Goal: Task Accomplishment & Management: Use online tool/utility

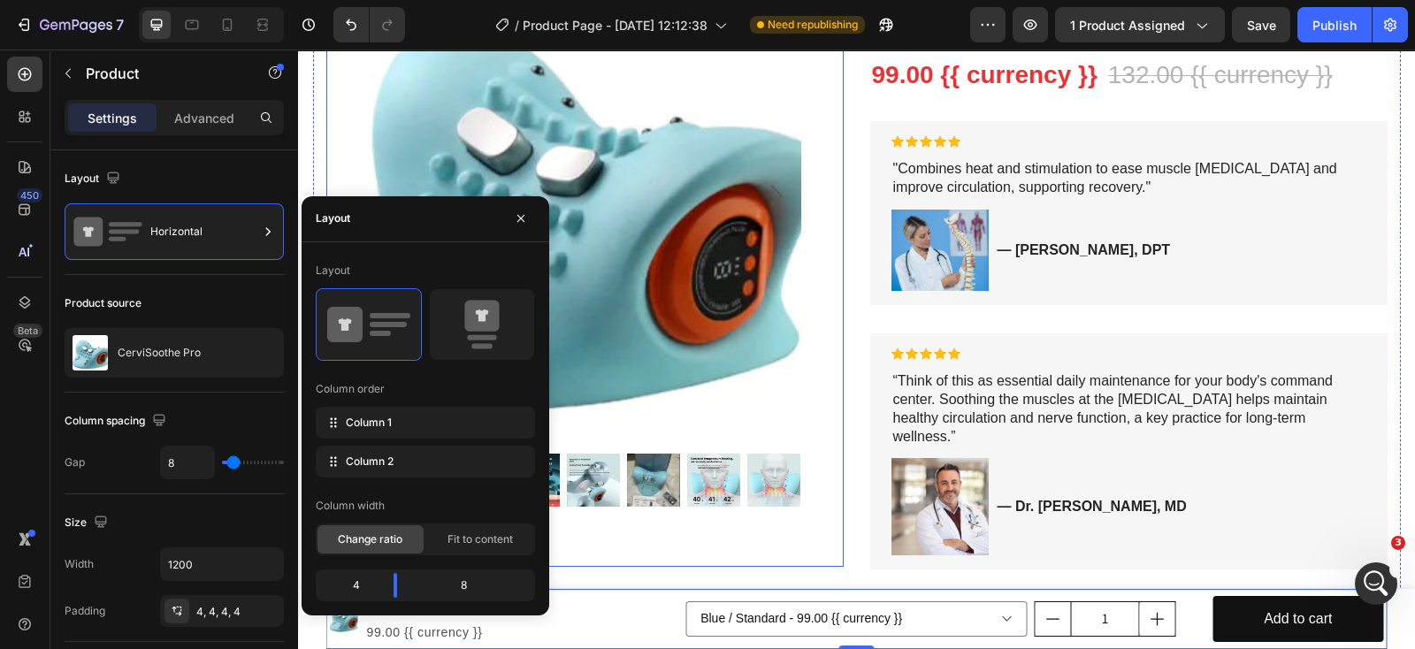
scroll to position [220, 0]
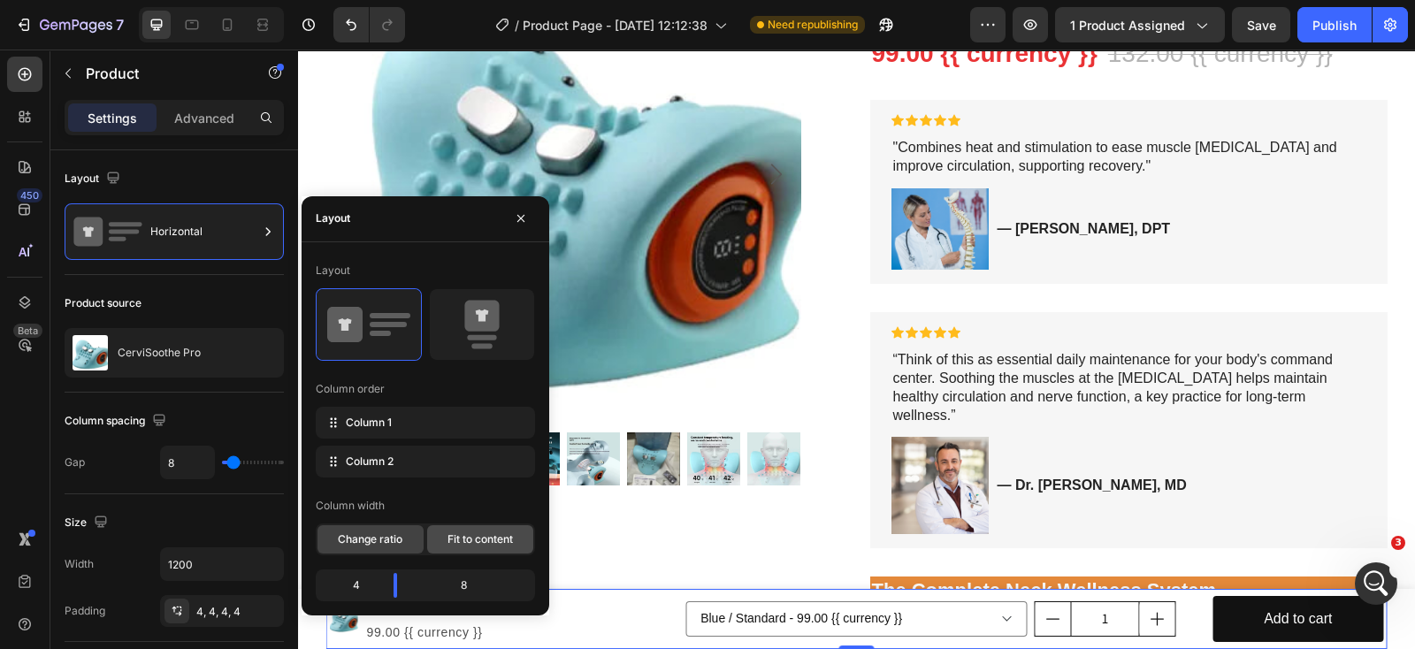
click at [485, 538] on span "Fit to content" at bounding box center [480, 540] width 65 height 16
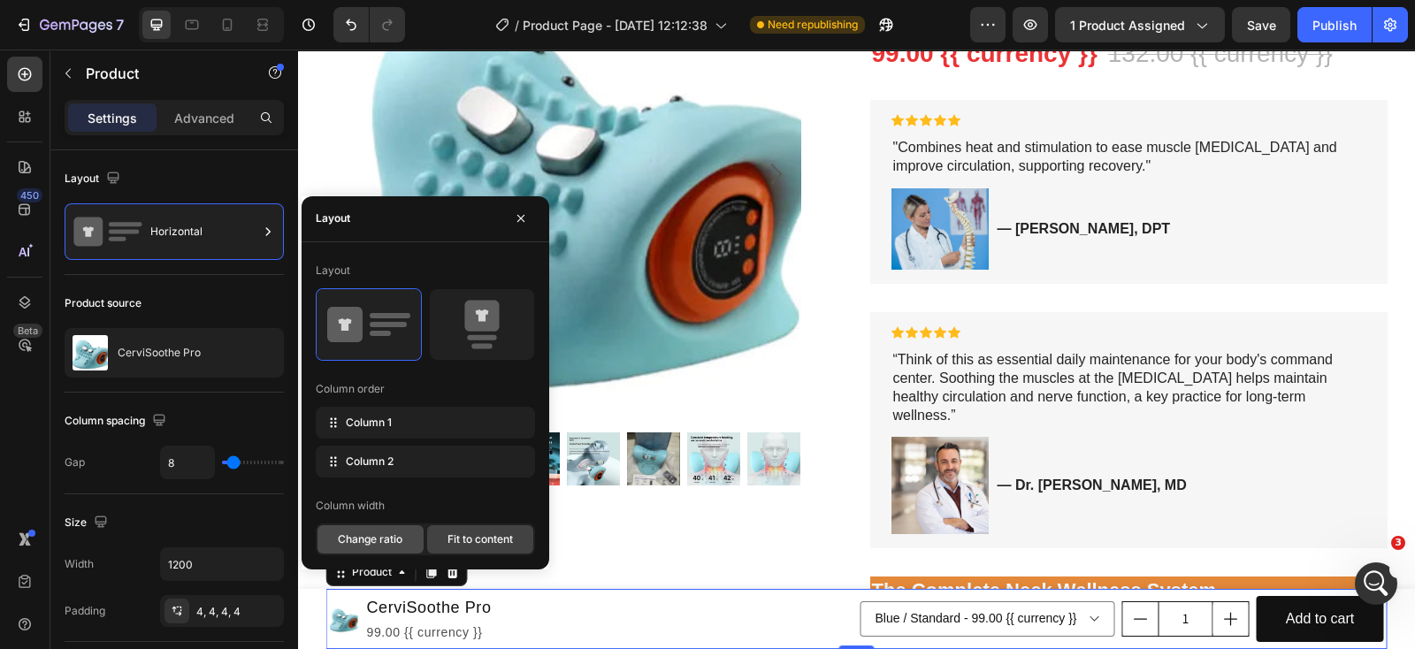
click at [398, 545] on span "Change ratio" at bounding box center [370, 540] width 65 height 16
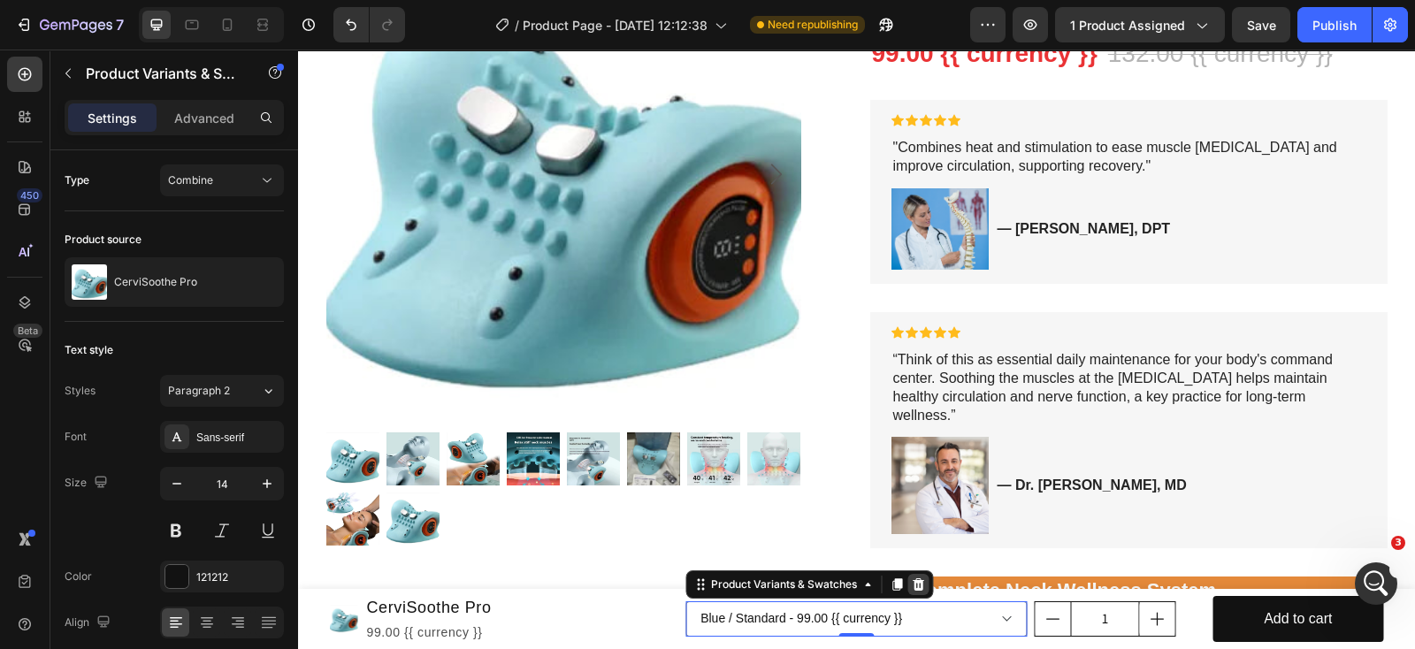
click at [913, 586] on icon at bounding box center [918, 584] width 11 height 12
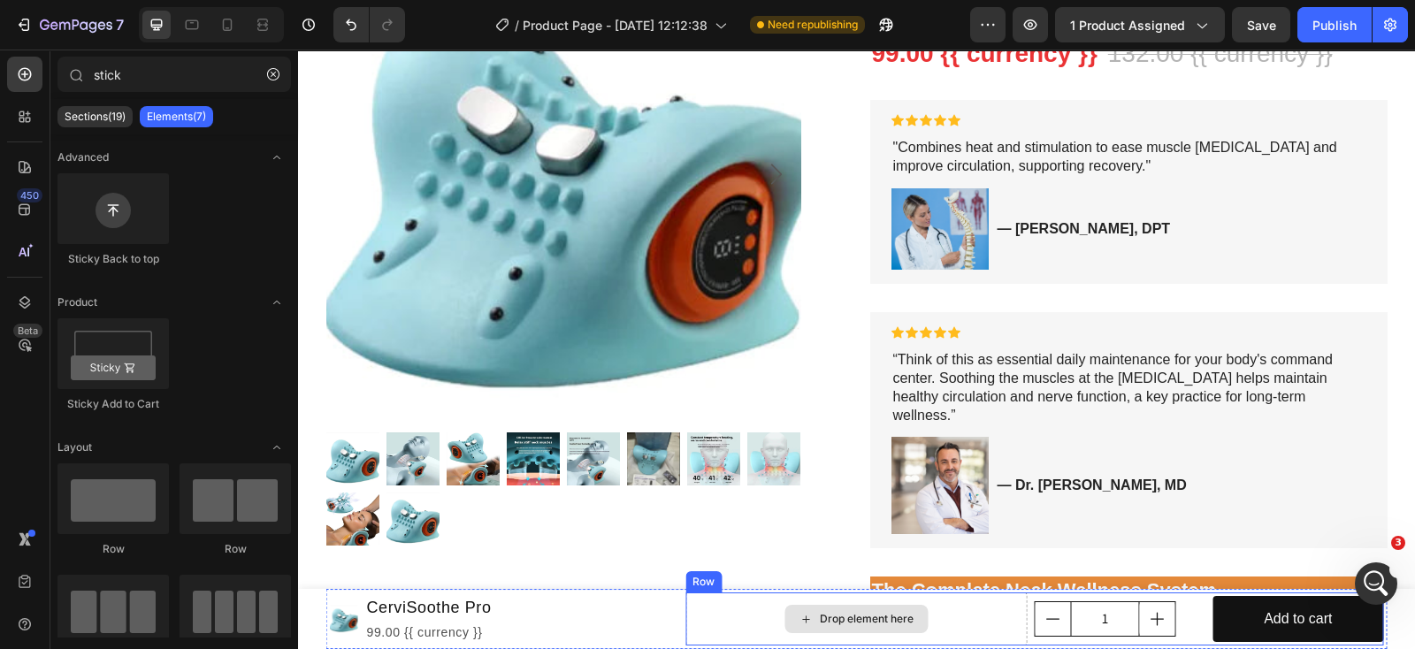
click at [915, 612] on div "Drop element here" at bounding box center [856, 619] width 143 height 28
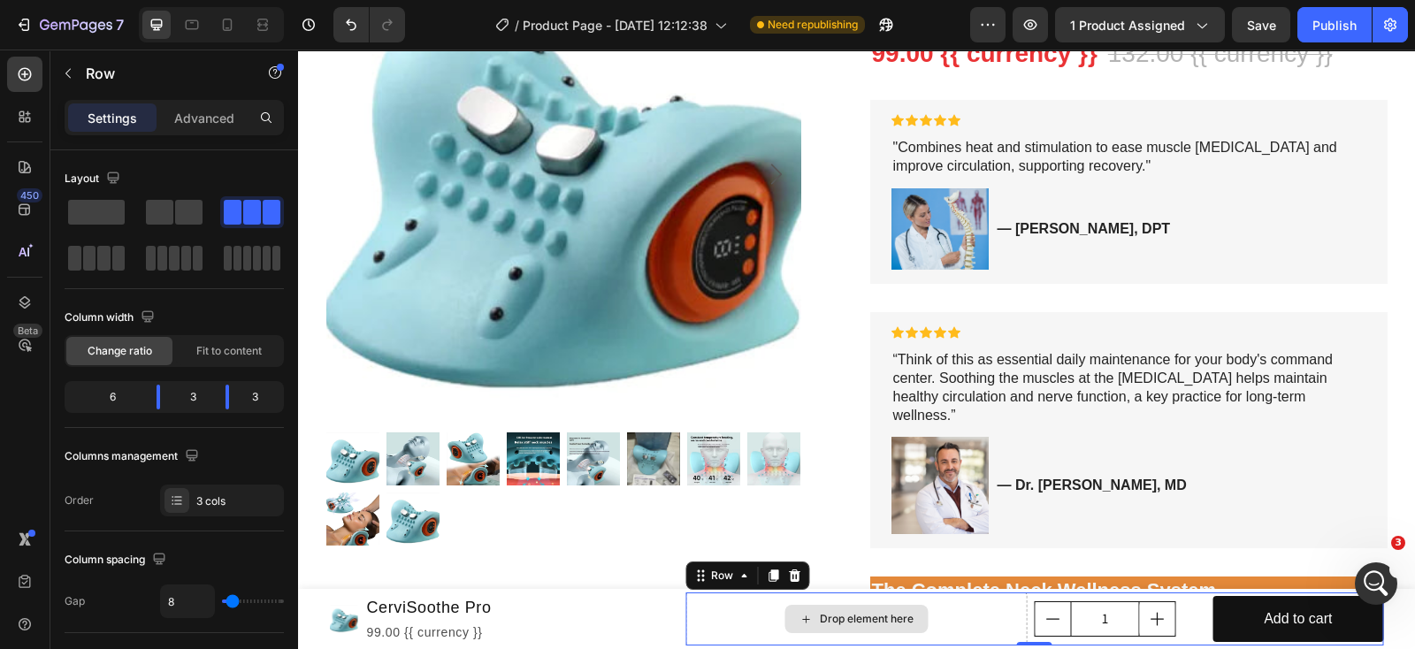
click at [973, 607] on div "Drop element here" at bounding box center [856, 619] width 342 height 53
click at [789, 572] on icon at bounding box center [794, 576] width 11 height 12
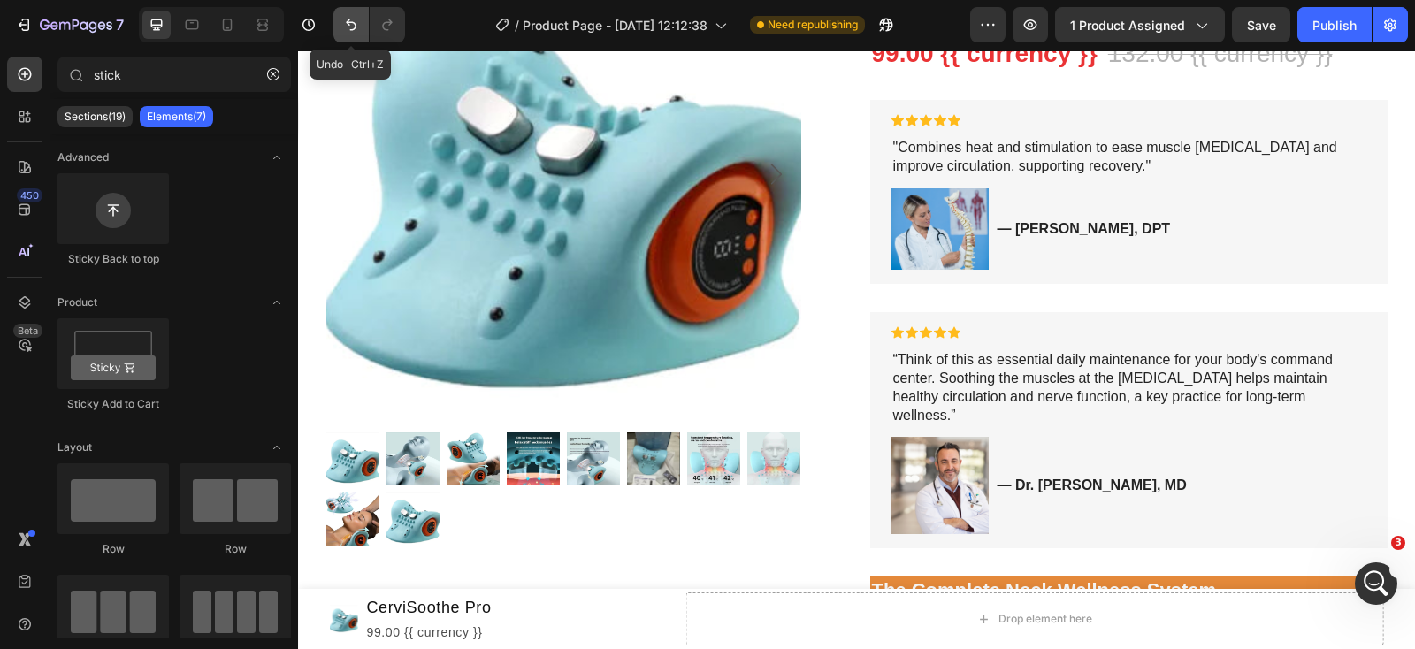
click at [341, 19] on button "Undo/Redo" at bounding box center [350, 24] width 35 height 35
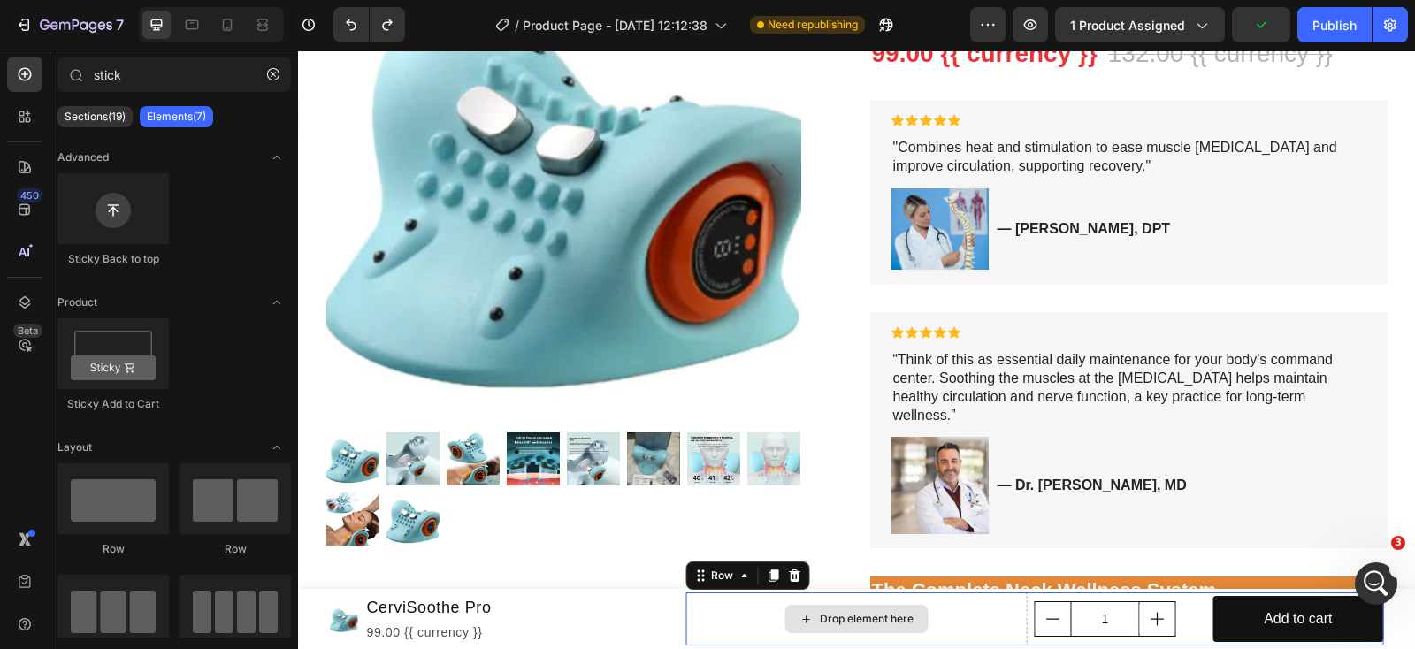
click at [957, 627] on div "Drop element here" at bounding box center [856, 619] width 342 height 53
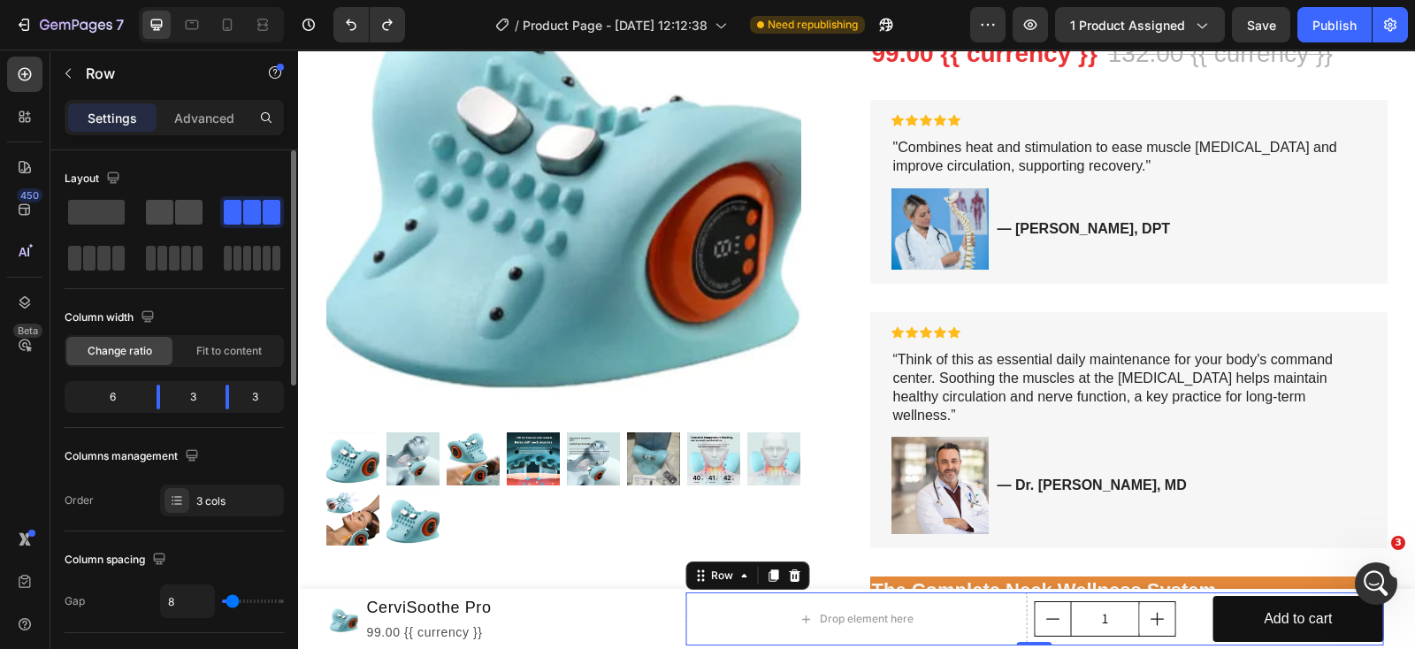
click at [162, 203] on span at bounding box center [159, 212] width 27 height 25
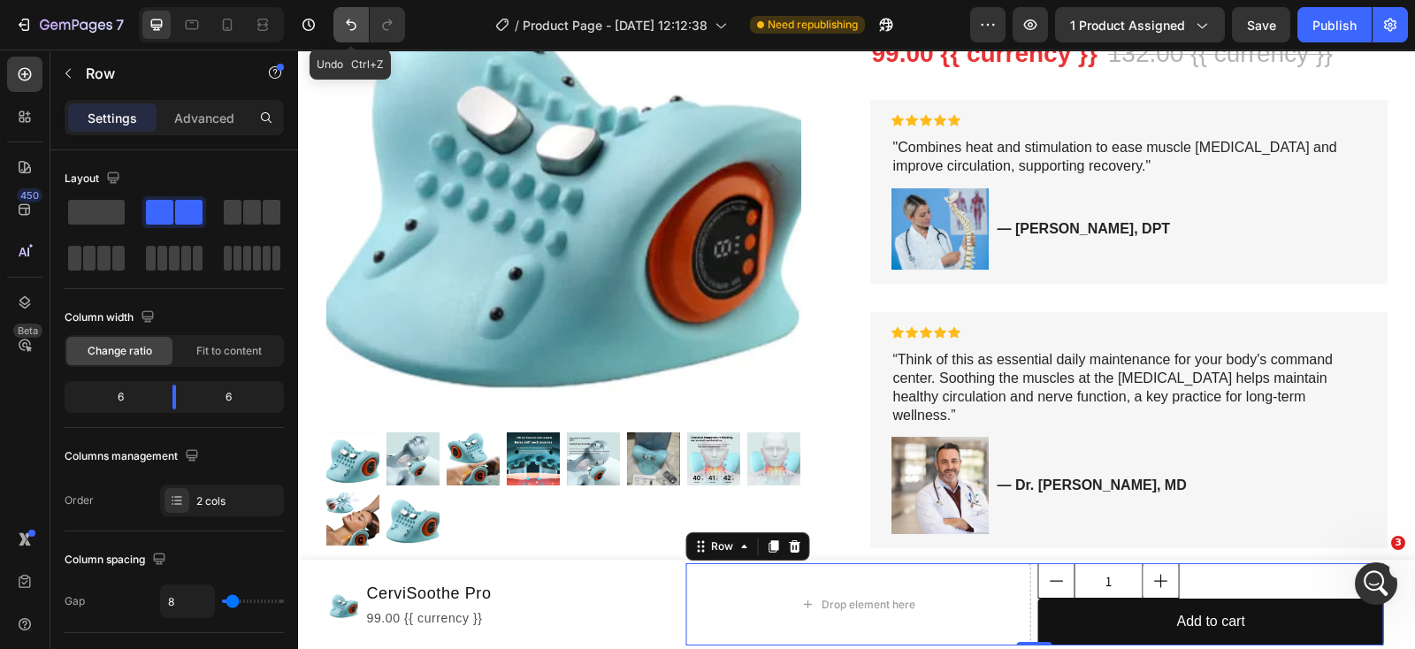
drag, startPoint x: 349, startPoint y: 16, endPoint x: 85, endPoint y: 45, distance: 266.1
click at [349, 16] on icon "Undo/Redo" at bounding box center [351, 25] width 18 height 18
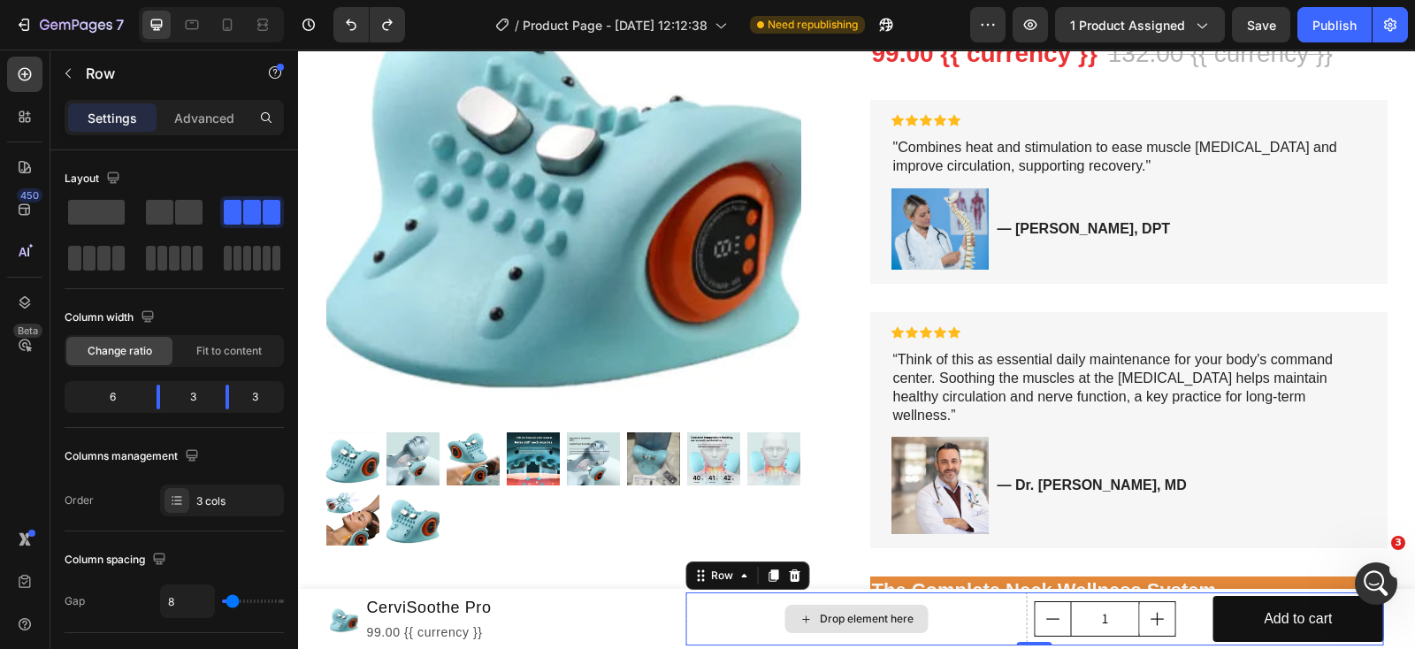
click at [685, 597] on div "Drop element here" at bounding box center [856, 619] width 342 height 53
click at [752, 624] on div "Drop element here" at bounding box center [856, 619] width 342 height 53
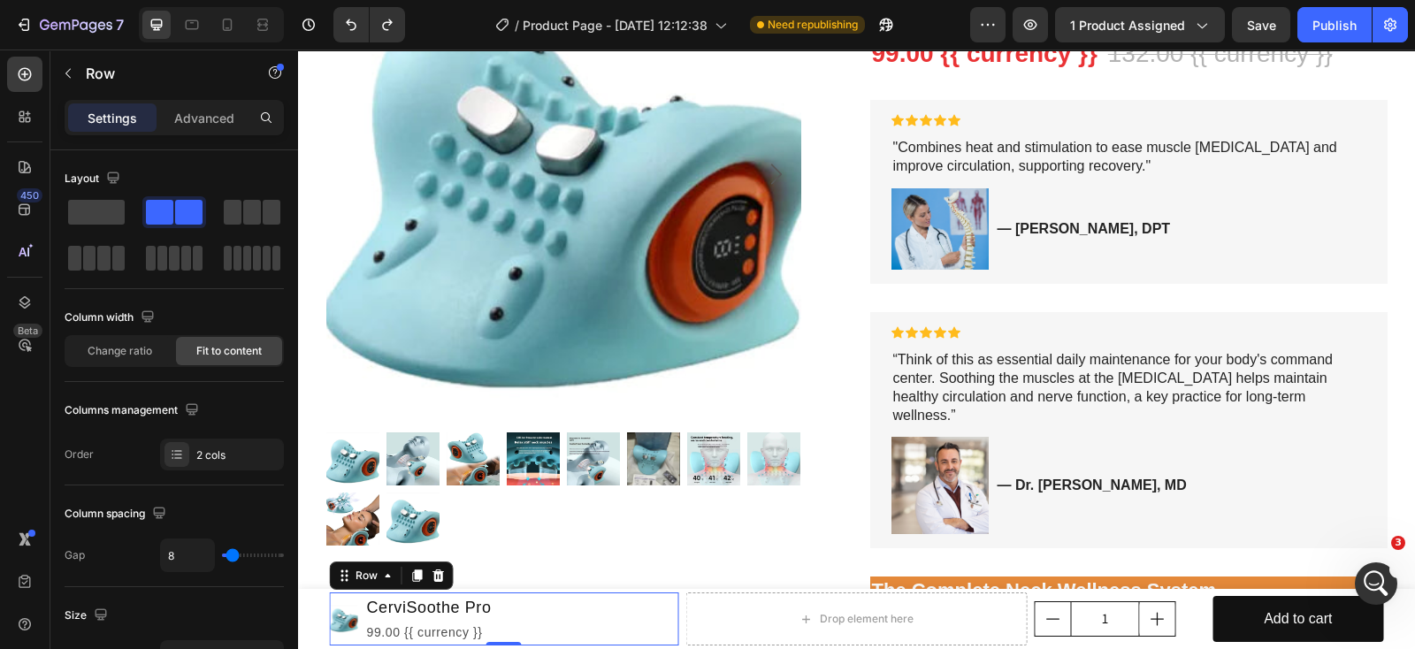
click at [659, 616] on div "Product Images CerviSoothe Pro Product Title 99.00 {{ currency }} Product Price…" at bounding box center [504, 619] width 349 height 53
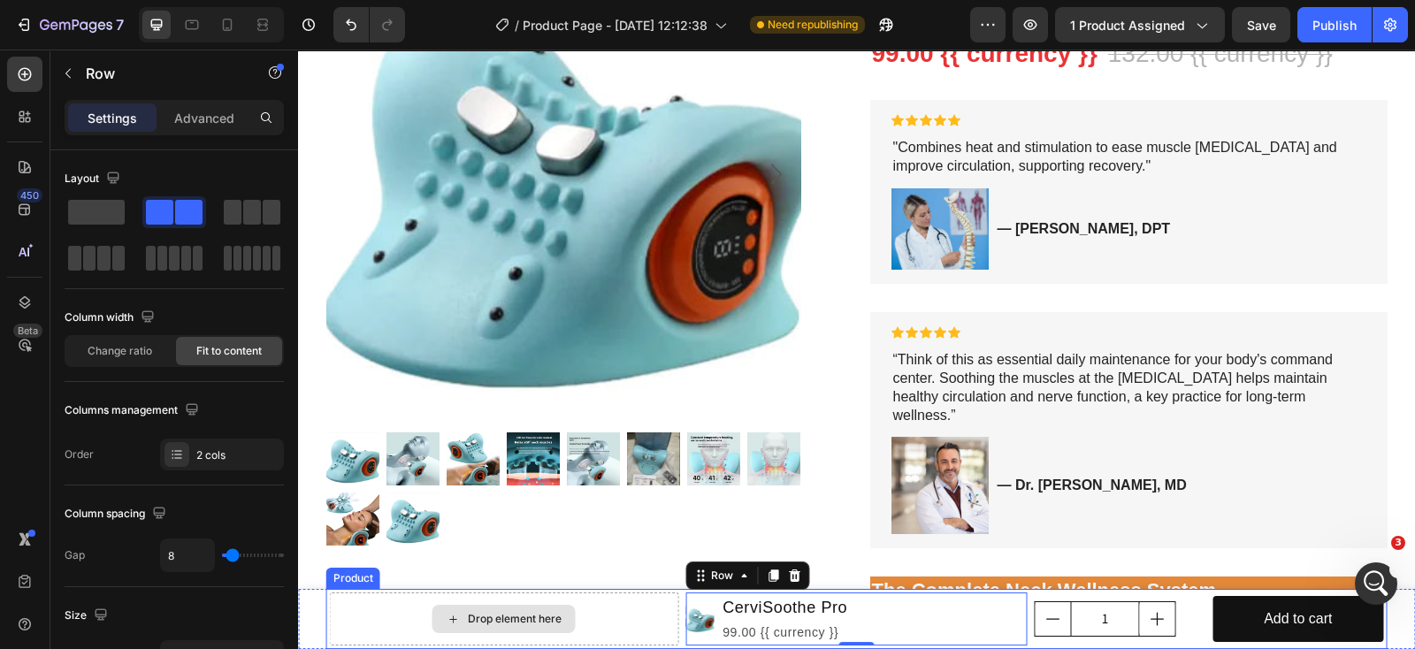
click at [637, 599] on div "Drop element here" at bounding box center [504, 619] width 349 height 53
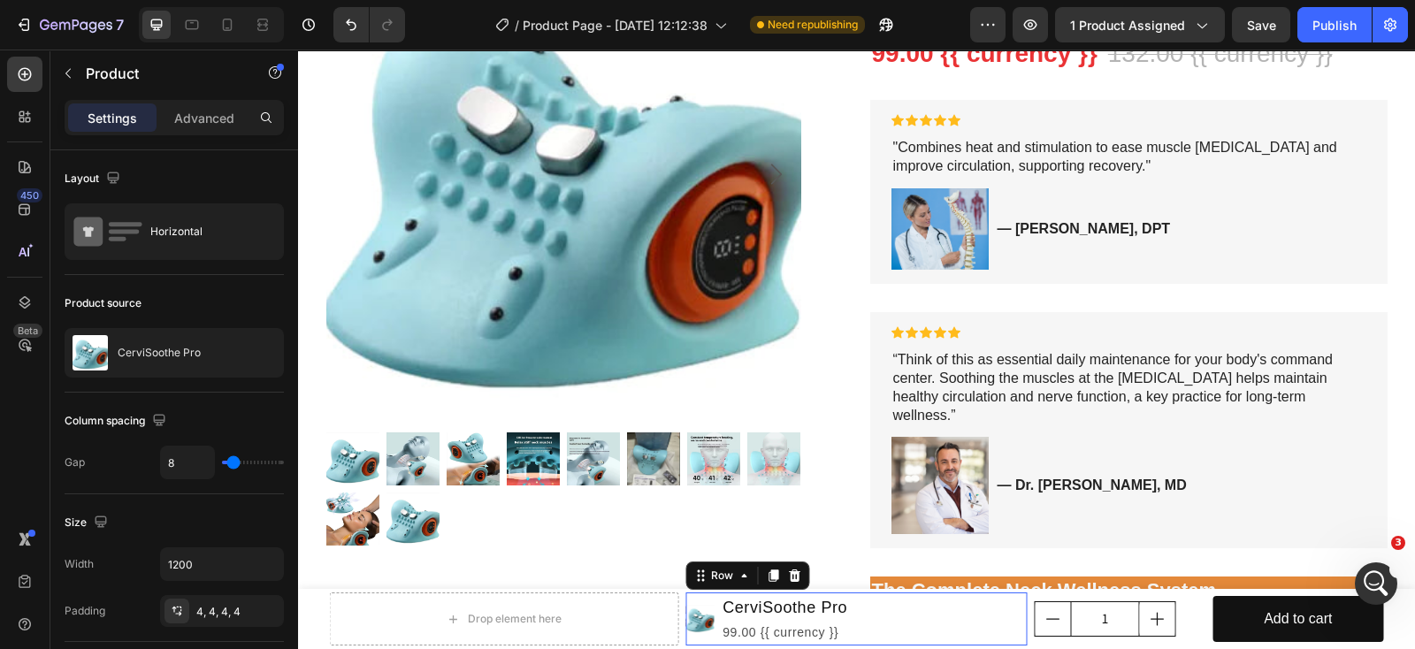
click at [947, 617] on div "Product Images CerviSoothe Pro Product Title 99.00 {{ currency }} Product Price…" at bounding box center [856, 619] width 342 height 53
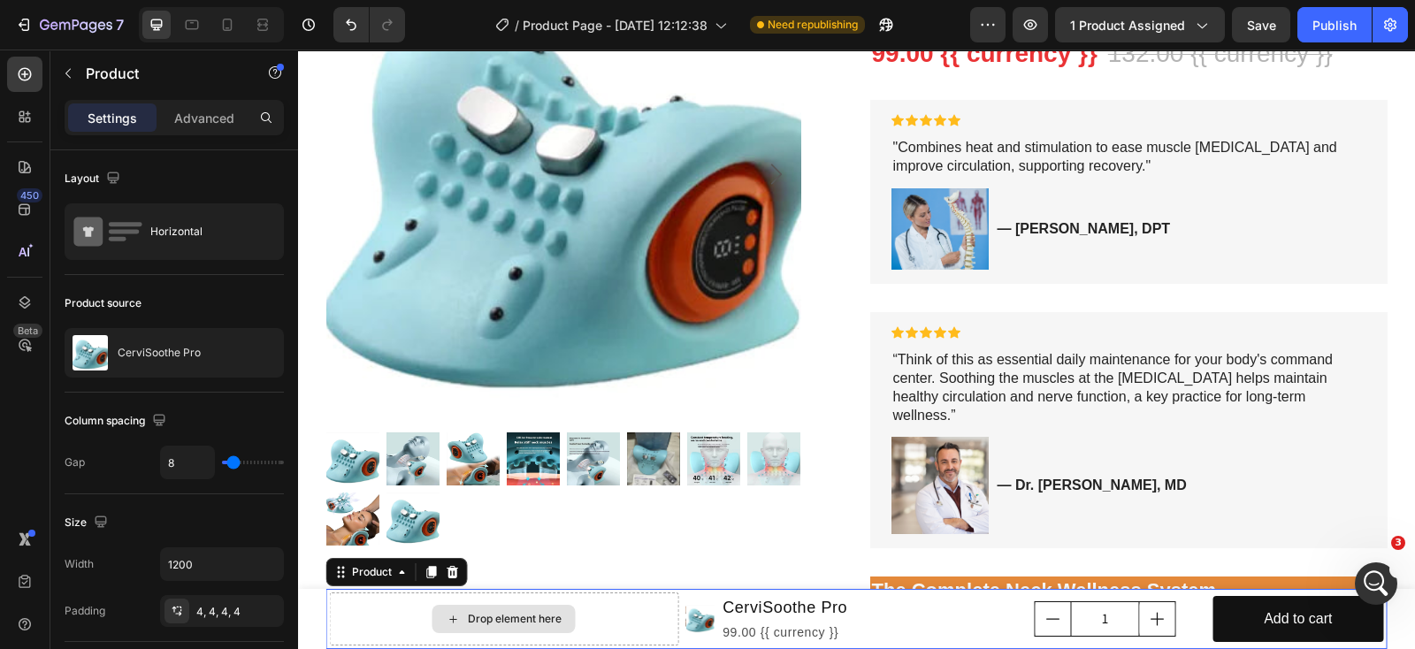
click at [389, 622] on div "Drop element here" at bounding box center [504, 619] width 349 height 53
click at [925, 611] on div "Product Images CerviSoothe Pro Product Title 99.00 {{ currency }} Product Price…" at bounding box center [856, 619] width 342 height 53
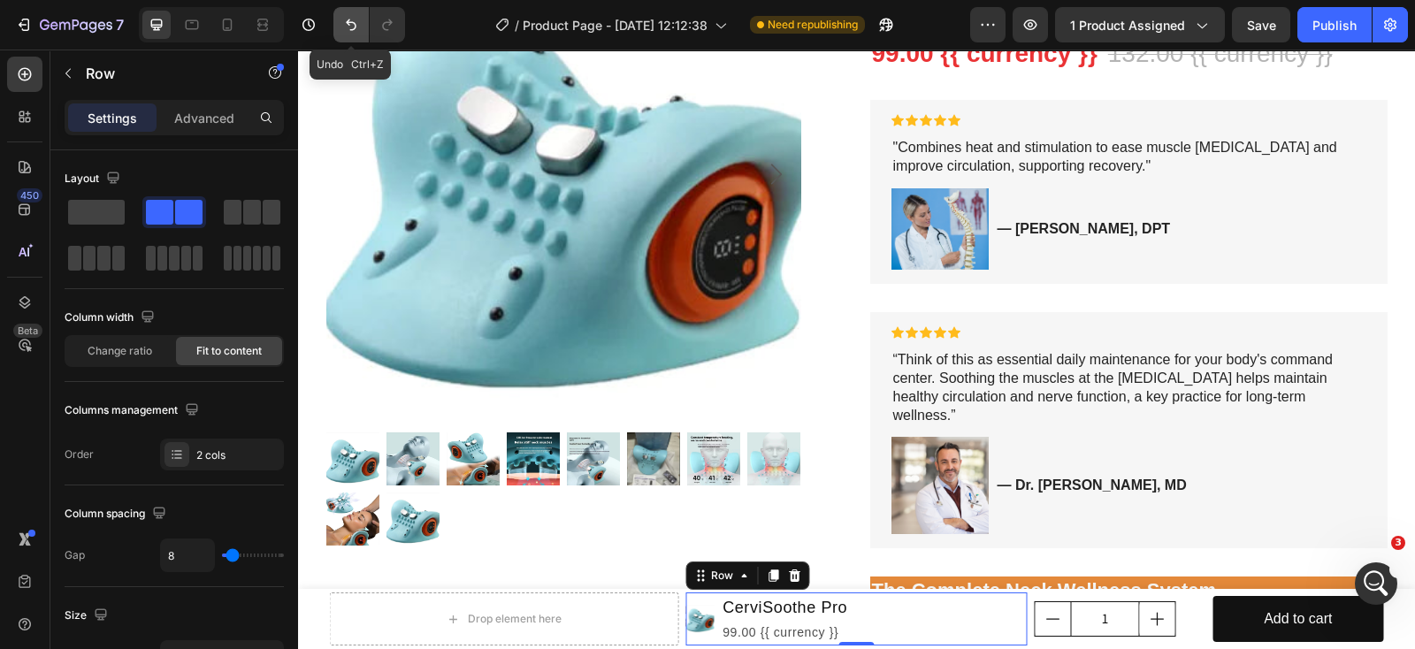
click at [344, 24] on icon "Undo/Redo" at bounding box center [351, 25] width 18 height 18
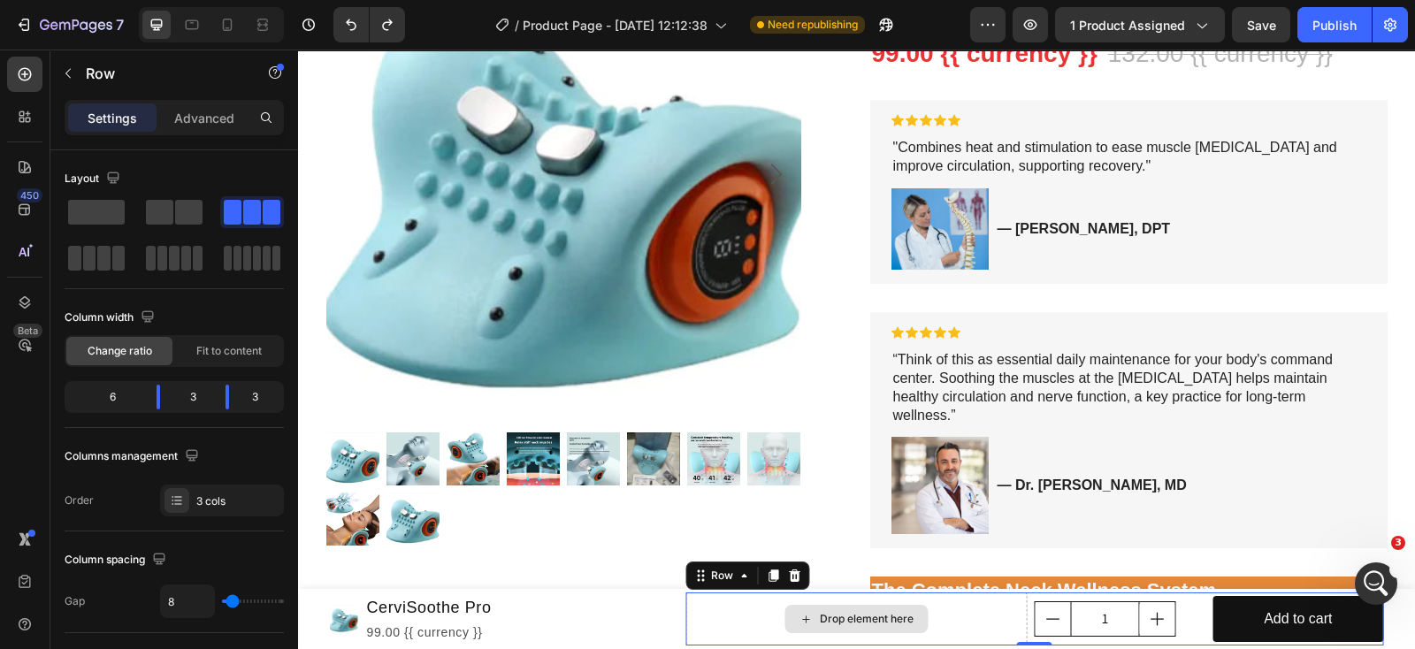
click at [960, 609] on div "Drop element here" at bounding box center [856, 619] width 342 height 53
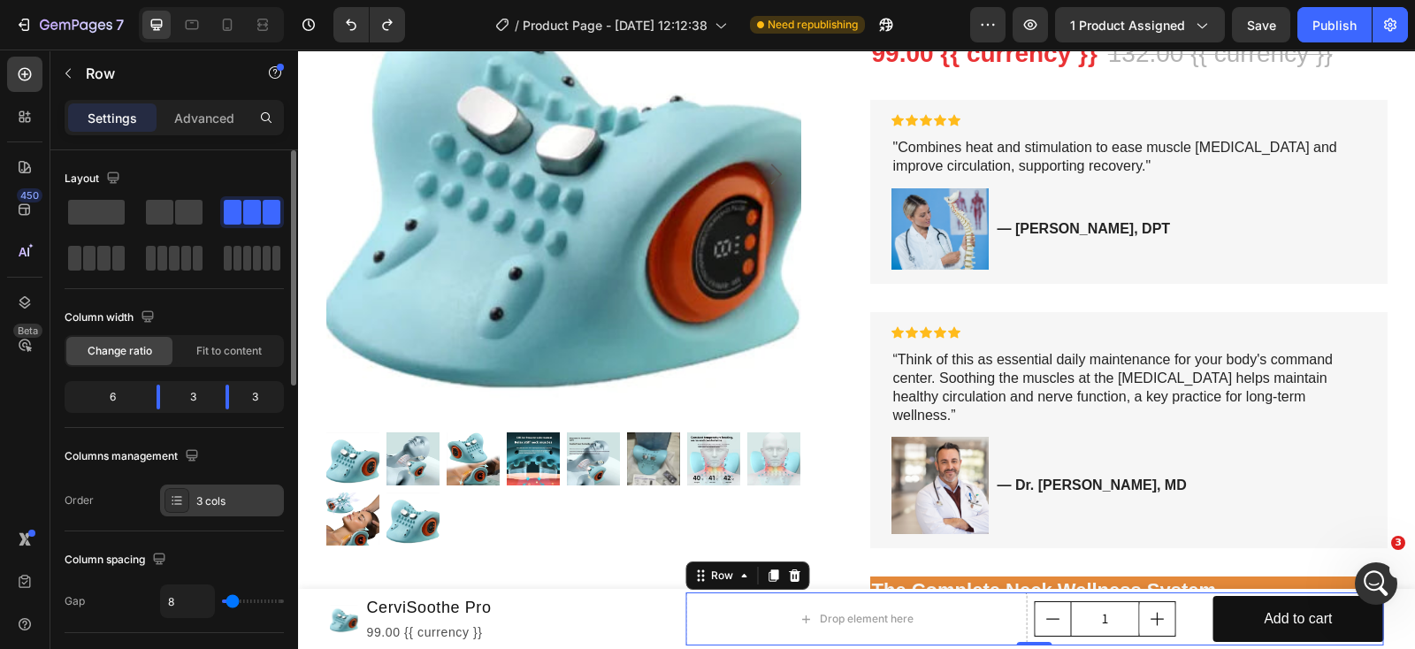
click at [172, 490] on div at bounding box center [177, 500] width 25 height 25
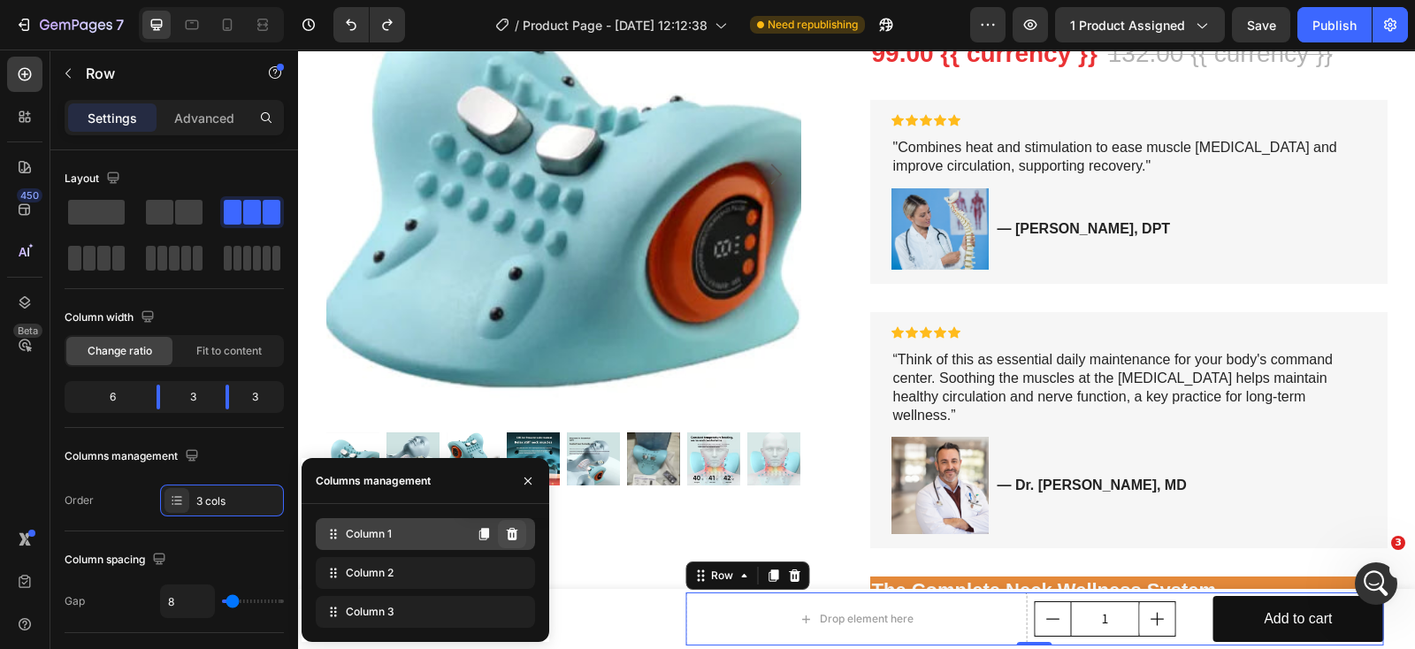
click at [513, 532] on icon at bounding box center [511, 534] width 11 height 12
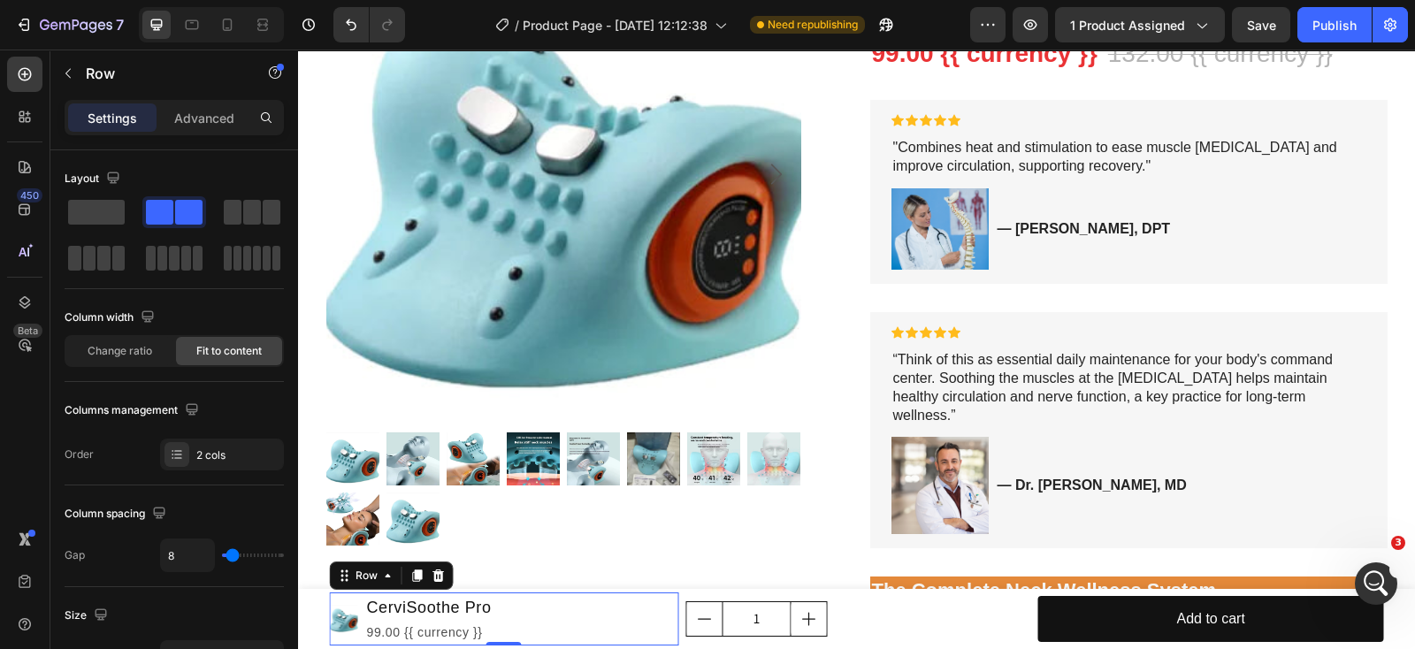
click at [624, 619] on div "Product Images CerviSoothe Pro Product Title 99.00 {{ currency }} Product Price…" at bounding box center [504, 619] width 349 height 53
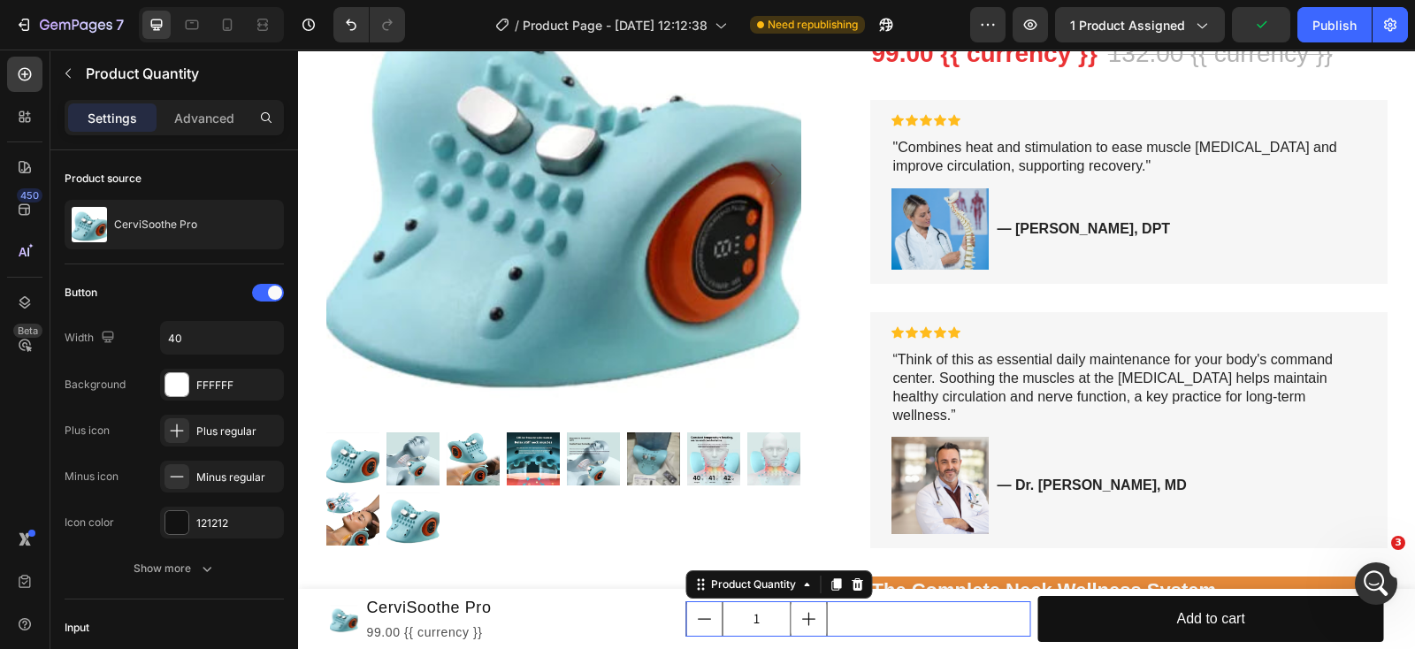
click at [868, 632] on div "1" at bounding box center [858, 618] width 346 height 35
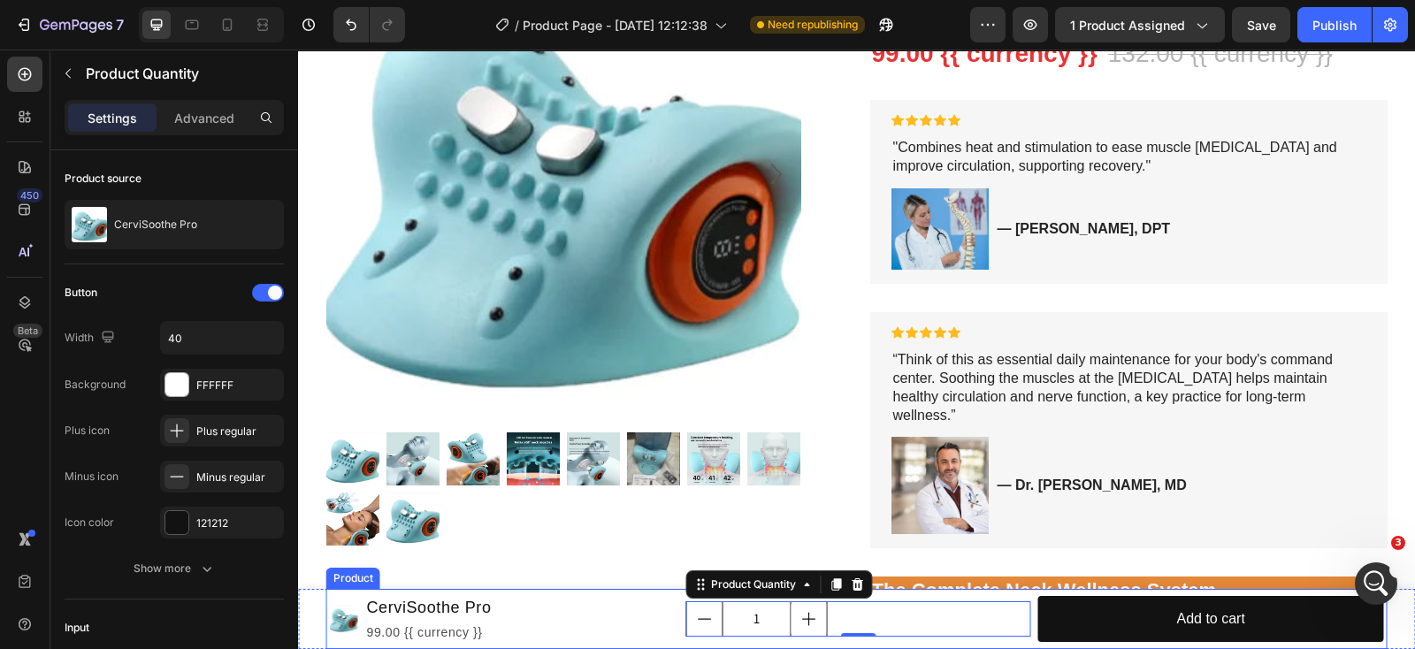
click at [668, 590] on div "Product Images CerviSoothe Pro Product Title 99.00 {{ currency }} Product Price…" at bounding box center [856, 619] width 1061 height 60
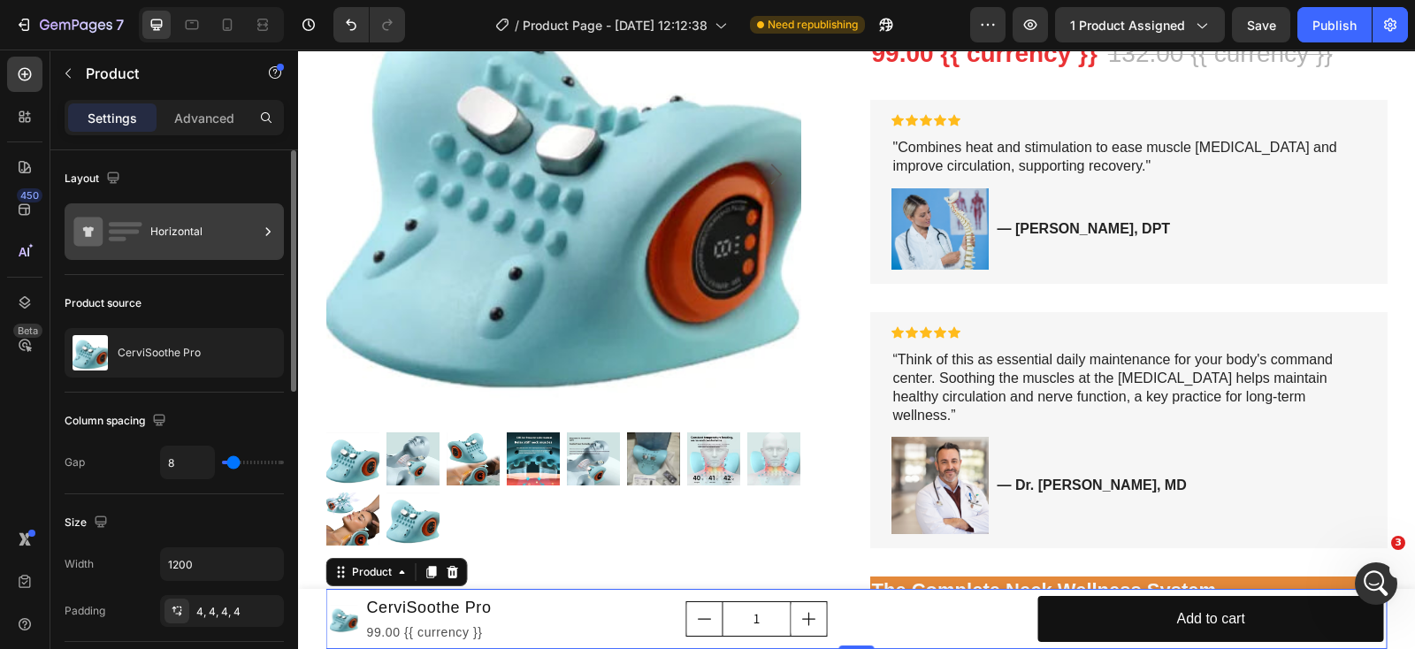
click at [168, 238] on div "Horizontal" at bounding box center [204, 231] width 108 height 41
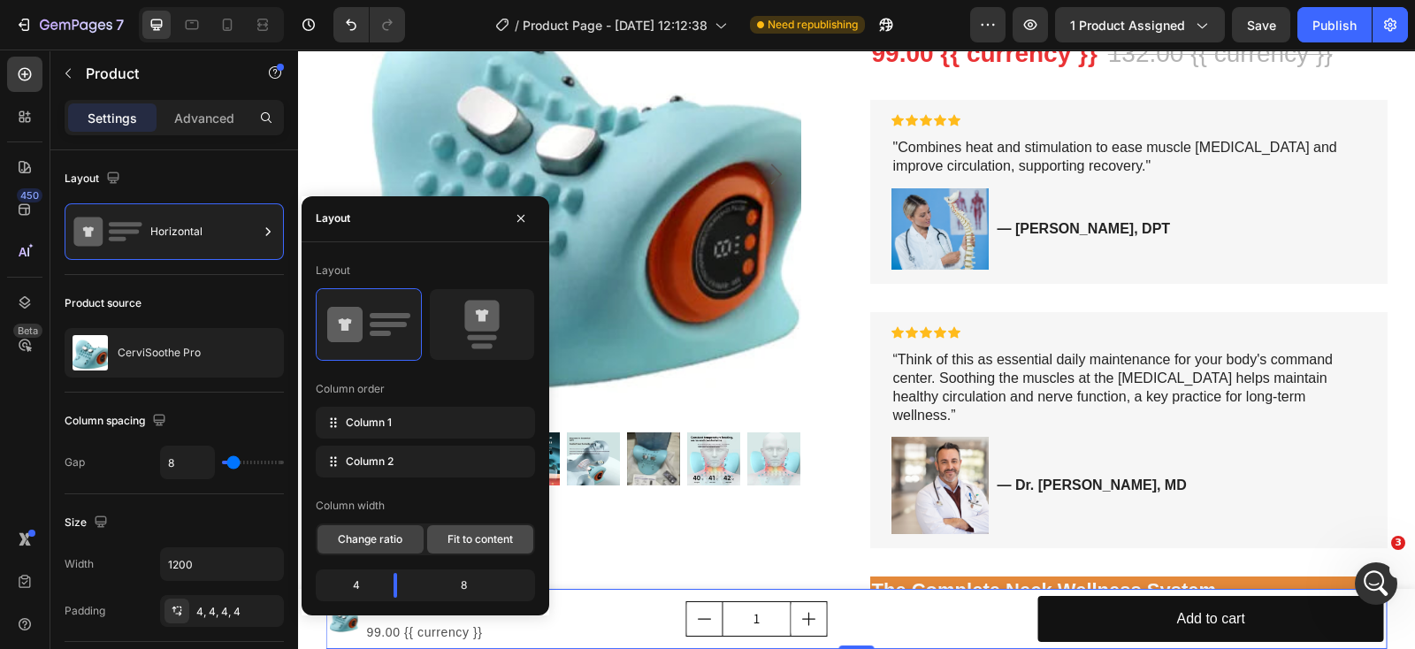
click at [473, 532] on span "Fit to content" at bounding box center [480, 540] width 65 height 16
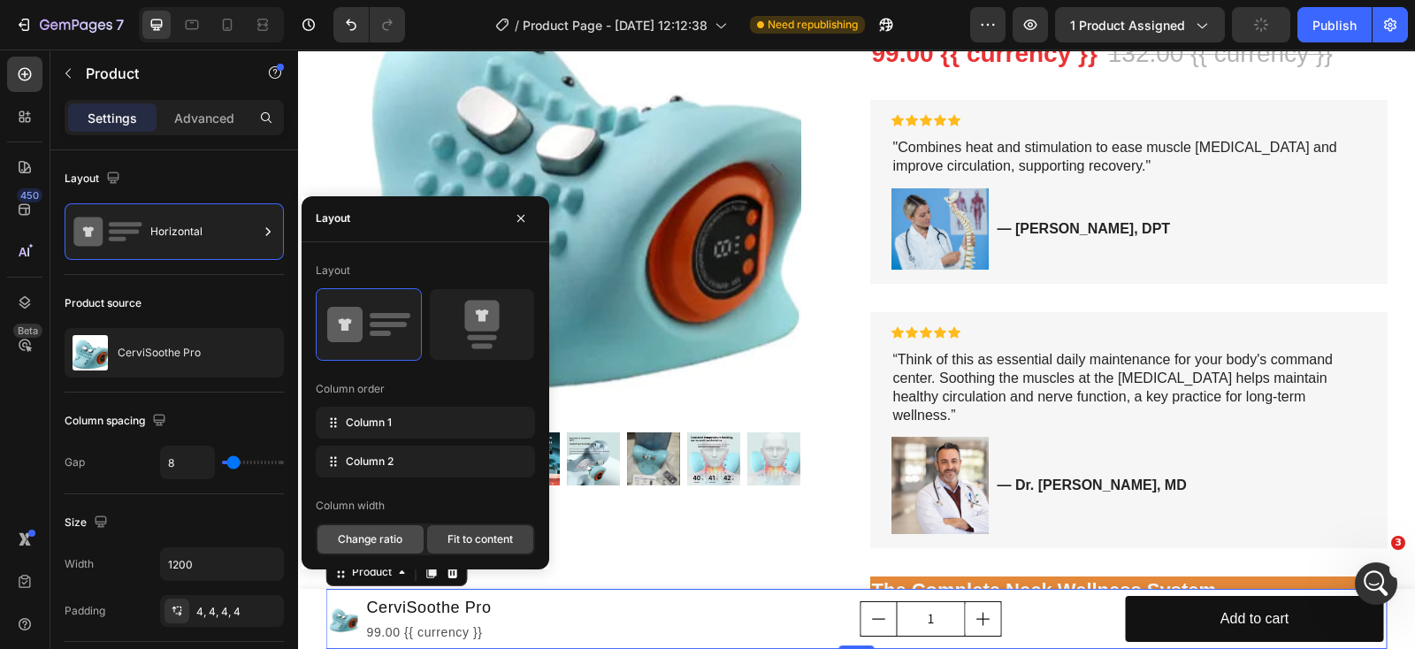
click at [379, 537] on span "Change ratio" at bounding box center [370, 540] width 65 height 16
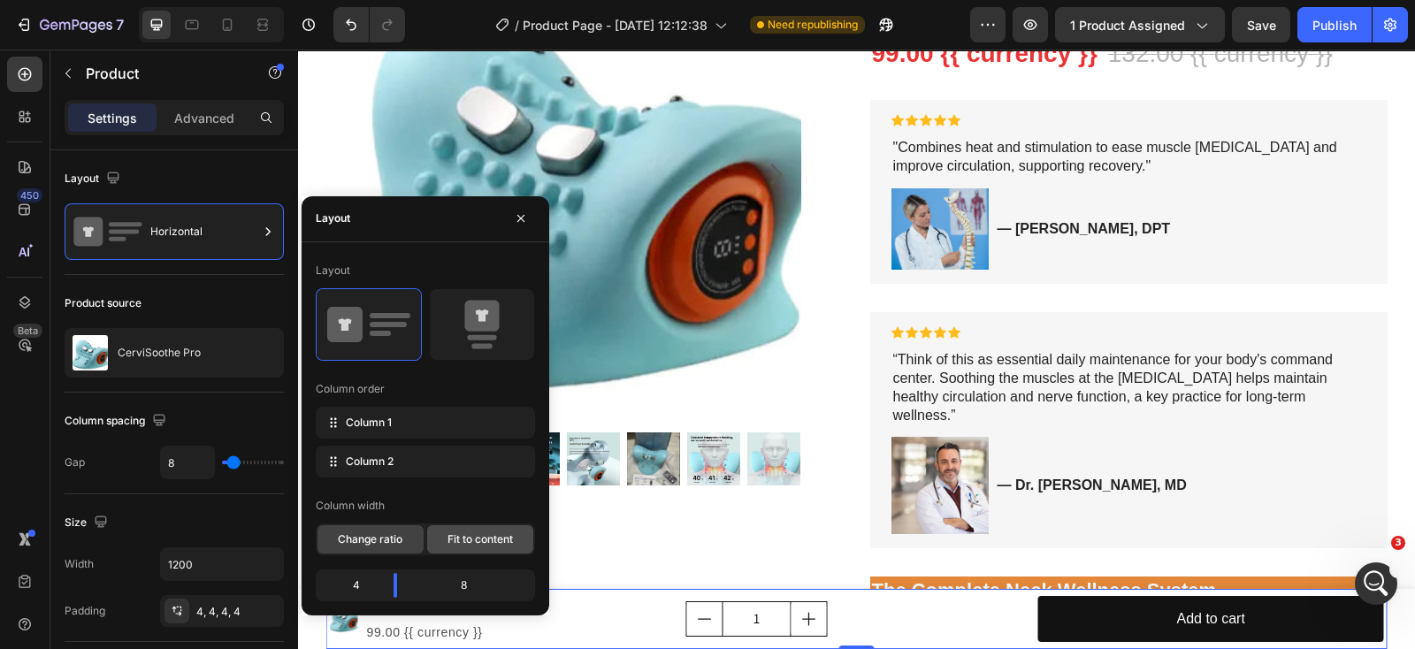
click at [452, 532] on span "Fit to content" at bounding box center [480, 540] width 65 height 16
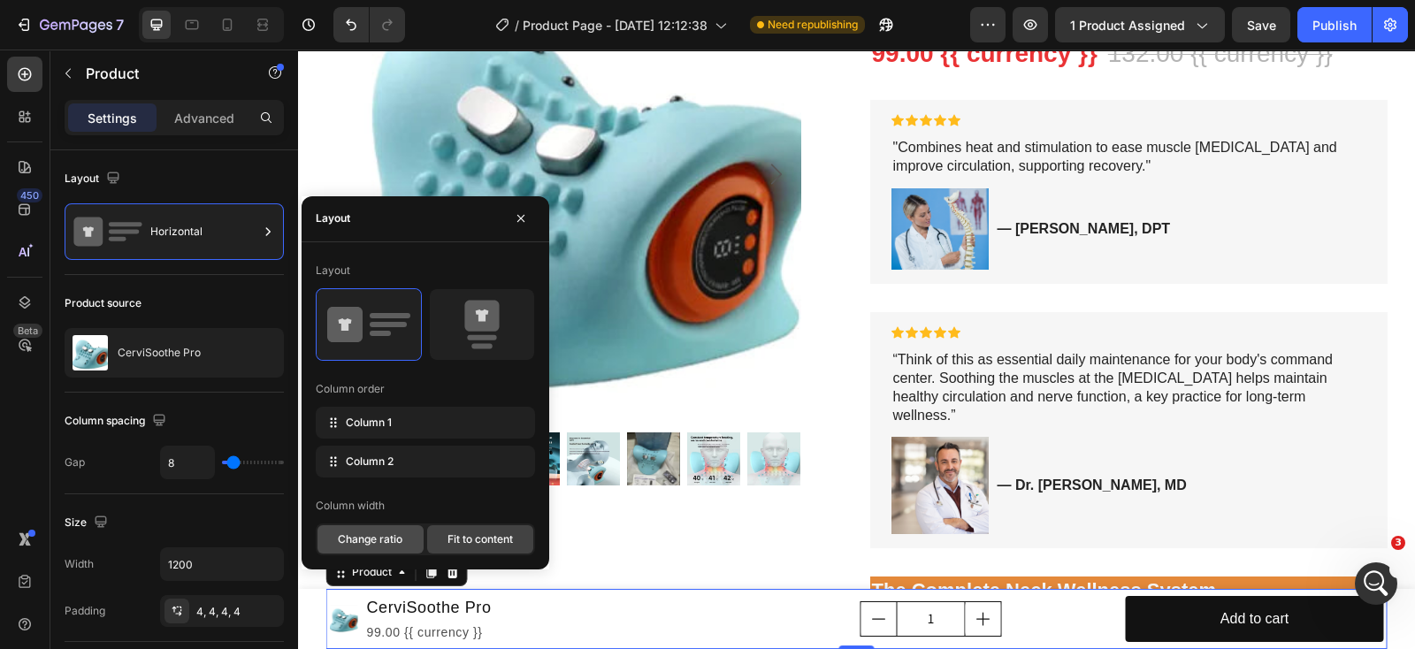
click at [387, 538] on span "Change ratio" at bounding box center [370, 540] width 65 height 16
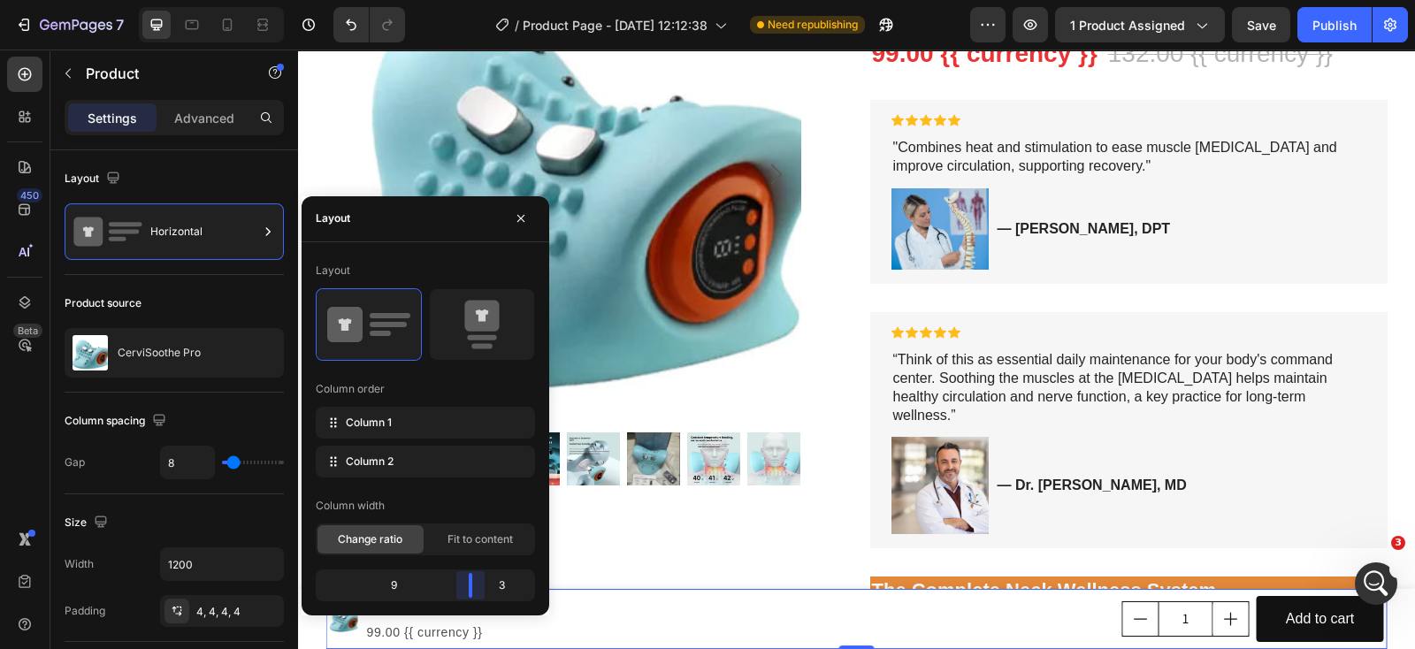
drag, startPoint x: 389, startPoint y: 586, endPoint x: 487, endPoint y: 583, distance: 98.2
click at [487, 0] on body "7 Version history / Product Page - [DATE] 12:12:38 Need republishing Preview 1 …" at bounding box center [707, 0] width 1415 height 0
click at [500, 320] on icon at bounding box center [481, 325] width 83 height 50
type input "0"
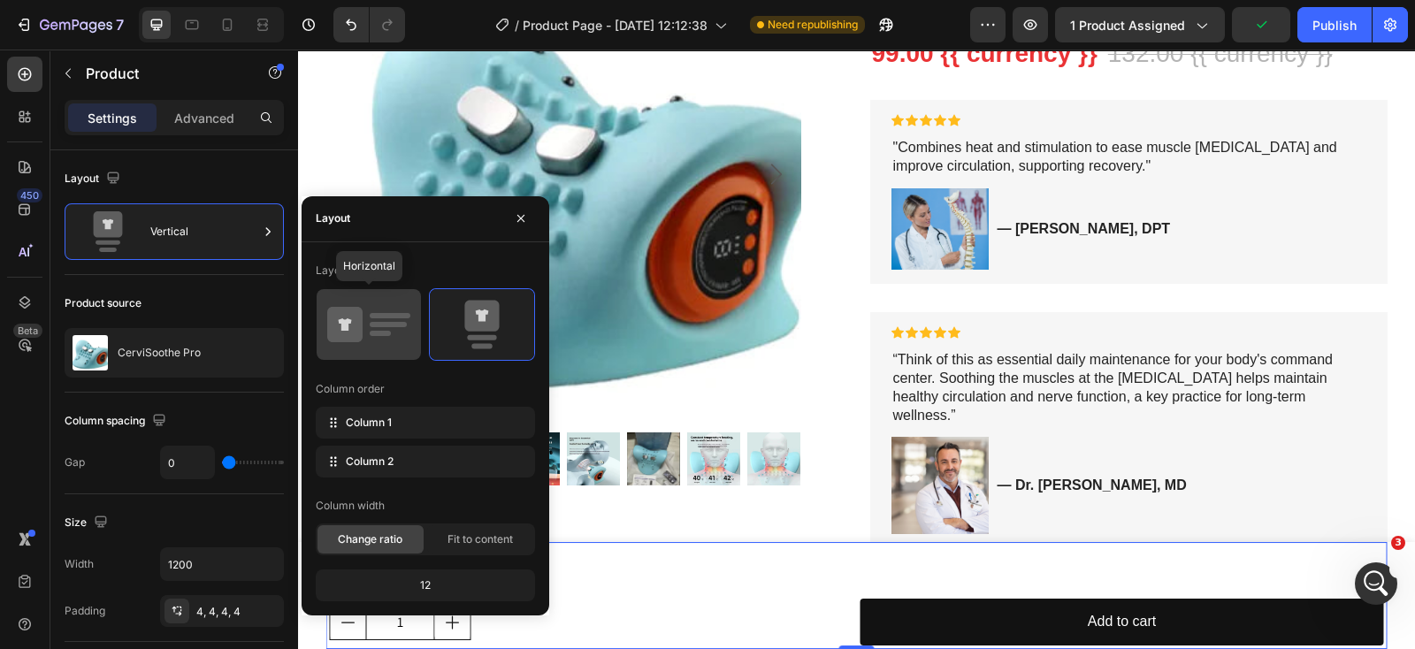
click at [405, 325] on icon at bounding box center [368, 325] width 83 height 50
type input "8"
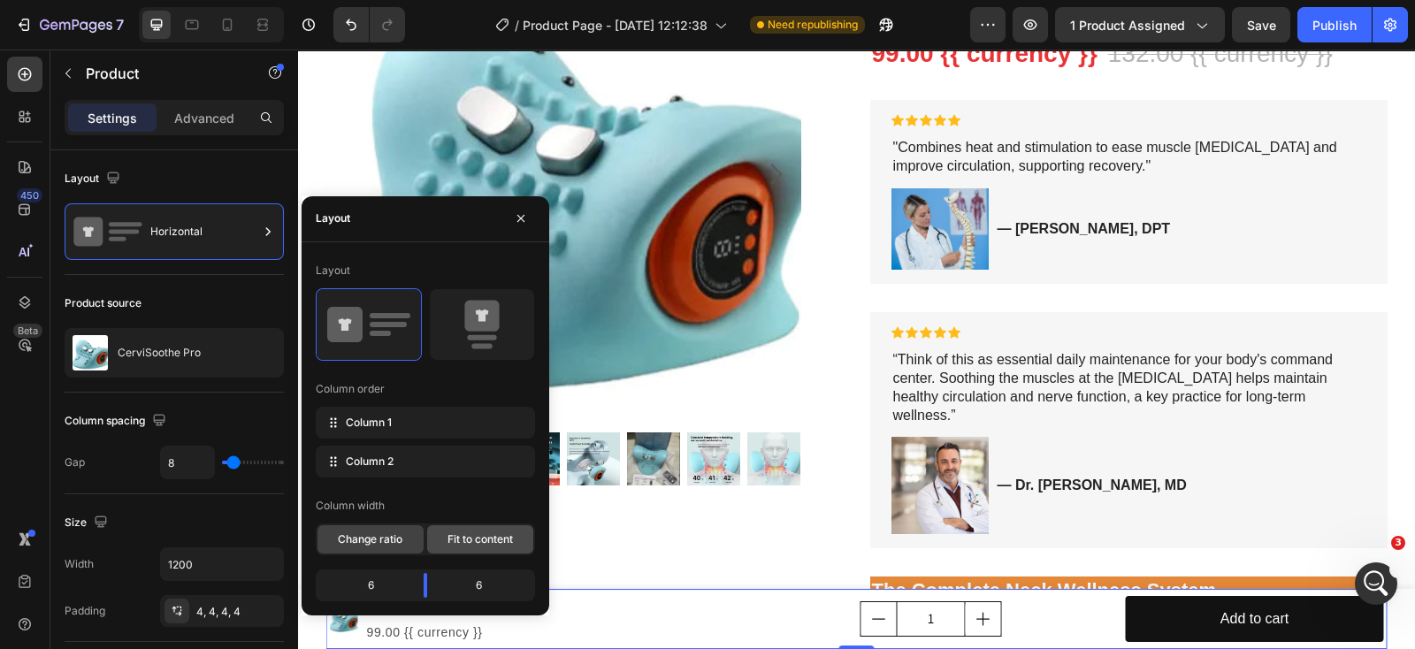
click at [476, 543] on span "Fit to content" at bounding box center [480, 540] width 65 height 16
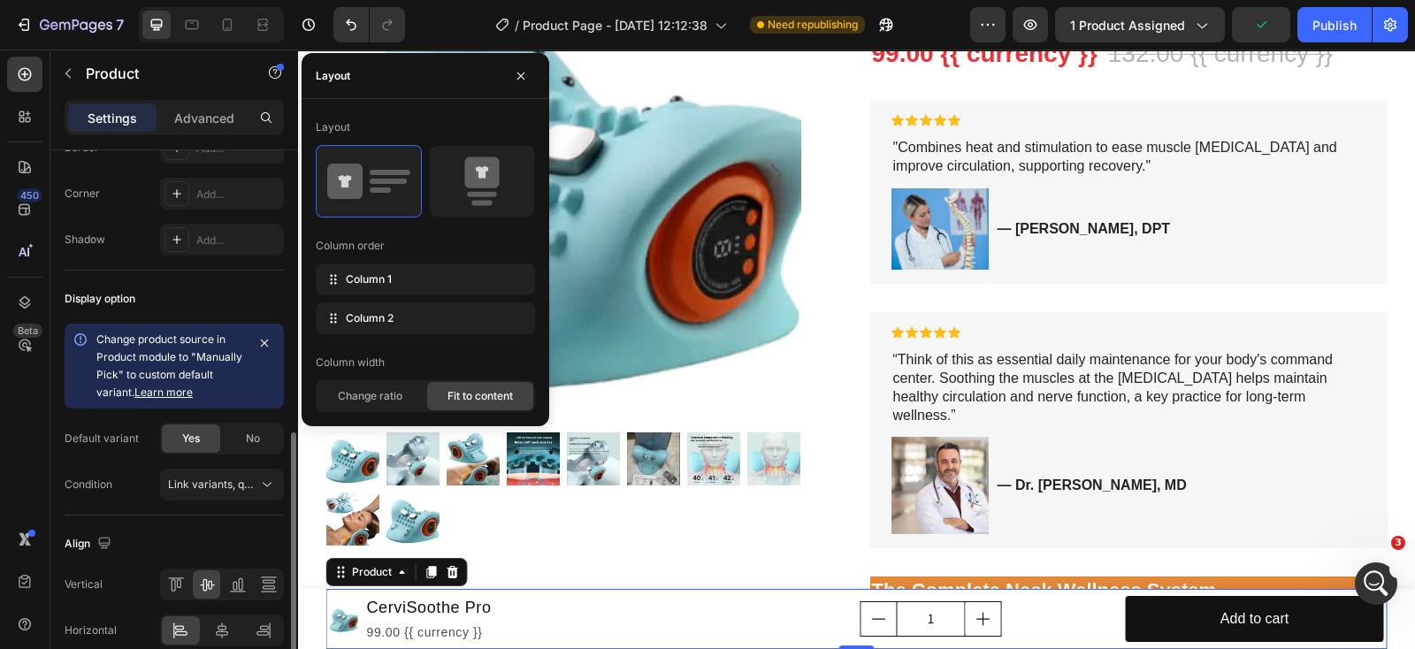
scroll to position [742, 0]
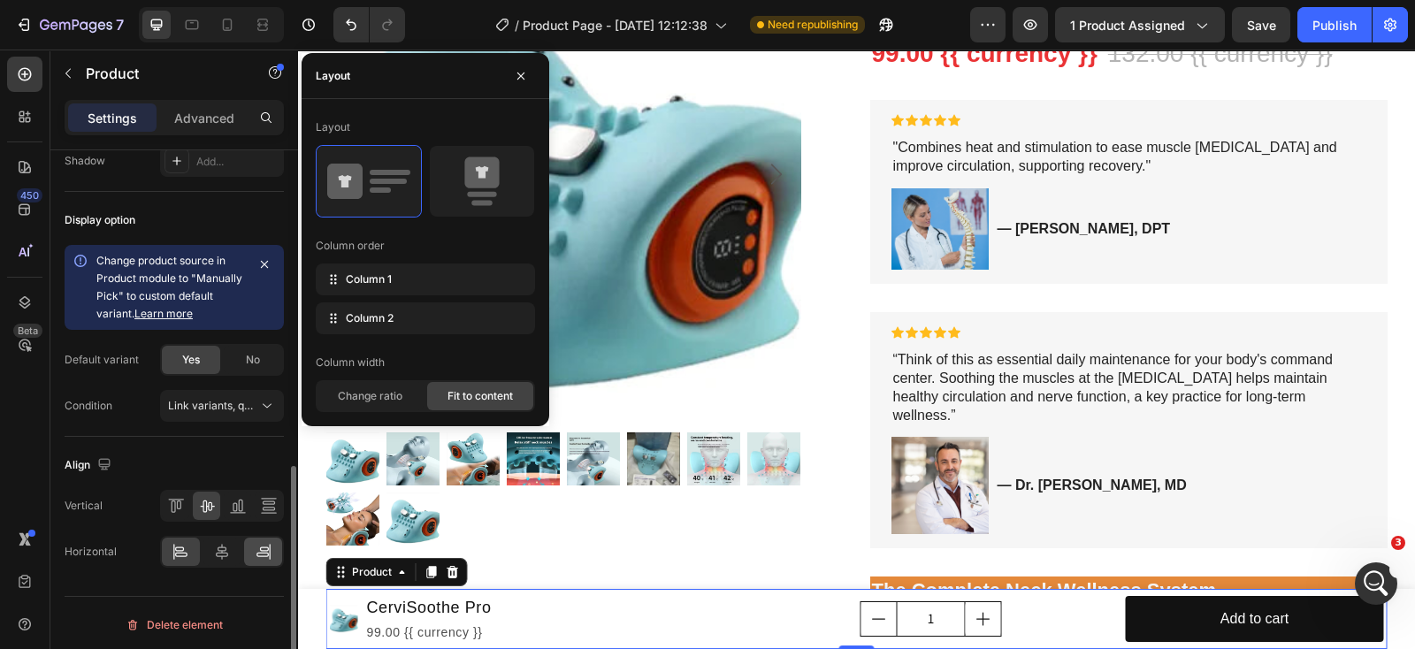
click at [262, 543] on icon at bounding box center [264, 552] width 18 height 18
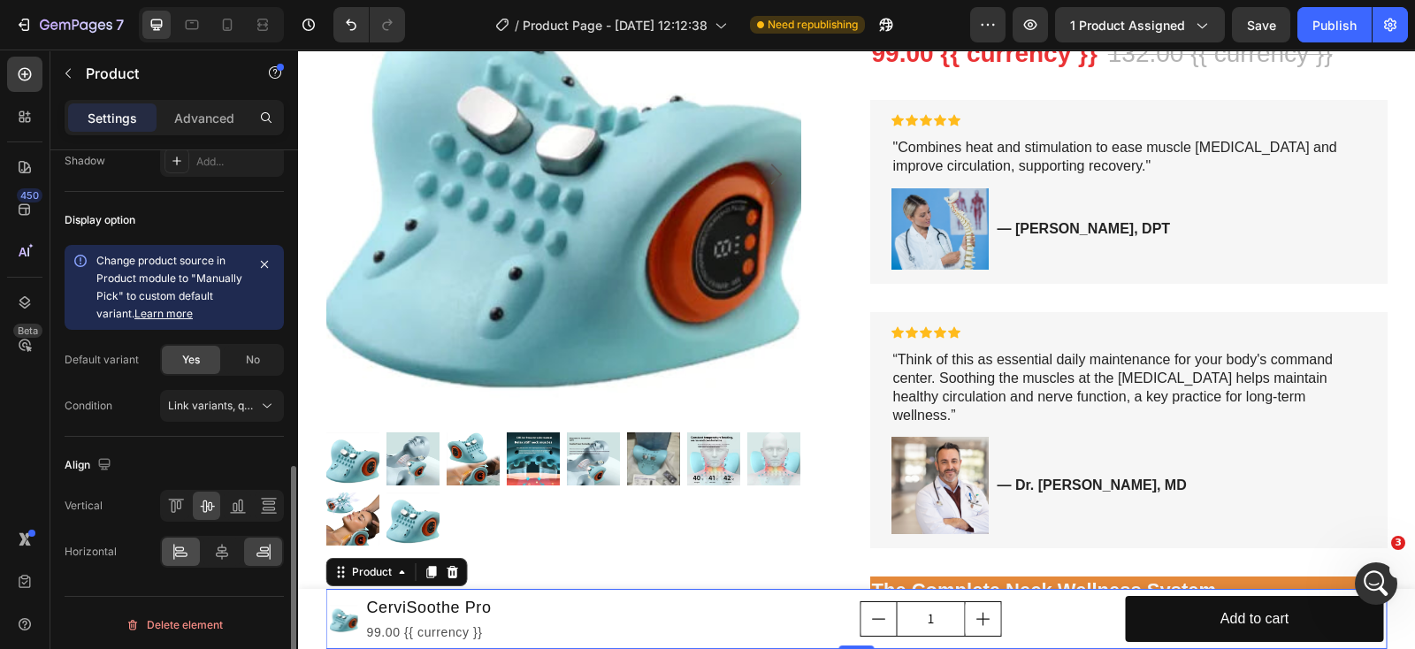
click at [180, 555] on icon at bounding box center [181, 552] width 18 height 18
click at [222, 549] on icon at bounding box center [222, 552] width 12 height 16
click at [256, 544] on icon at bounding box center [264, 552] width 18 height 18
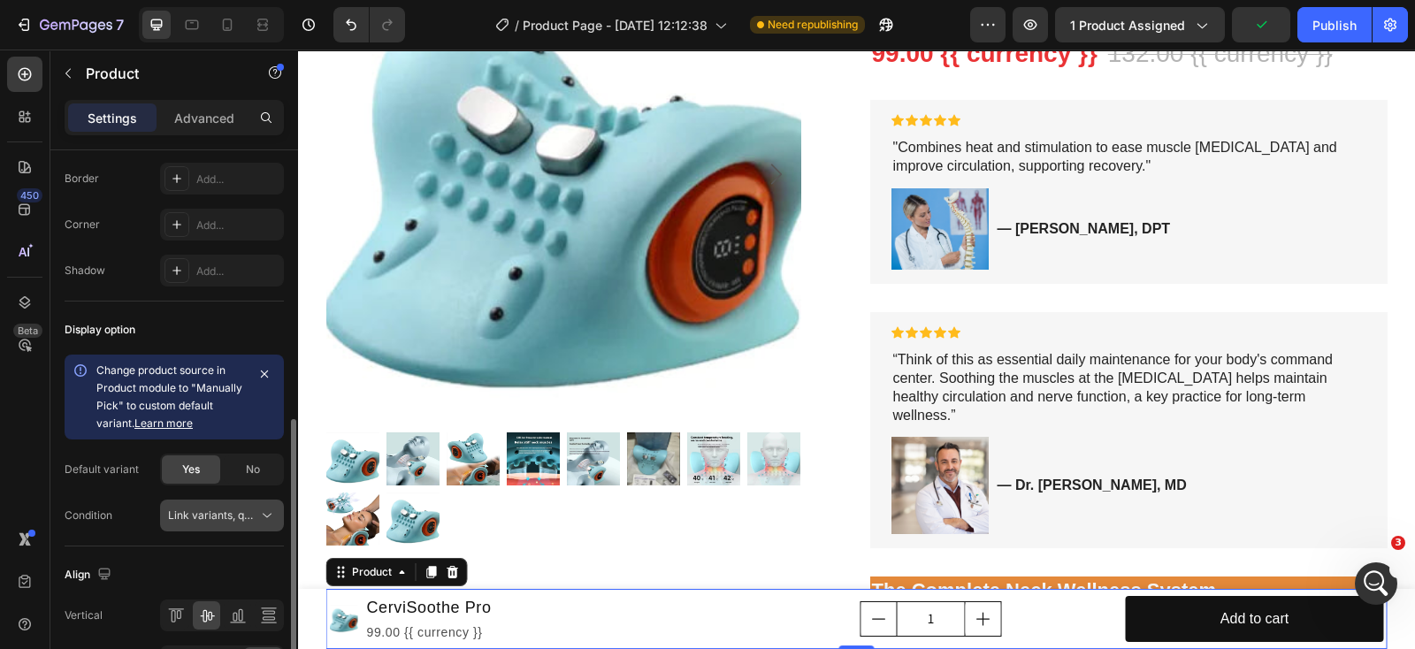
click at [264, 515] on icon at bounding box center [267, 516] width 18 height 18
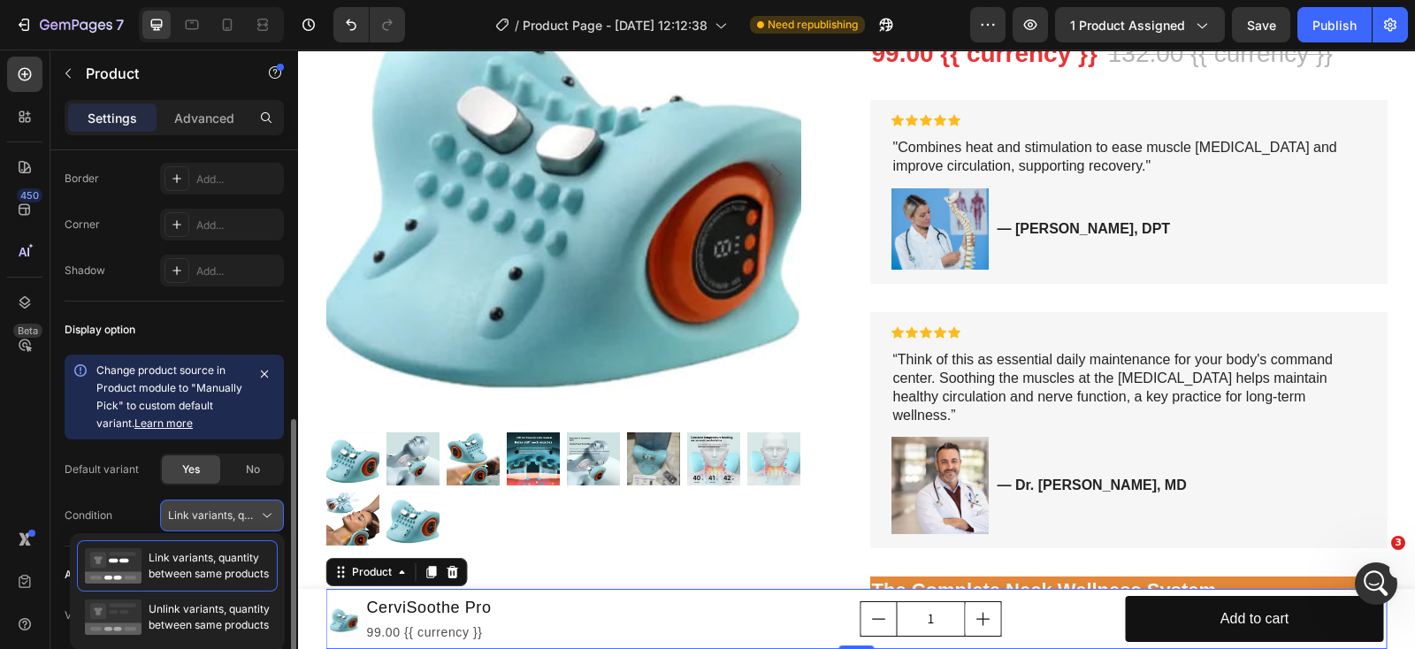
click at [264, 515] on icon at bounding box center [267, 516] width 18 height 18
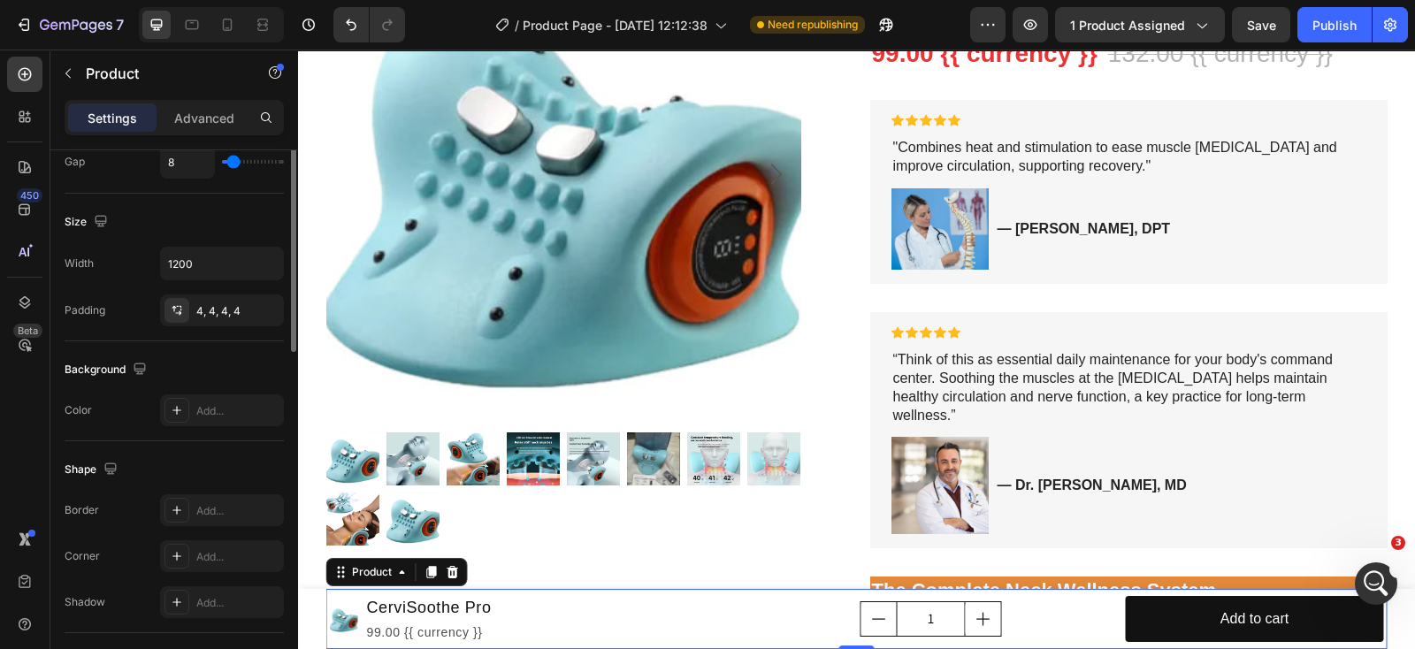
scroll to position [189, 0]
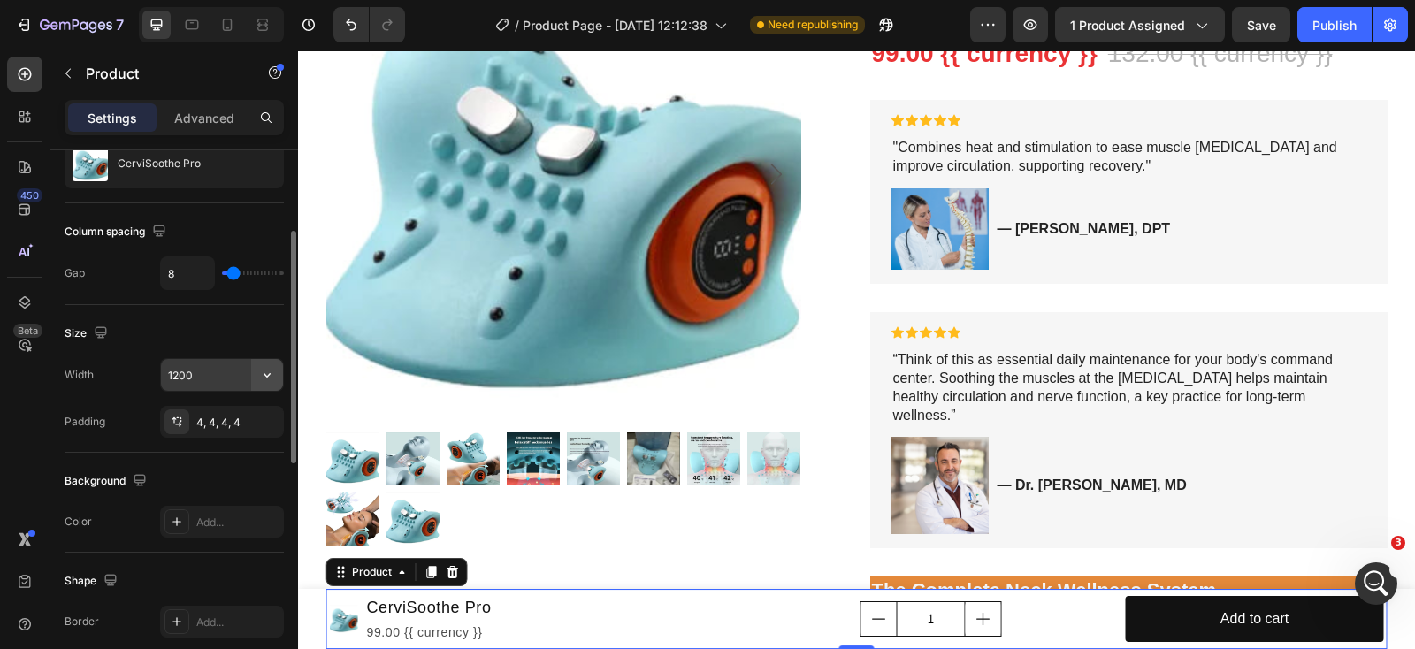
click at [273, 371] on icon "button" at bounding box center [267, 375] width 18 height 18
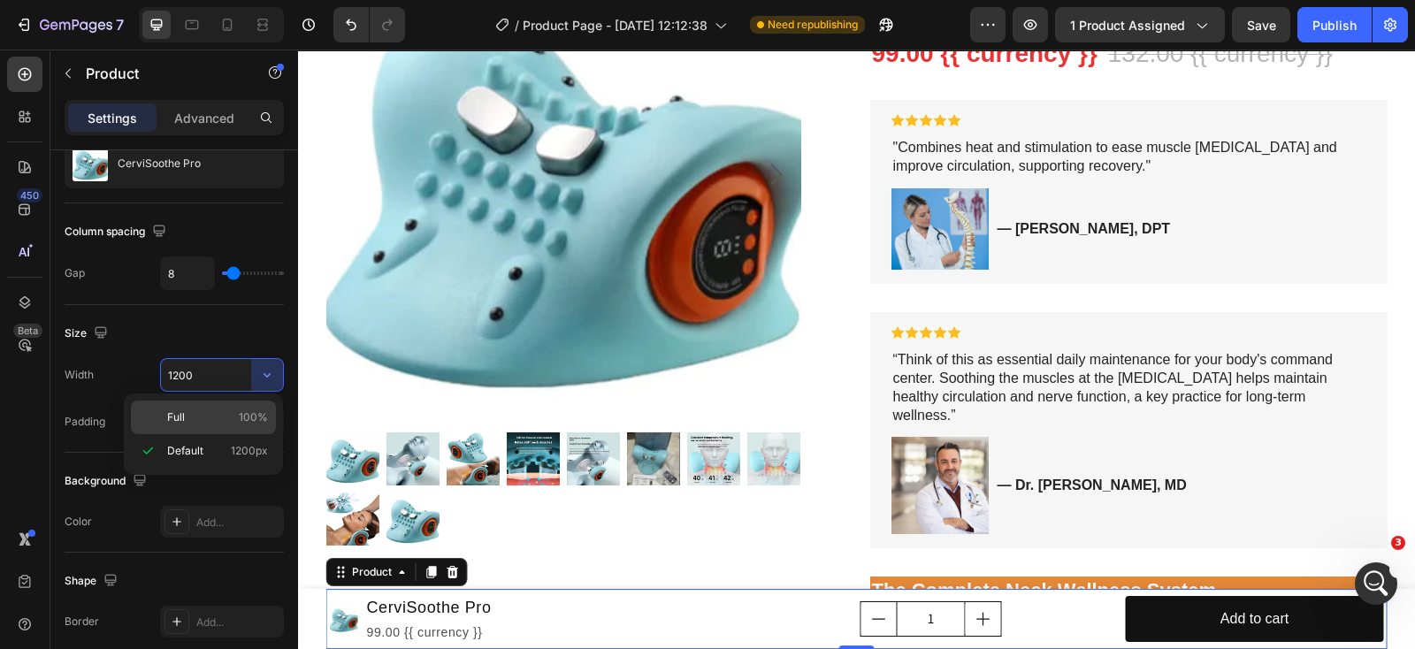
click at [231, 412] on p "Full 100%" at bounding box center [217, 418] width 101 height 16
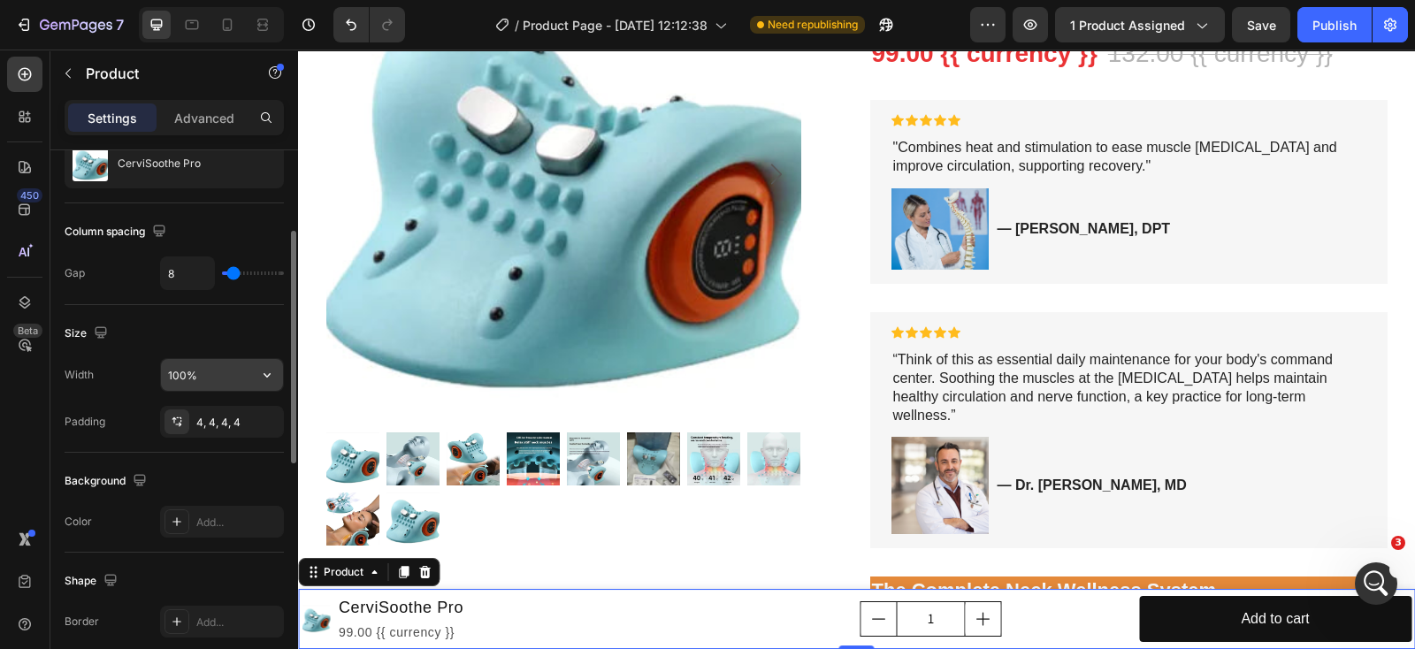
click at [274, 374] on icon "button" at bounding box center [267, 375] width 18 height 18
click at [186, 375] on input "100%" at bounding box center [222, 375] width 122 height 32
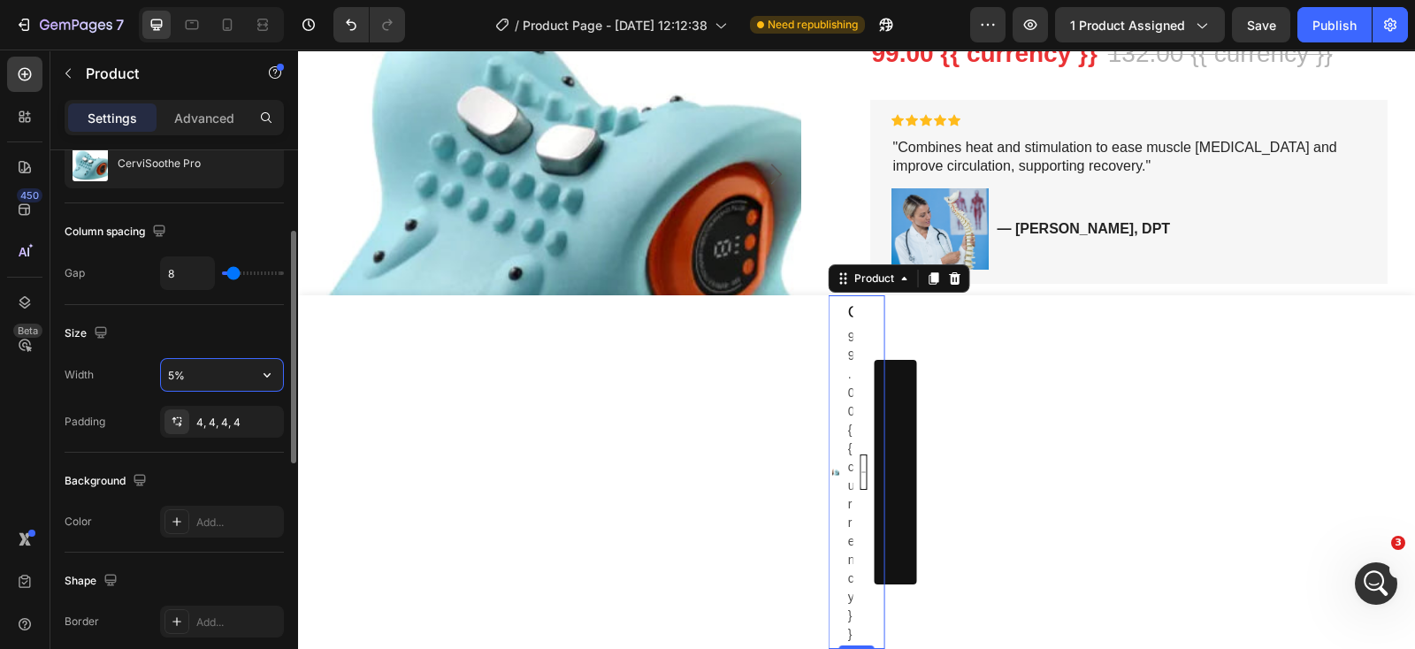
type input "50%"
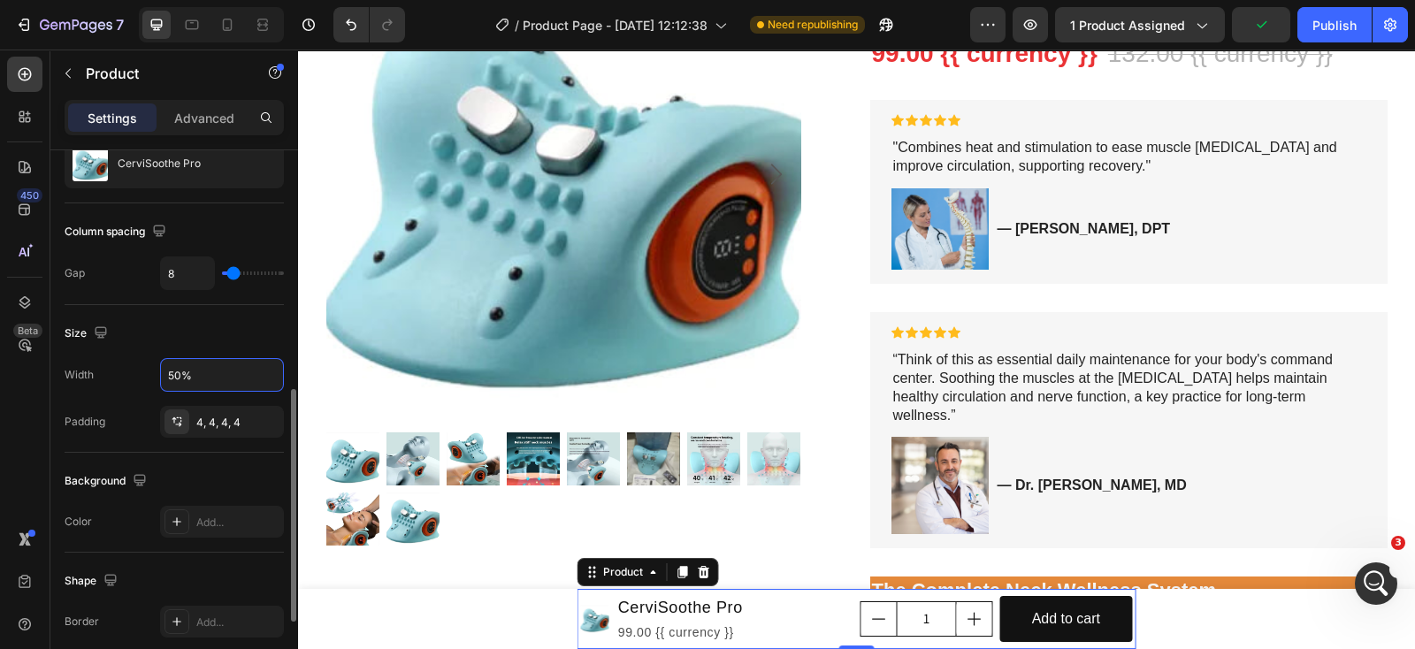
scroll to position [301, 0]
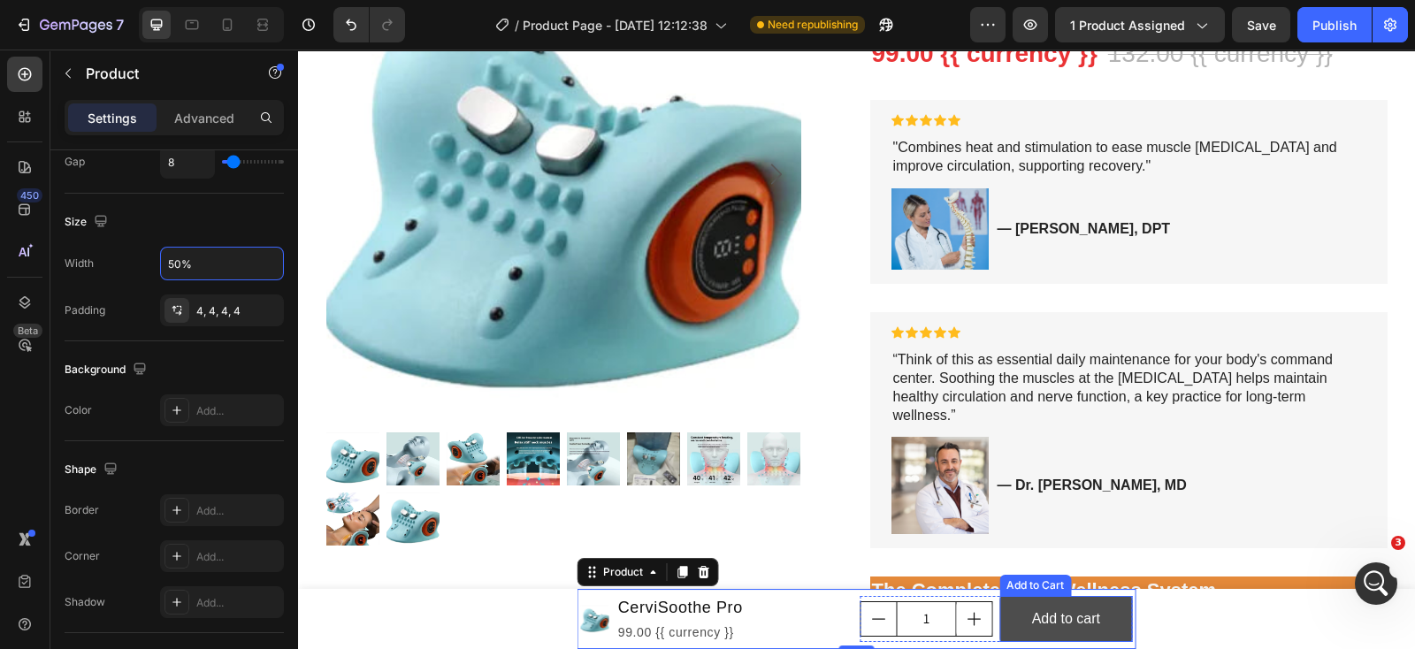
click at [1002, 634] on button "Add to cart" at bounding box center [1065, 619] width 133 height 47
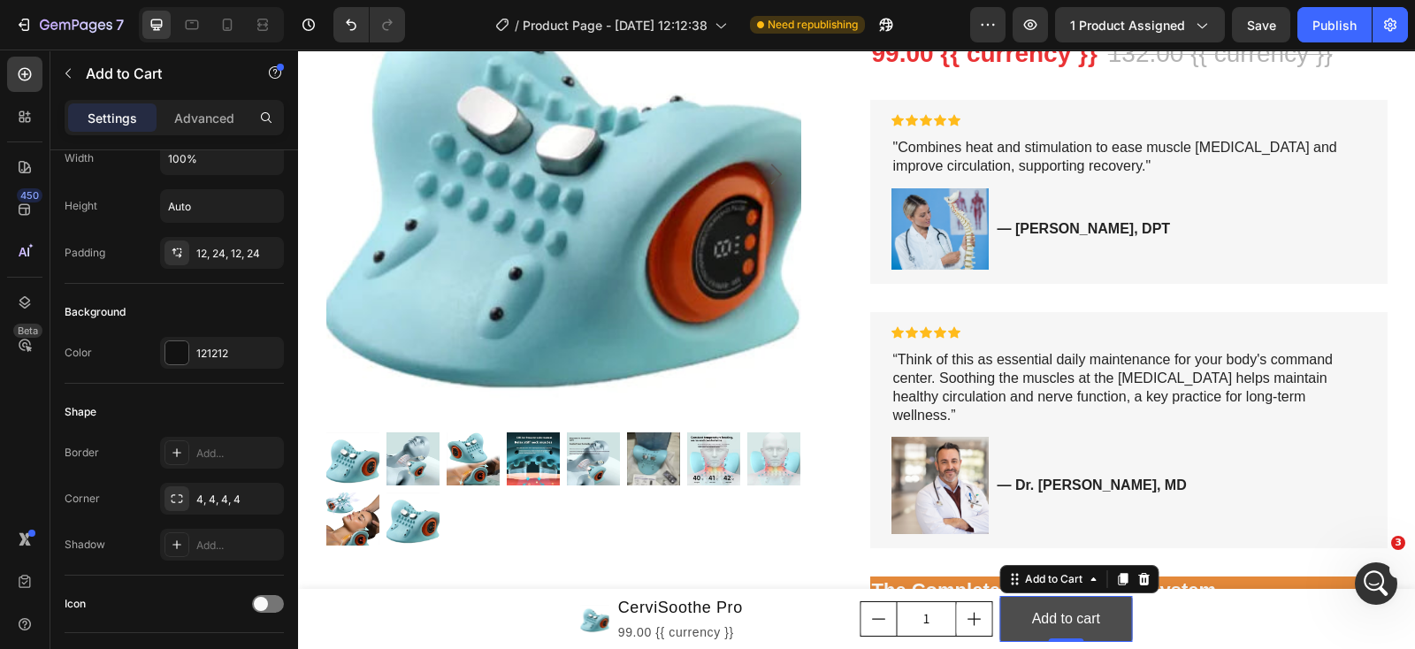
scroll to position [0, 0]
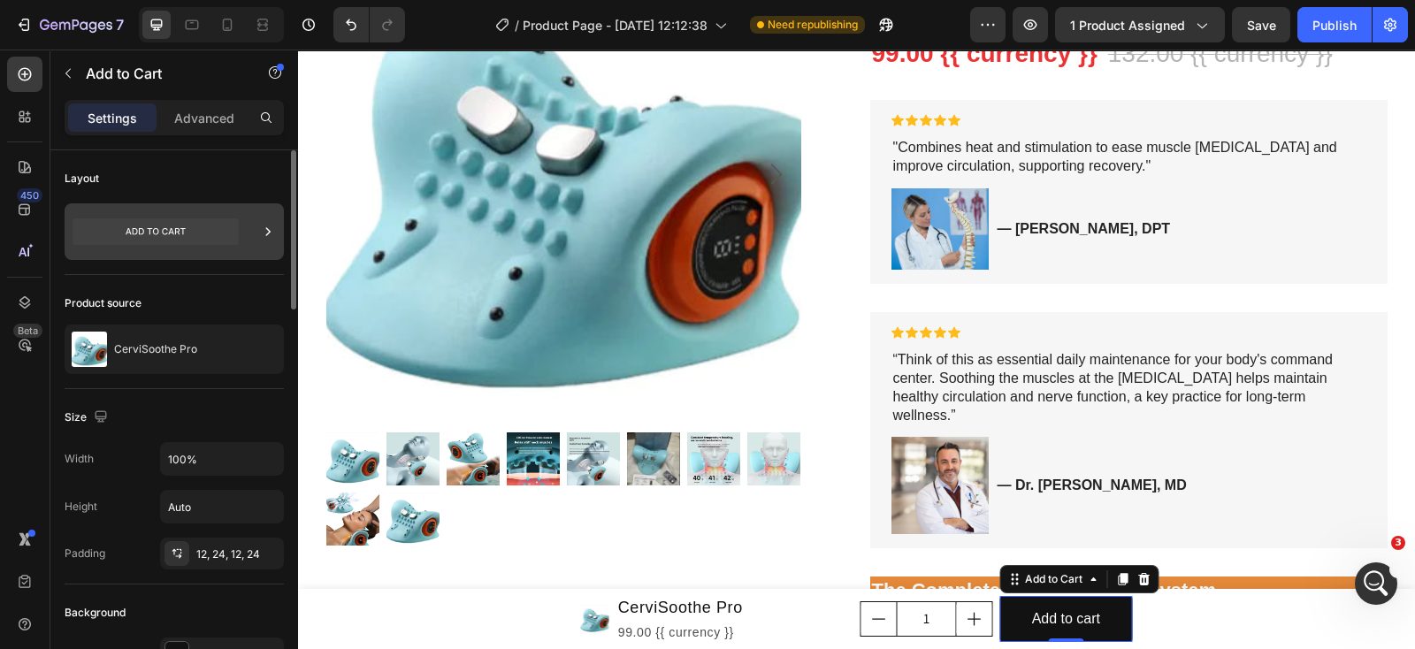
click at [243, 223] on div at bounding box center [174, 231] width 219 height 57
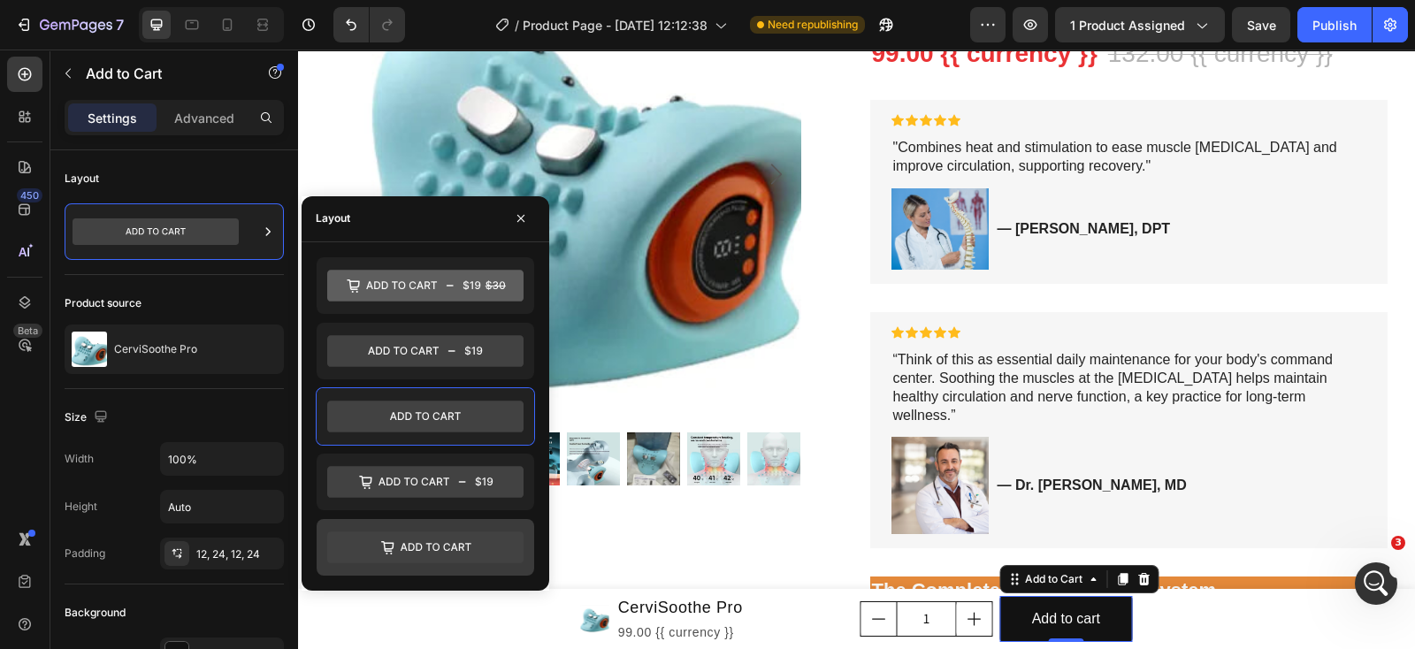
click at [402, 540] on icon at bounding box center [425, 548] width 196 height 32
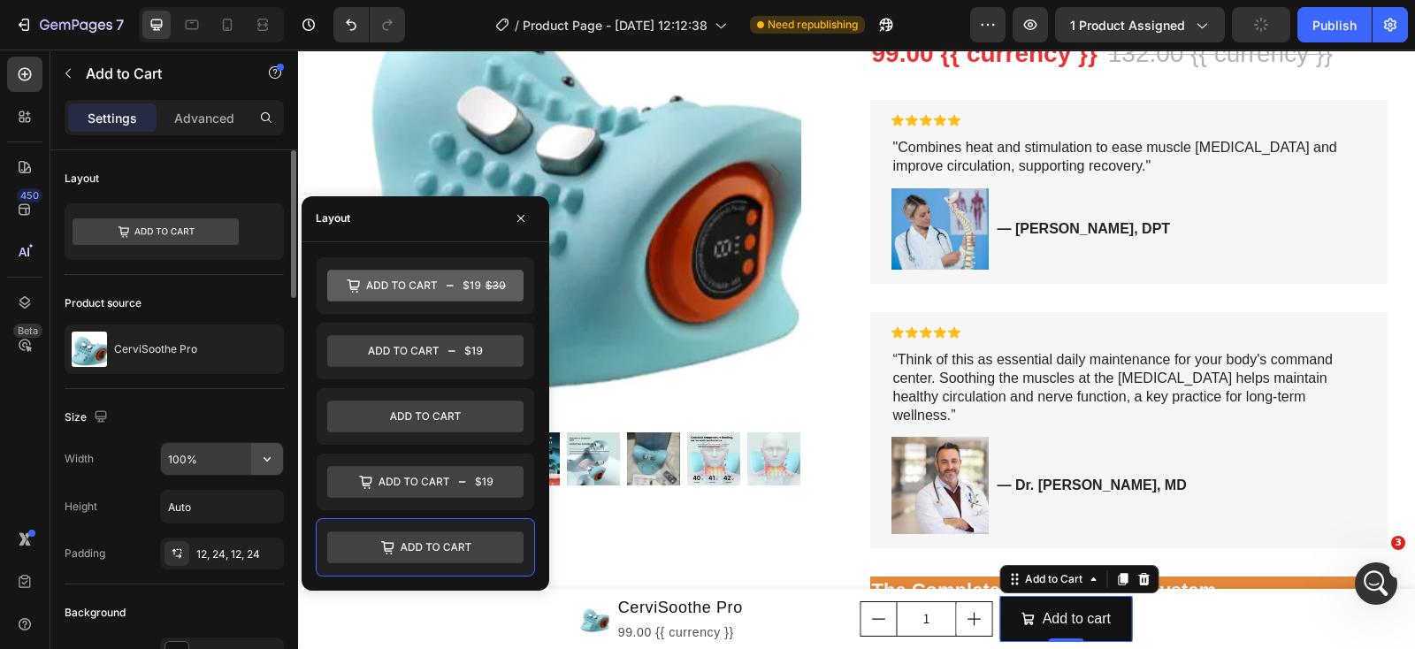
click at [256, 460] on button "button" at bounding box center [267, 459] width 32 height 32
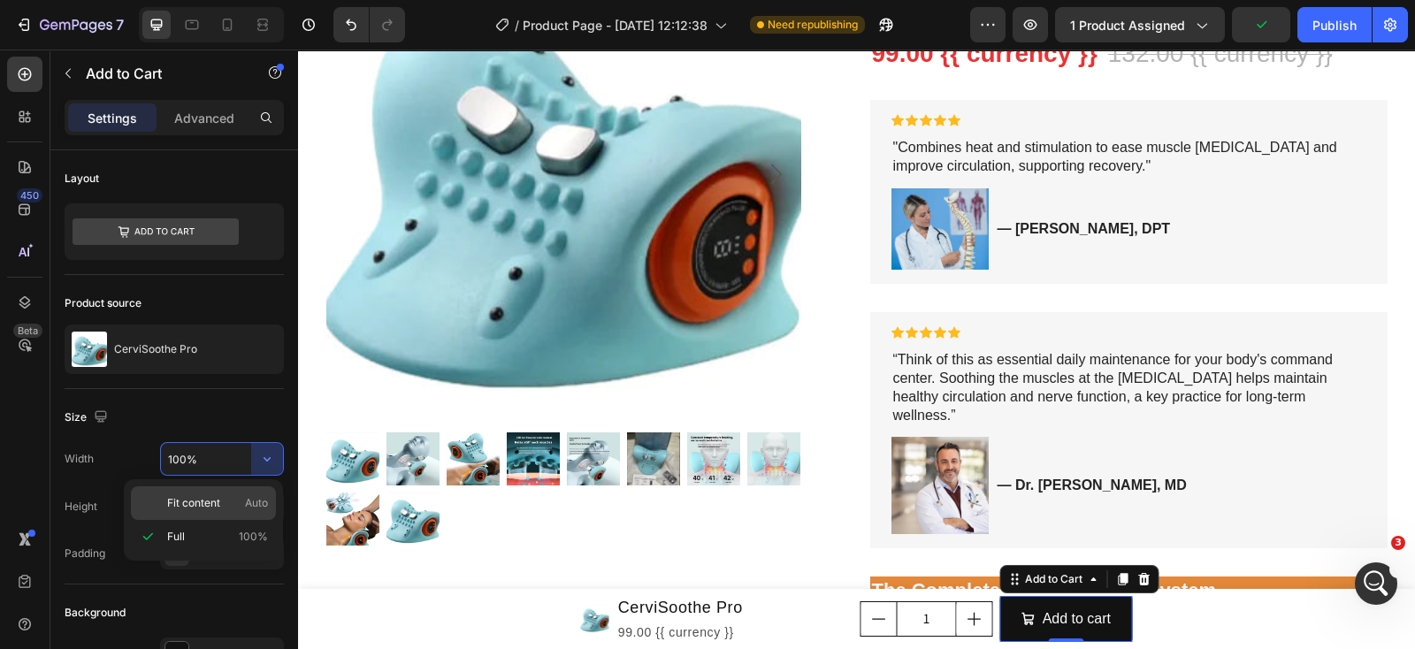
click at [223, 499] on p "Fit content Auto" at bounding box center [217, 503] width 101 height 16
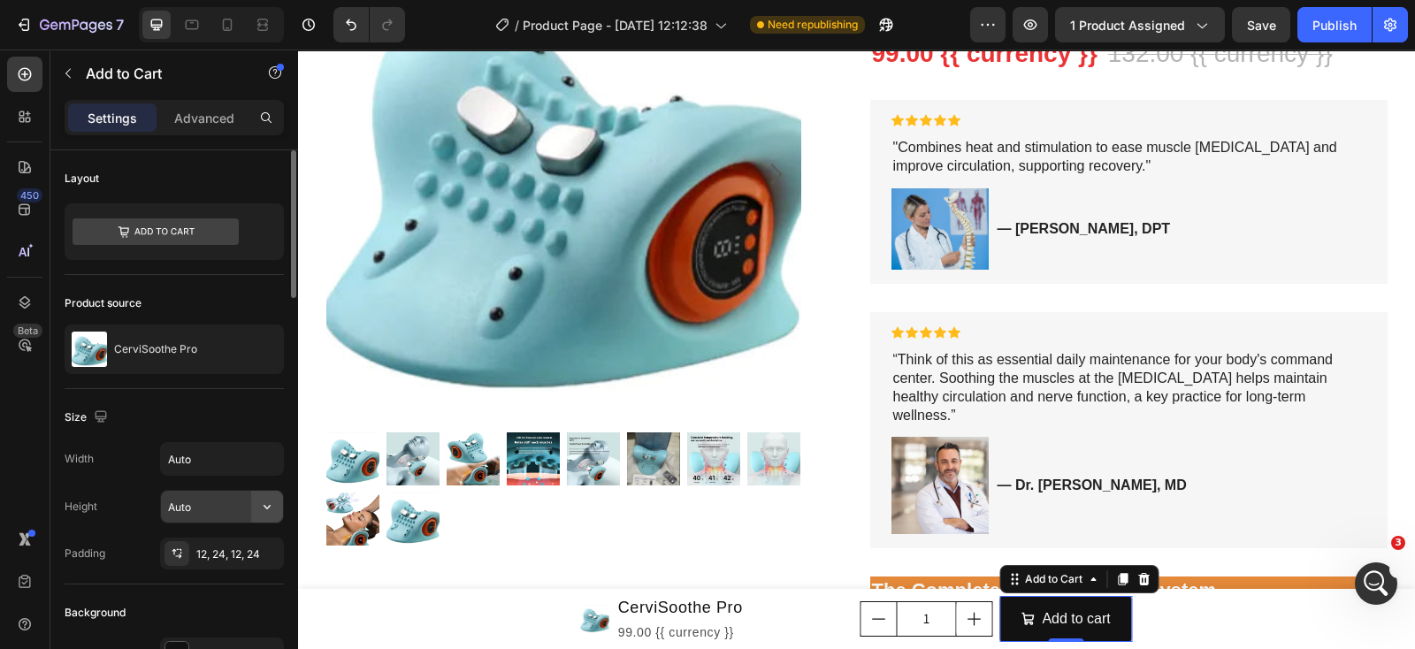
click at [258, 500] on icon "button" at bounding box center [267, 507] width 18 height 18
click at [261, 465] on icon "button" at bounding box center [267, 459] width 18 height 18
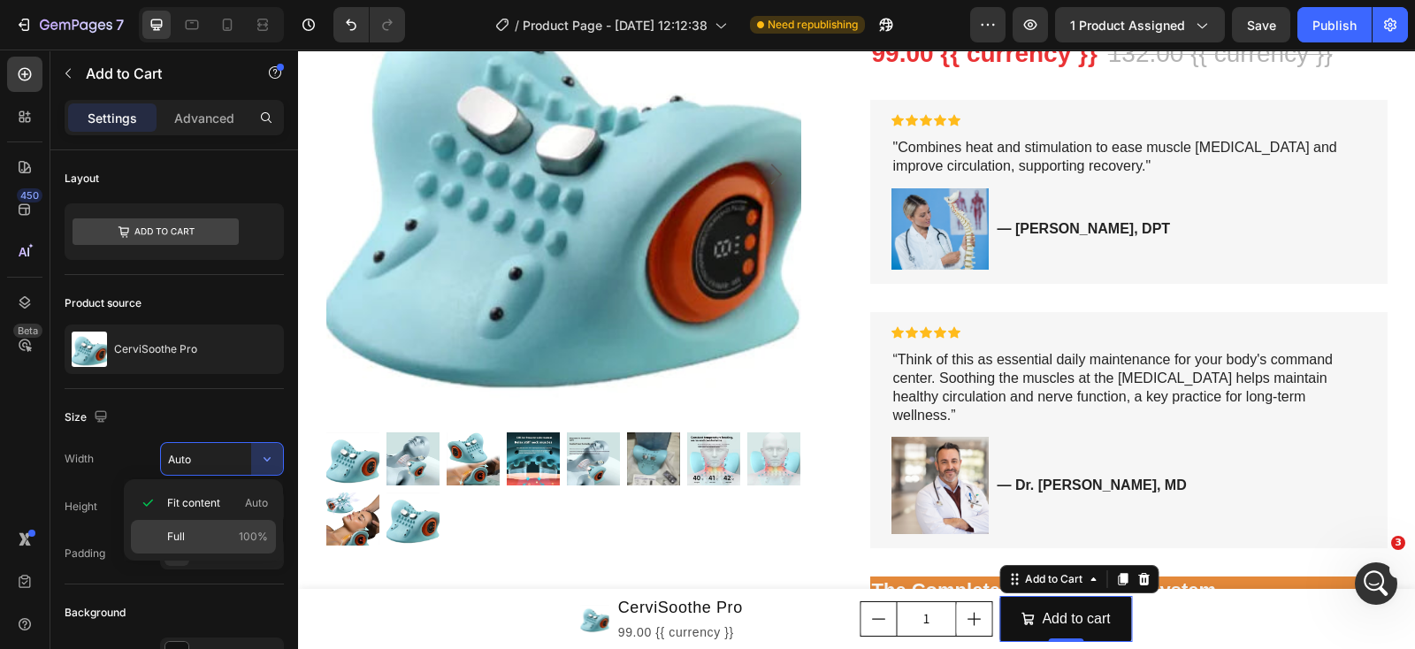
click at [185, 522] on div "Full 100%" at bounding box center [203, 537] width 145 height 34
type input "100%"
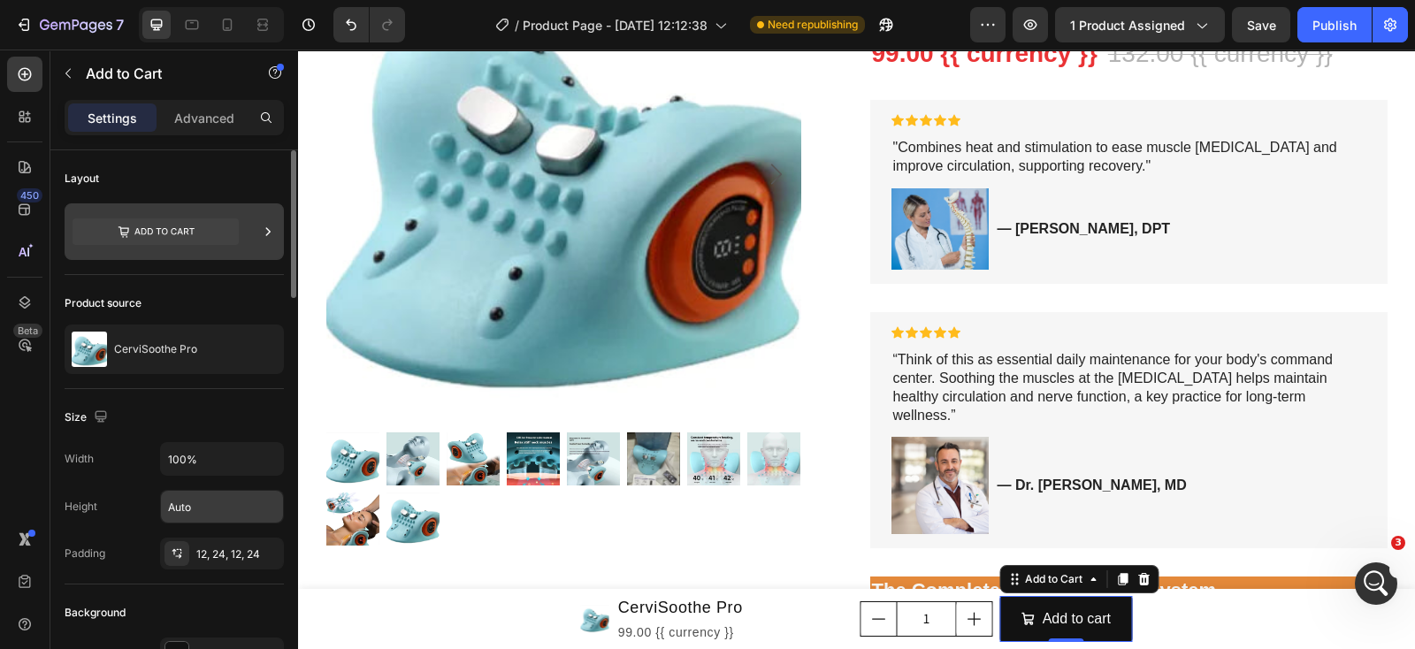
click at [238, 227] on icon at bounding box center [156, 231] width 166 height 27
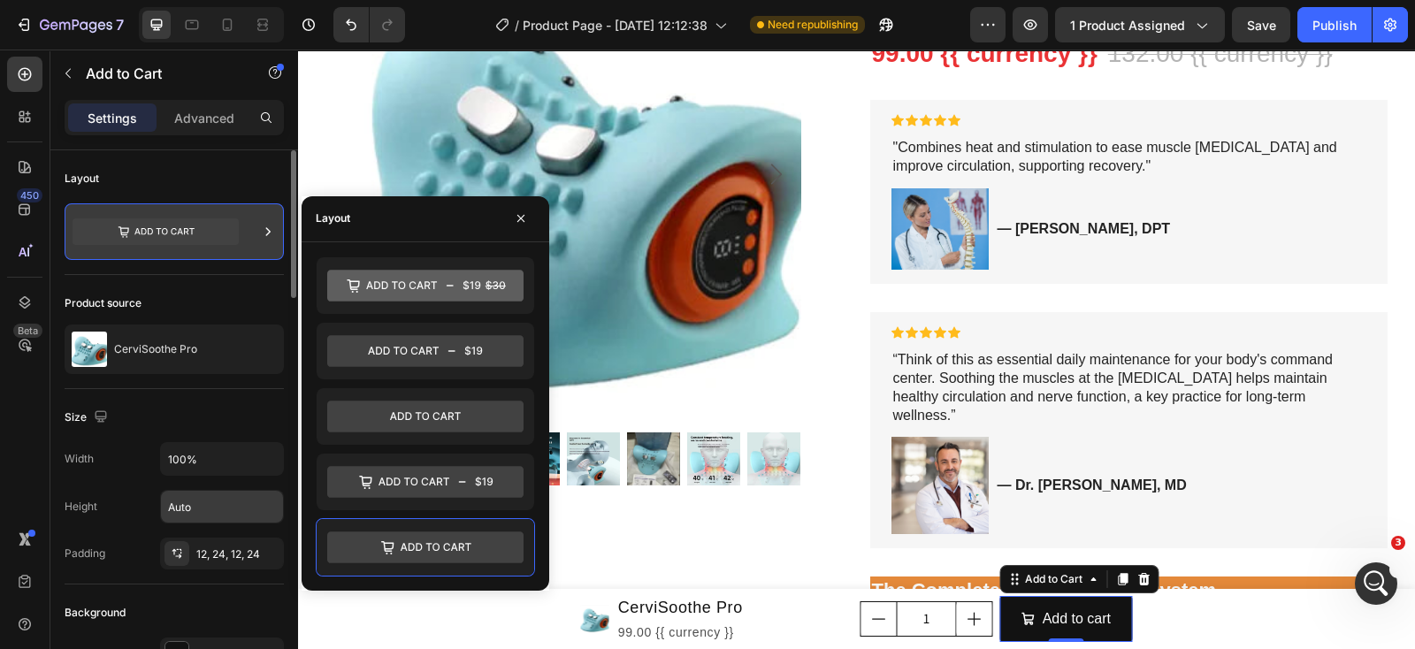
click at [238, 226] on icon at bounding box center [156, 231] width 166 height 27
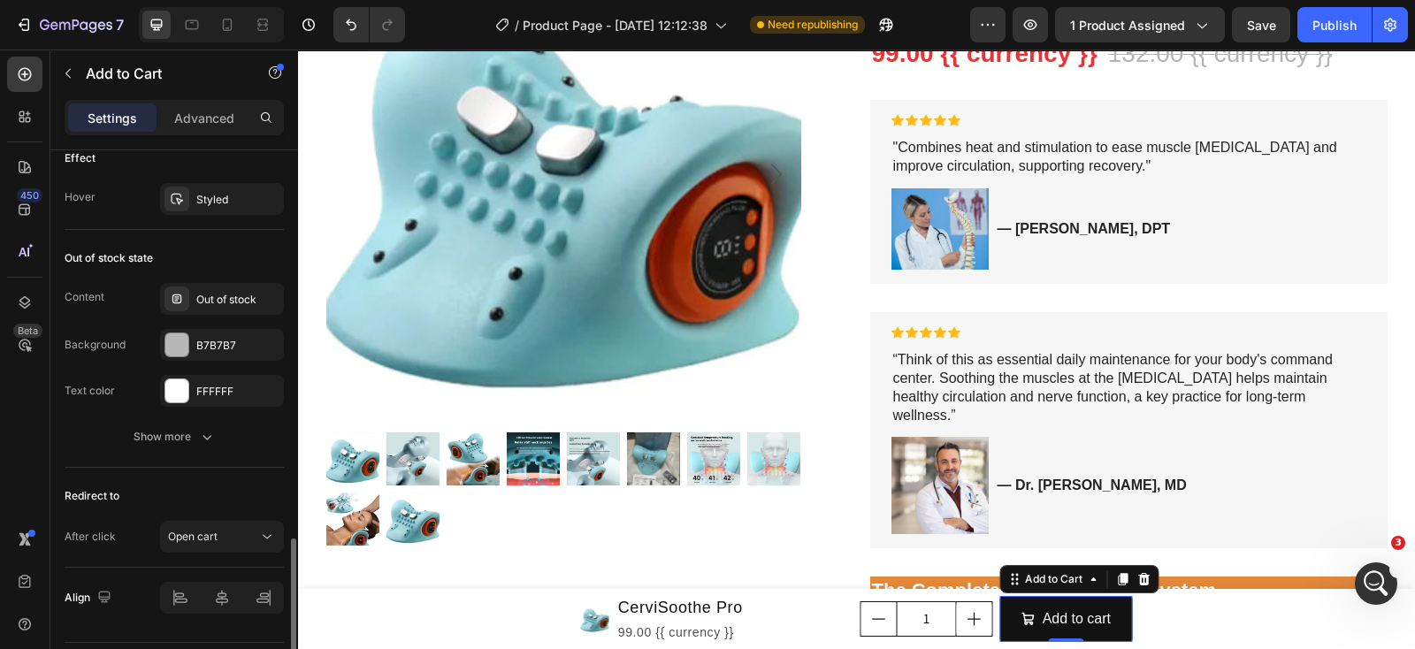
scroll to position [1481, 0]
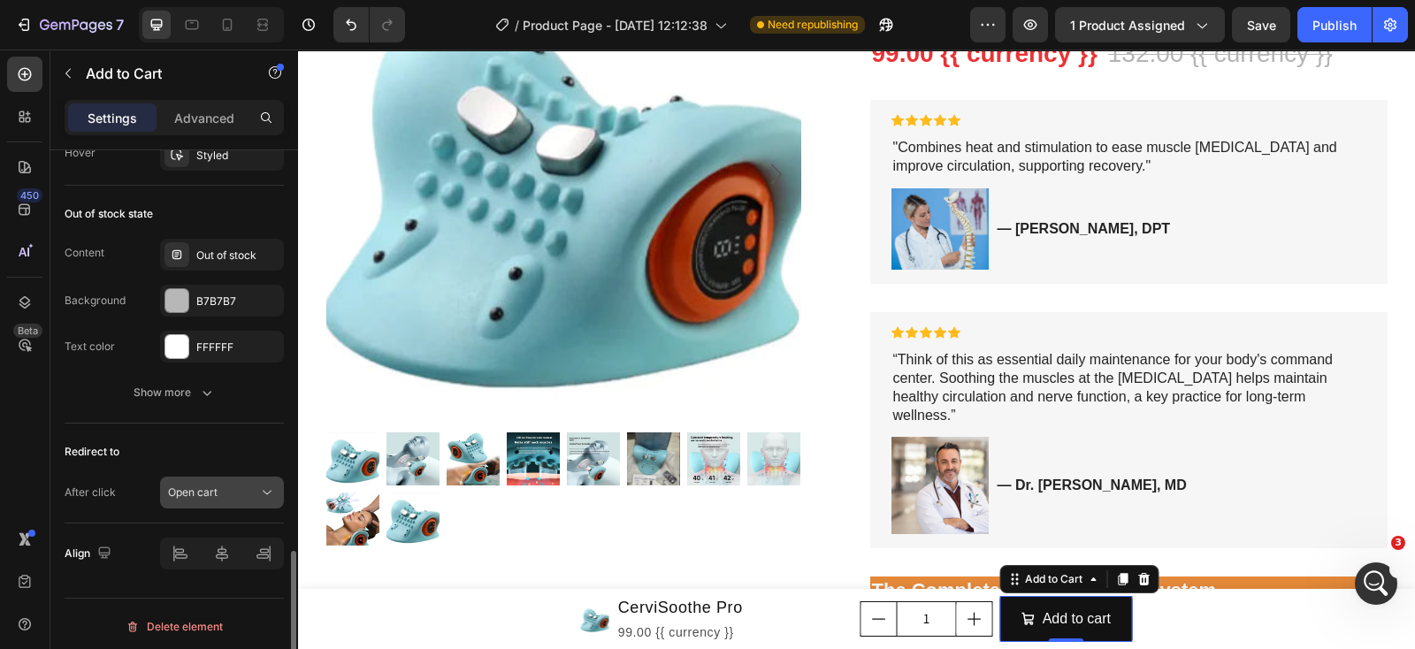
click at [258, 484] on icon at bounding box center [267, 493] width 18 height 18
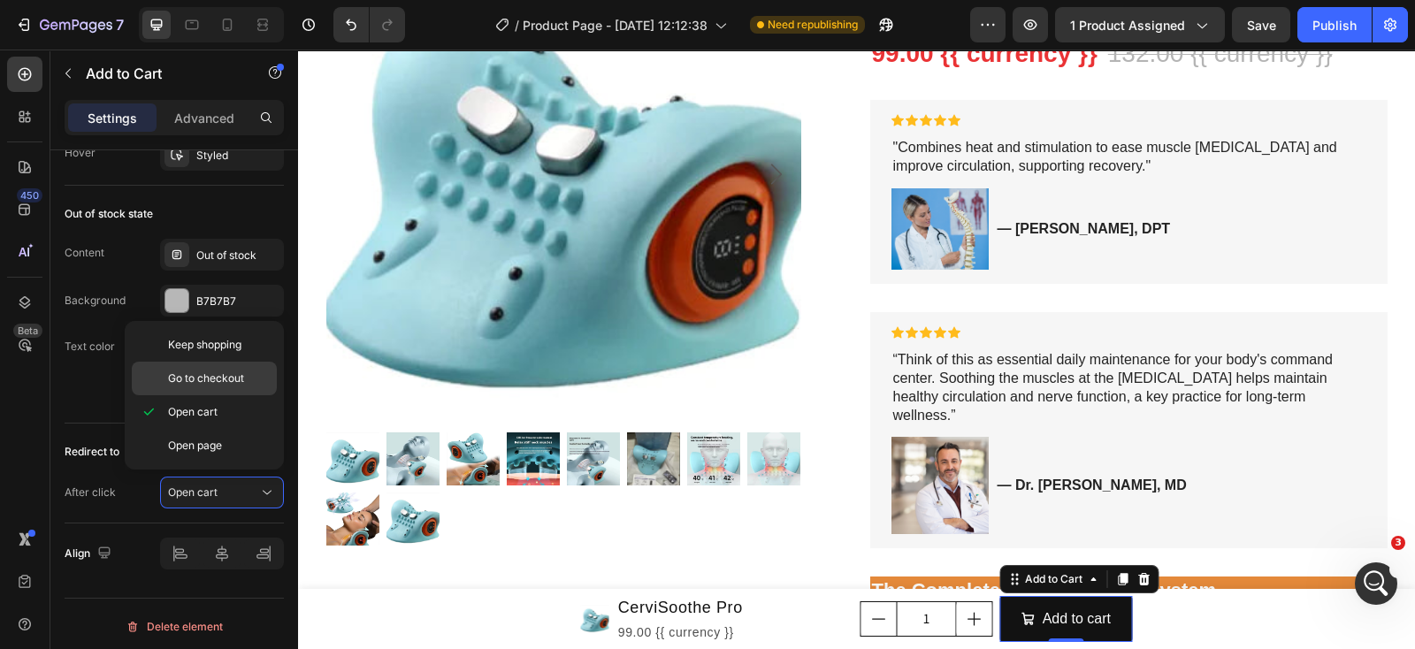
click at [258, 382] on p "Go to checkout" at bounding box center [218, 379] width 101 height 16
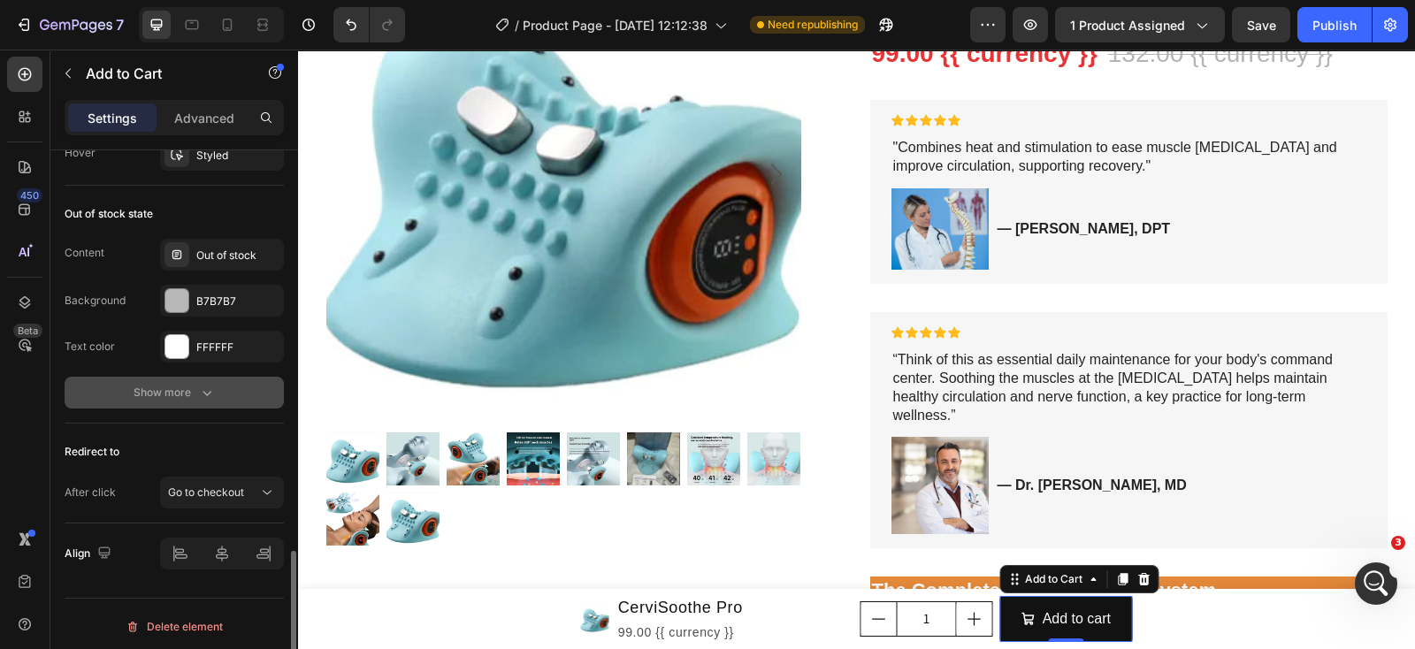
click at [226, 391] on button "Show more" at bounding box center [174, 393] width 219 height 32
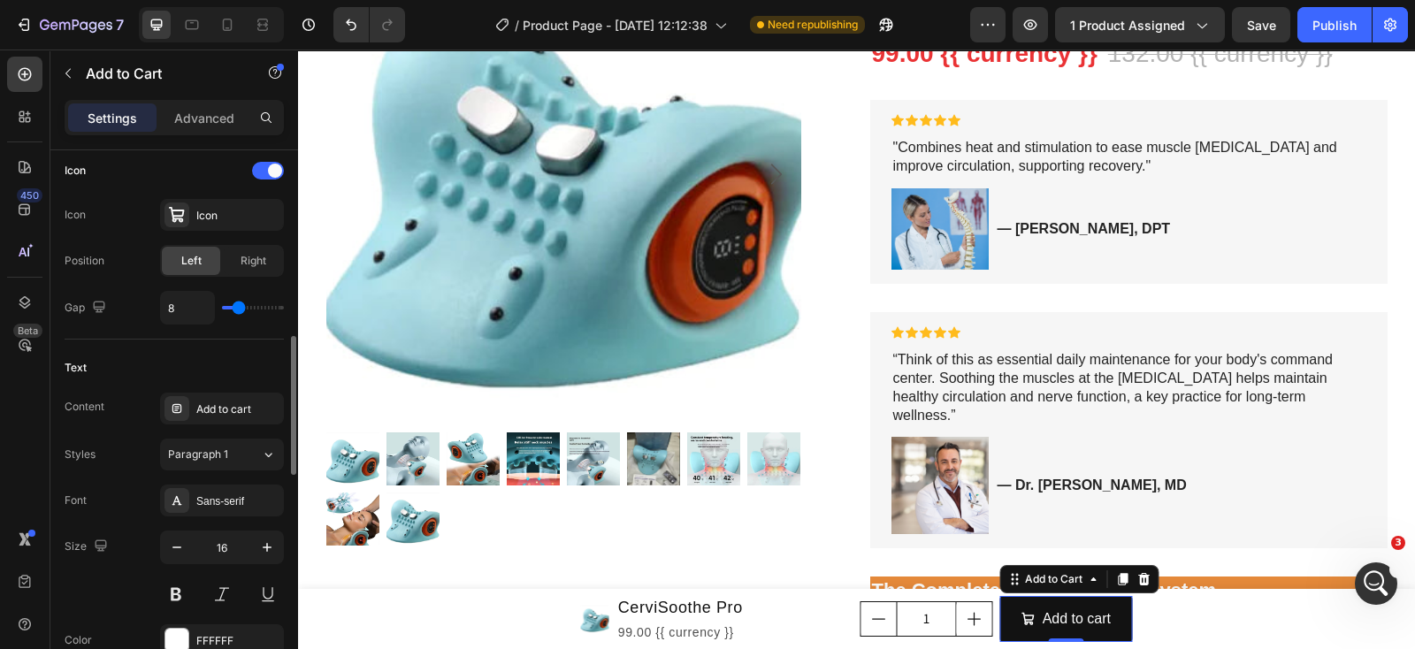
scroll to position [624, 0]
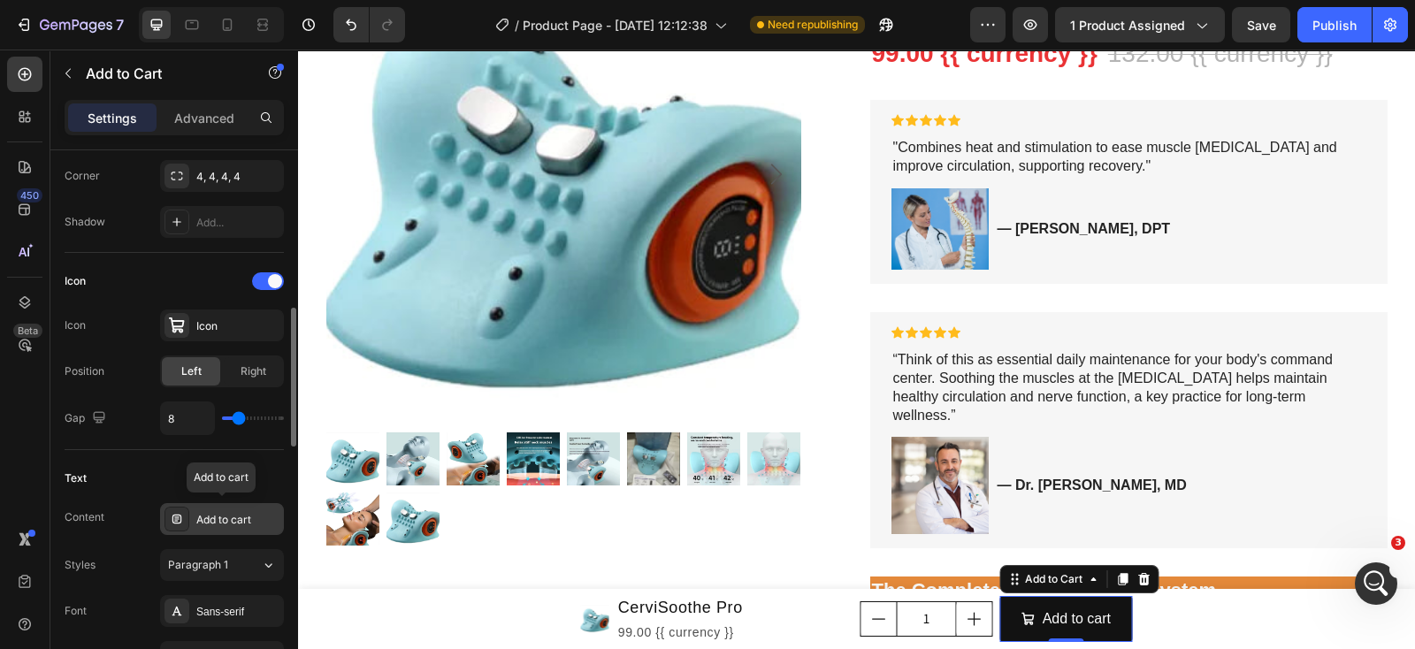
click at [231, 517] on div "Add to cart" at bounding box center [237, 520] width 83 height 16
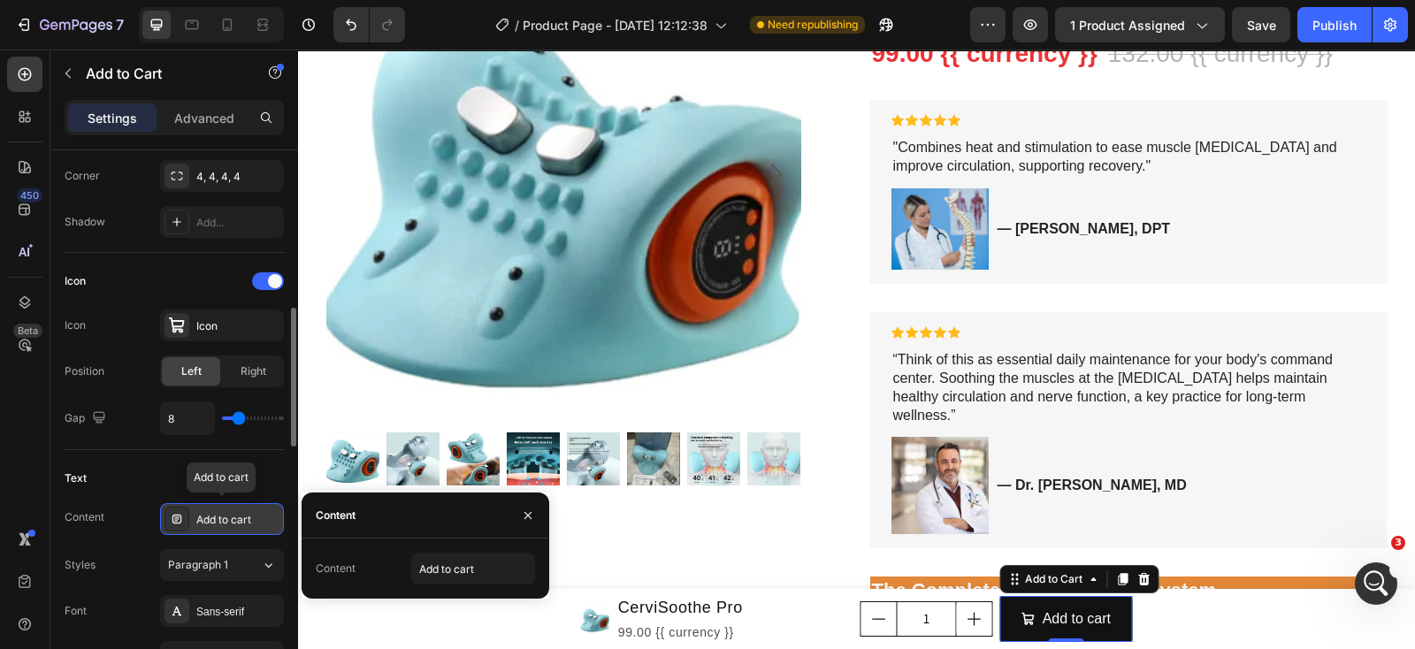
click at [231, 517] on div "Add to cart" at bounding box center [237, 520] width 83 height 16
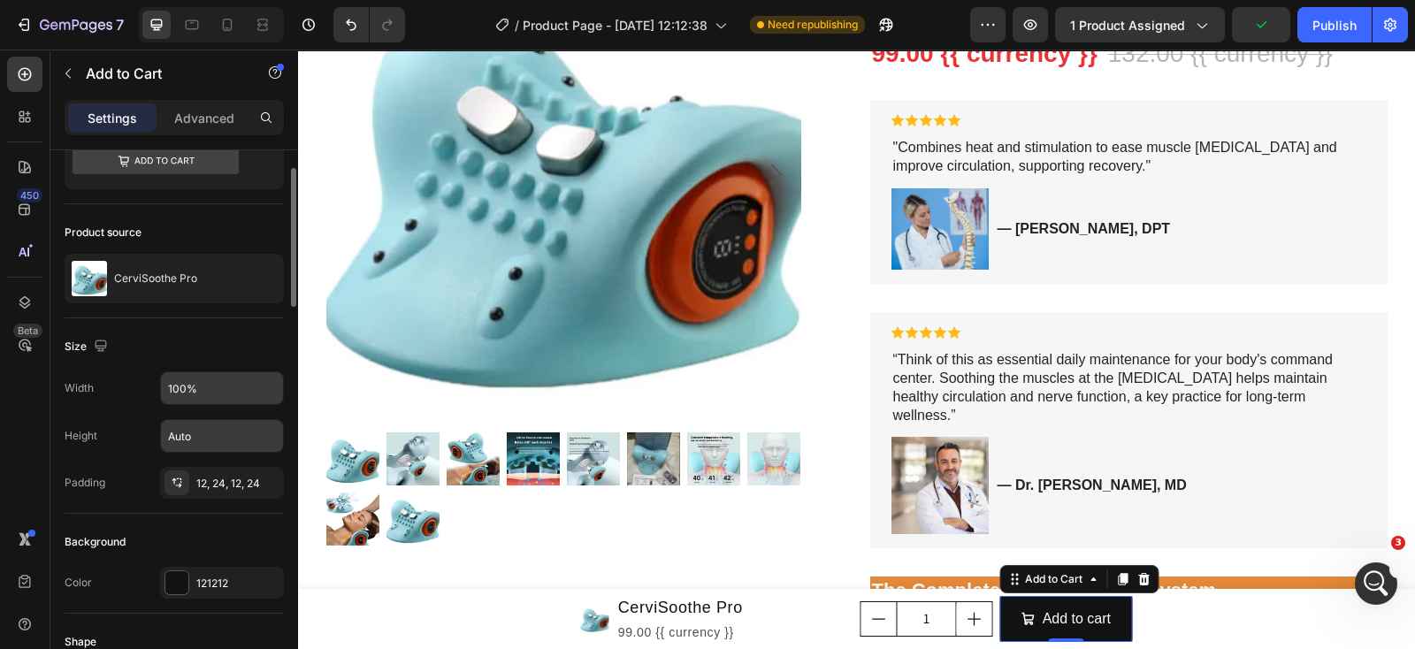
scroll to position [0, 0]
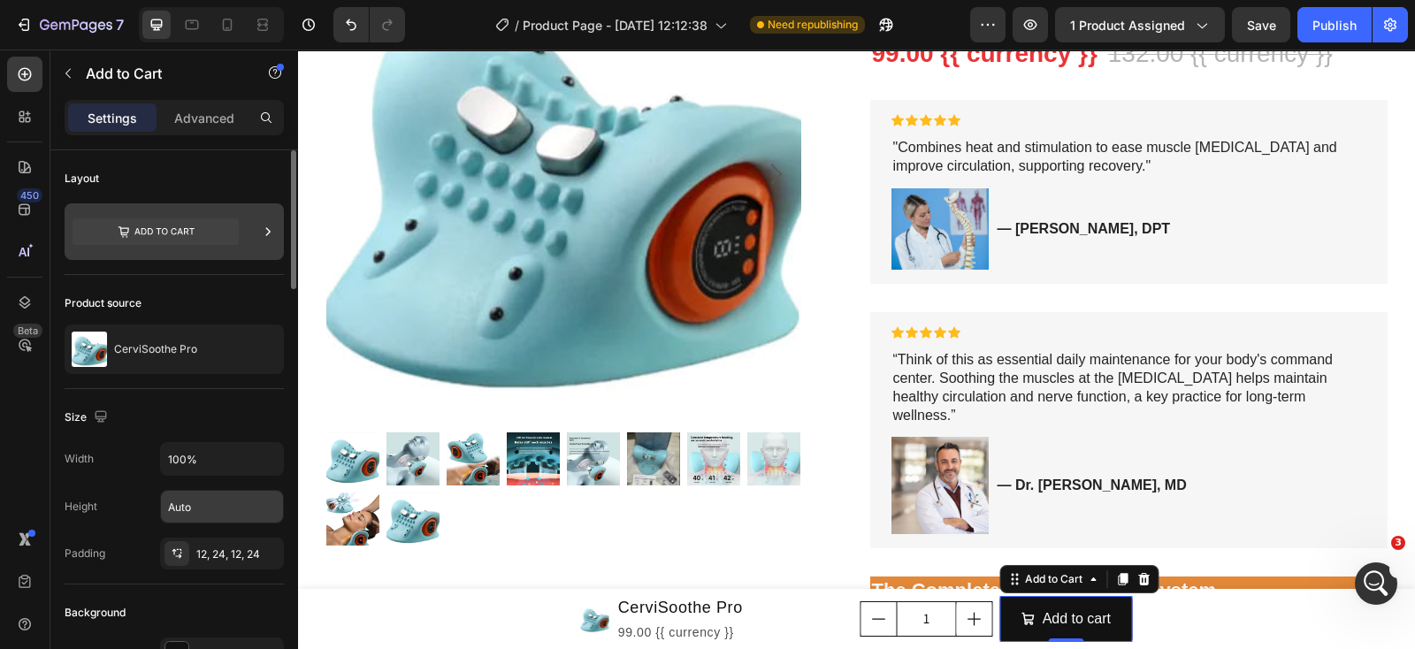
click at [207, 231] on icon at bounding box center [156, 231] width 166 height 27
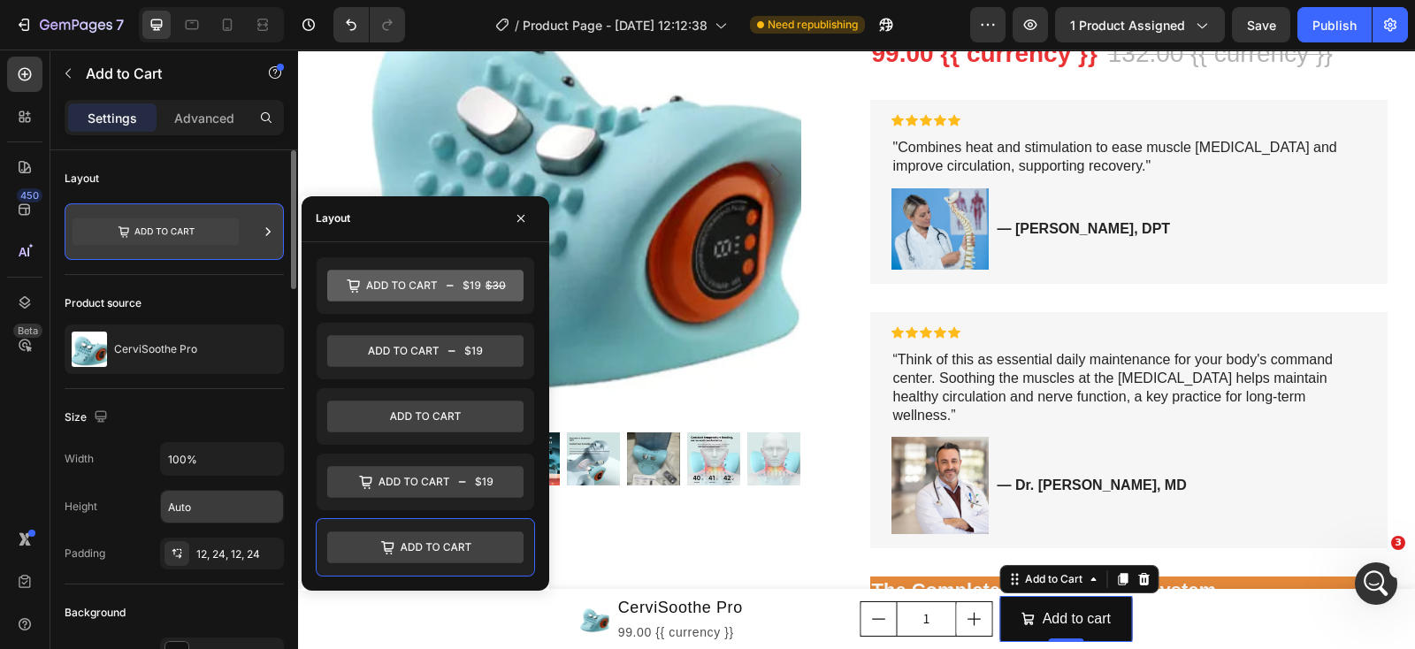
click at [257, 235] on div at bounding box center [174, 231] width 219 height 57
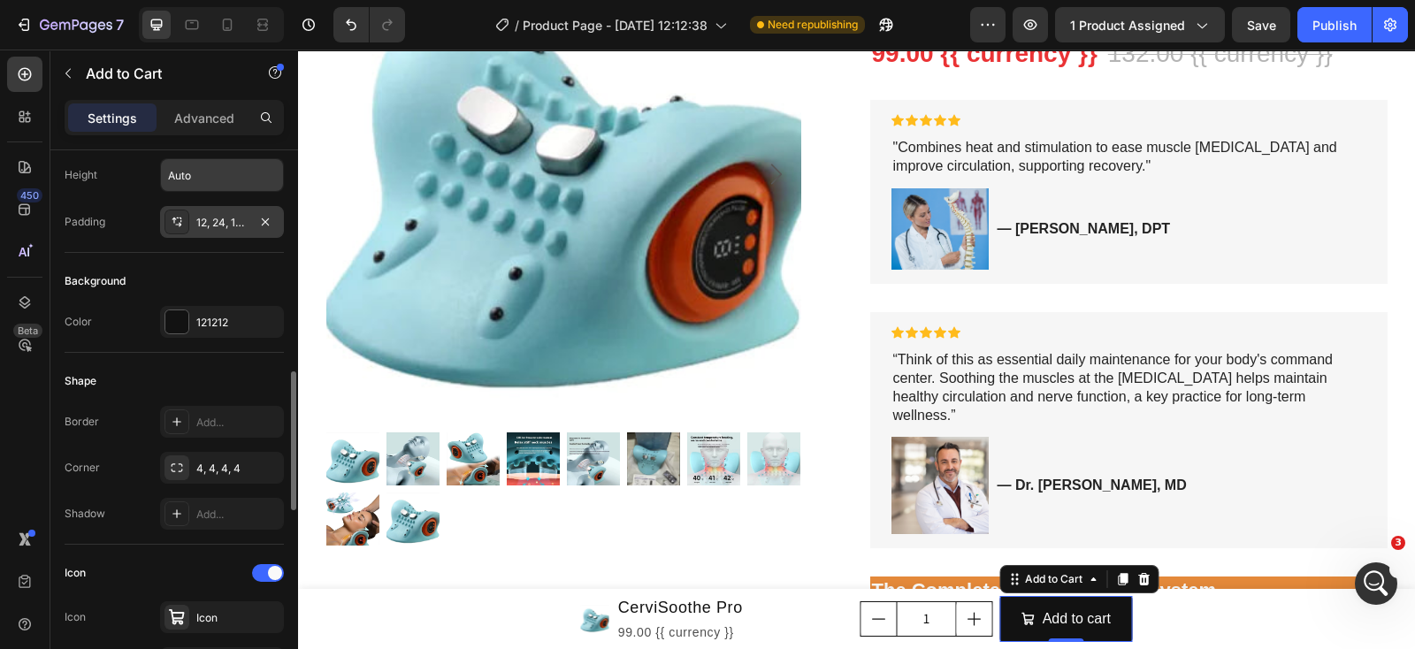
scroll to position [553, 0]
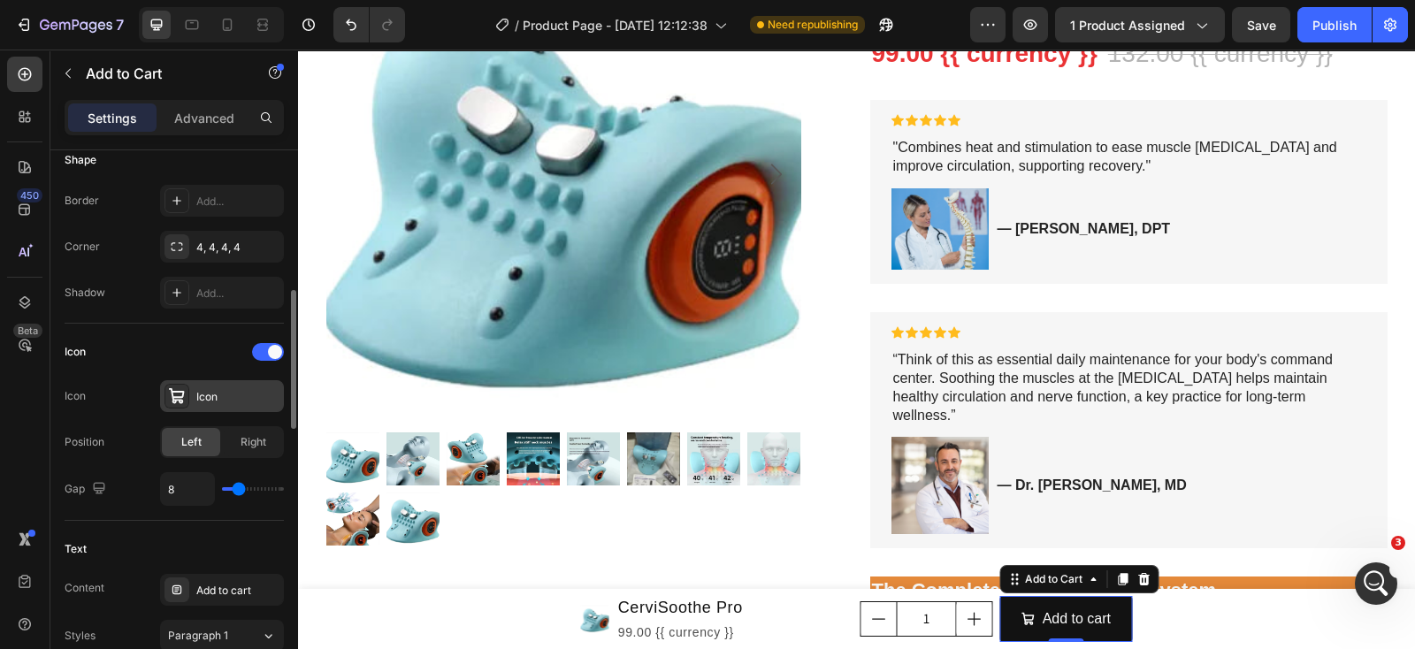
click at [229, 400] on div "Icon" at bounding box center [237, 397] width 83 height 16
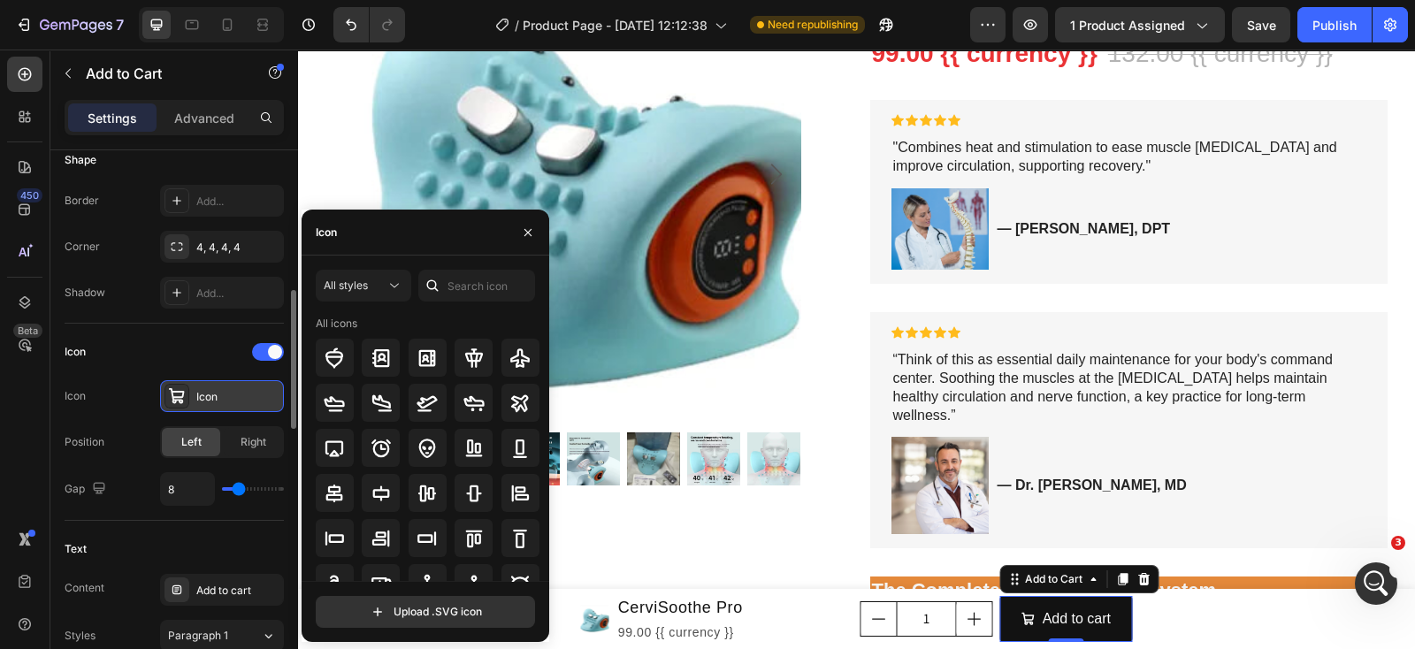
click at [229, 400] on div "Icon" at bounding box center [237, 397] width 83 height 16
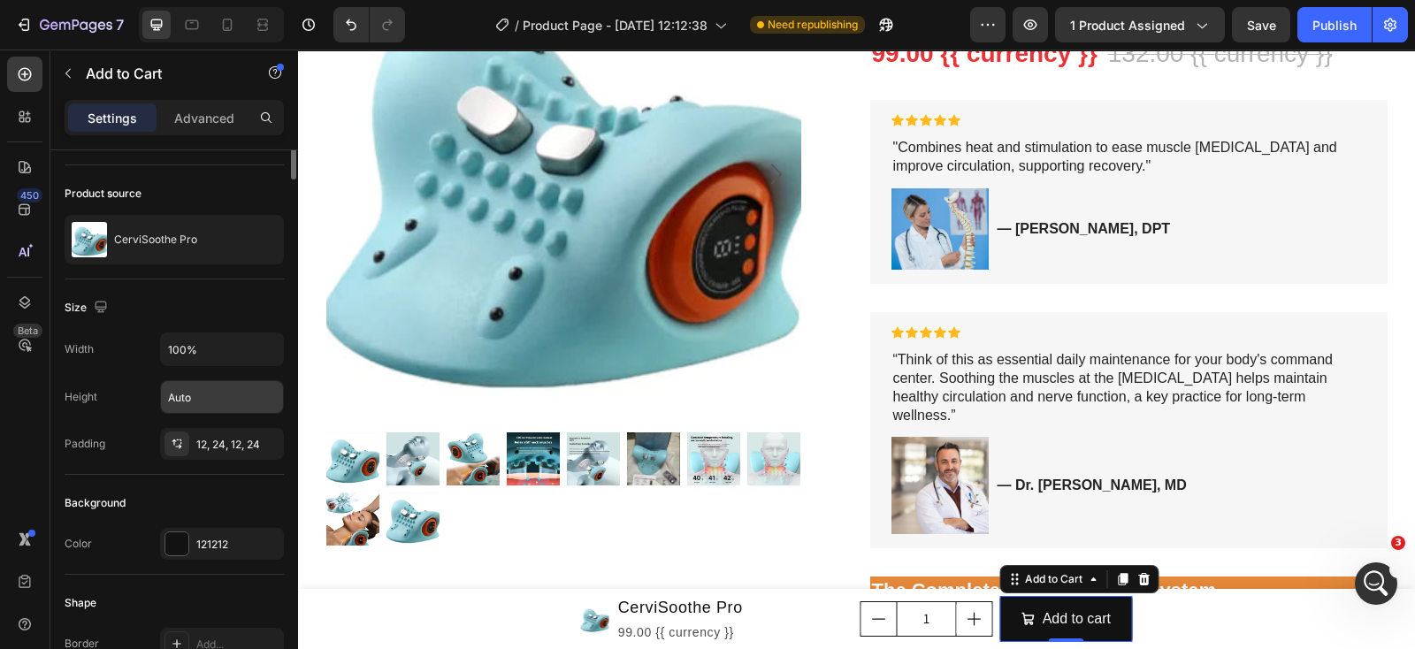
scroll to position [0, 0]
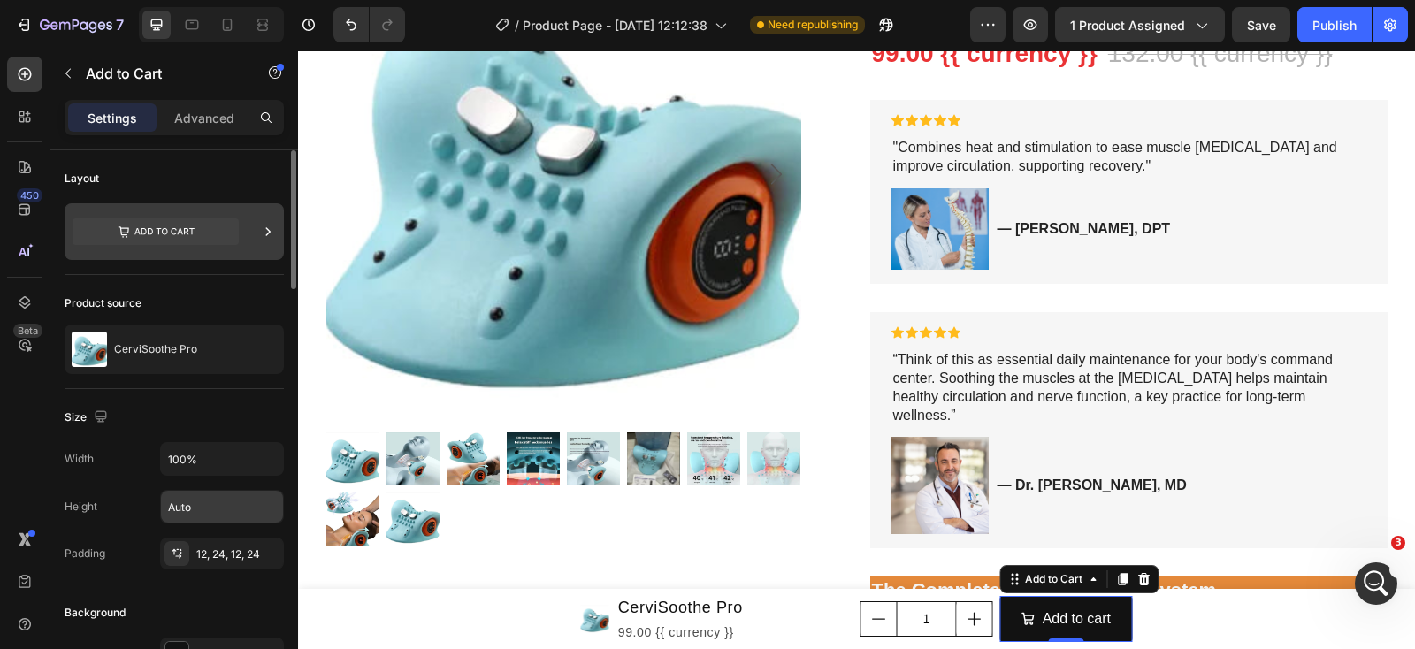
click at [208, 225] on icon at bounding box center [156, 231] width 166 height 27
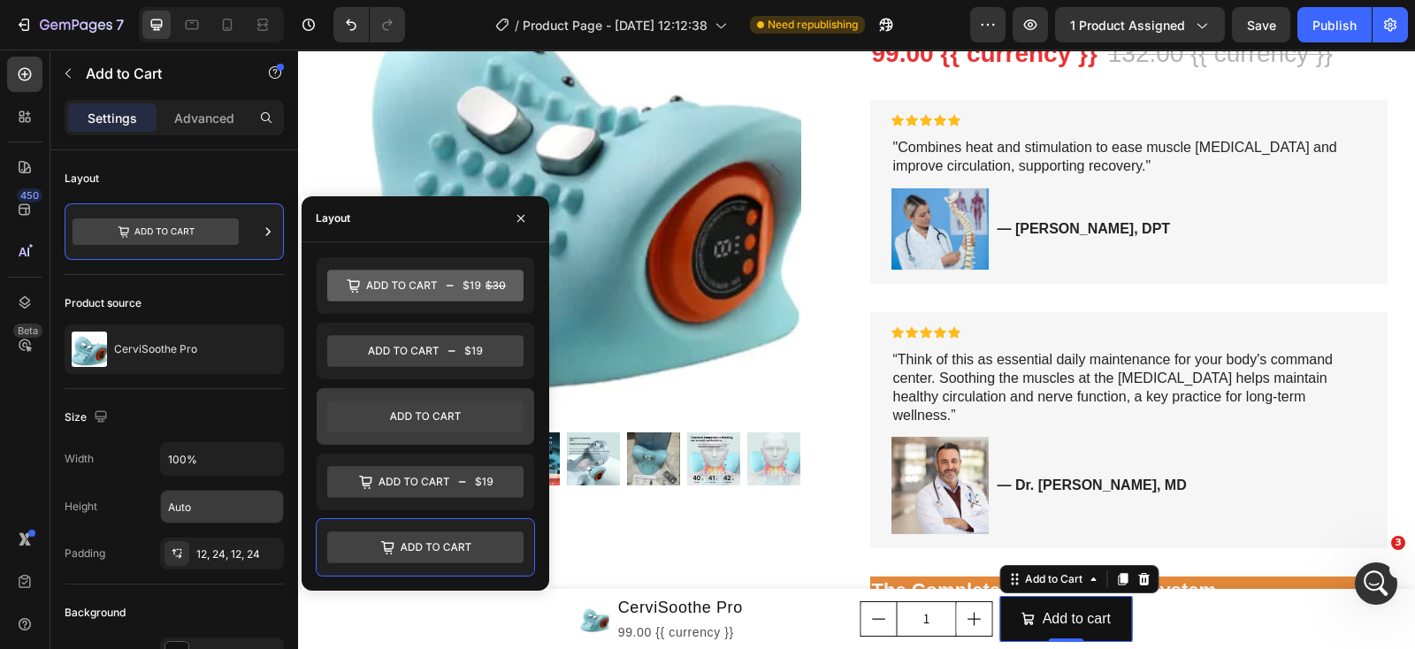
click at [374, 417] on icon at bounding box center [425, 417] width 196 height 32
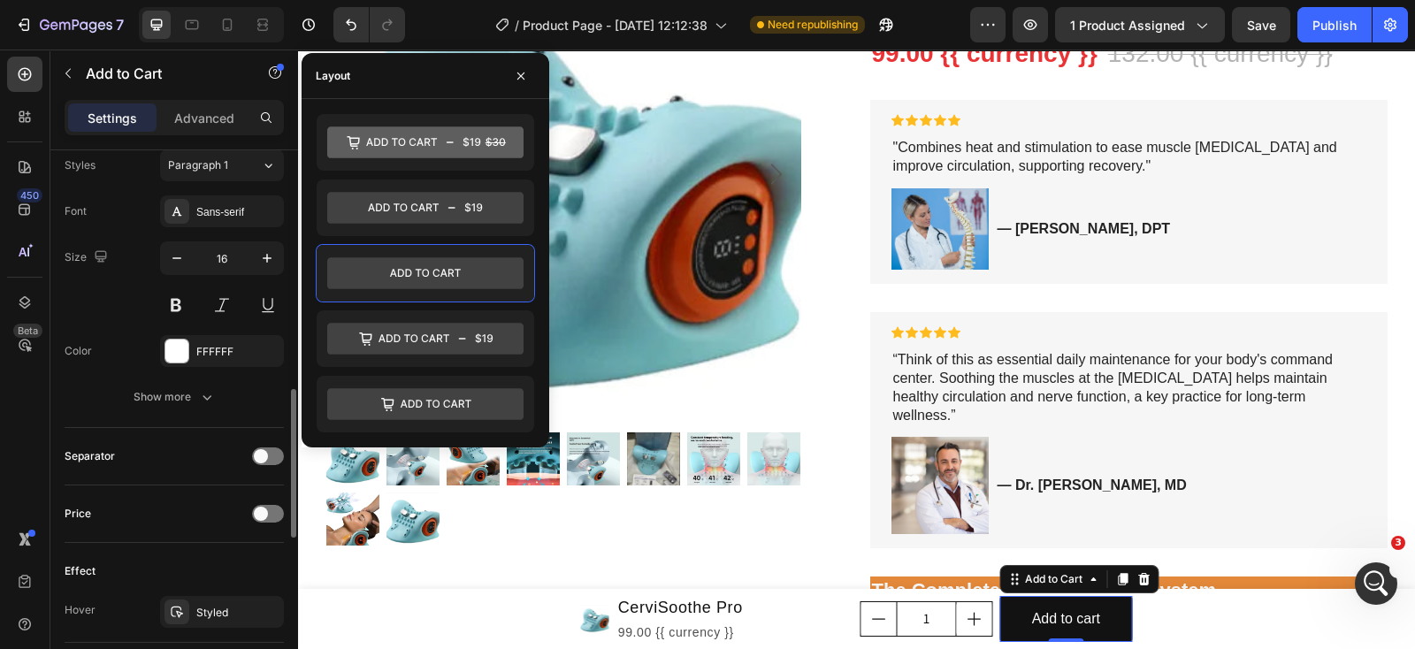
scroll to position [773, 0]
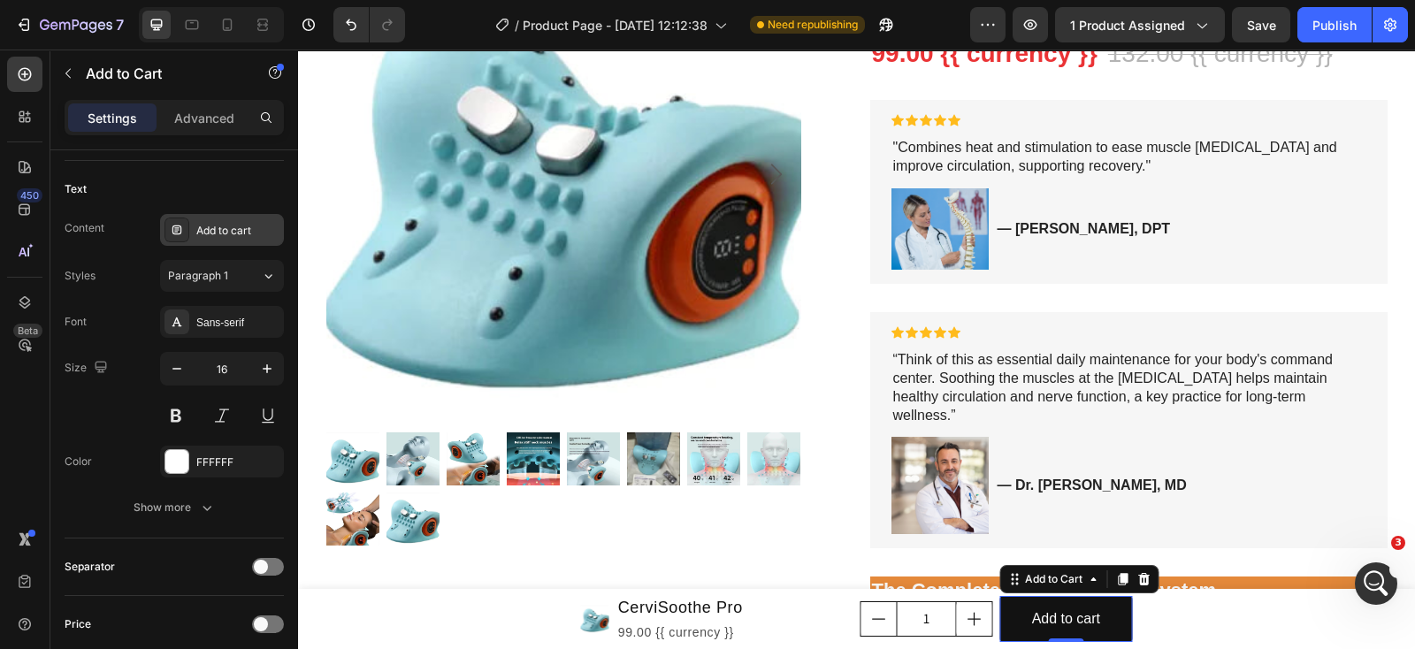
click at [242, 230] on div "Add to cart" at bounding box center [237, 231] width 83 height 16
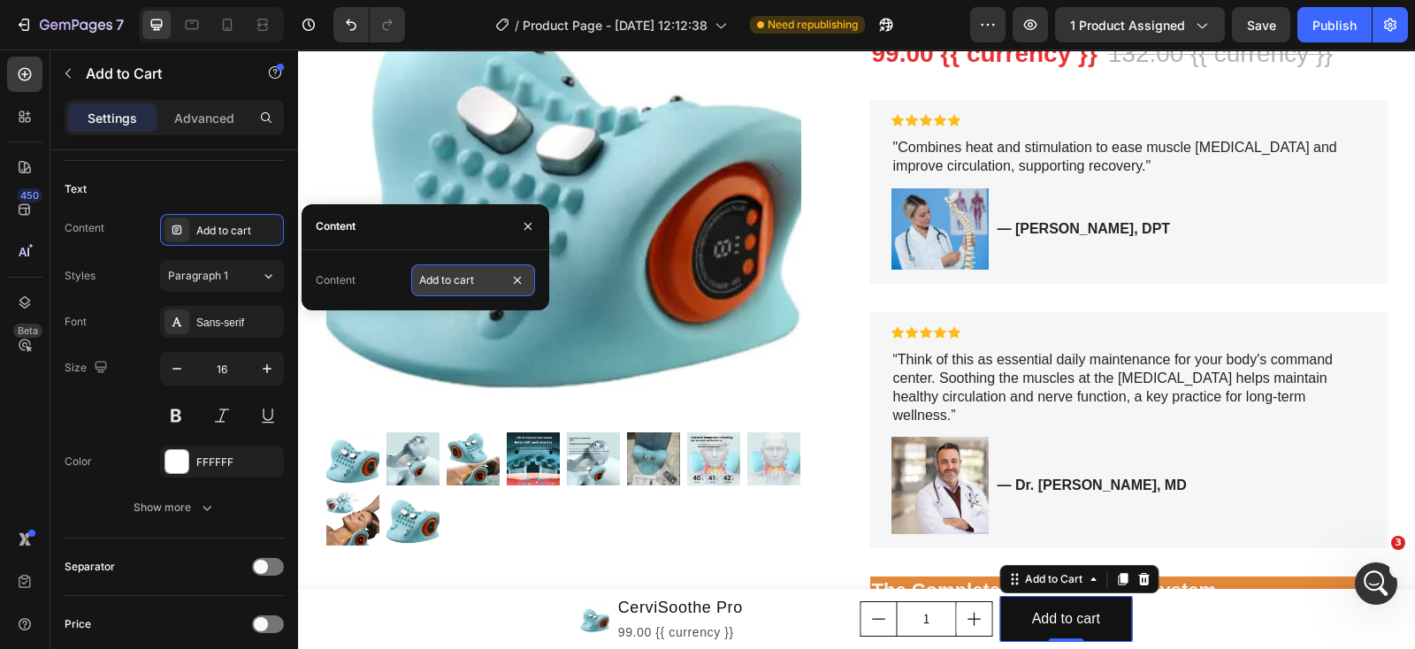
click at [437, 279] on input "Add to cart" at bounding box center [473, 280] width 124 height 32
type input "BUY NOW"
click at [172, 183] on div "Text" at bounding box center [174, 189] width 219 height 28
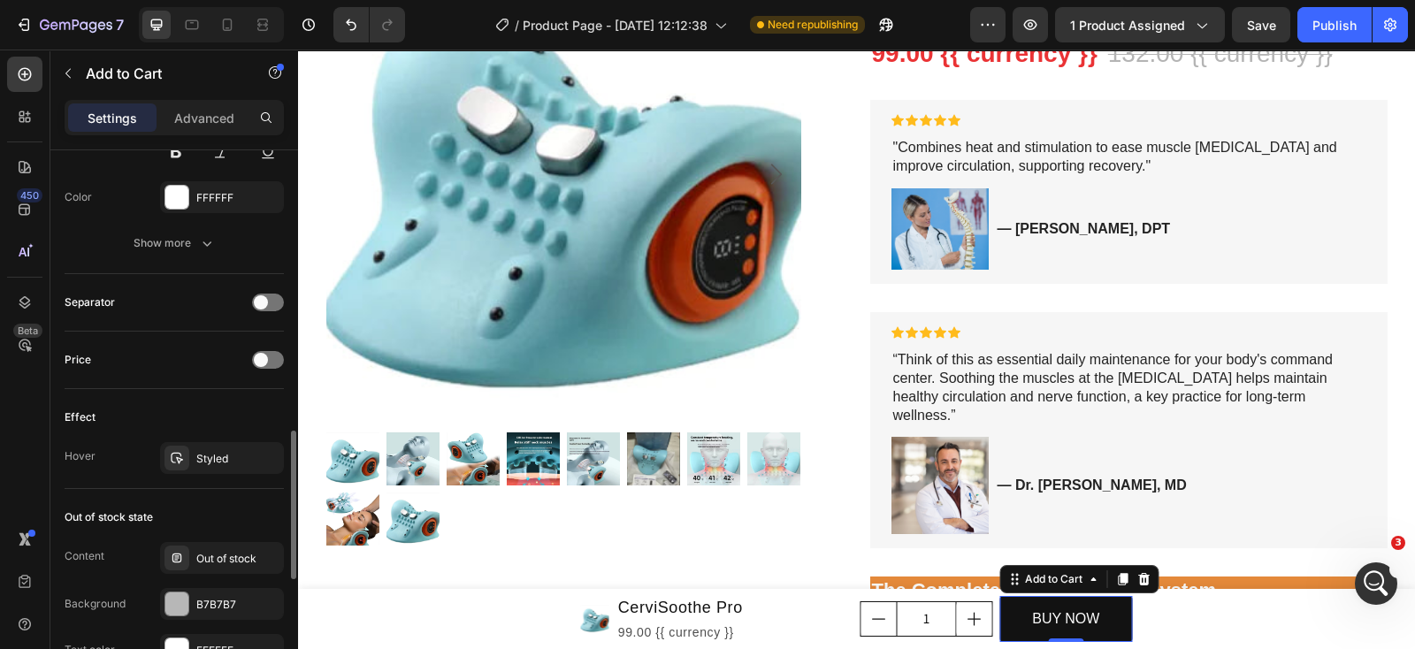
scroll to position [927, 0]
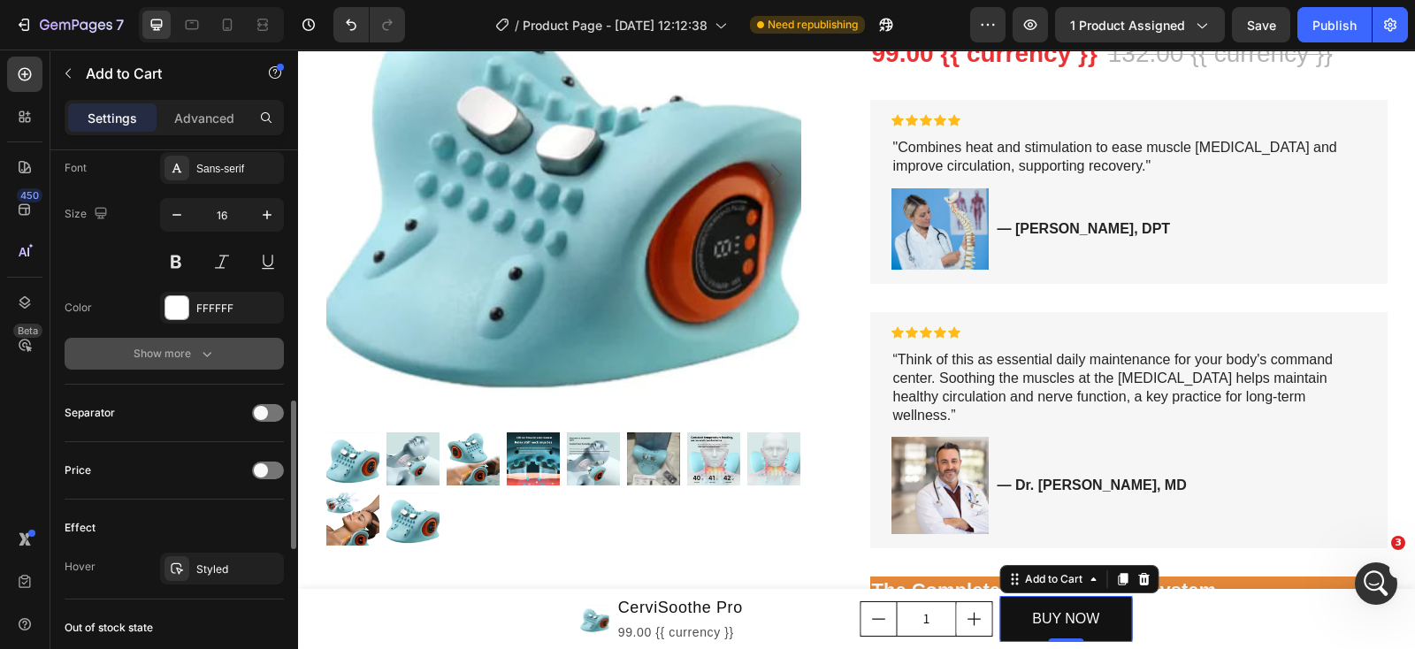
click at [203, 345] on icon "button" at bounding box center [207, 354] width 18 height 18
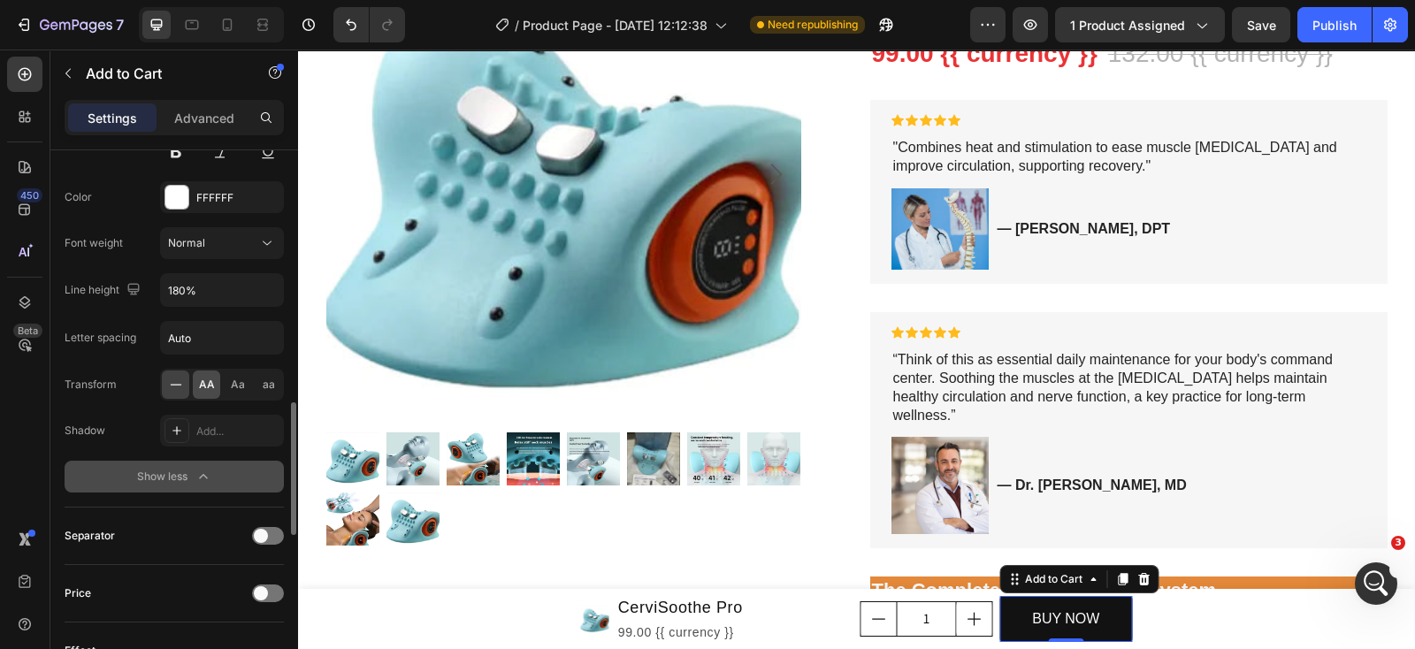
scroll to position [816, 0]
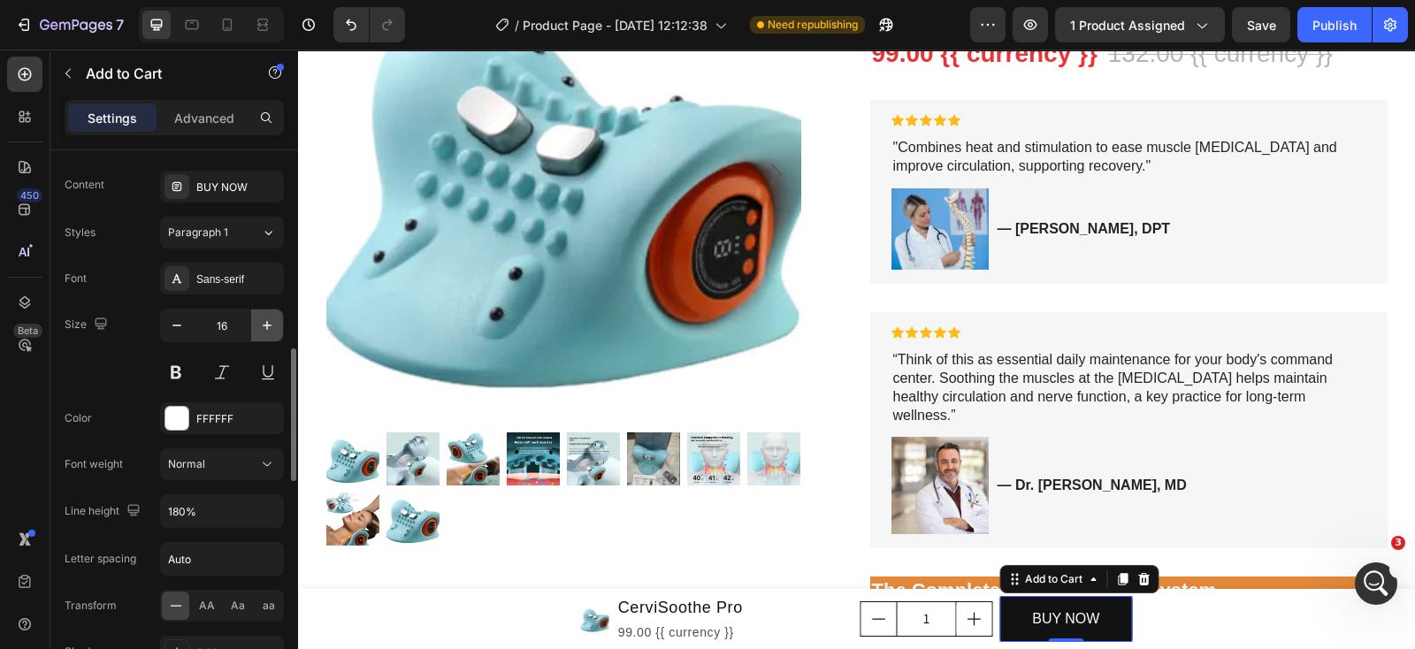
click at [265, 319] on icon "button" at bounding box center [267, 326] width 18 height 18
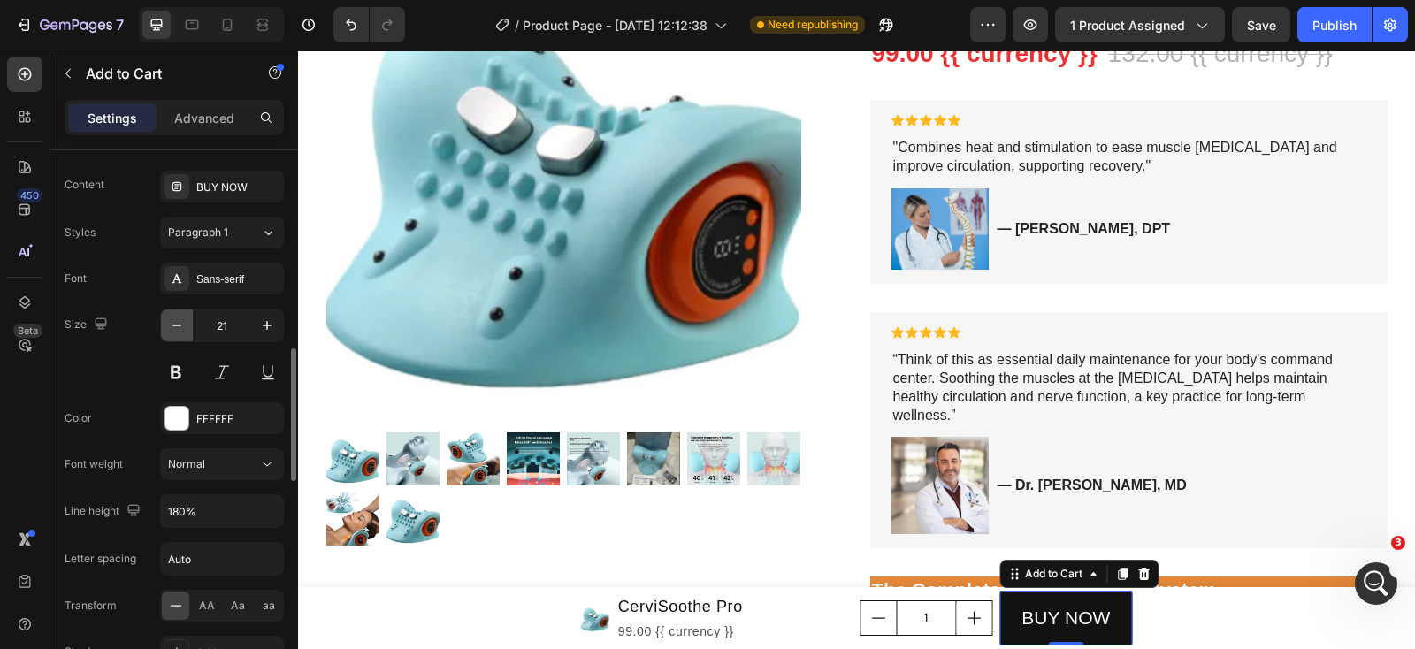
click at [177, 325] on icon "button" at bounding box center [176, 326] width 9 height 2
type input "20"
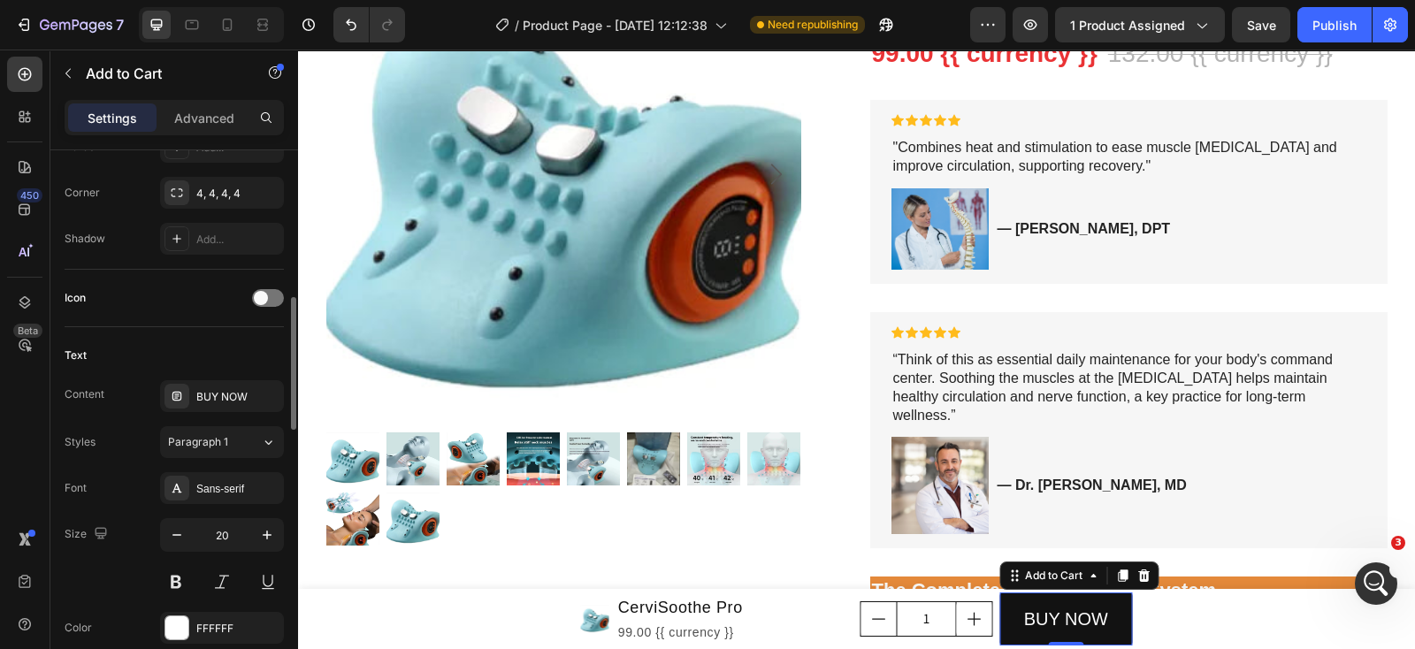
scroll to position [717, 0]
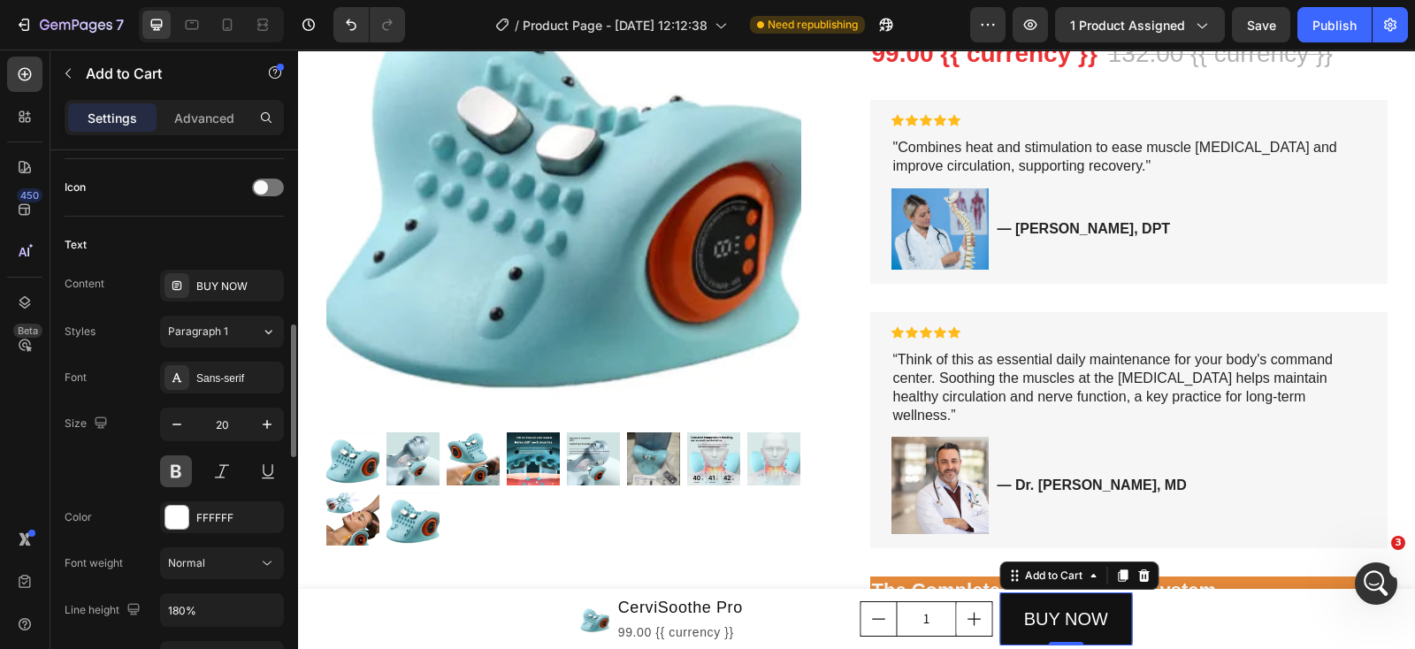
click at [176, 471] on button at bounding box center [176, 471] width 32 height 32
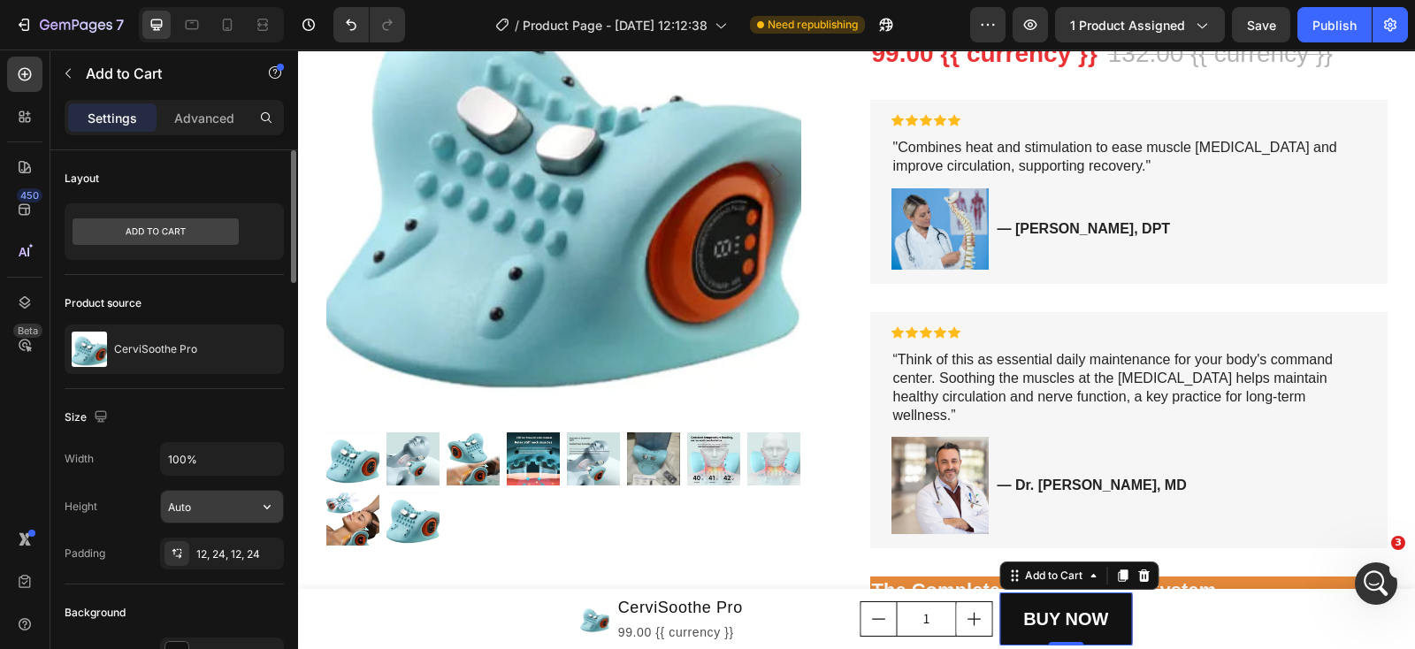
scroll to position [220, 0]
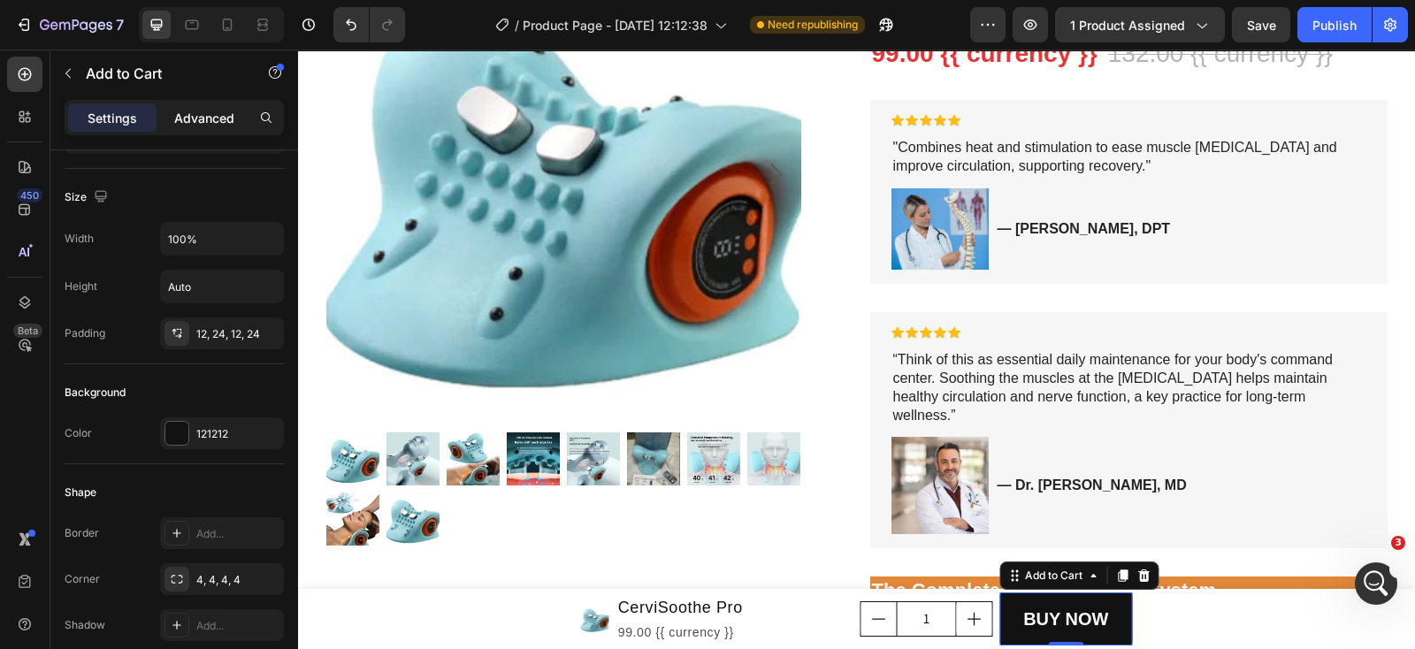
click at [190, 121] on p "Advanced" at bounding box center [204, 118] width 60 height 19
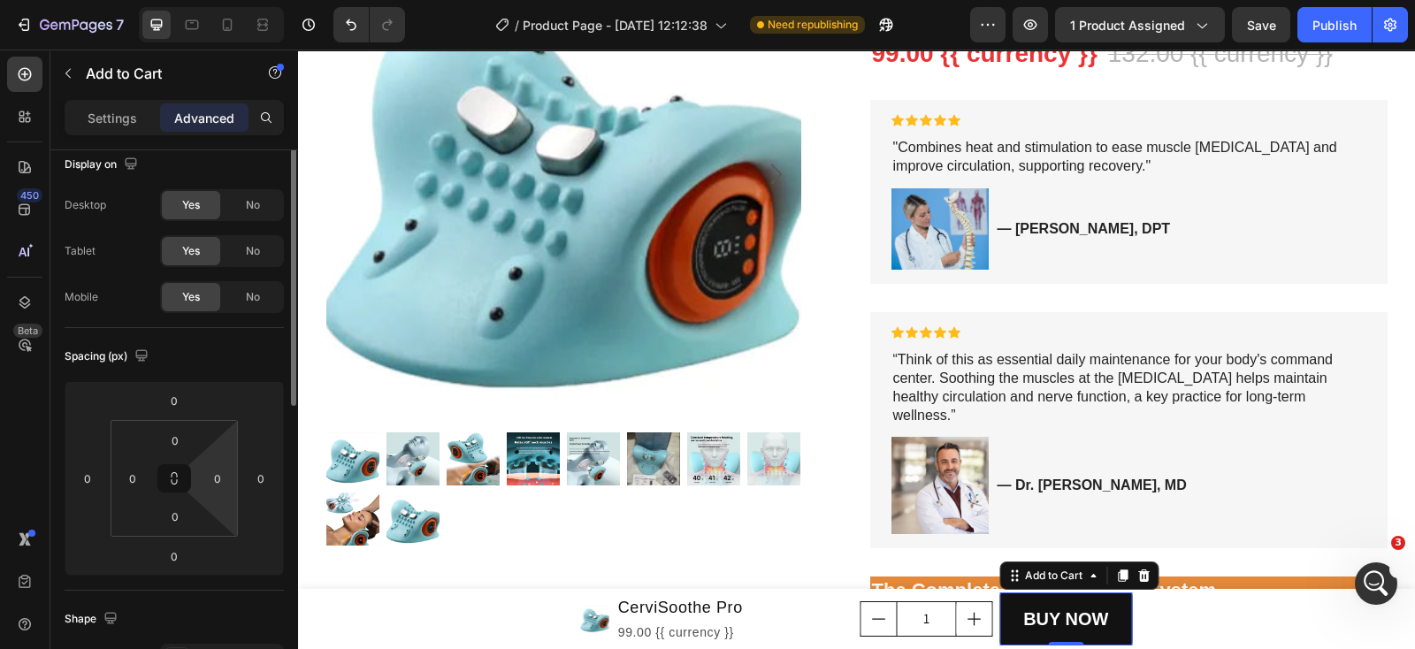
scroll to position [0, 0]
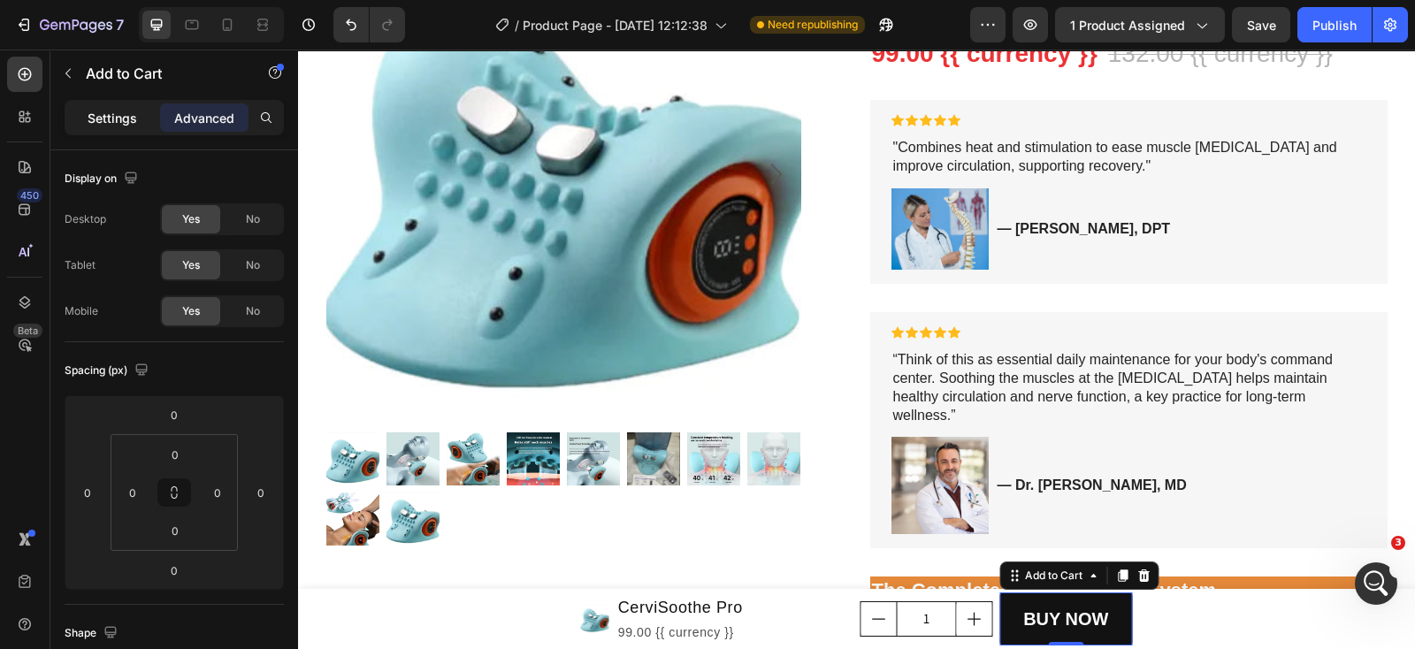
drag, startPoint x: 117, startPoint y: 102, endPoint x: 115, endPoint y: 114, distance: 12.5
click at [115, 114] on div "Settings Advanced" at bounding box center [174, 117] width 219 height 35
click at [116, 119] on p "Settings" at bounding box center [113, 118] width 50 height 19
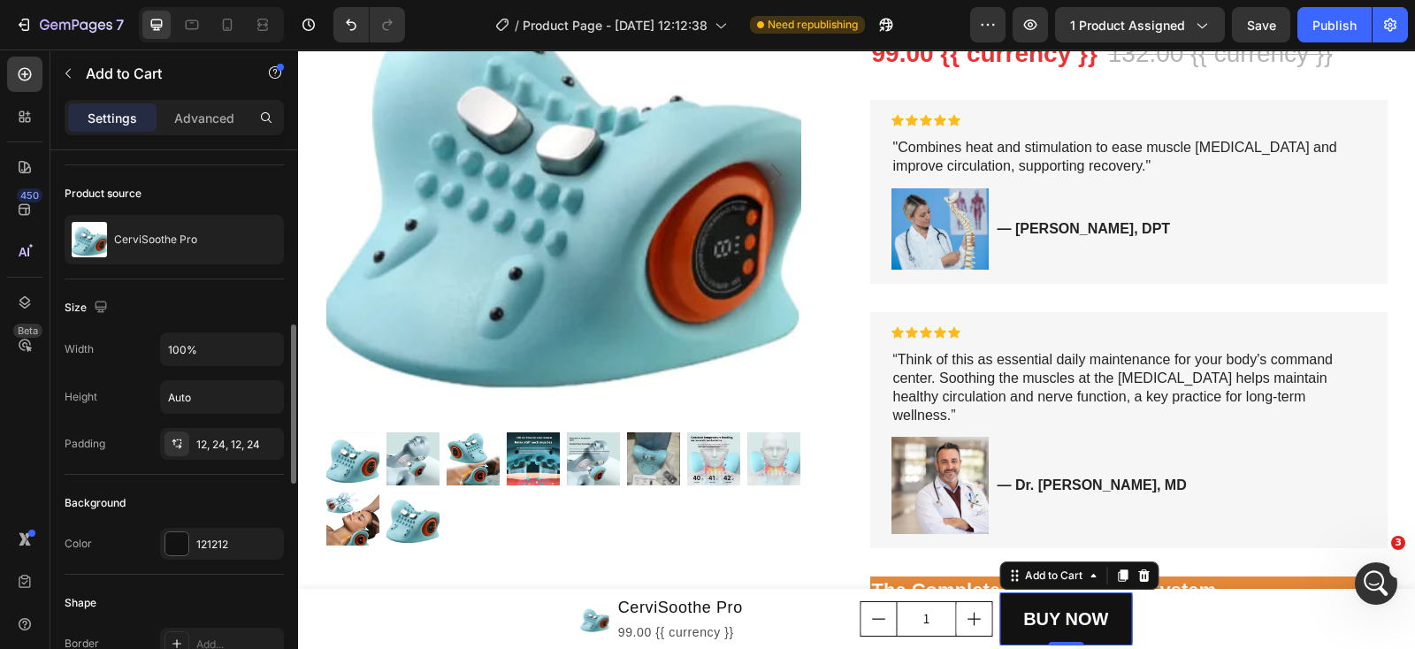
scroll to position [220, 0]
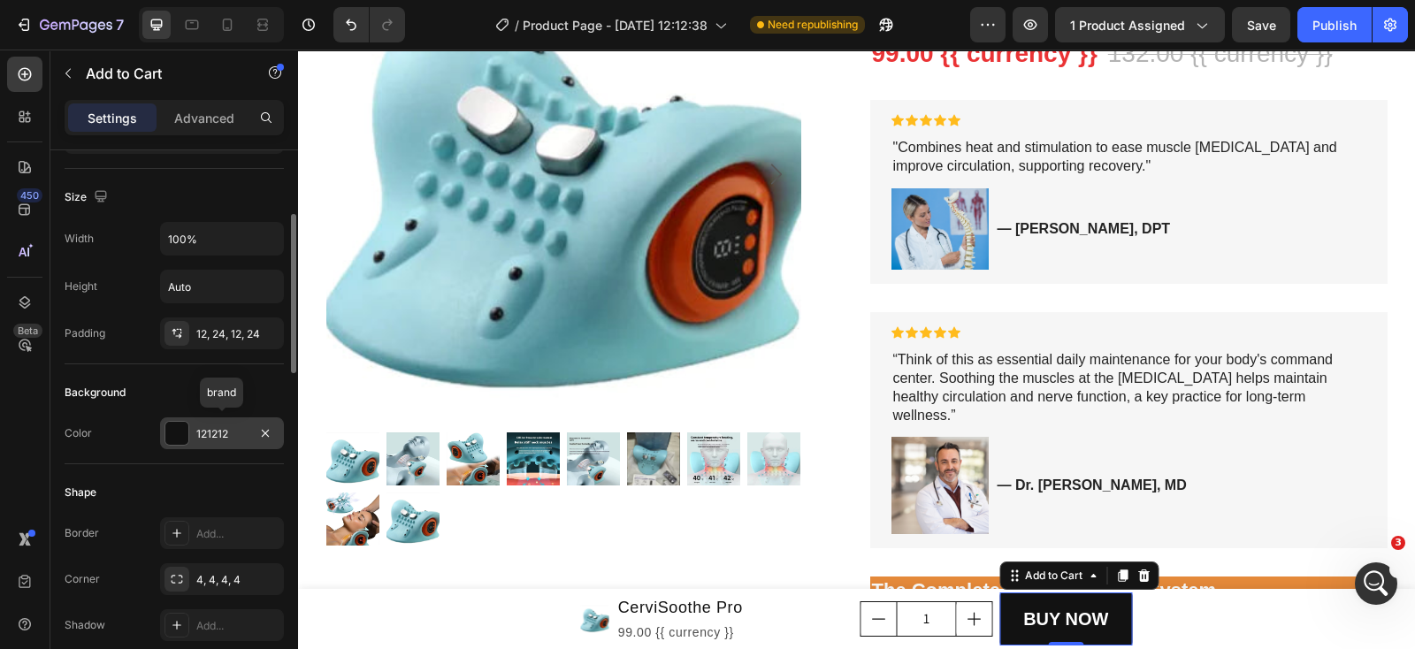
click at [217, 426] on div "121212" at bounding box center [221, 434] width 51 height 16
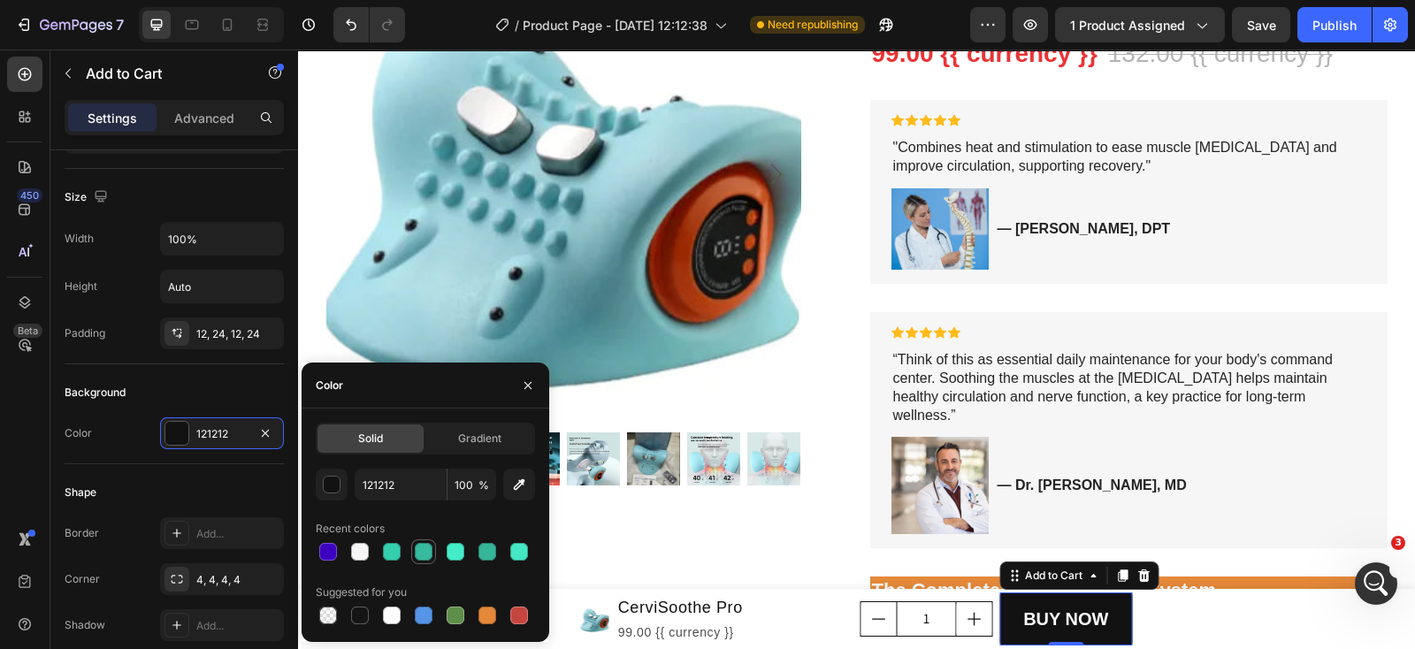
click at [419, 555] on div at bounding box center [424, 552] width 18 height 18
click at [453, 555] on div at bounding box center [456, 552] width 18 height 18
click at [486, 555] on div at bounding box center [487, 552] width 18 height 18
click at [518, 555] on div at bounding box center [519, 552] width 18 height 18
drag, startPoint x: 426, startPoint y: 546, endPoint x: 411, endPoint y: 549, distance: 15.4
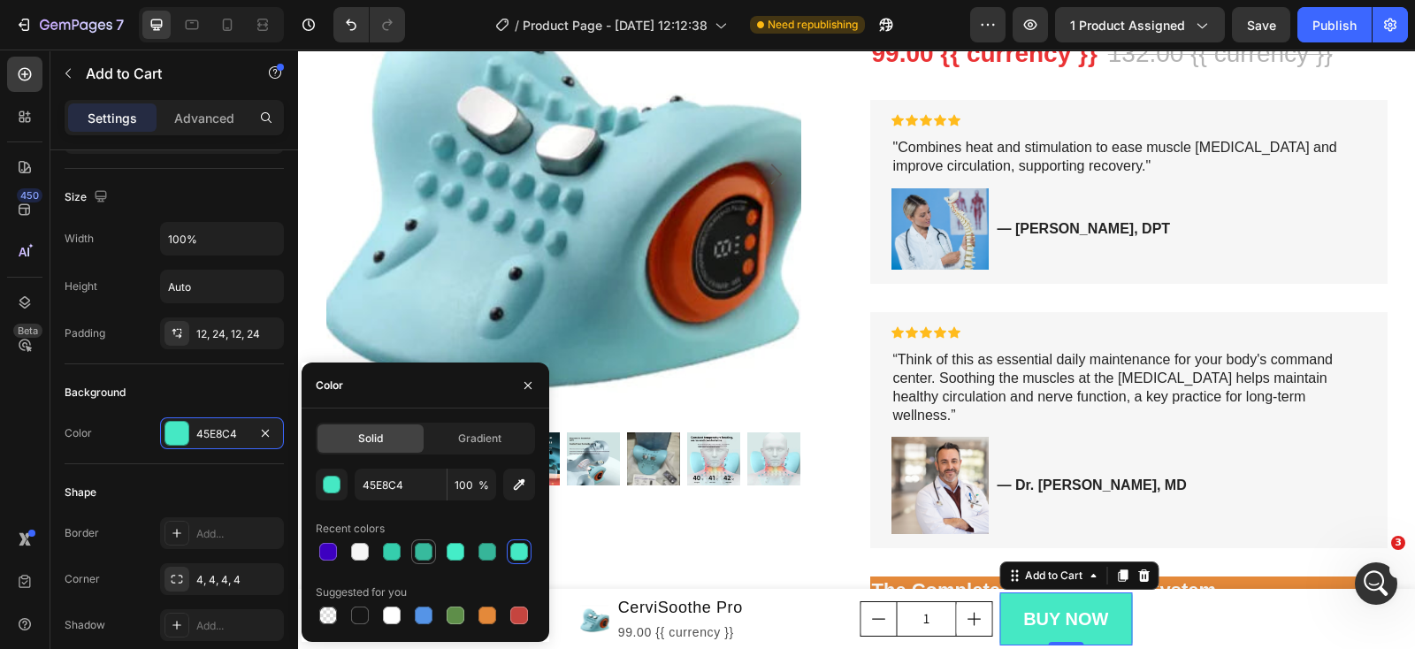
click at [417, 546] on div at bounding box center [424, 552] width 18 height 18
click at [389, 549] on div at bounding box center [392, 552] width 18 height 18
click at [422, 549] on div at bounding box center [424, 552] width 18 height 18
click at [393, 556] on div at bounding box center [392, 552] width 18 height 18
click at [416, 556] on div at bounding box center [424, 552] width 18 height 18
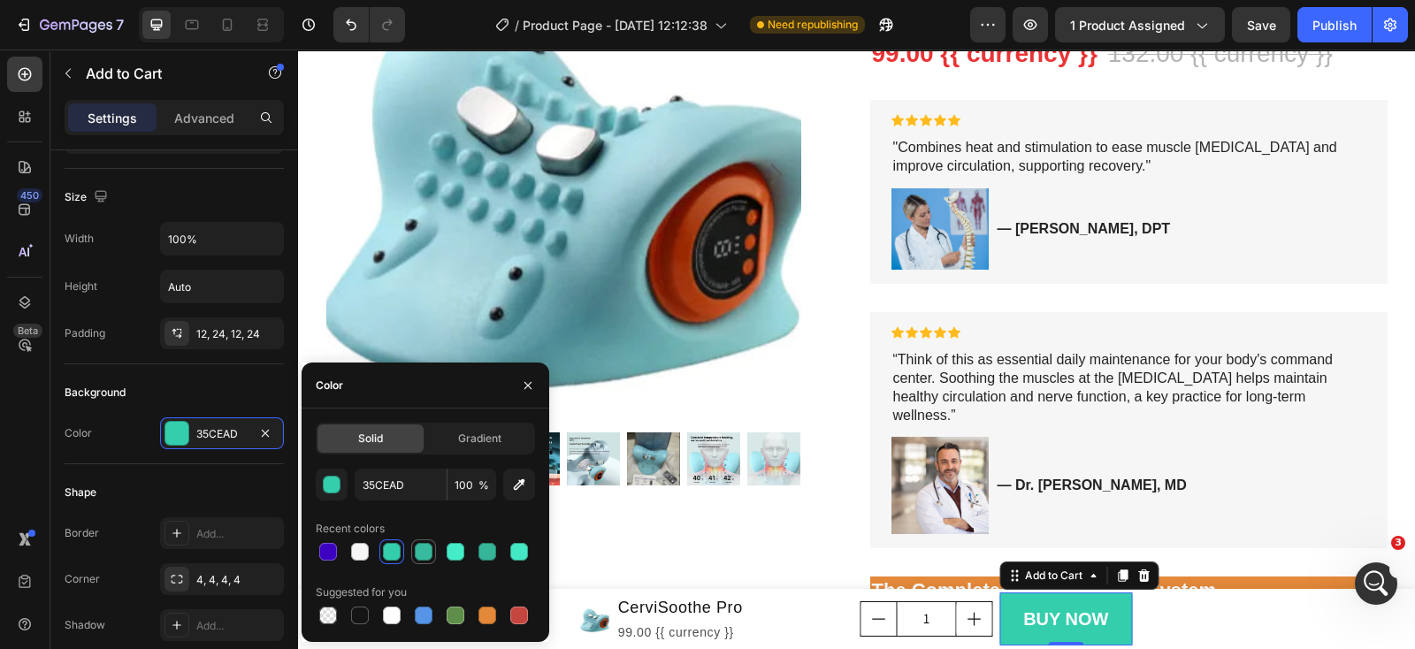
type input "37BA9D"
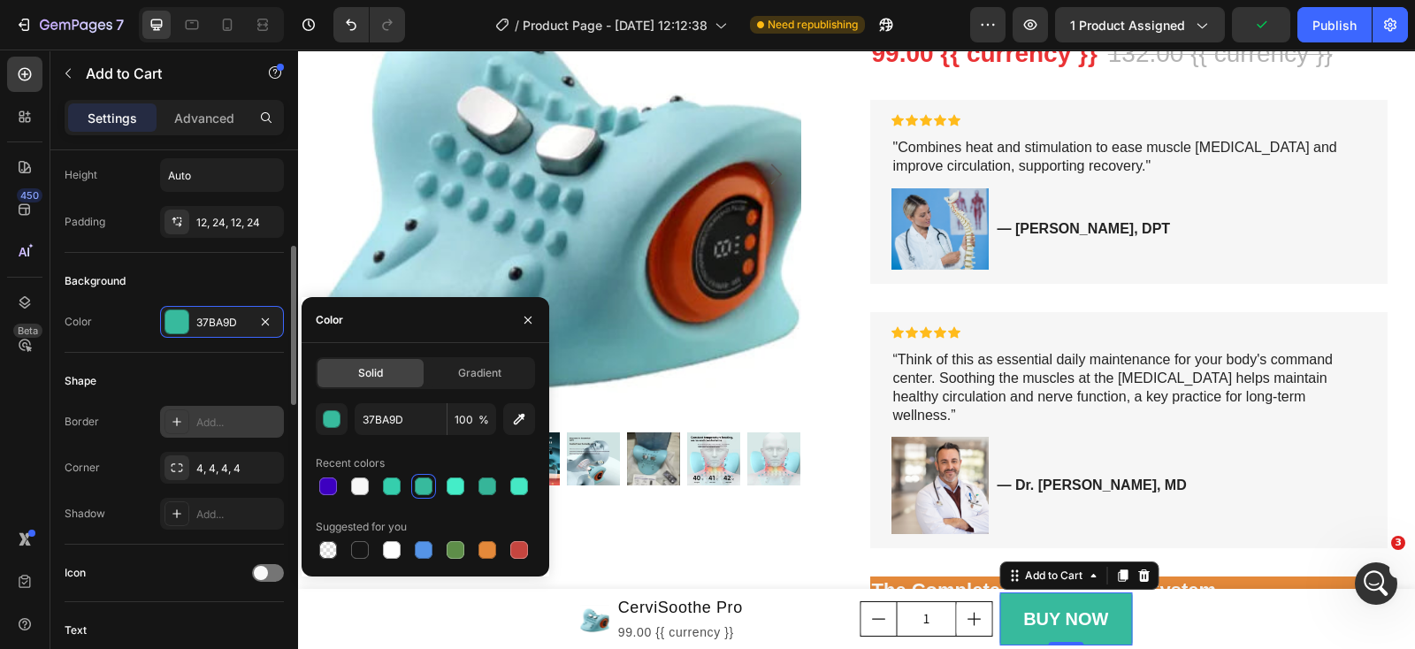
scroll to position [441, 0]
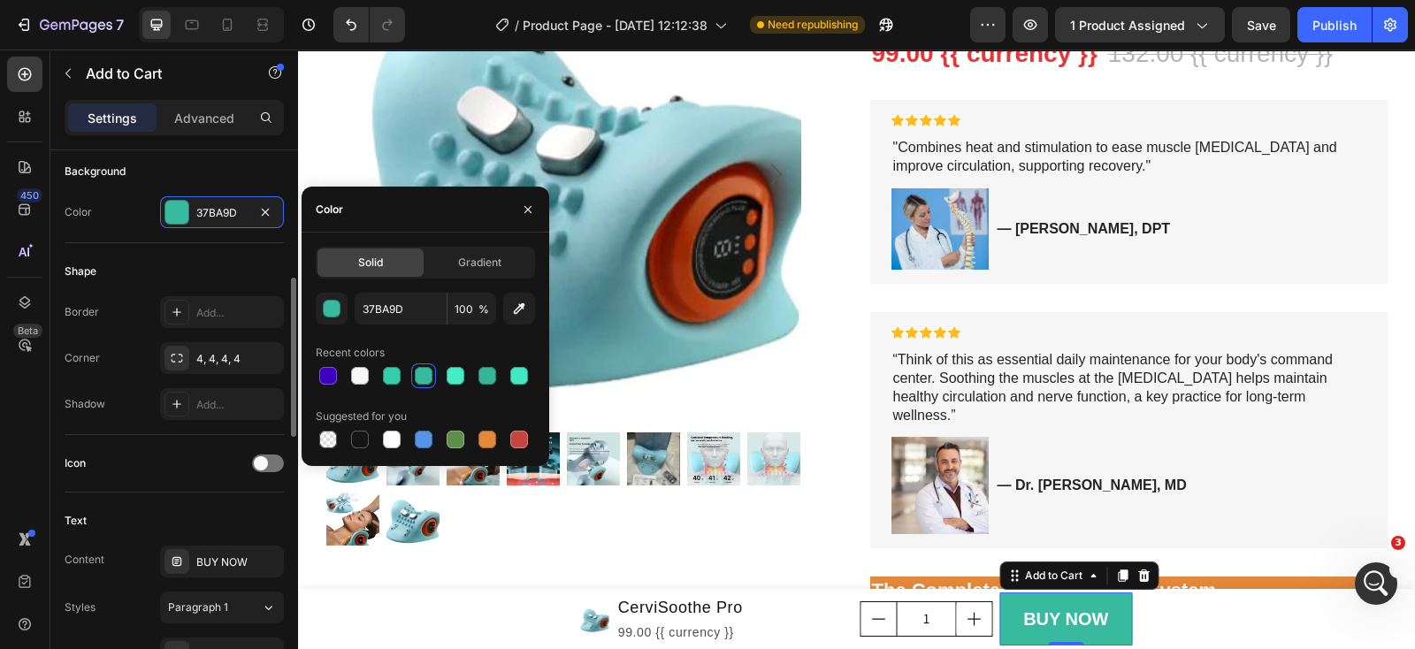
click at [204, 507] on div "Text" at bounding box center [174, 521] width 219 height 28
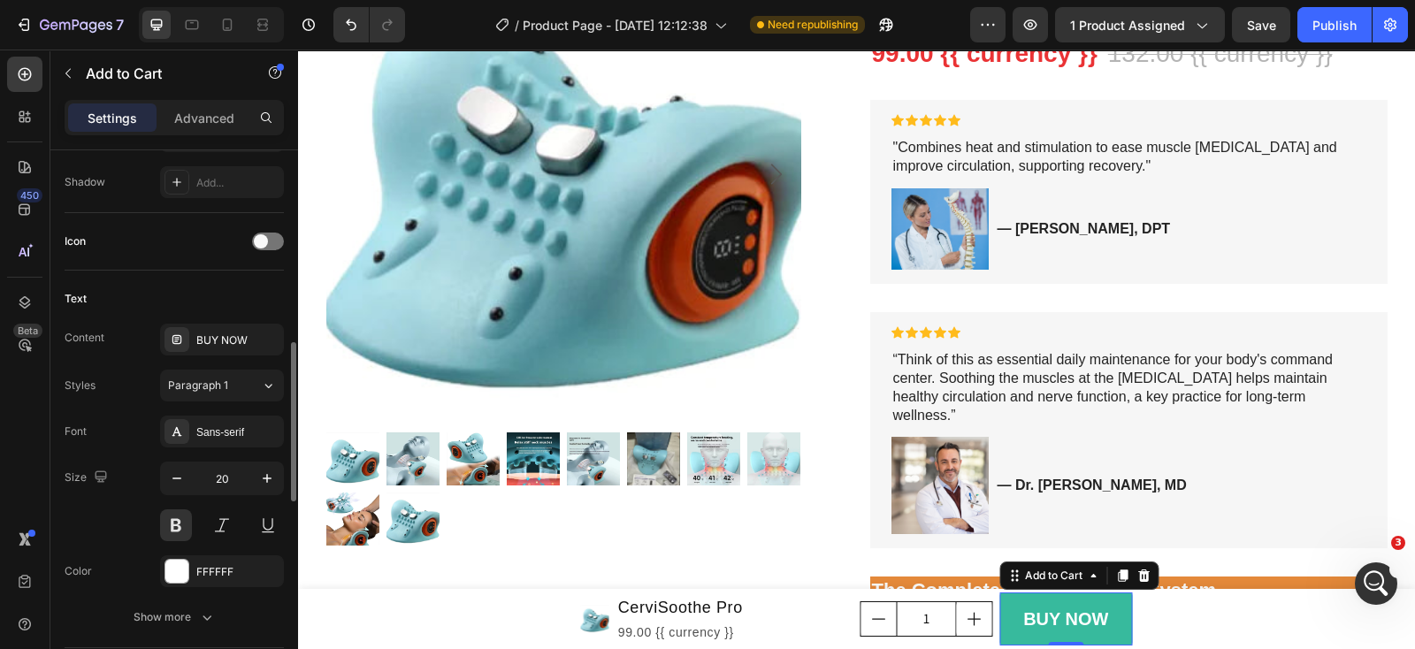
scroll to position [773, 0]
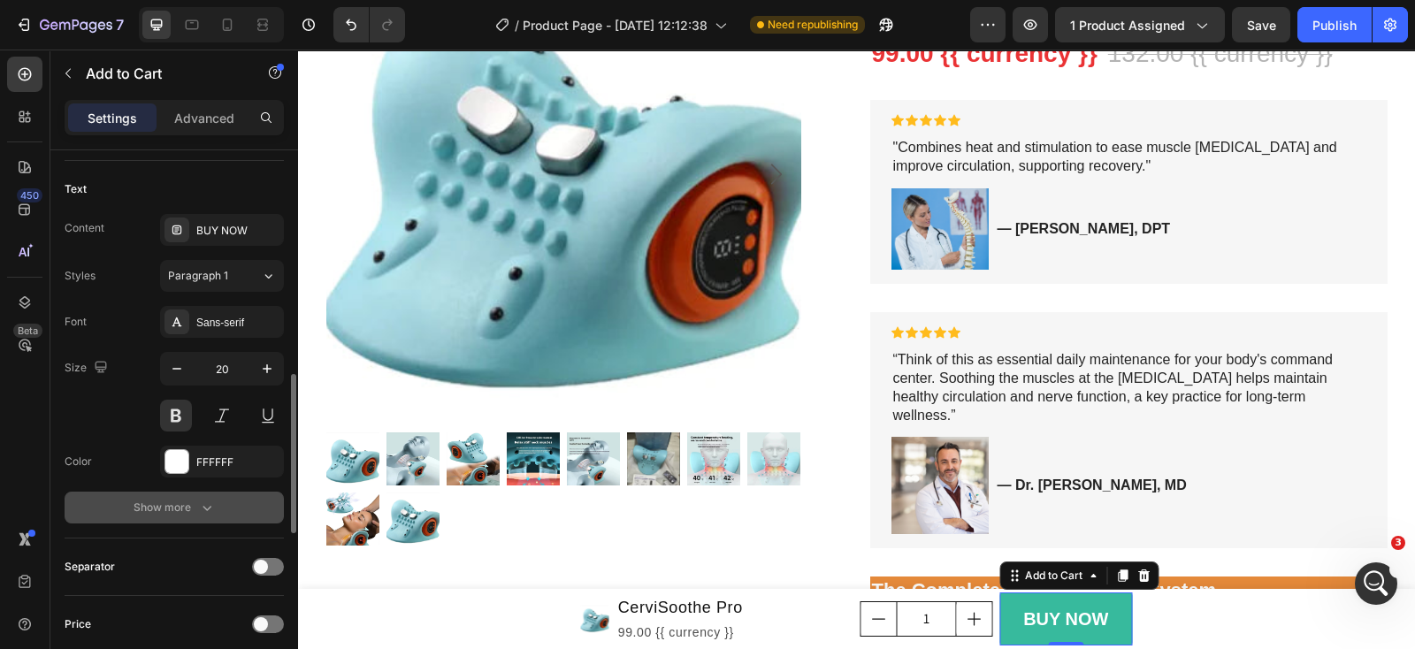
click at [214, 505] on icon "button" at bounding box center [207, 508] width 18 height 18
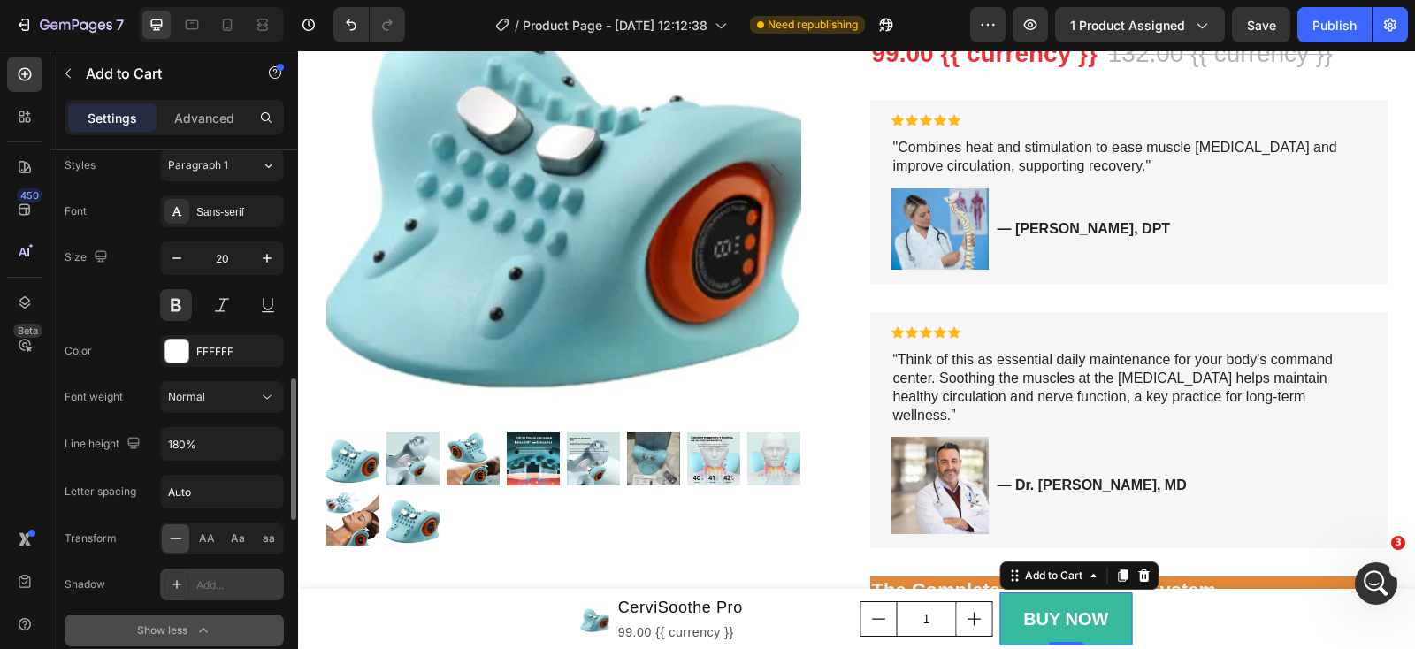
scroll to position [995, 0]
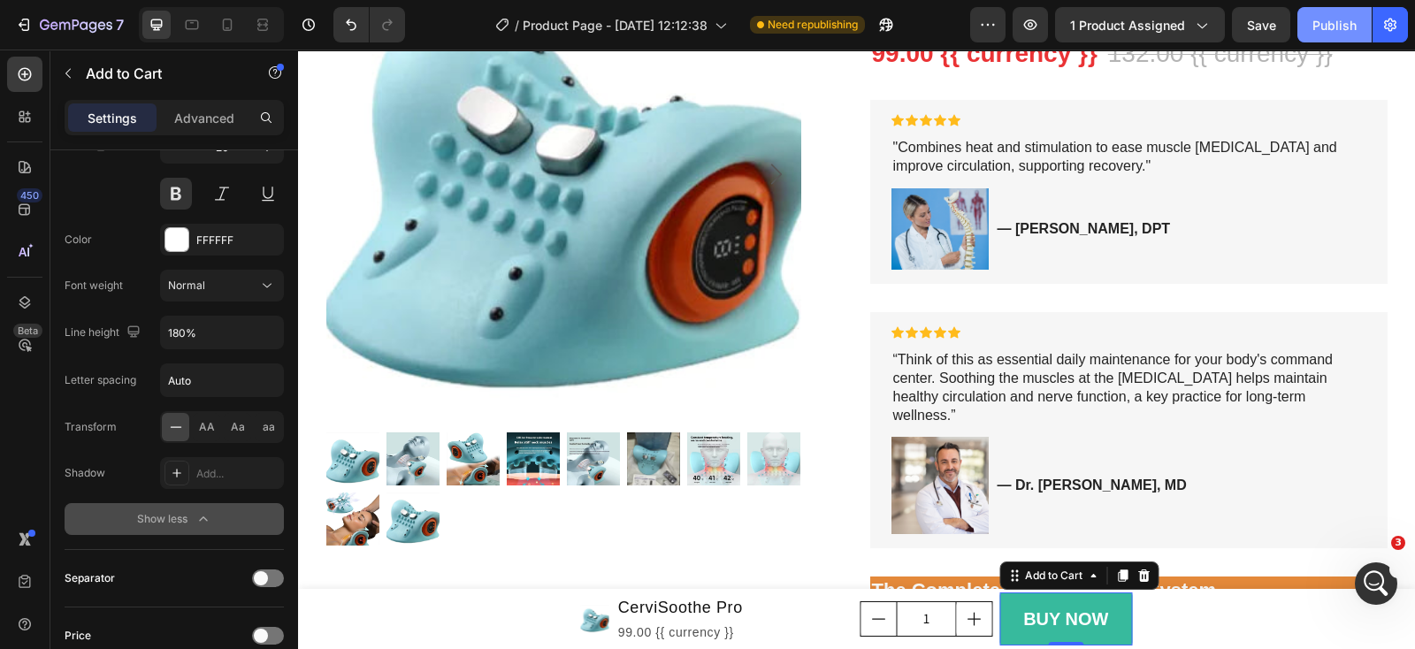
click at [1333, 28] on div "Publish" at bounding box center [1335, 25] width 44 height 19
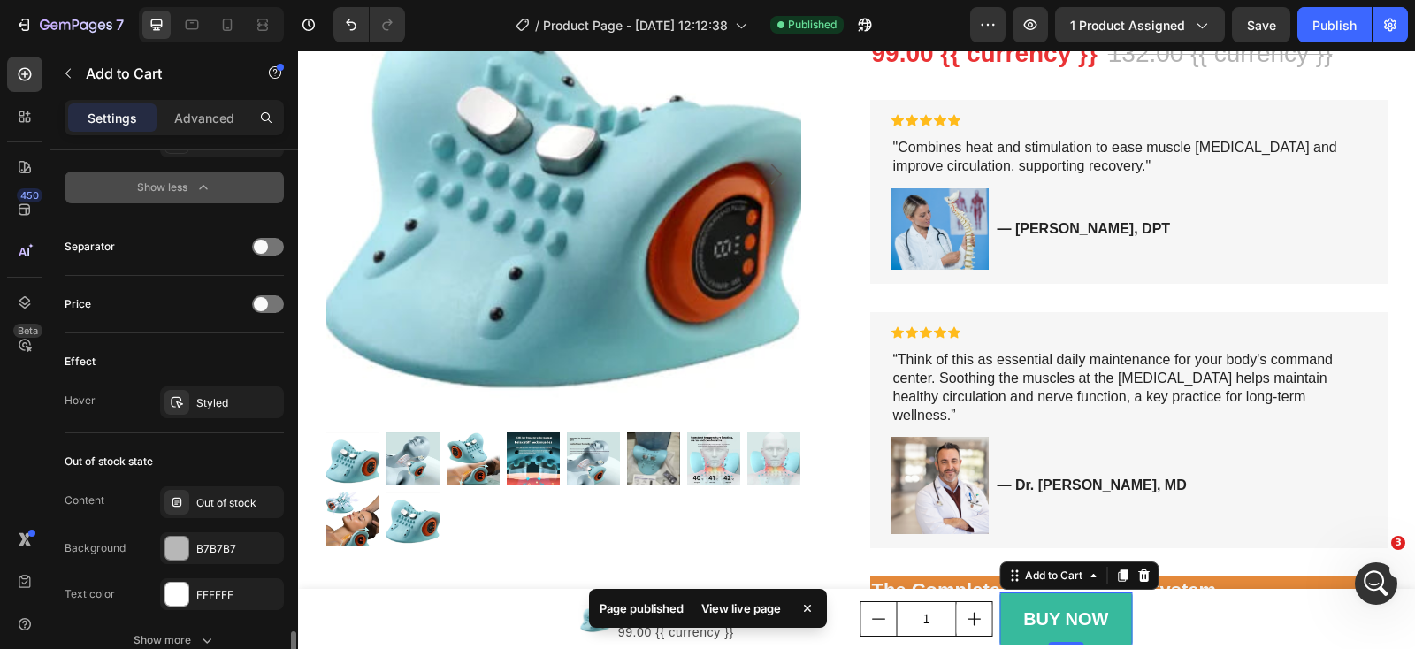
scroll to position [1436, 0]
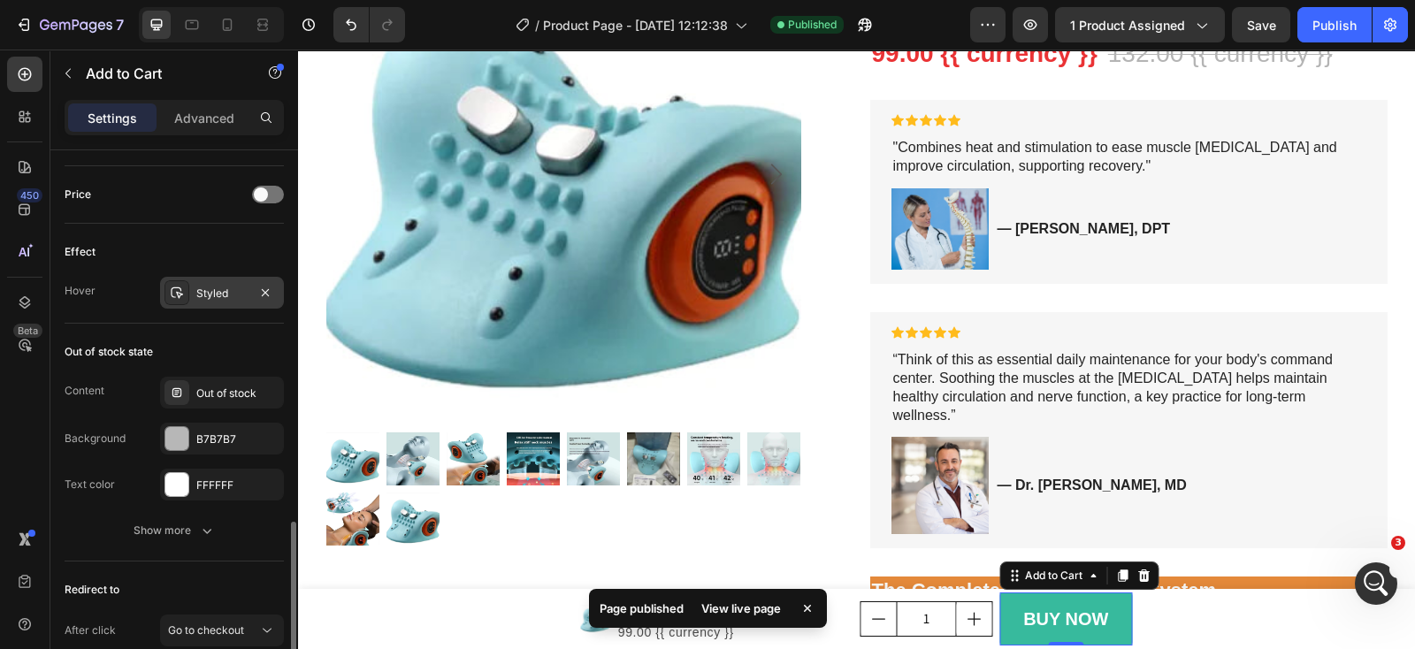
click at [230, 299] on div "Styled" at bounding box center [222, 293] width 124 height 32
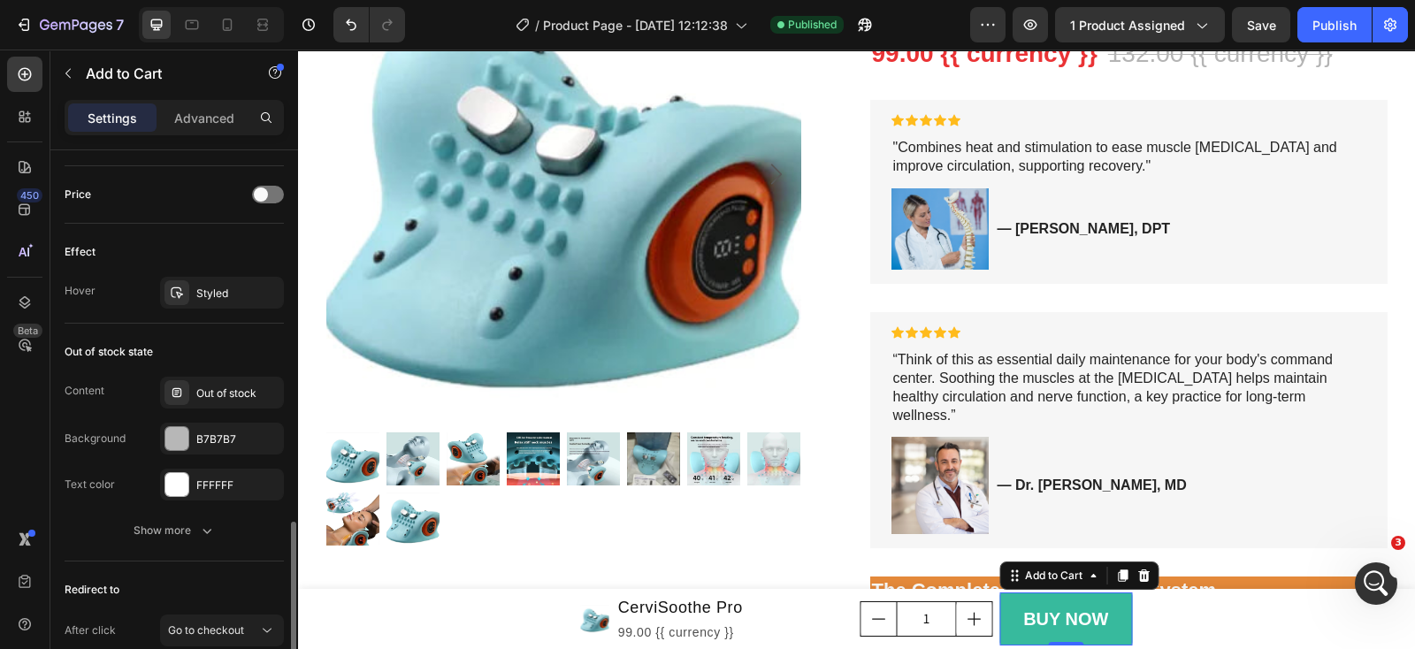
click at [199, 238] on div "Effect" at bounding box center [174, 252] width 219 height 28
click at [186, 280] on div at bounding box center [177, 292] width 25 height 25
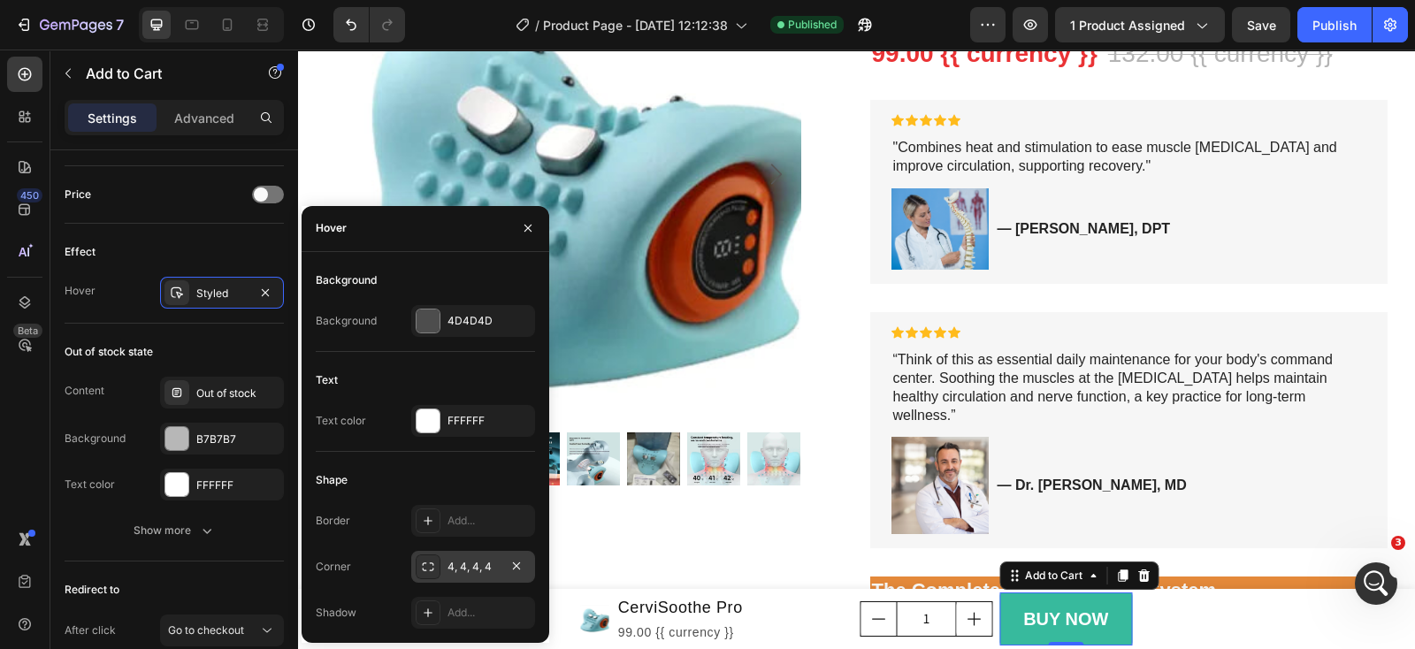
click at [442, 563] on div "4, 4, 4, 4" at bounding box center [473, 567] width 124 height 32
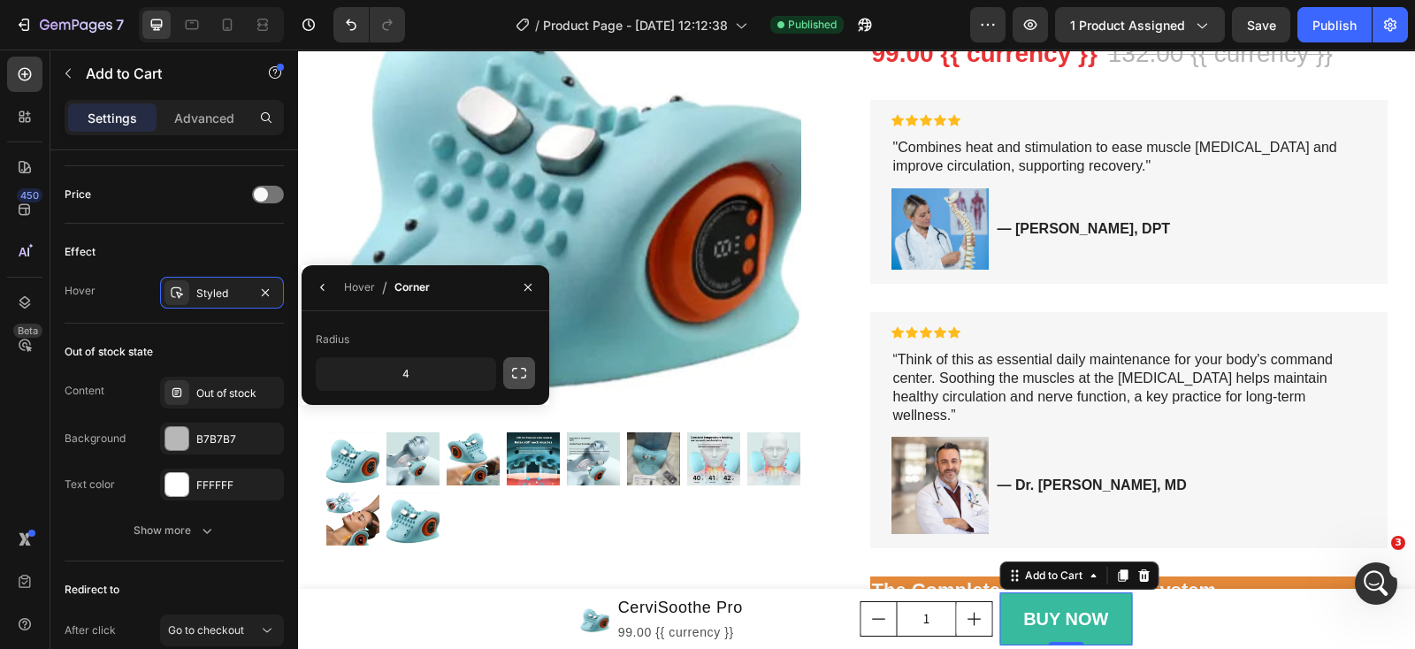
click at [517, 373] on icon "button" at bounding box center [519, 373] width 18 height 18
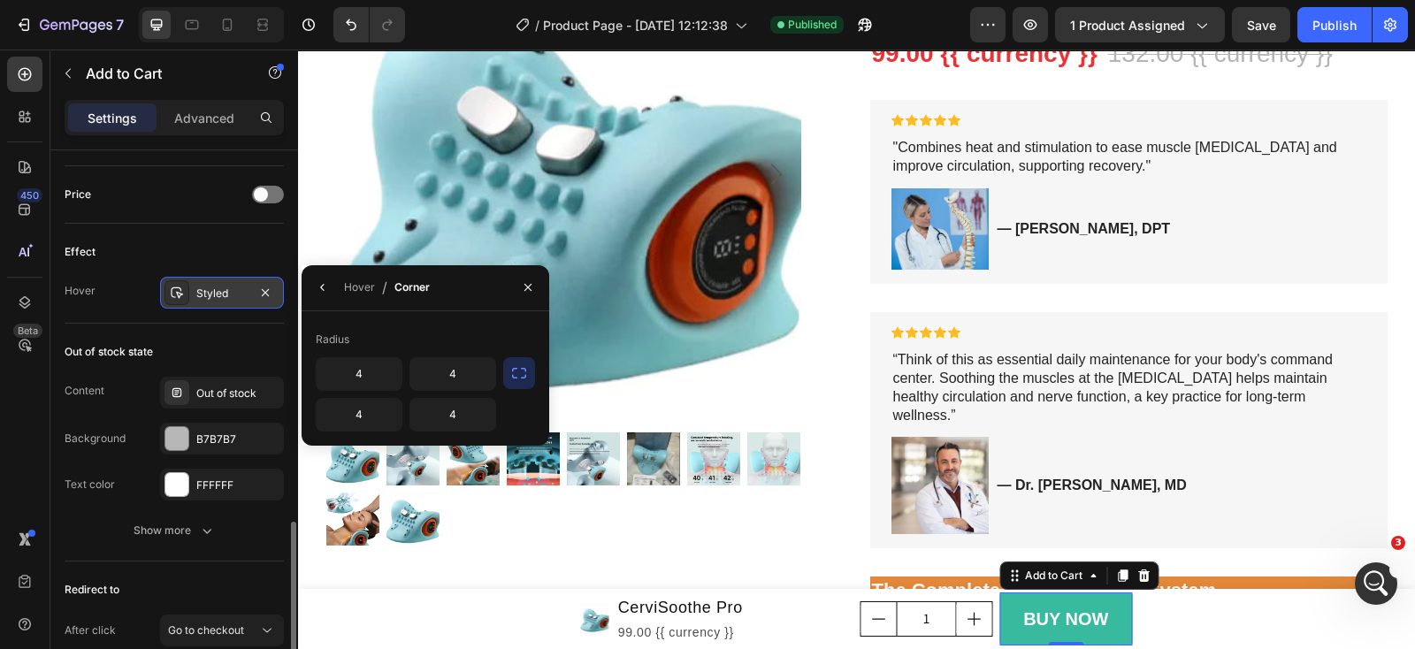
click at [182, 286] on icon at bounding box center [177, 293] width 14 height 14
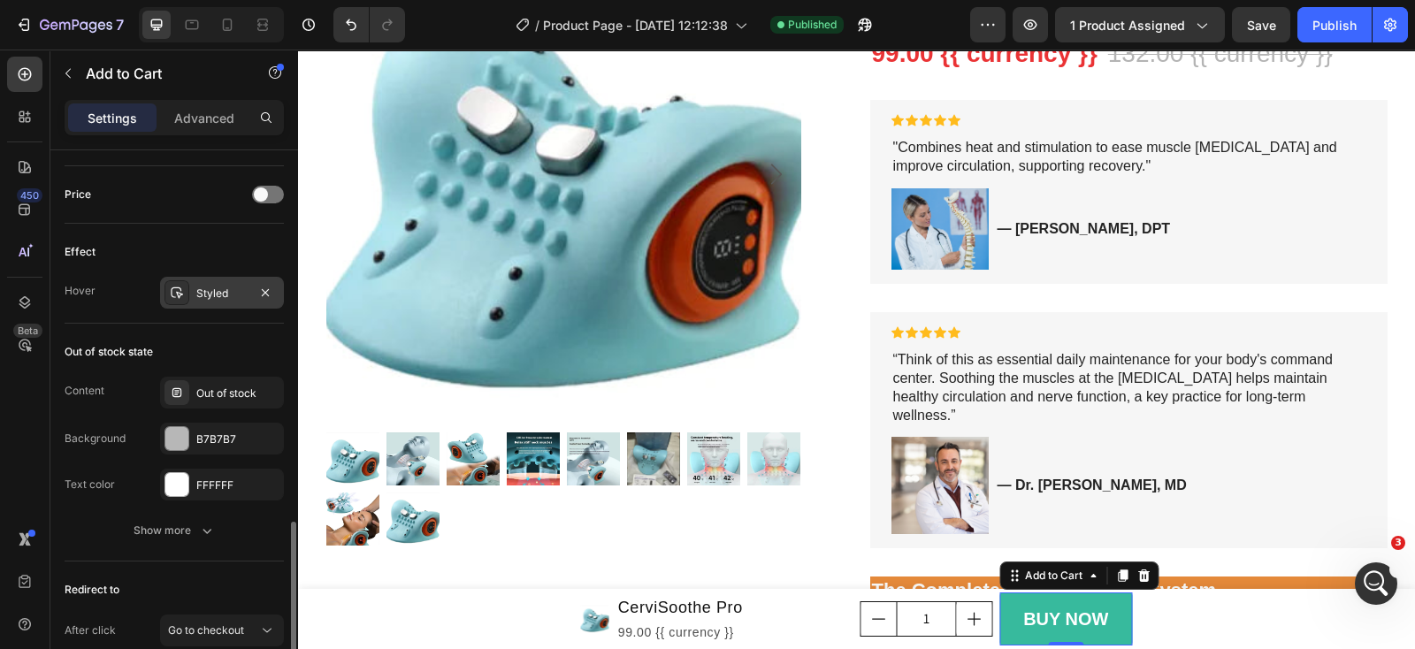
click at [190, 291] on div "Styled" at bounding box center [222, 293] width 124 height 32
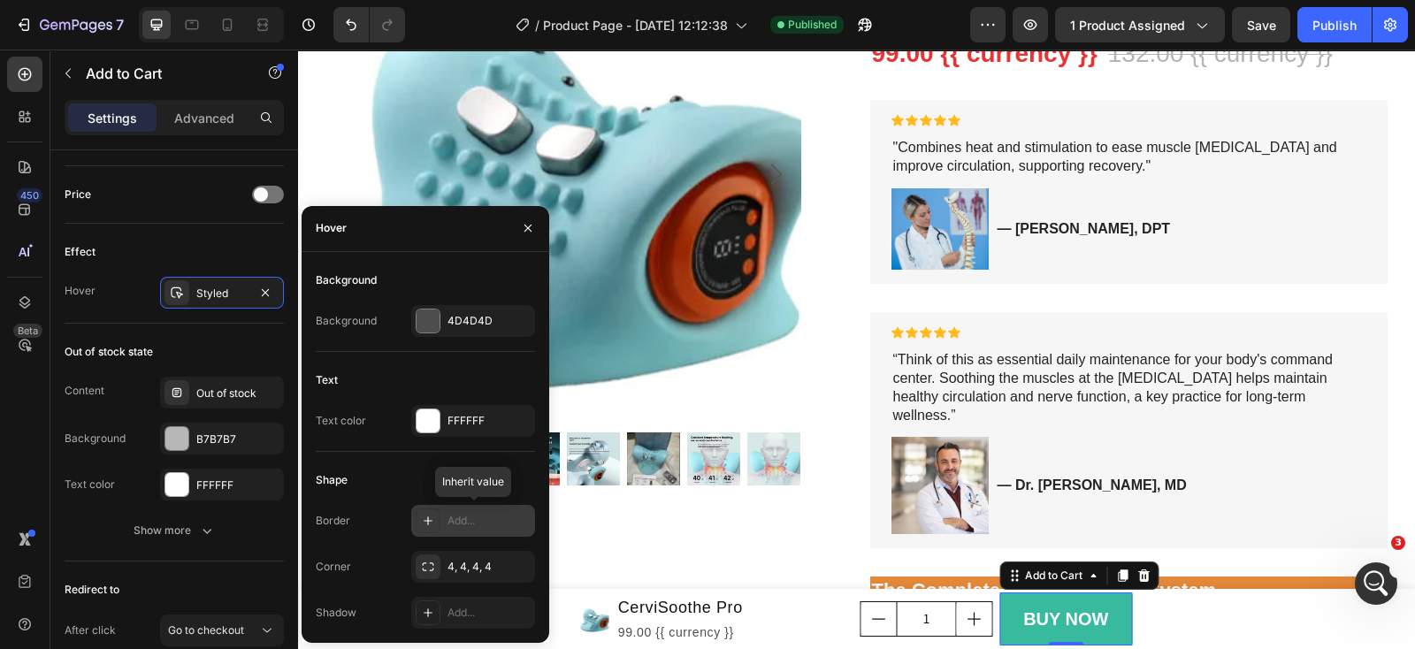
click at [469, 532] on div "Add..." at bounding box center [473, 521] width 124 height 32
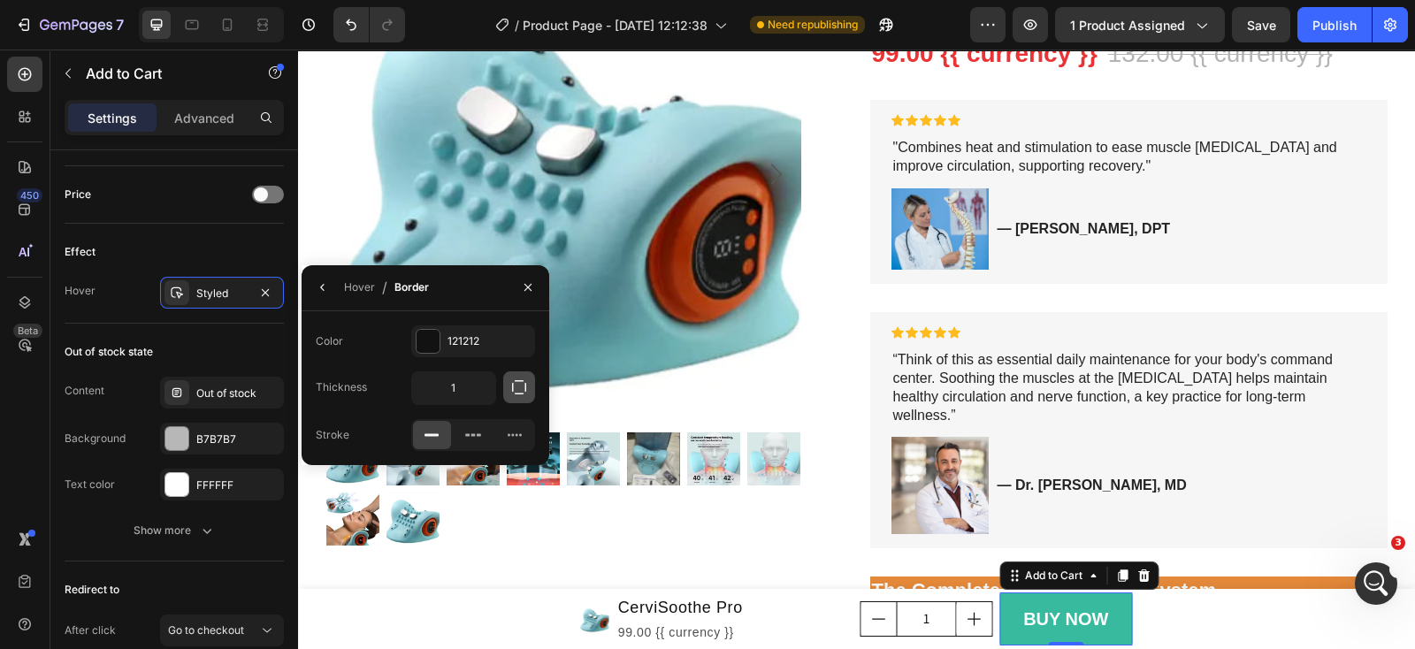
click at [522, 390] on icon "button" at bounding box center [519, 388] width 18 height 18
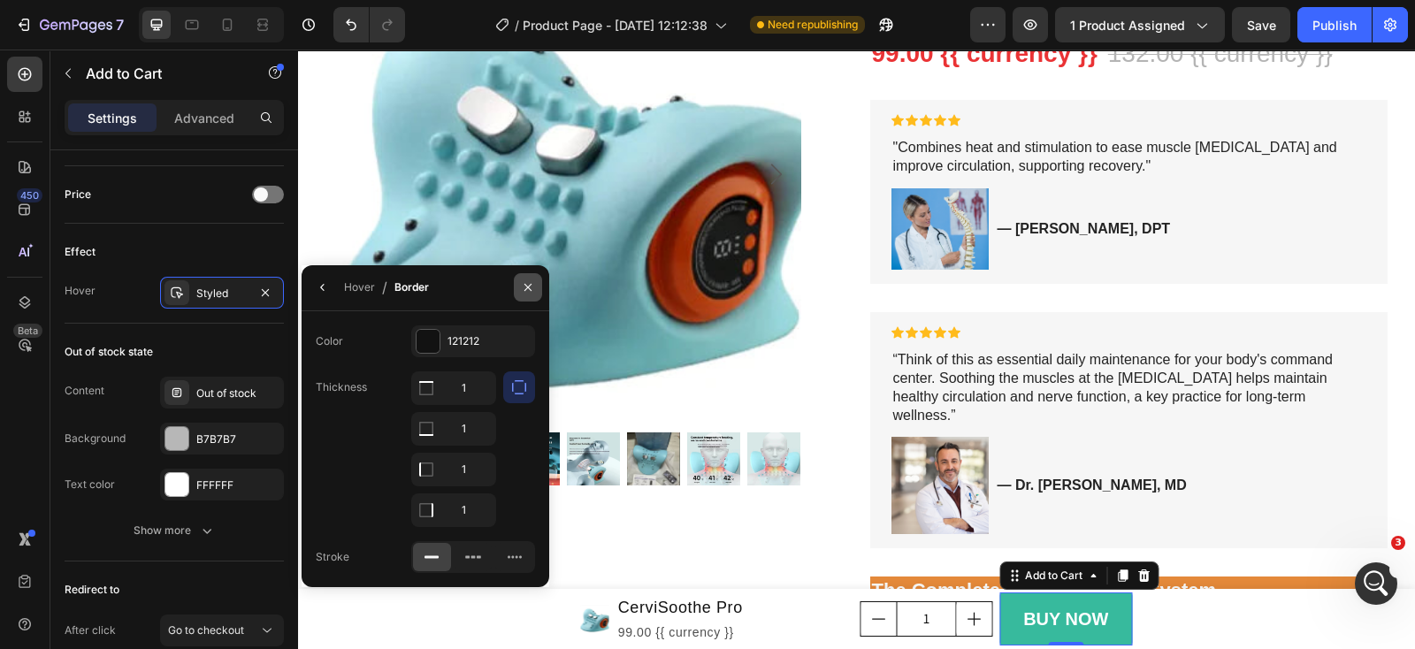
click at [534, 288] on icon "button" at bounding box center [528, 287] width 14 height 14
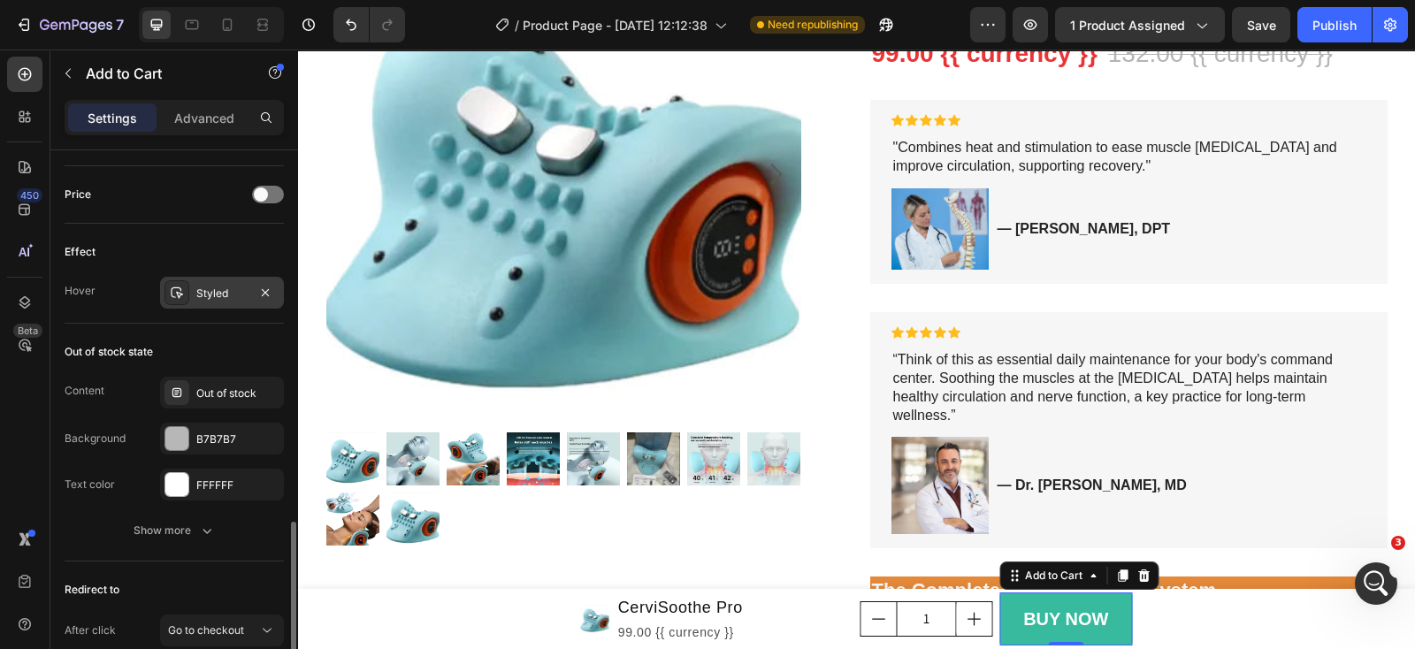
click at [180, 286] on icon at bounding box center [177, 293] width 14 height 14
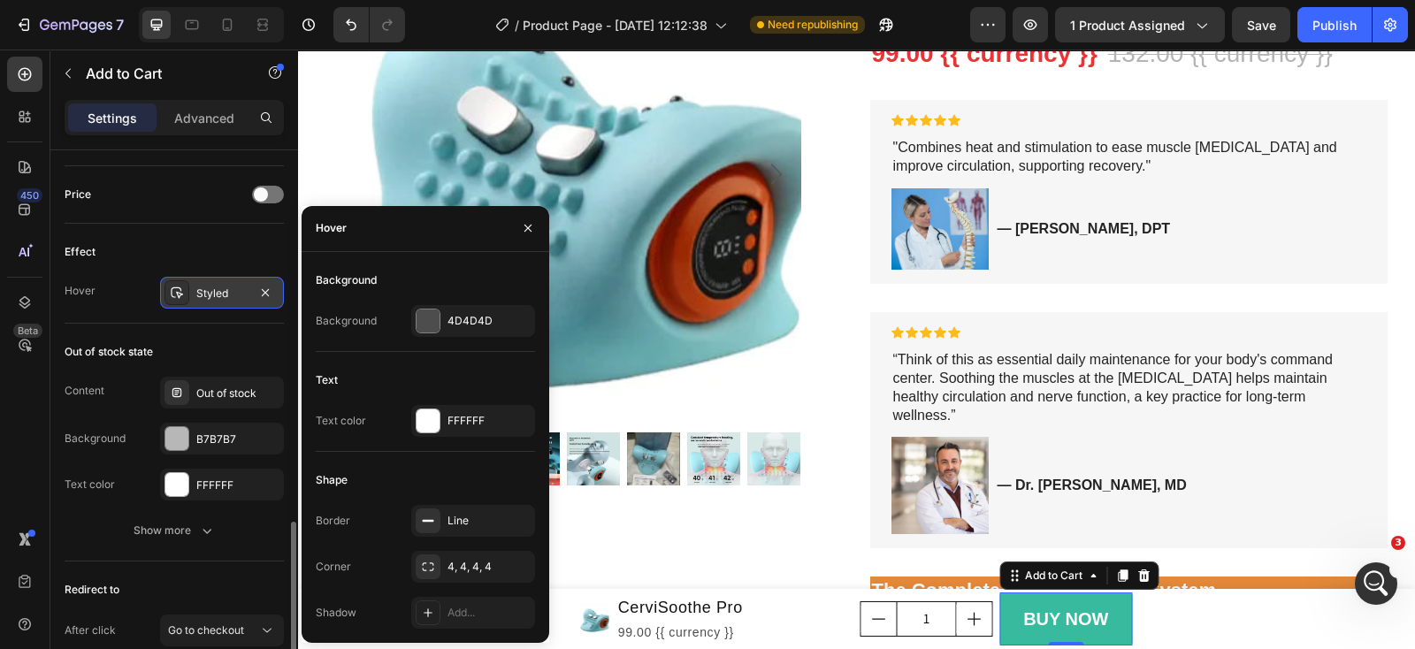
click at [180, 286] on icon at bounding box center [177, 293] width 14 height 14
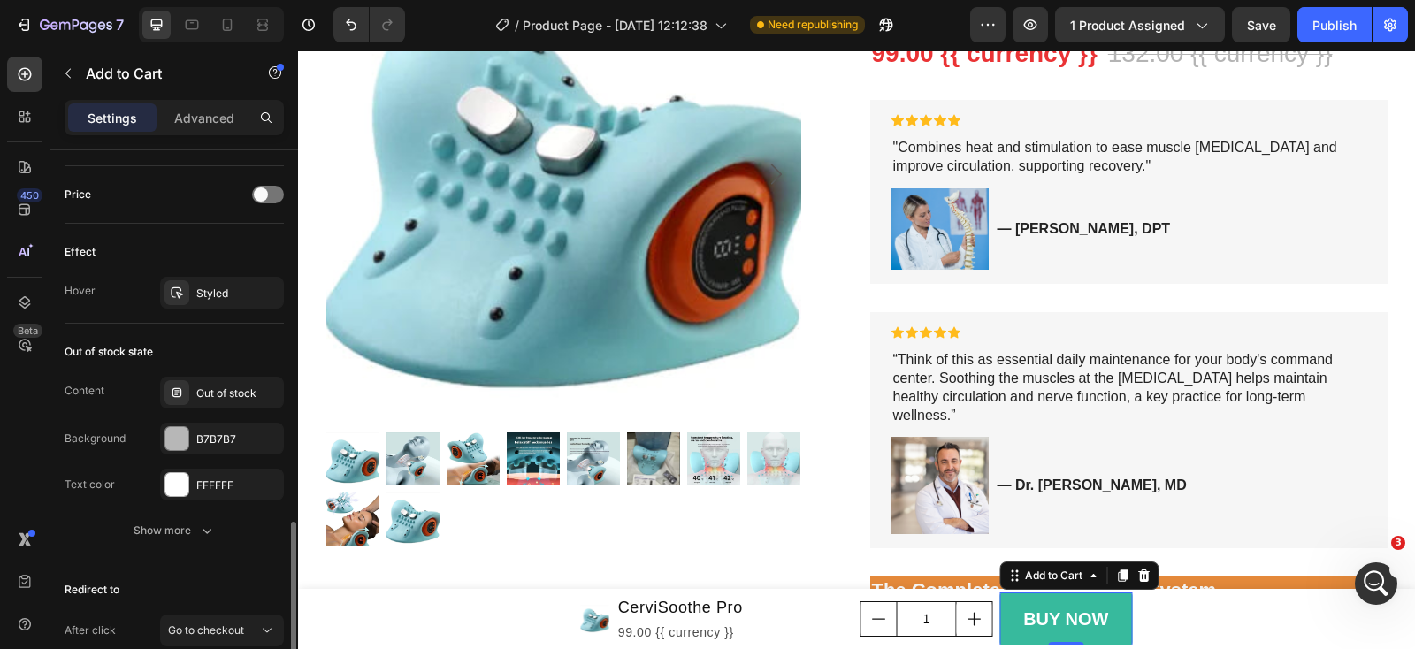
click at [161, 258] on div "Effect" at bounding box center [174, 252] width 219 height 28
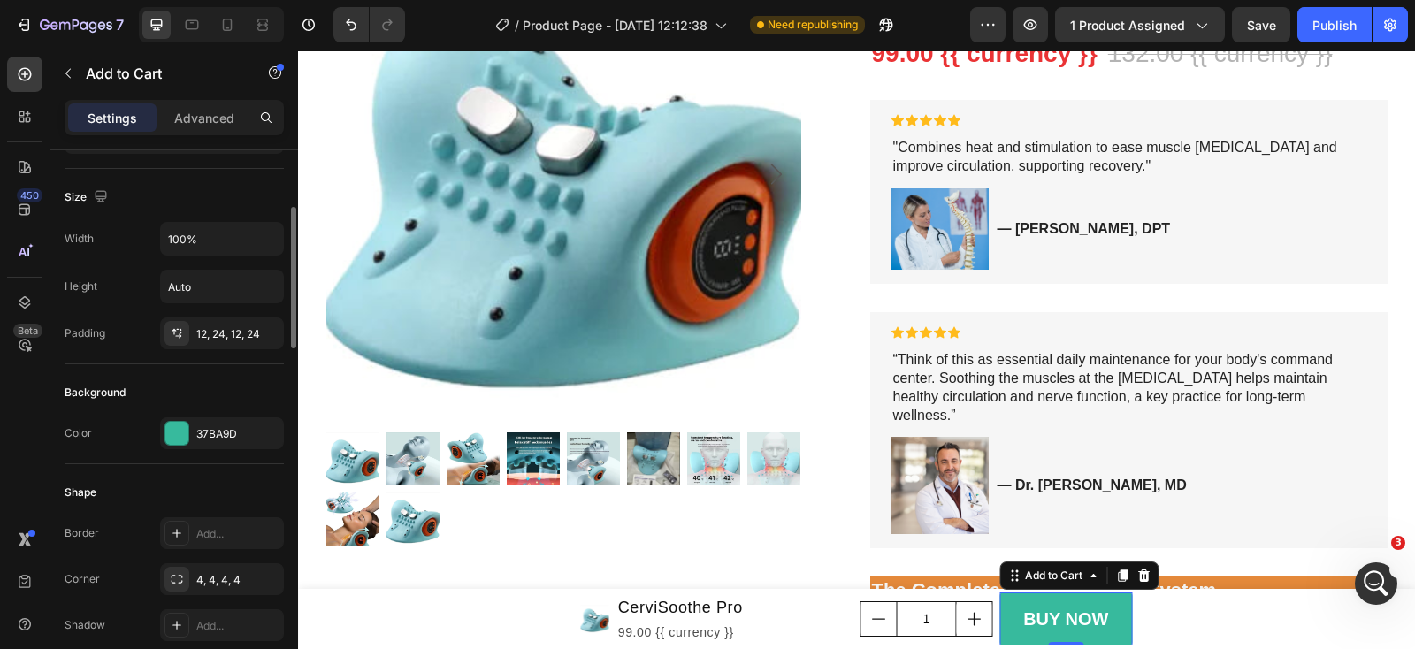
scroll to position [0, 0]
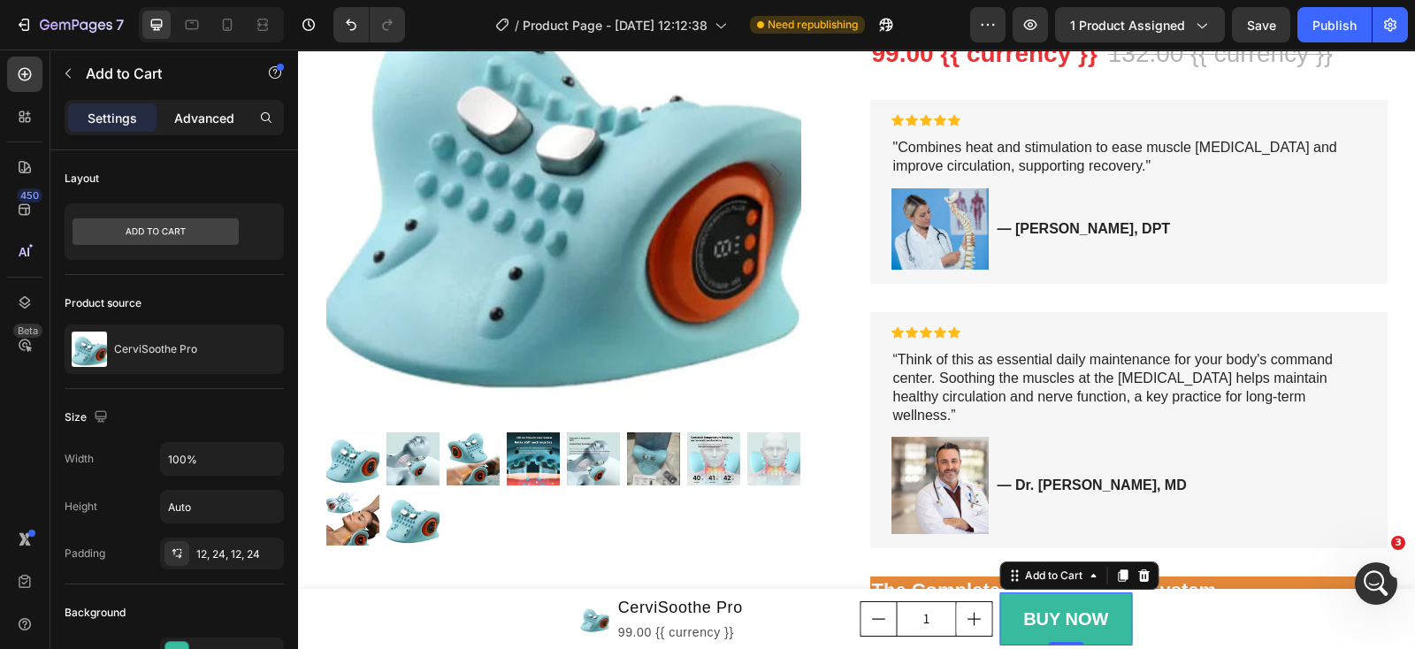
click at [198, 116] on p "Advanced" at bounding box center [204, 118] width 60 height 19
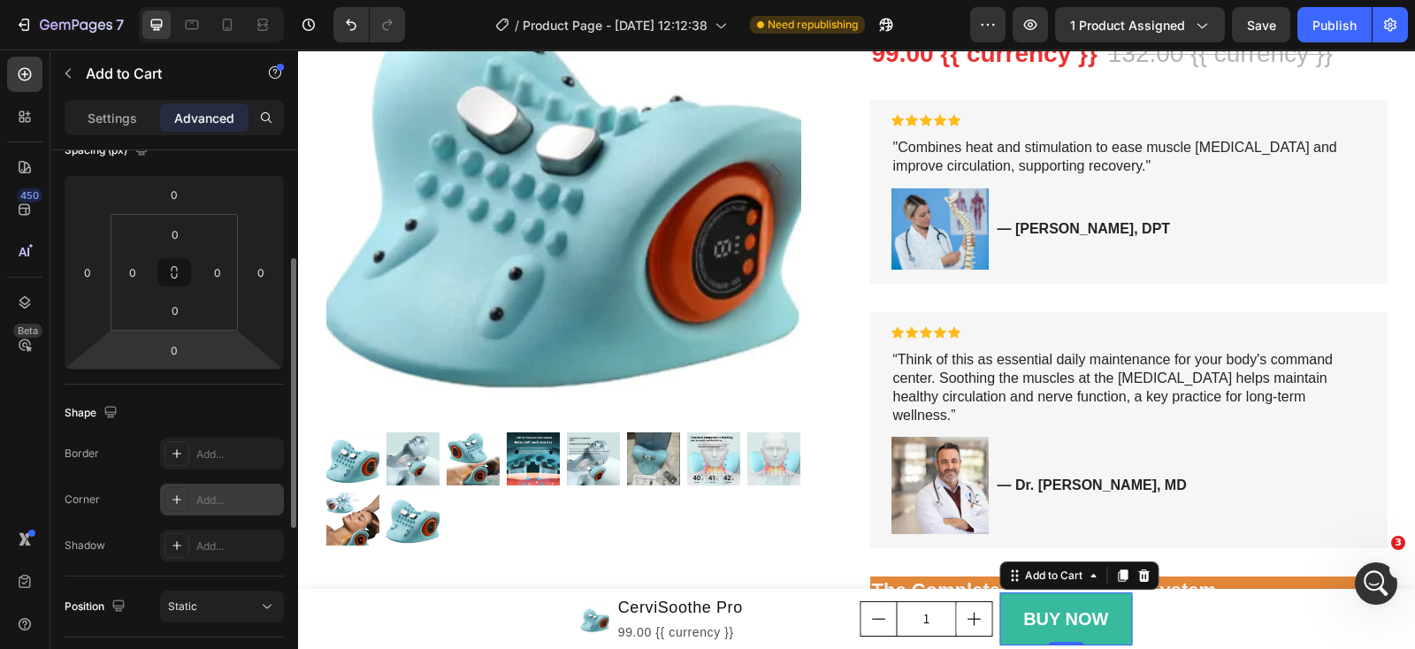
scroll to position [332, 0]
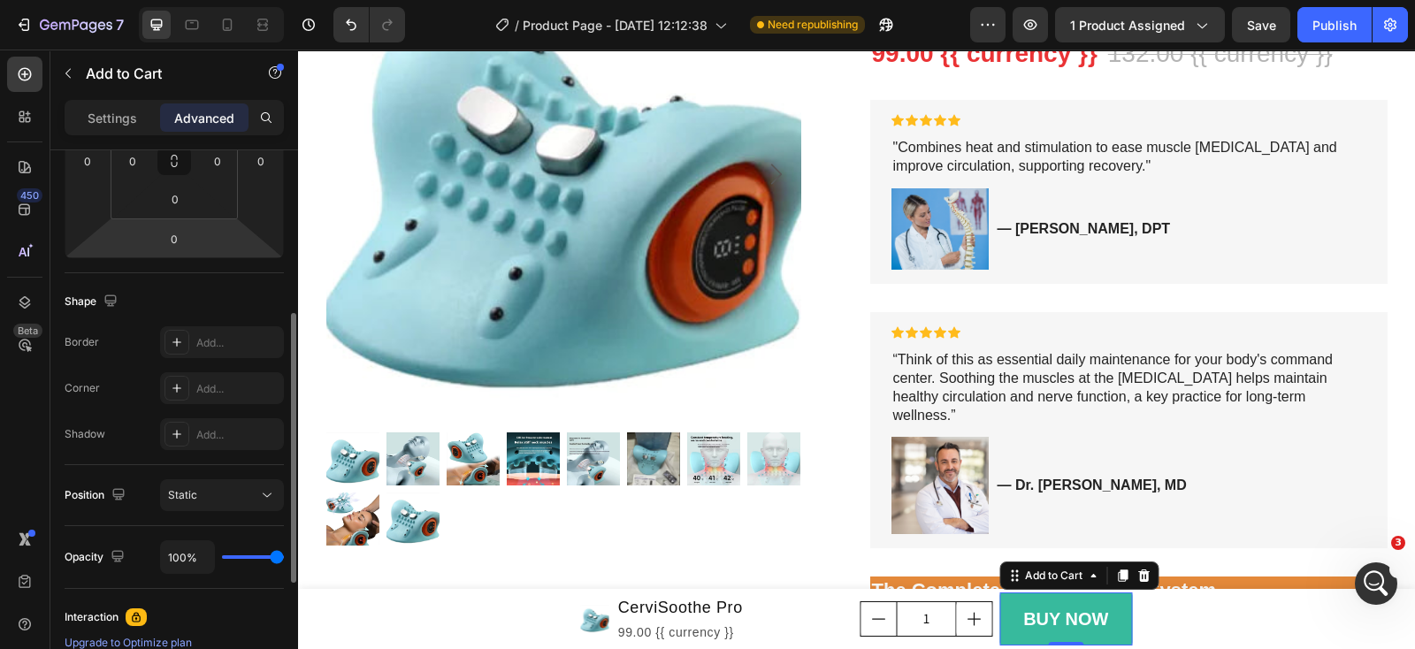
click at [224, 510] on div "Position Static" at bounding box center [174, 495] width 219 height 61
click at [239, 494] on div "Static" at bounding box center [213, 495] width 90 height 16
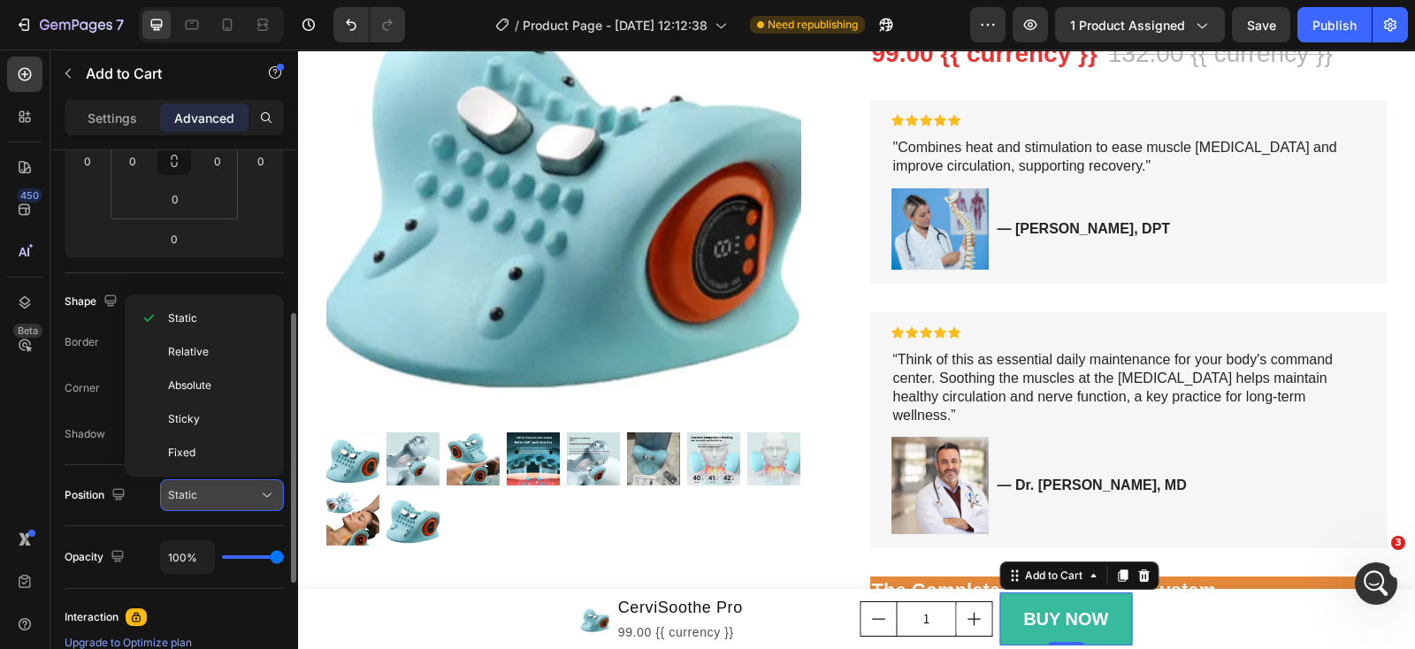
click at [244, 492] on div "Static" at bounding box center [213, 495] width 90 height 16
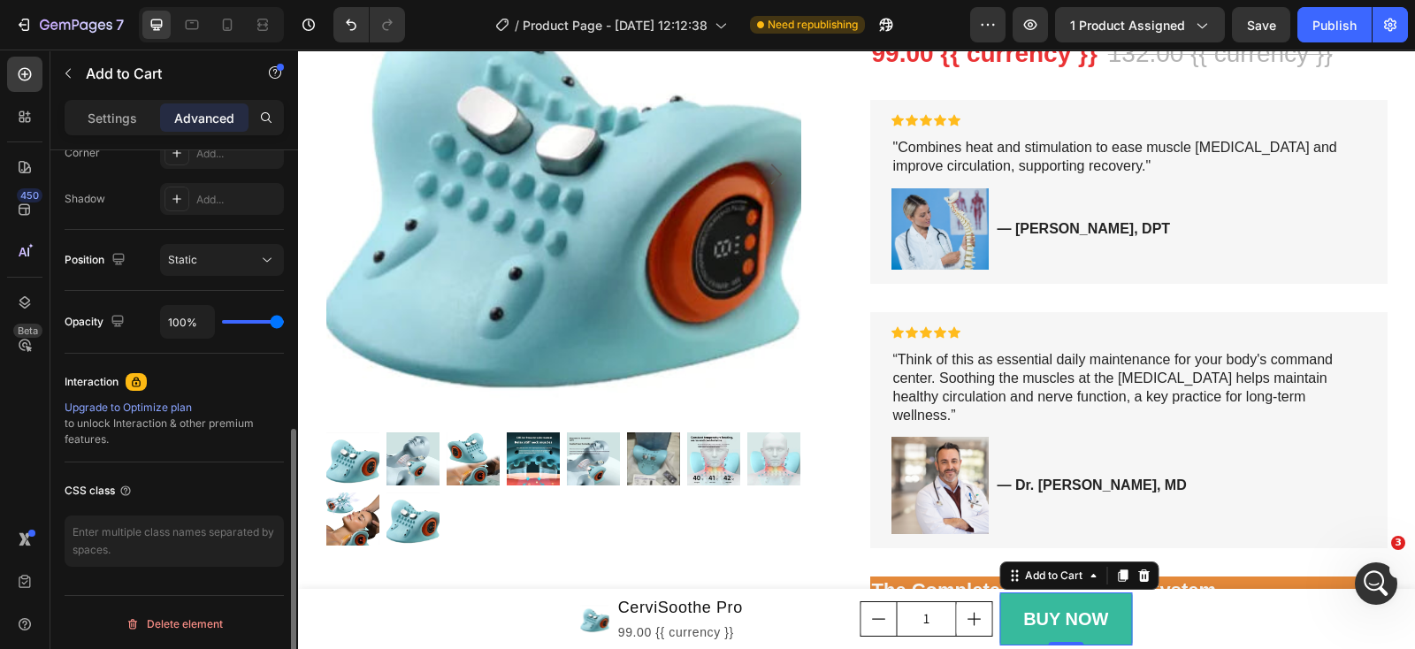
scroll to position [346, 0]
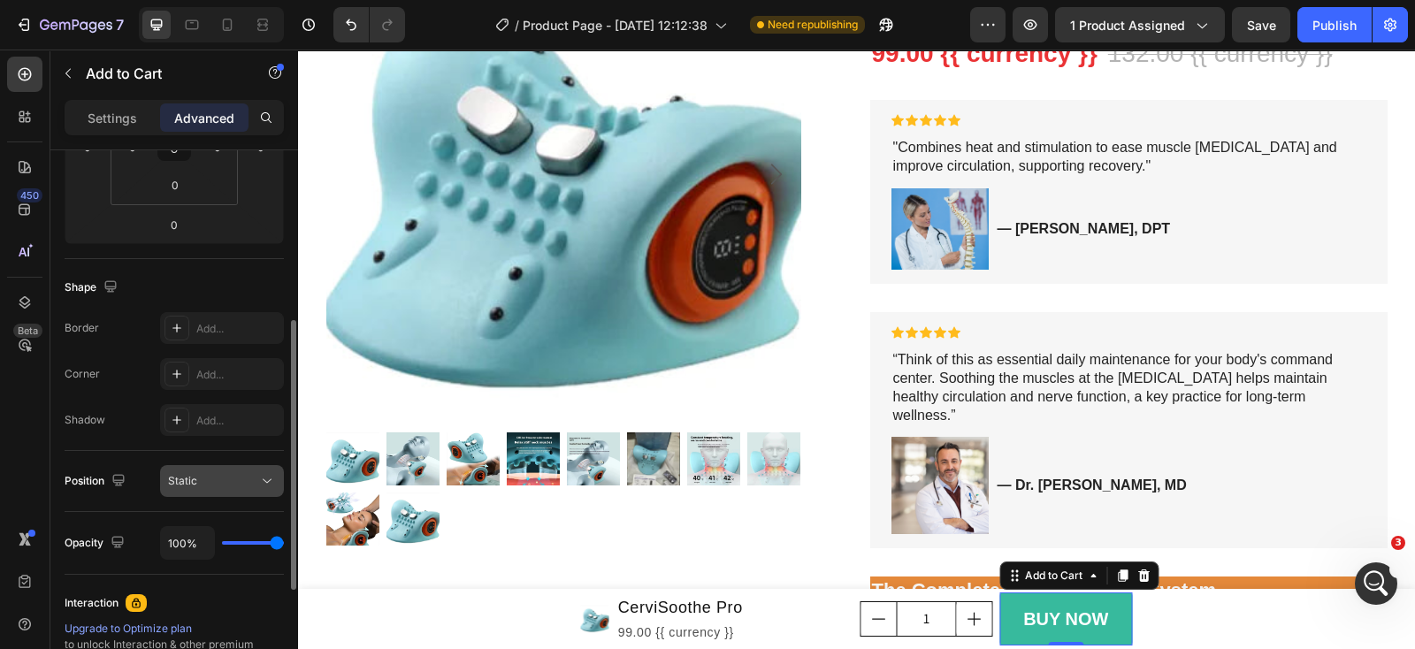
click at [239, 486] on div "Static" at bounding box center [213, 481] width 90 height 16
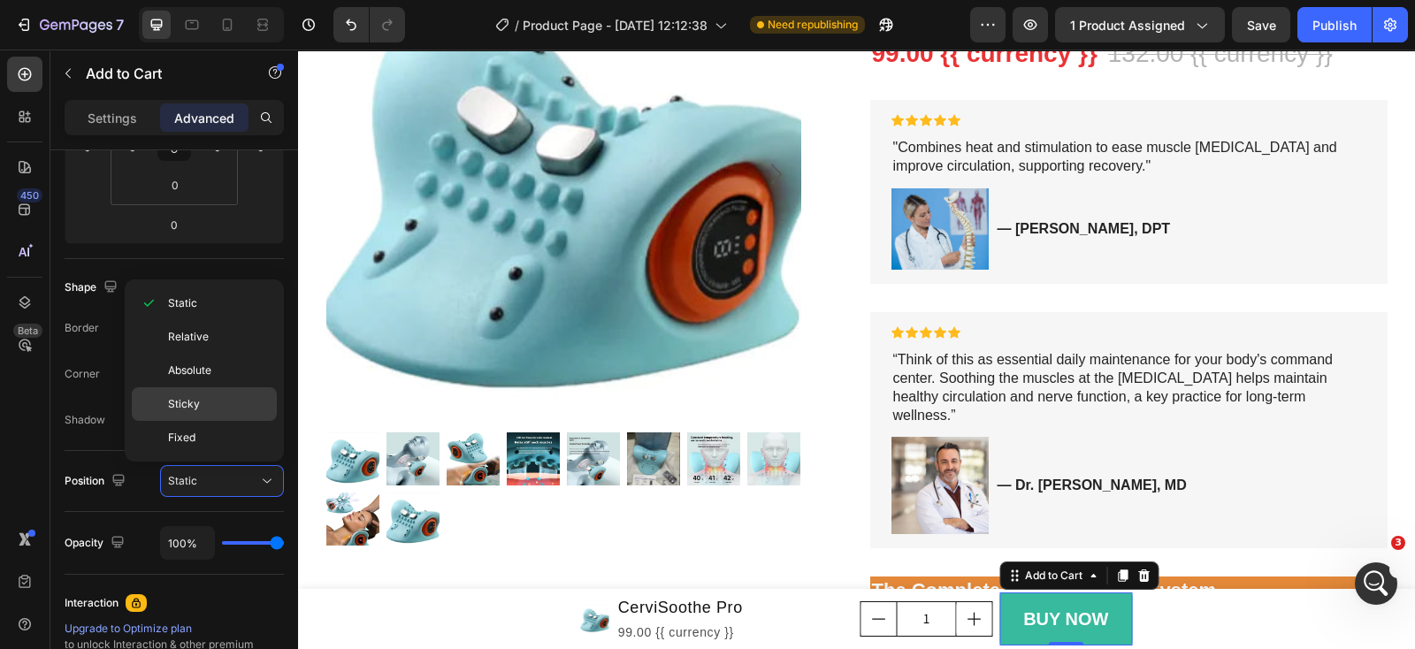
click at [246, 398] on p "Sticky" at bounding box center [218, 404] width 101 height 16
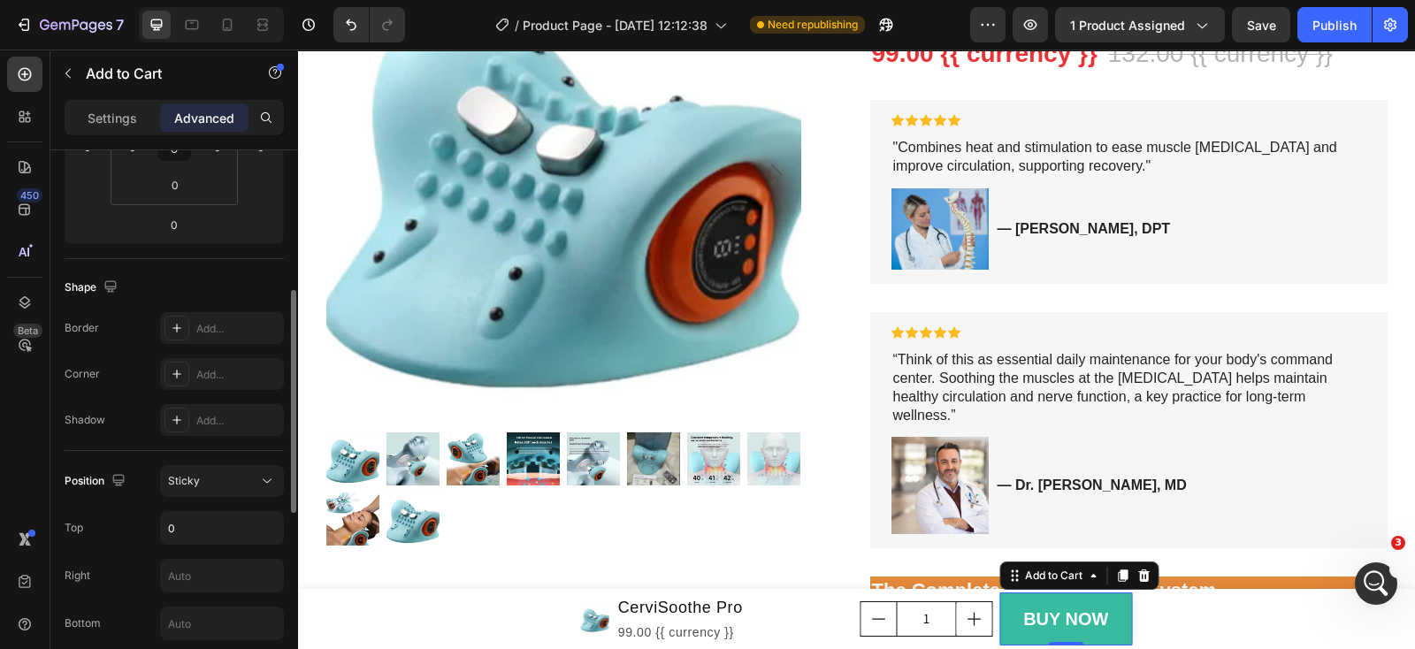
click at [126, 532] on div "Top 0" at bounding box center [174, 528] width 219 height 34
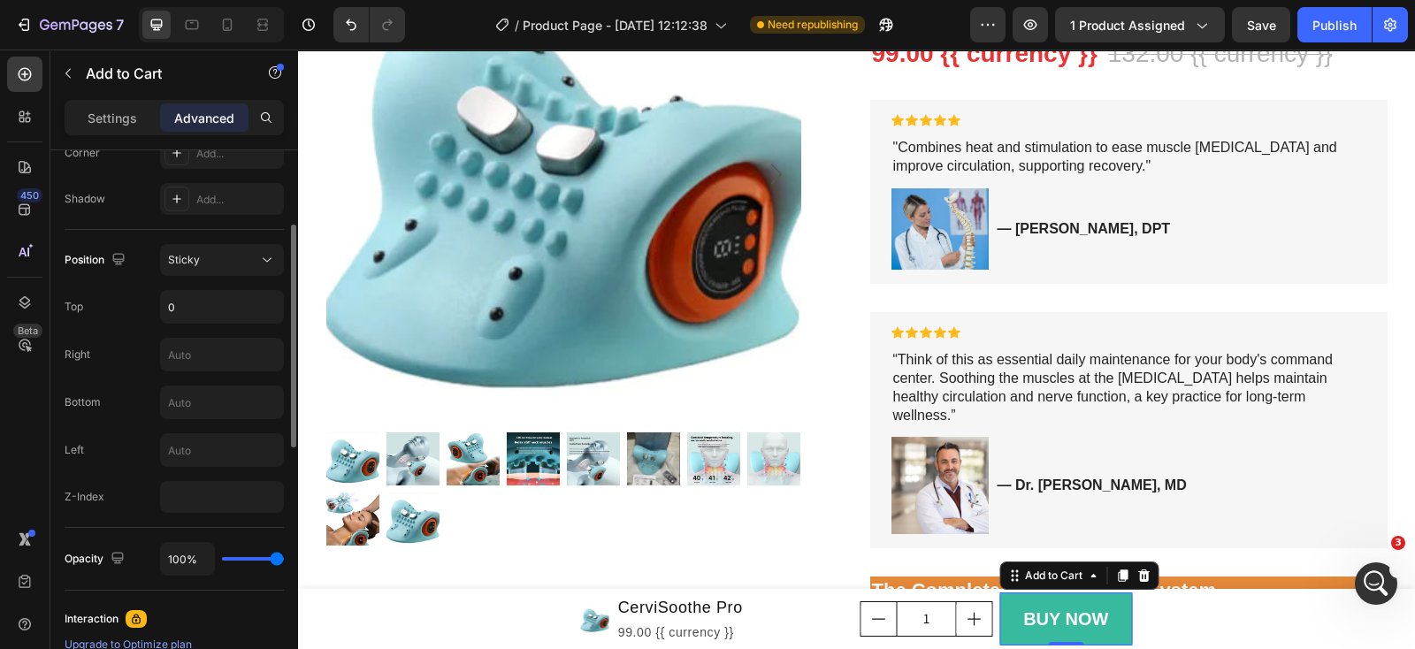
scroll to position [456, 0]
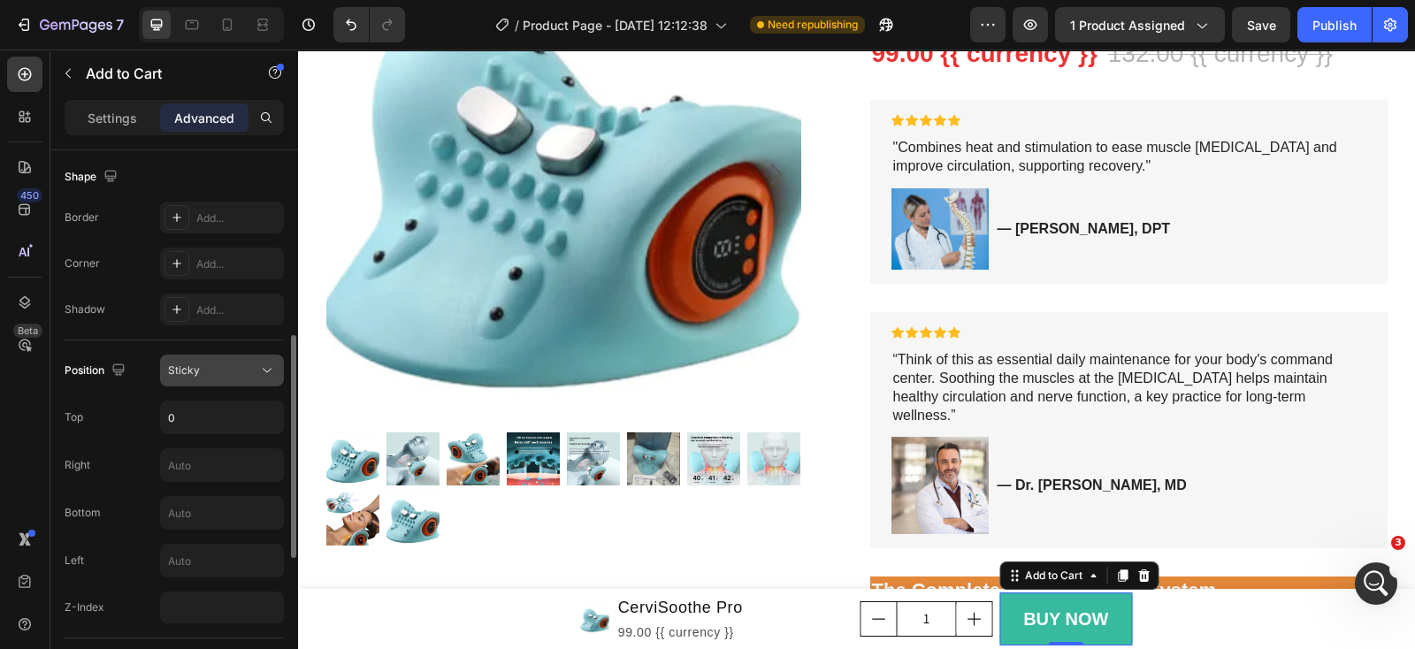
click at [261, 367] on icon at bounding box center [267, 371] width 18 height 18
click at [134, 331] on div "Shape Border Add... Corner Add... Shadow Add..." at bounding box center [174, 245] width 219 height 192
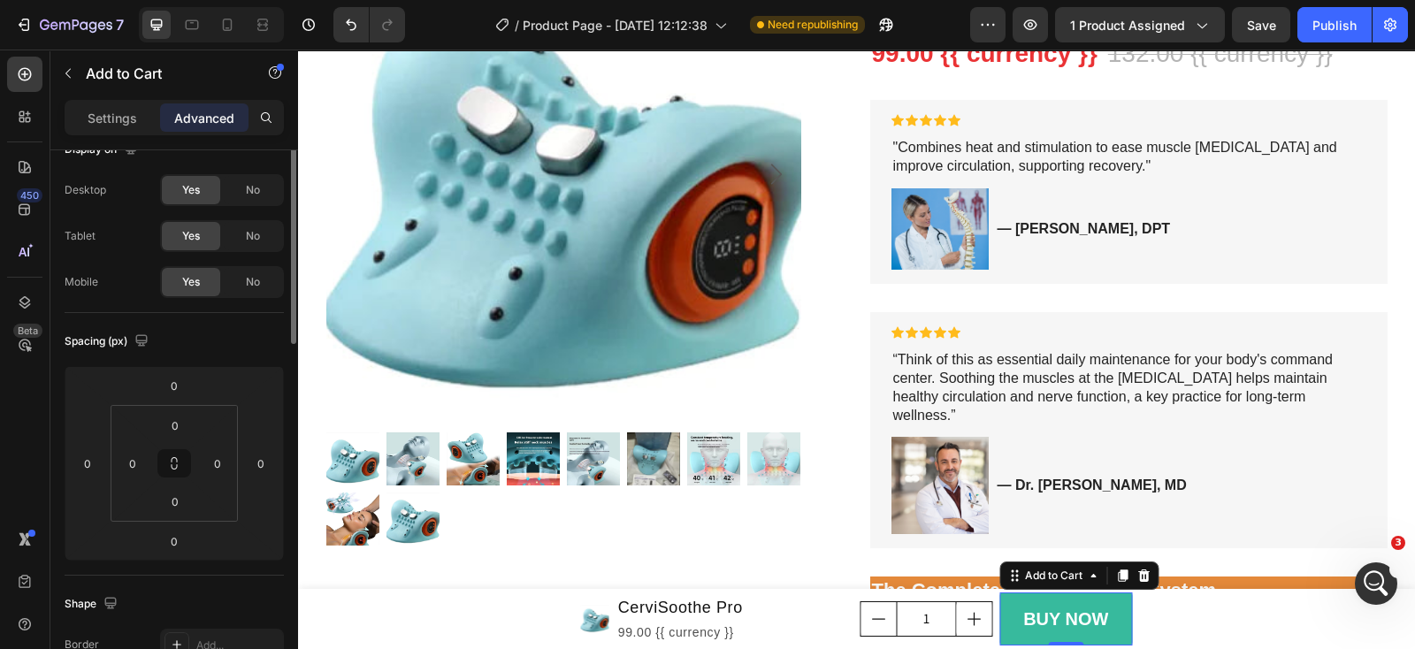
scroll to position [0, 0]
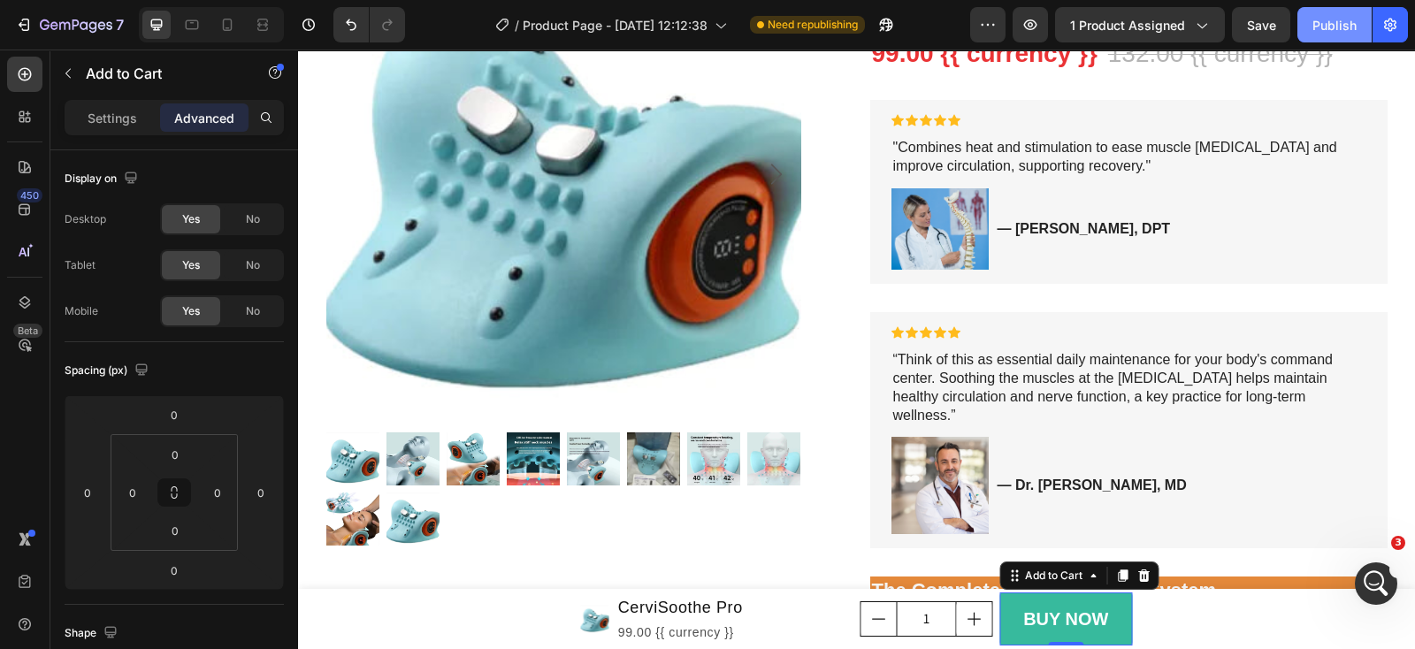
click at [1357, 24] on div "Publish" at bounding box center [1335, 25] width 44 height 19
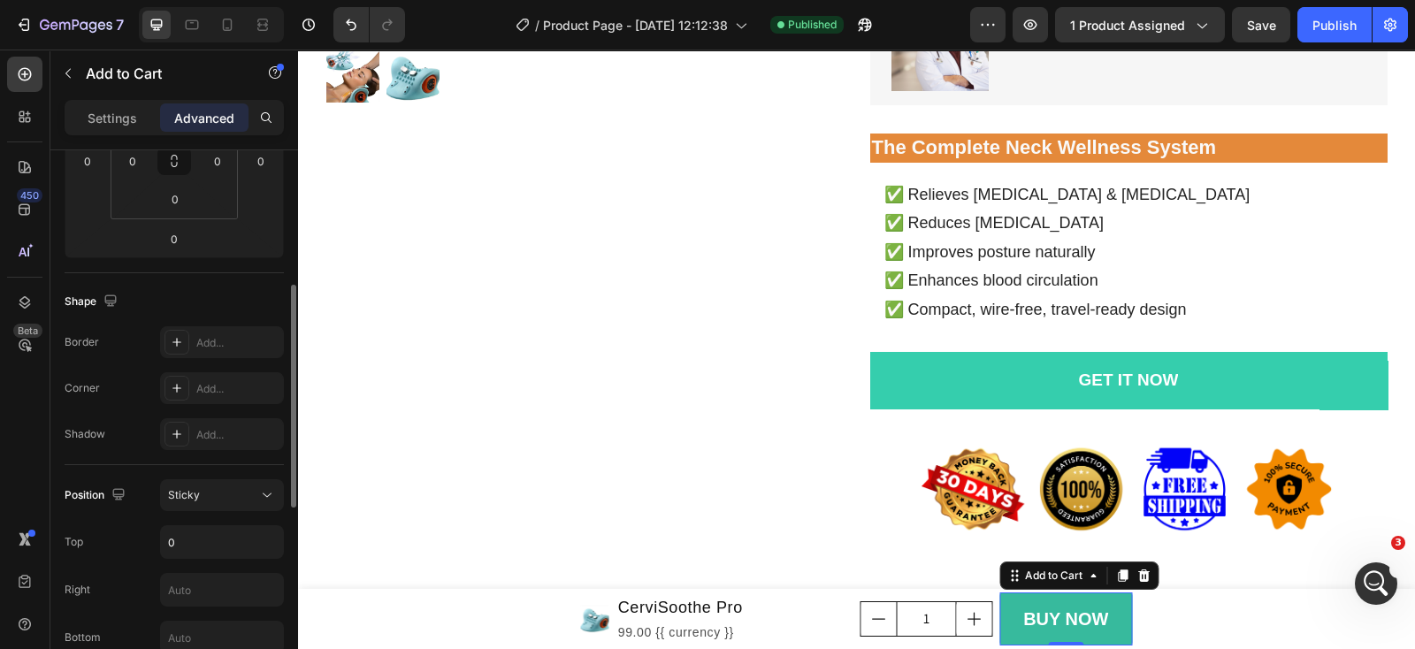
scroll to position [553, 0]
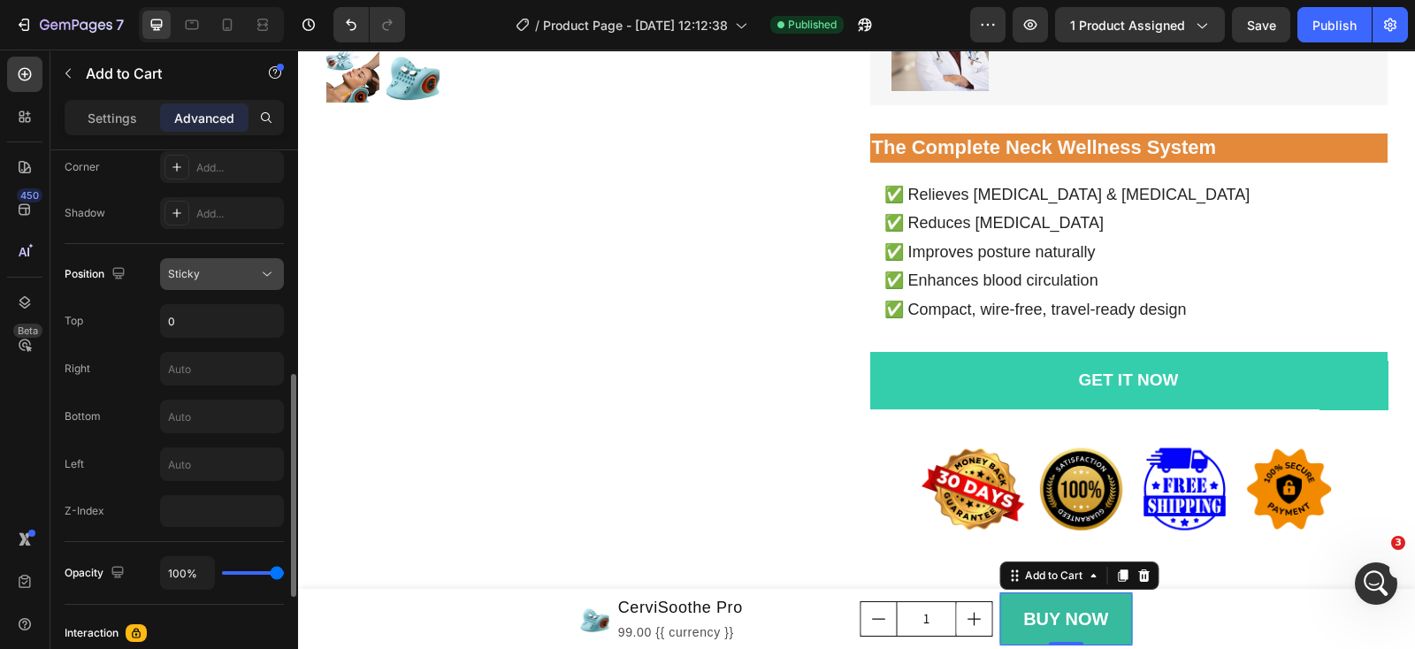
click at [266, 272] on icon at bounding box center [267, 274] width 18 height 18
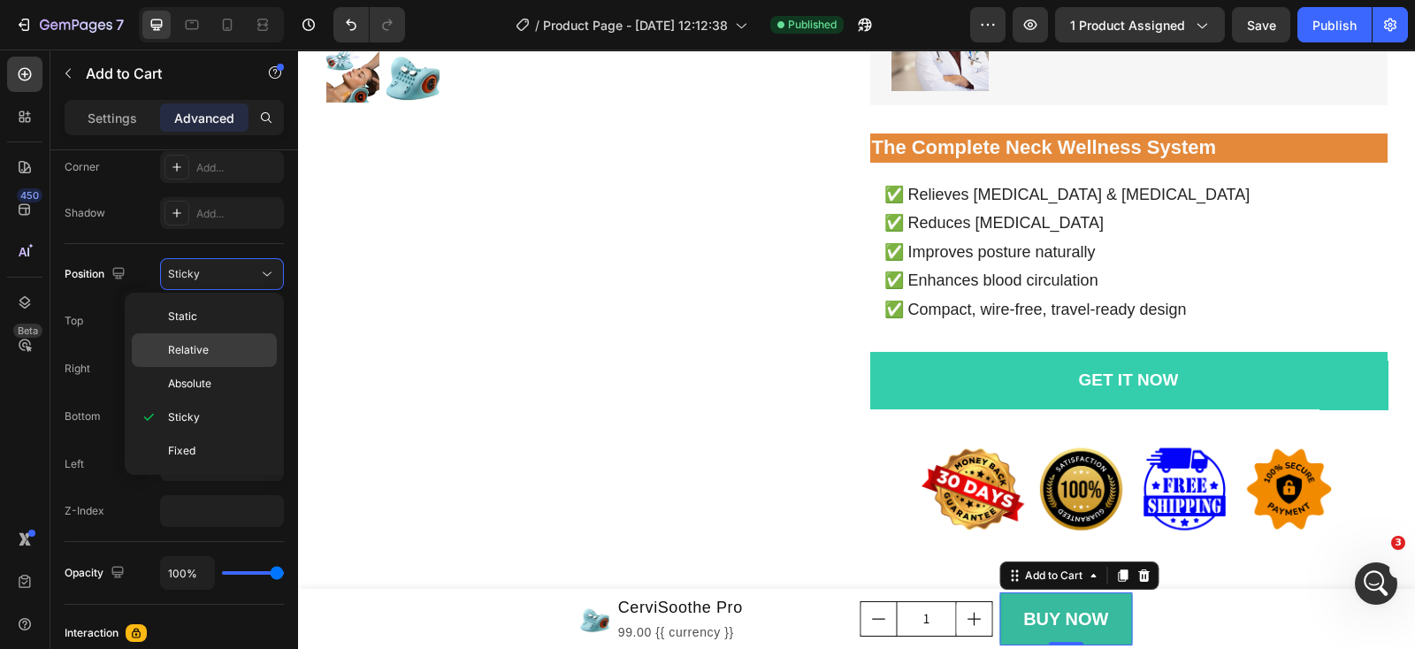
click at [234, 350] on p "Relative" at bounding box center [218, 350] width 101 height 16
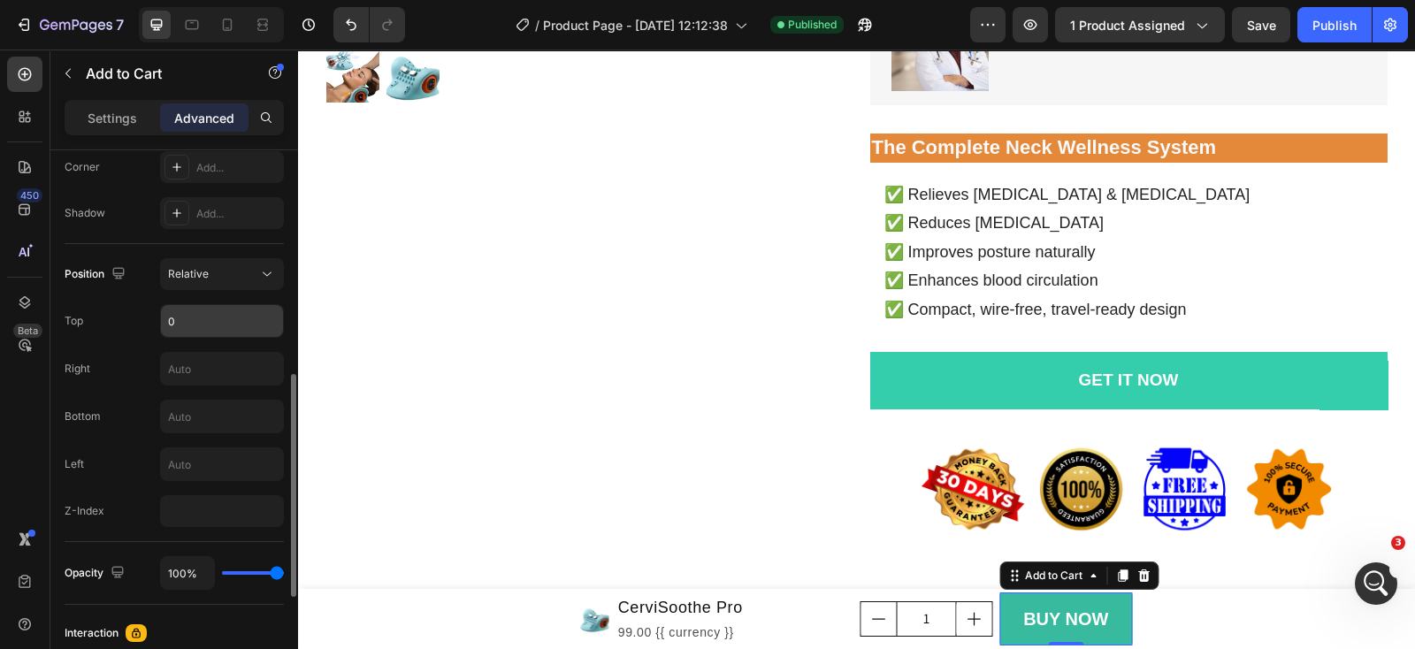
click at [224, 320] on input "0" at bounding box center [222, 321] width 122 height 32
click at [129, 359] on div "Right" at bounding box center [174, 369] width 219 height 34
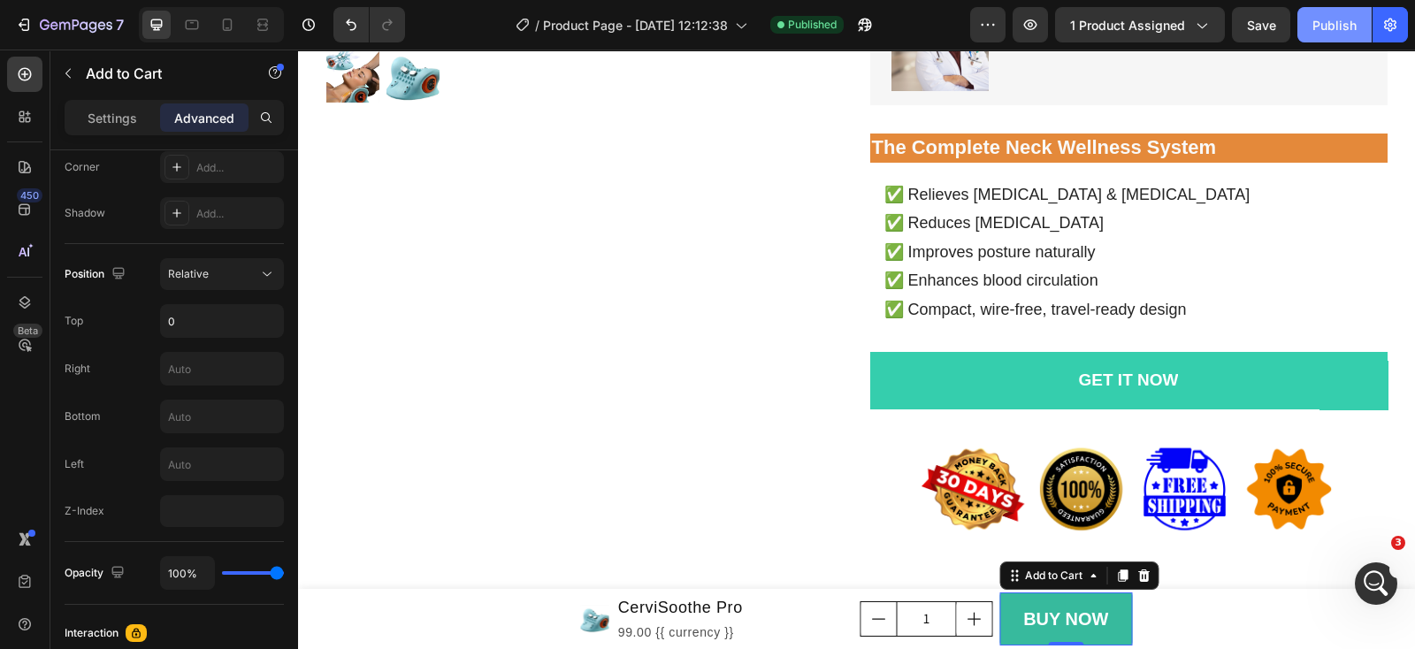
click at [1330, 11] on button "Publish" at bounding box center [1335, 24] width 74 height 35
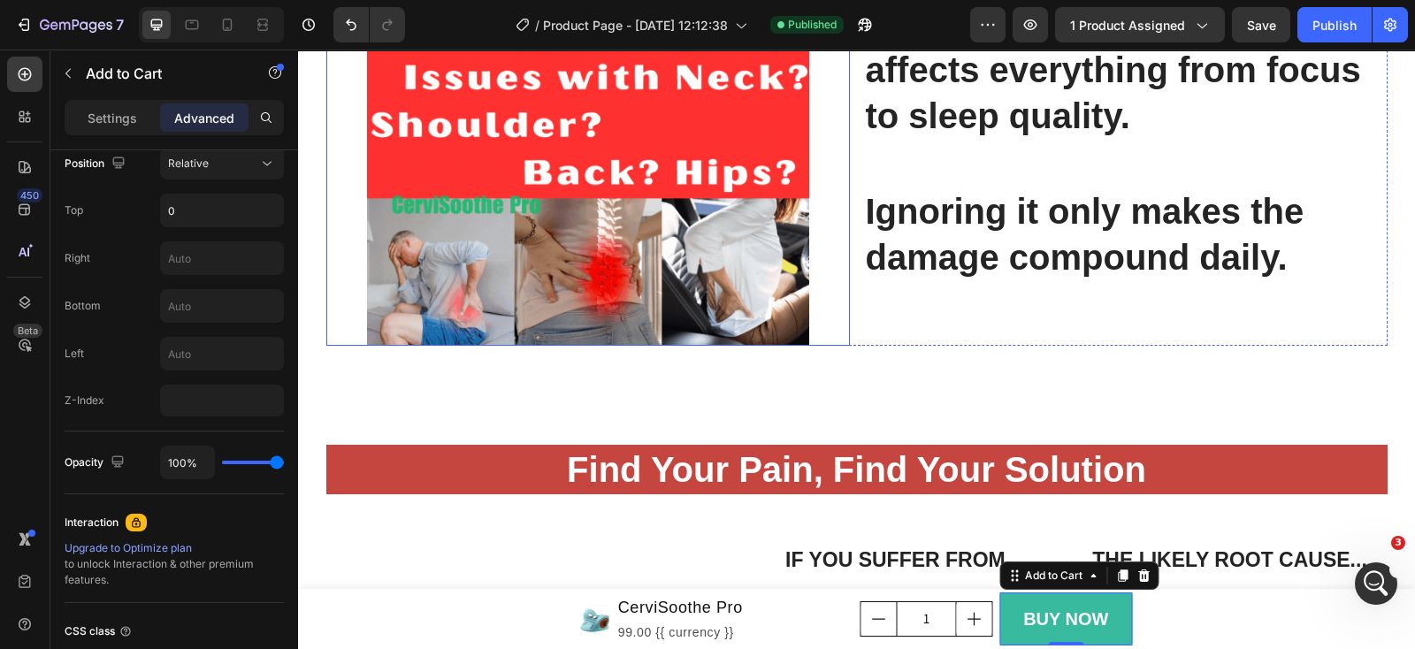
scroll to position [1547, 0]
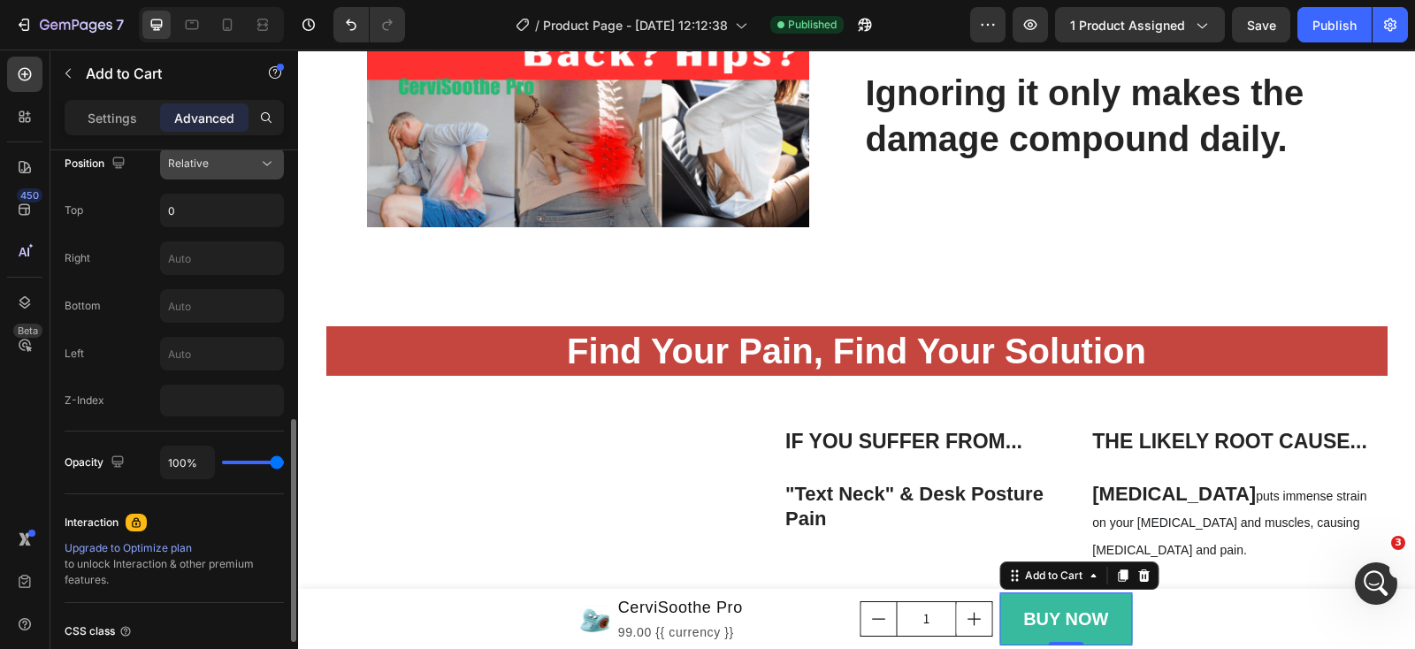
click at [241, 155] on div "Relative" at bounding box center [222, 164] width 108 height 18
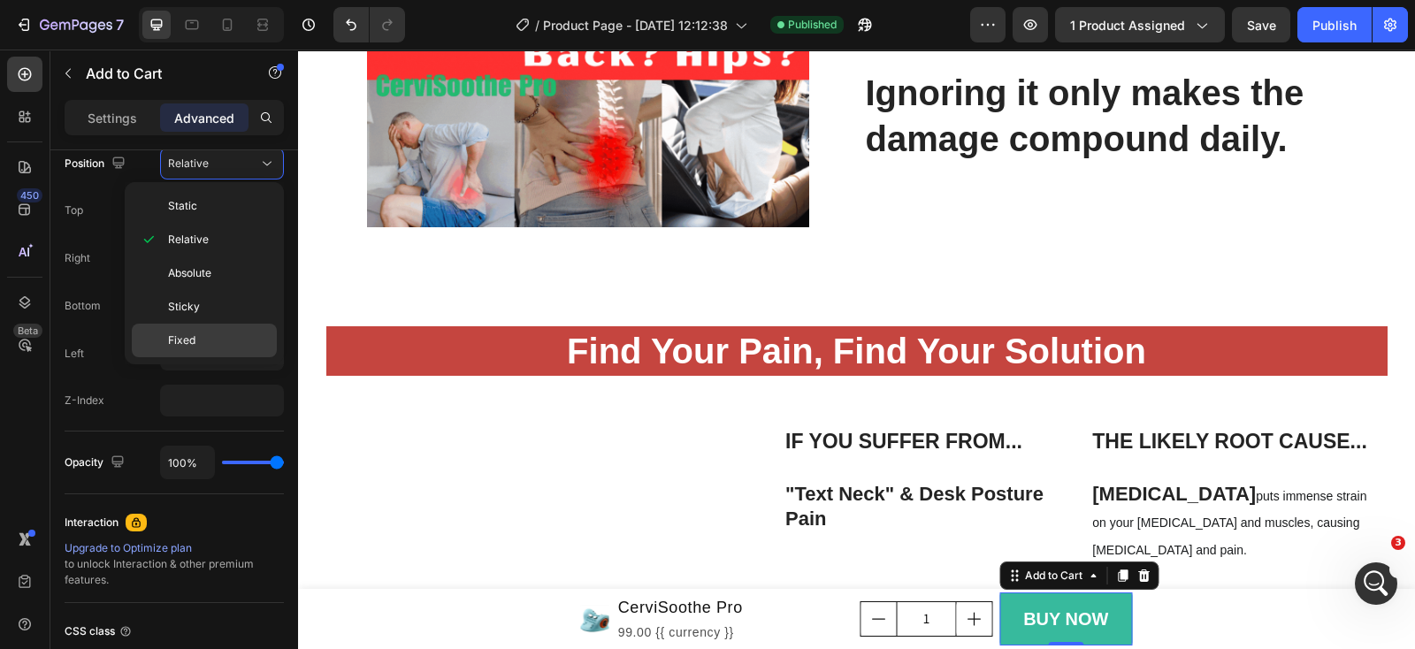
click at [205, 334] on p "Fixed" at bounding box center [218, 341] width 101 height 16
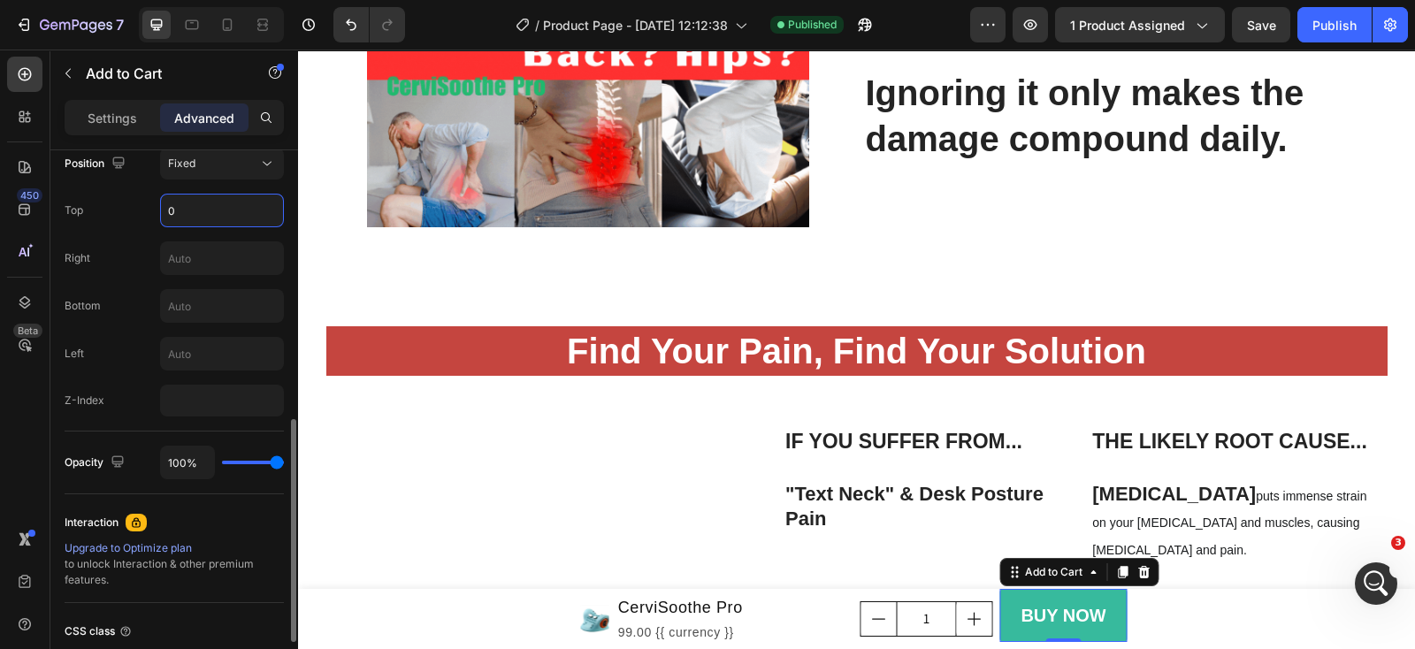
click at [222, 210] on input "0" at bounding box center [222, 211] width 122 height 32
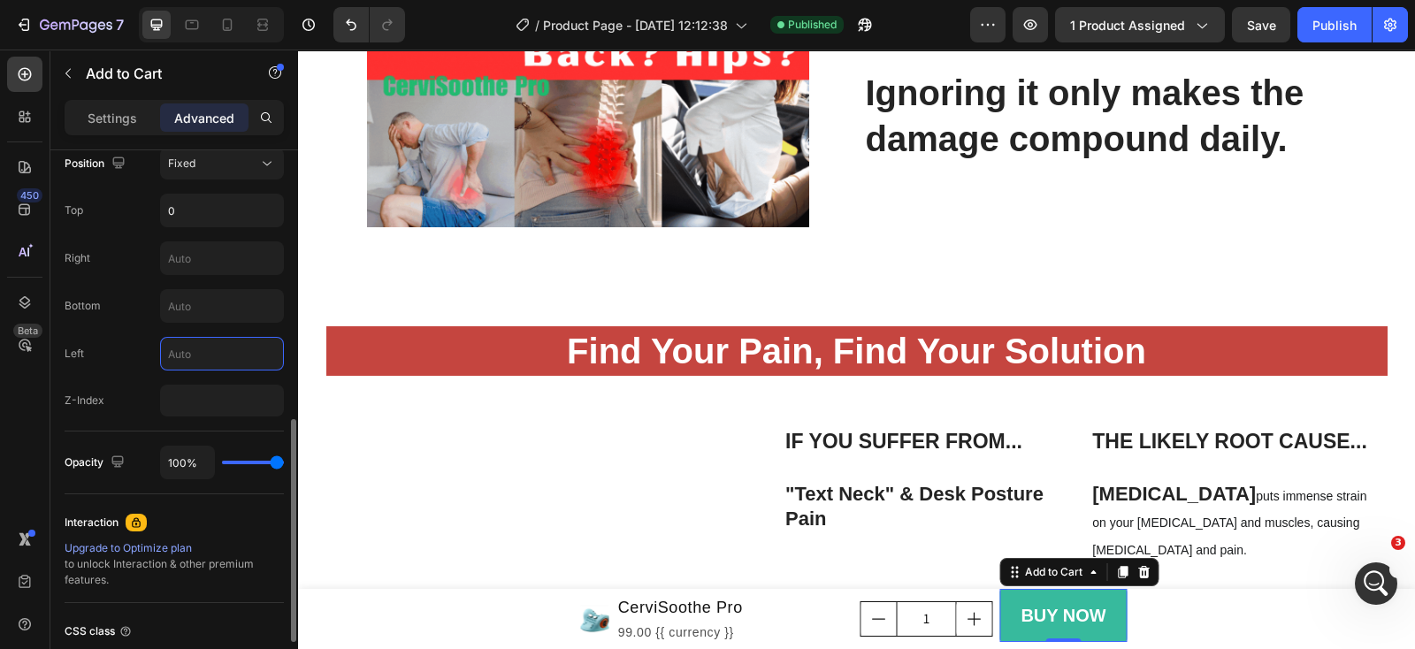
click at [211, 363] on input "text" at bounding box center [222, 354] width 122 height 32
click at [127, 357] on div "Left" at bounding box center [174, 354] width 219 height 34
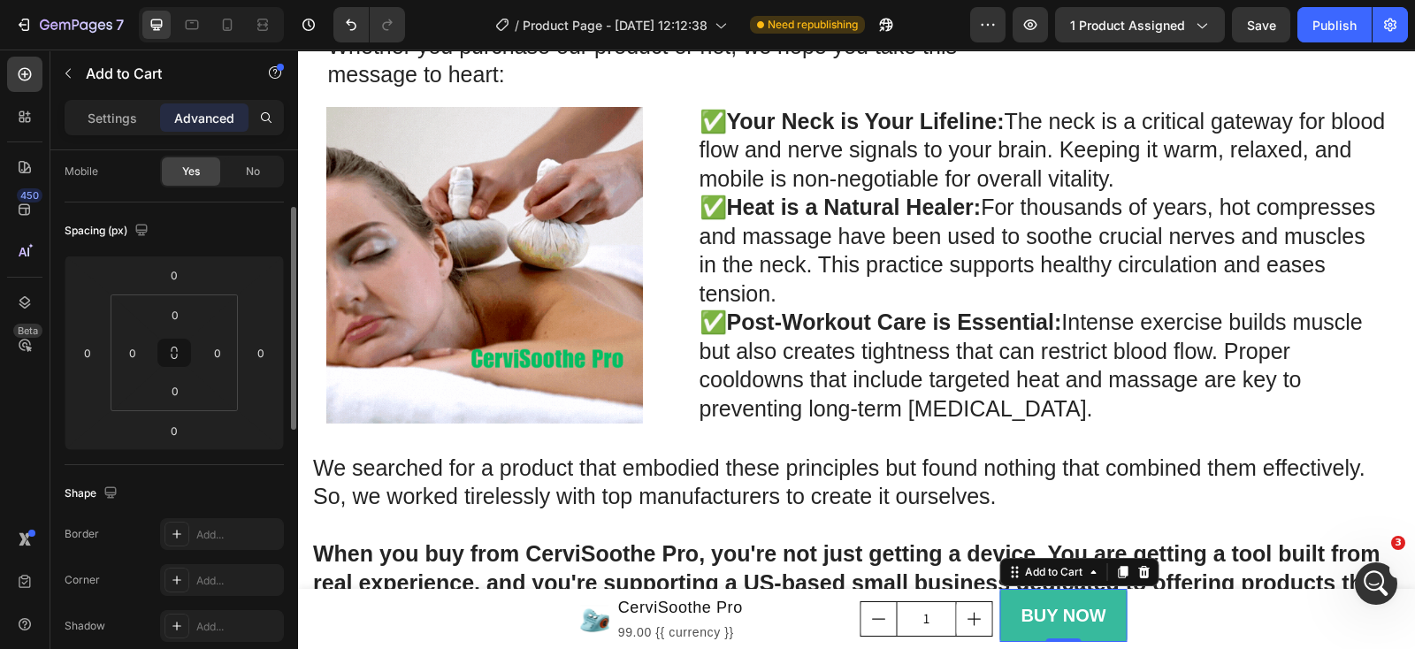
scroll to position [0, 0]
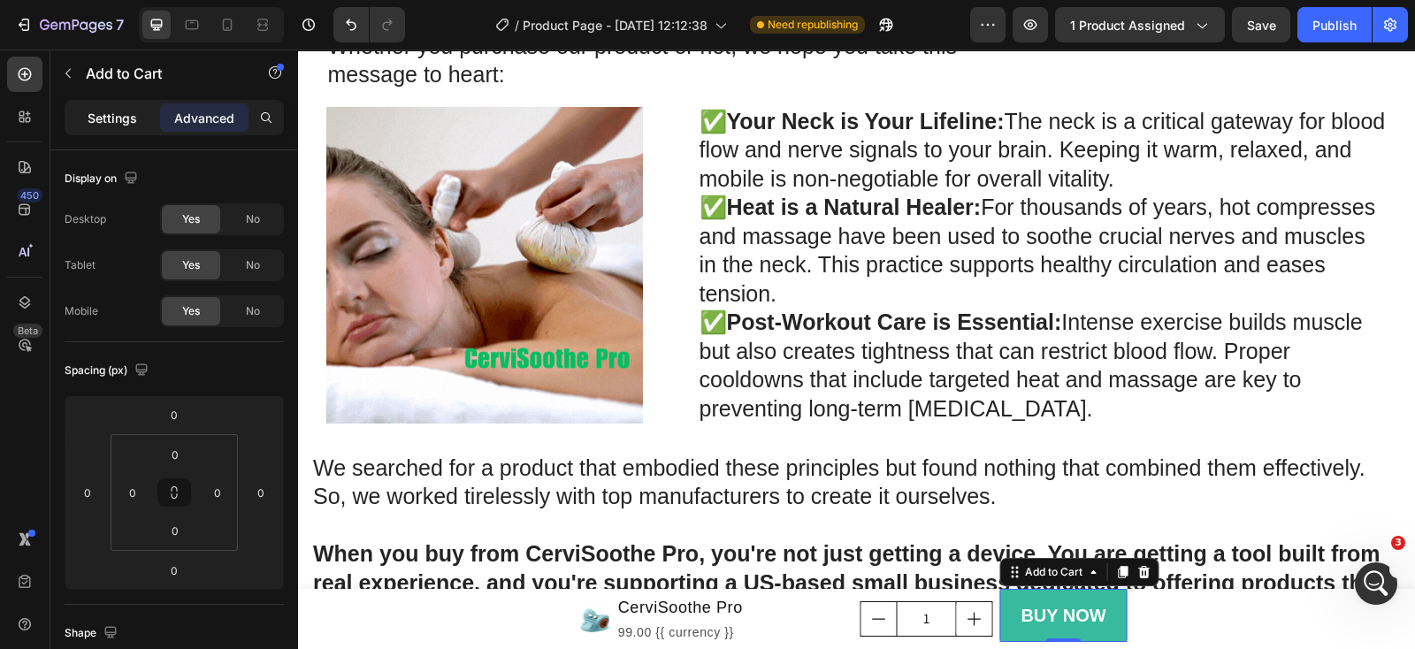
click at [101, 110] on p "Settings" at bounding box center [113, 118] width 50 height 19
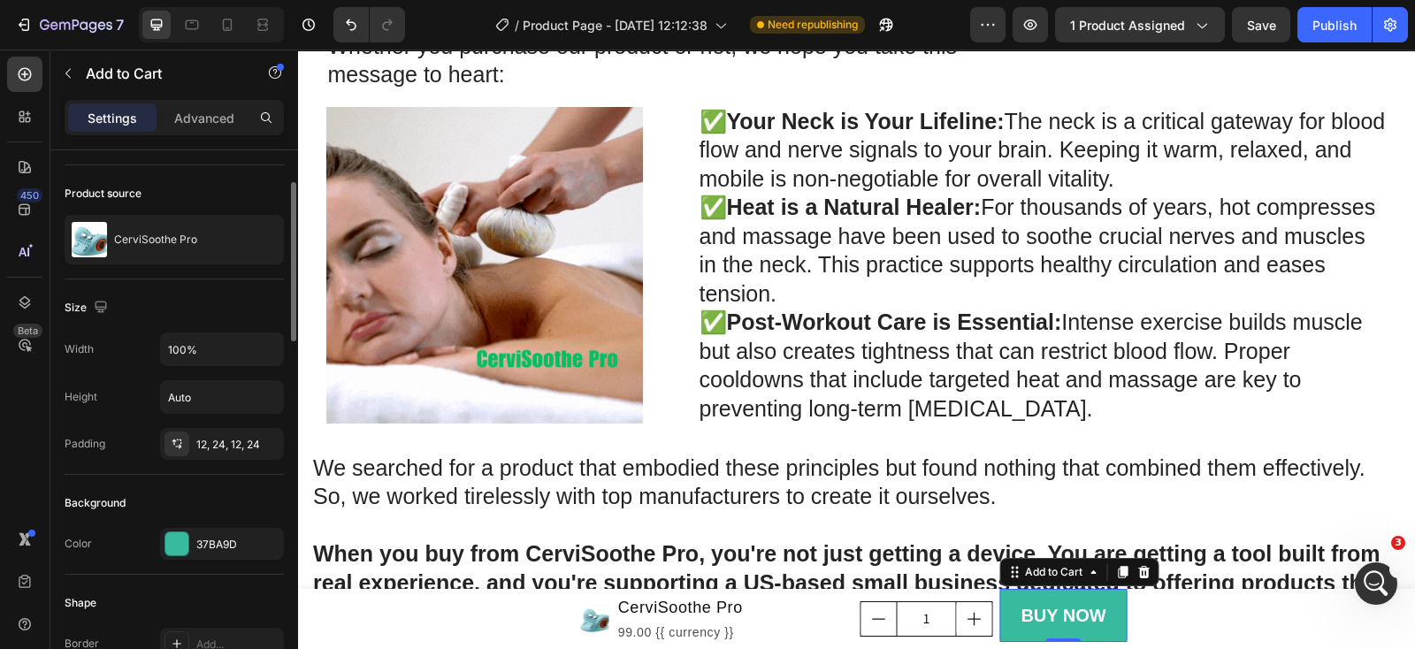
scroll to position [220, 0]
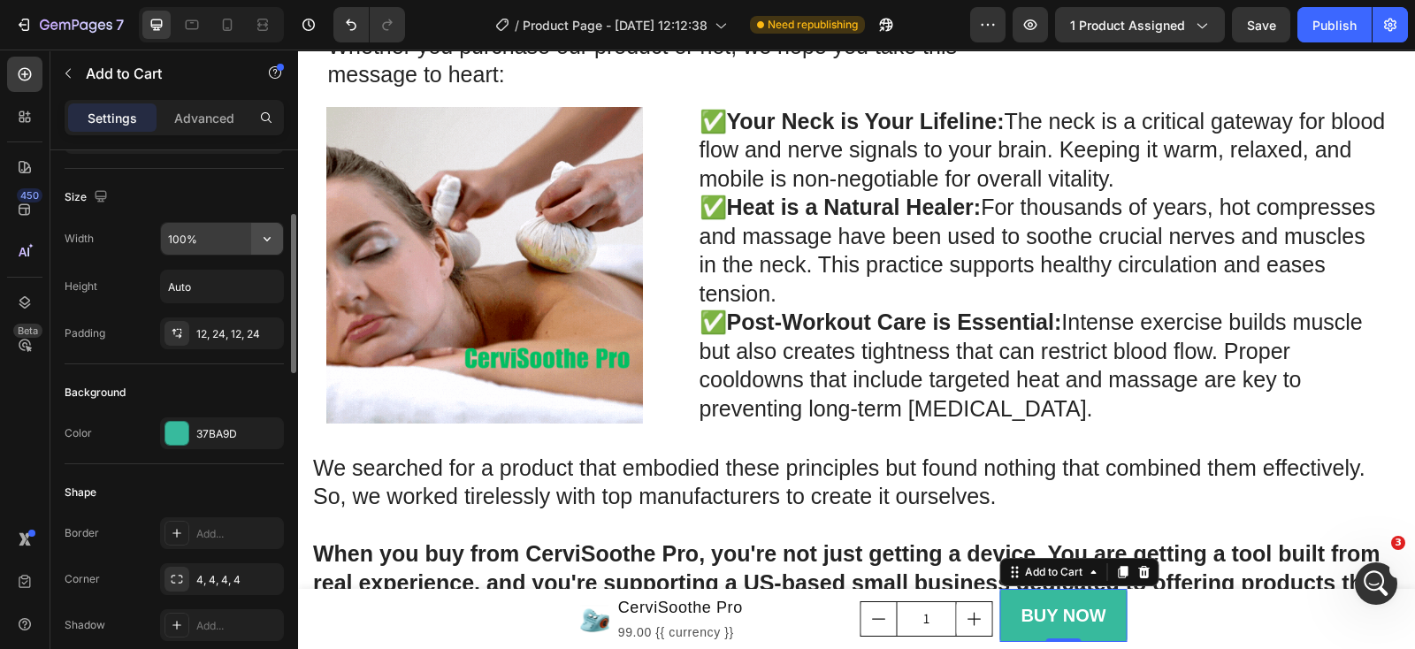
click at [259, 236] on icon "button" at bounding box center [267, 239] width 18 height 18
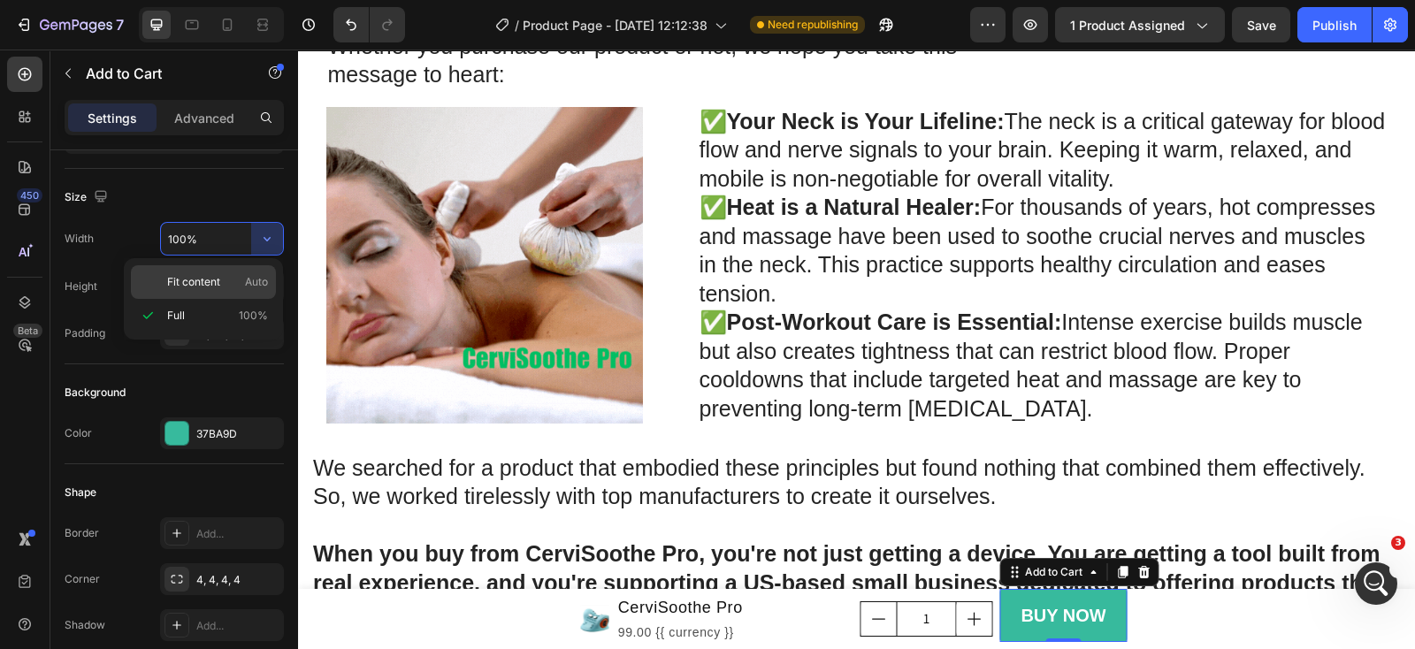
click at [195, 279] on span "Fit content" at bounding box center [193, 282] width 53 height 16
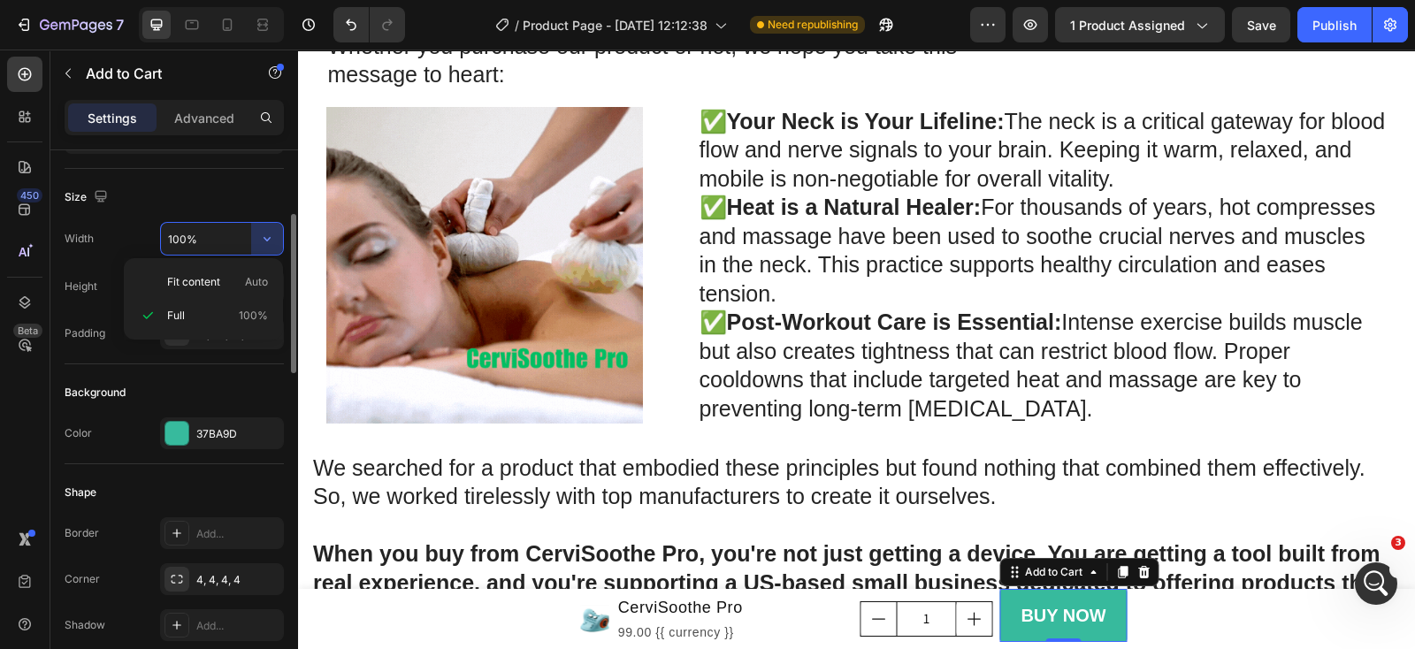
type input "Auto"
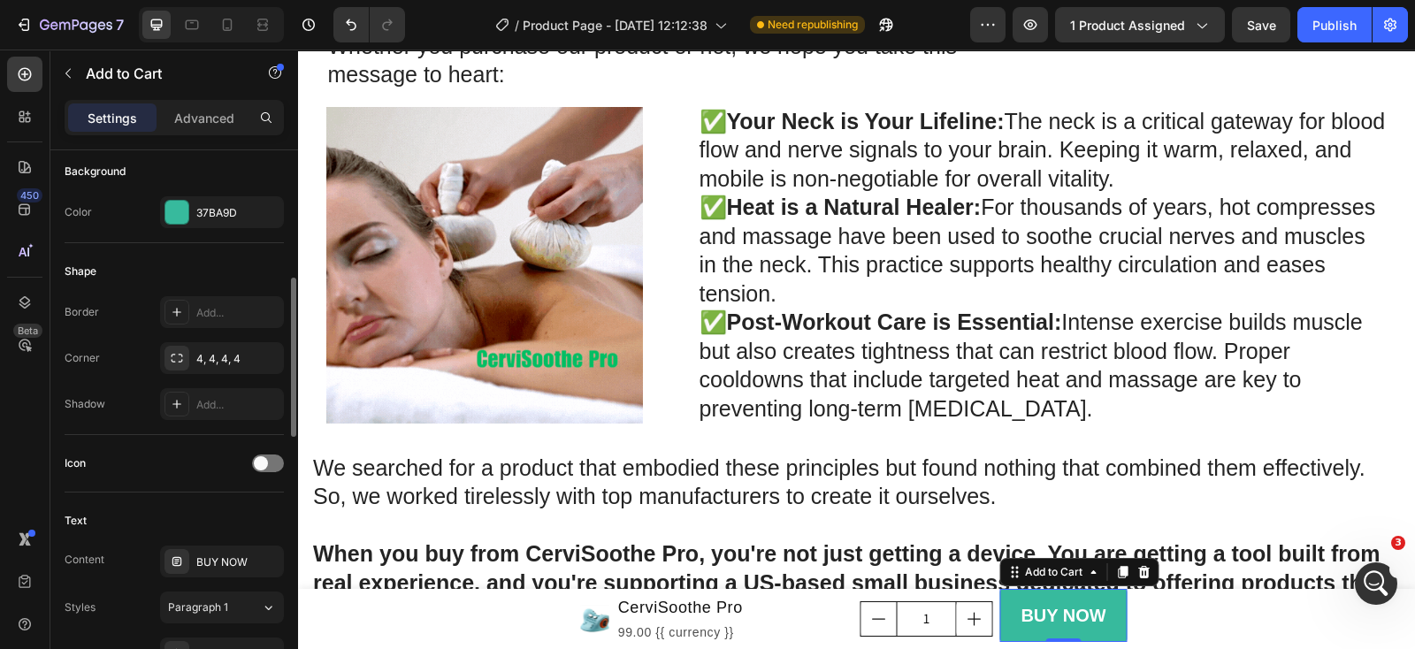
scroll to position [553, 0]
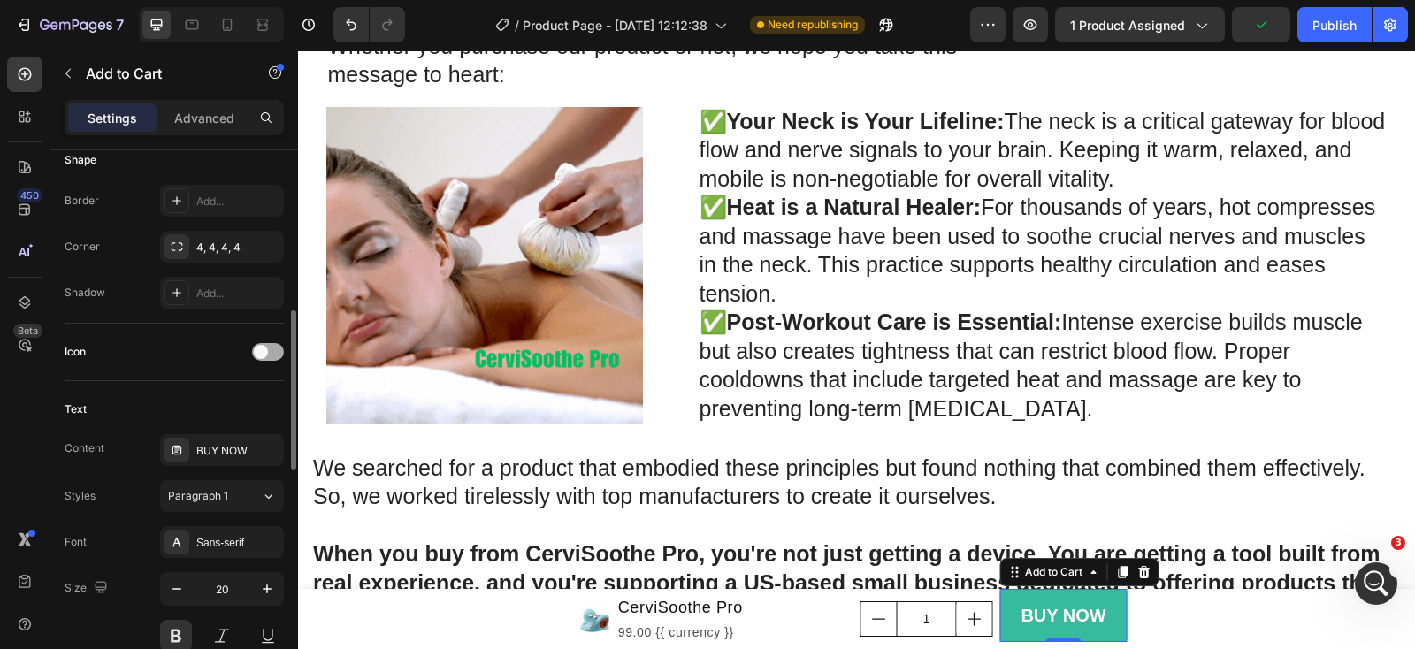
click at [262, 353] on span at bounding box center [261, 352] width 14 height 14
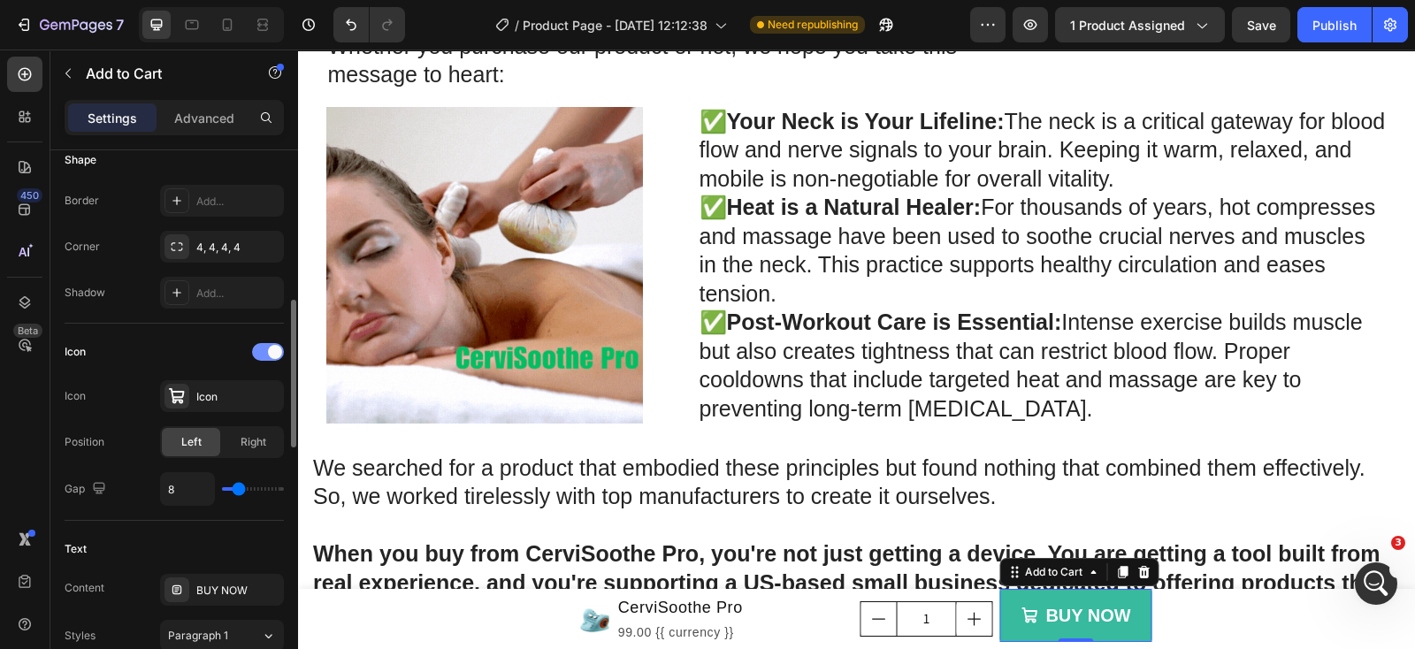
click at [263, 349] on div at bounding box center [268, 352] width 32 height 18
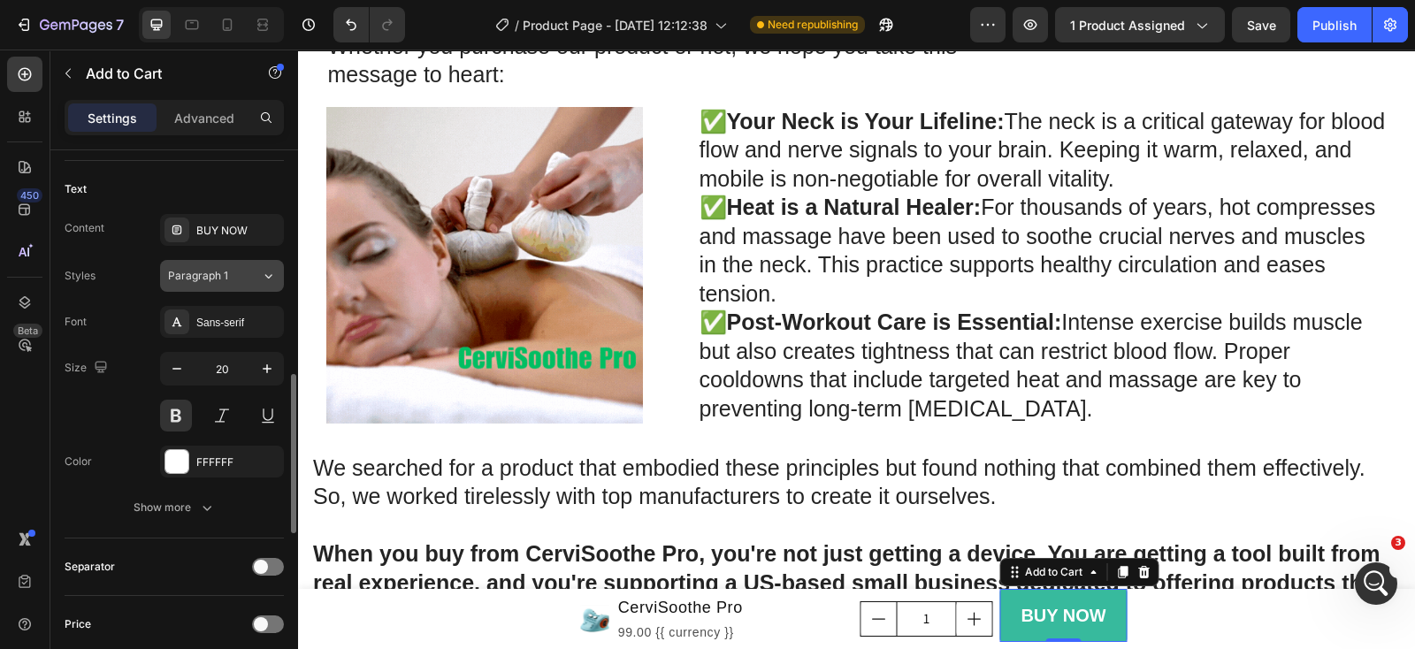
scroll to position [884, 0]
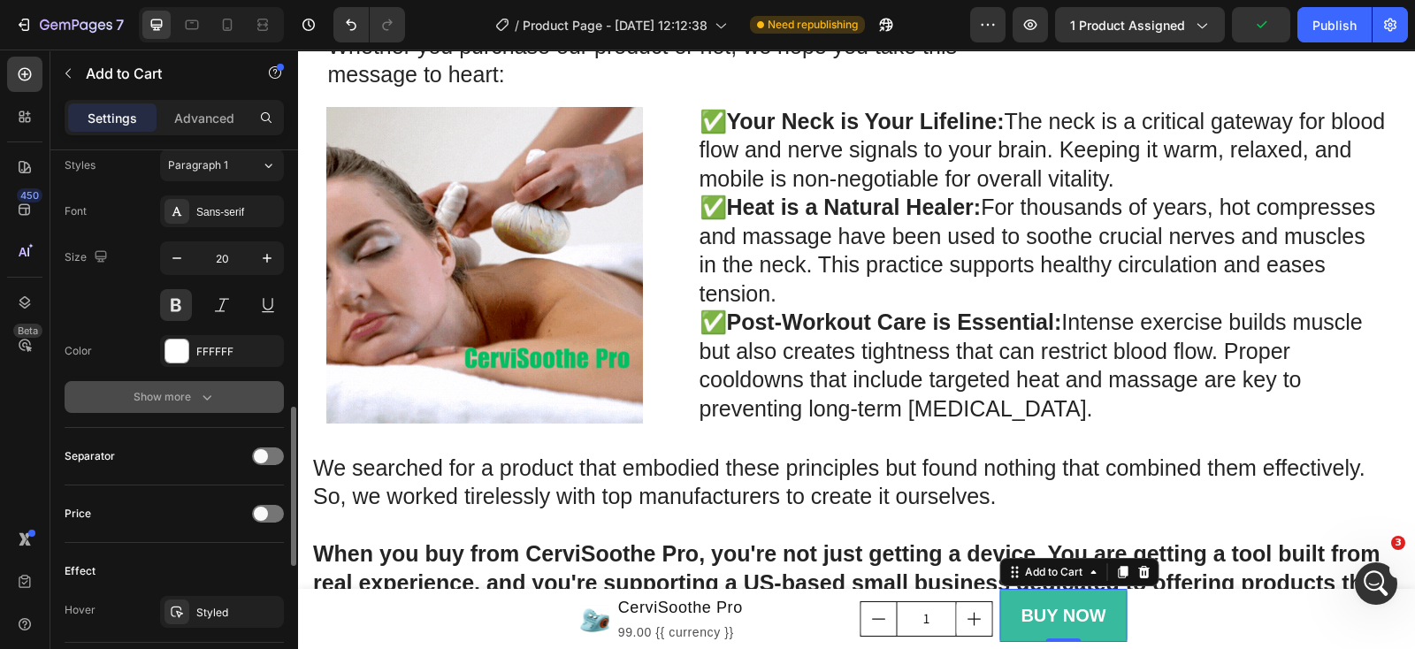
click at [201, 402] on icon "button" at bounding box center [207, 397] width 18 height 18
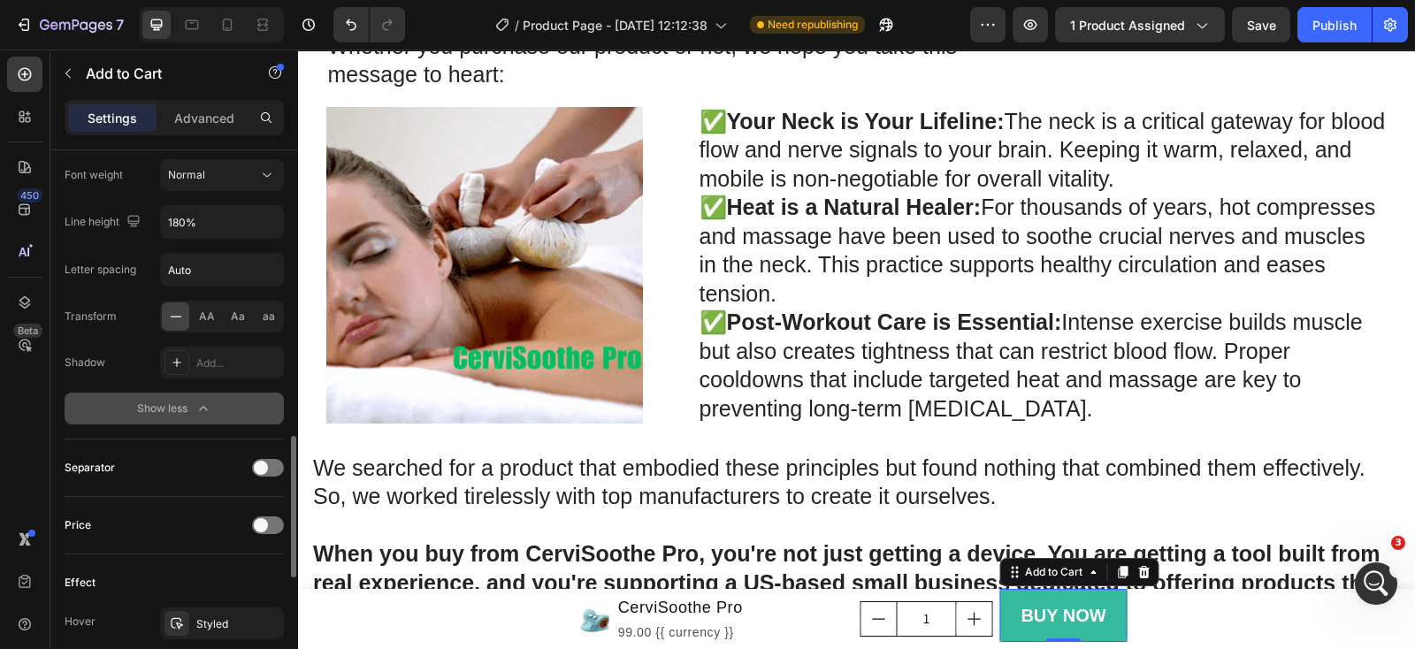
scroll to position [1216, 0]
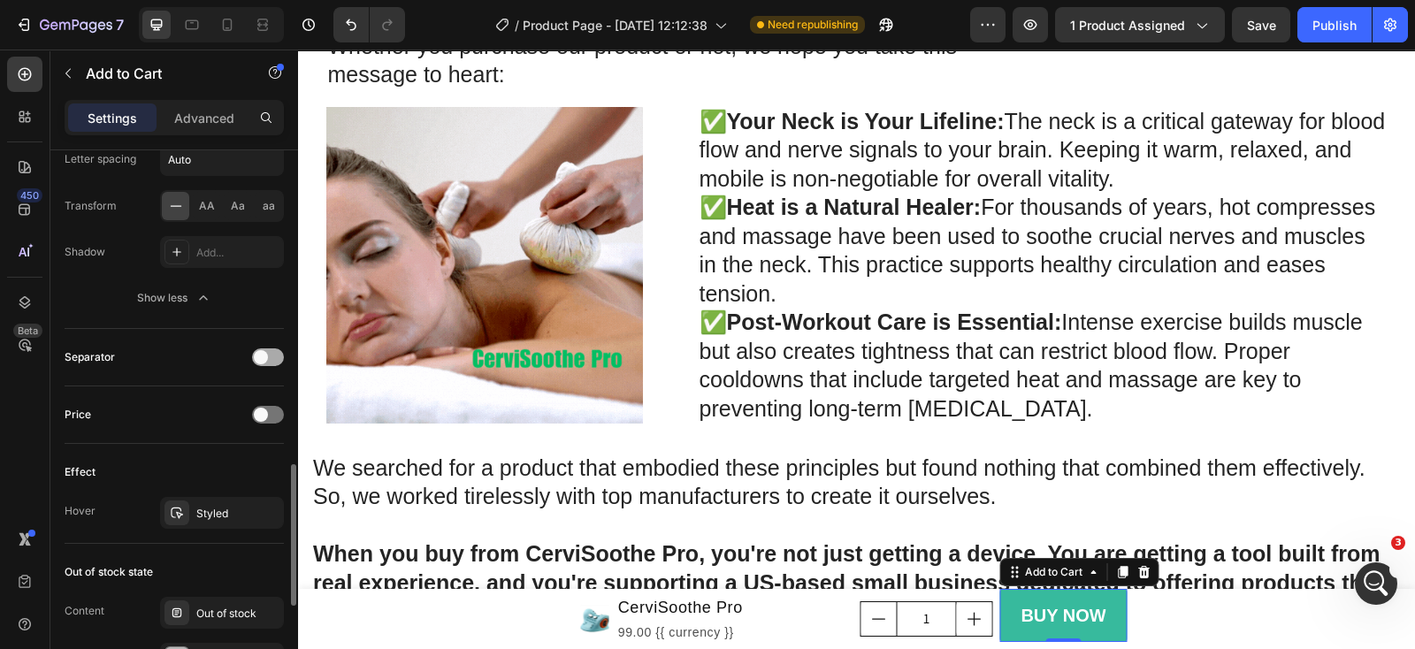
click at [261, 355] on span at bounding box center [261, 357] width 14 height 14
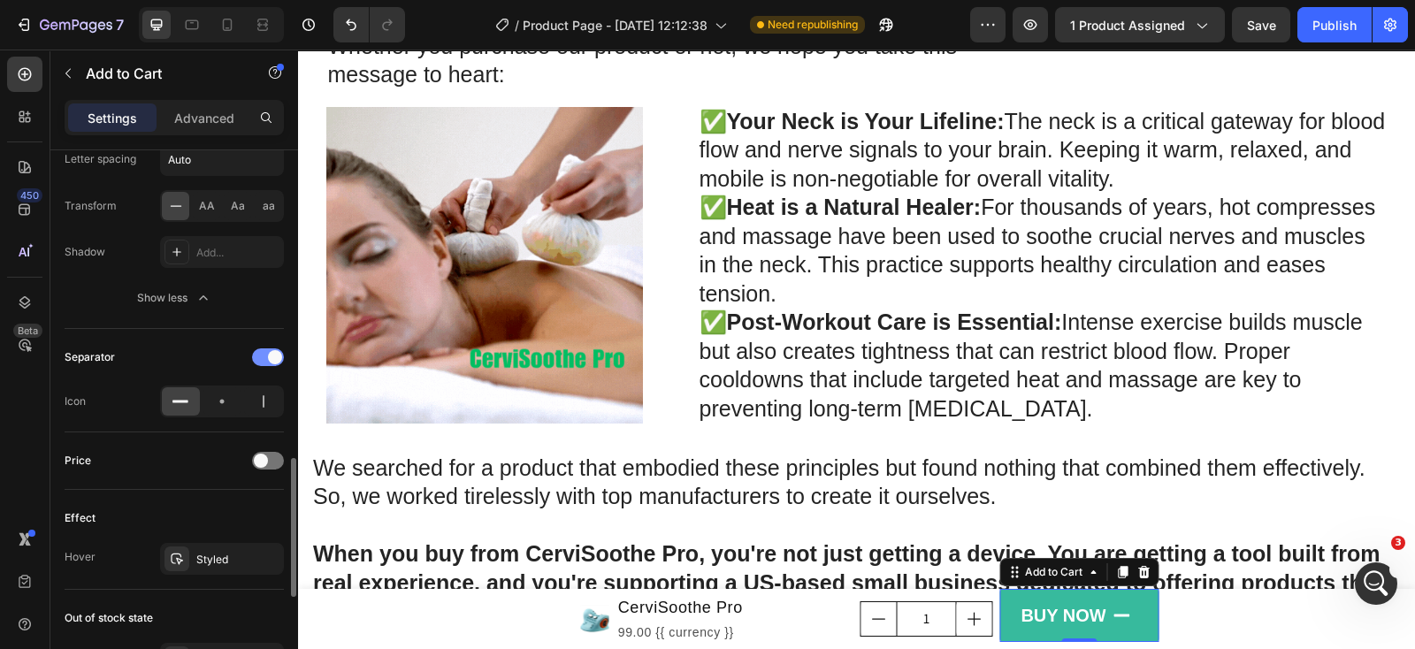
click at [275, 354] on span at bounding box center [275, 357] width 14 height 14
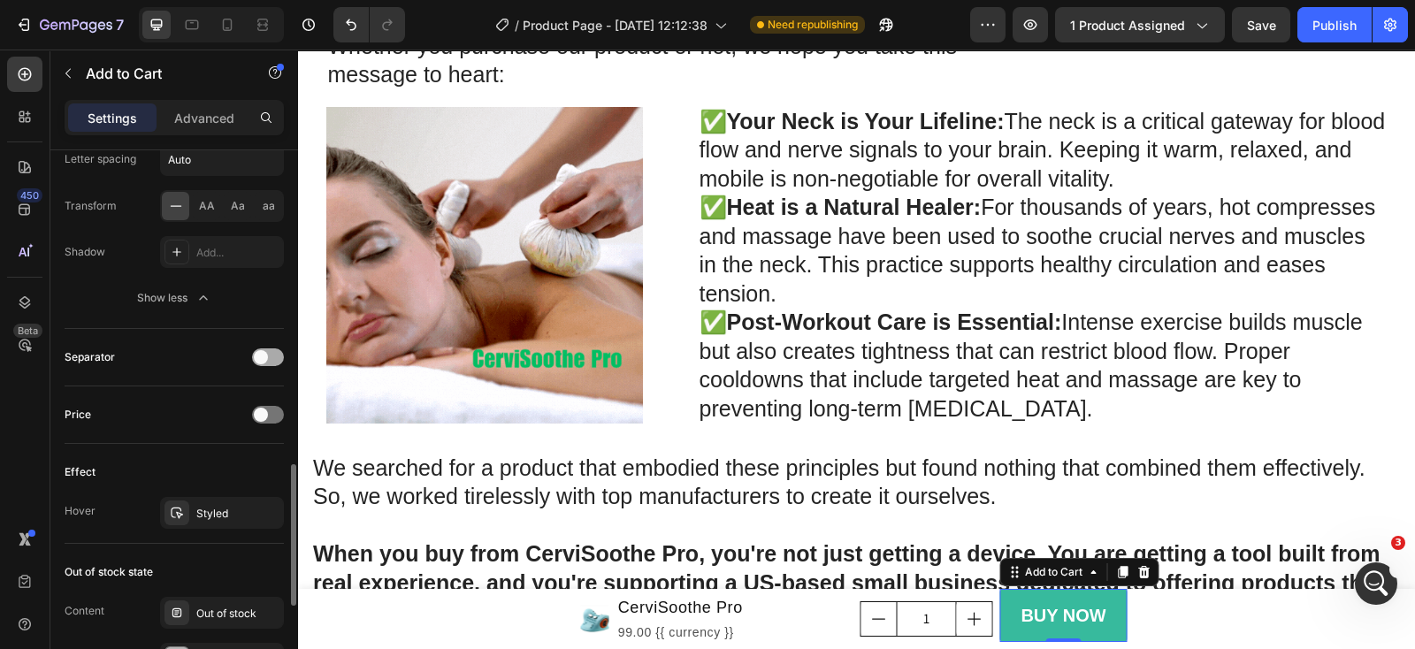
click at [275, 354] on div at bounding box center [268, 357] width 32 height 18
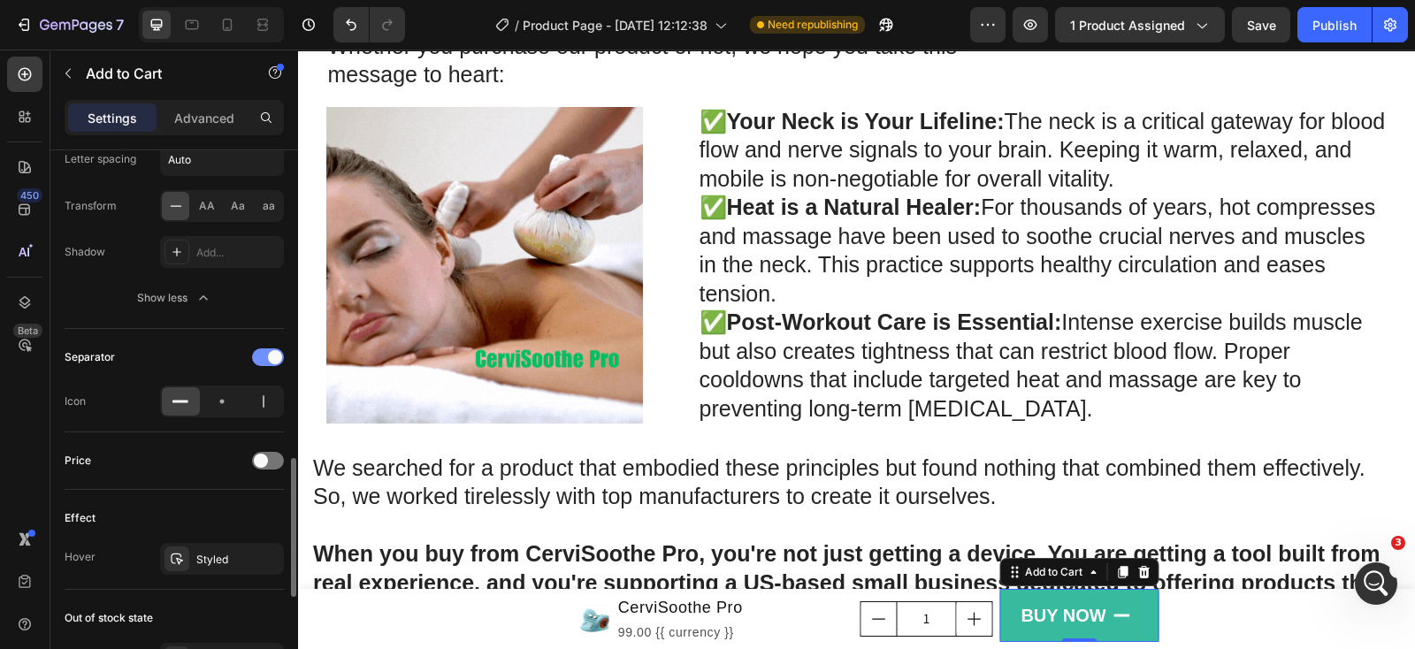
click at [256, 354] on div at bounding box center [268, 357] width 32 height 18
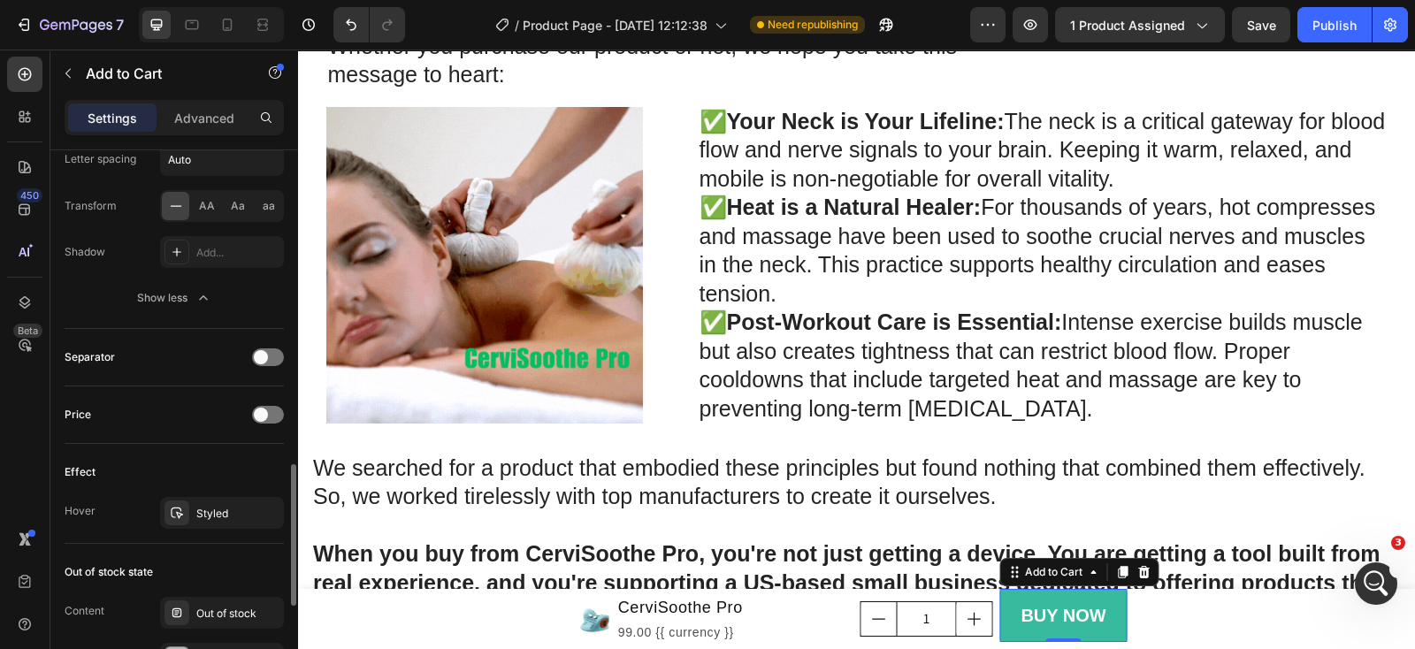
click at [275, 401] on div "Price" at bounding box center [174, 415] width 219 height 28
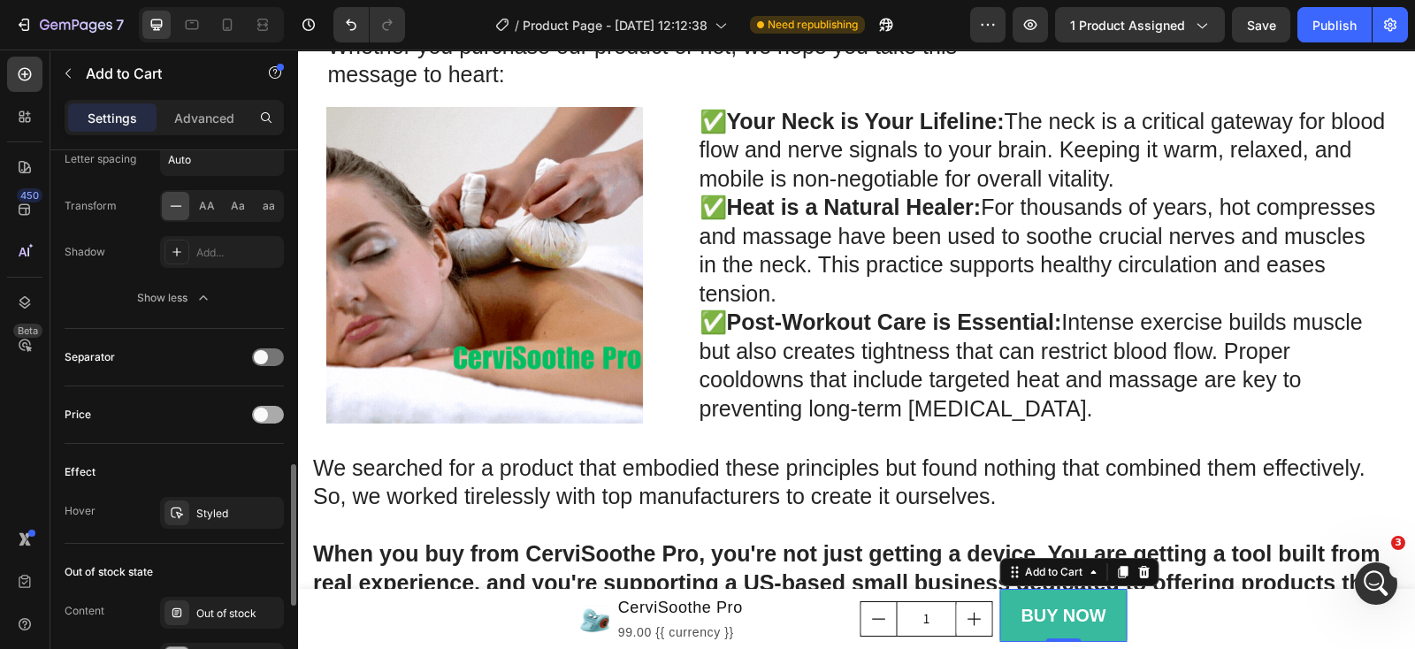
click at [270, 410] on div at bounding box center [268, 415] width 32 height 18
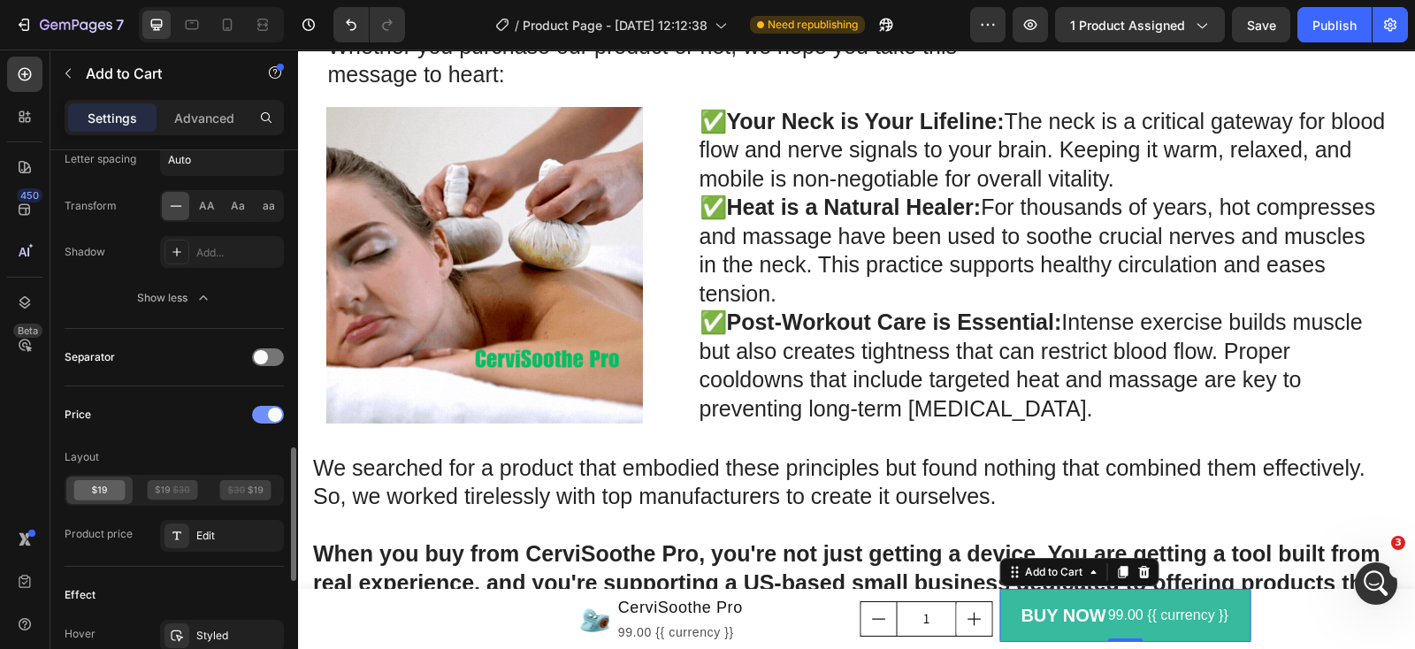
click at [260, 410] on div at bounding box center [268, 415] width 32 height 18
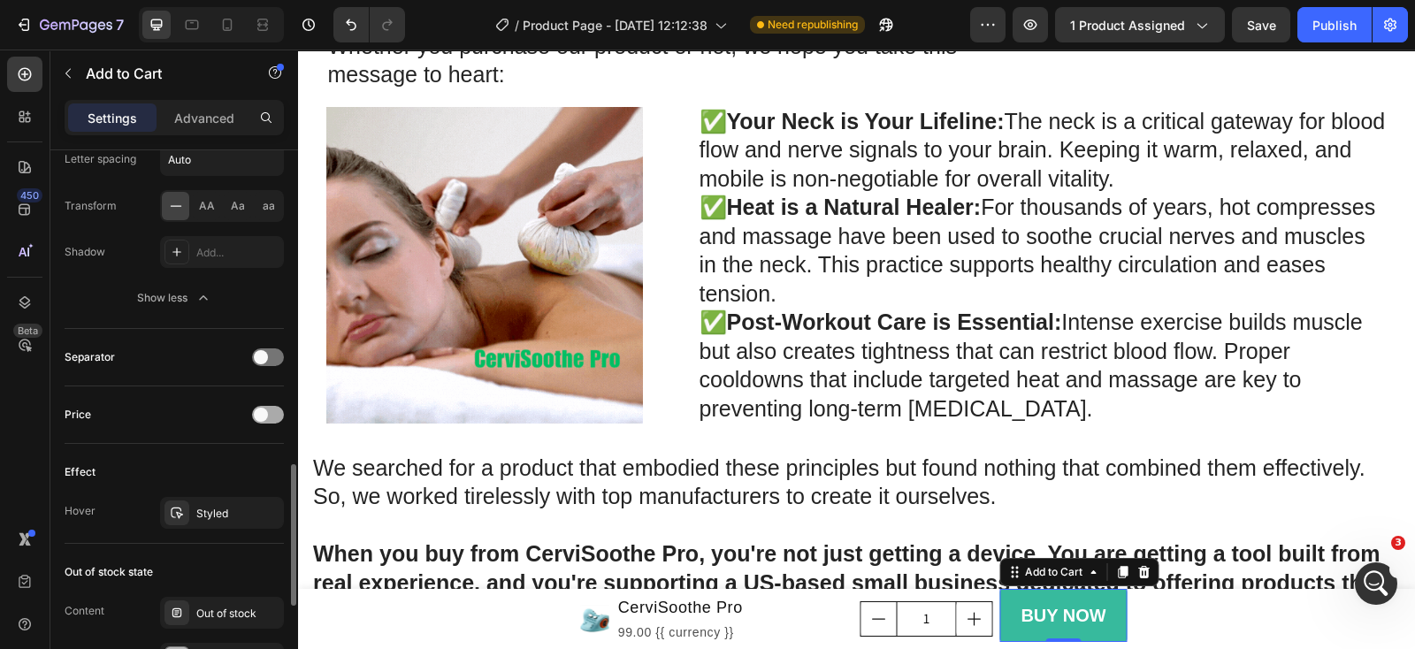
click at [273, 406] on div at bounding box center [268, 415] width 32 height 18
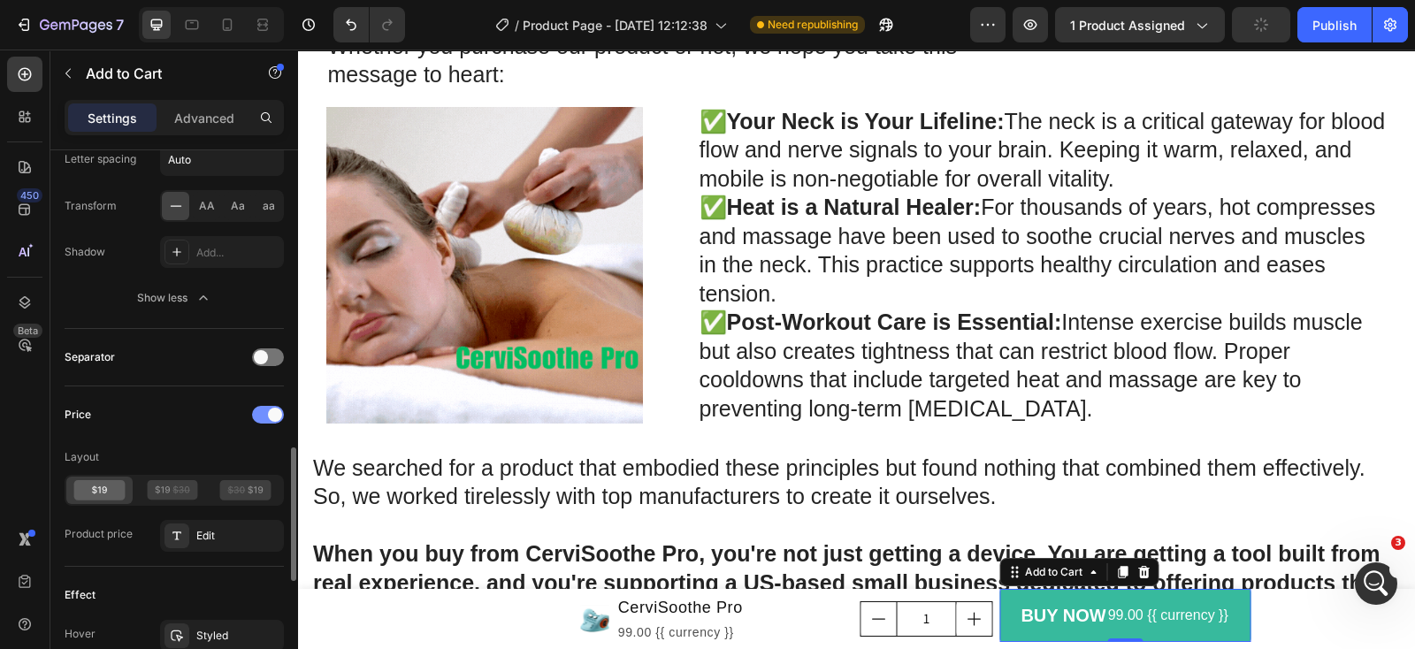
click at [256, 411] on div at bounding box center [268, 415] width 32 height 18
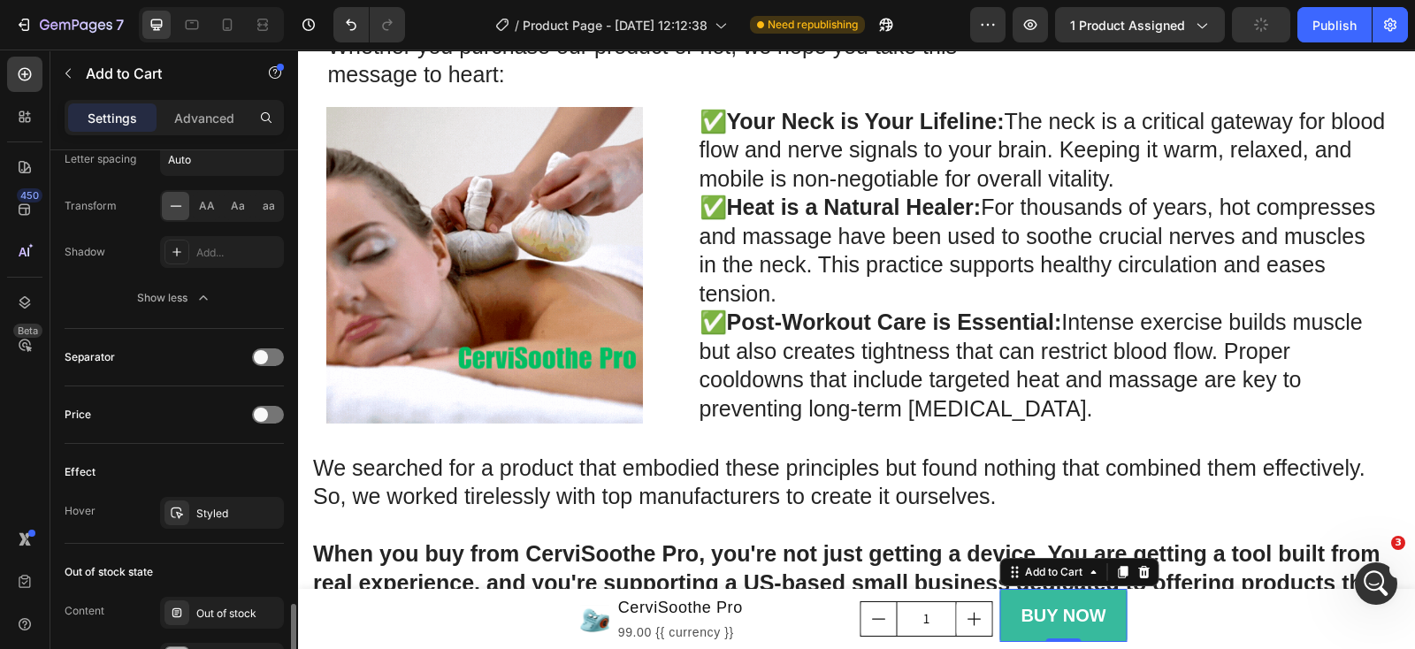
scroll to position [1327, 0]
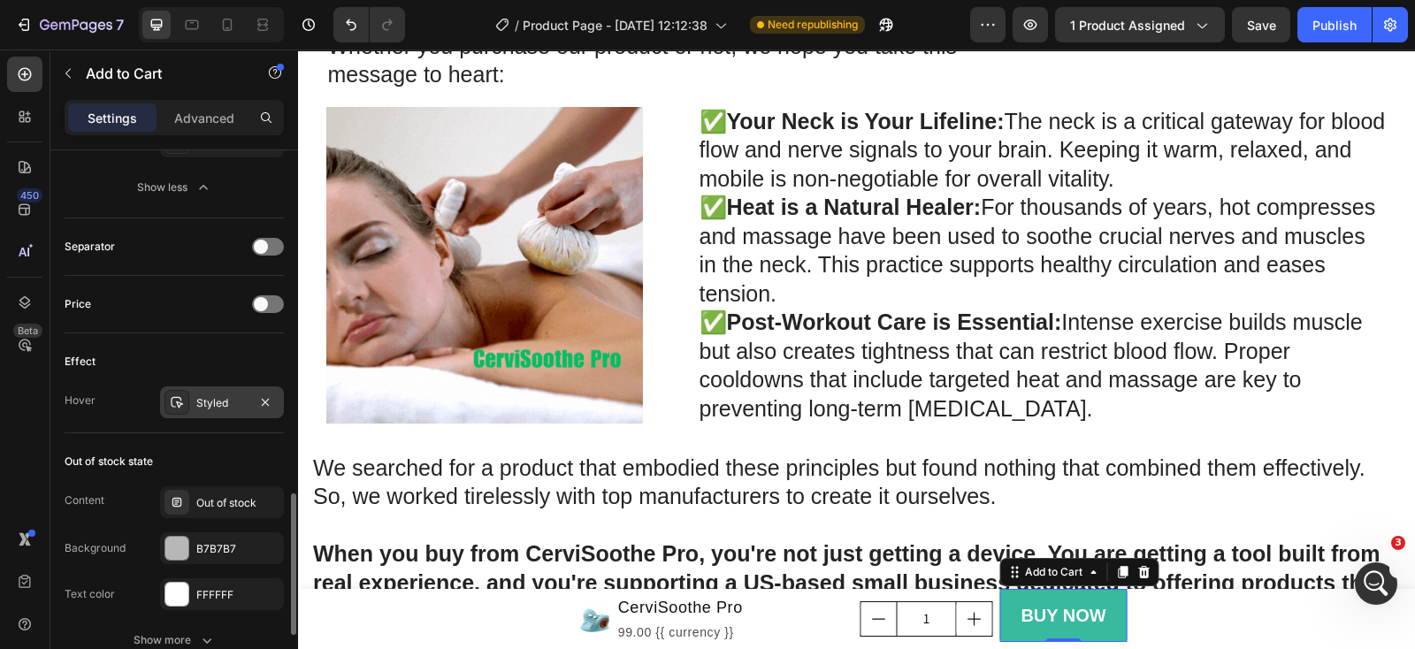
click at [228, 397] on div "Styled" at bounding box center [221, 403] width 51 height 16
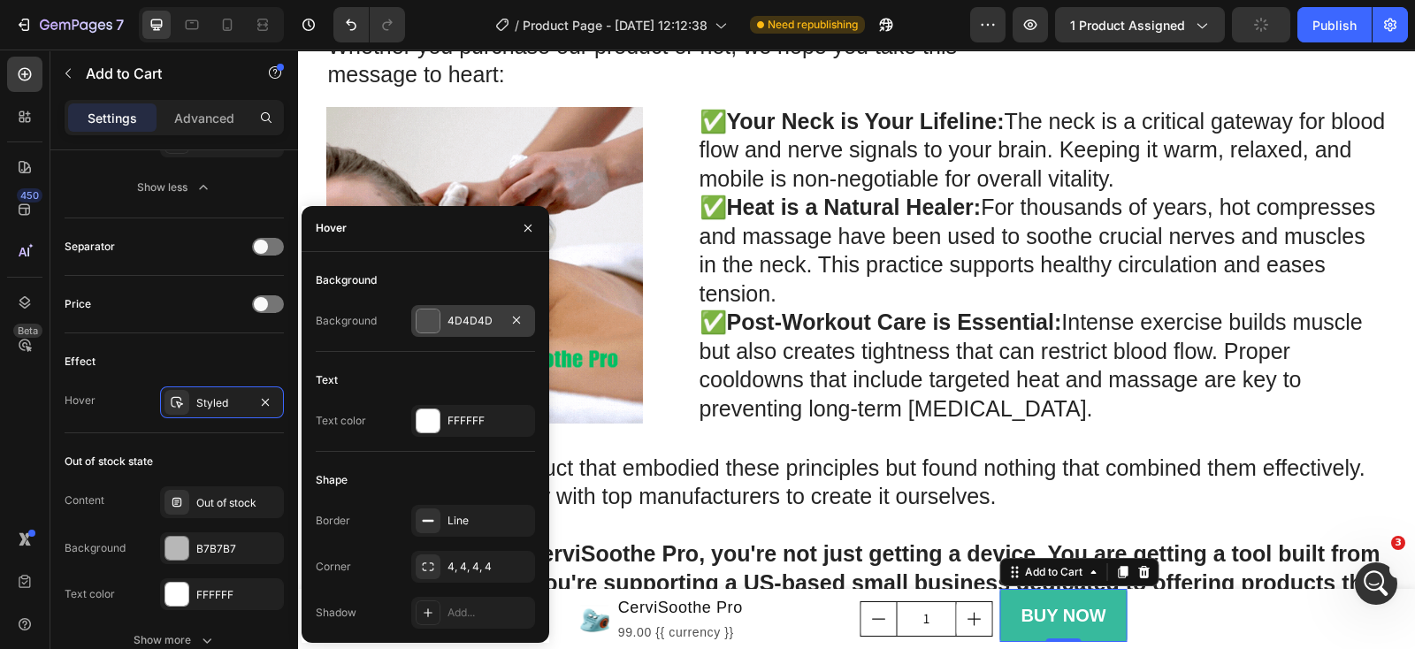
click at [428, 322] on div at bounding box center [428, 321] width 23 height 23
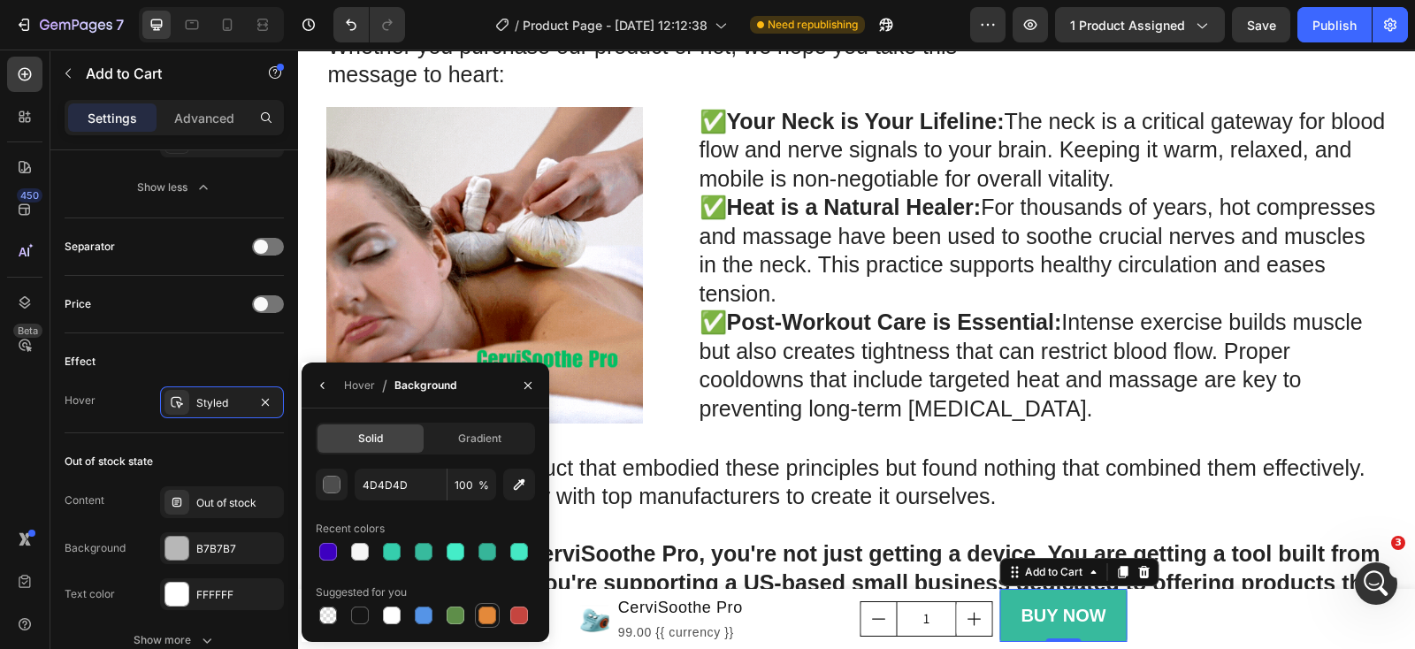
click at [485, 613] on div at bounding box center [487, 616] width 18 height 18
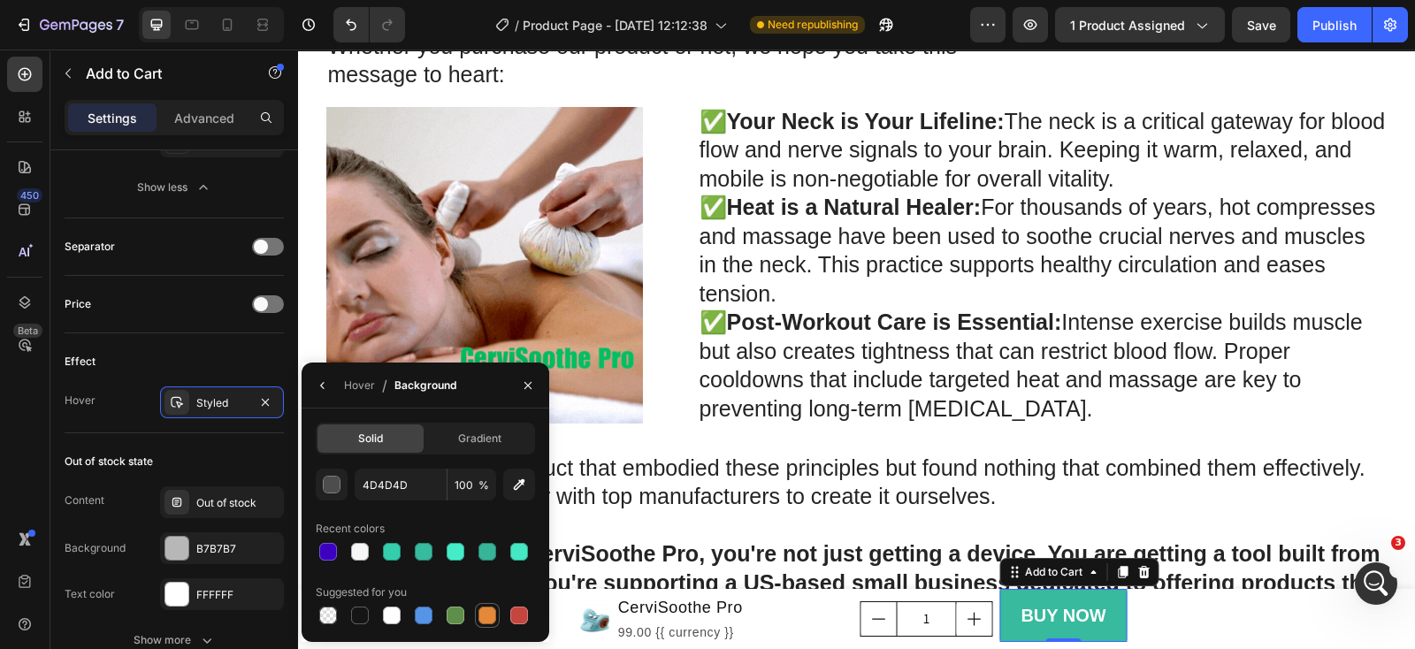
type input "E4893A"
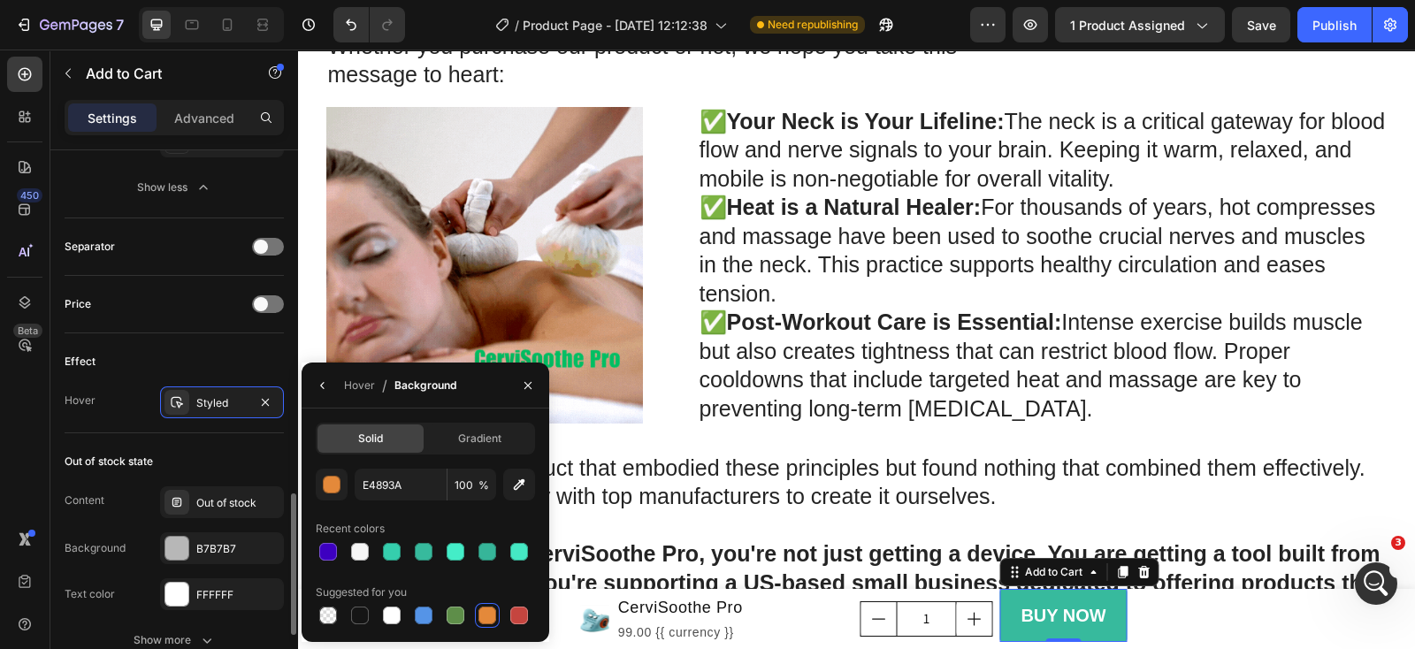
click at [224, 426] on div "Effect Hover Styled" at bounding box center [174, 383] width 219 height 100
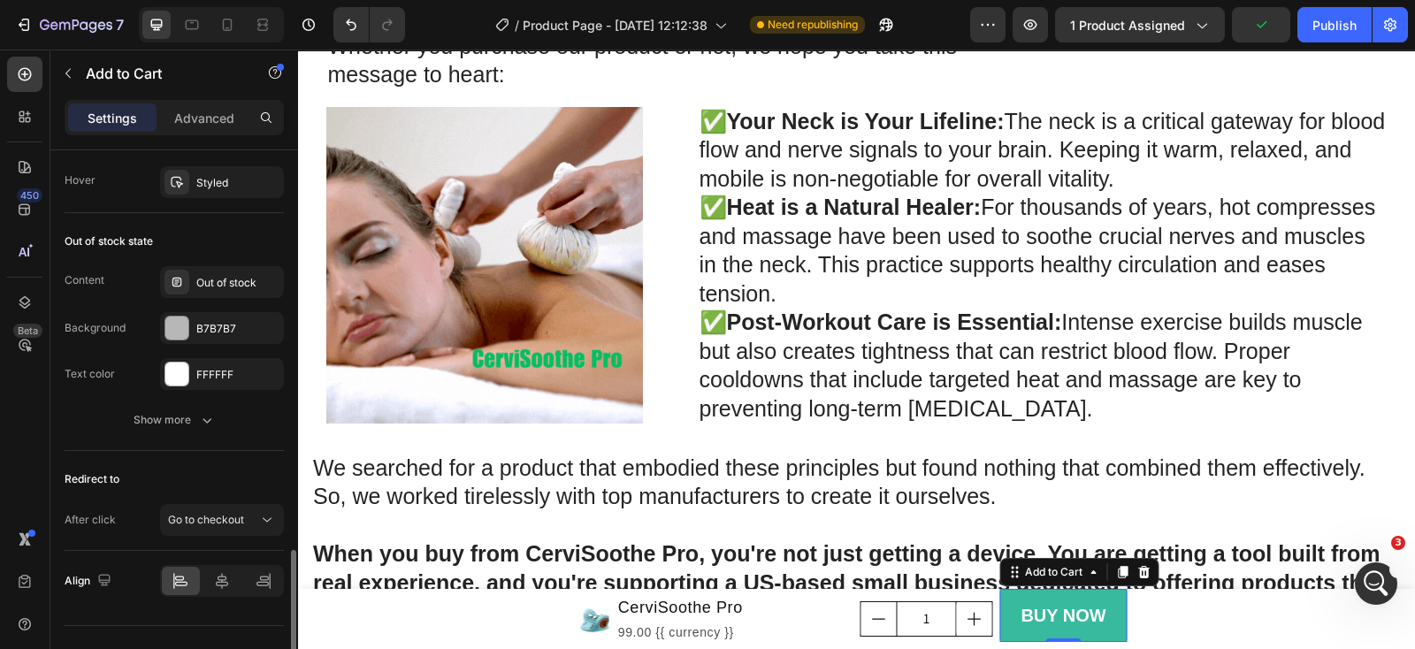
scroll to position [1574, 0]
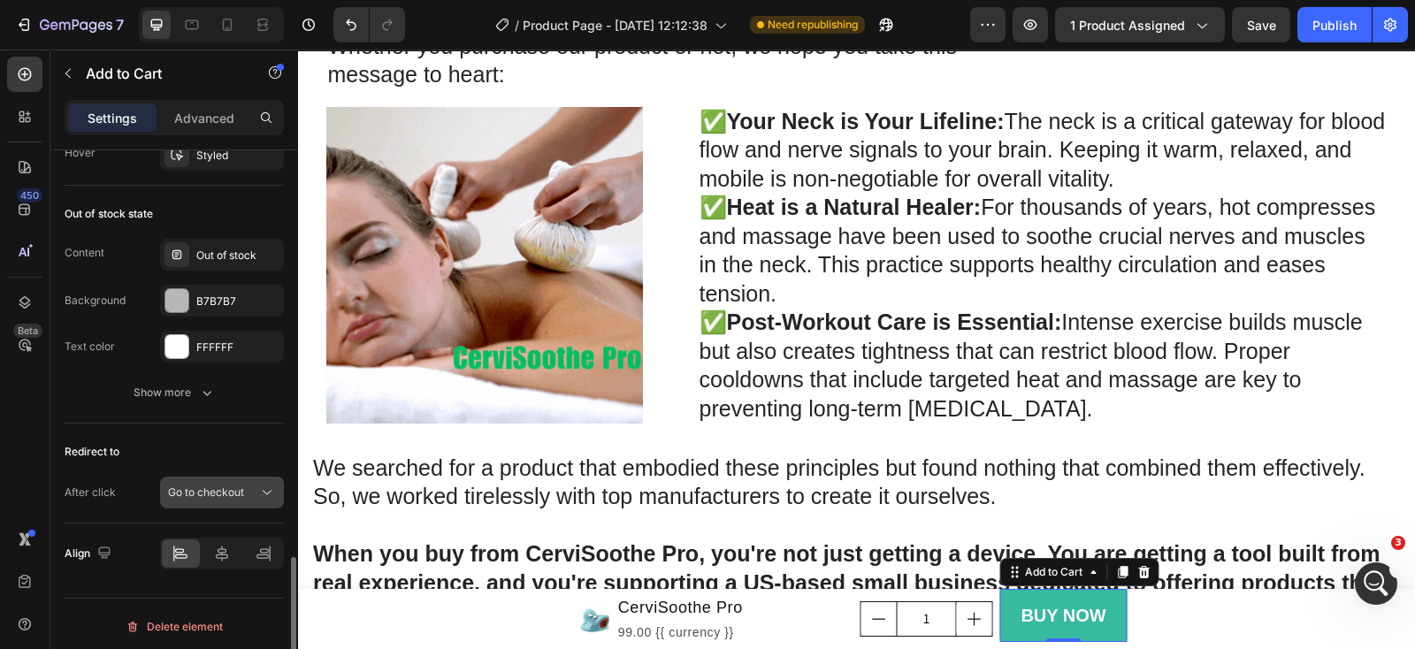
click at [252, 493] on div "Go to checkout" at bounding box center [213, 493] width 90 height 16
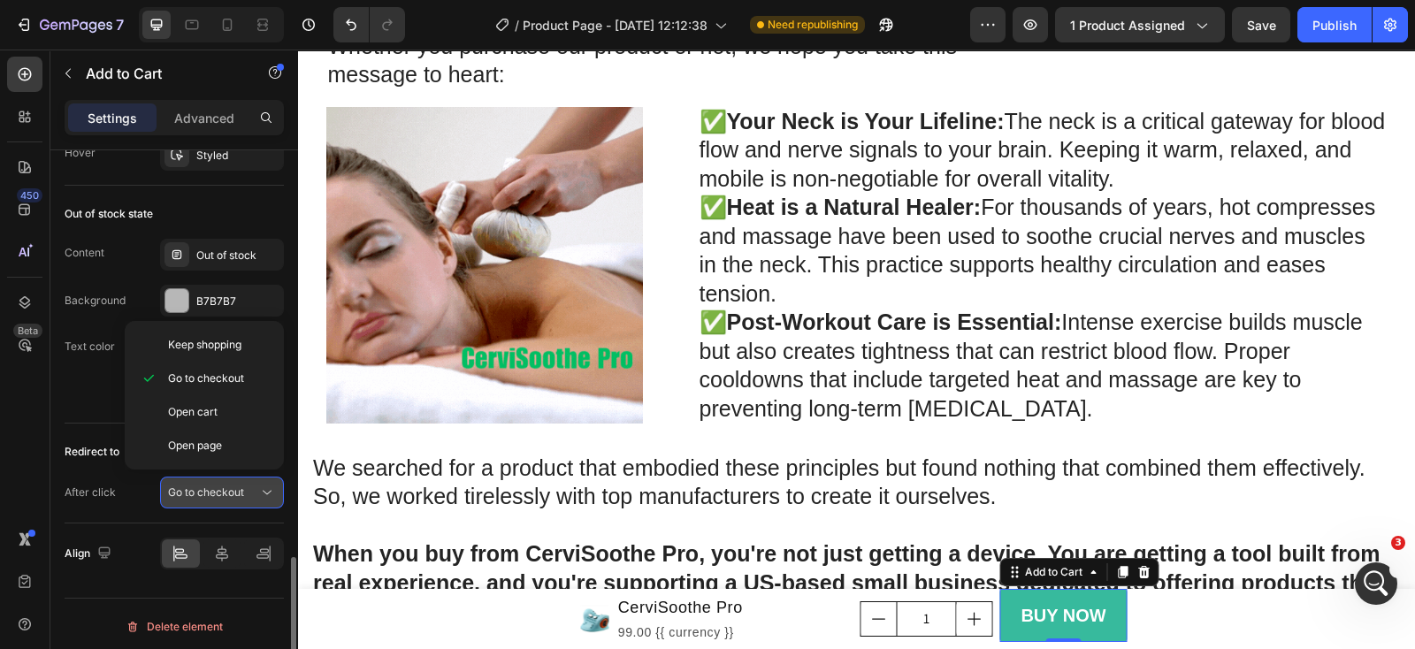
click at [252, 493] on div "Go to checkout" at bounding box center [213, 493] width 90 height 16
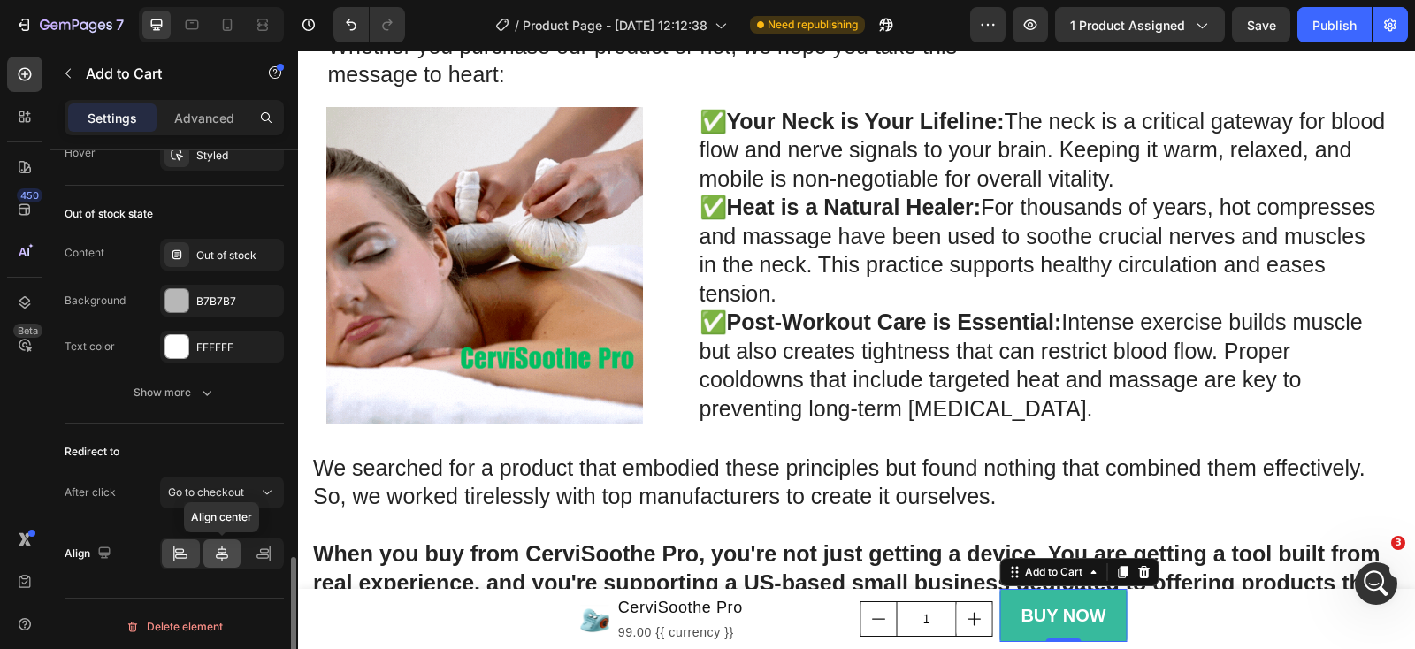
click at [230, 547] on icon at bounding box center [222, 554] width 18 height 18
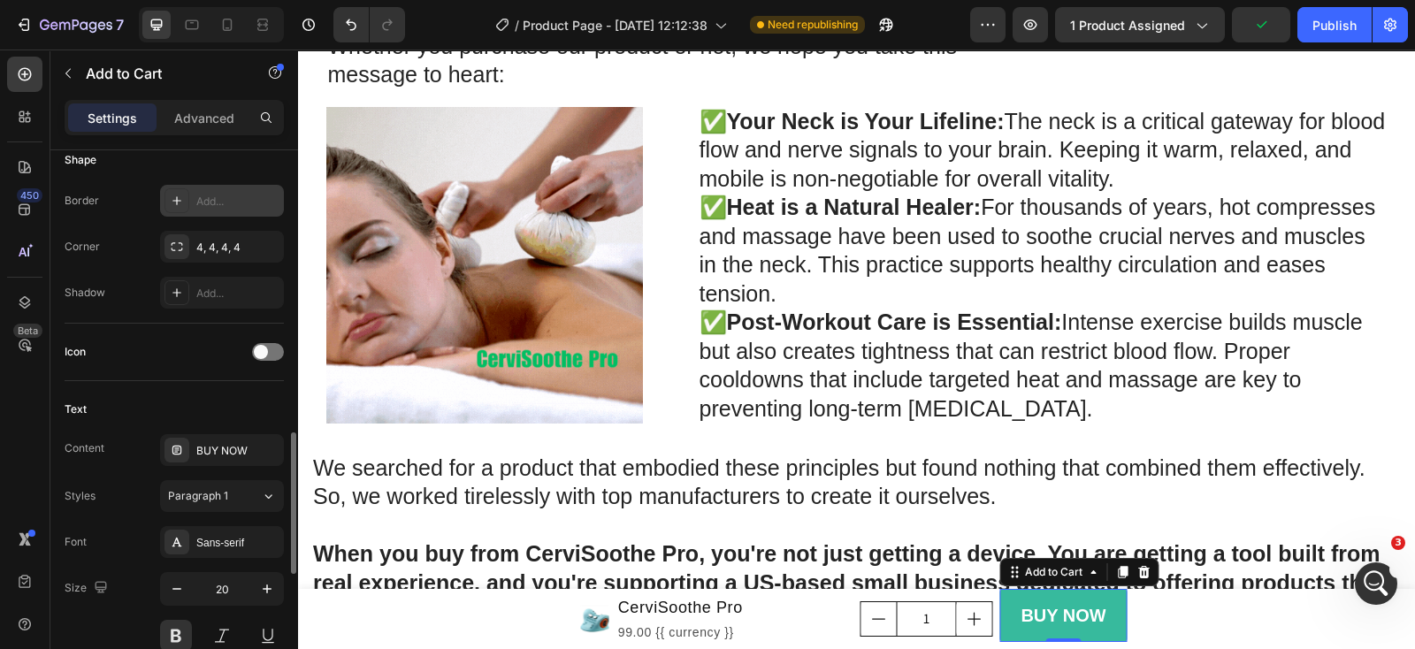
scroll to position [663, 0]
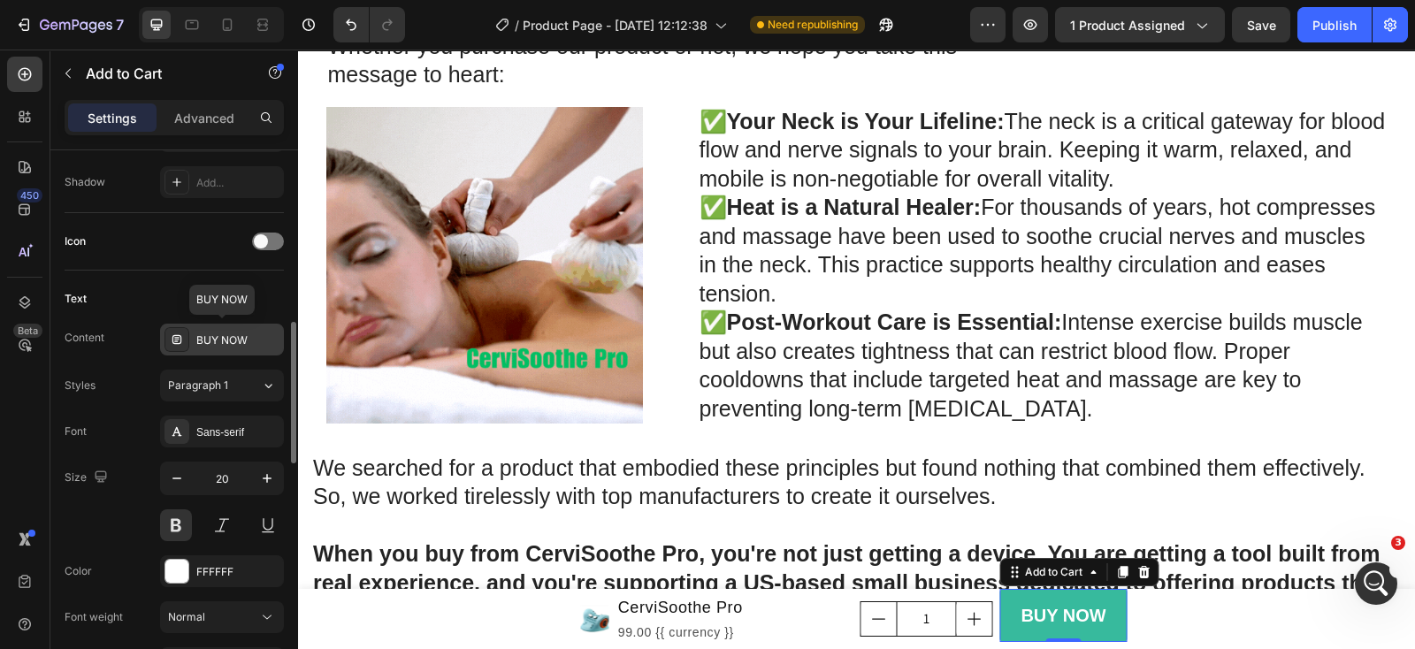
click at [216, 339] on div "BUY NOW" at bounding box center [237, 341] width 83 height 16
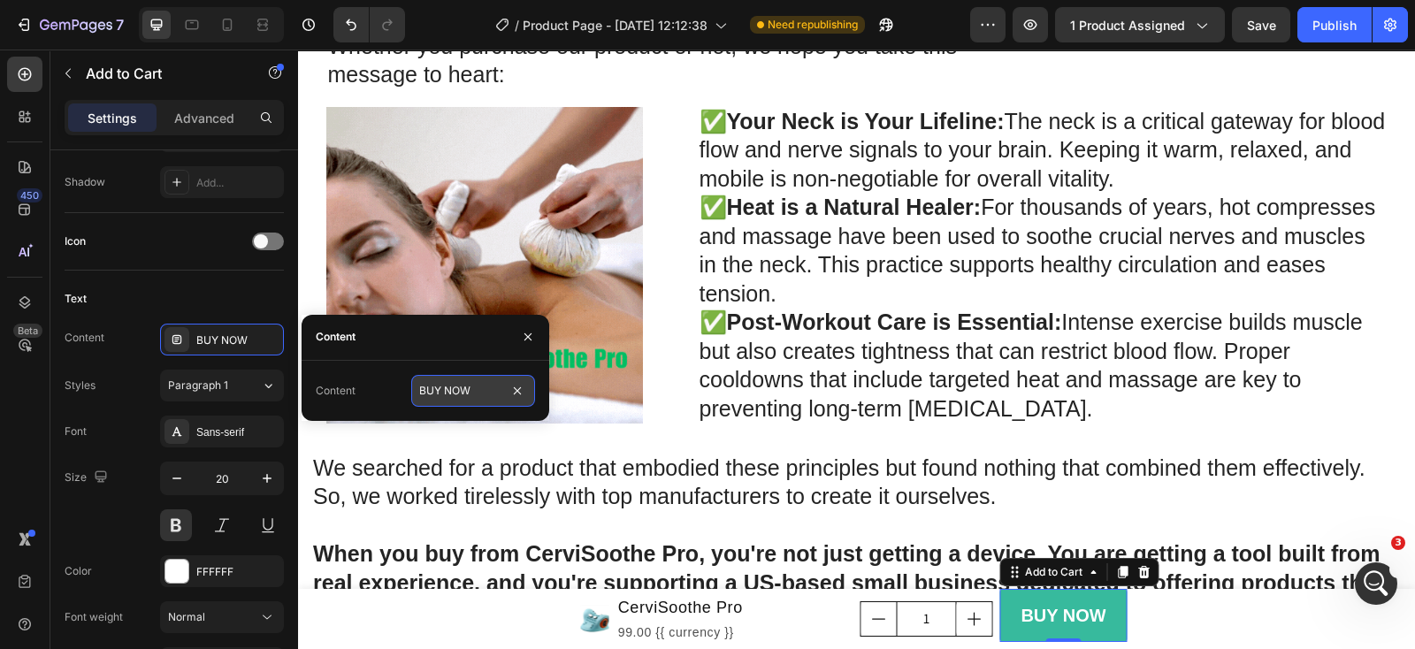
click at [460, 394] on input "BUY NOW" at bounding box center [473, 391] width 124 height 32
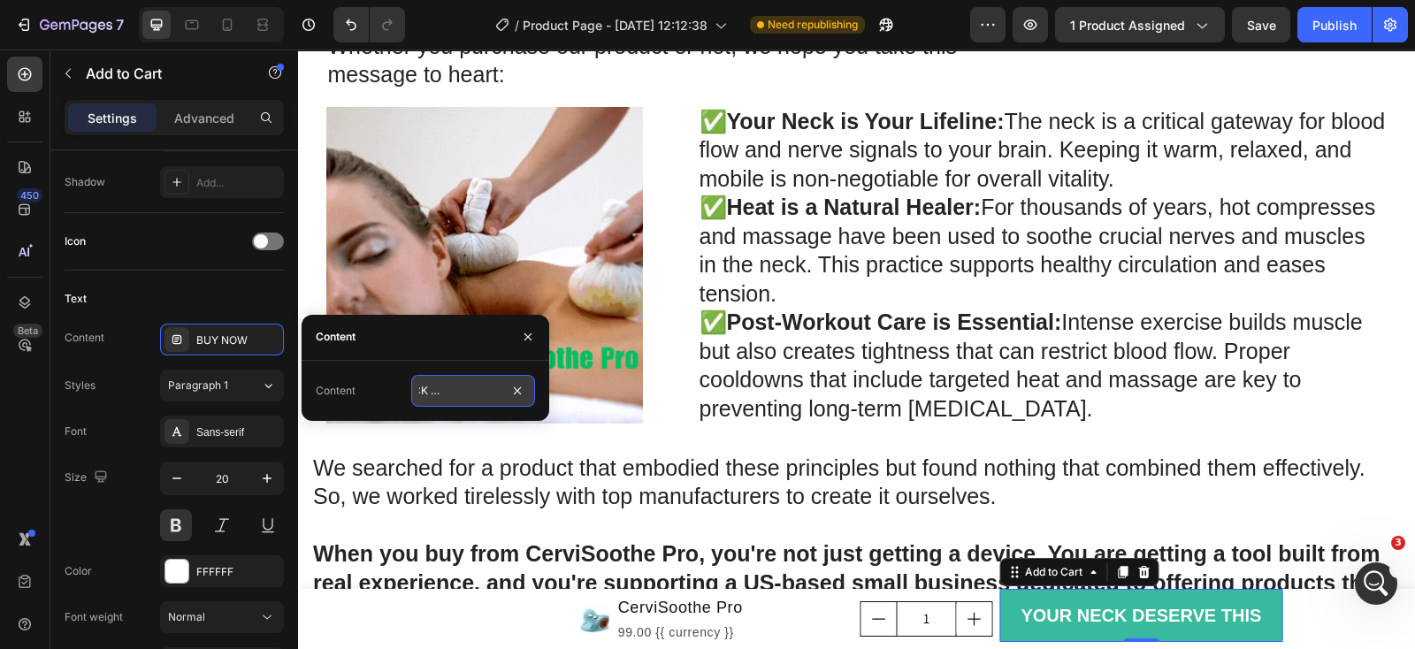
scroll to position [0, 60]
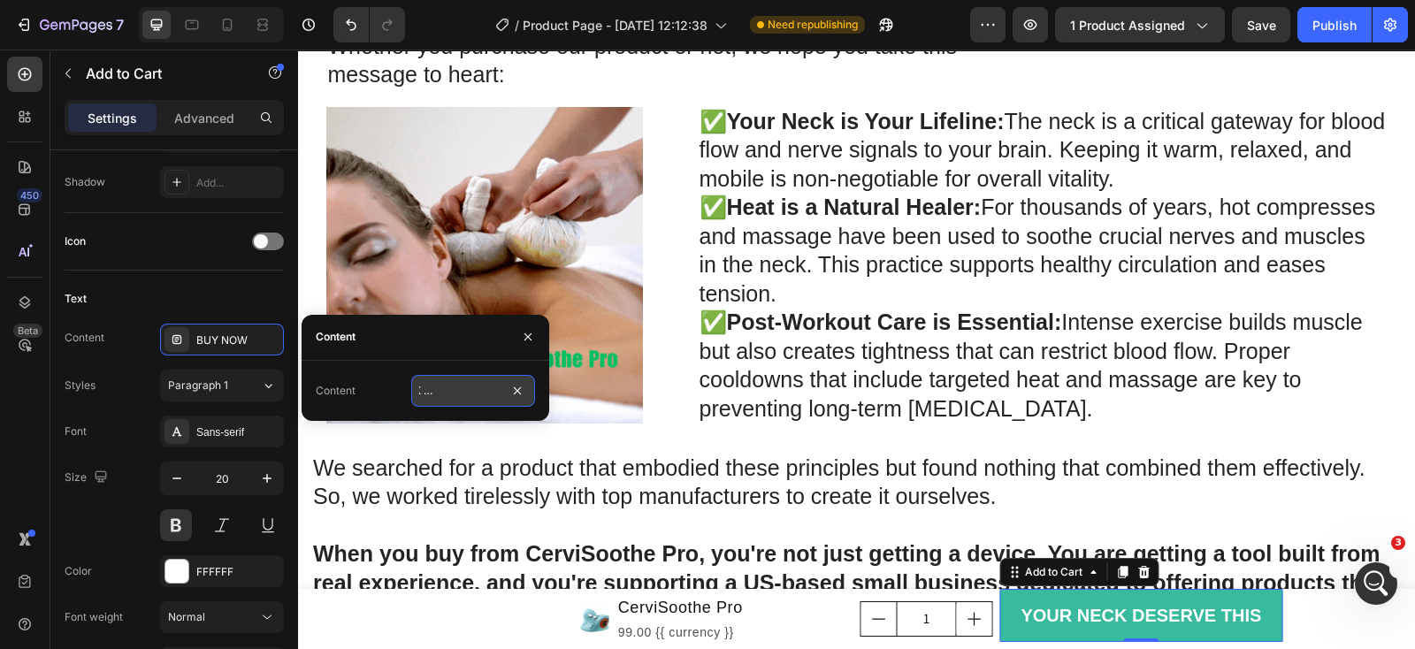
click at [472, 394] on input "YOUR NECK DESERVE THIS" at bounding box center [473, 391] width 124 height 32
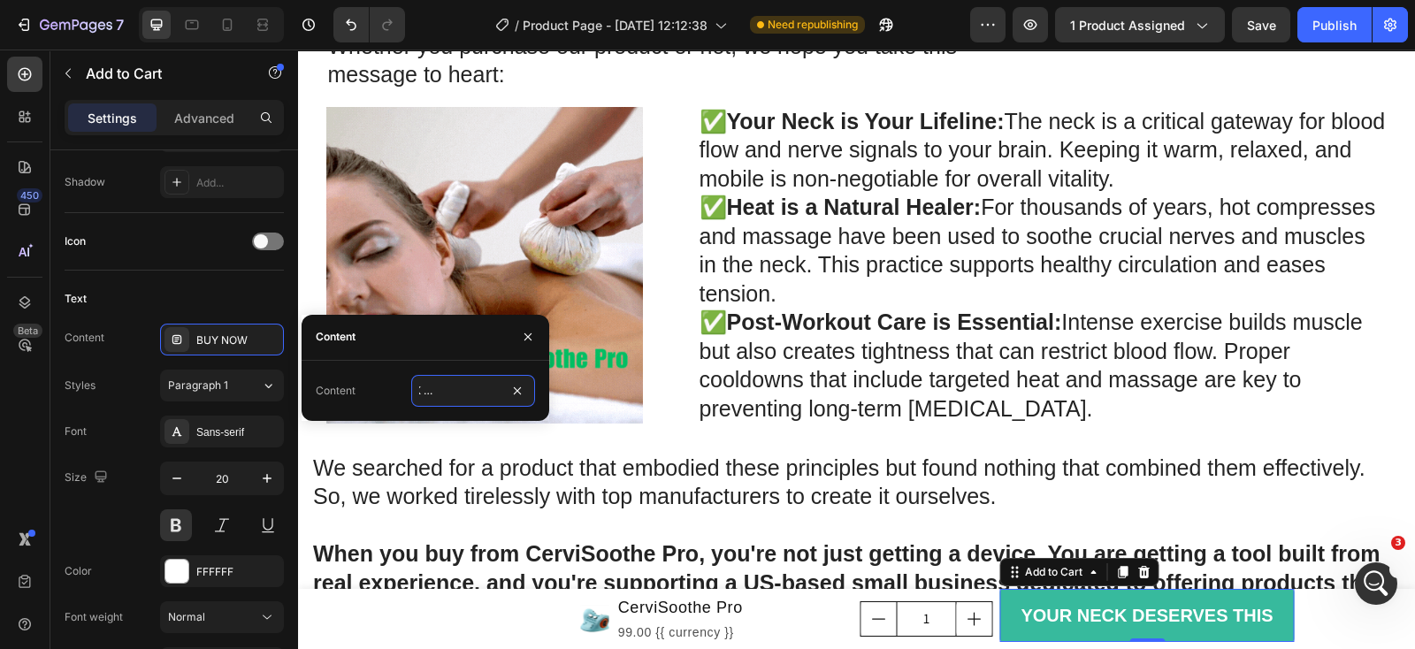
type input "YOUR NECK DESERVES THIS"
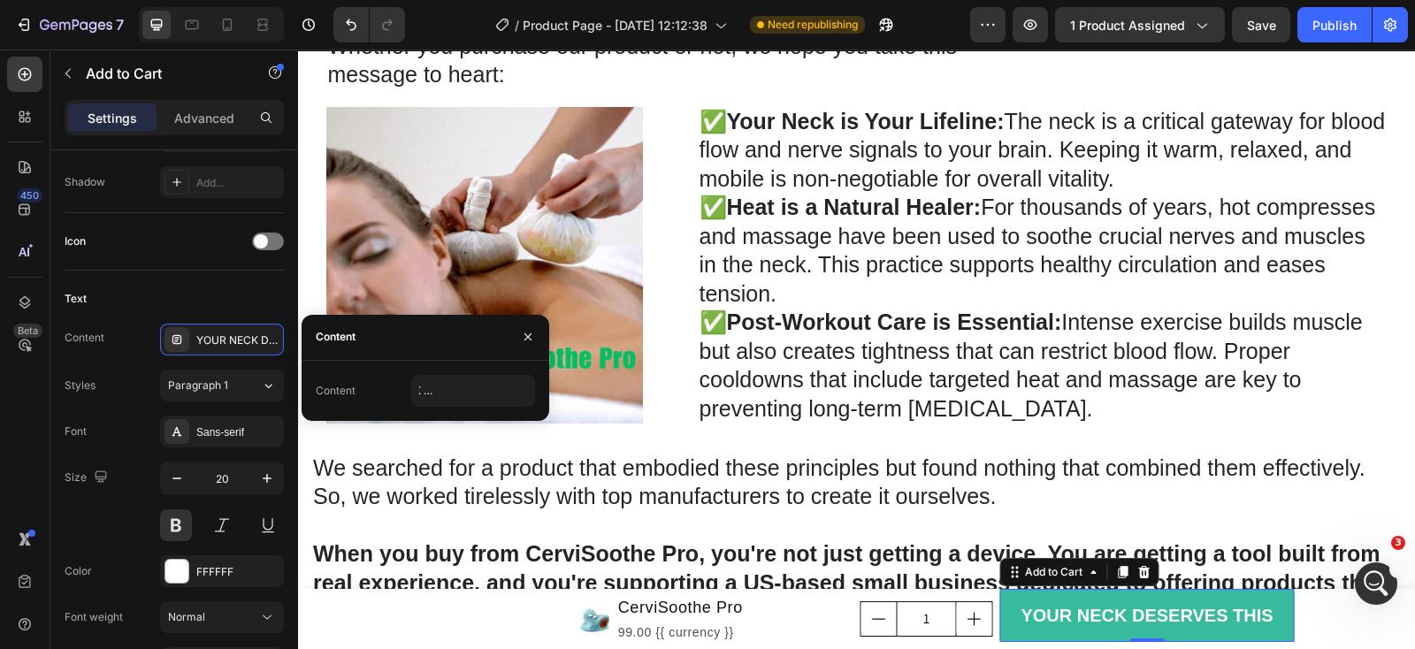
scroll to position [0, 0]
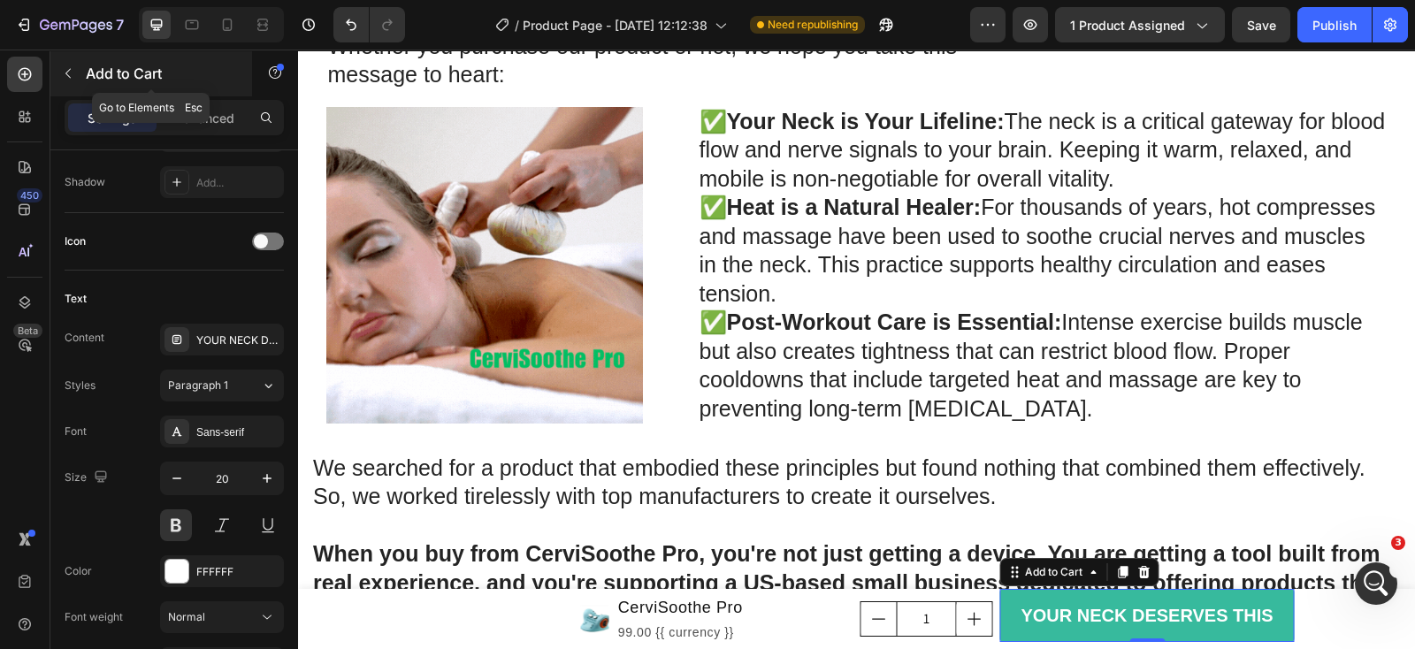
click at [71, 71] on icon "button" at bounding box center [68, 73] width 14 height 14
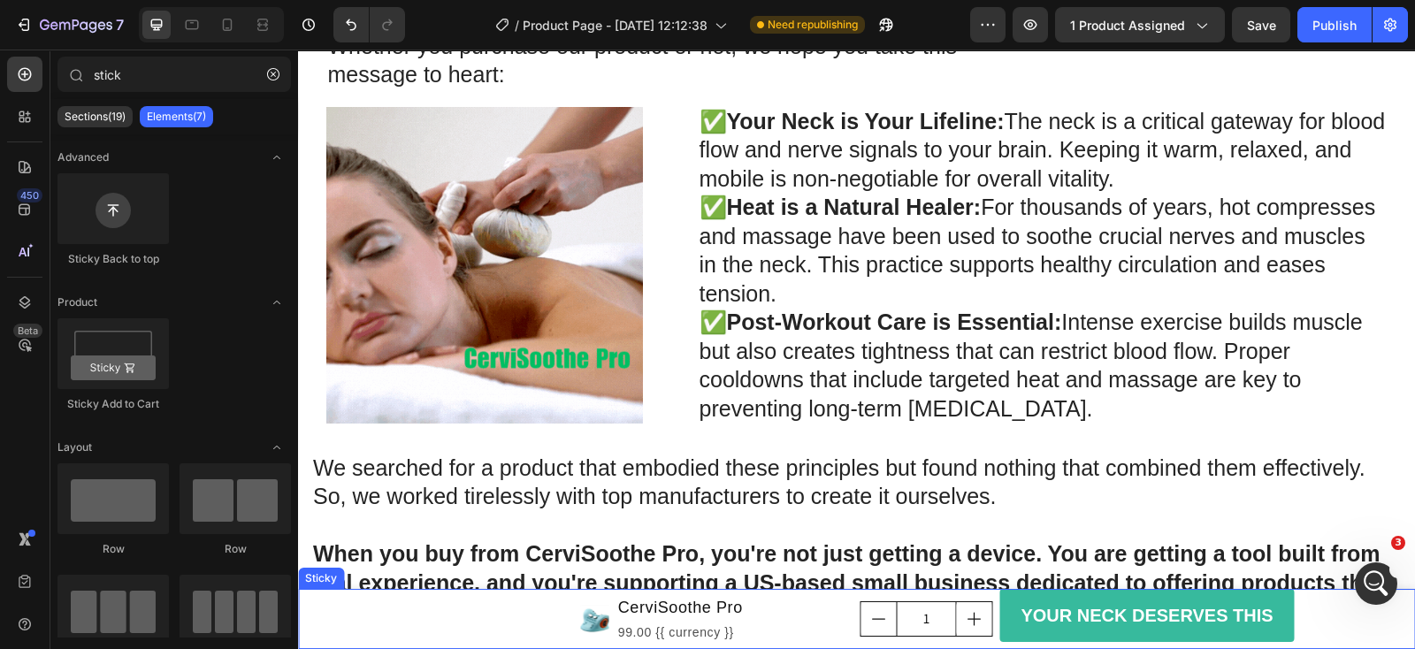
click at [522, 624] on div "Product Images CerviSoothe Pro Product Title 99.00 {{ currency }} Product Price…" at bounding box center [856, 619] width 1117 height 60
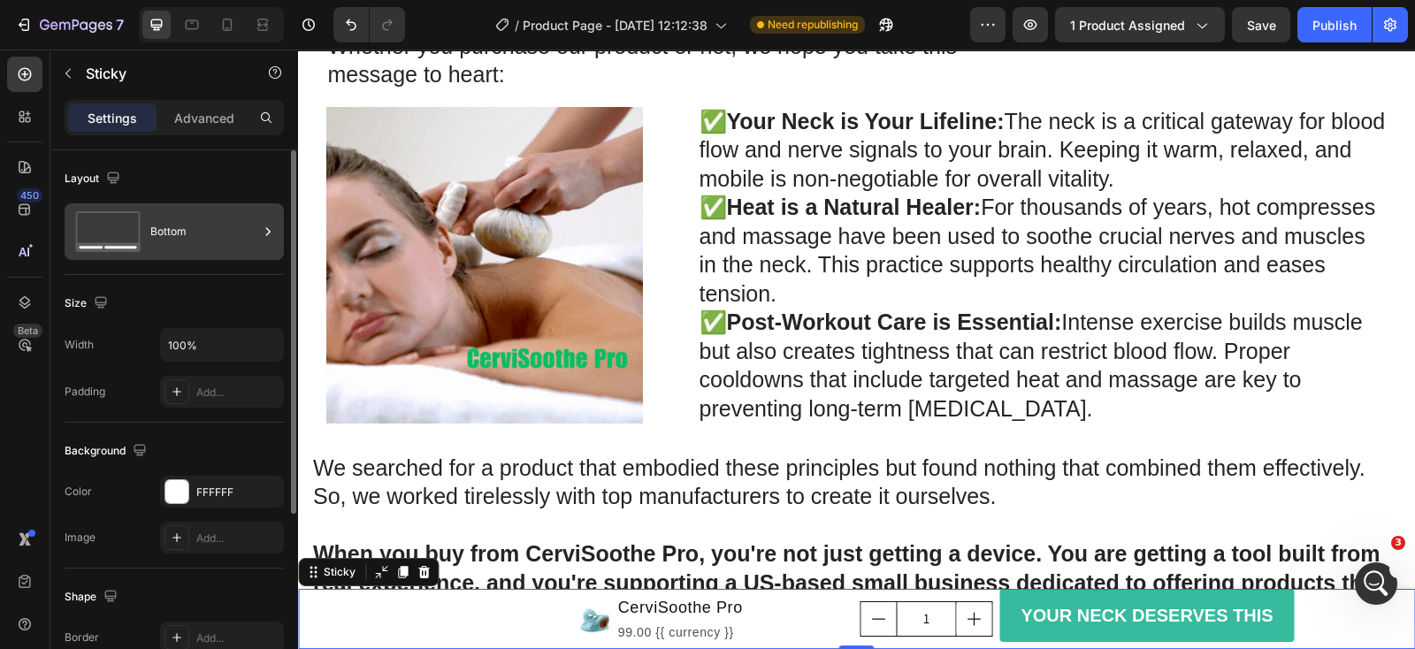
click at [194, 223] on div "Bottom" at bounding box center [204, 231] width 108 height 41
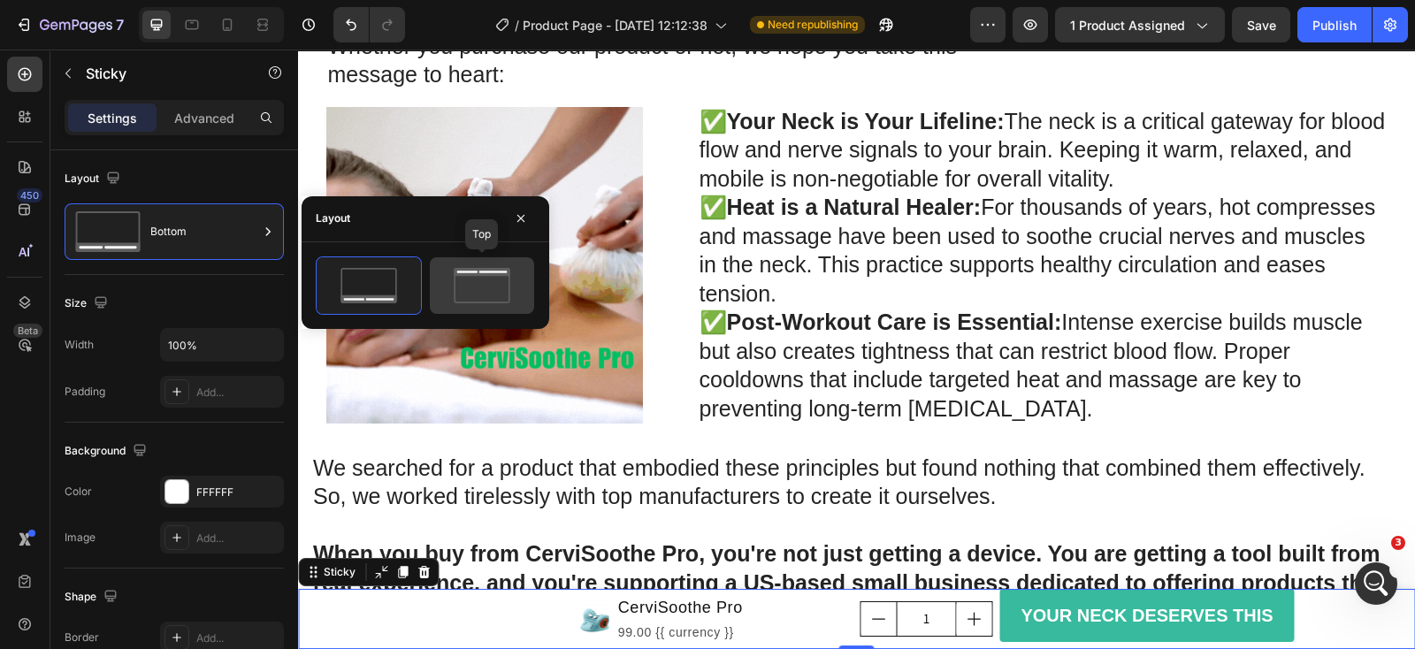
click at [495, 289] on icon at bounding box center [481, 285] width 83 height 35
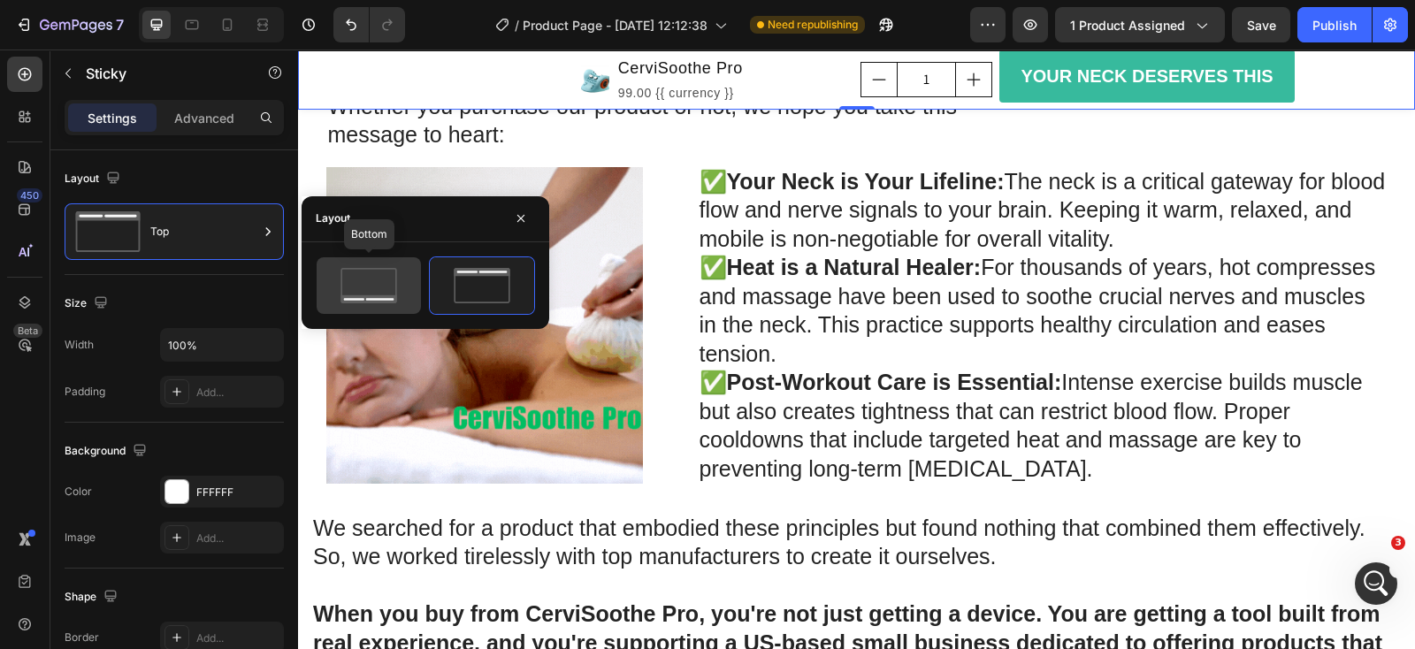
click at [364, 279] on icon at bounding box center [368, 285] width 83 height 35
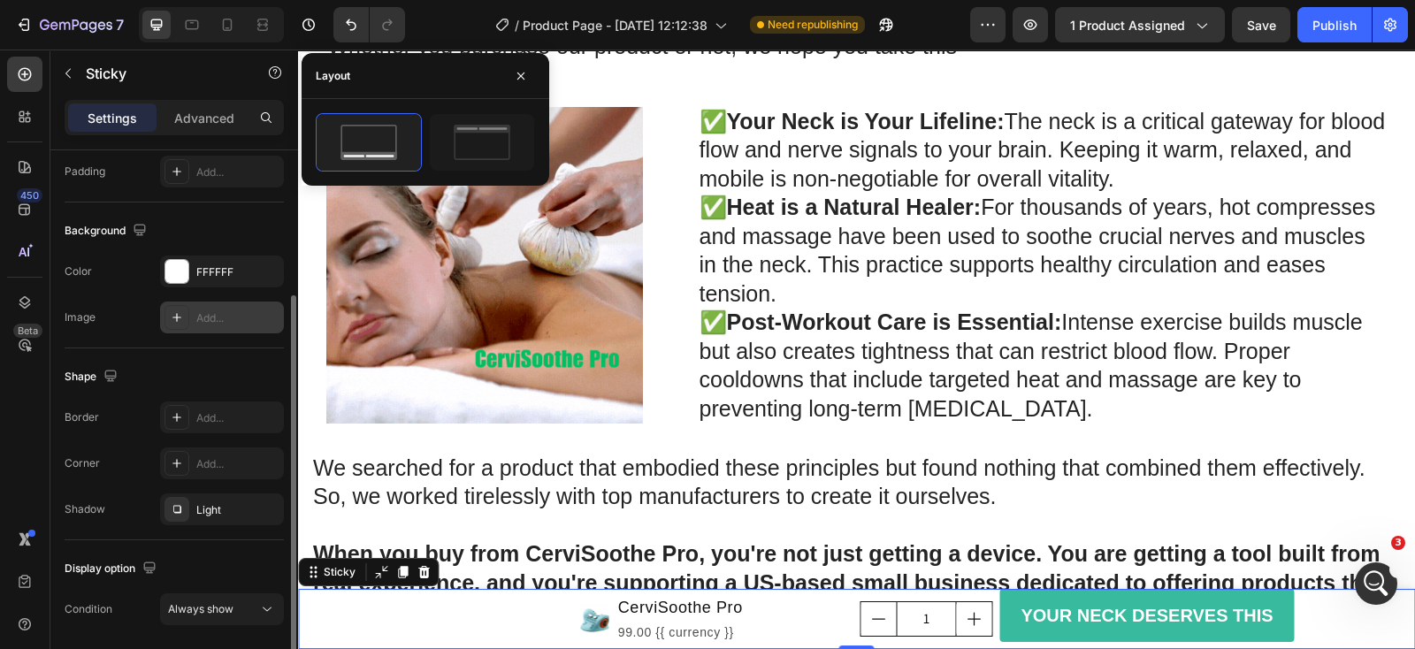
scroll to position [279, 0]
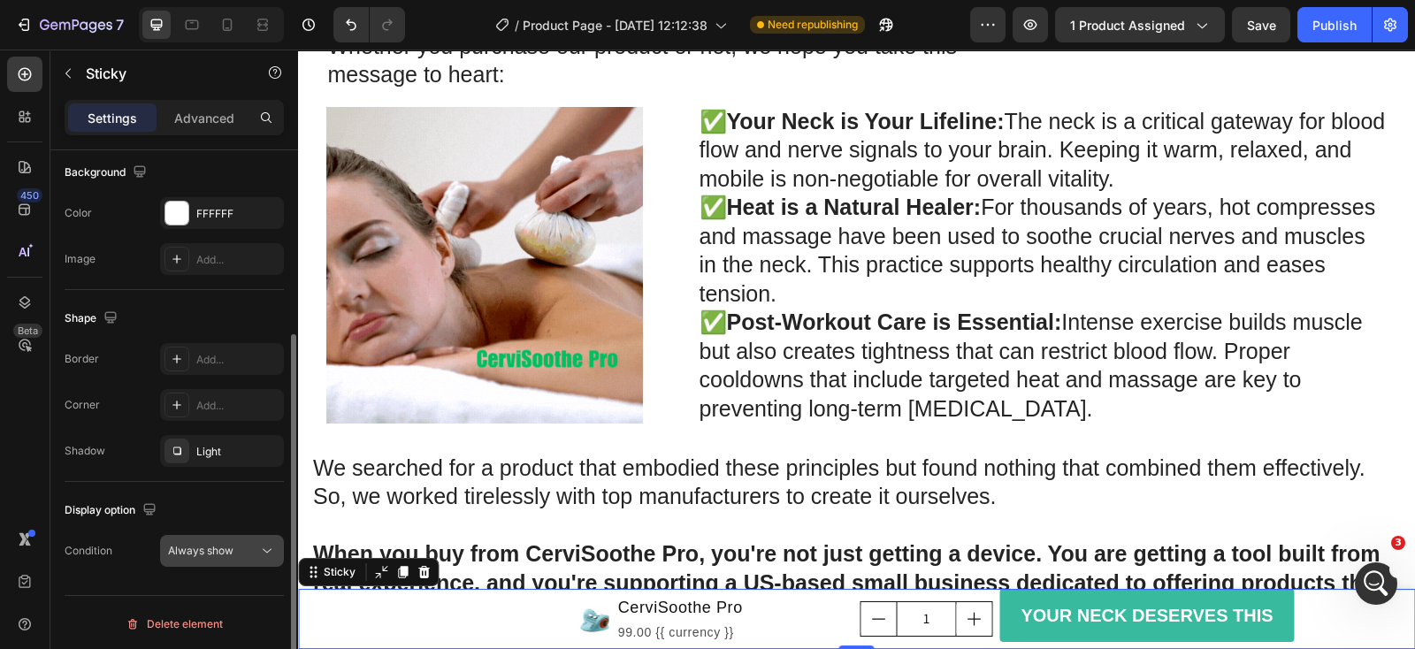
click at [239, 546] on div "Always show" at bounding box center [213, 551] width 90 height 16
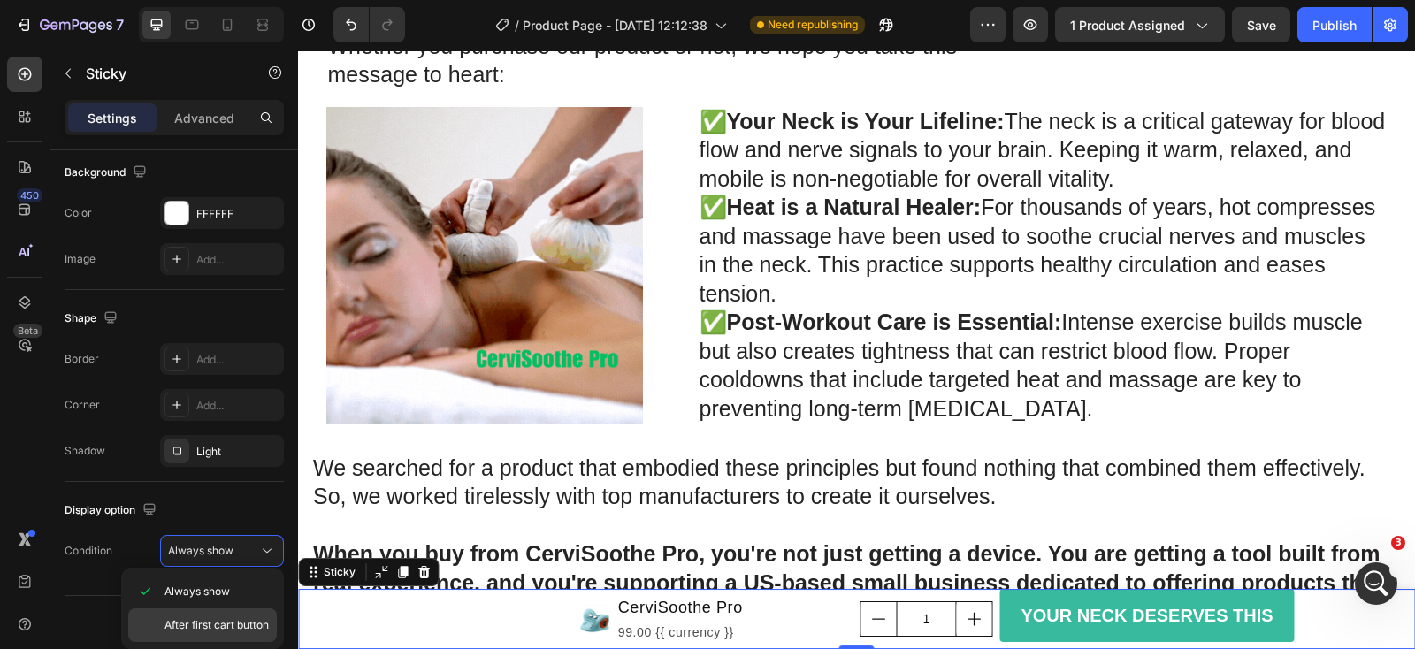
click at [235, 625] on span "After first cart button" at bounding box center [217, 625] width 104 height 16
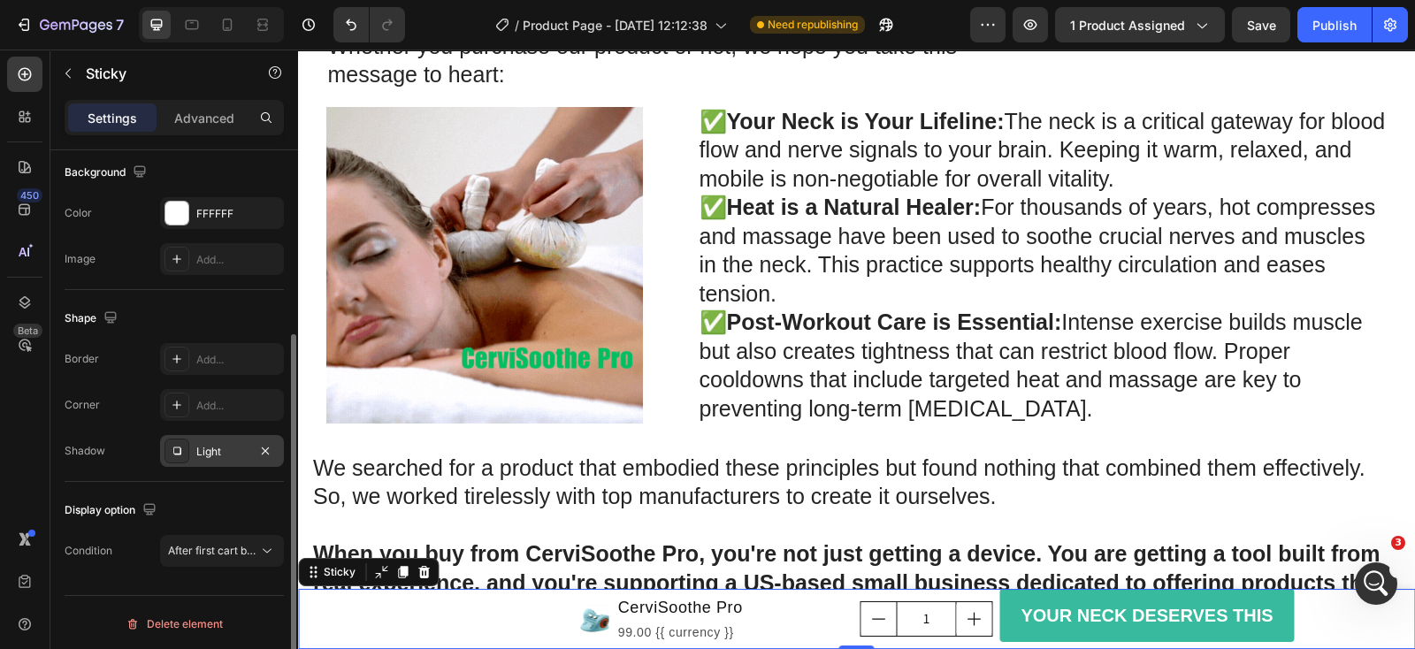
click at [221, 454] on div "Light" at bounding box center [221, 452] width 51 height 16
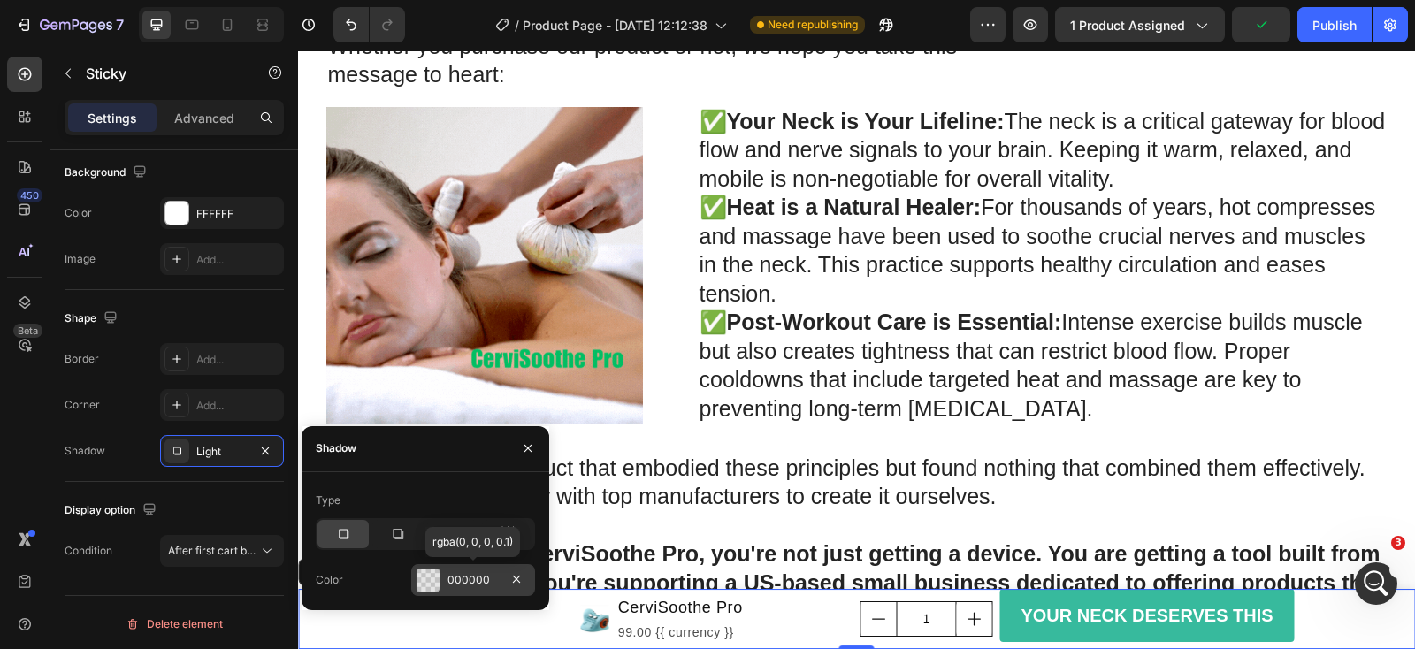
click at [438, 581] on div at bounding box center [428, 580] width 23 height 23
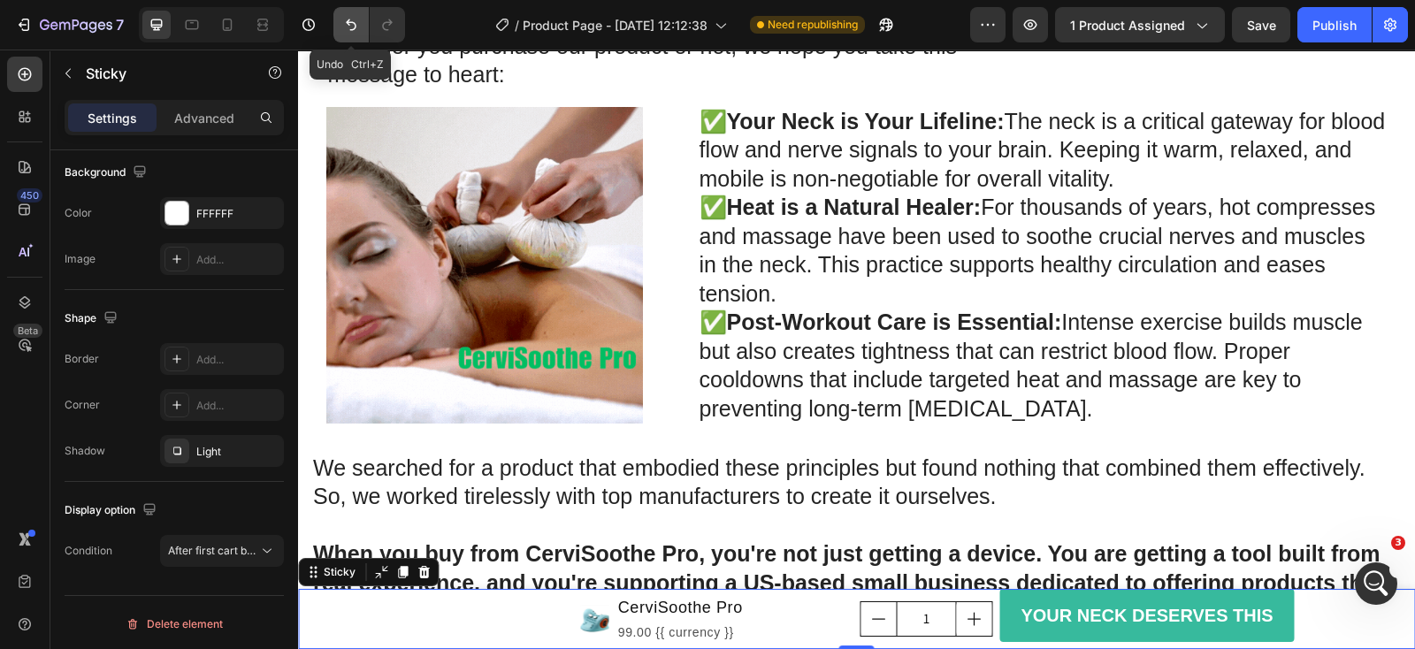
click at [348, 24] on icon "Undo/Redo" at bounding box center [351, 24] width 11 height 11
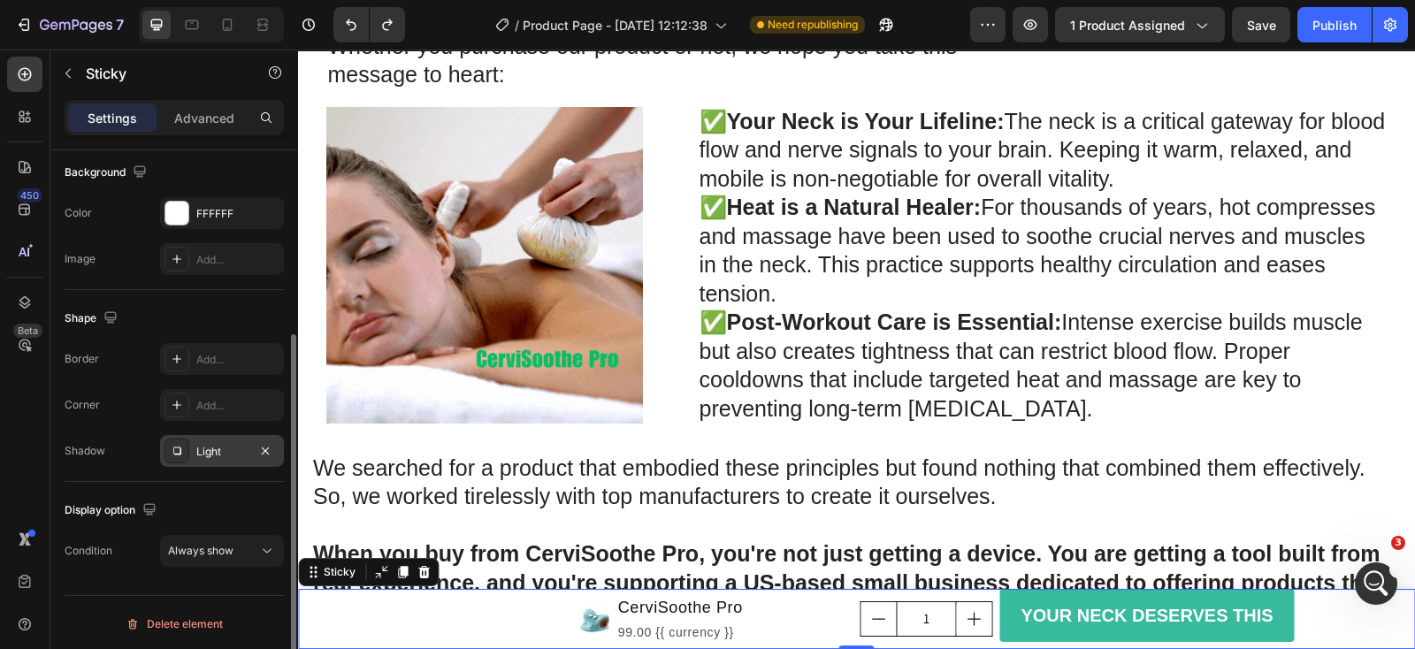
click at [203, 448] on div "Light" at bounding box center [221, 452] width 51 height 16
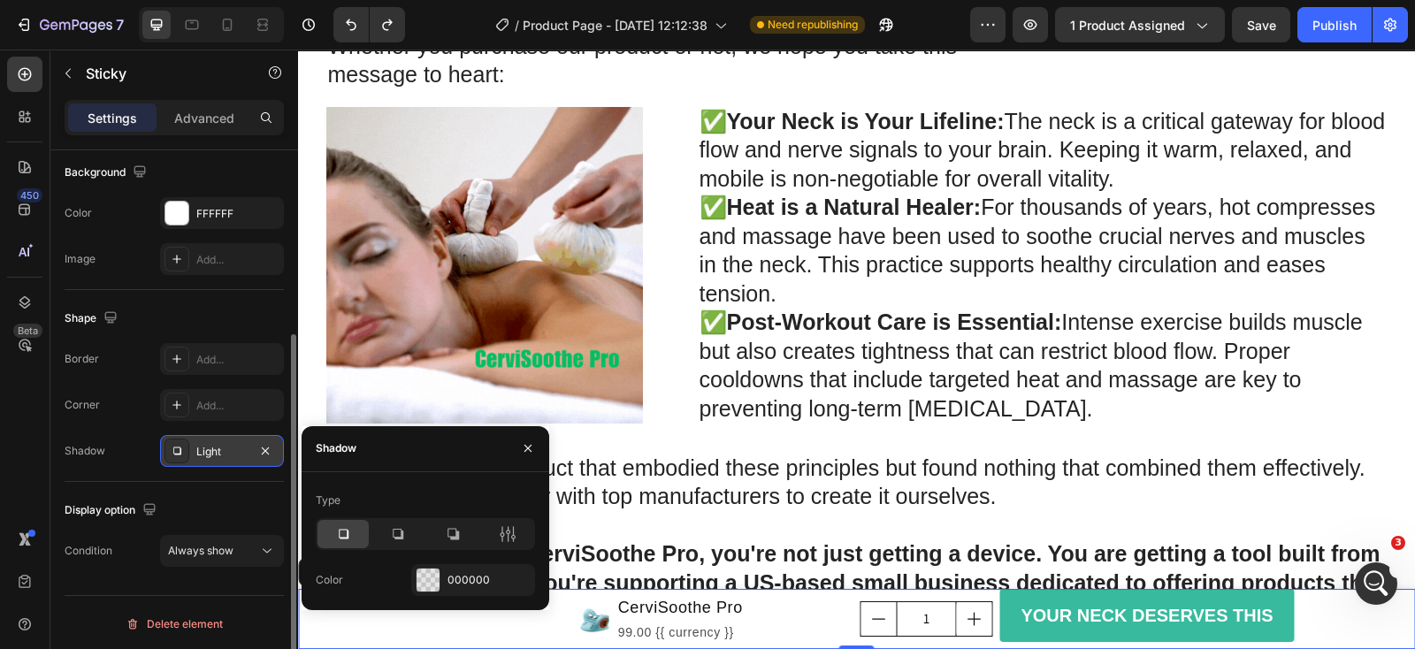
click at [208, 447] on div "Light" at bounding box center [221, 452] width 51 height 16
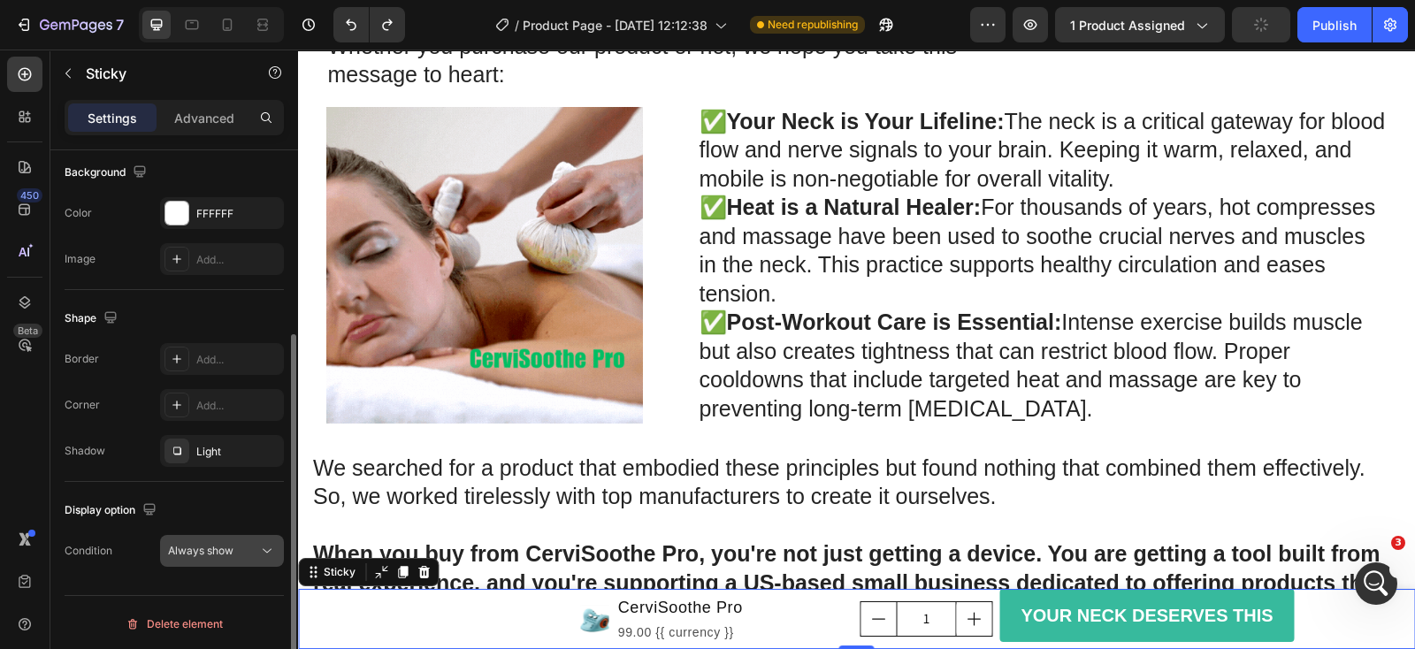
click at [205, 547] on span "Always show" at bounding box center [200, 550] width 65 height 13
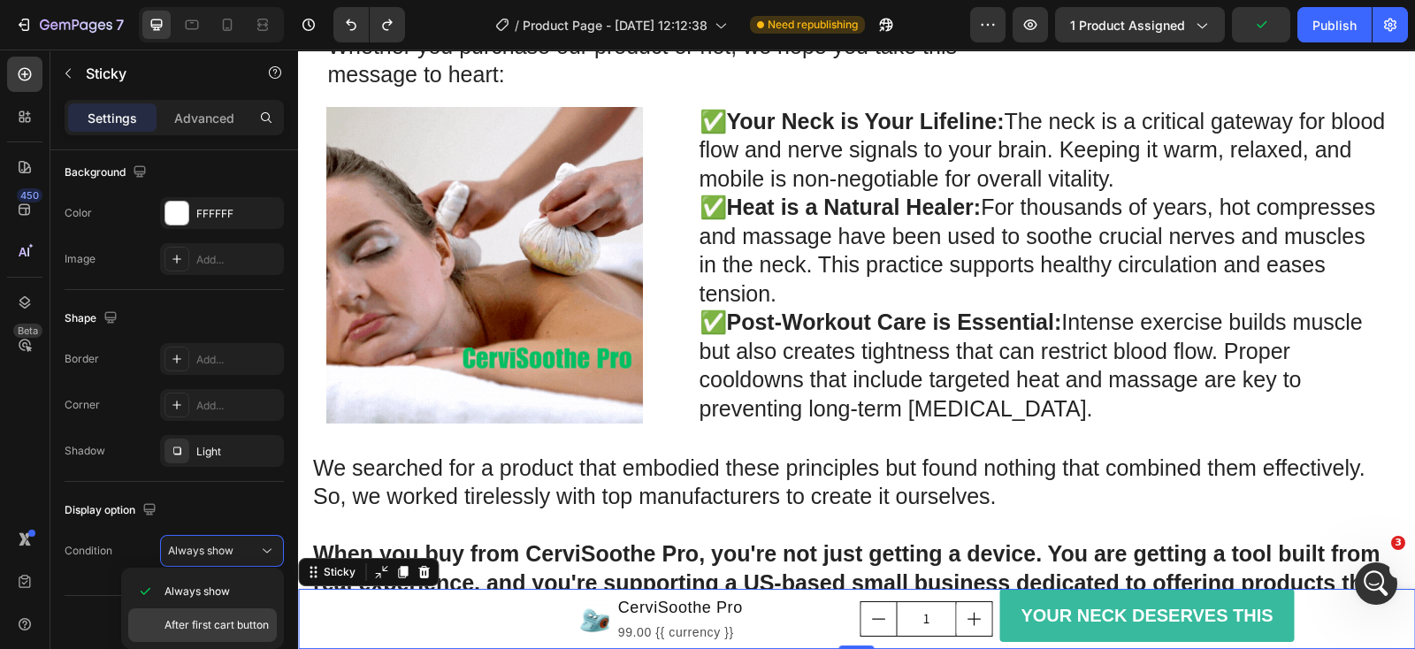
click at [201, 621] on span "After first cart button" at bounding box center [217, 625] width 104 height 16
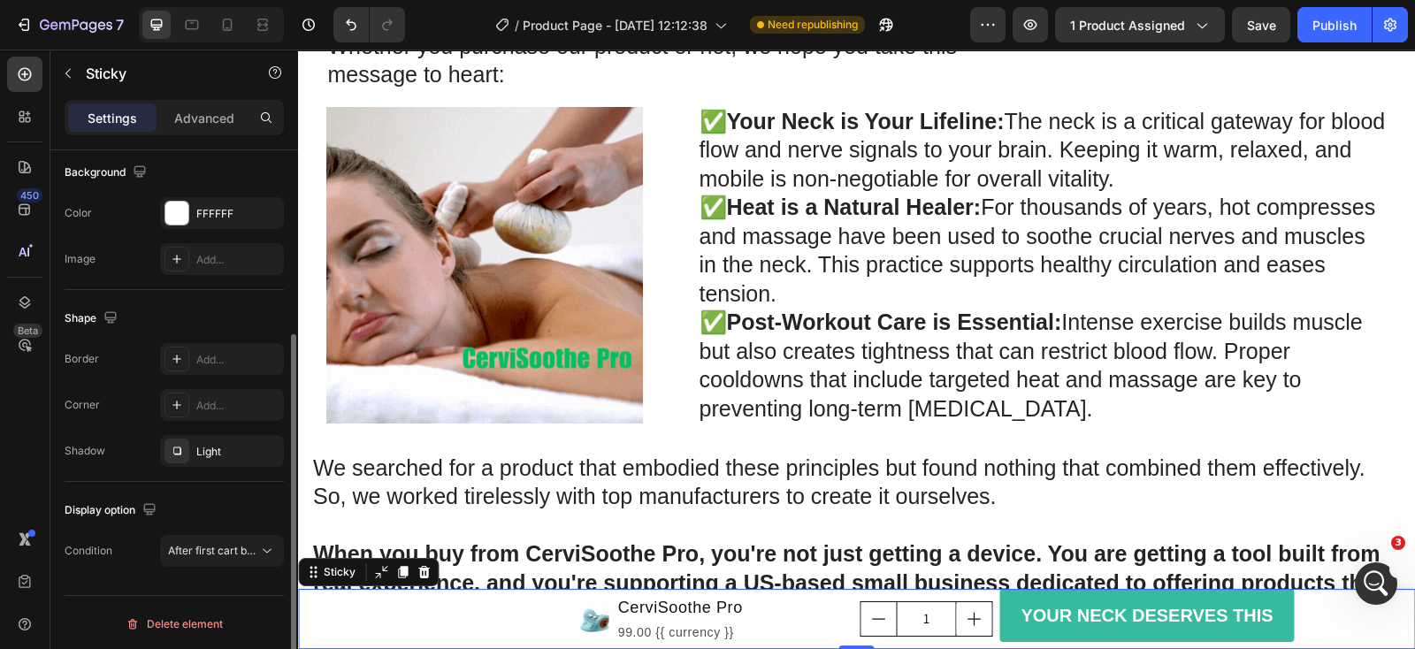
click at [119, 523] on div "Display option Condition After first cart button" at bounding box center [174, 531] width 219 height 99
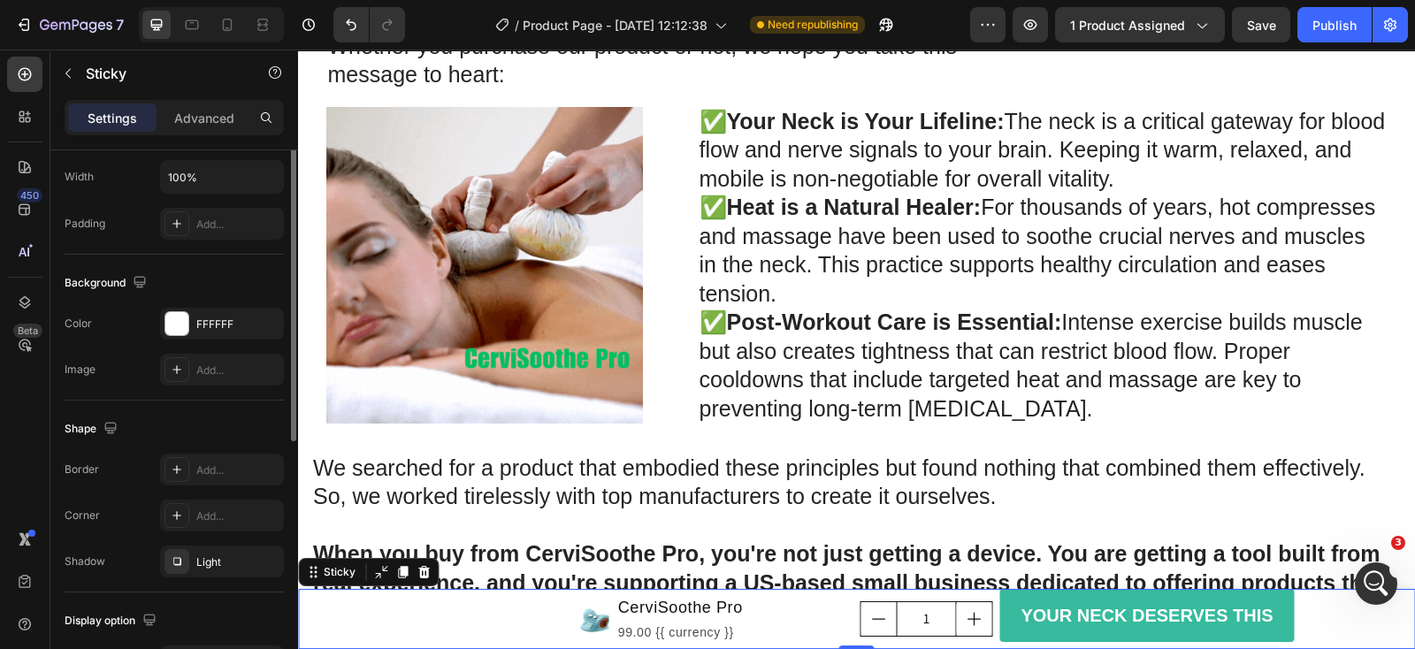
scroll to position [57, 0]
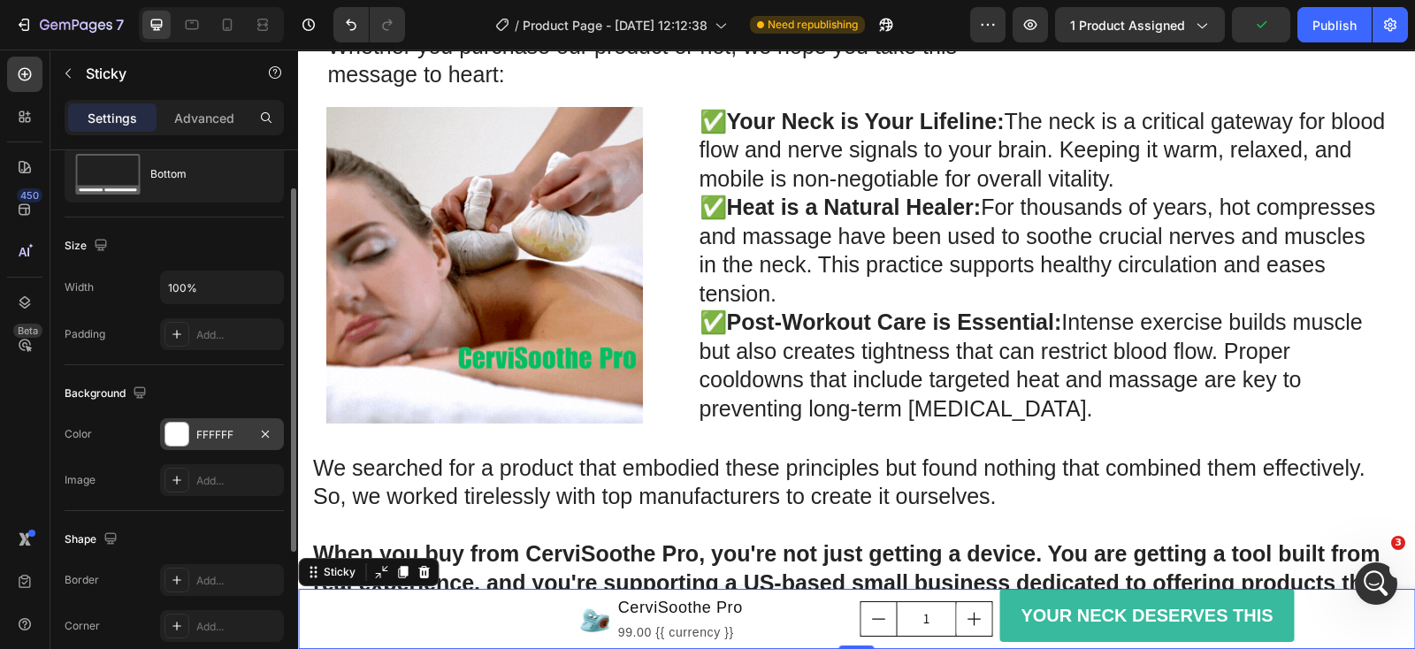
click at [179, 433] on div at bounding box center [176, 434] width 23 height 23
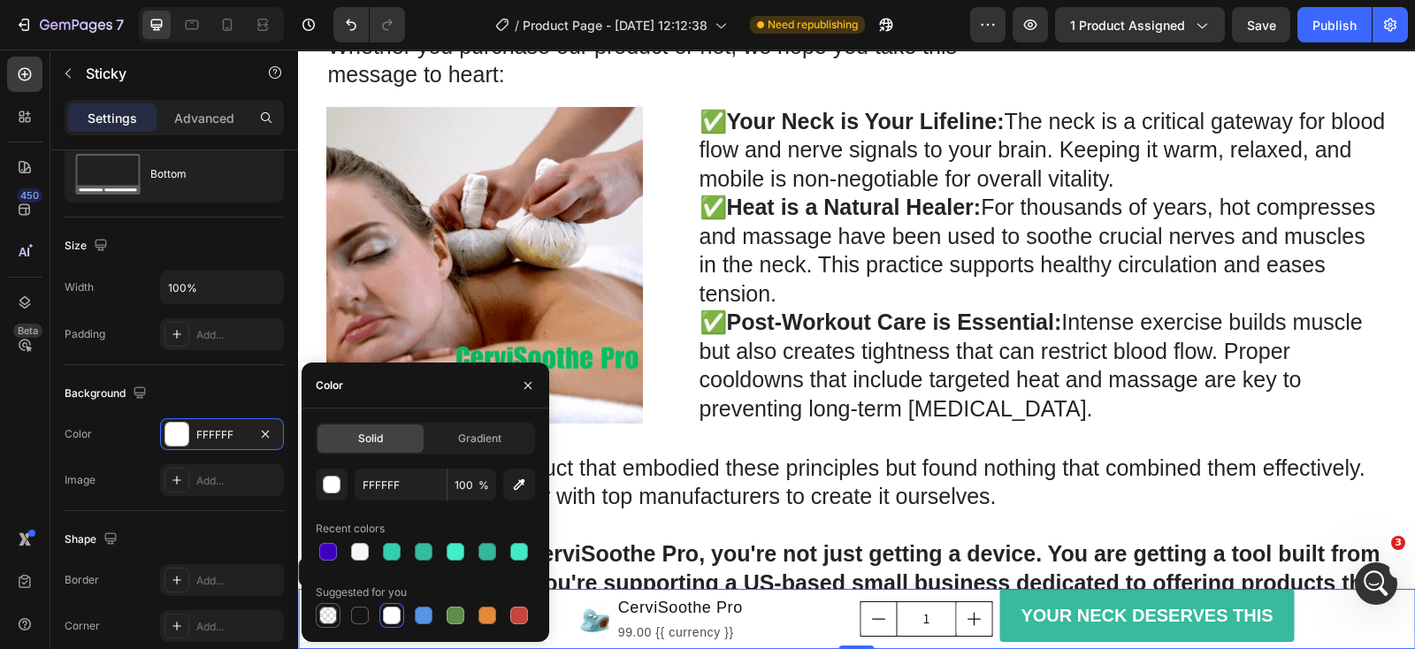
click at [332, 616] on div at bounding box center [328, 616] width 18 height 18
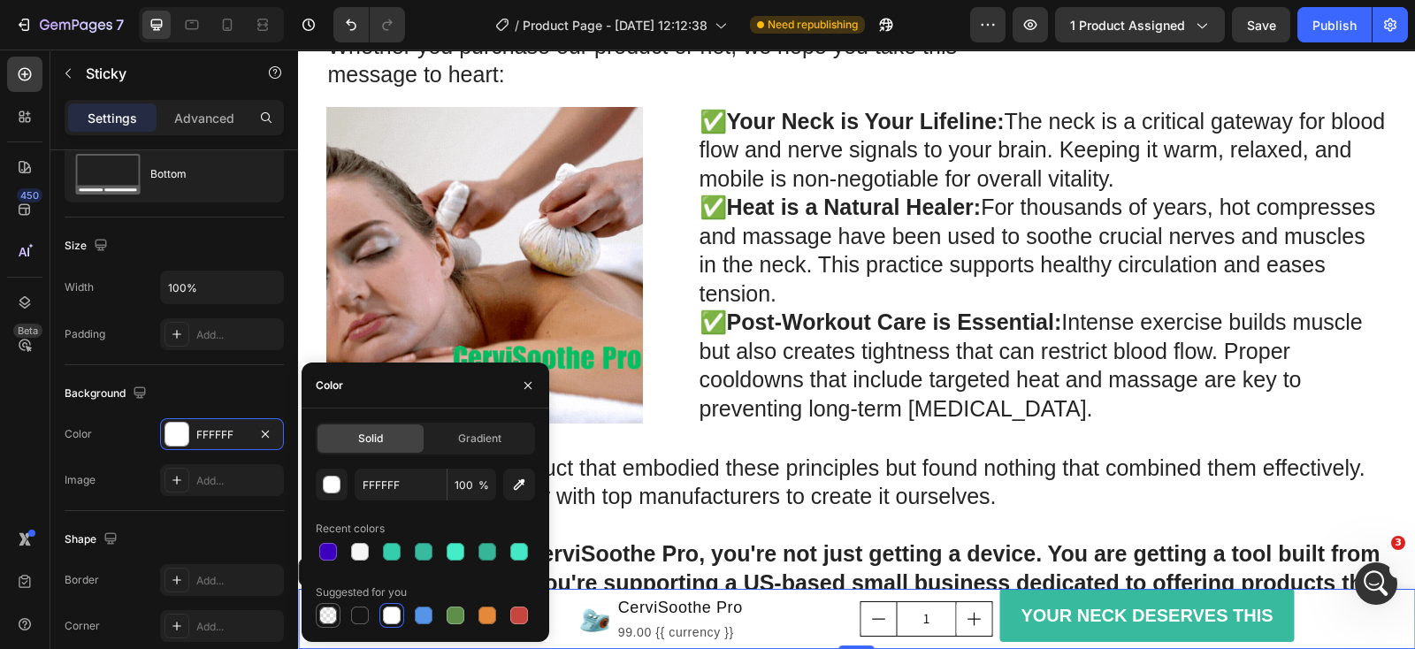
type input "000000"
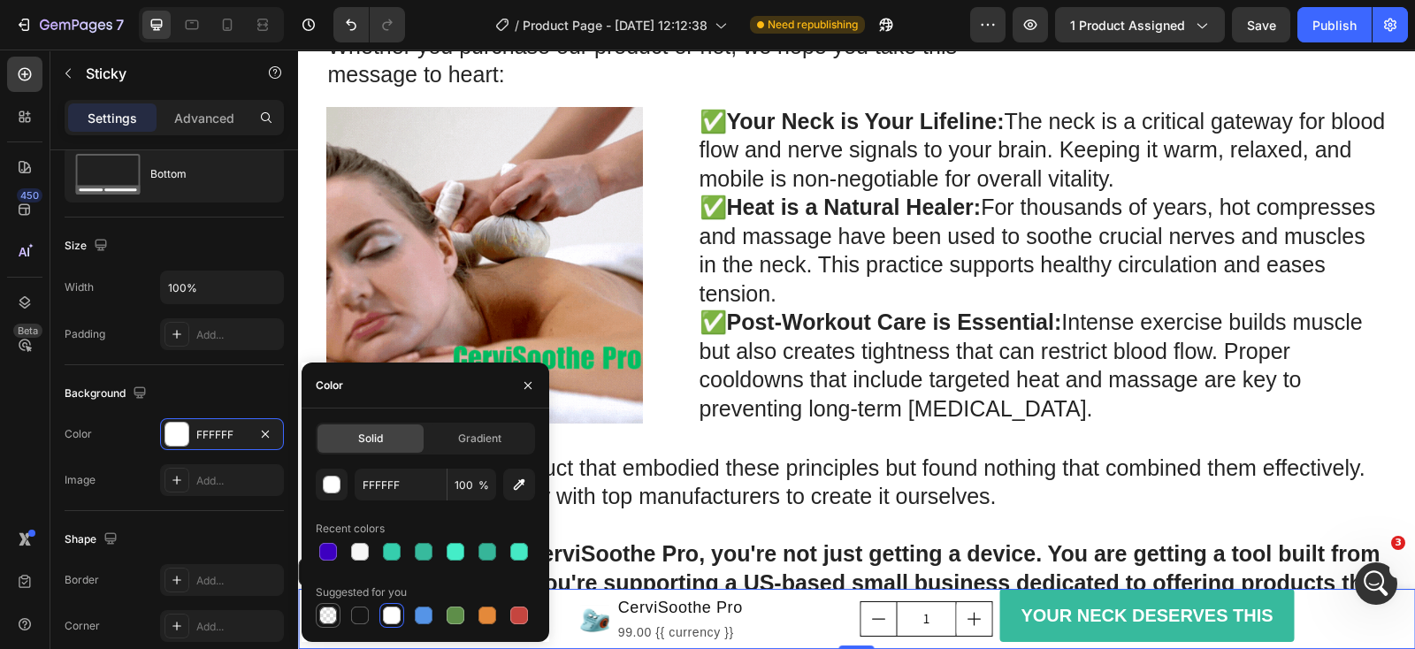
type input "0"
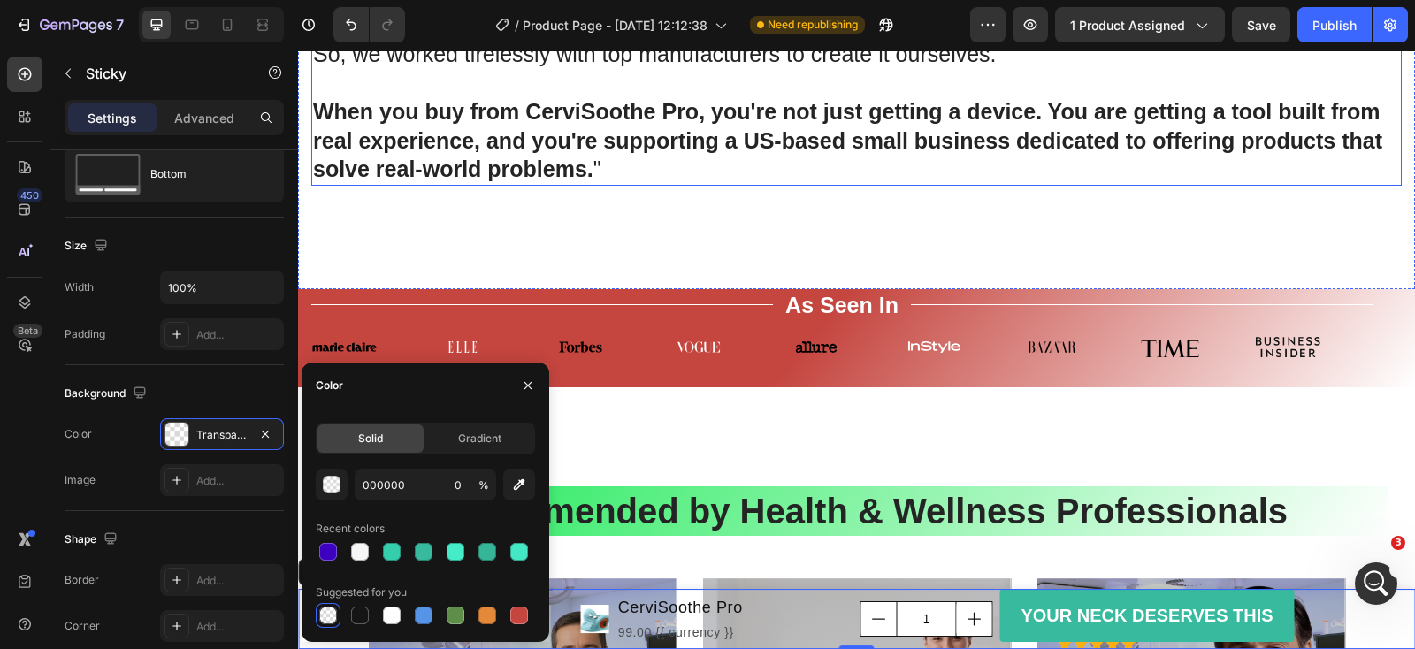
scroll to position [6633, 0]
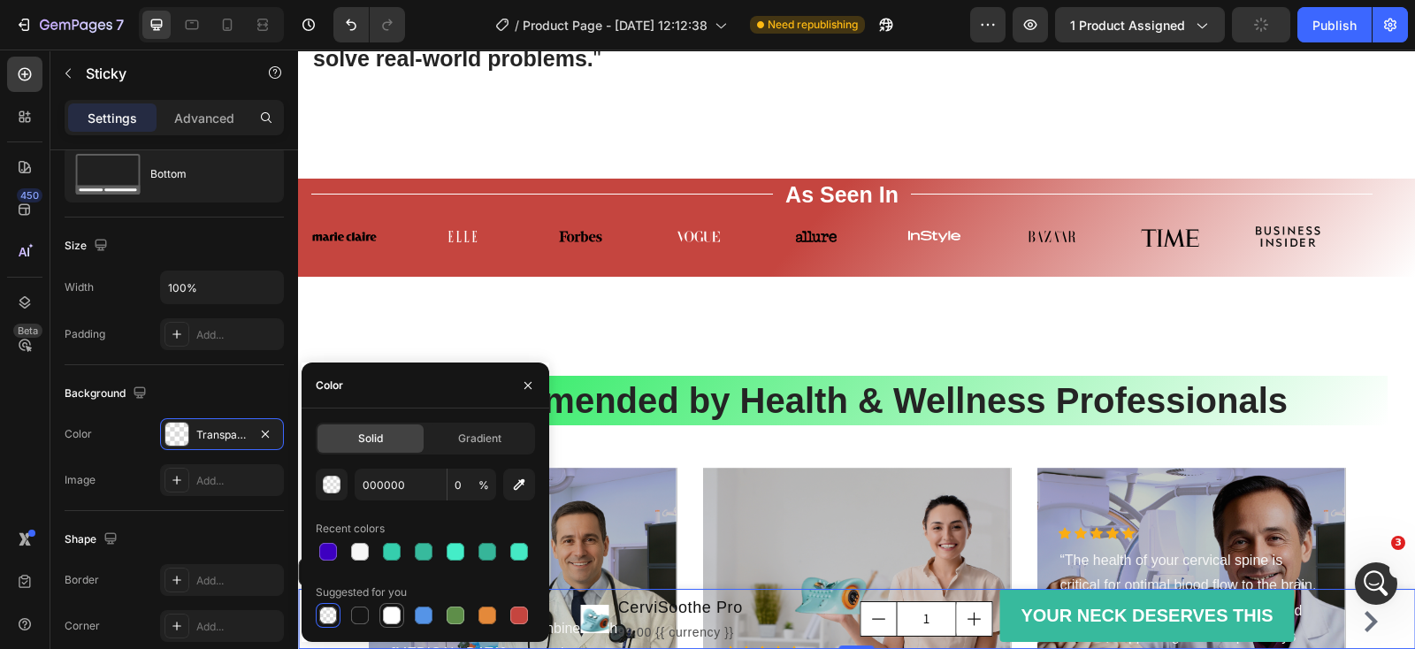
click at [389, 616] on div at bounding box center [392, 616] width 18 height 18
type input "FFFFFF"
type input "100"
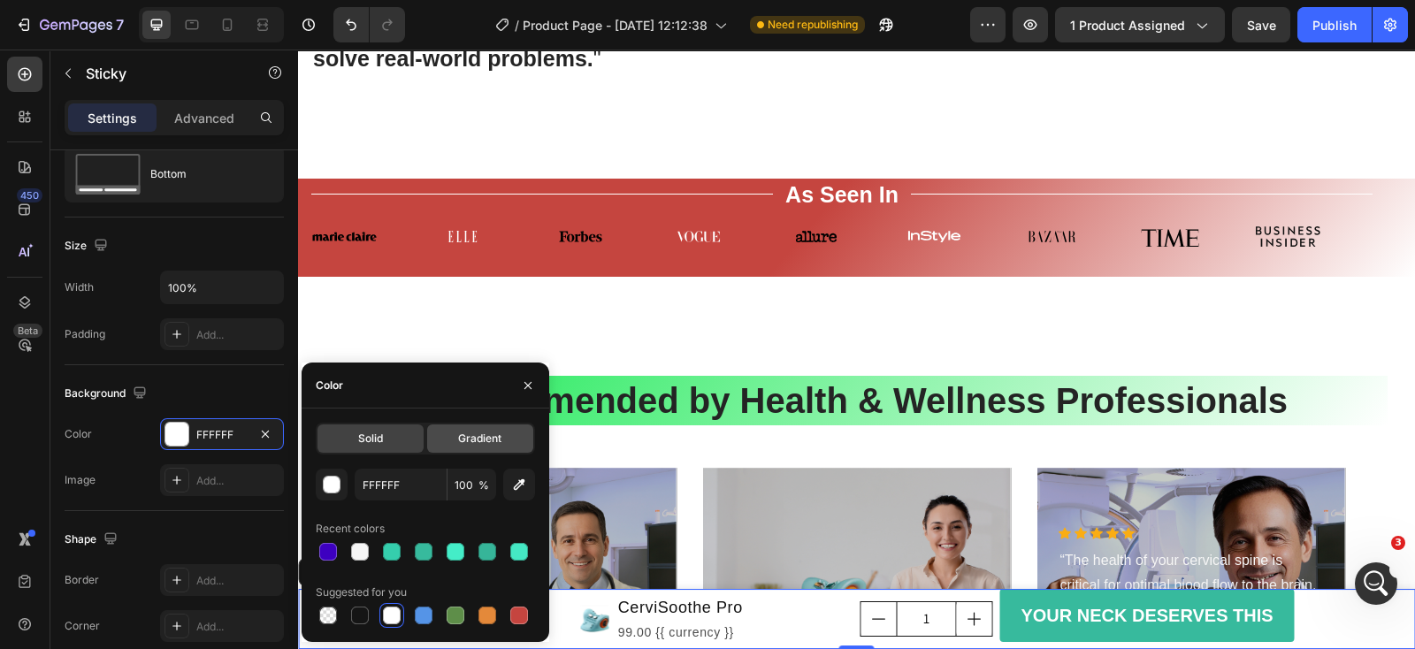
click at [484, 434] on span "Gradient" at bounding box center [479, 439] width 43 height 16
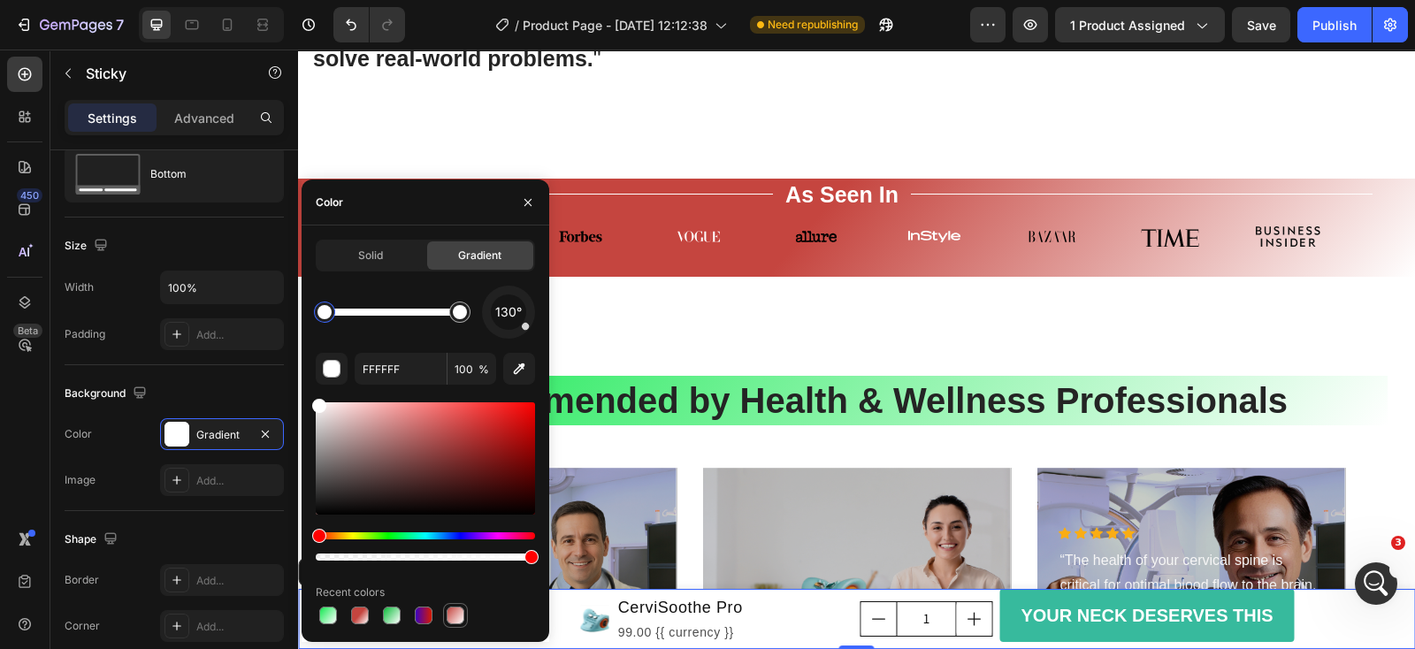
click at [453, 619] on div at bounding box center [456, 616] width 18 height 18
type input "C5453F"
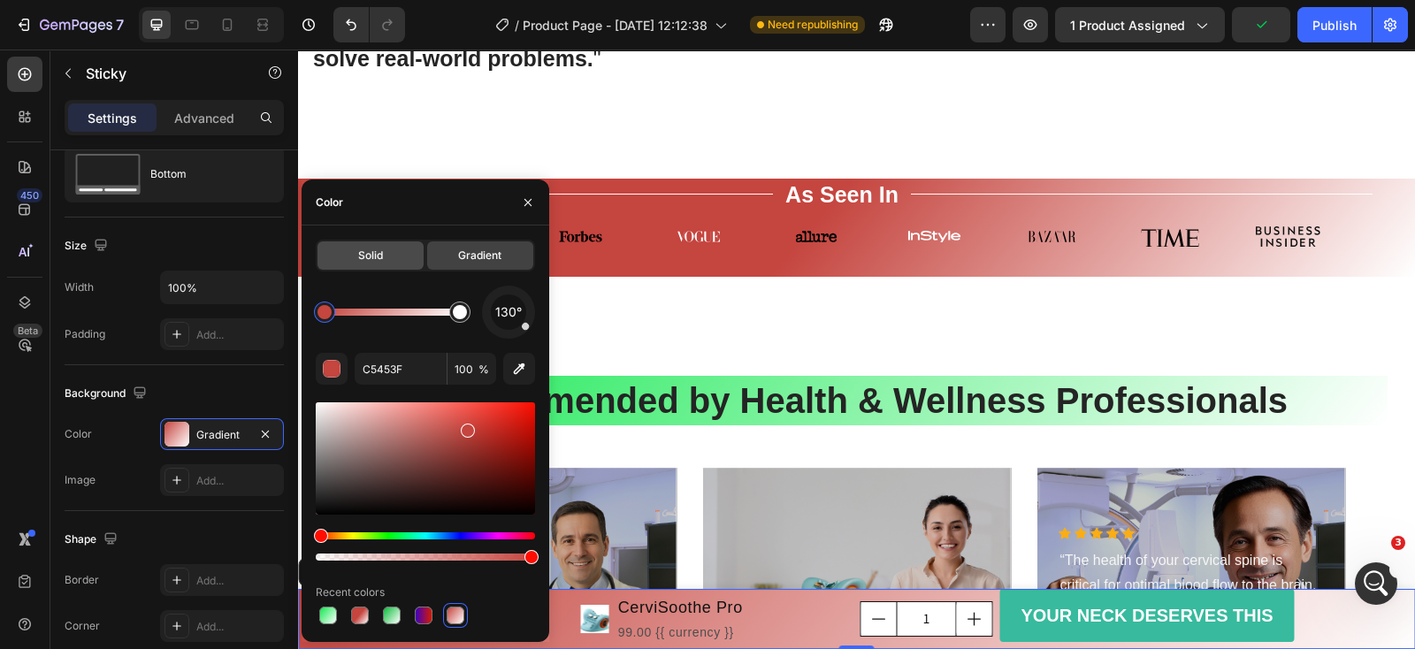
click at [375, 254] on span "Solid" at bounding box center [370, 256] width 25 height 16
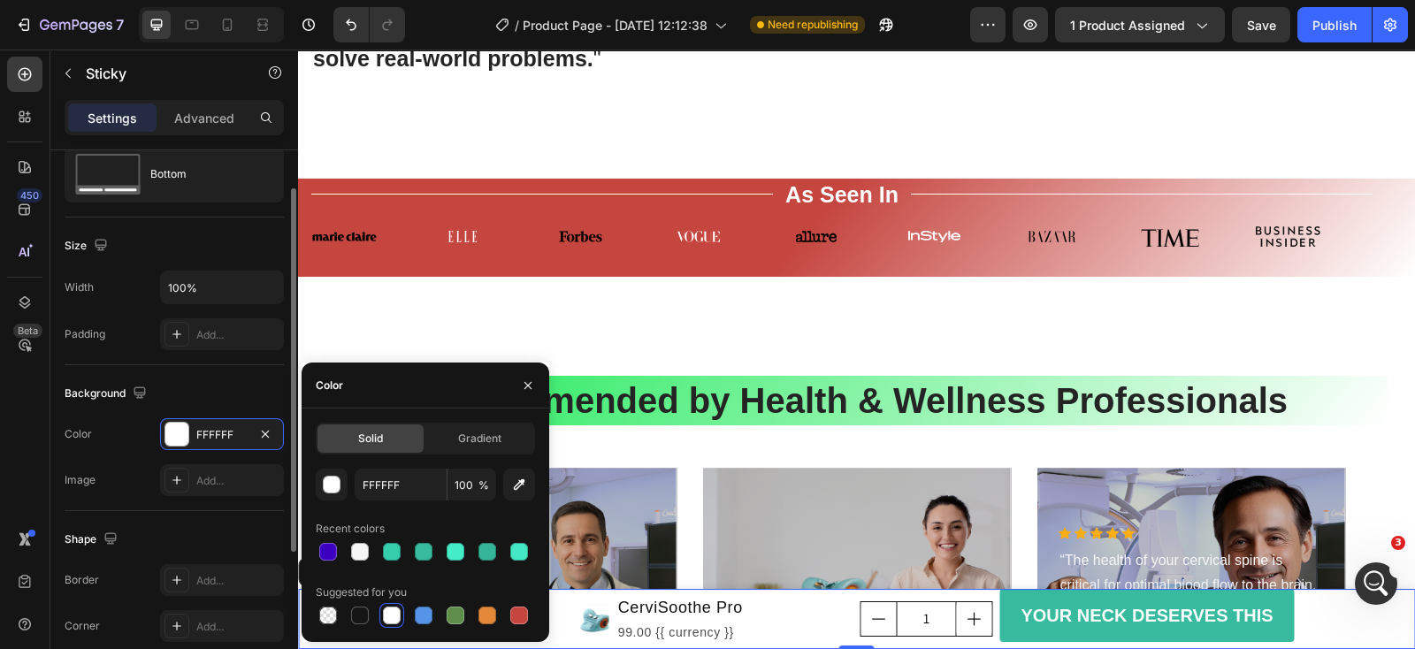
scroll to position [0, 0]
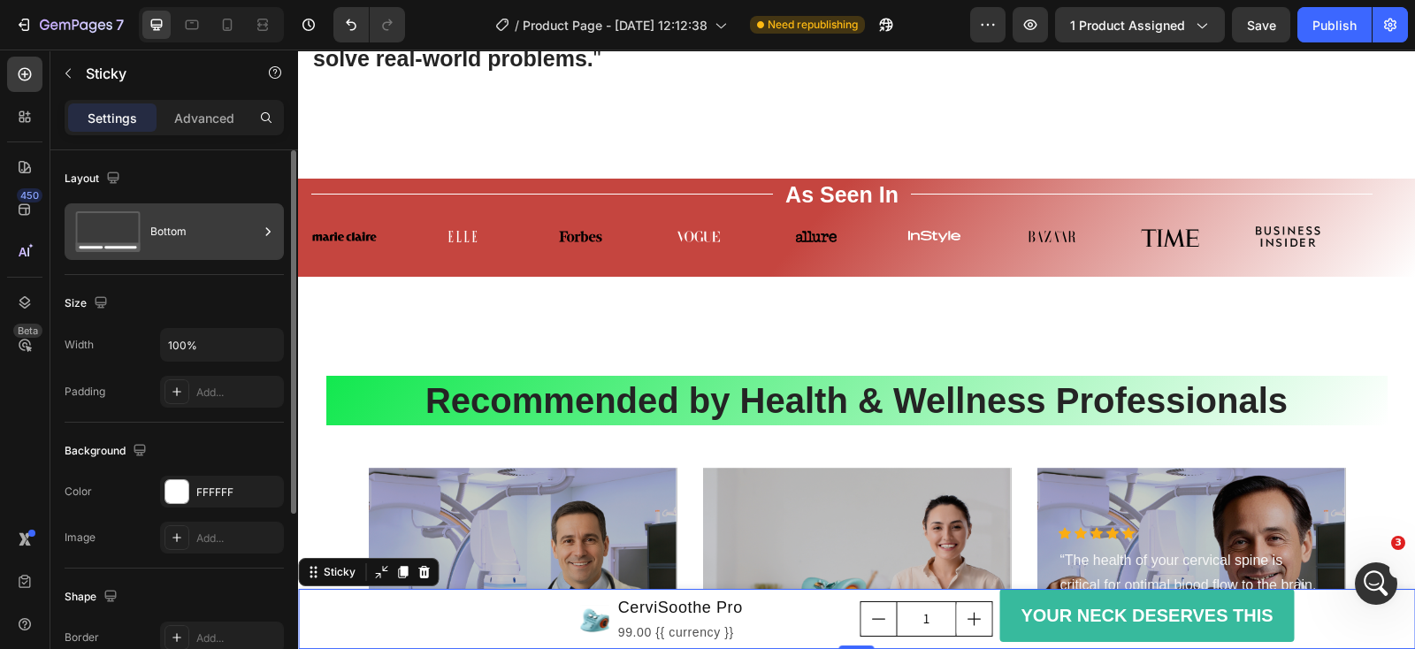
click at [235, 230] on div "Bottom" at bounding box center [204, 231] width 108 height 41
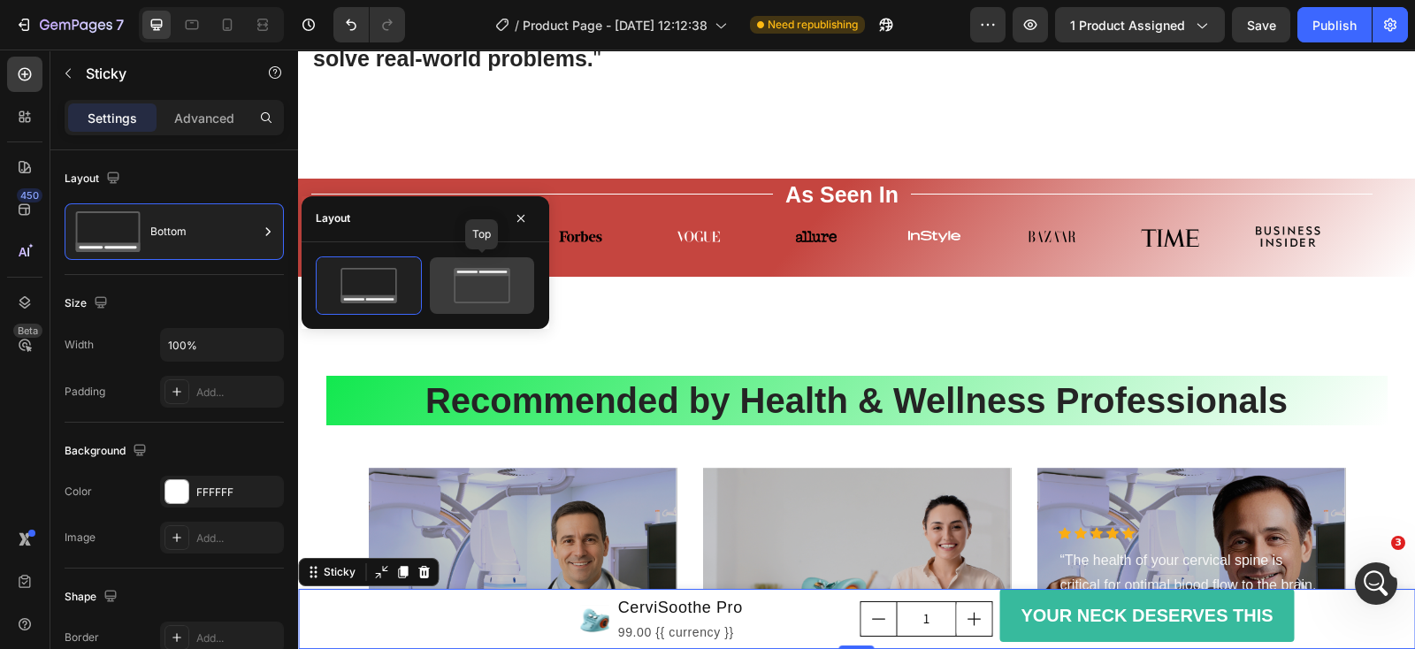
click at [468, 268] on icon at bounding box center [482, 272] width 56 height 8
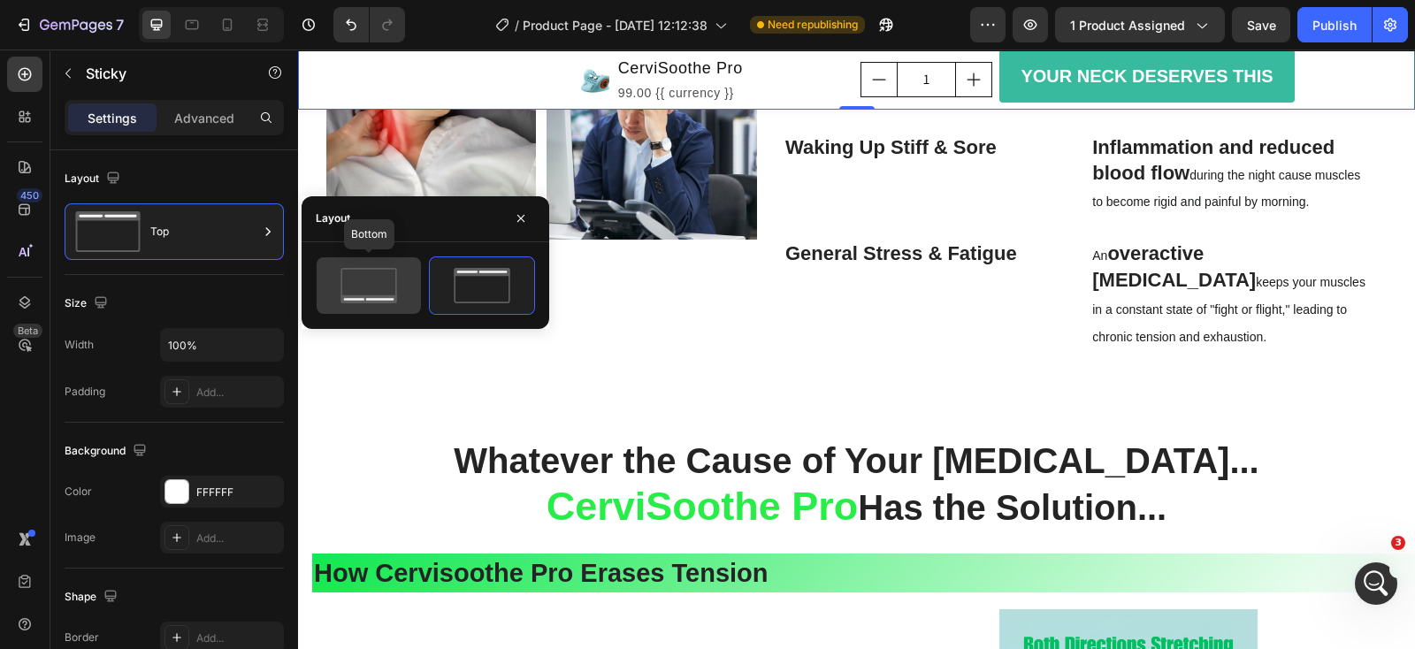
click at [388, 281] on icon at bounding box center [368, 285] width 83 height 35
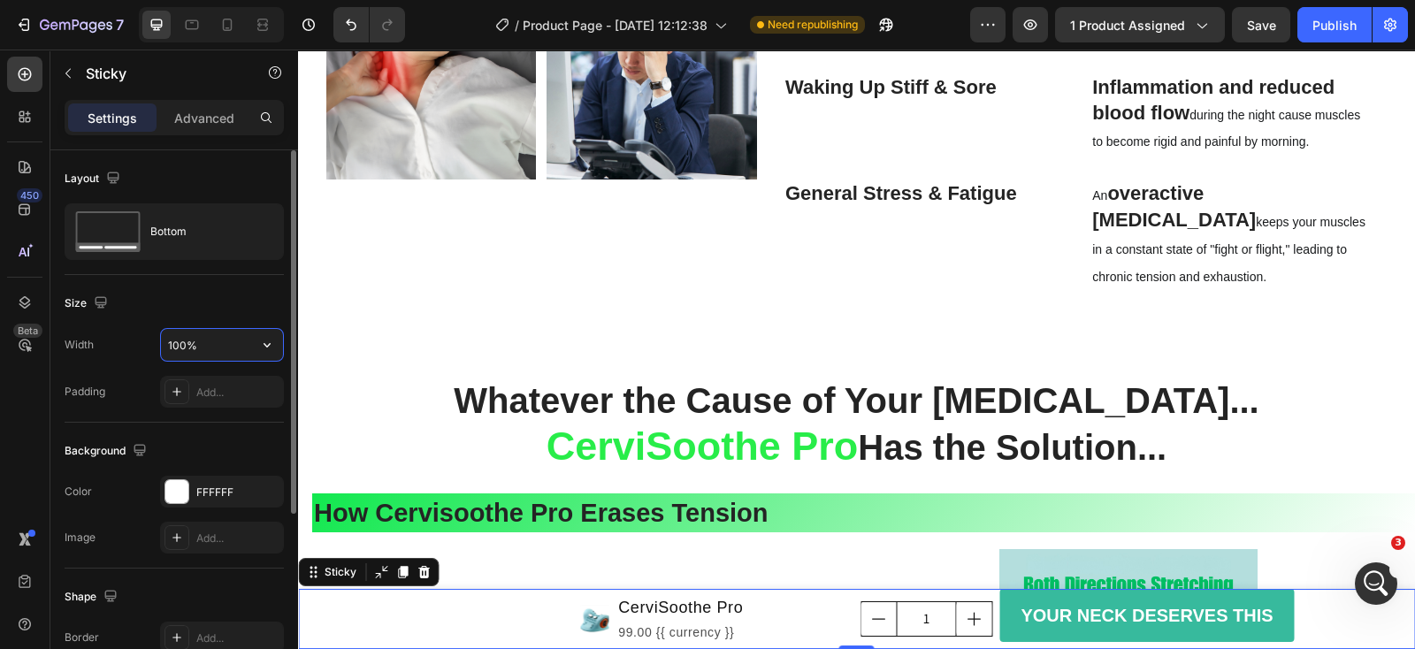
click at [235, 345] on input "100%" at bounding box center [222, 345] width 122 height 32
click at [271, 341] on icon "button" at bounding box center [267, 345] width 18 height 18
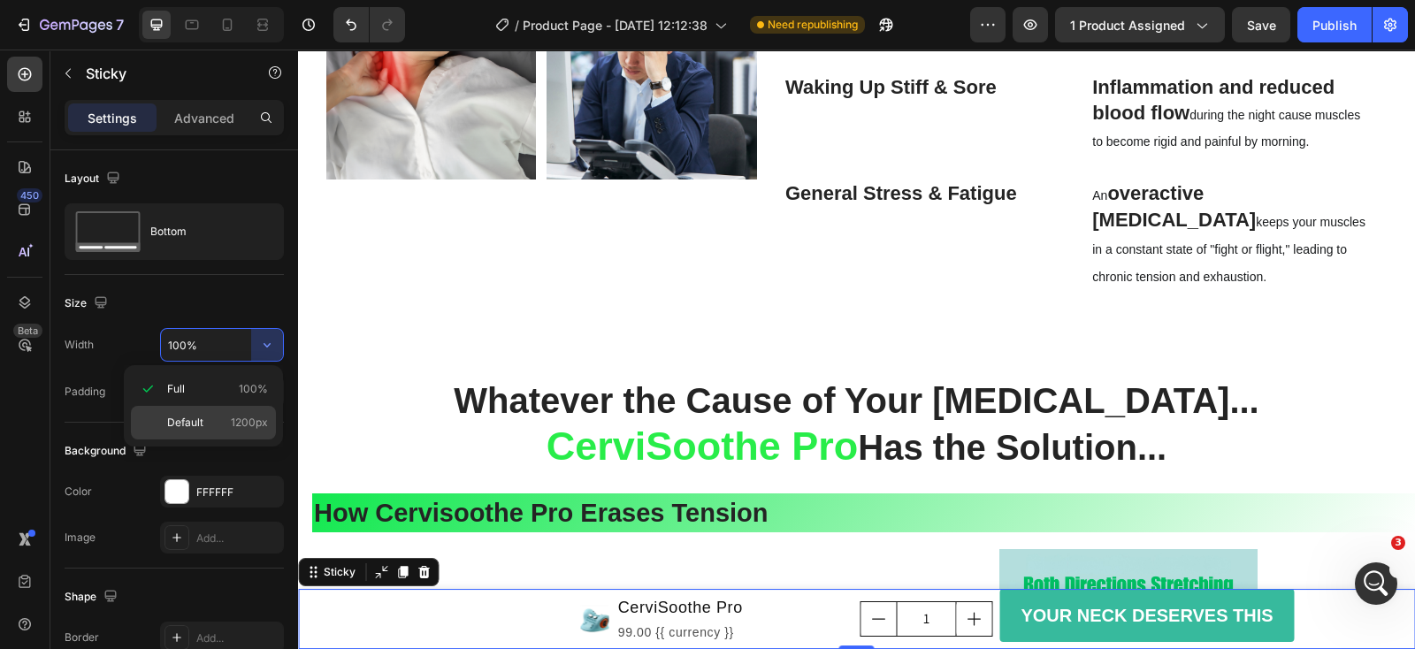
click at [206, 422] on p "Default 1200px" at bounding box center [217, 423] width 101 height 16
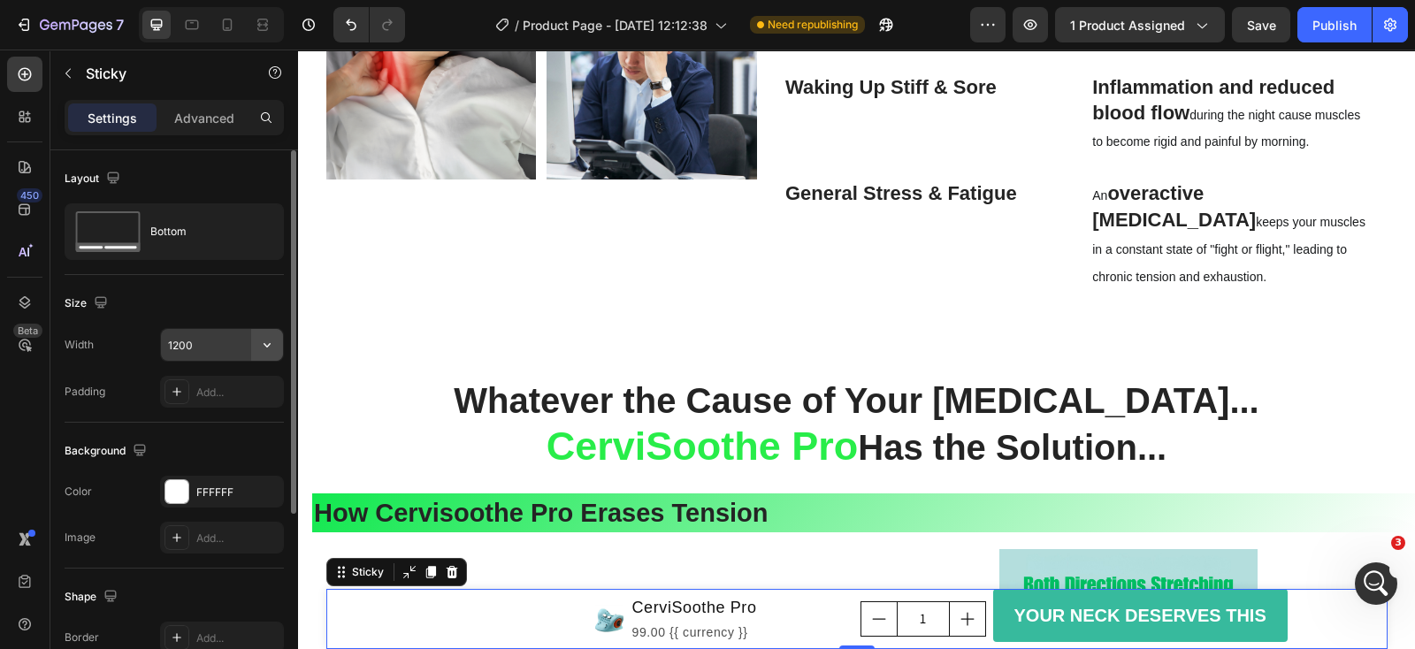
click at [258, 344] on icon "button" at bounding box center [267, 345] width 18 height 18
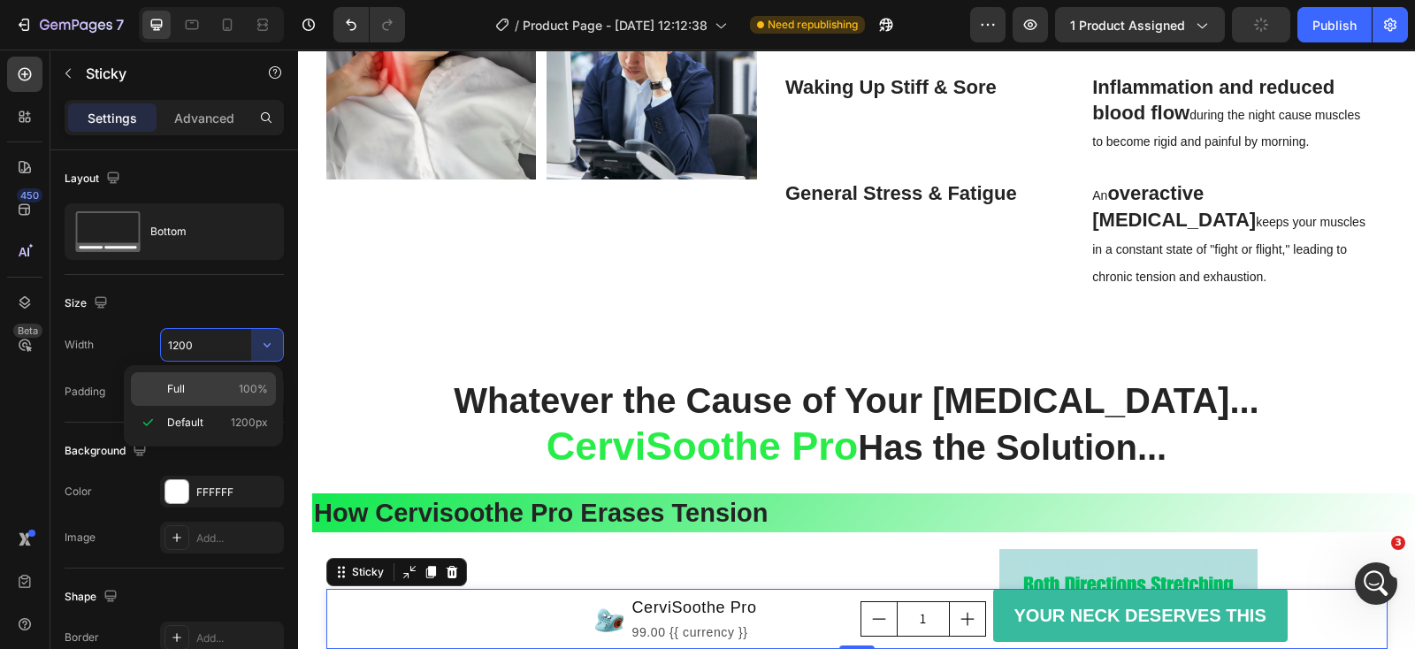
click at [227, 382] on p "Full 100%" at bounding box center [217, 389] width 101 height 16
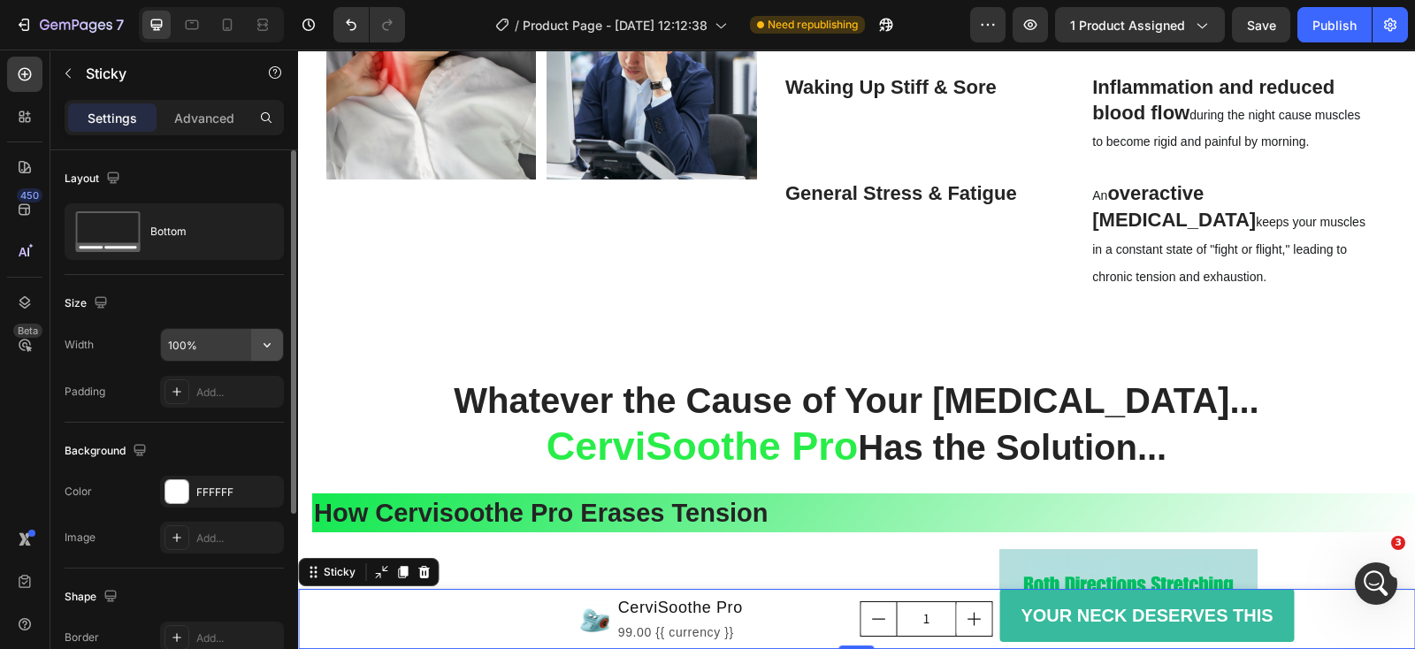
click at [260, 341] on icon "button" at bounding box center [267, 345] width 18 height 18
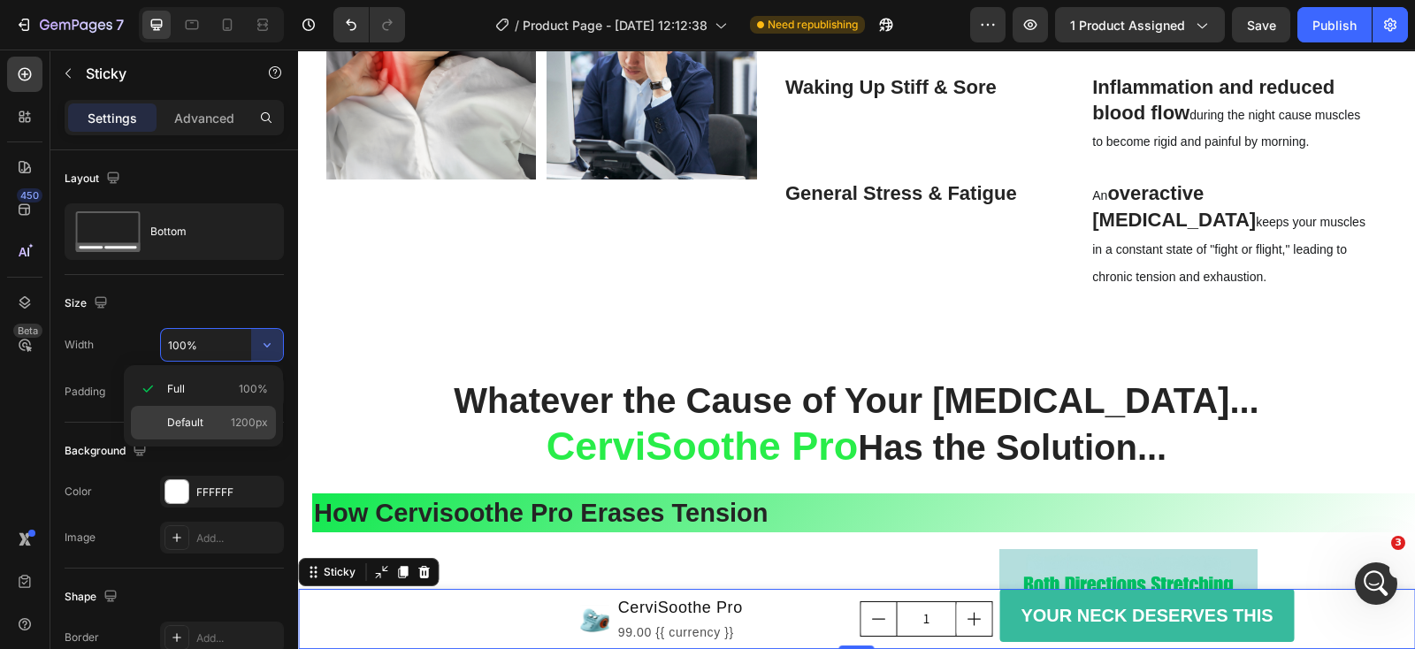
click at [218, 418] on p "Default 1200px" at bounding box center [217, 423] width 101 height 16
type input "1200"
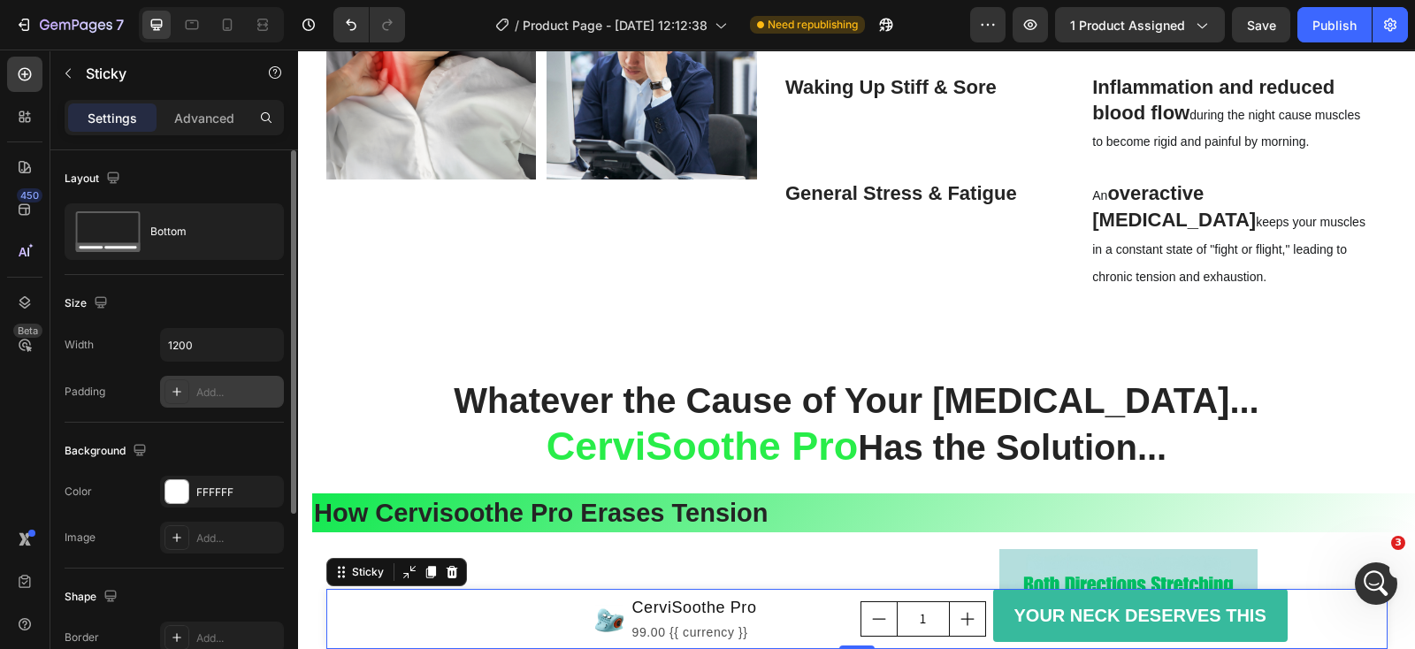
click at [186, 391] on div at bounding box center [177, 391] width 25 height 25
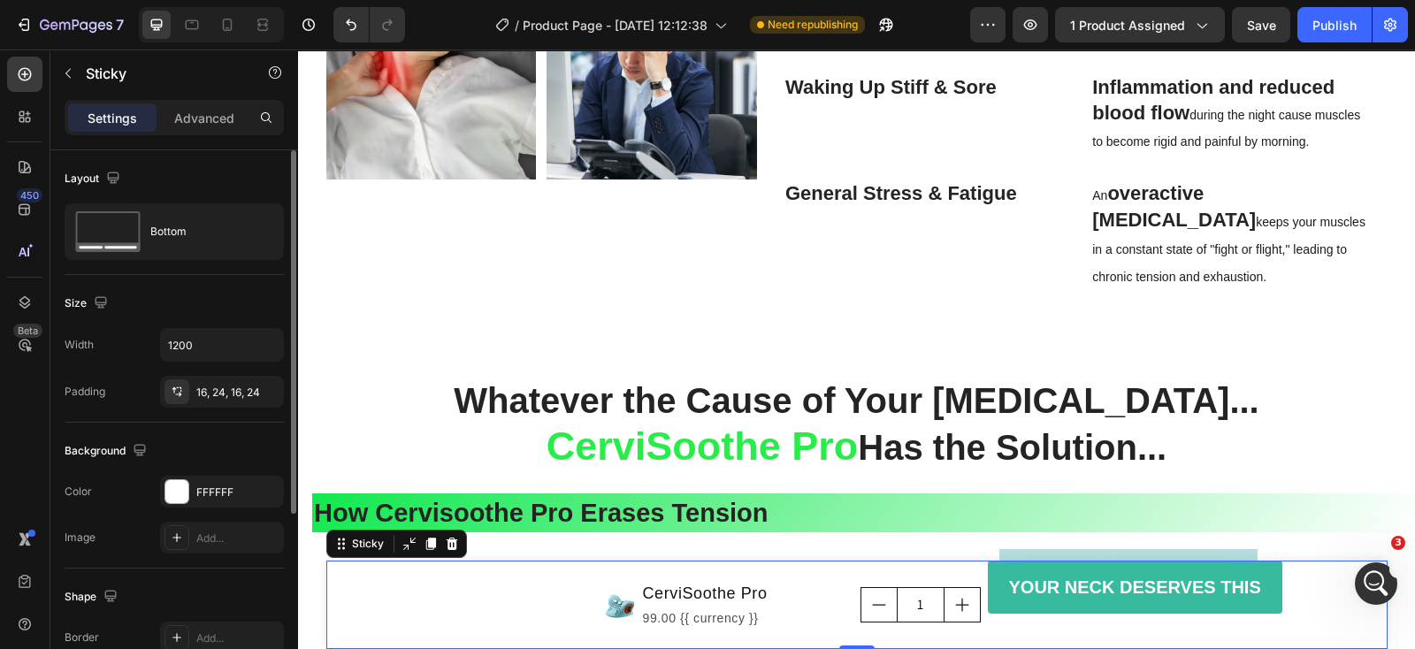
click at [234, 303] on div "Size" at bounding box center [174, 303] width 219 height 28
click at [445, 537] on icon at bounding box center [452, 544] width 14 height 14
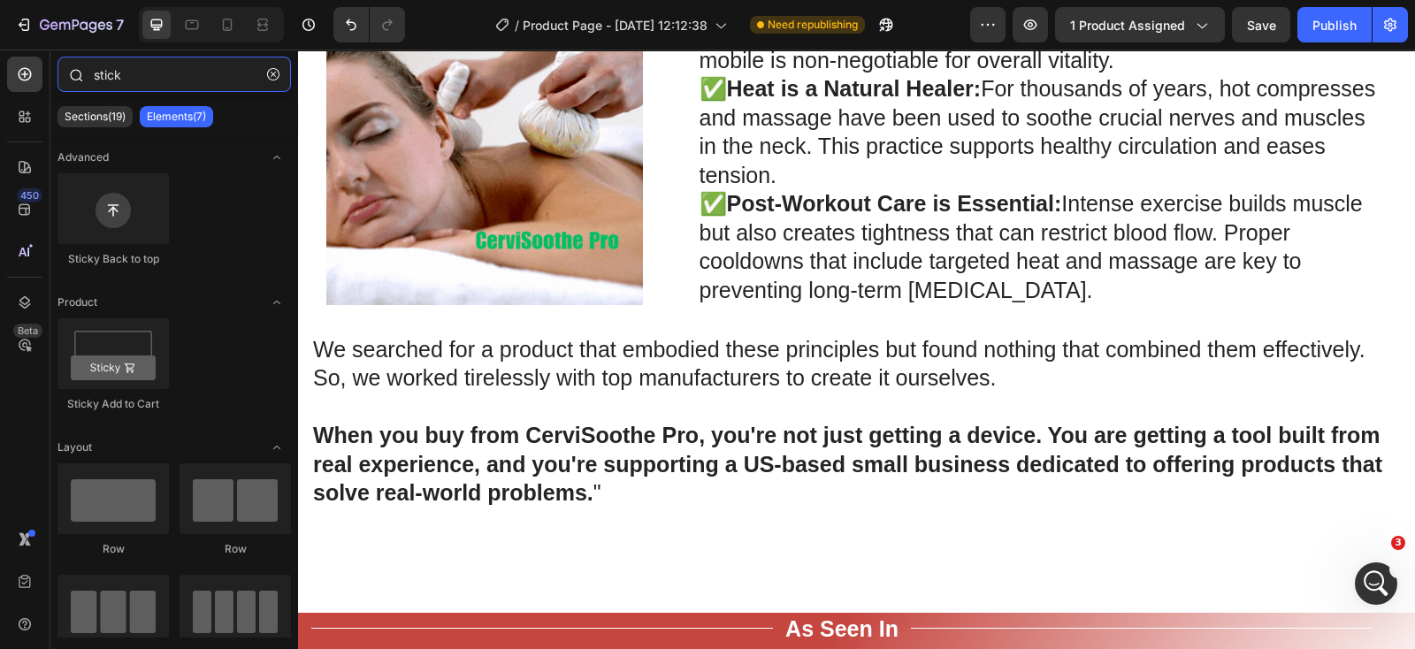
click at [177, 69] on input "stick" at bounding box center [173, 74] width 233 height 35
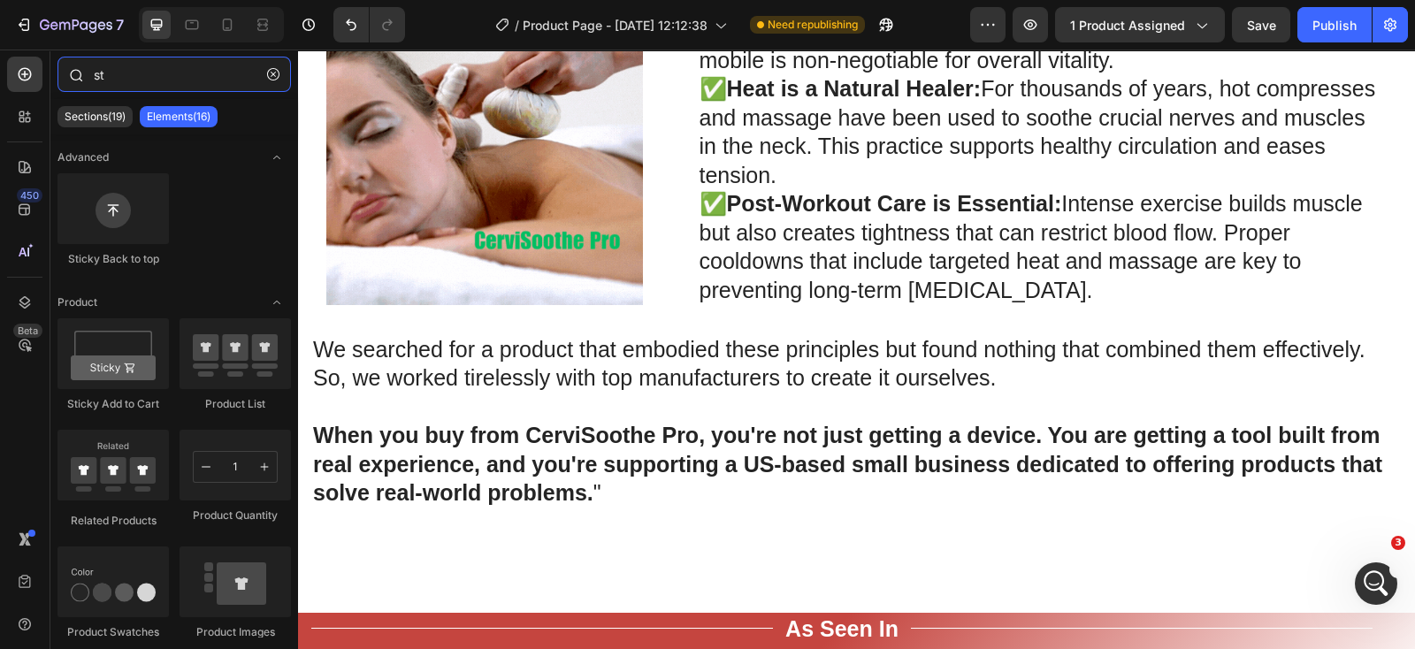
type input "s"
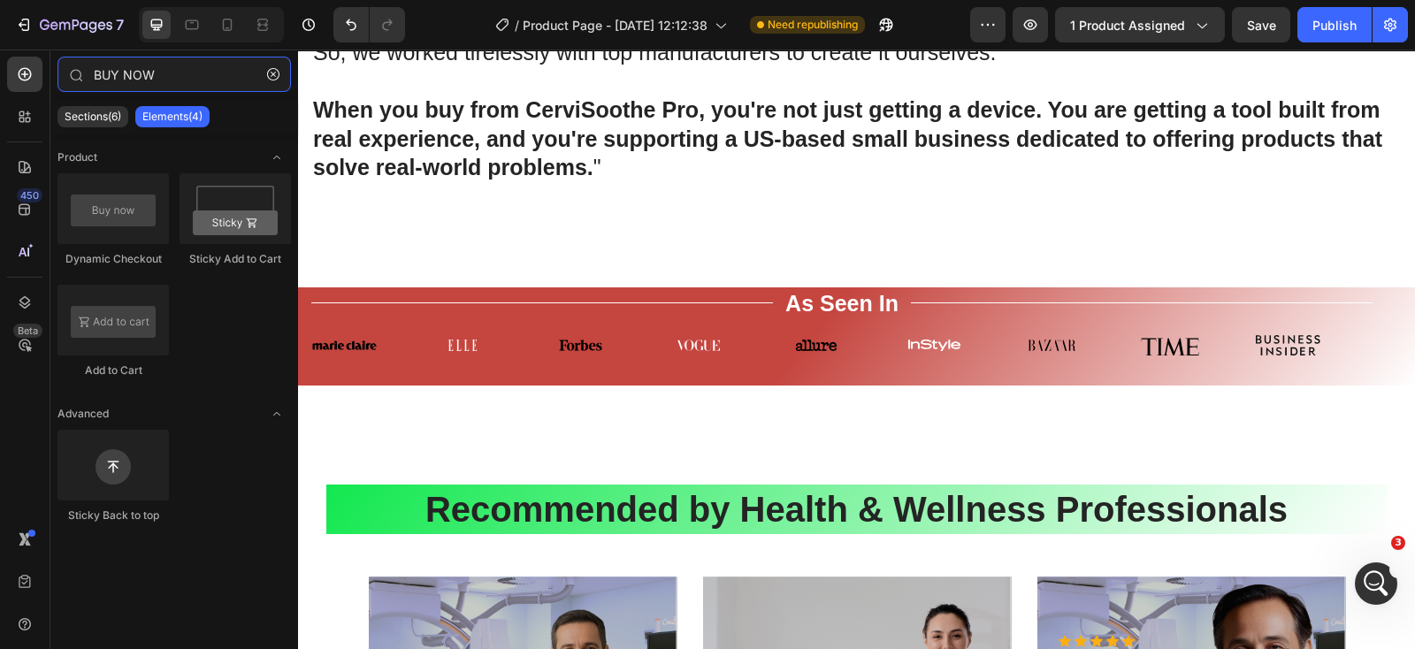
scroll to position [6530, 0]
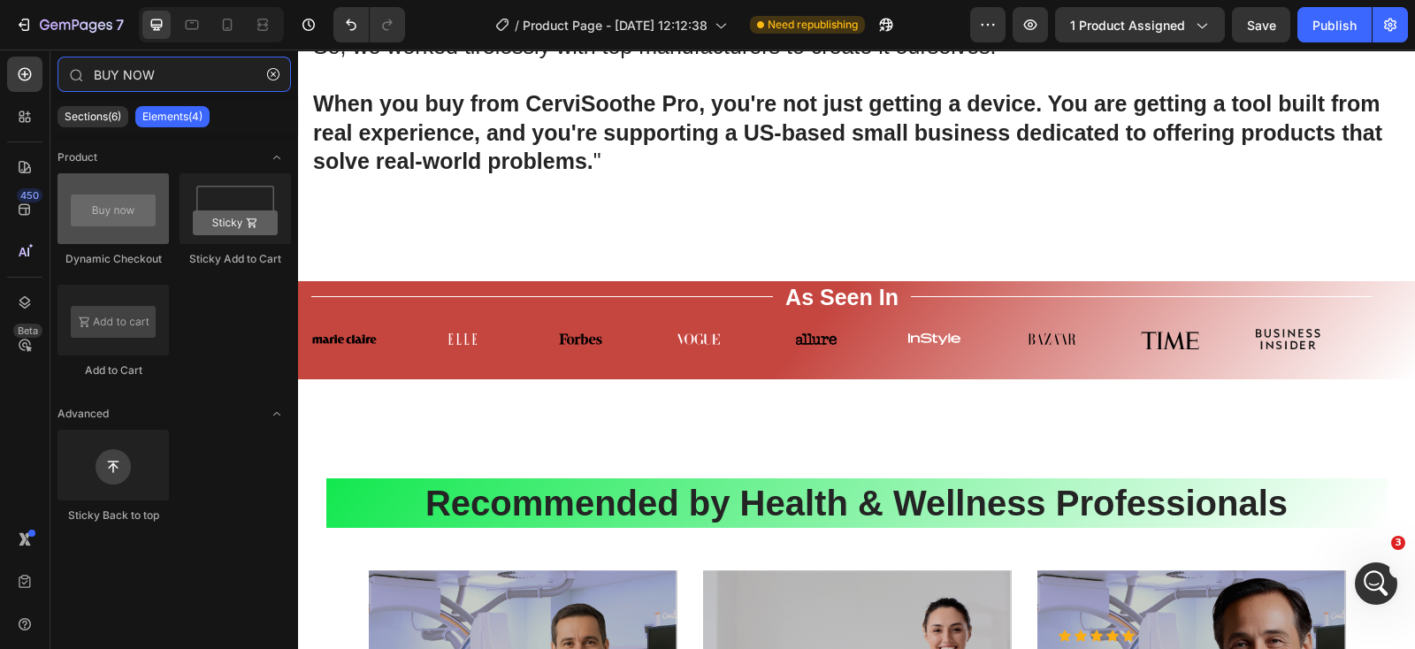
type input "BUY NOW"
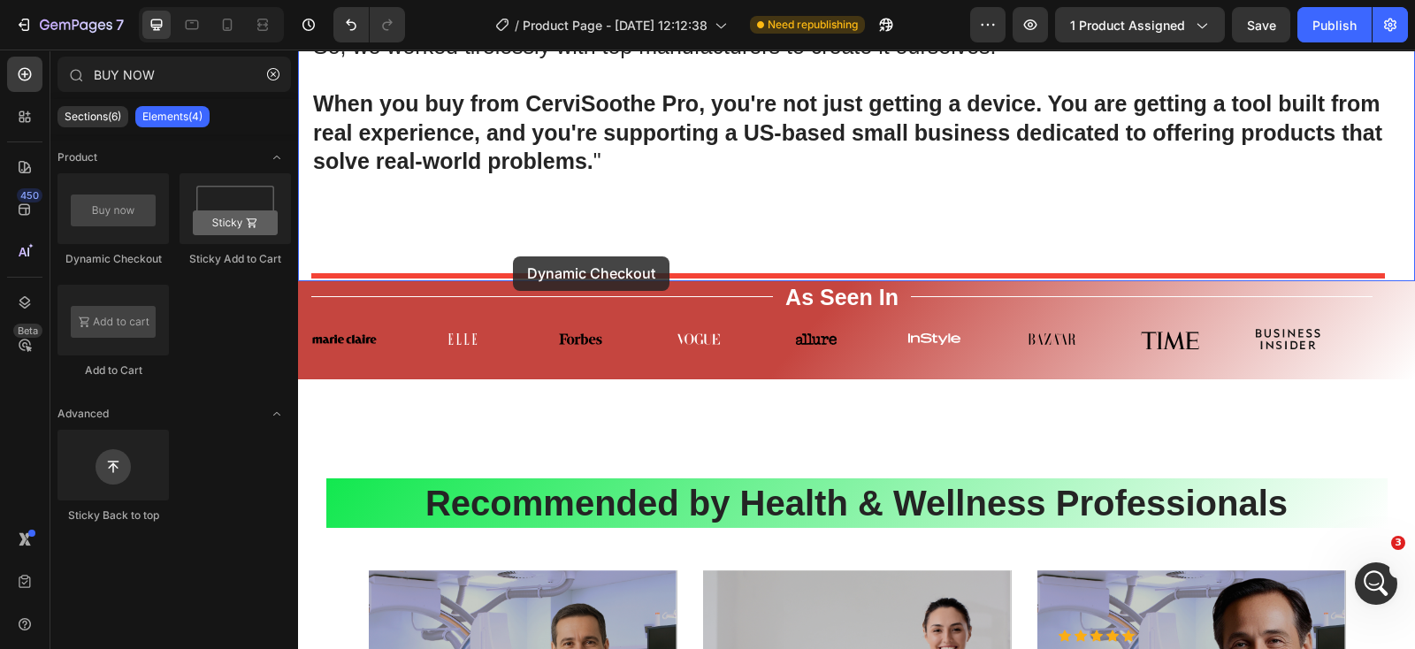
drag, startPoint x: 404, startPoint y: 285, endPoint x: 513, endPoint y: 256, distance: 112.4
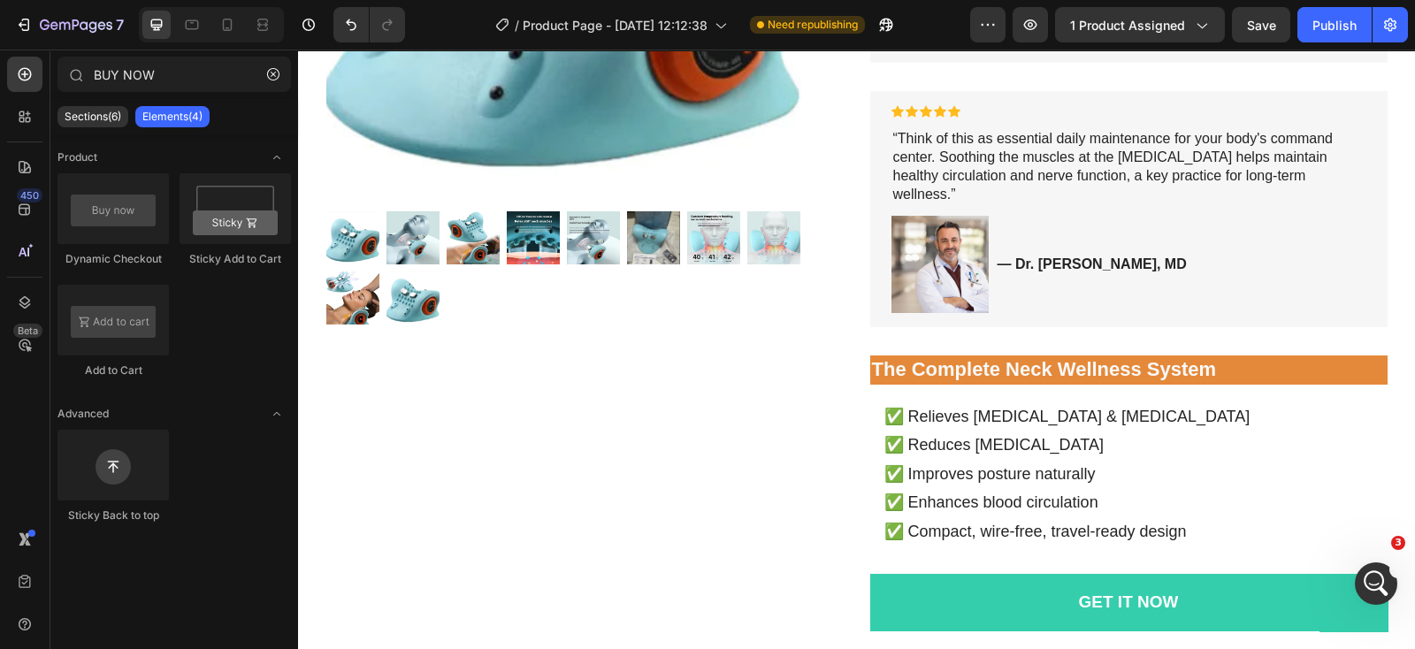
scroll to position [663, 0]
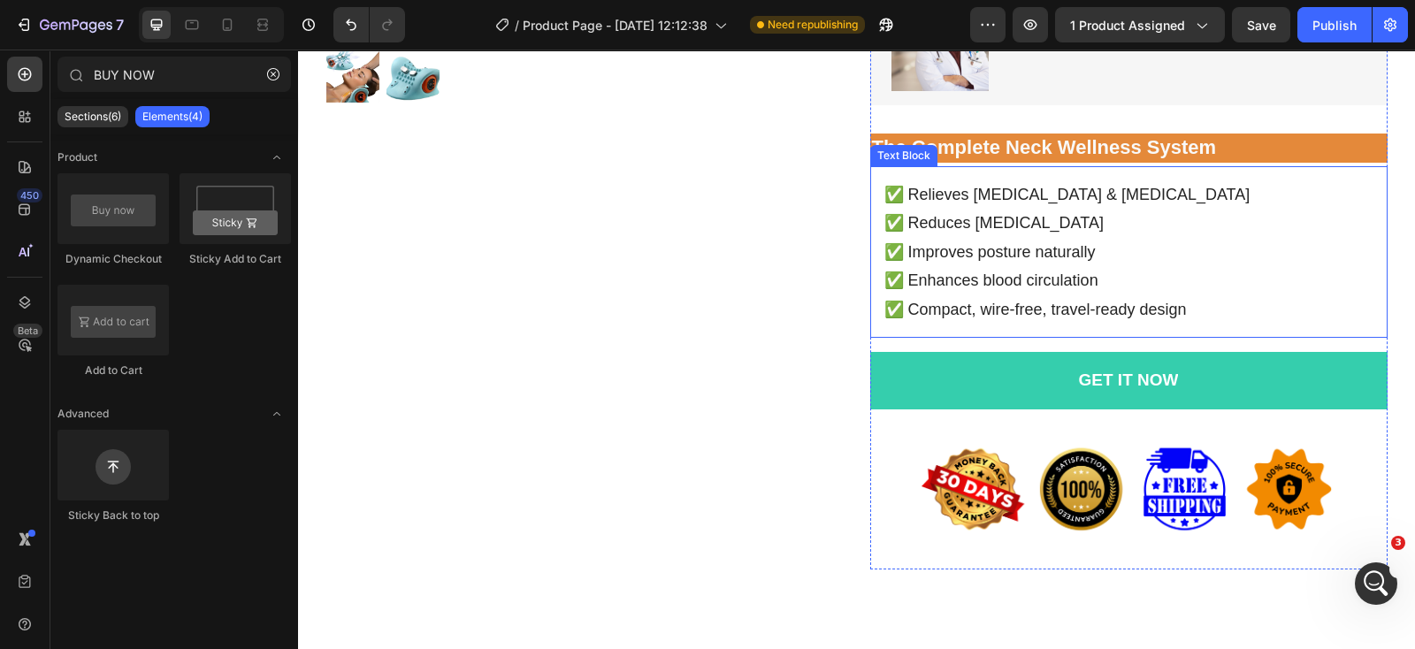
click at [1360, 336] on div "✅ Relieves [MEDICAL_DATA] & [MEDICAL_DATA] ✅ Reduces [MEDICAL_DATA] ✅ Improves …" at bounding box center [1128, 252] width 517 height 172
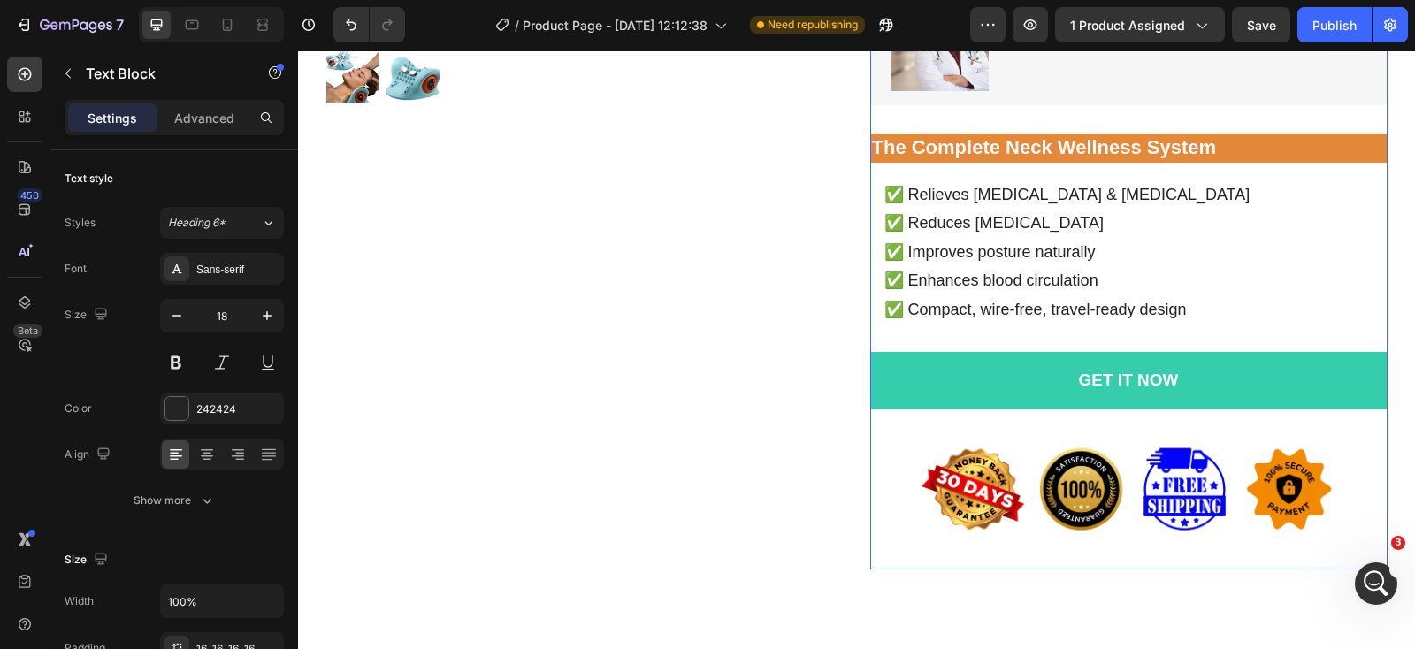
click at [1322, 420] on div "CerviSoothe Pro Product Title Icon Icon Icon Icon Icon Icon List 2,500+ Positiv…" at bounding box center [1128, 31] width 517 height 1076
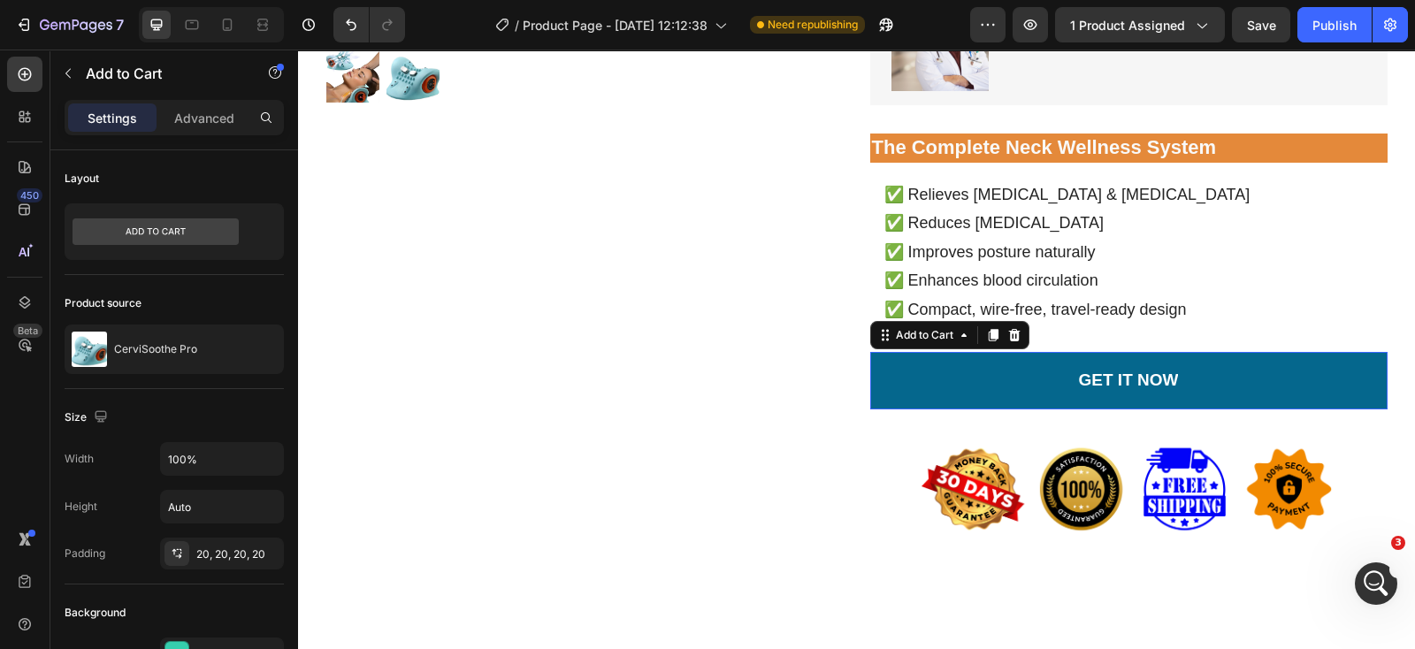
click at [1356, 394] on button "GET IT NOW" at bounding box center [1128, 380] width 517 height 57
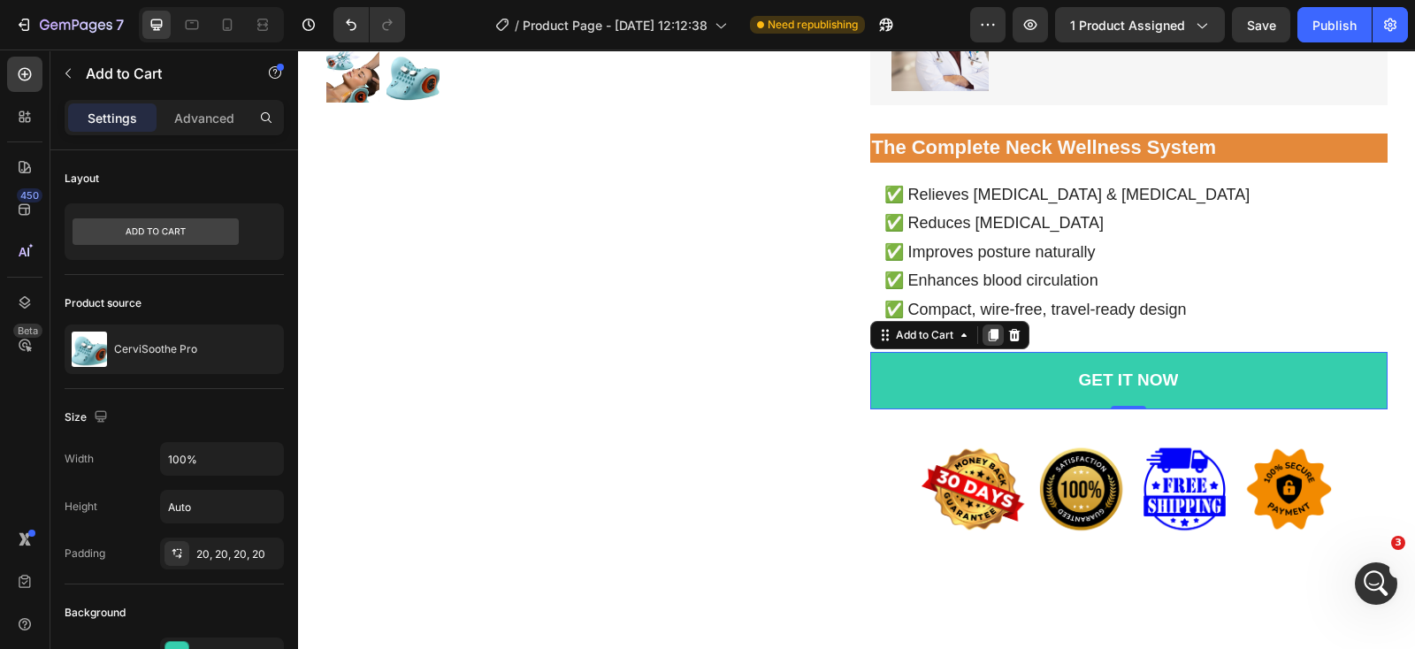
click at [988, 335] on icon at bounding box center [993, 335] width 10 height 12
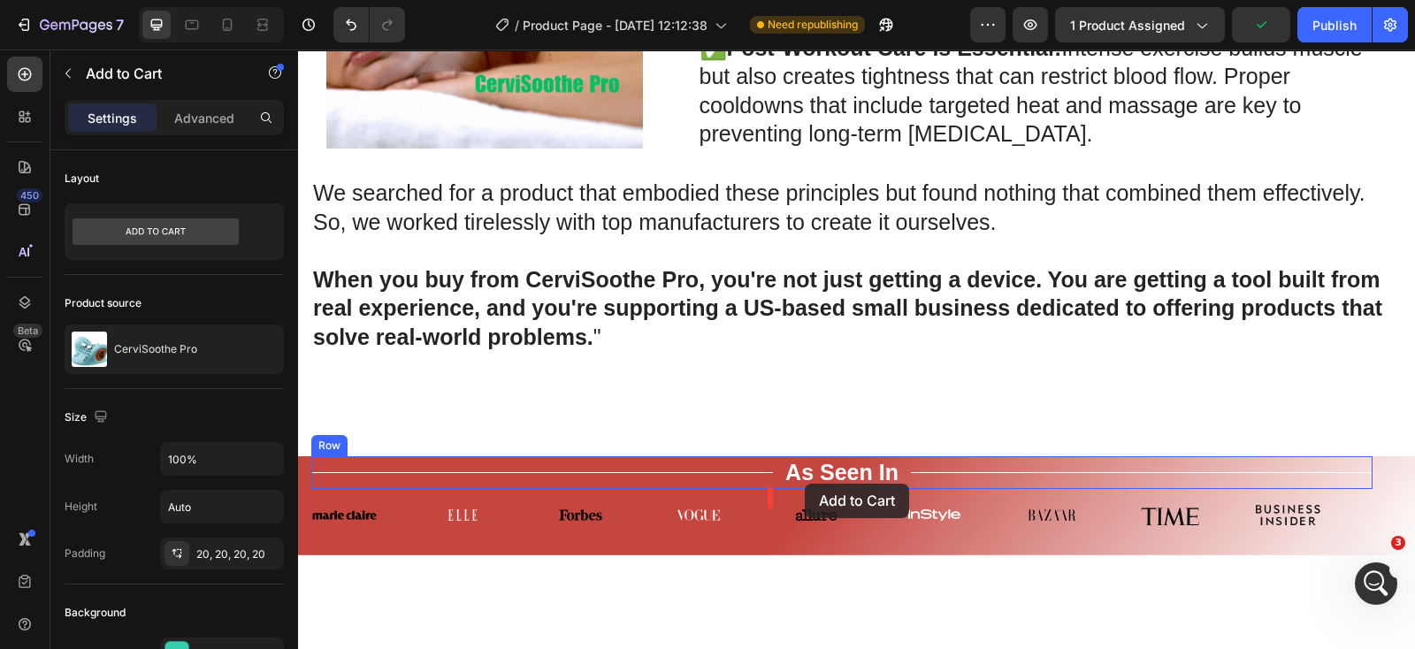
scroll to position [6423, 0]
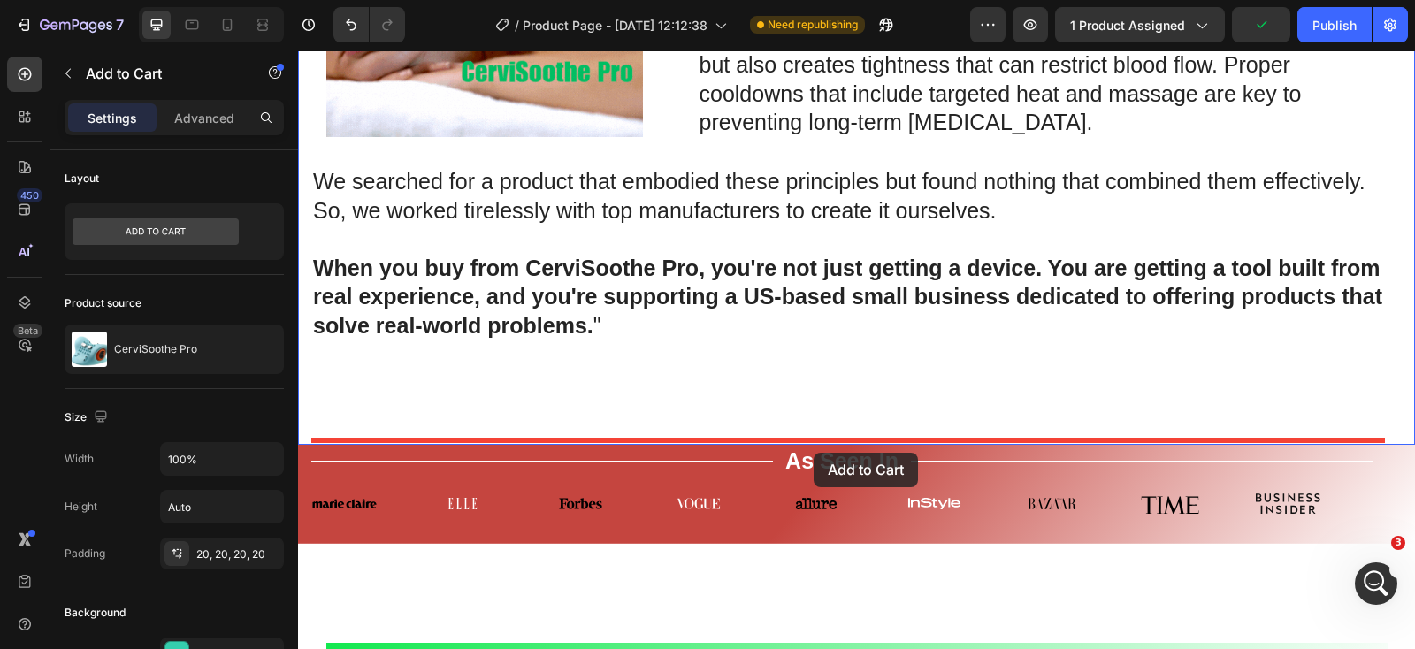
drag, startPoint x: 877, startPoint y: 392, endPoint x: 814, endPoint y: 453, distance: 87.6
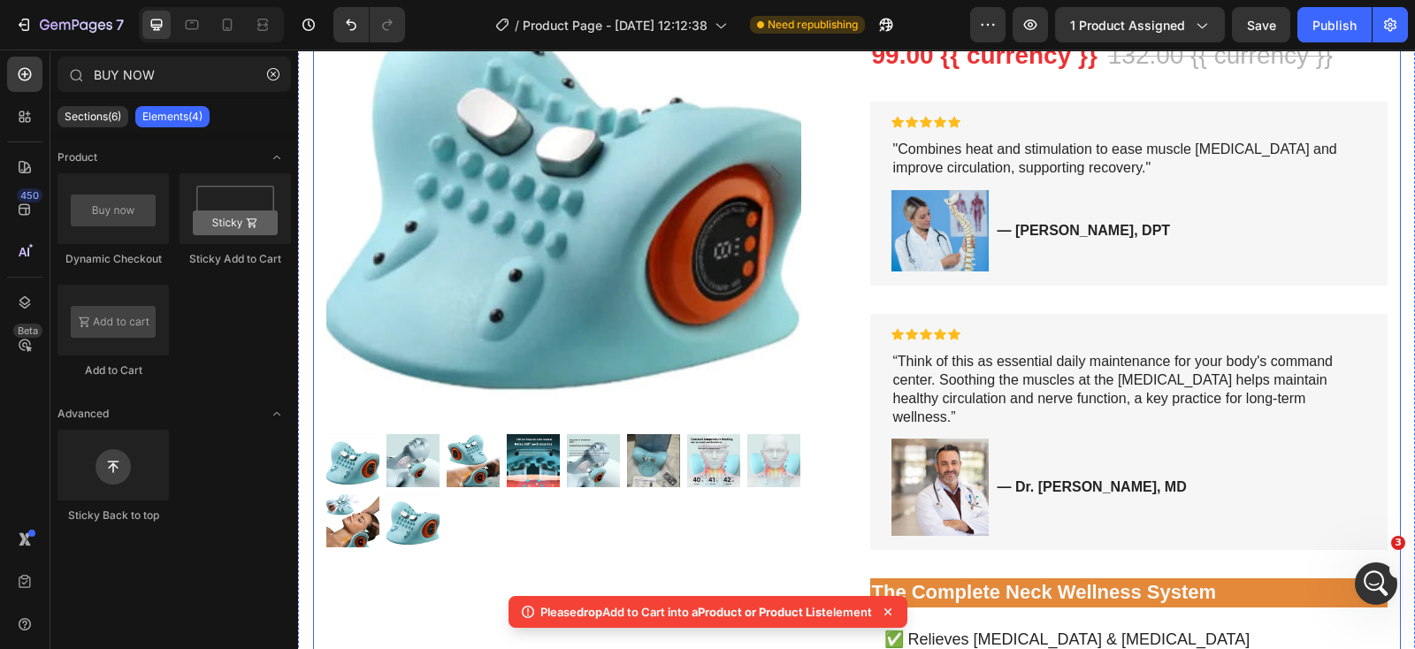
scroll to position [661, 0]
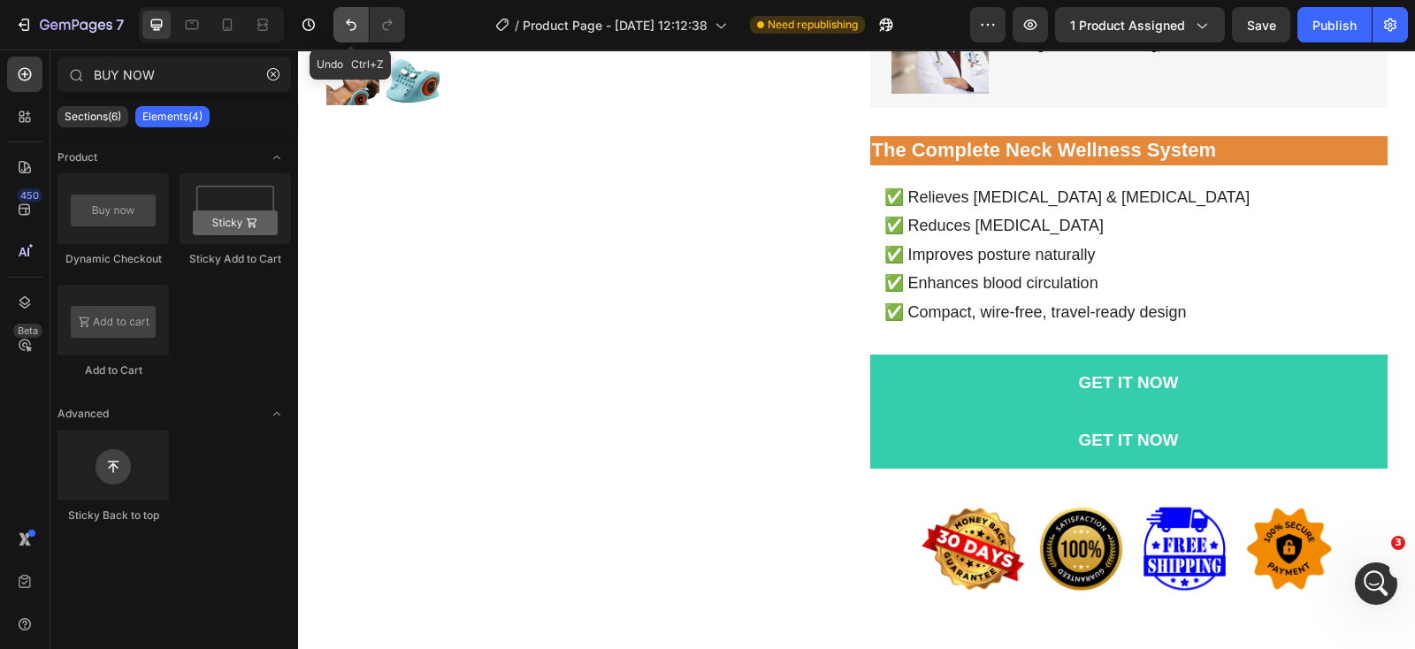
click at [353, 27] on icon "Undo/Redo" at bounding box center [351, 25] width 18 height 18
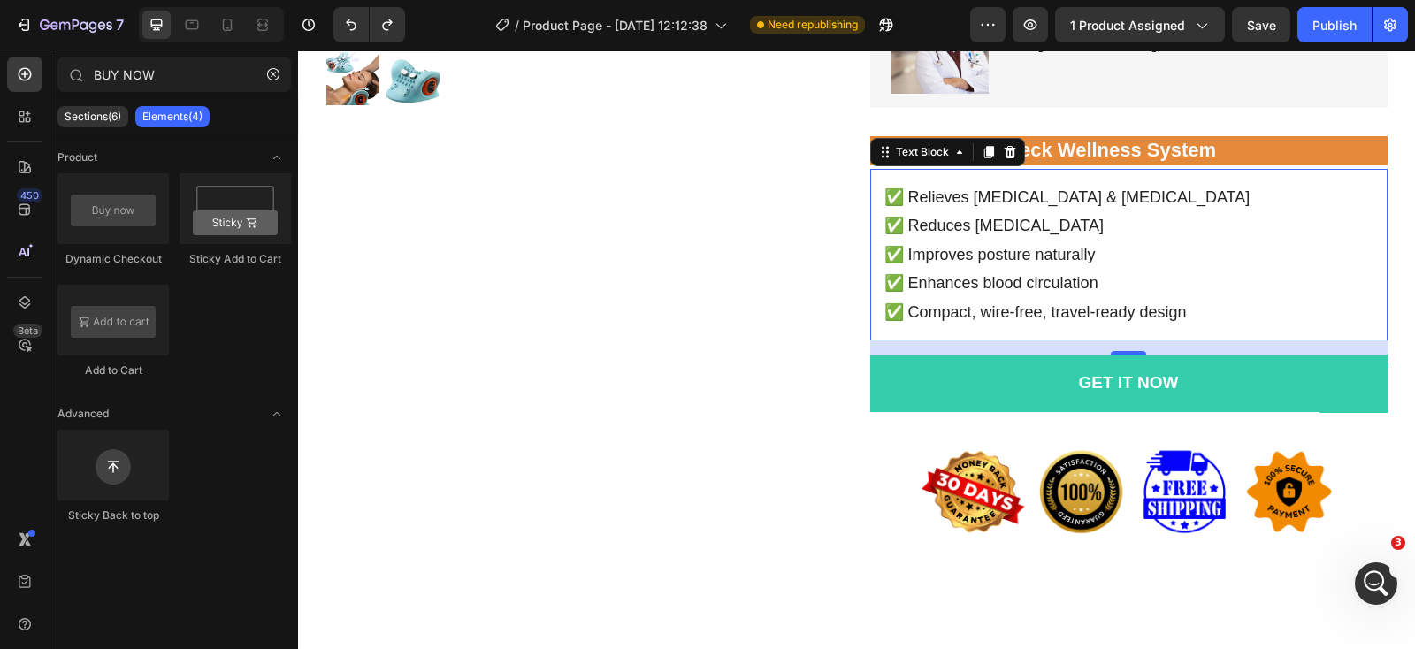
click at [1368, 317] on div "✅ Relieves [MEDICAL_DATA] & [MEDICAL_DATA] ✅ Reduces [MEDICAL_DATA] ✅ Improves …" at bounding box center [1128, 255] width 517 height 172
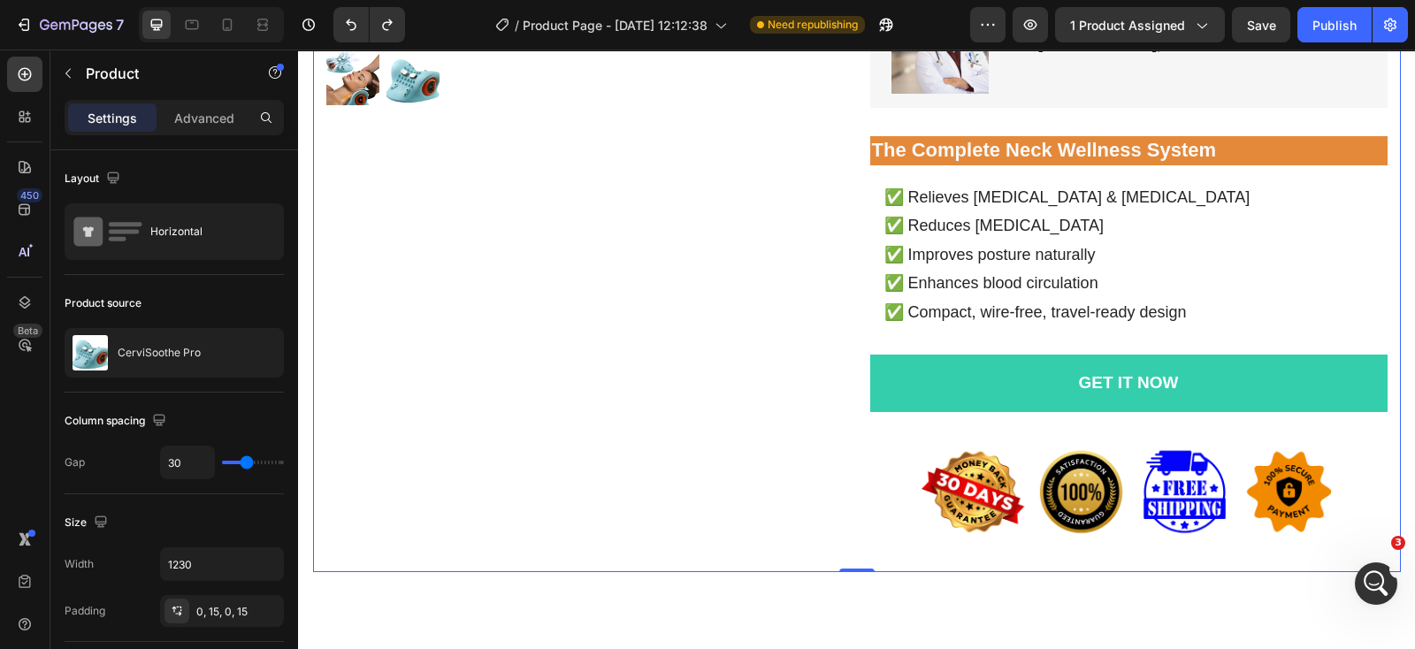
click at [1384, 333] on div "Product Images CerviSoothe Pro Product Title Icon Icon Icon Icon Icon Icon List…" at bounding box center [857, 34] width 1088 height 1076
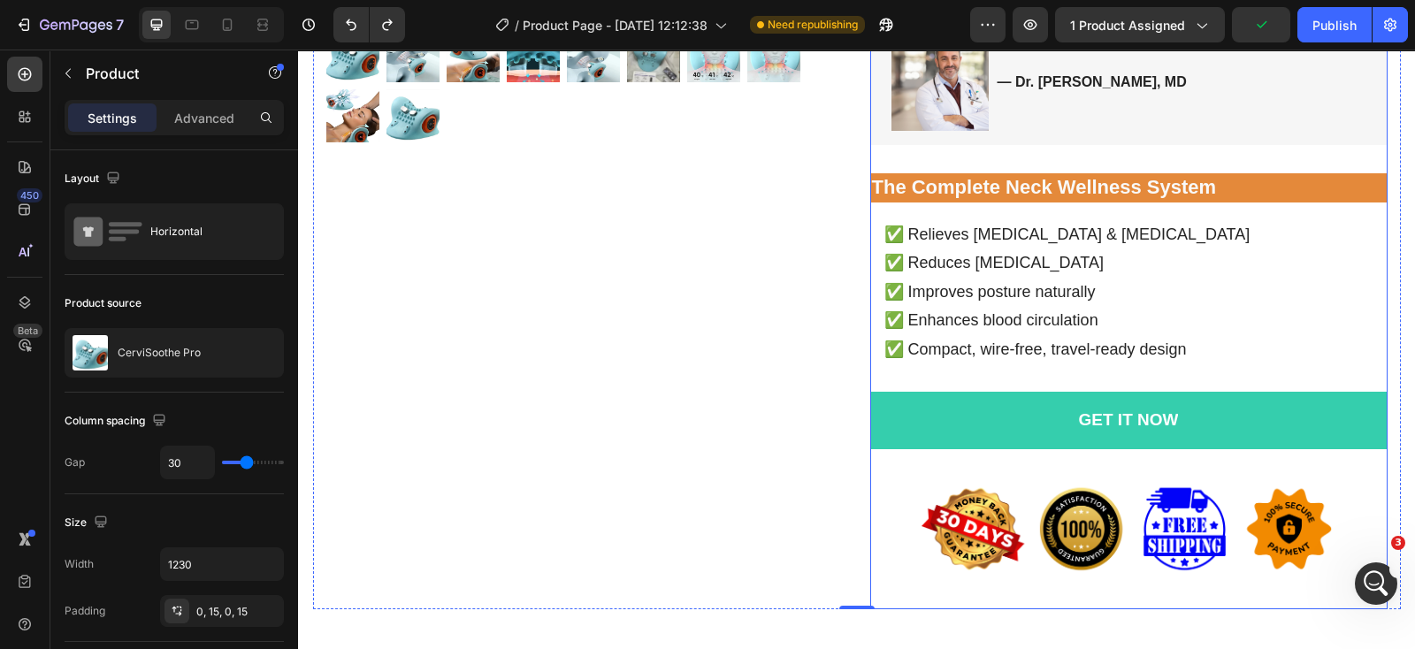
scroll to position [663, 0]
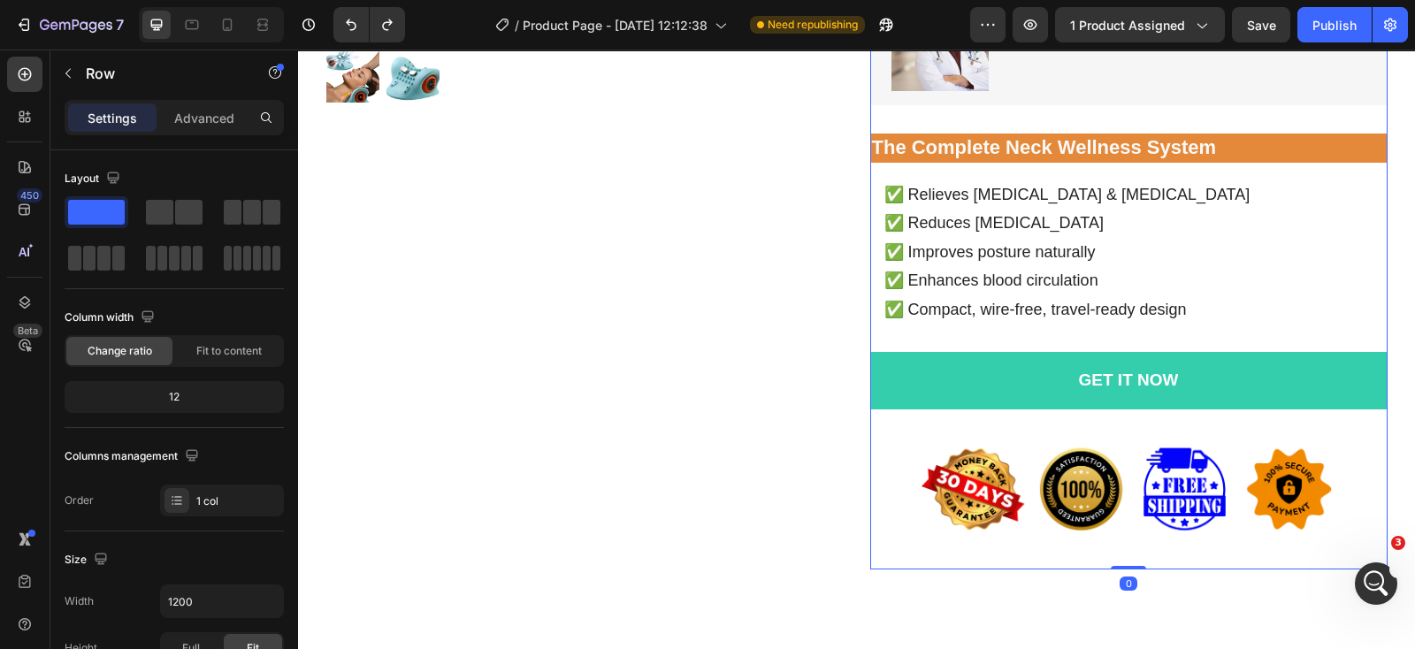
click at [1376, 425] on div "CerviSoothe Pro Product Title Icon Icon Icon Icon Icon Icon List 2,500+ Positiv…" at bounding box center [1128, 31] width 517 height 1076
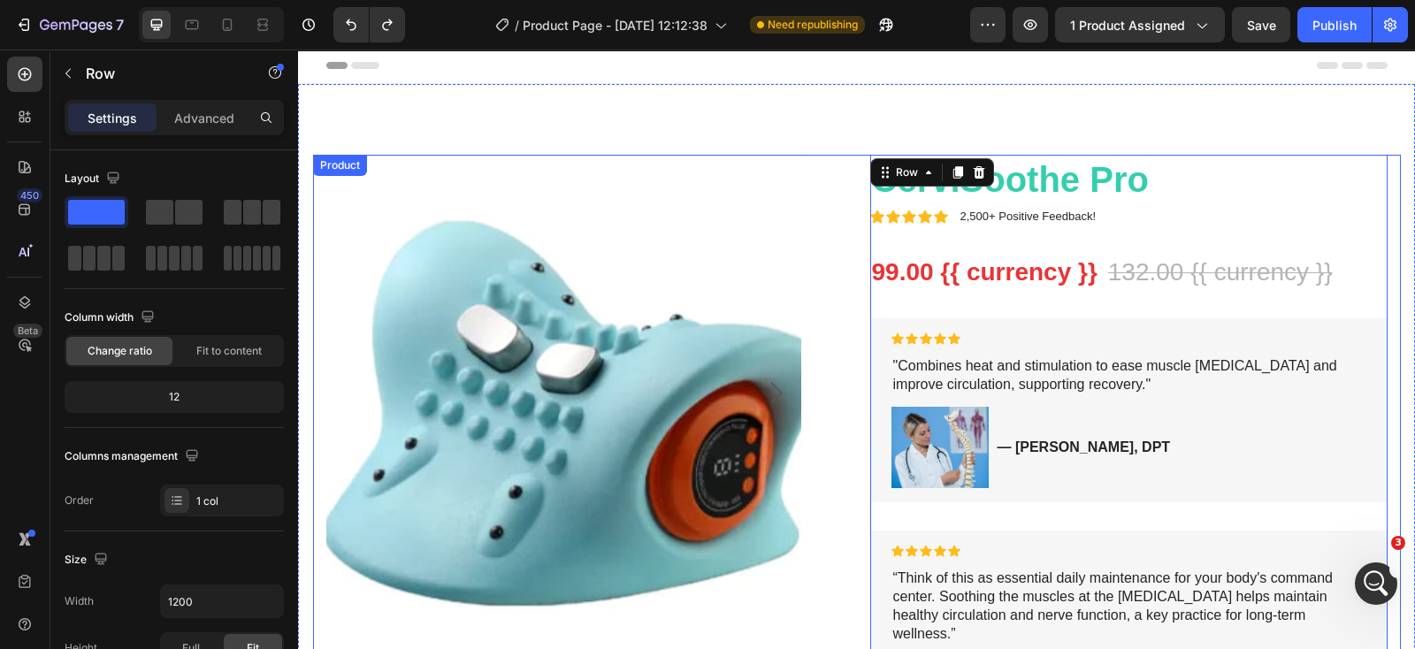
scroll to position [0, 0]
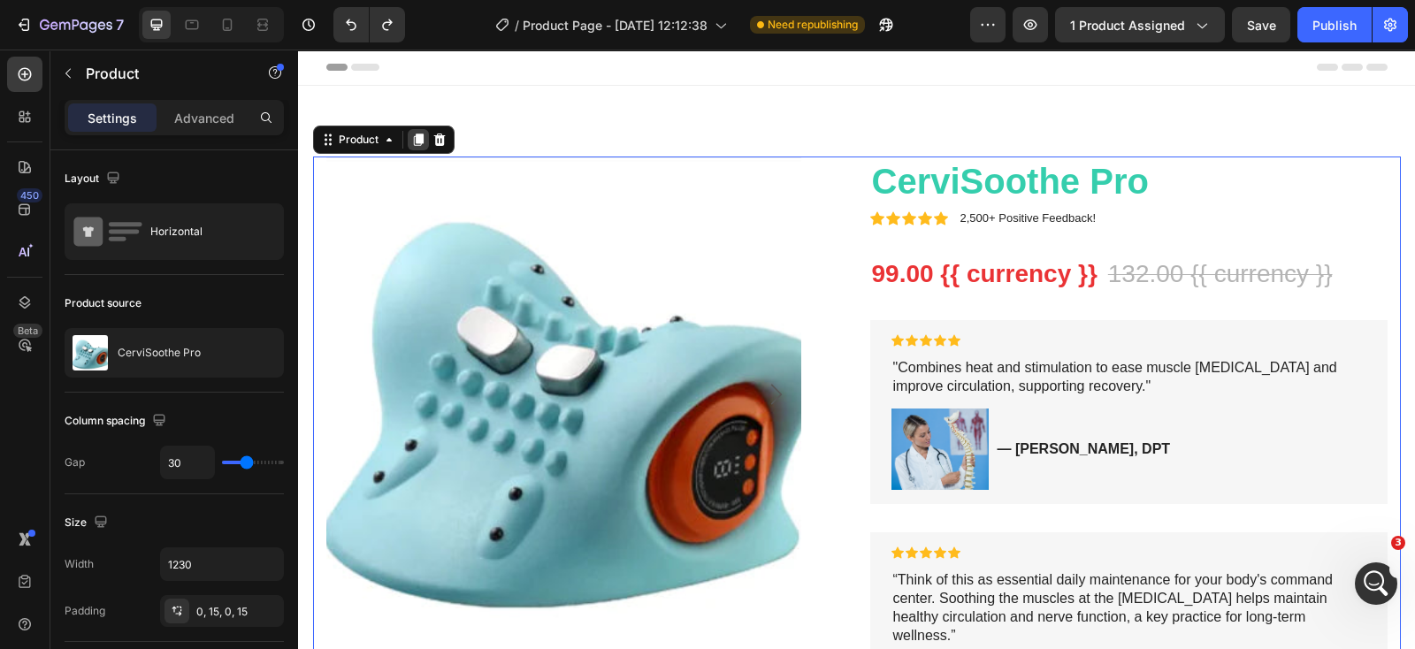
click at [413, 137] on icon at bounding box center [418, 140] width 10 height 12
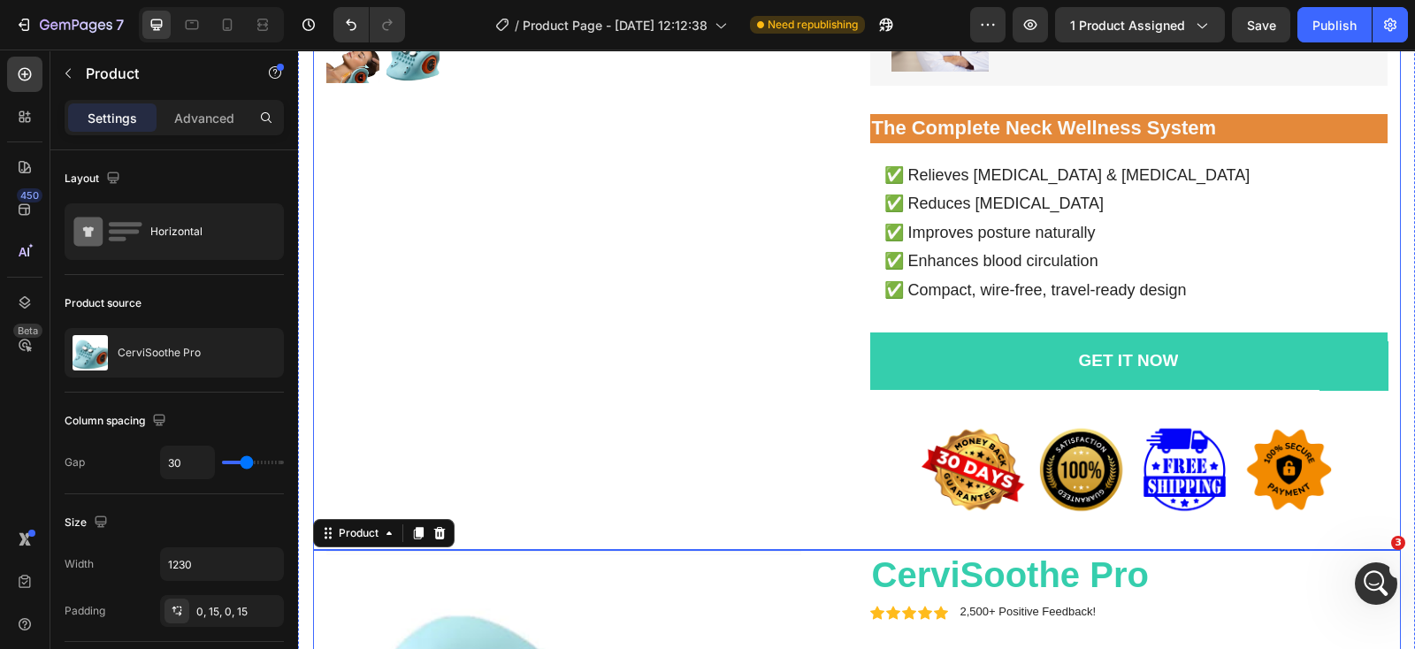
scroll to position [1121, 0]
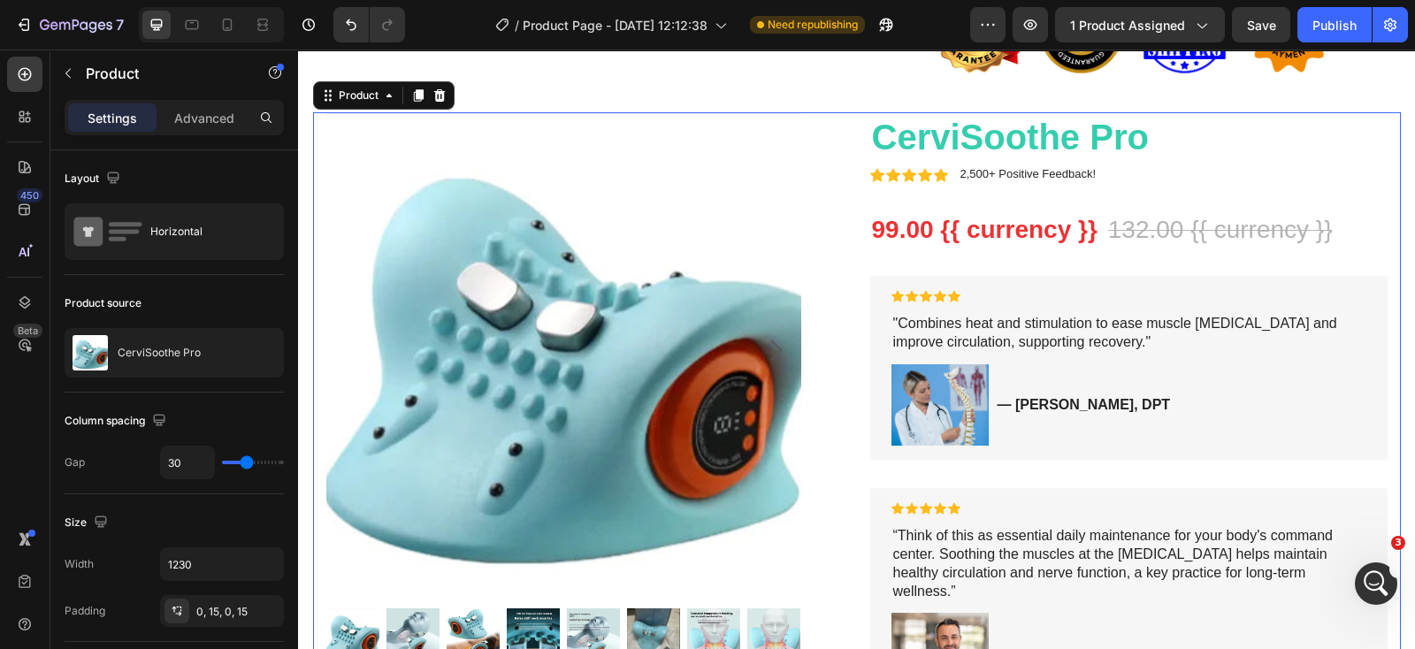
click at [846, 143] on div "Product Images CerviSoothe Pro Product Title Icon Icon Icon Icon Icon Icon List…" at bounding box center [857, 650] width 1088 height 1076
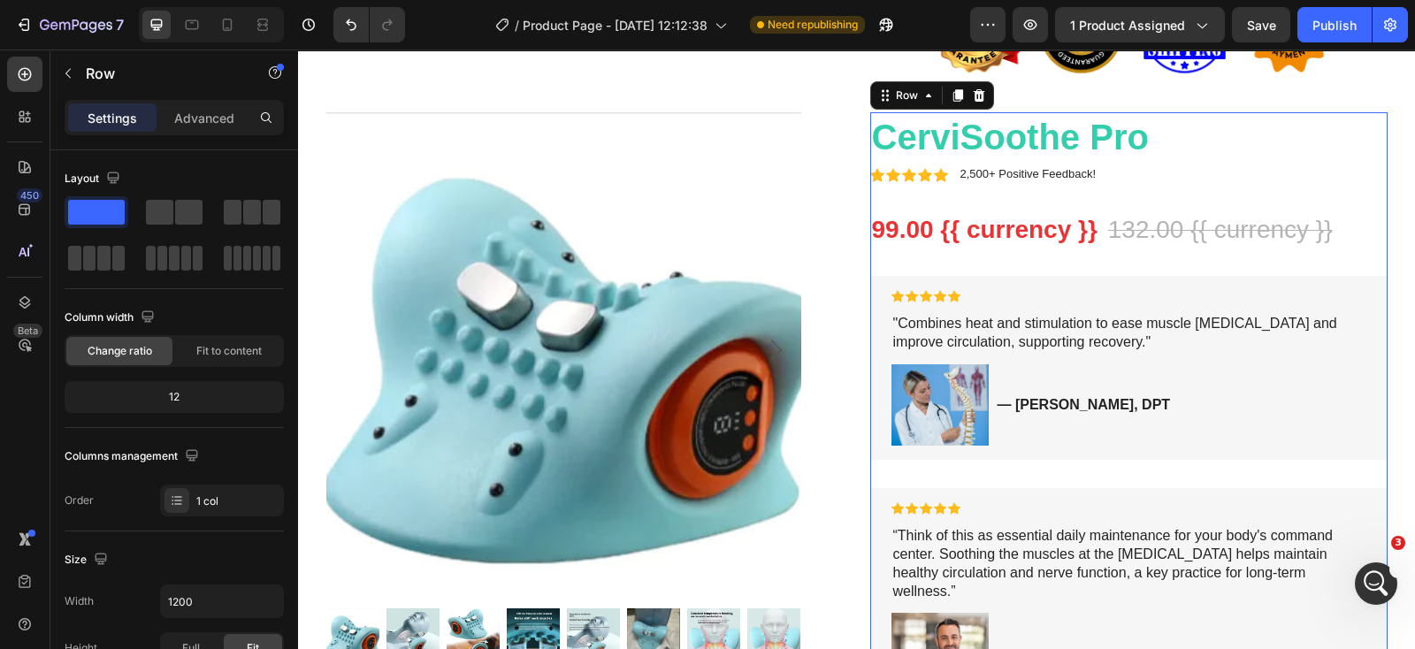
click at [1343, 183] on div "CerviSoothe Pro Product Title Icon Icon Icon Icon Icon Icon List 2,500+ Positiv…" at bounding box center [1128, 650] width 517 height 1076
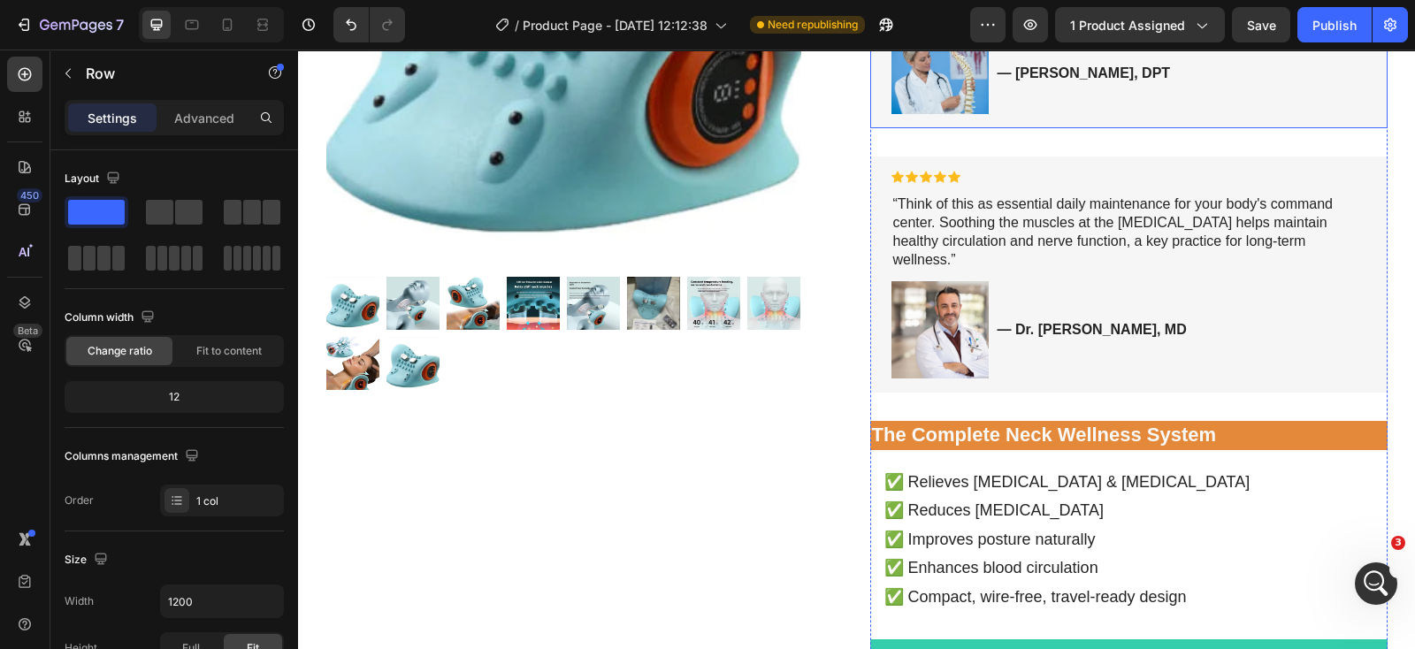
scroll to position [1673, 0]
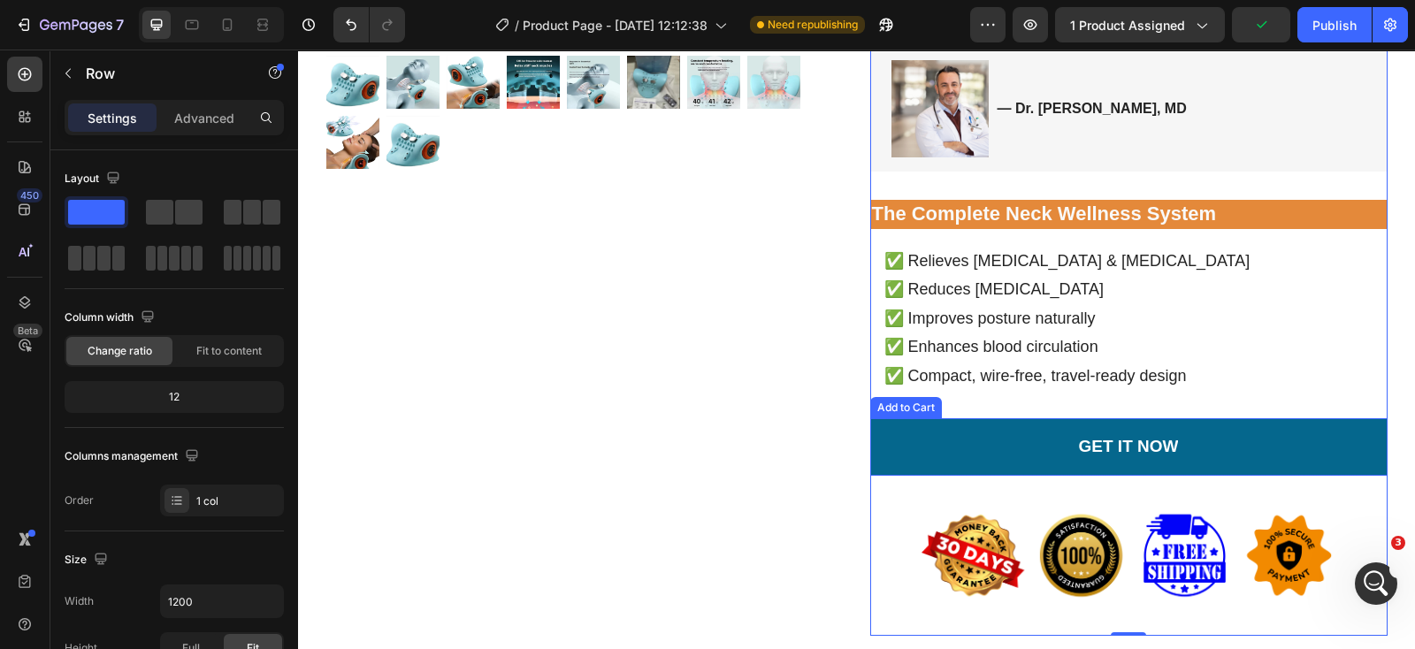
click at [911, 456] on button "GET IT NOW" at bounding box center [1128, 446] width 517 height 57
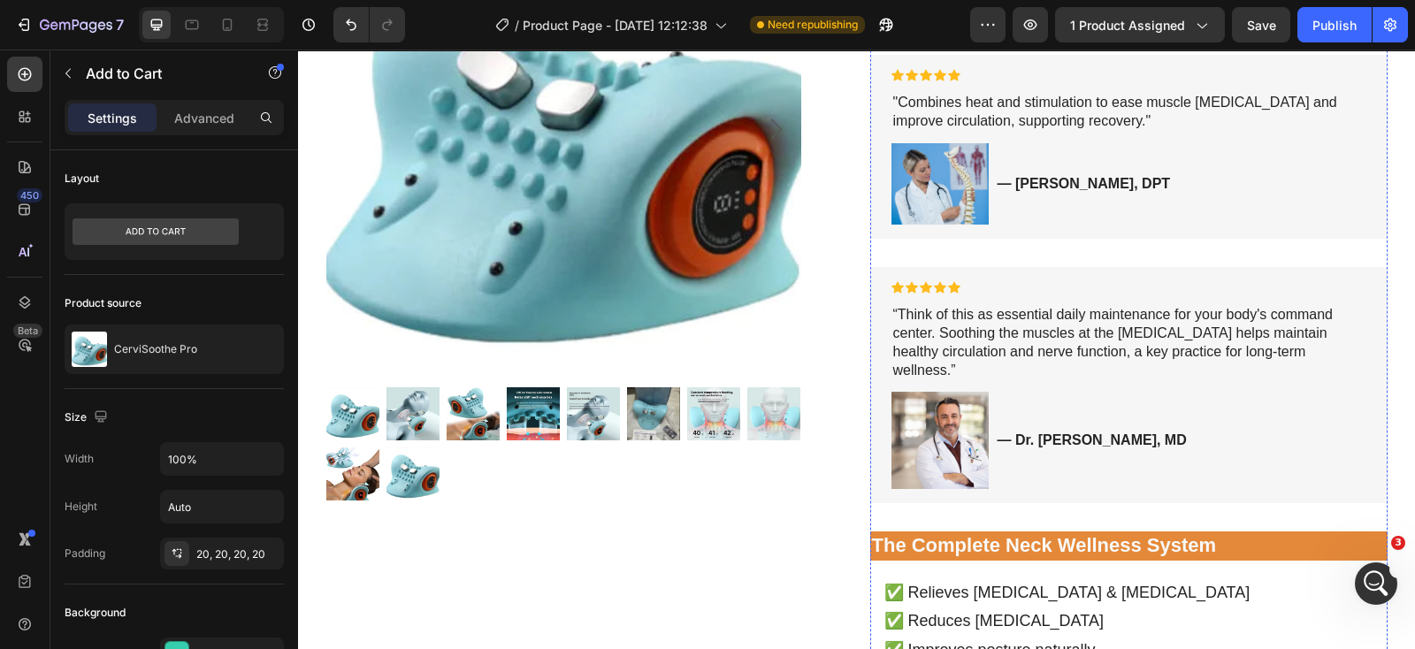
scroll to position [1784, 0]
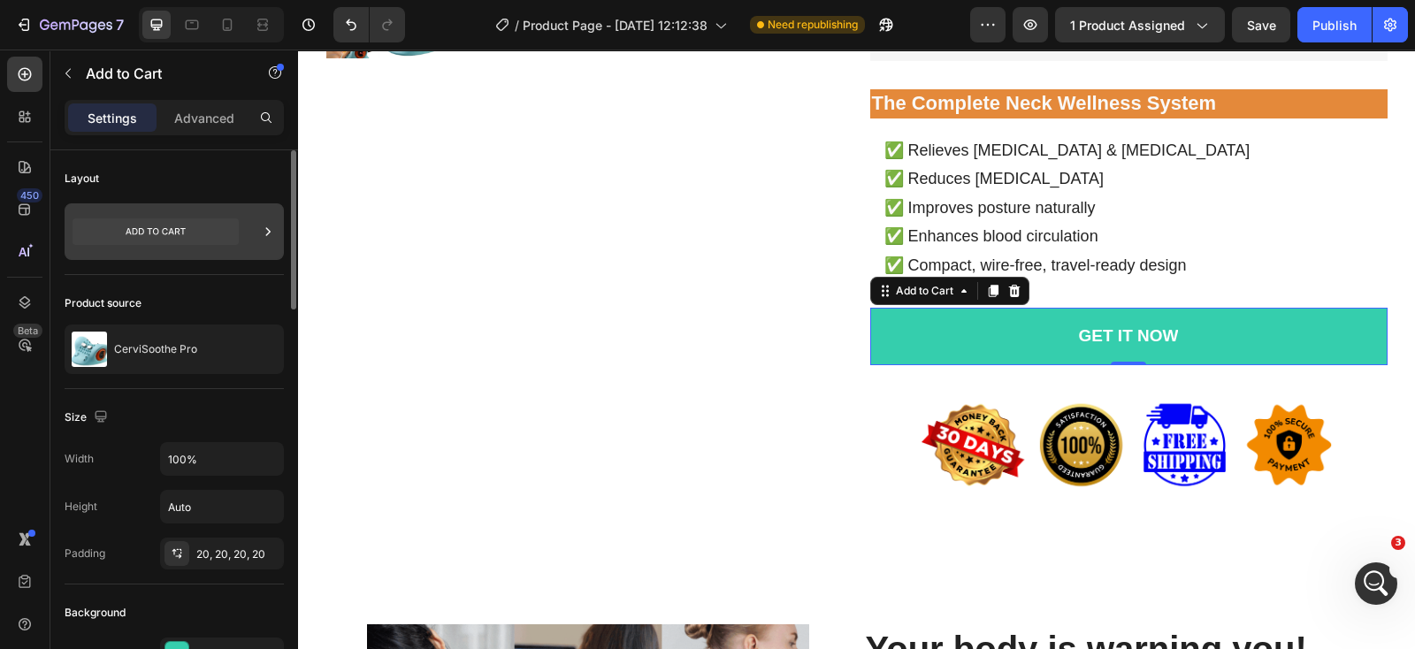
click at [218, 224] on icon at bounding box center [156, 231] width 166 height 27
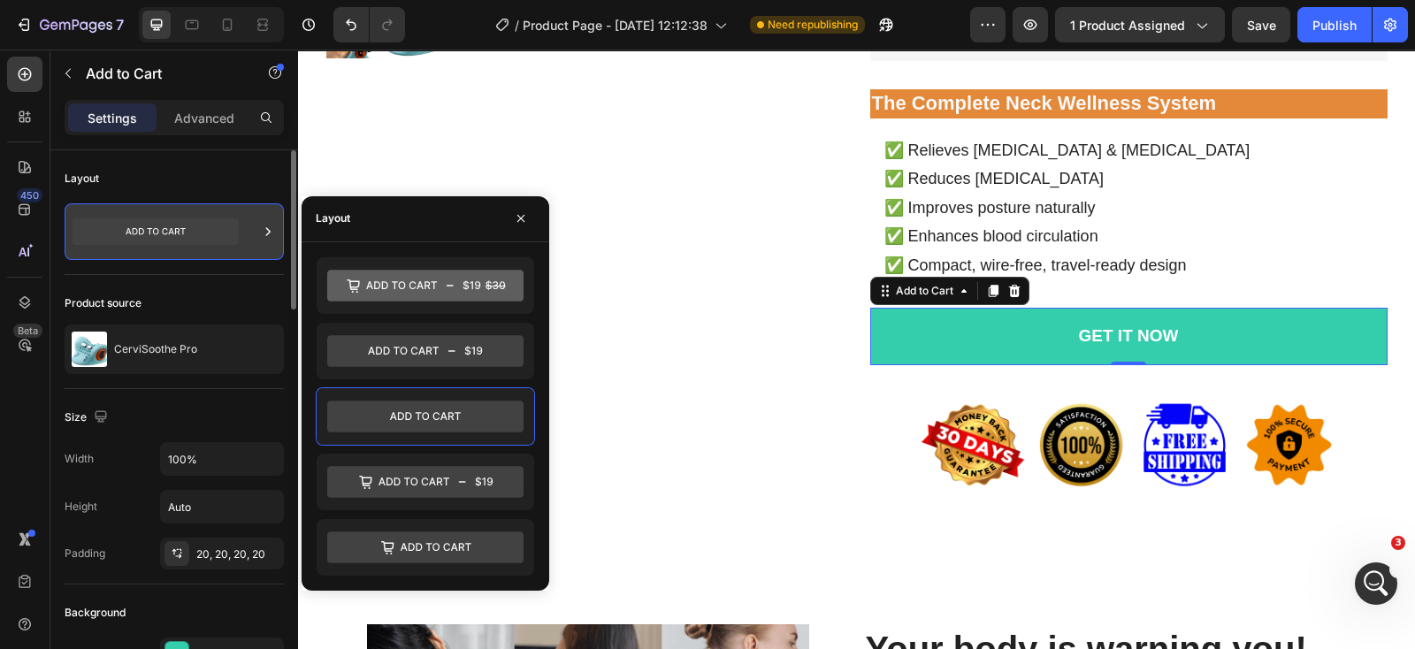
click at [218, 224] on icon at bounding box center [156, 231] width 166 height 27
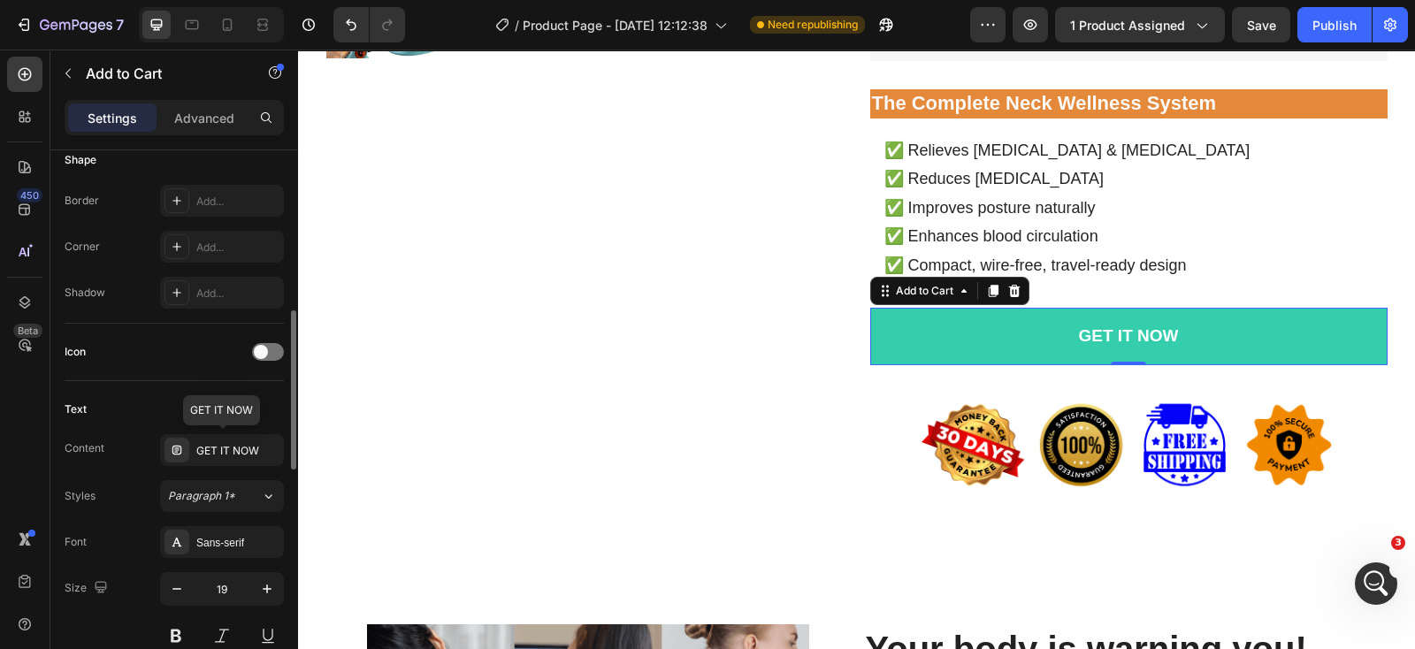
scroll to position [773, 0]
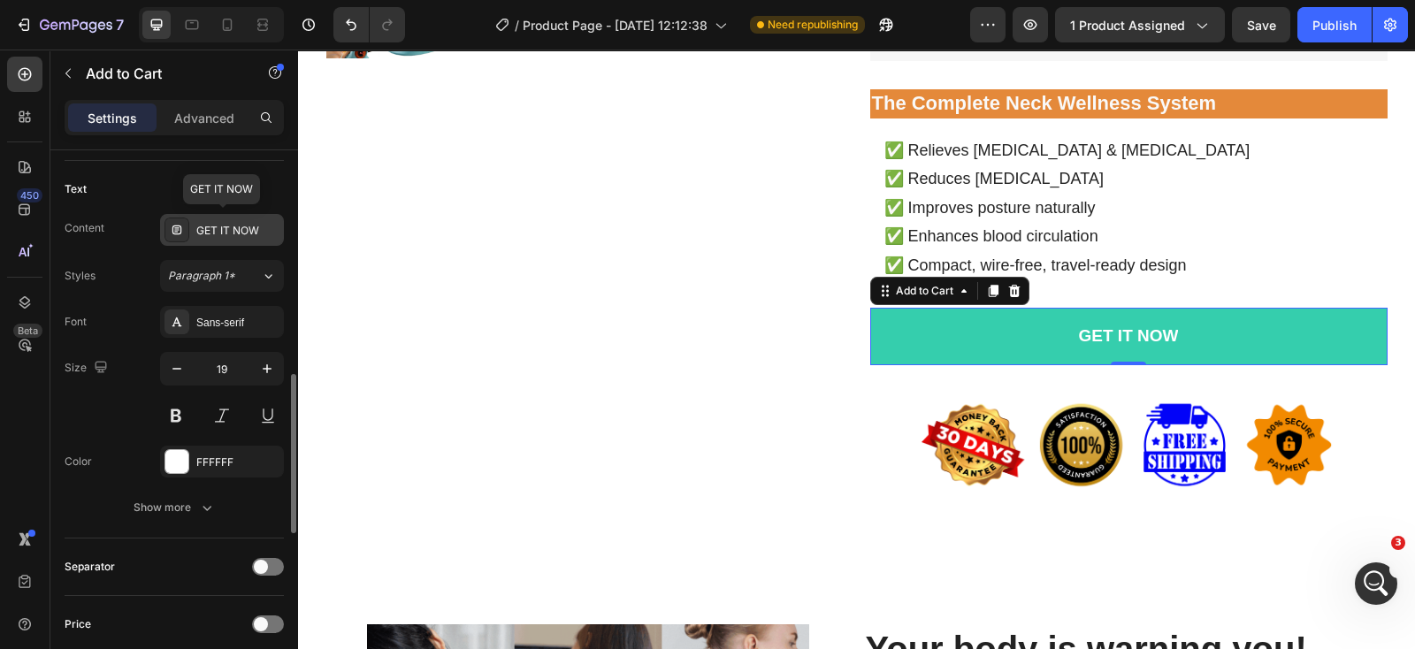
click at [243, 229] on div "GET IT NOW" at bounding box center [237, 231] width 83 height 16
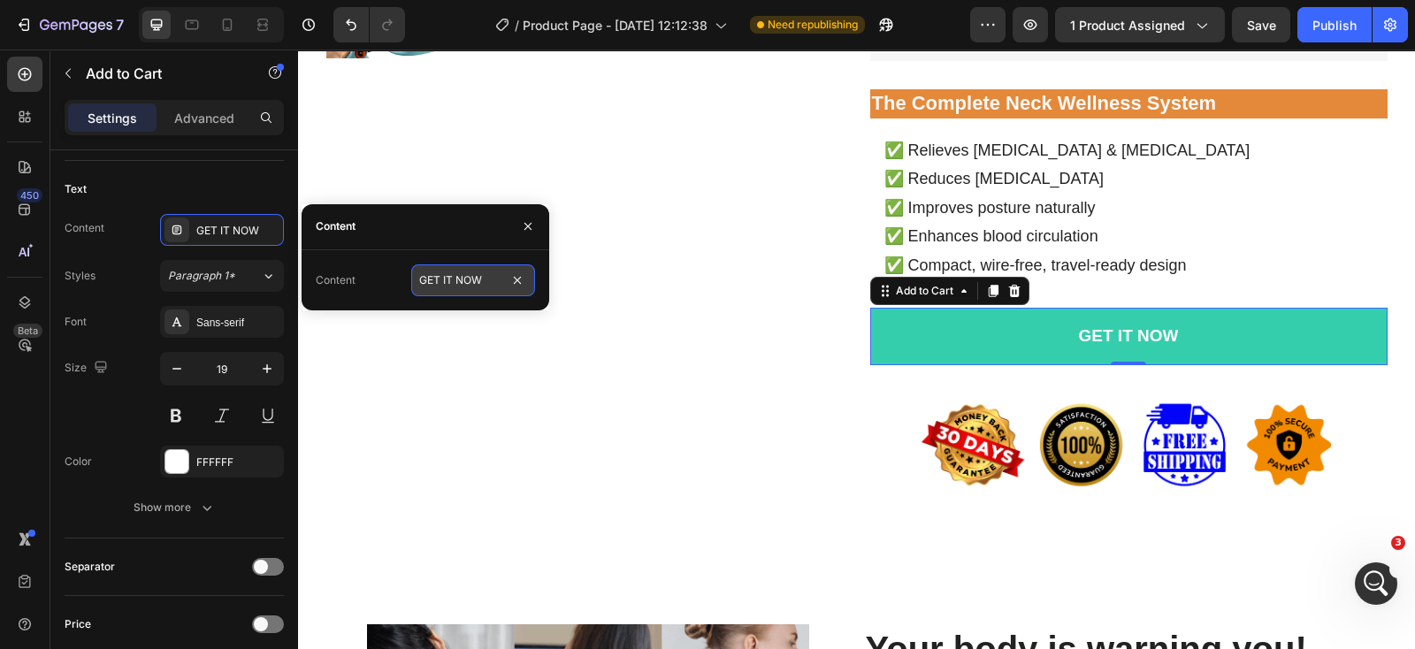
click at [440, 289] on input "GET IT NOW" at bounding box center [473, 280] width 124 height 32
paste input "Yes, I Want [MEDICAL_DATA] Relief"
type input "Yes, I Want [MEDICAL_DATA] Relief"
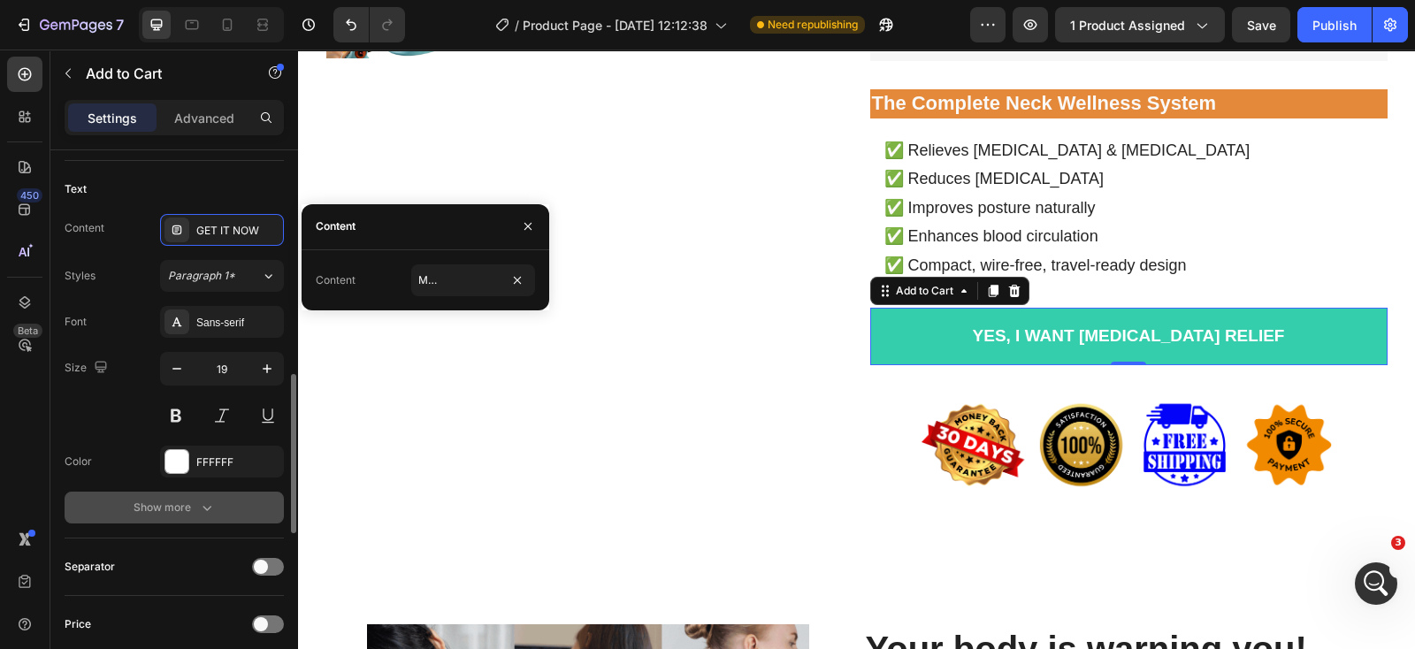
click at [233, 505] on button "Show more" at bounding box center [174, 508] width 219 height 32
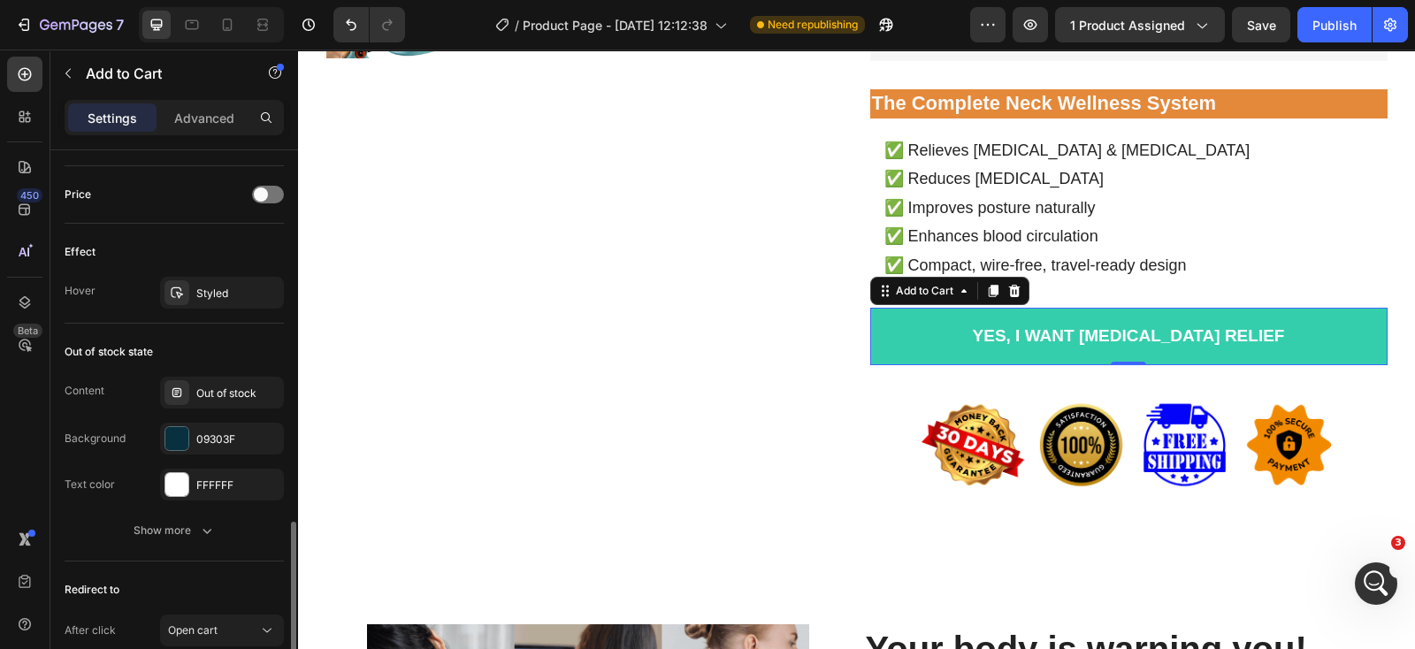
scroll to position [1574, 0]
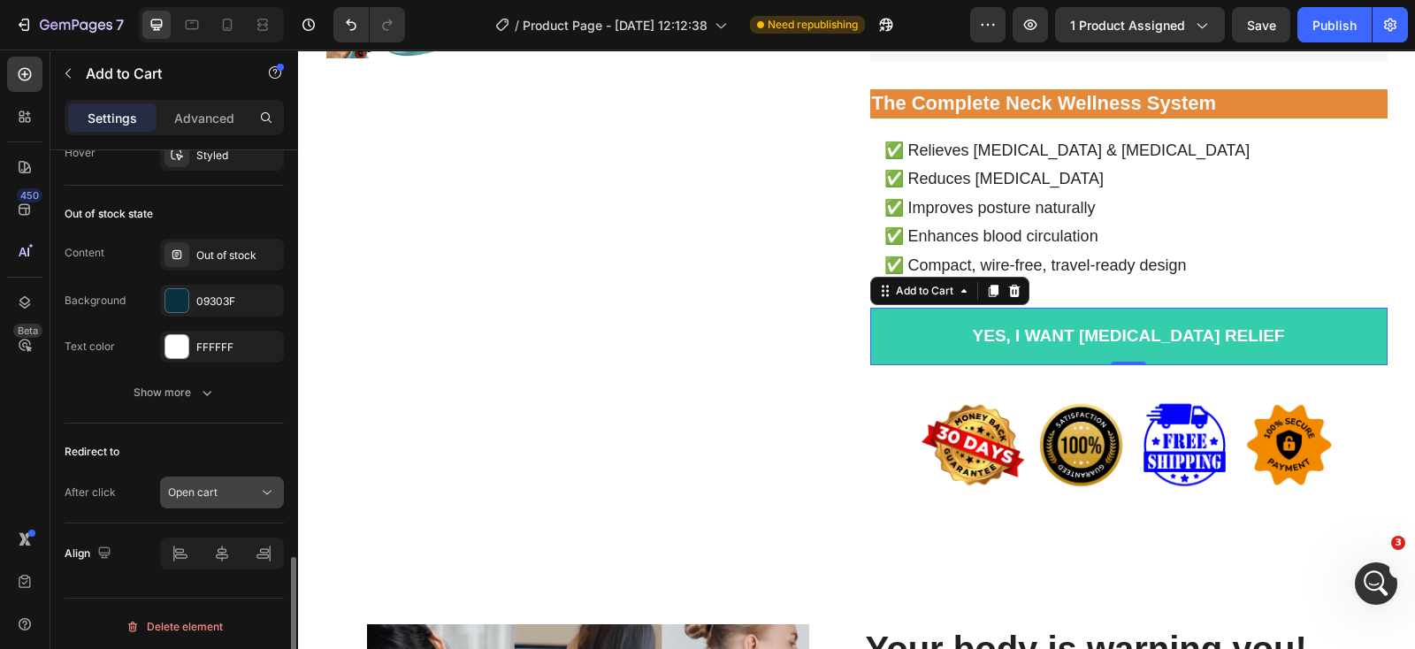
click at [261, 491] on icon at bounding box center [267, 493] width 18 height 18
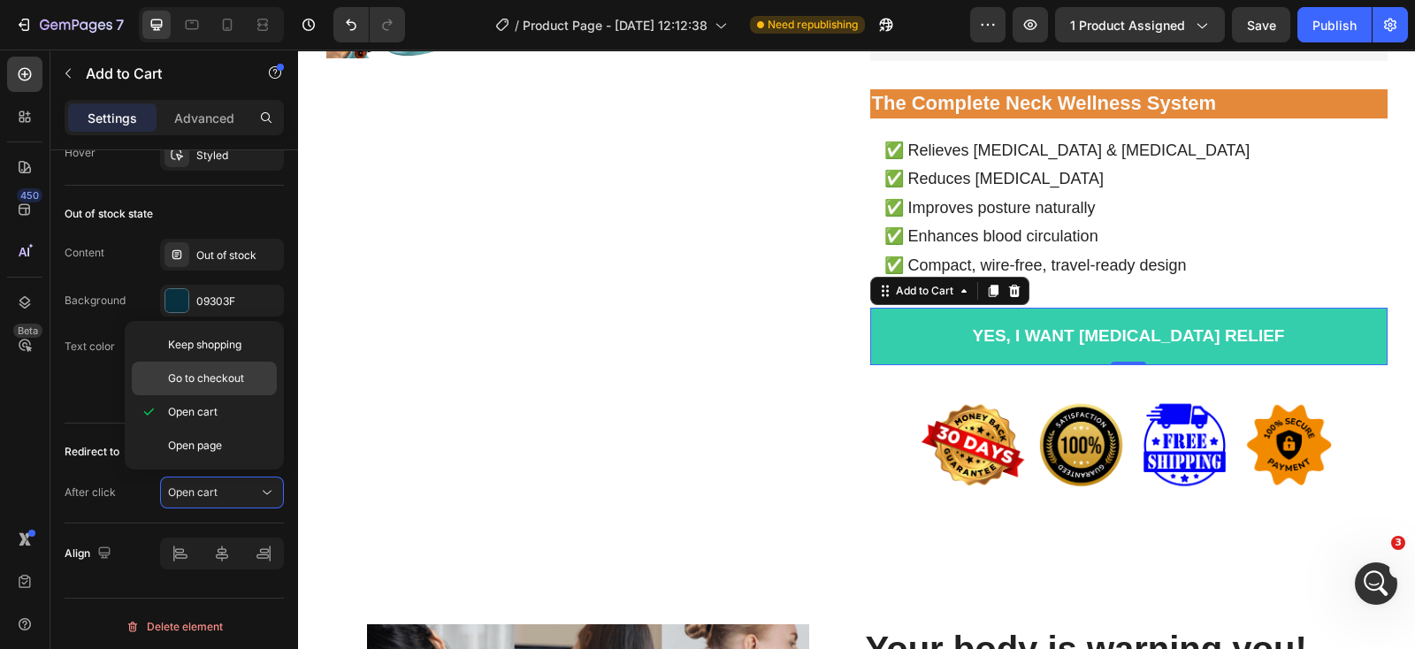
click at [240, 381] on span "Go to checkout" at bounding box center [206, 379] width 76 height 16
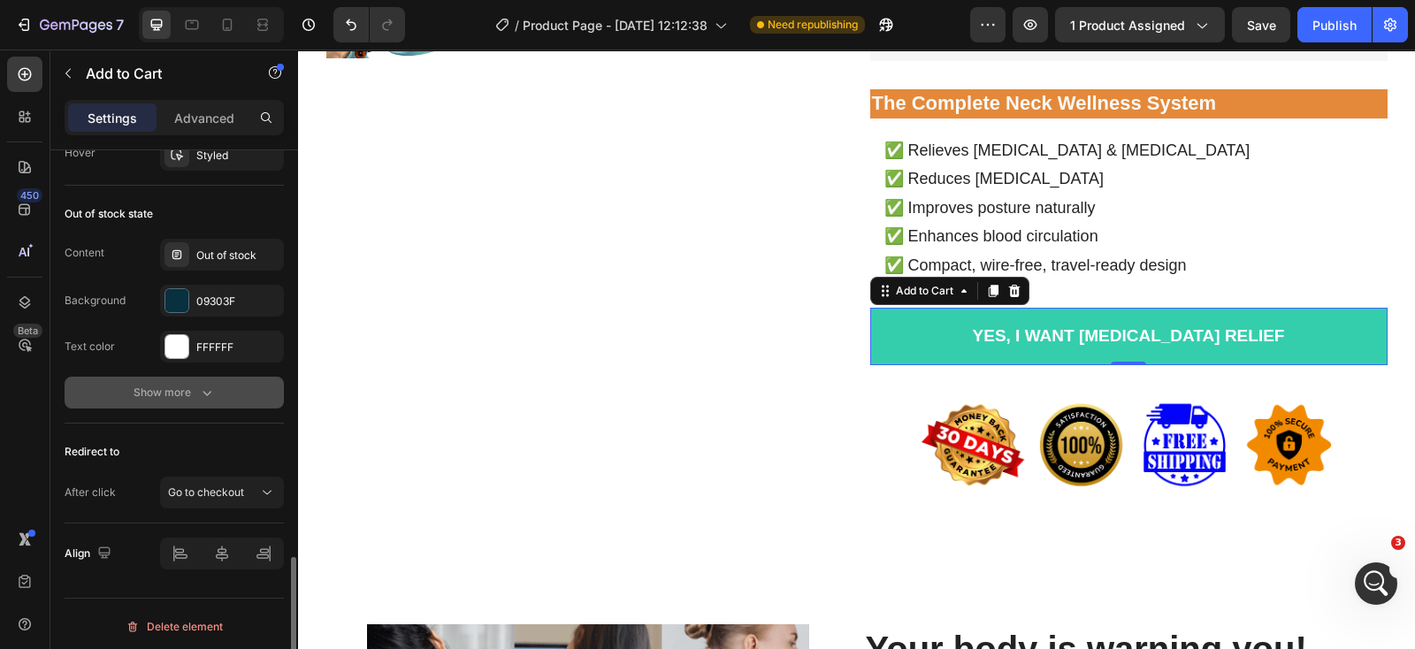
click at [208, 396] on button "Show more" at bounding box center [174, 393] width 219 height 32
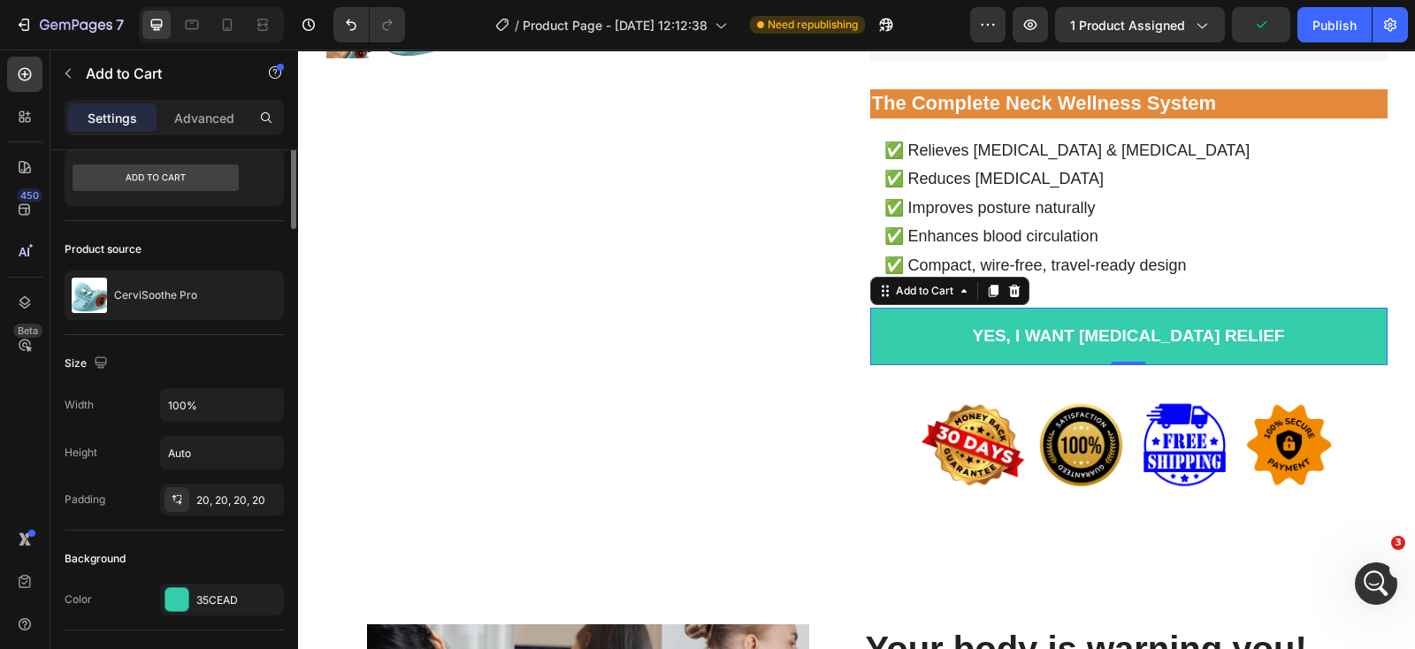
scroll to position [0, 0]
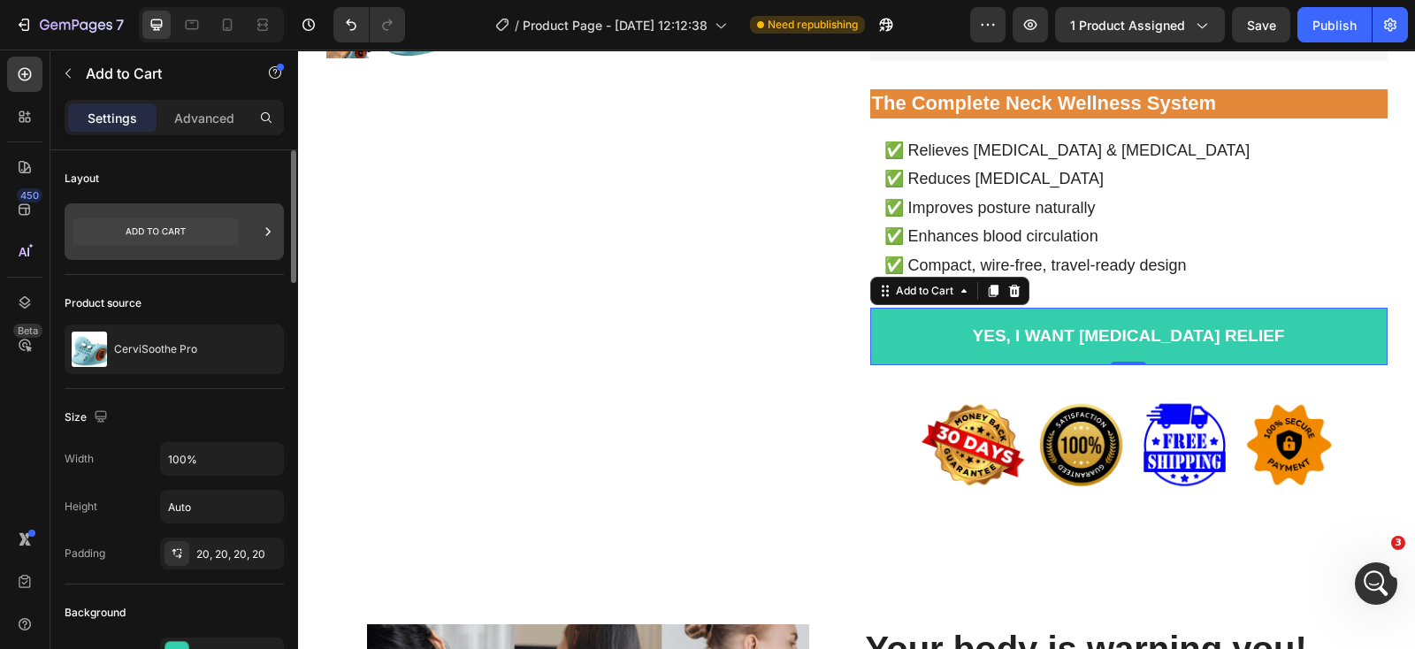
click at [244, 226] on div at bounding box center [174, 231] width 219 height 57
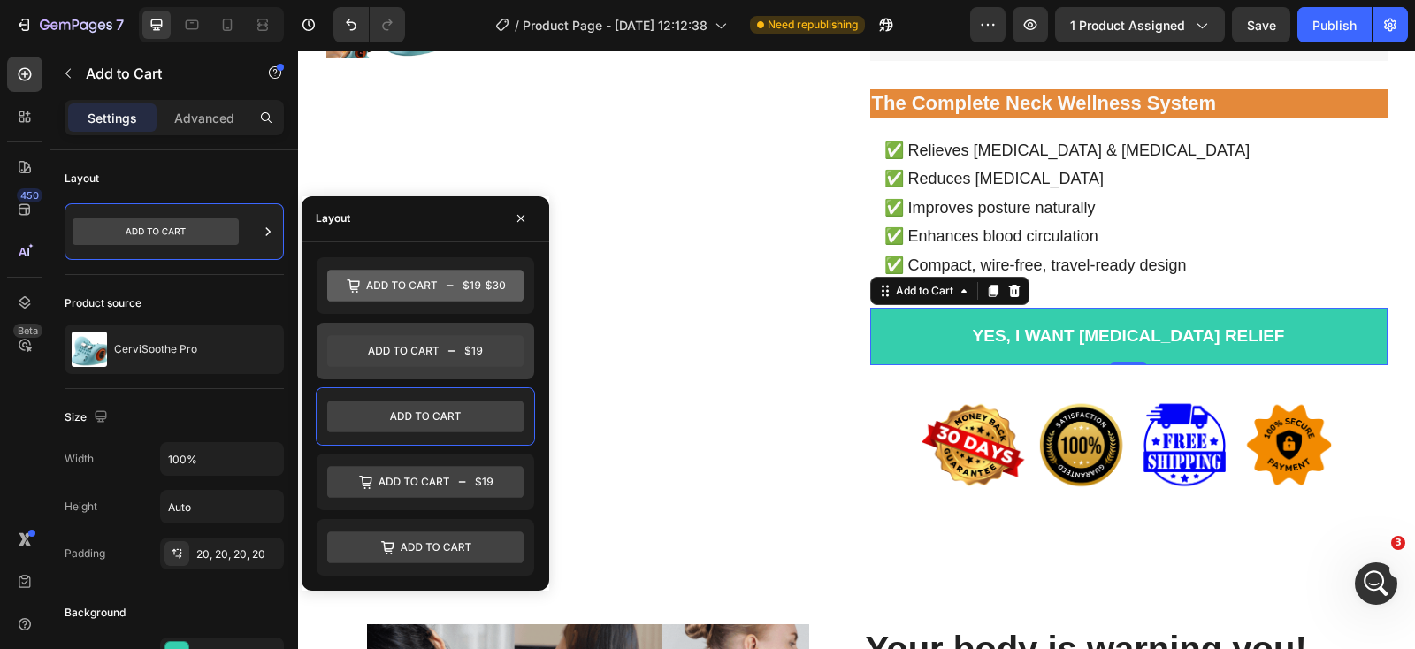
click at [419, 358] on icon at bounding box center [425, 351] width 196 height 32
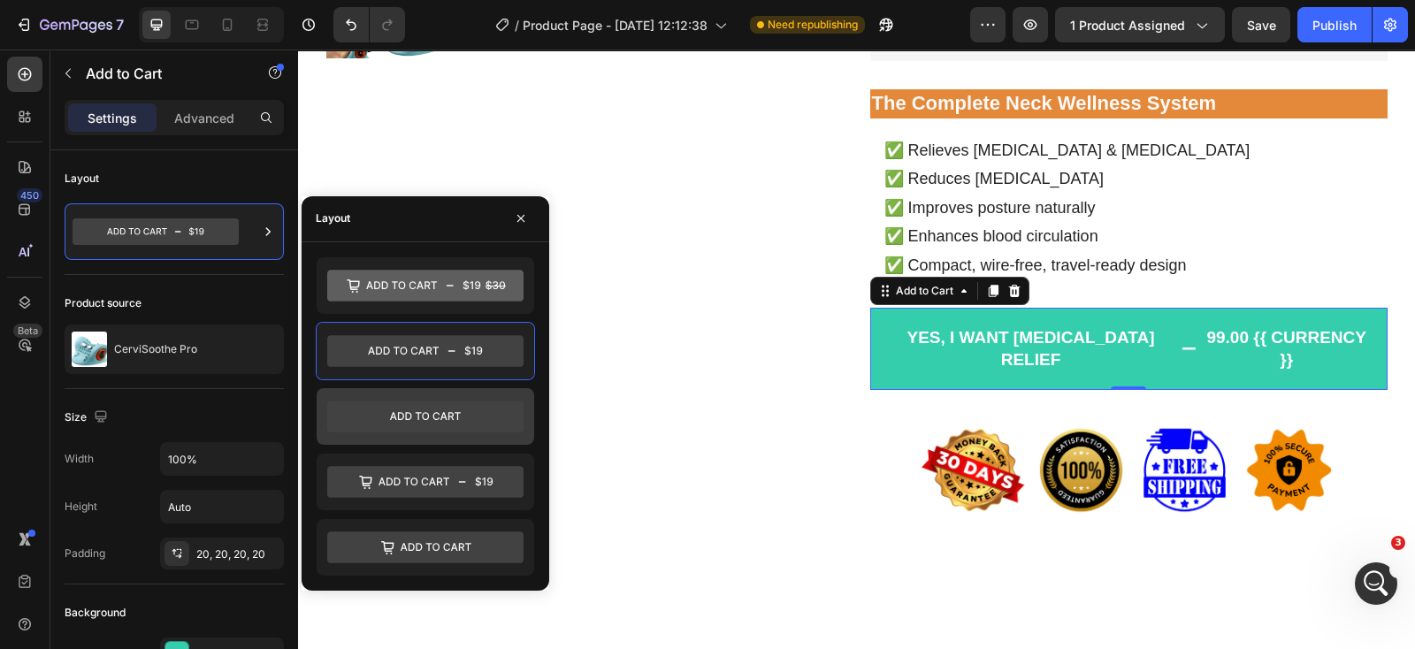
click at [409, 410] on icon at bounding box center [425, 417] width 196 height 32
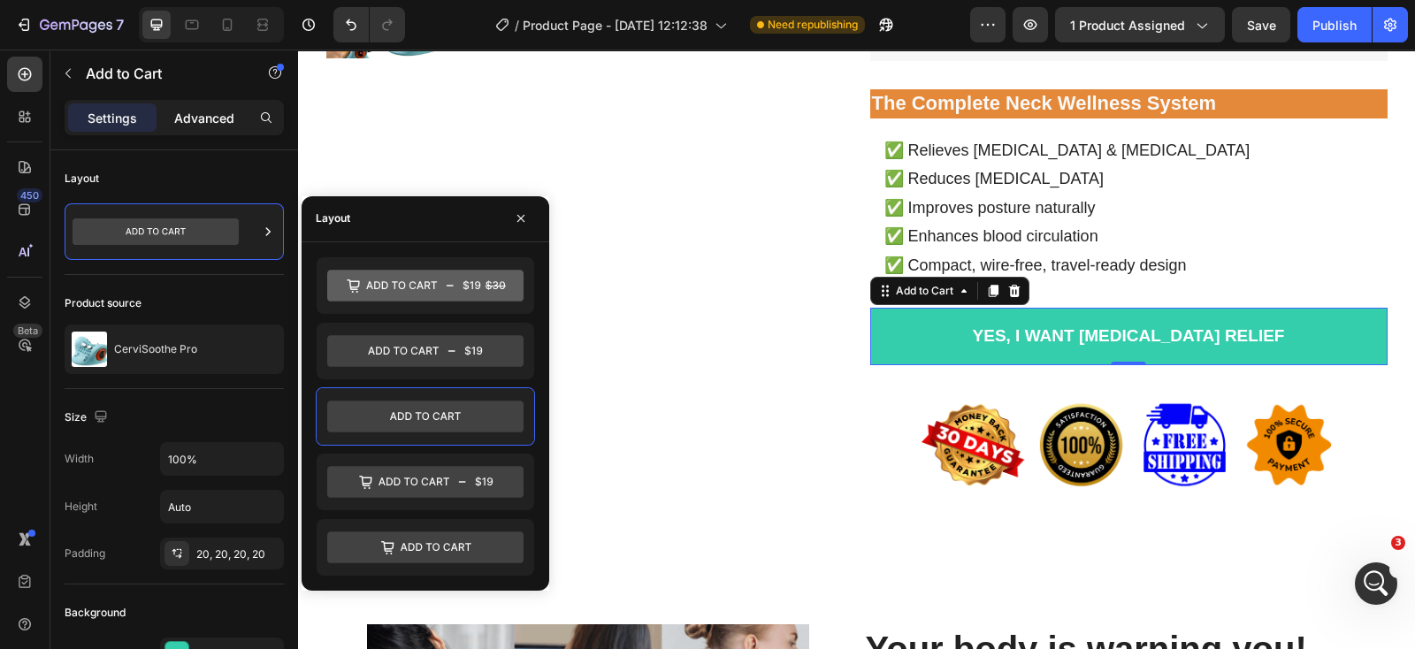
click at [213, 115] on p "Advanced" at bounding box center [204, 118] width 60 height 19
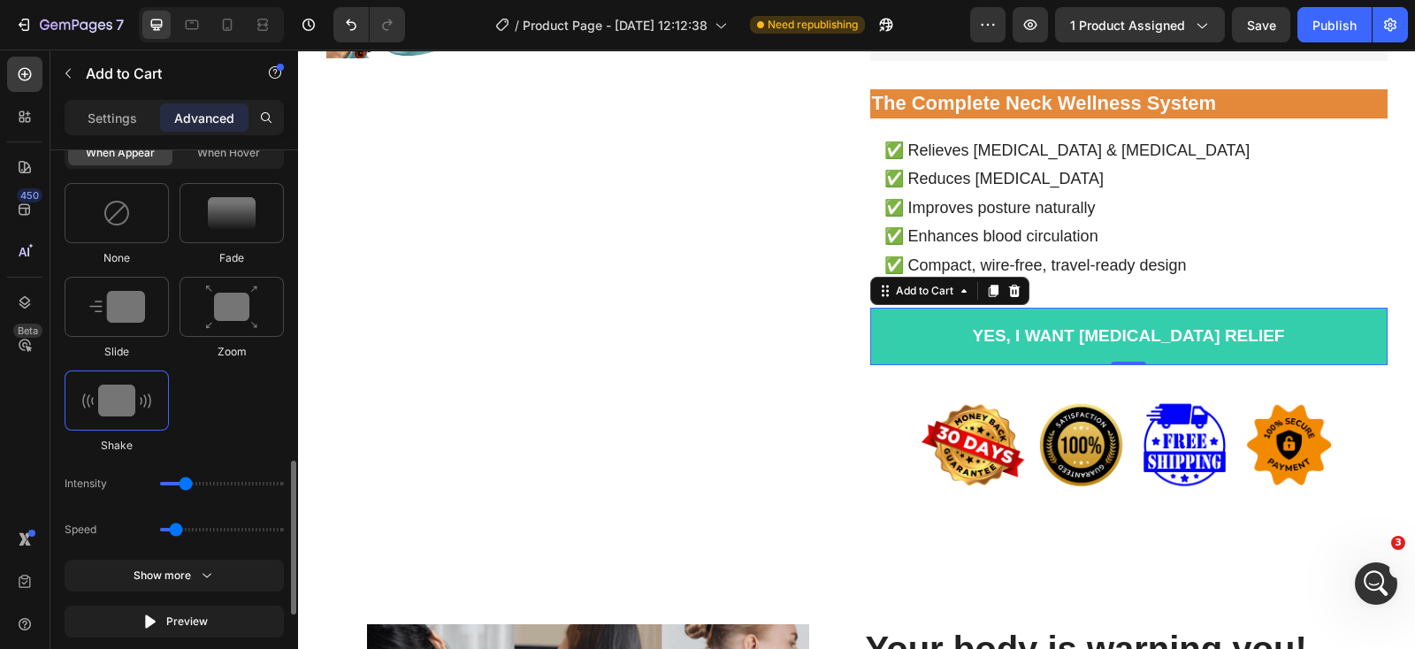
scroll to position [1327, 0]
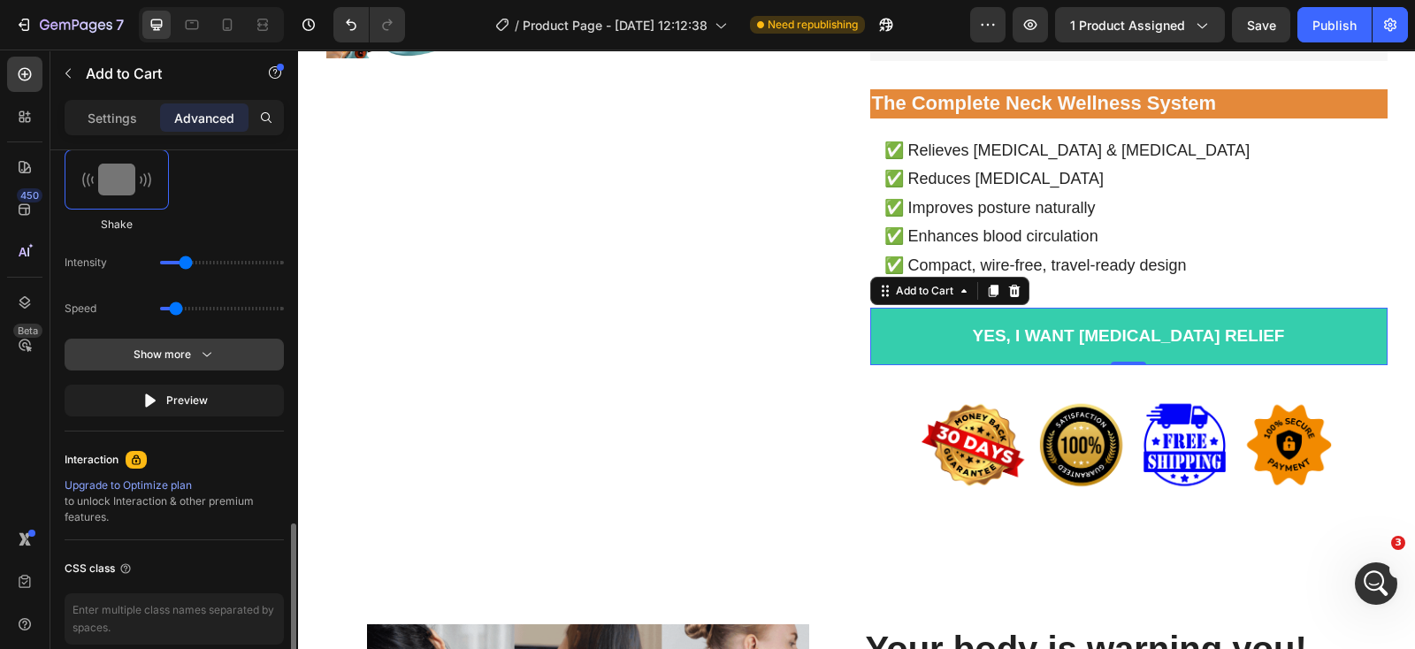
click at [212, 346] on icon "button" at bounding box center [207, 355] width 18 height 18
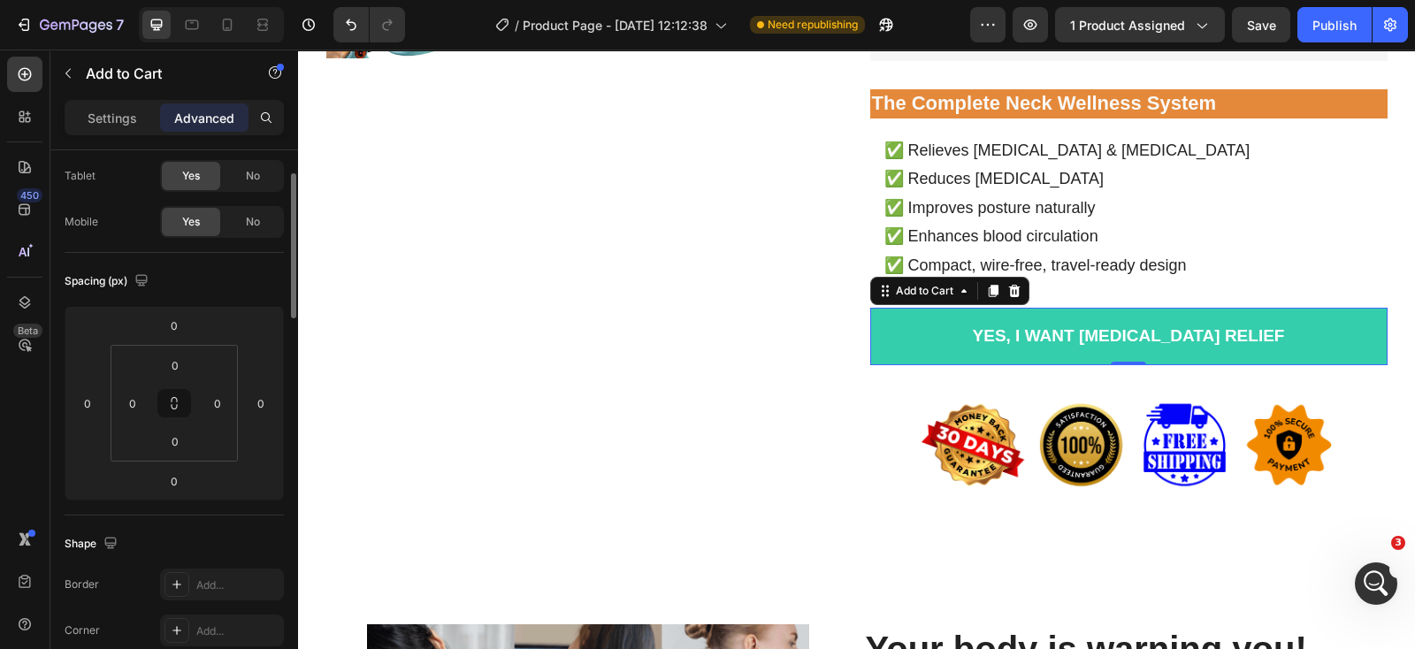
scroll to position [0, 0]
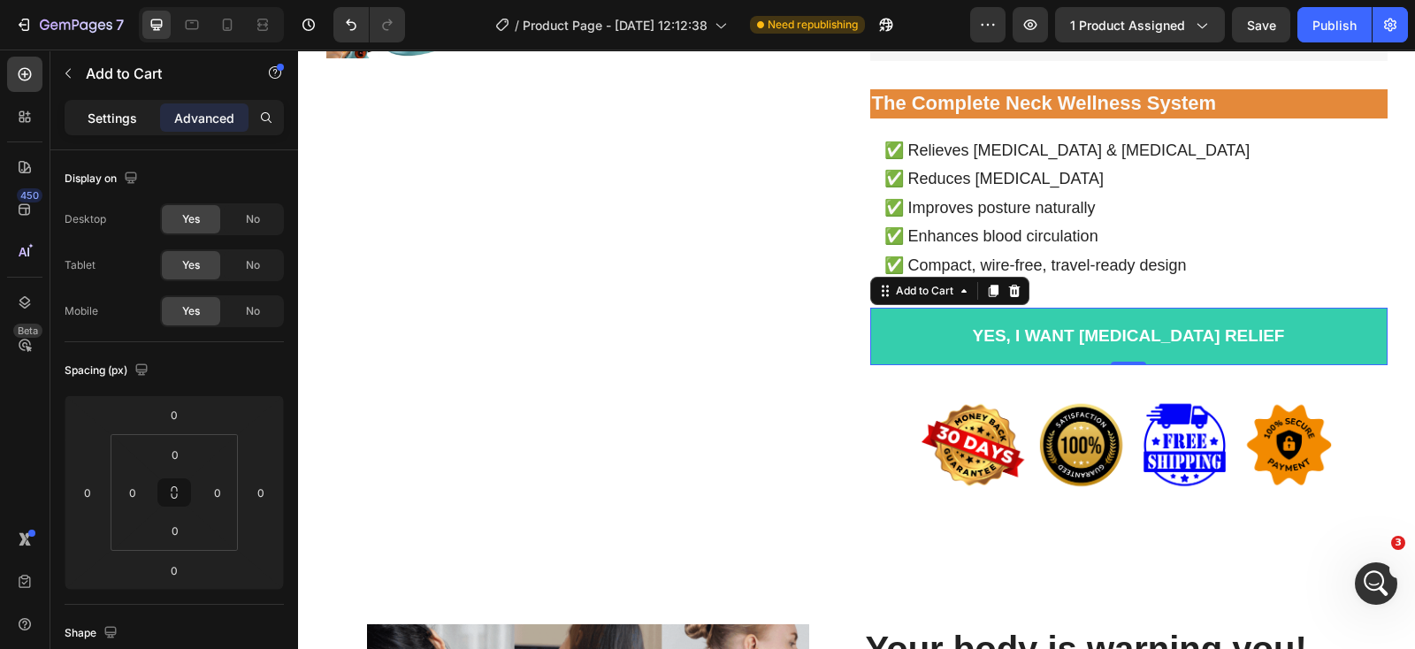
click at [119, 126] on p "Settings" at bounding box center [113, 118] width 50 height 19
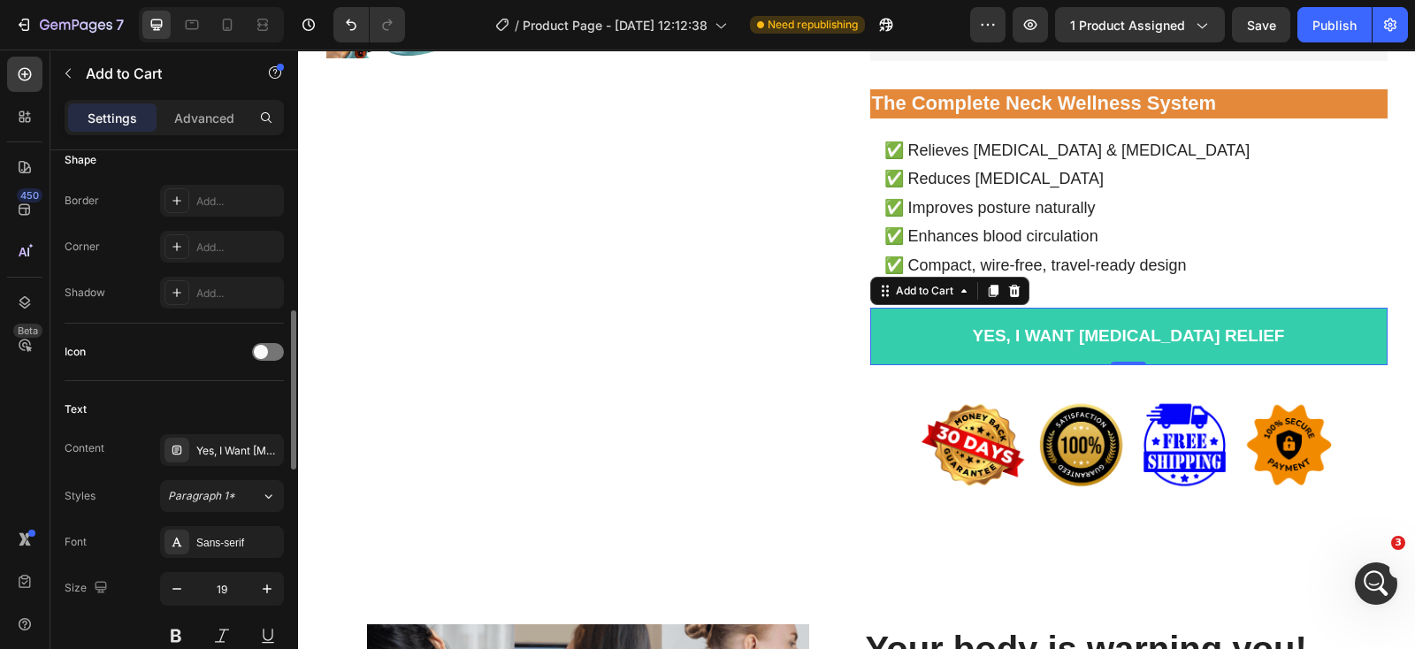
scroll to position [663, 0]
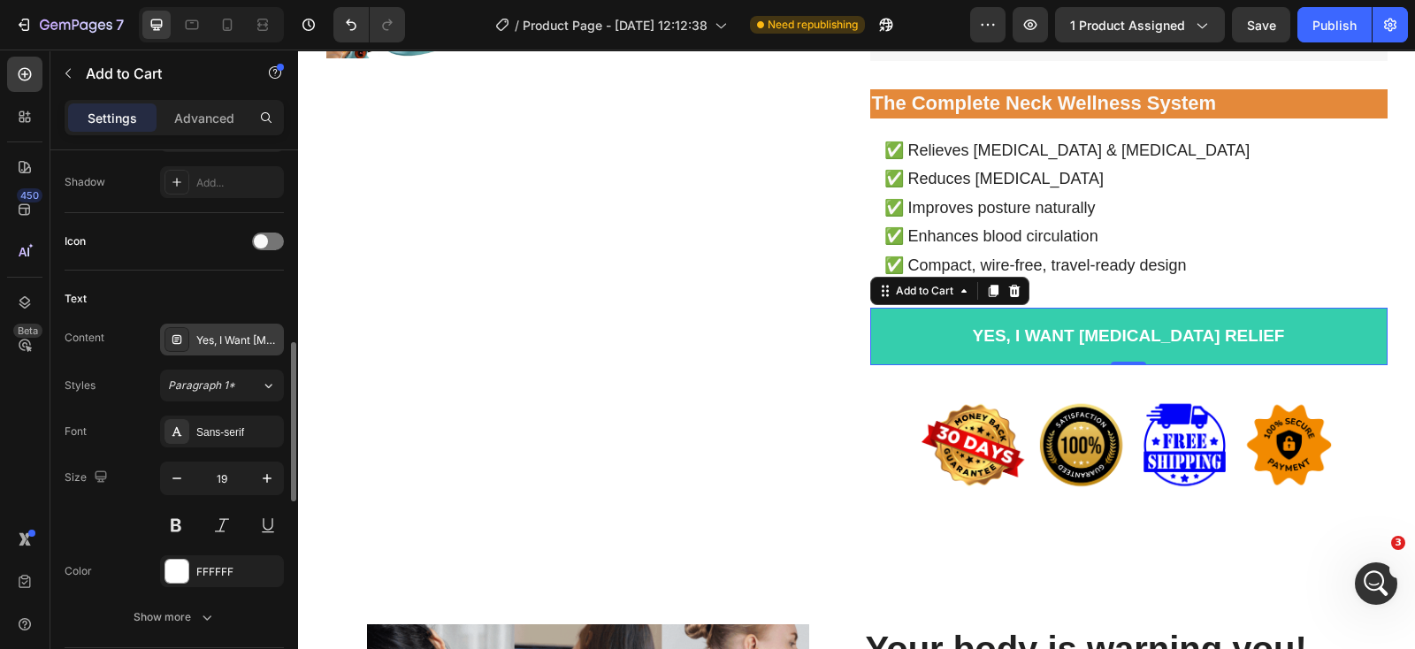
click at [239, 333] on div "Yes, I Want [MEDICAL_DATA] Relief" at bounding box center [237, 341] width 83 height 16
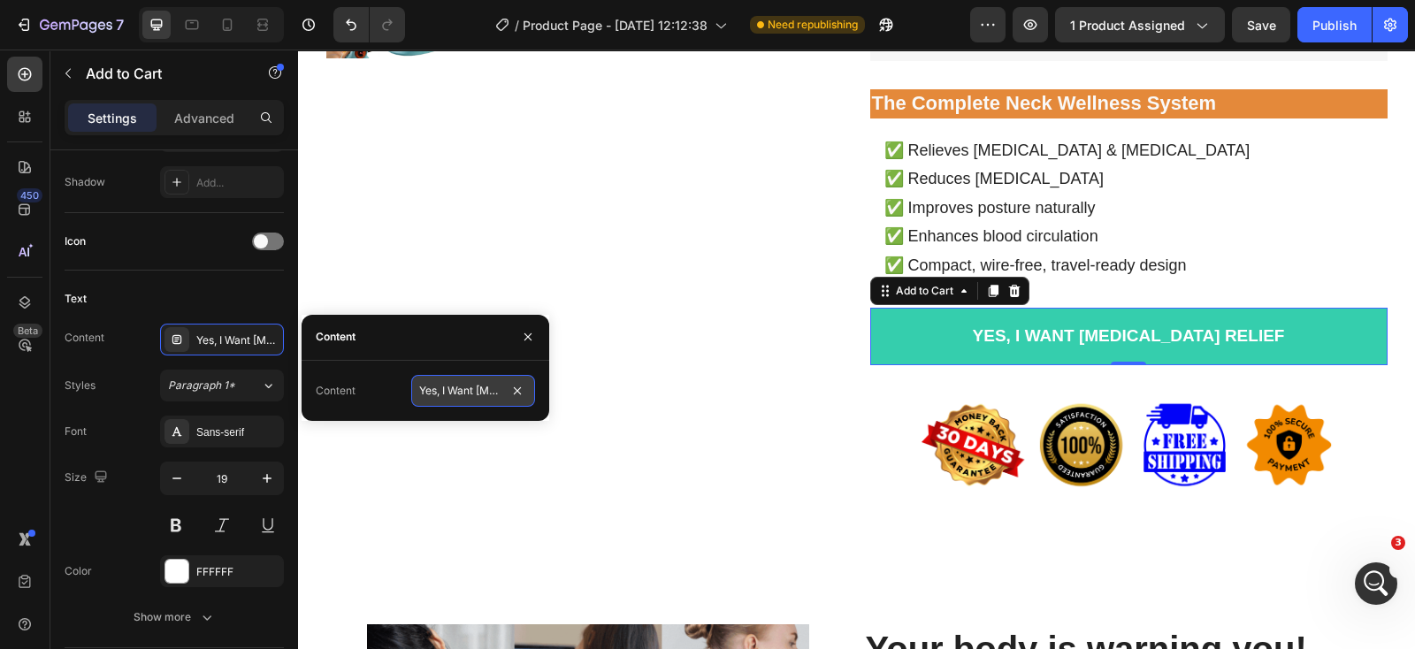
click at [461, 391] on input "Yes, I Want [MEDICAL_DATA] Relief" at bounding box center [473, 391] width 124 height 32
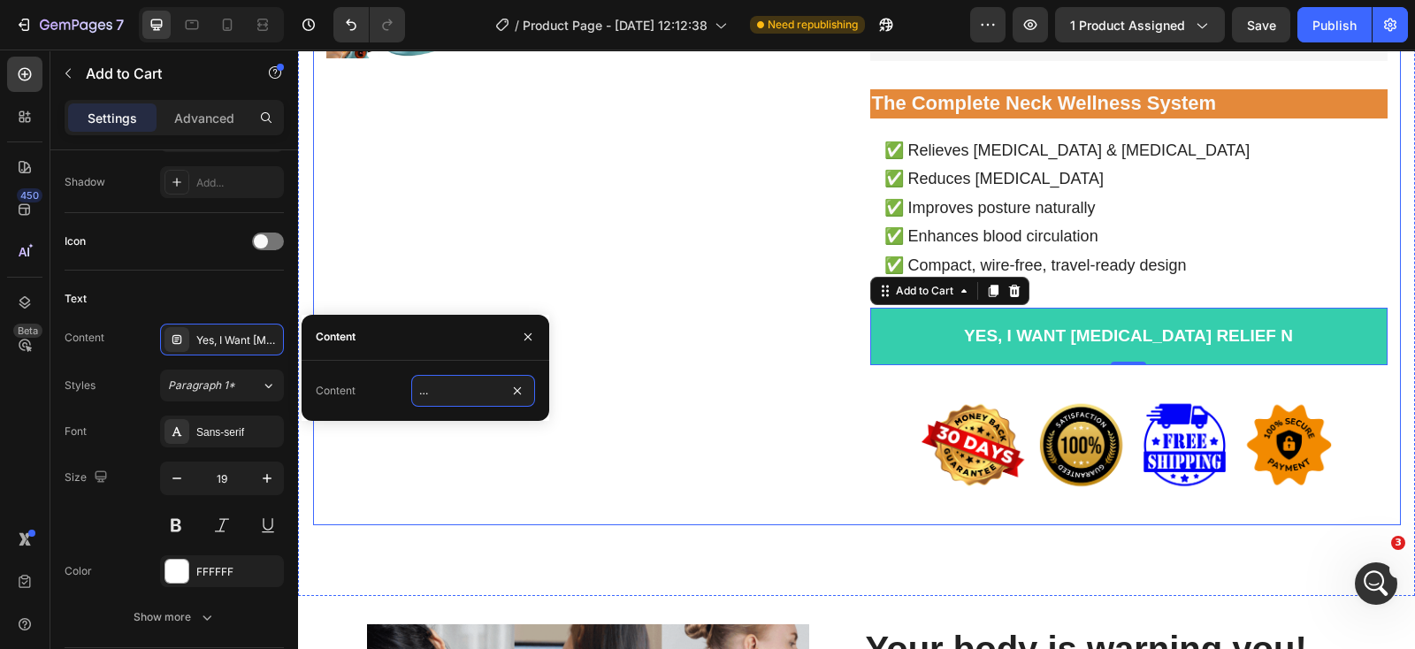
scroll to position [0, 64]
type input "Yes, I Want [MEDICAL_DATA] Relief Now"
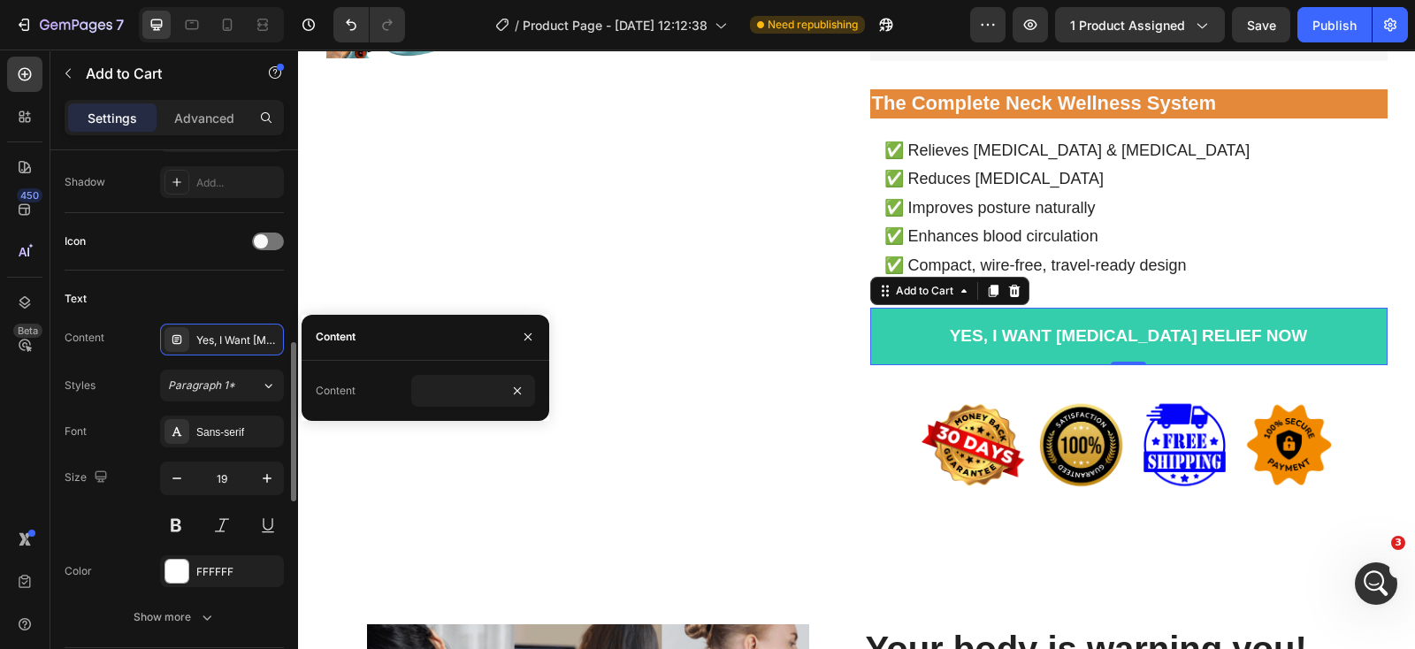
click at [252, 295] on div "Text" at bounding box center [174, 299] width 219 height 28
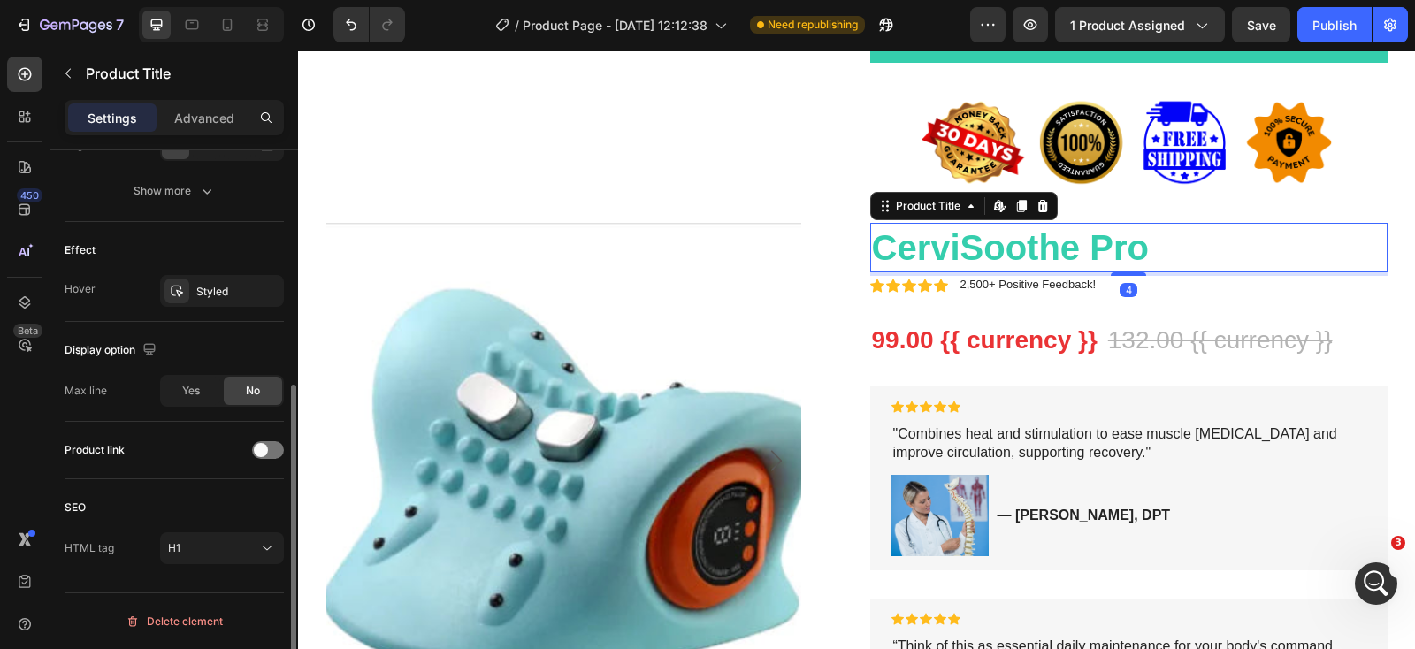
scroll to position [0, 0]
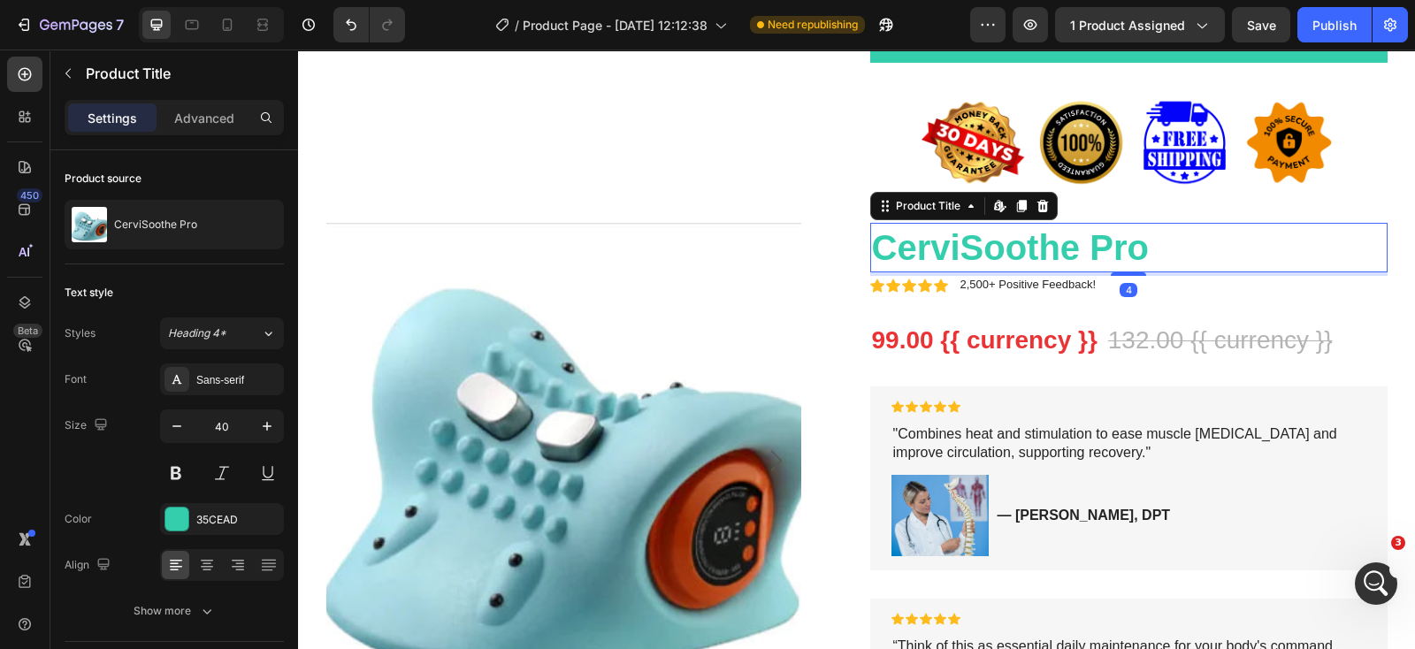
click at [1232, 241] on h1 "CerviSoothe Pro" at bounding box center [1128, 248] width 517 height 50
click at [1036, 209] on icon at bounding box center [1043, 206] width 14 height 14
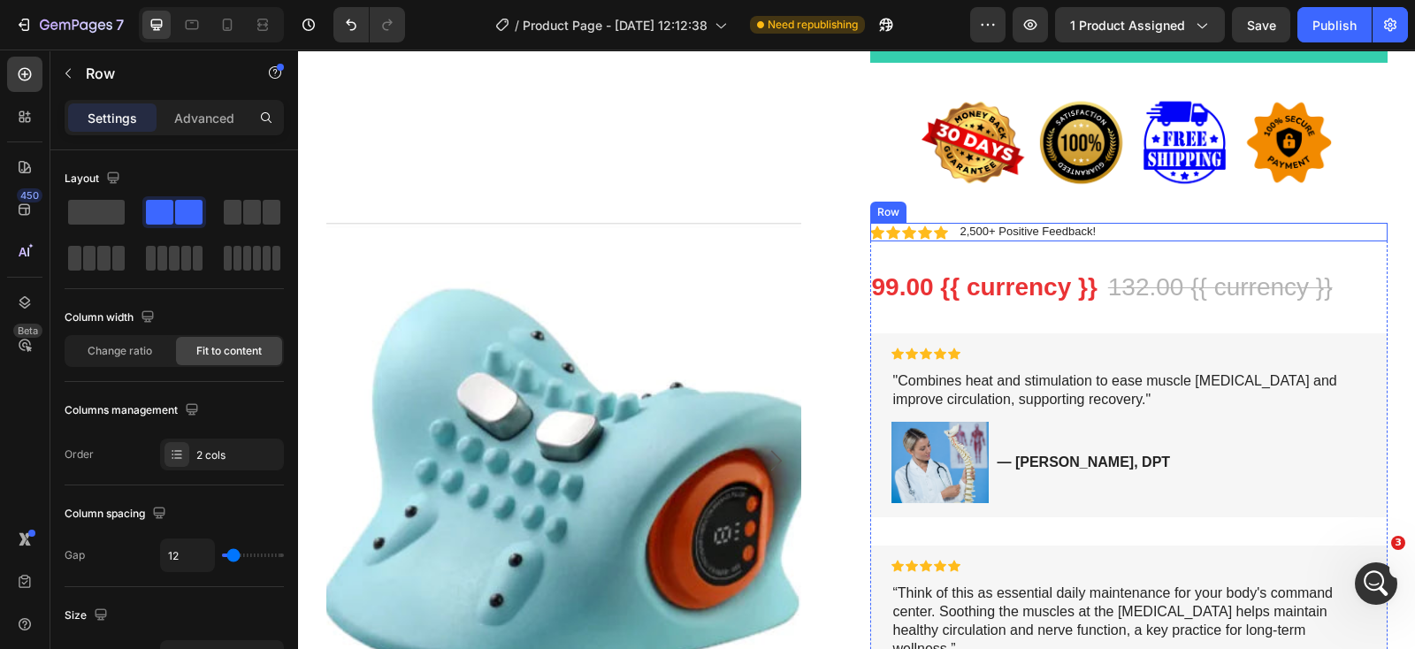
click at [1158, 232] on div "Icon Icon Icon Icon Icon Icon List 2,500+ Positive Feedback! Text Block Row" at bounding box center [1128, 232] width 517 height 19
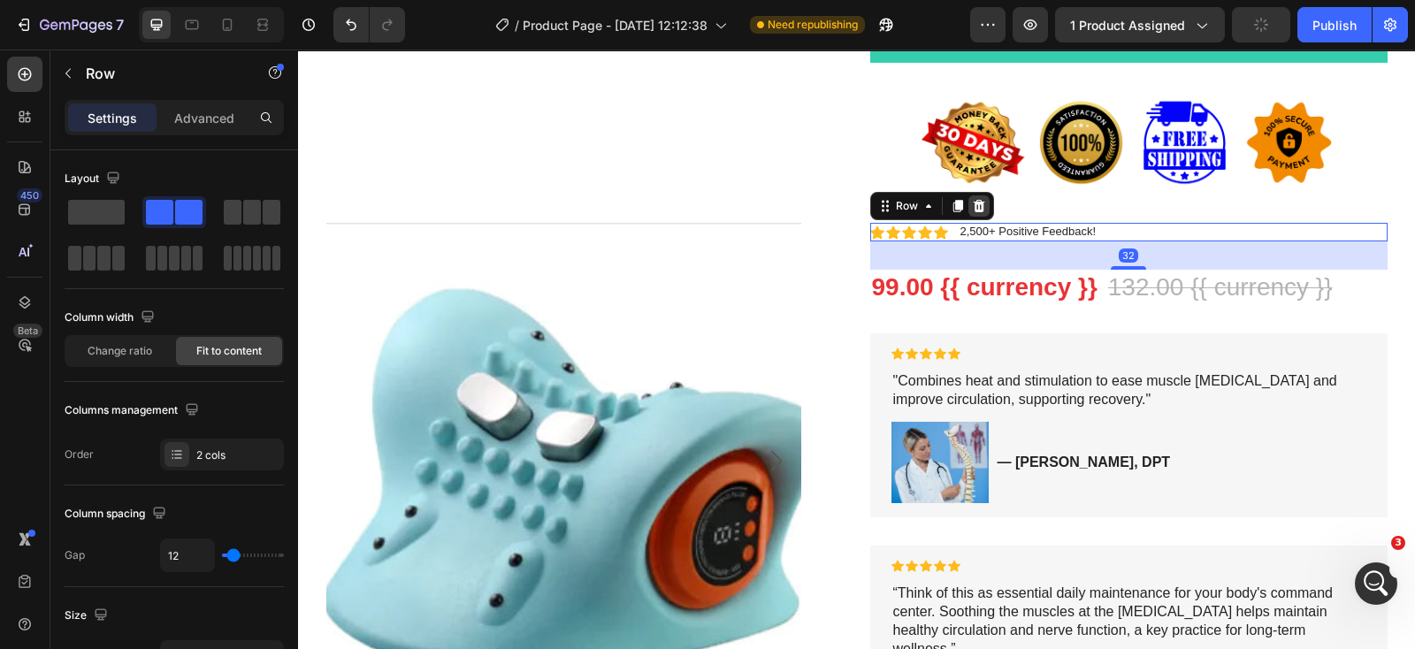
click at [974, 206] on icon at bounding box center [979, 206] width 14 height 14
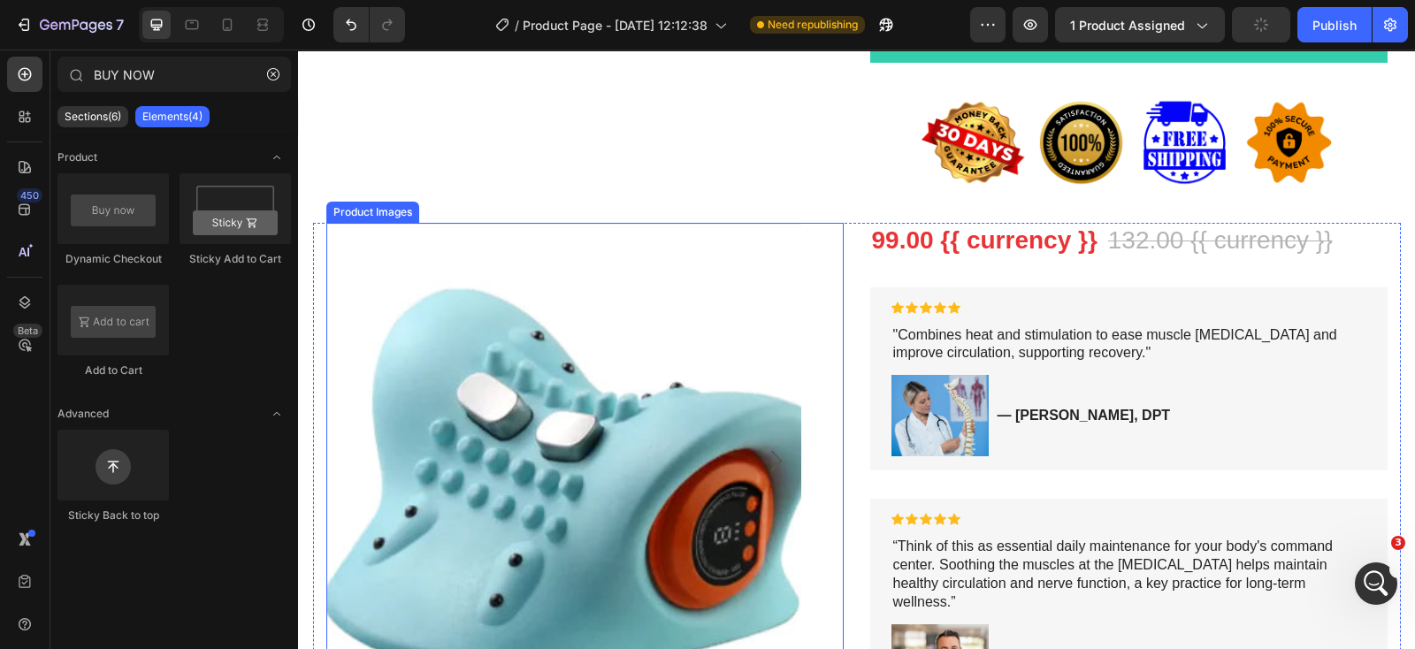
click at [813, 294] on div "Product Images" at bounding box center [584, 527] width 517 height 609
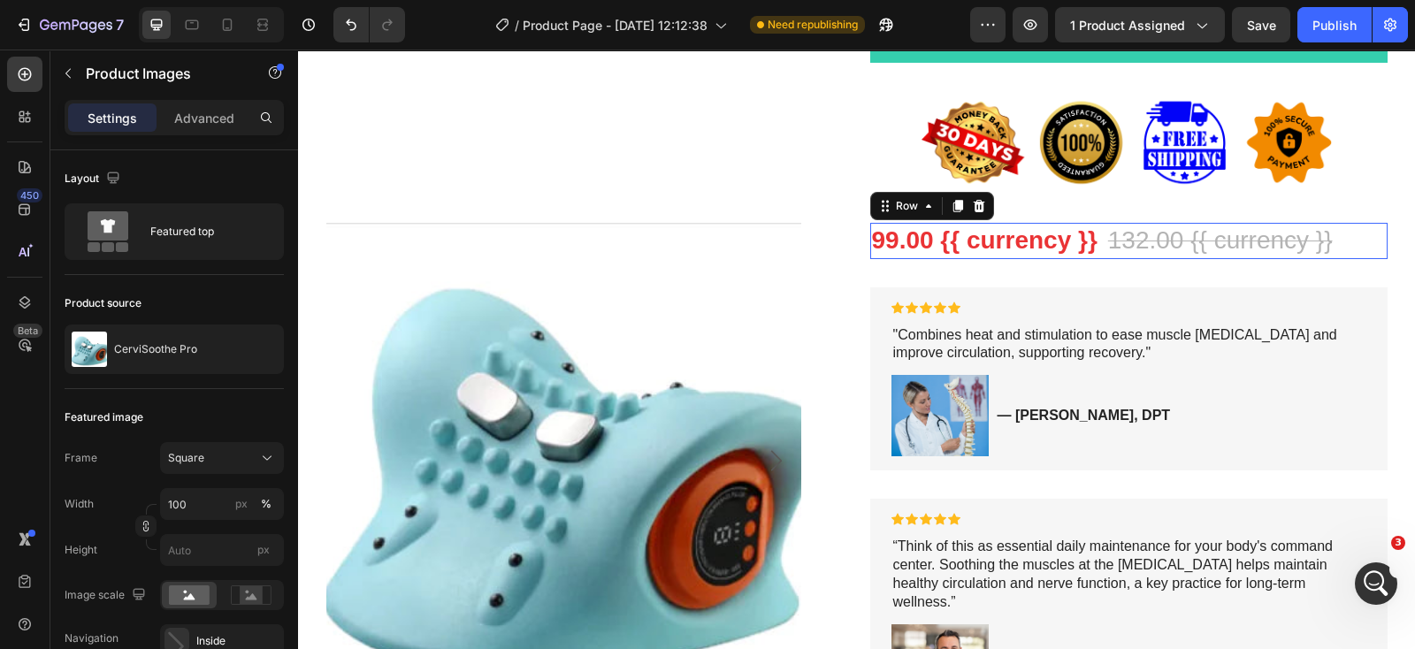
click at [1354, 252] on div "99.00 {{ currency }} Product Price Product Price 132.00 {{ currency }} Product …" at bounding box center [1128, 240] width 517 height 35
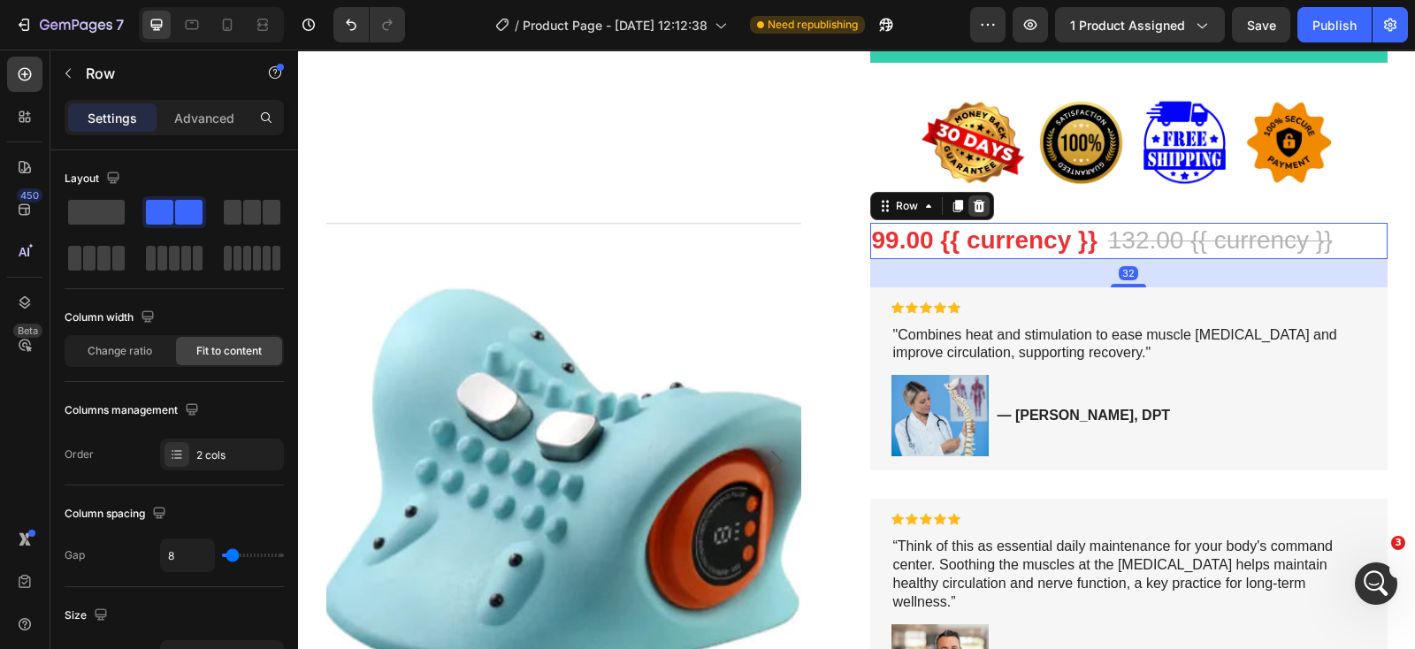
click at [972, 211] on icon at bounding box center [979, 206] width 14 height 14
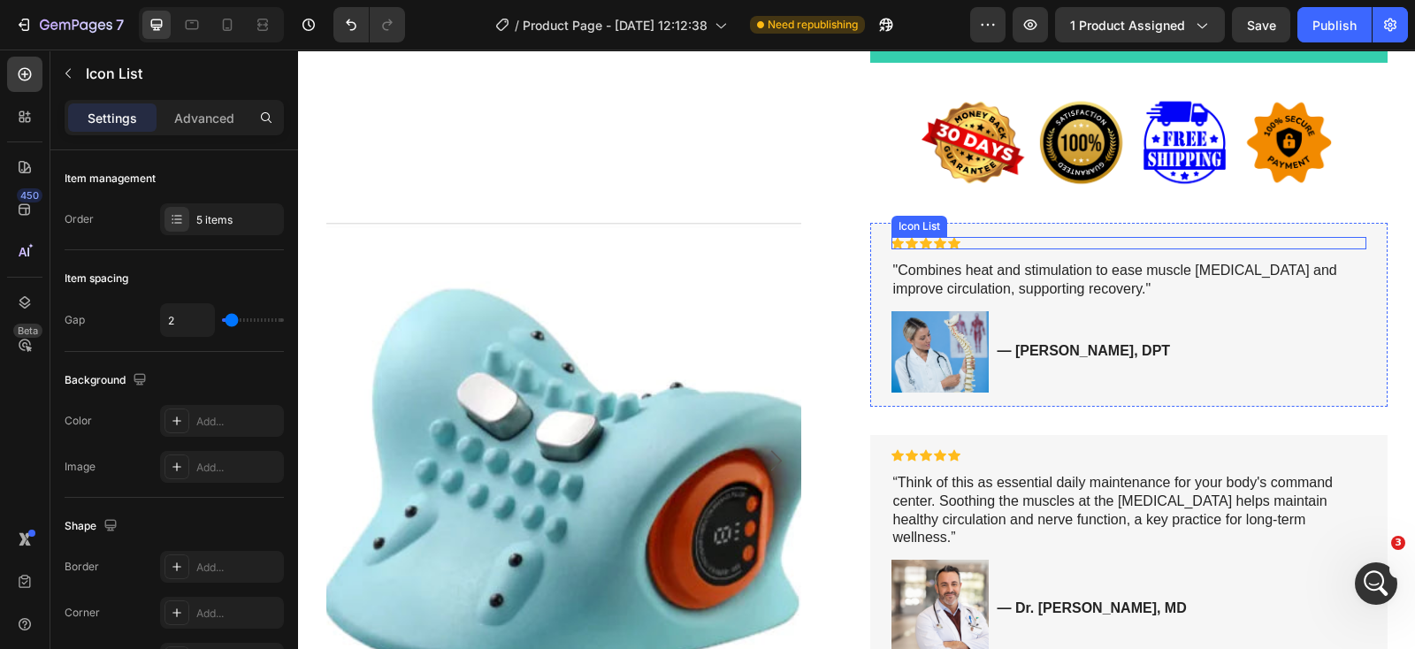
click at [1335, 244] on div "Icon Icon Icon Icon Icon" at bounding box center [1129, 243] width 475 height 12
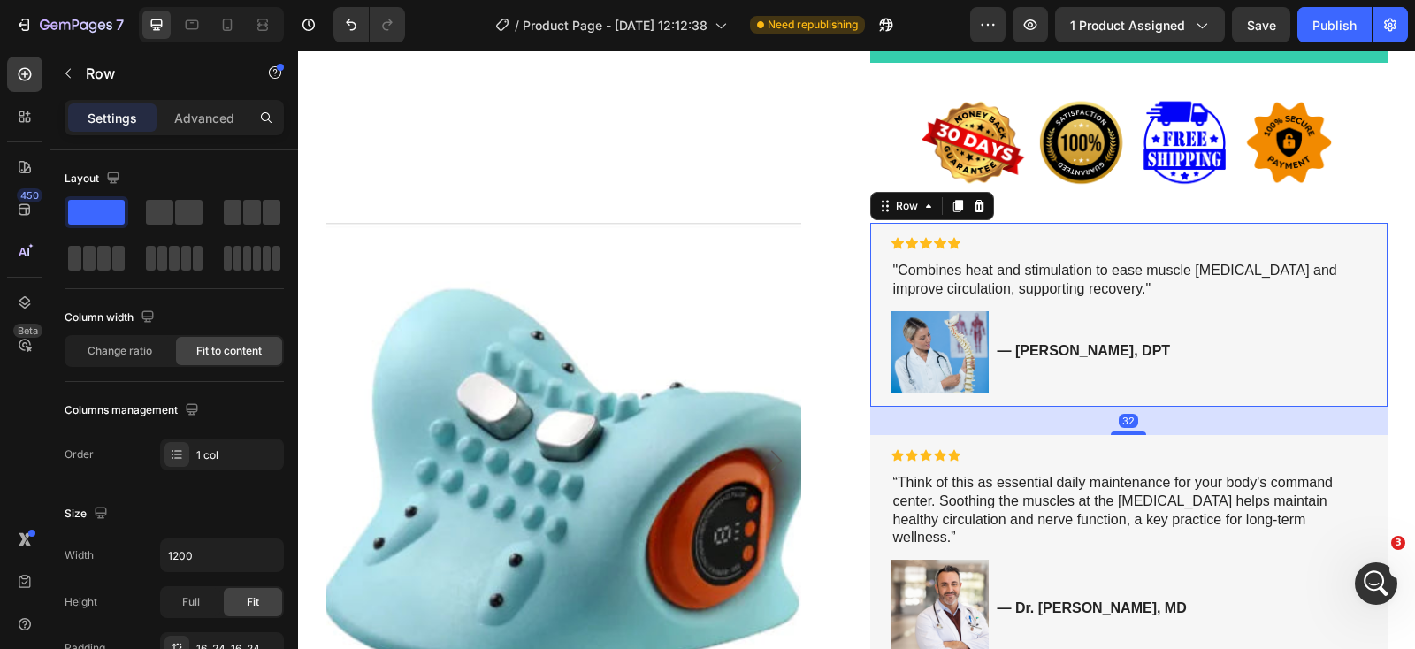
click at [1366, 257] on div "Icon Icon Icon Icon Icon Icon List "Combines heat and stimulation to ease muscl…" at bounding box center [1128, 315] width 517 height 184
click at [973, 210] on icon at bounding box center [978, 206] width 11 height 12
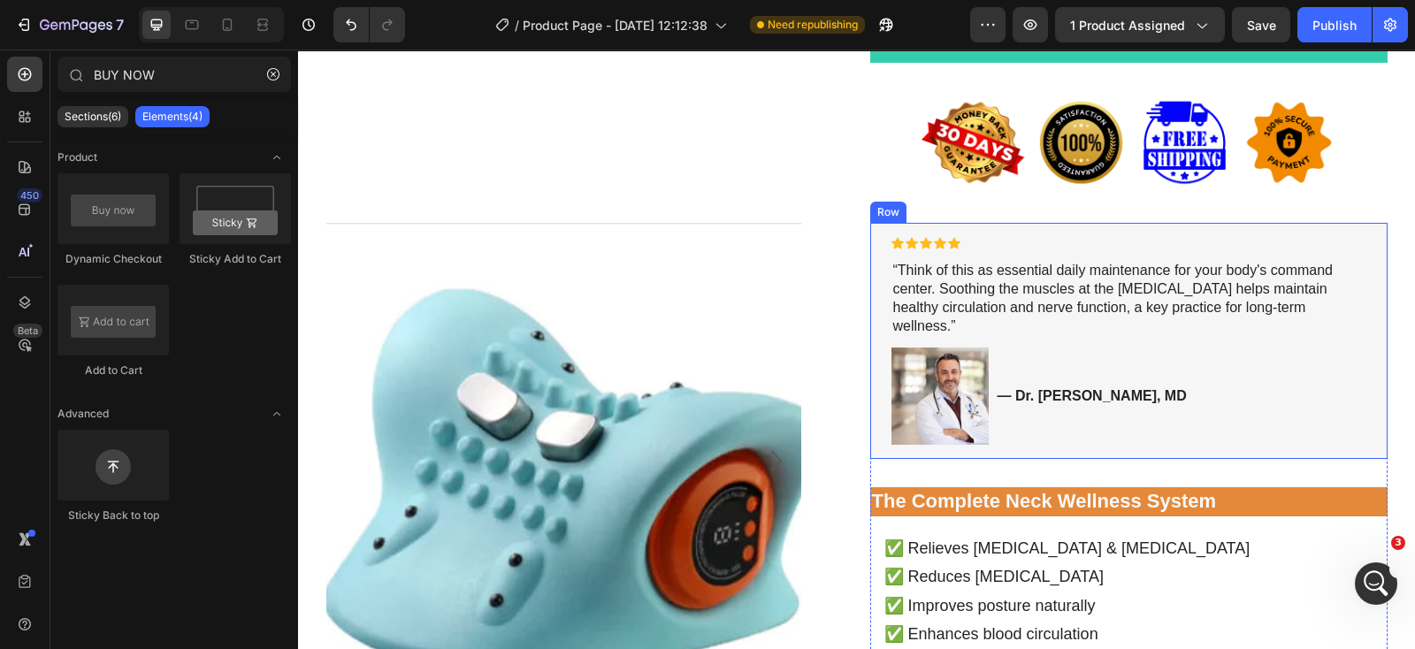
click at [1366, 251] on div "Icon Icon Icon Icon Icon Icon List “Think of this as essential daily maintenanc…" at bounding box center [1128, 341] width 517 height 236
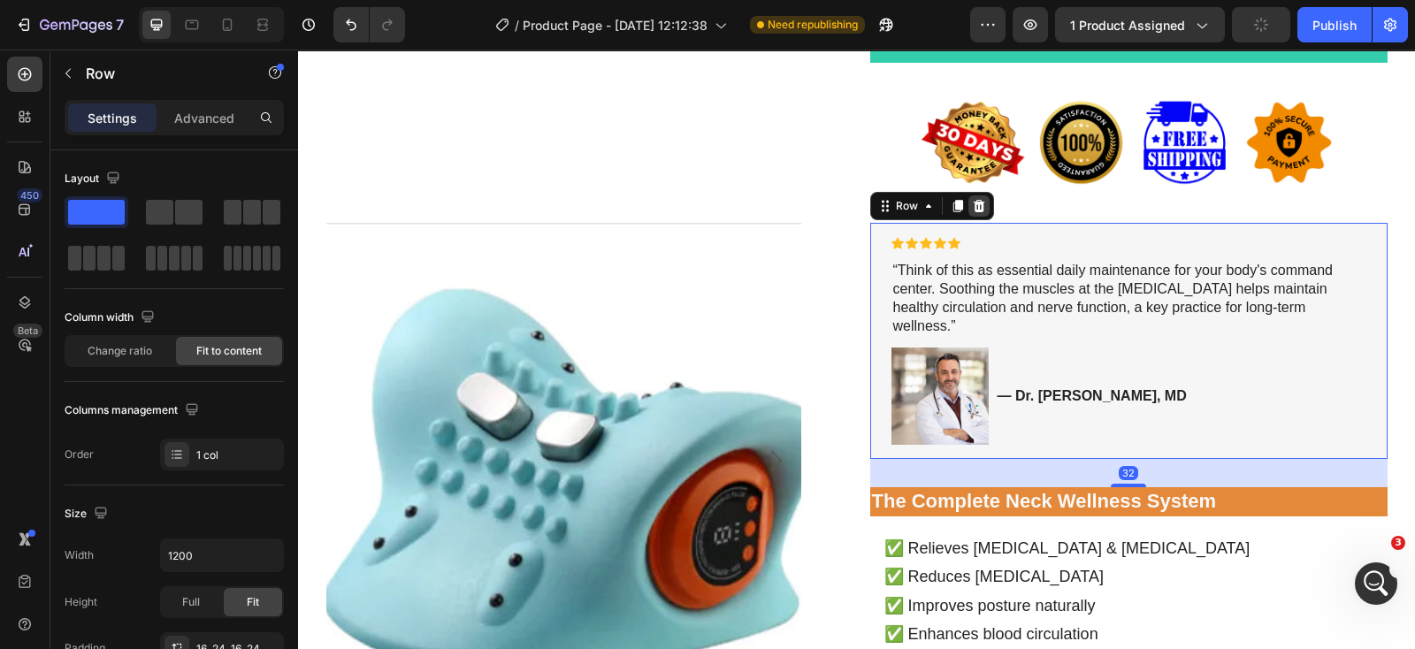
click at [973, 205] on icon at bounding box center [978, 206] width 11 height 12
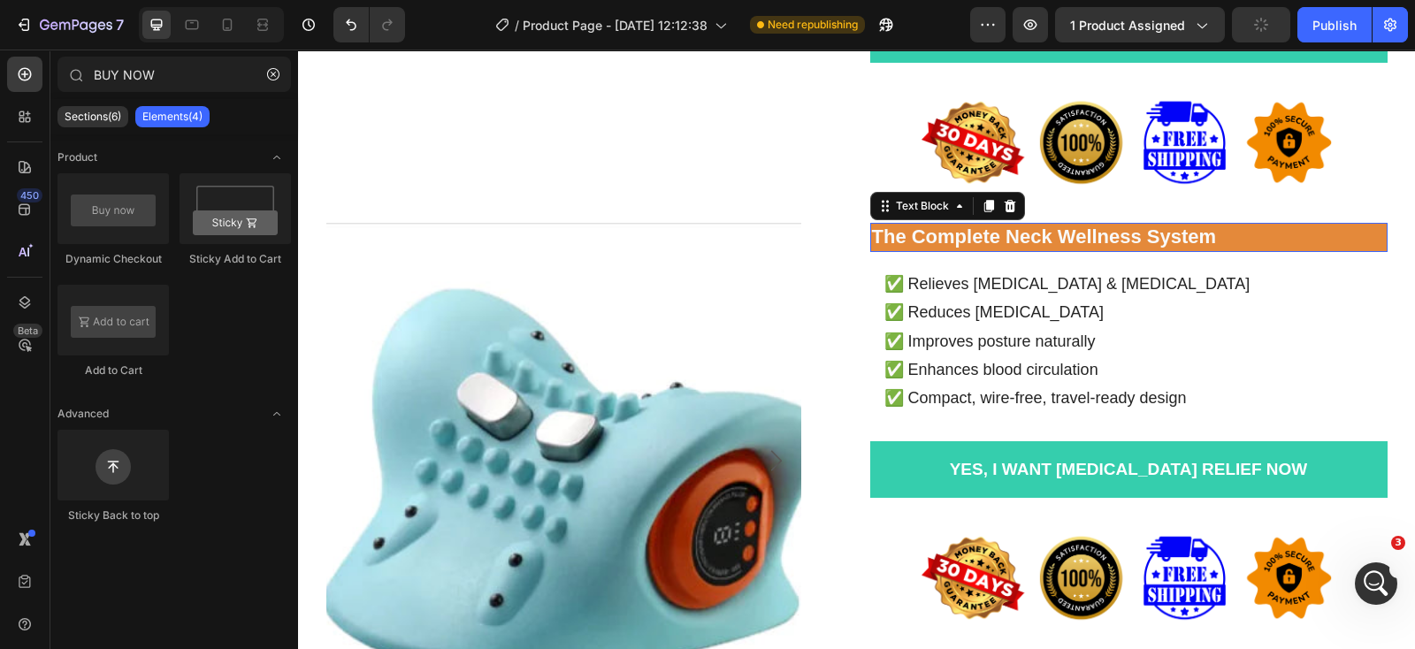
click at [1367, 231] on p "The Complete Neck Wellness System" at bounding box center [1129, 238] width 514 height 26
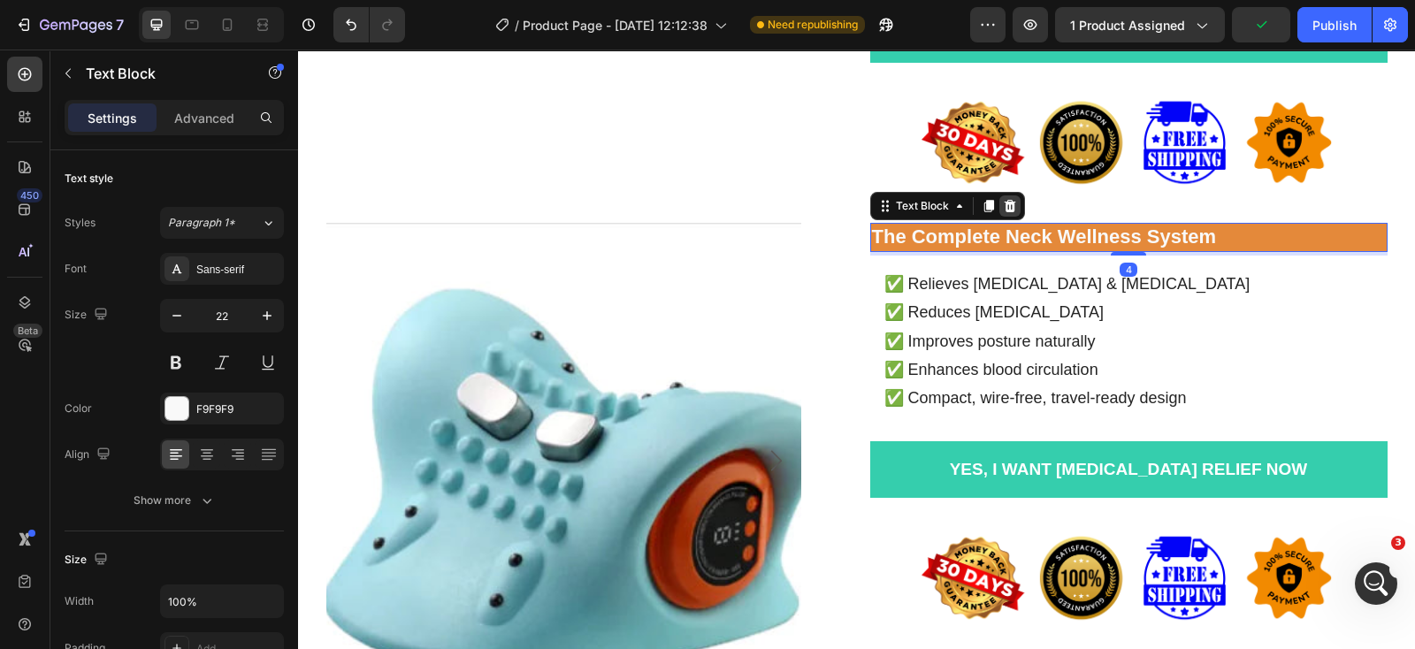
click at [1007, 206] on icon at bounding box center [1010, 206] width 14 height 14
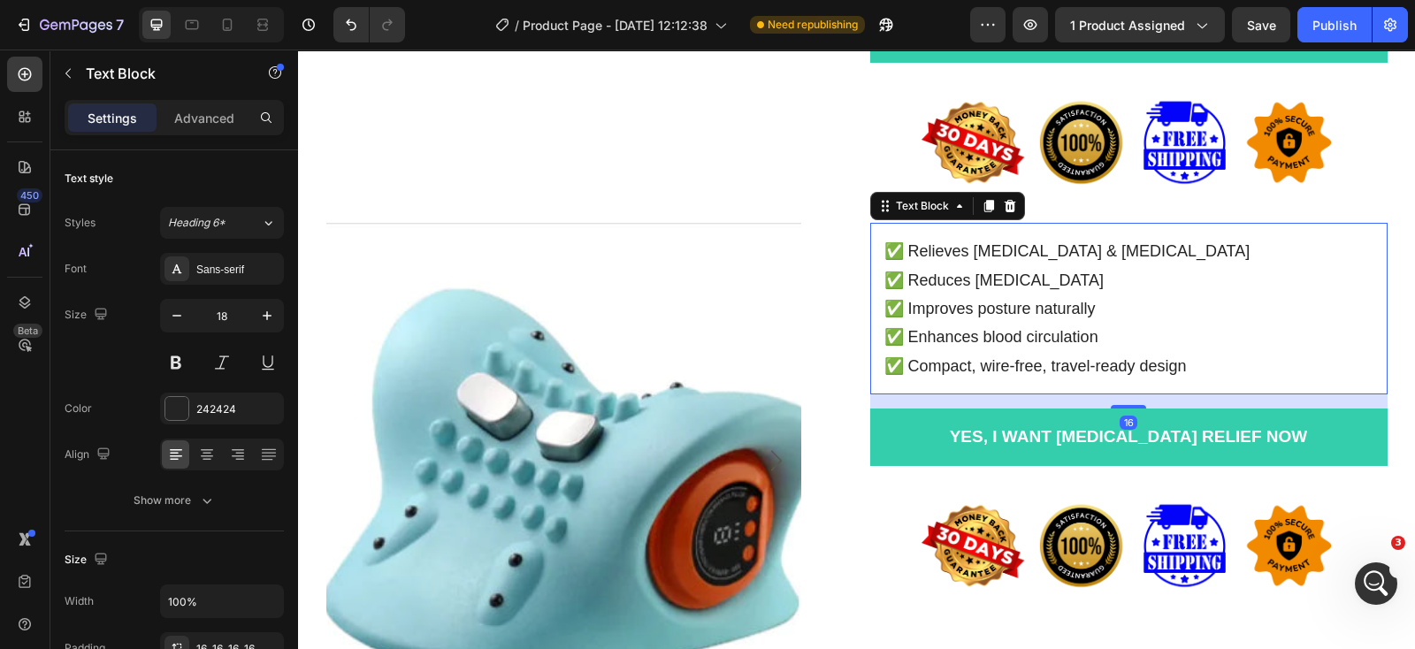
click at [1340, 245] on p "✅ Relieves [MEDICAL_DATA] & [MEDICAL_DATA] ✅ Reduces [MEDICAL_DATA] ✅ Improves …" at bounding box center [1128, 294] width 489 height 115
click at [1005, 203] on icon at bounding box center [1009, 206] width 11 height 12
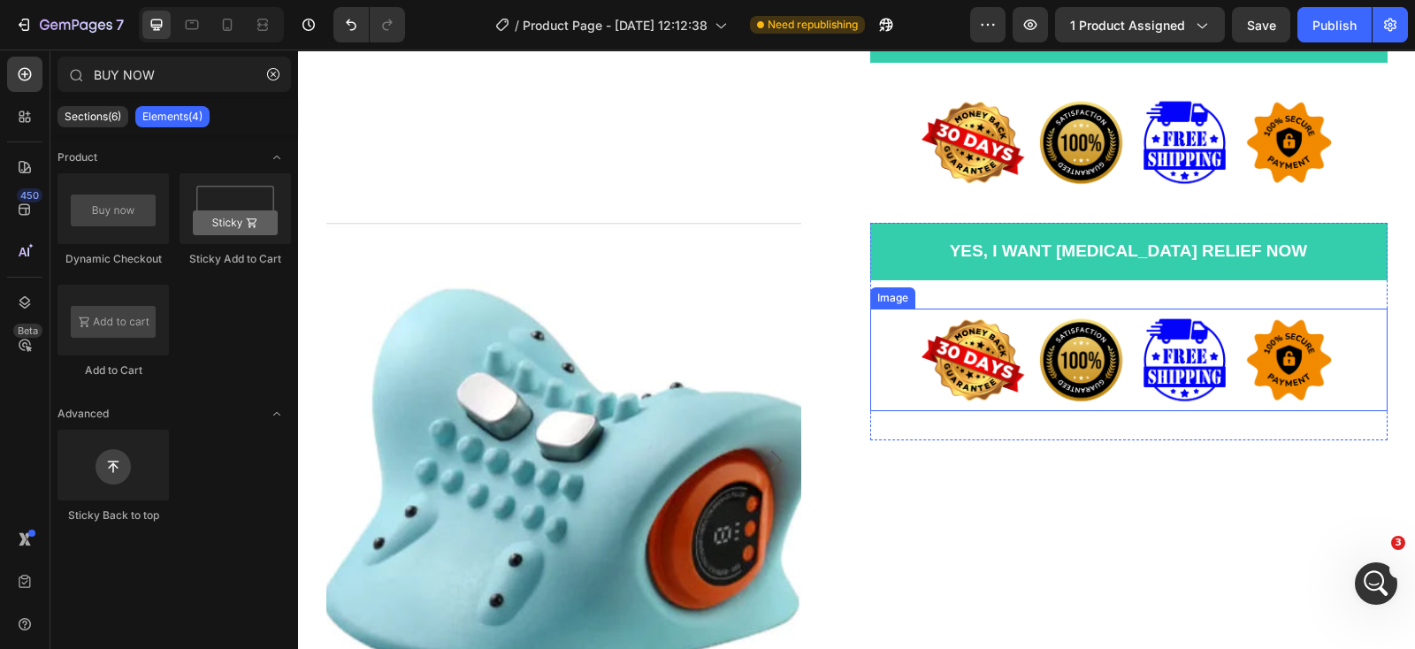
click at [1356, 311] on div at bounding box center [1128, 360] width 517 height 103
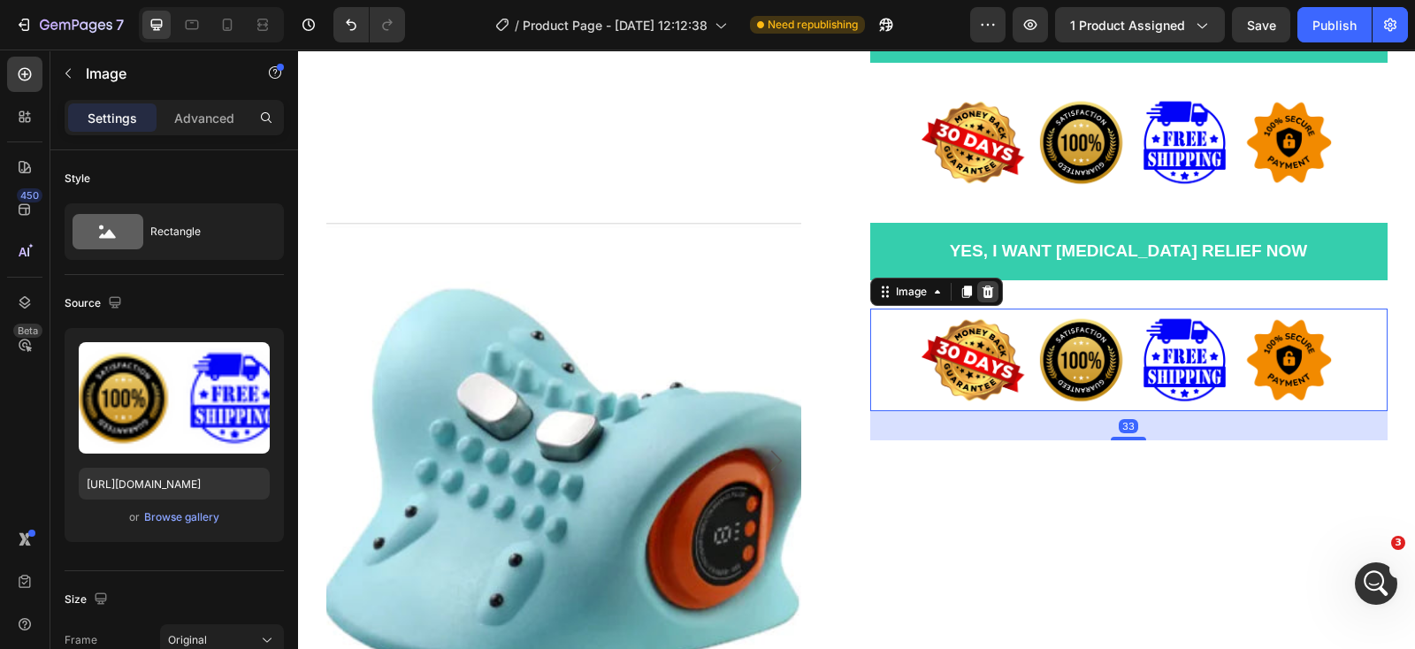
click at [986, 291] on icon at bounding box center [988, 292] width 14 height 14
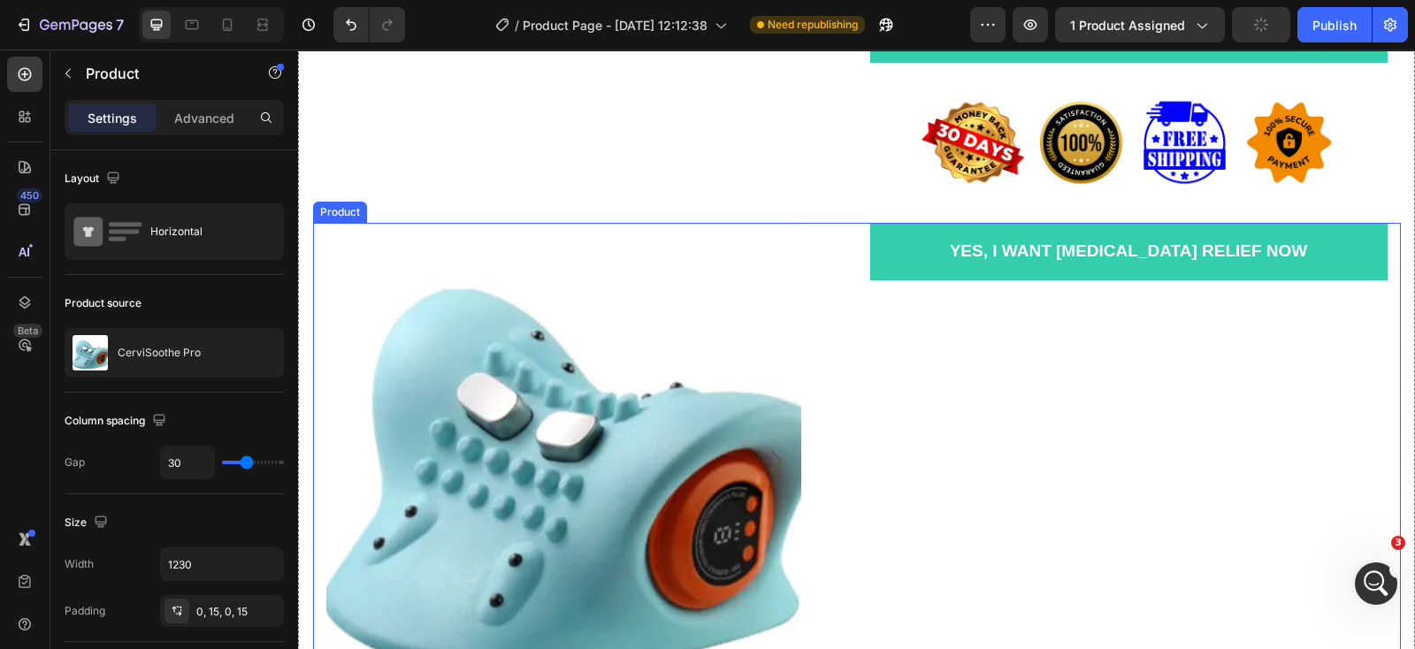
click at [1230, 348] on div "Yes, I Want [MEDICAL_DATA] Relief Now Add to Cart Row Row" at bounding box center [1128, 527] width 517 height 609
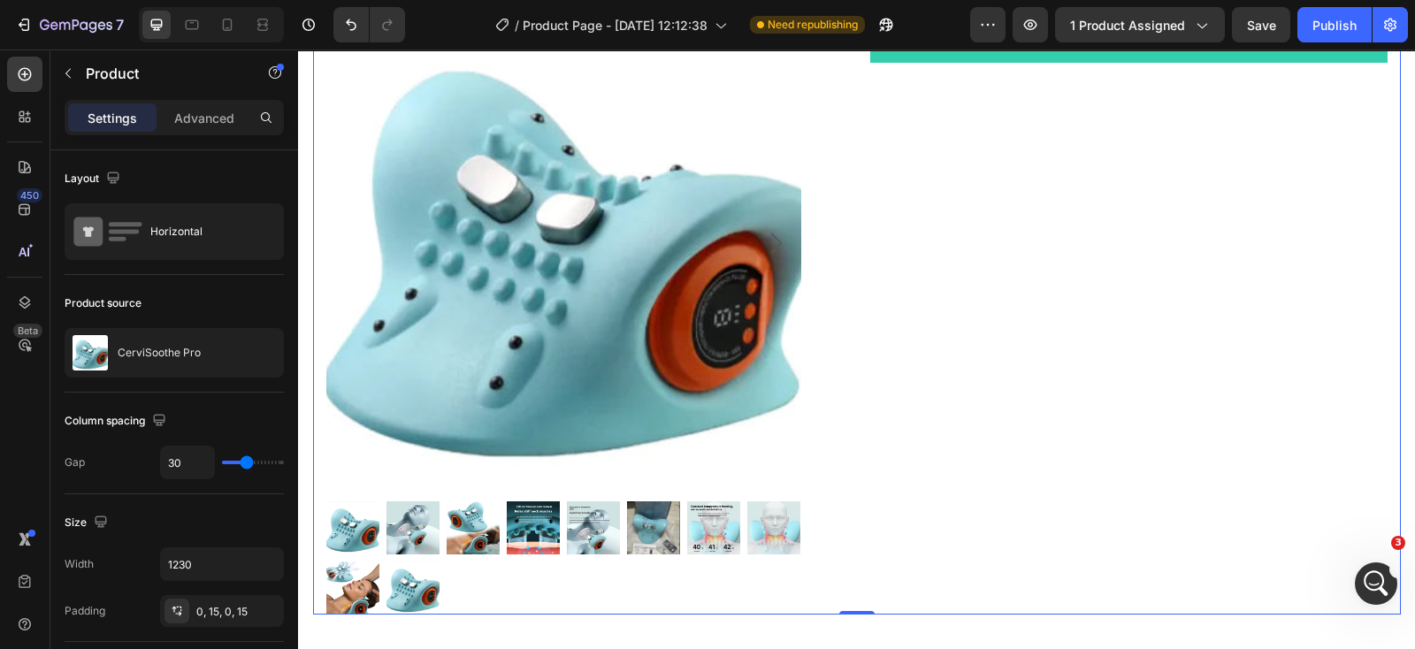
scroll to position [1231, 0]
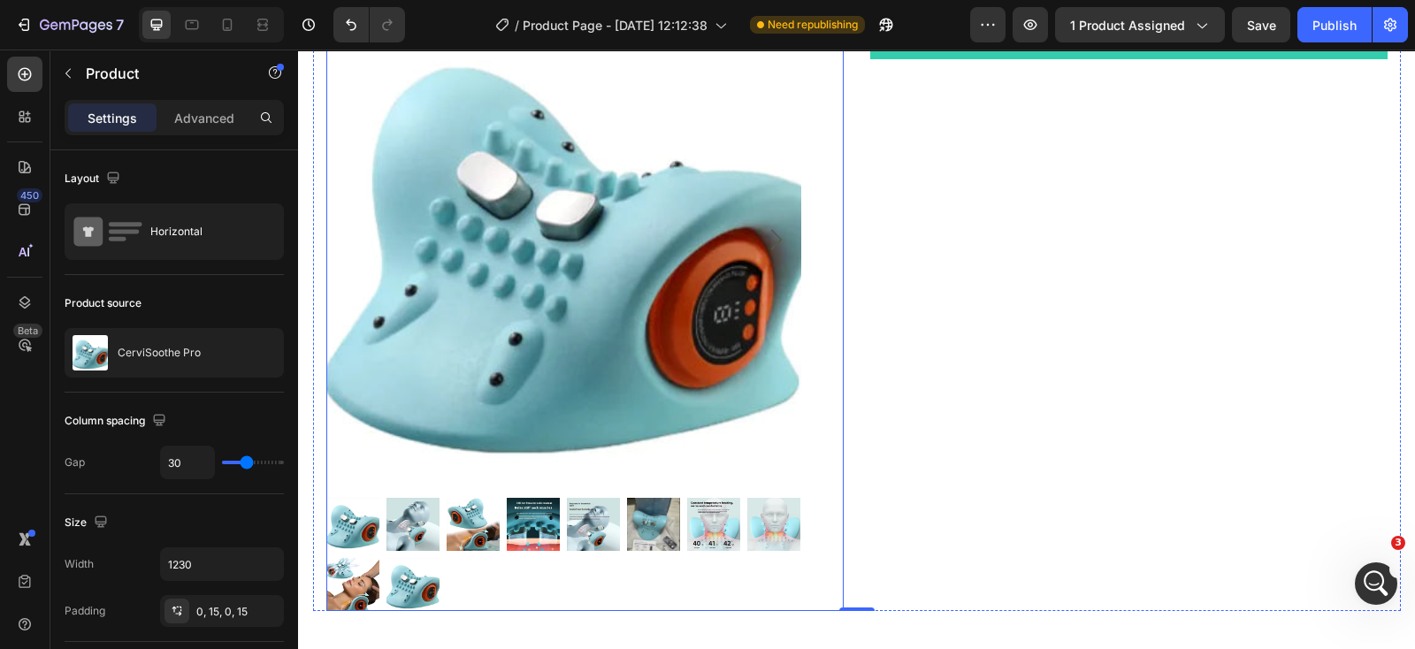
click at [809, 501] on div "Product Images" at bounding box center [584, 306] width 517 height 609
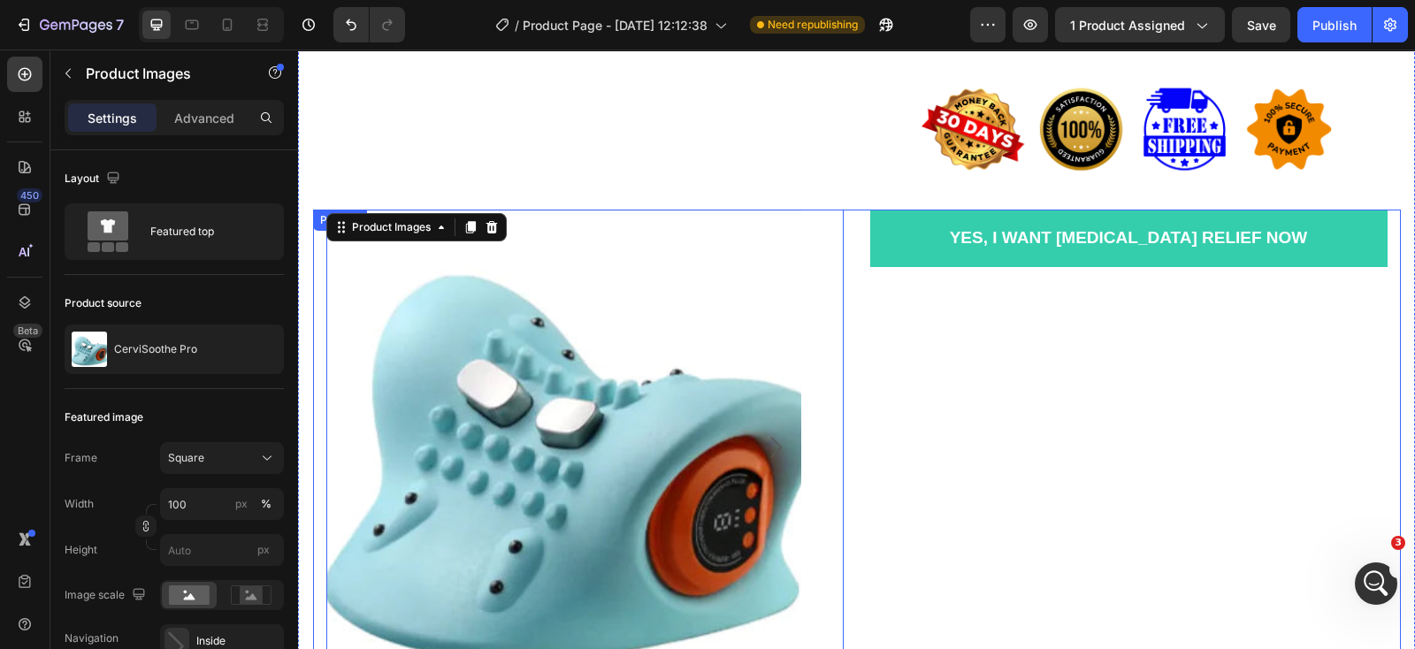
scroll to position [1010, 0]
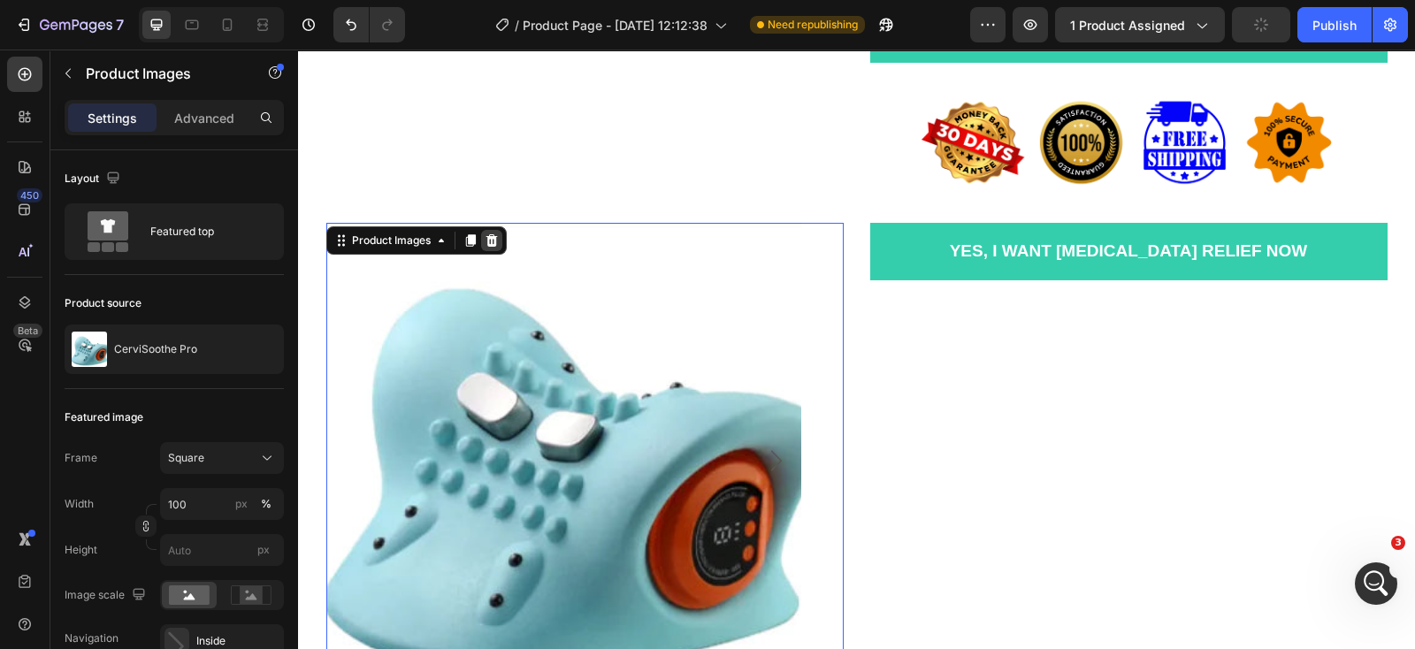
click at [486, 241] on icon at bounding box center [491, 240] width 11 height 12
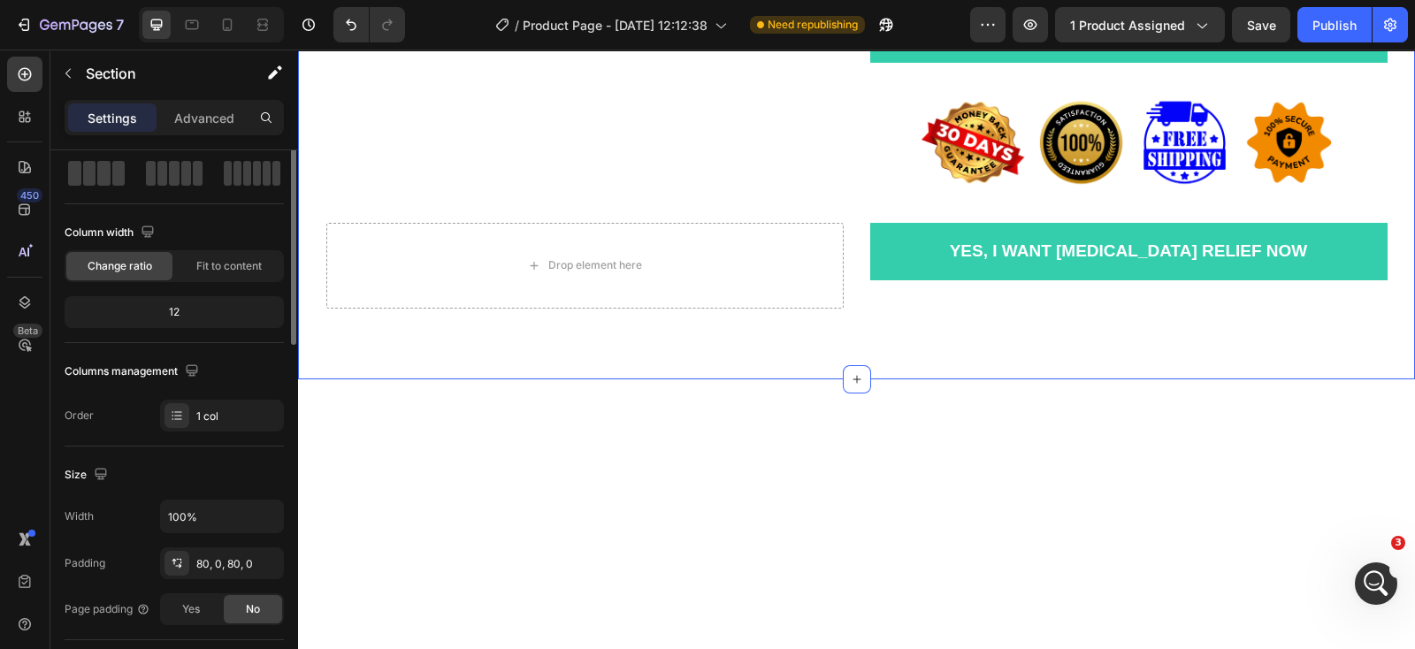
scroll to position [0, 0]
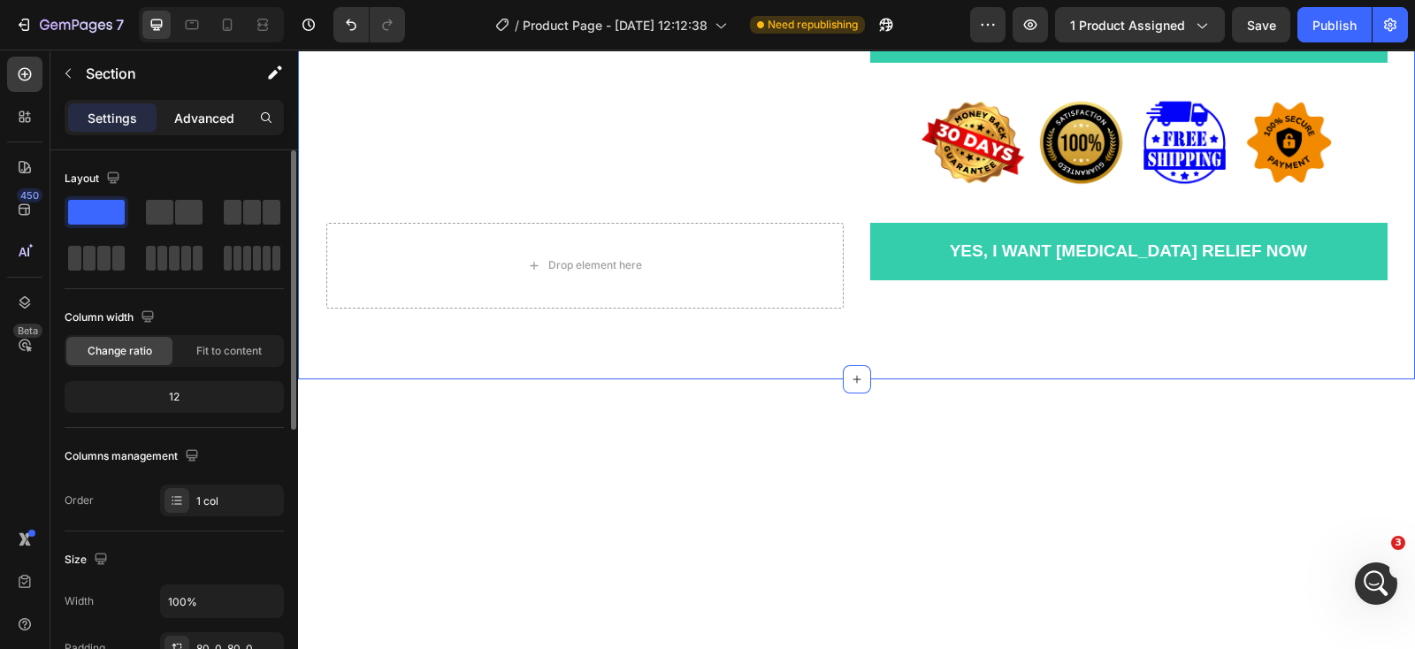
click at [206, 119] on p "Advanced" at bounding box center [204, 118] width 60 height 19
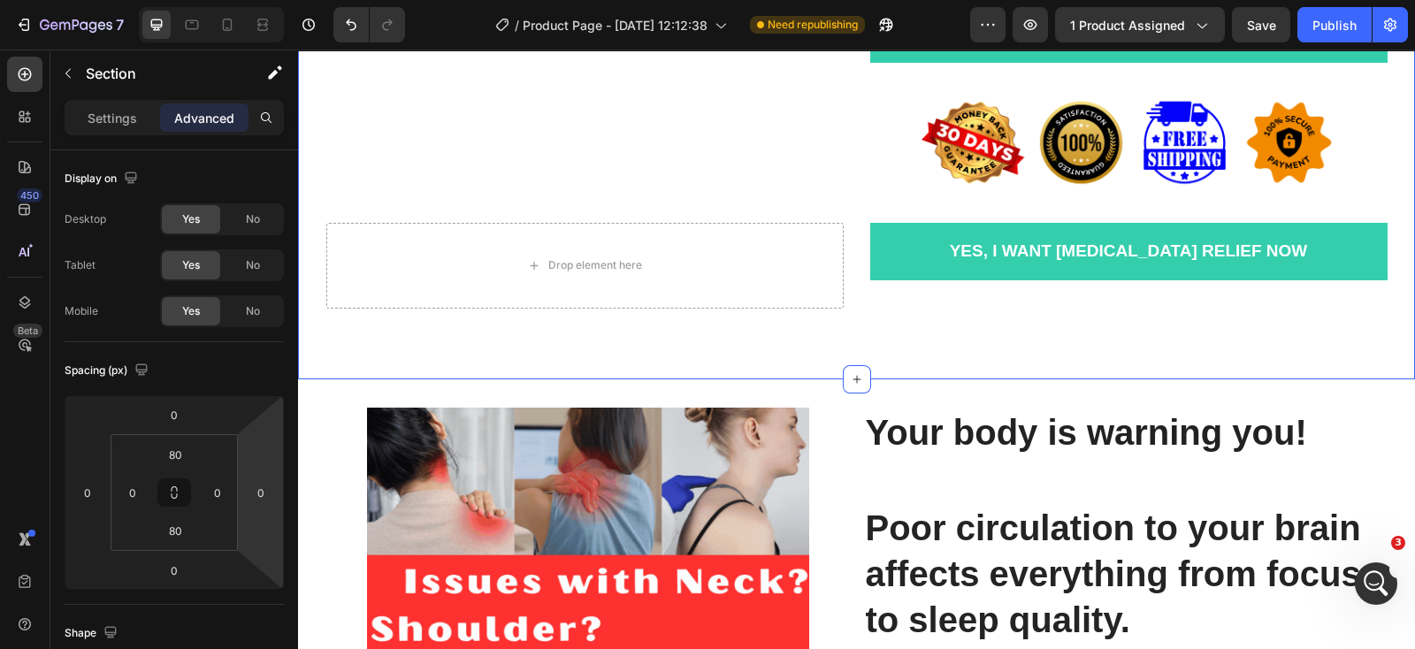
scroll to position [899, 0]
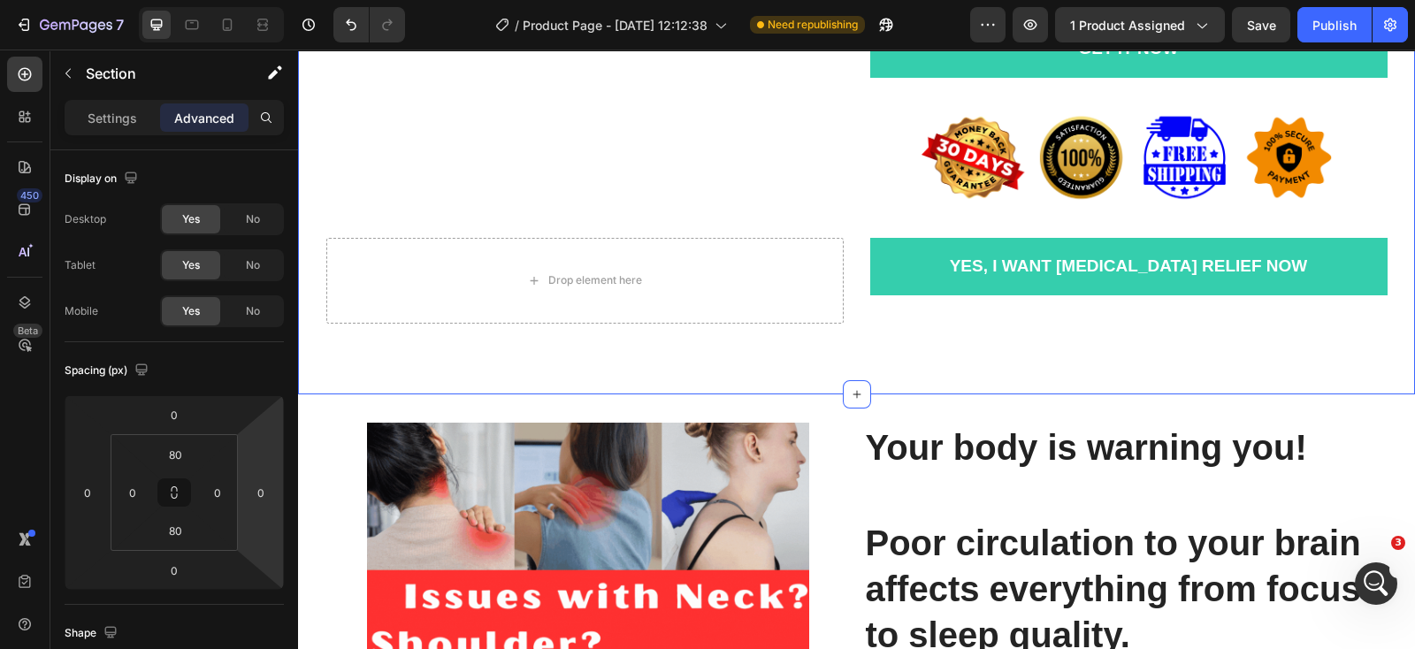
scroll to position [884, 0]
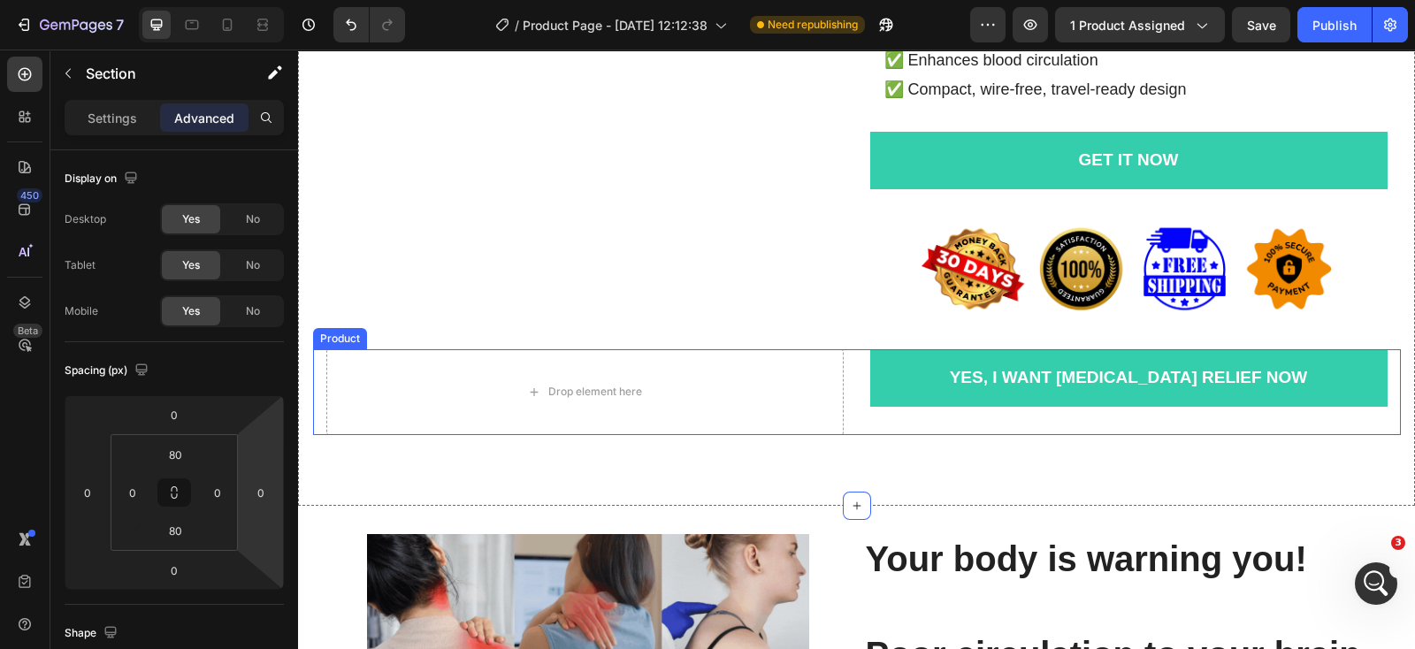
click at [851, 412] on div "Drop element here Yes, I Want [MEDICAL_DATA] Relief Now Add to Cart Row Row Pro…" at bounding box center [857, 392] width 1088 height 86
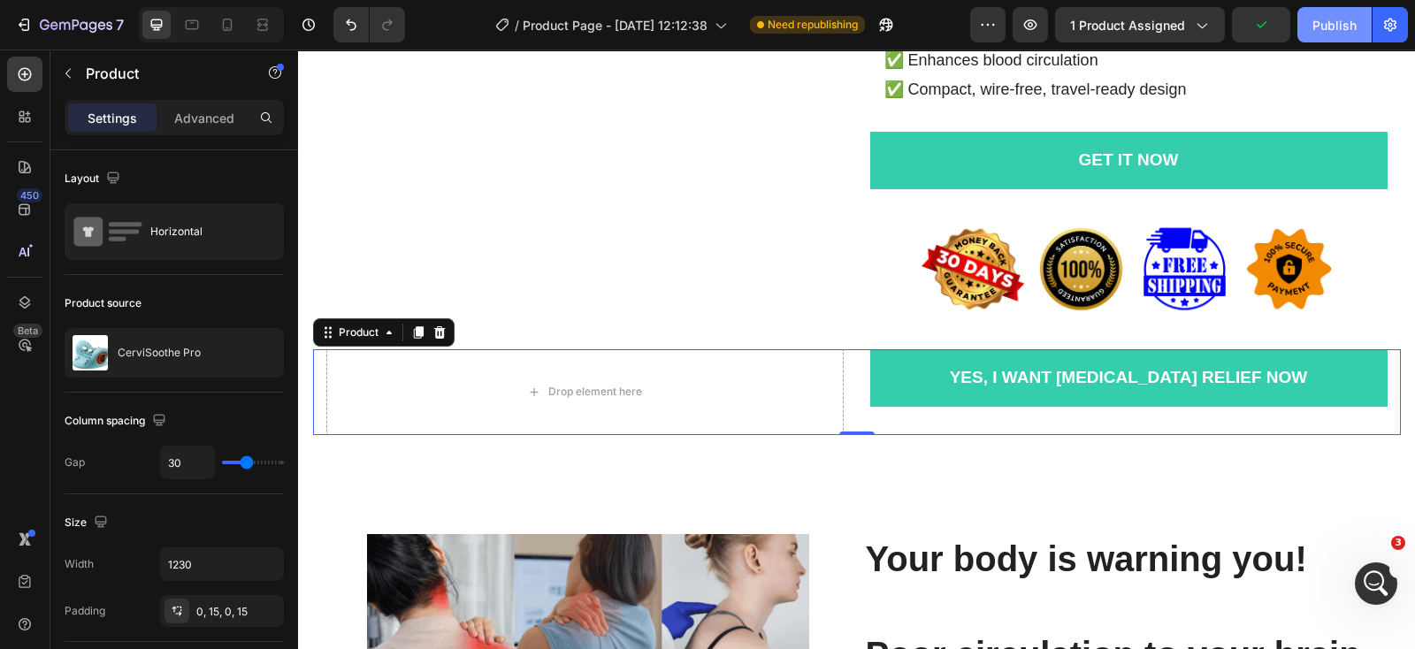
click at [1330, 28] on div "Publish" at bounding box center [1335, 25] width 44 height 19
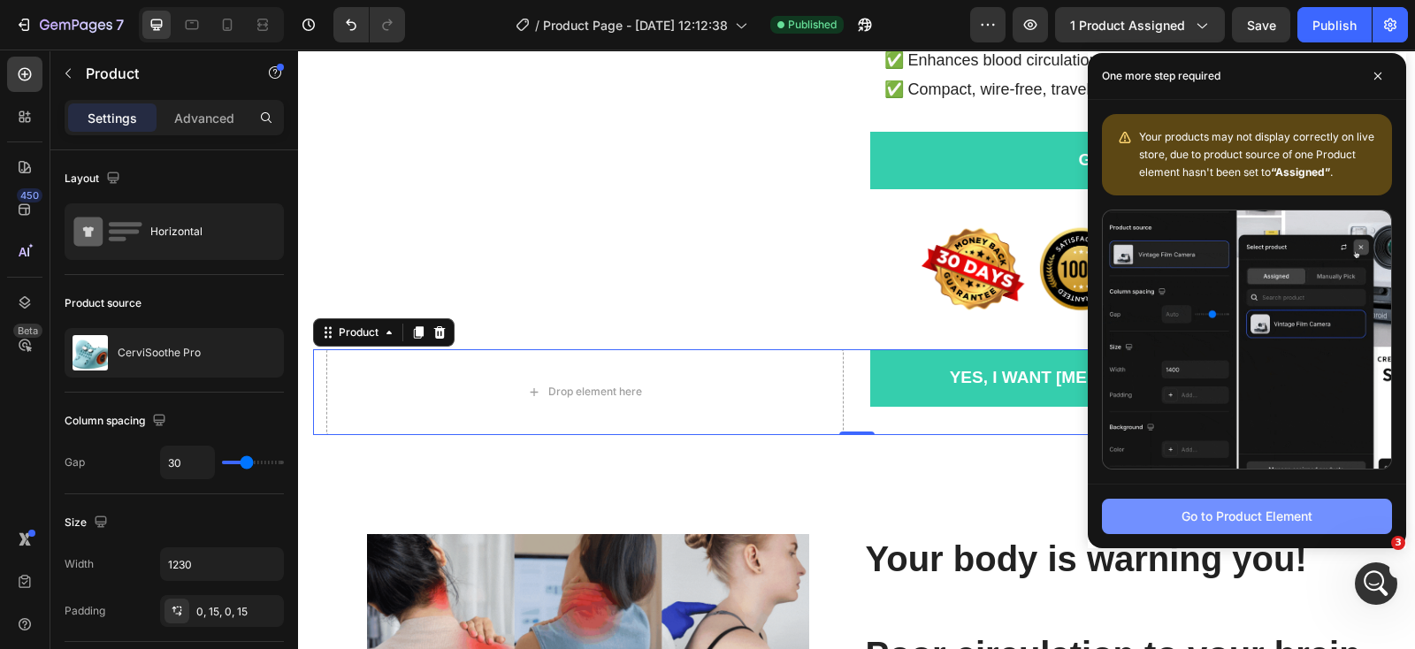
click at [1190, 516] on div "Go to Product Element" at bounding box center [1247, 516] width 131 height 19
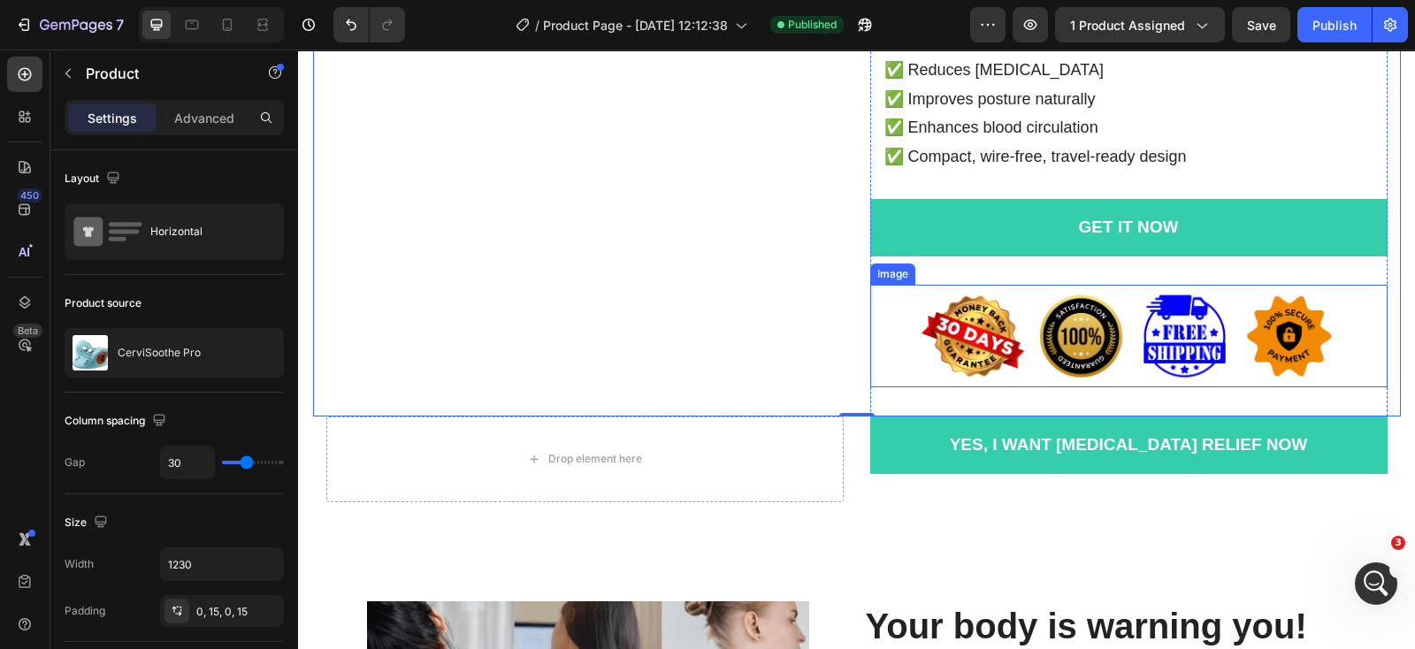
scroll to position [818, 0]
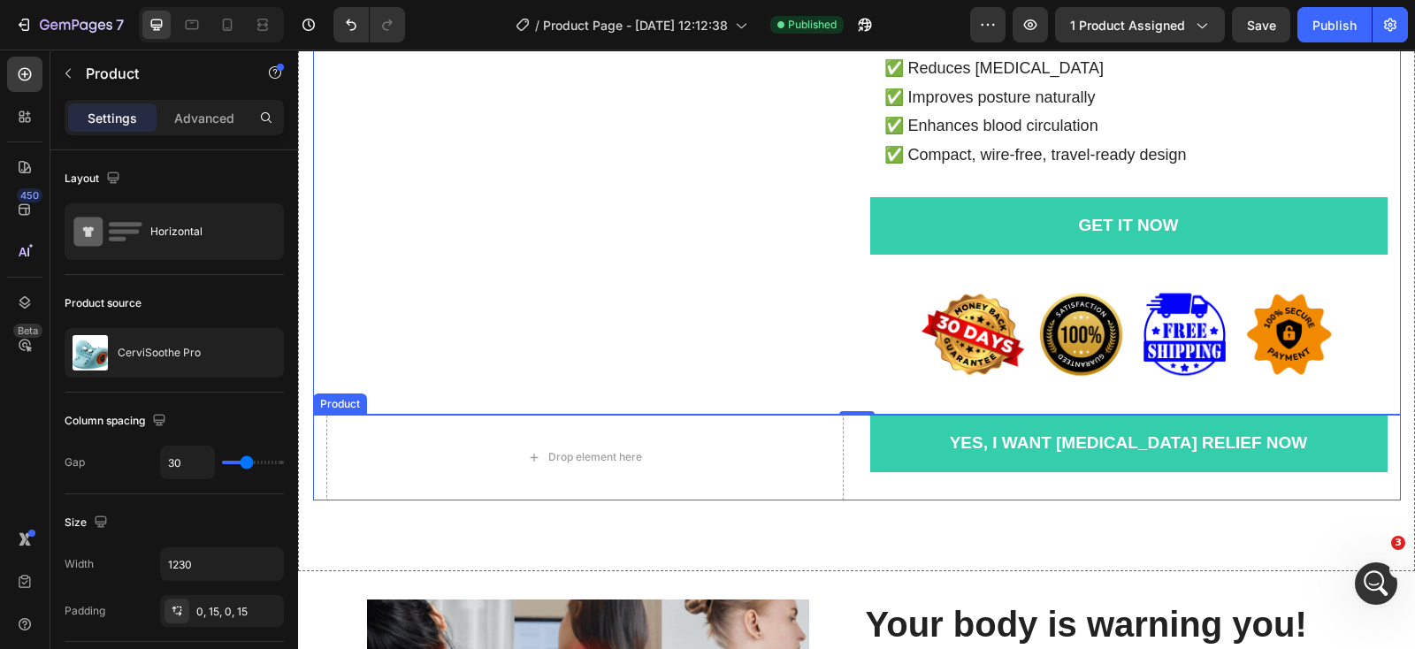
click at [851, 480] on div "Drop element here Yes, I Want [MEDICAL_DATA] Relief Now Add to Cart Row Row Pro…" at bounding box center [857, 458] width 1088 height 86
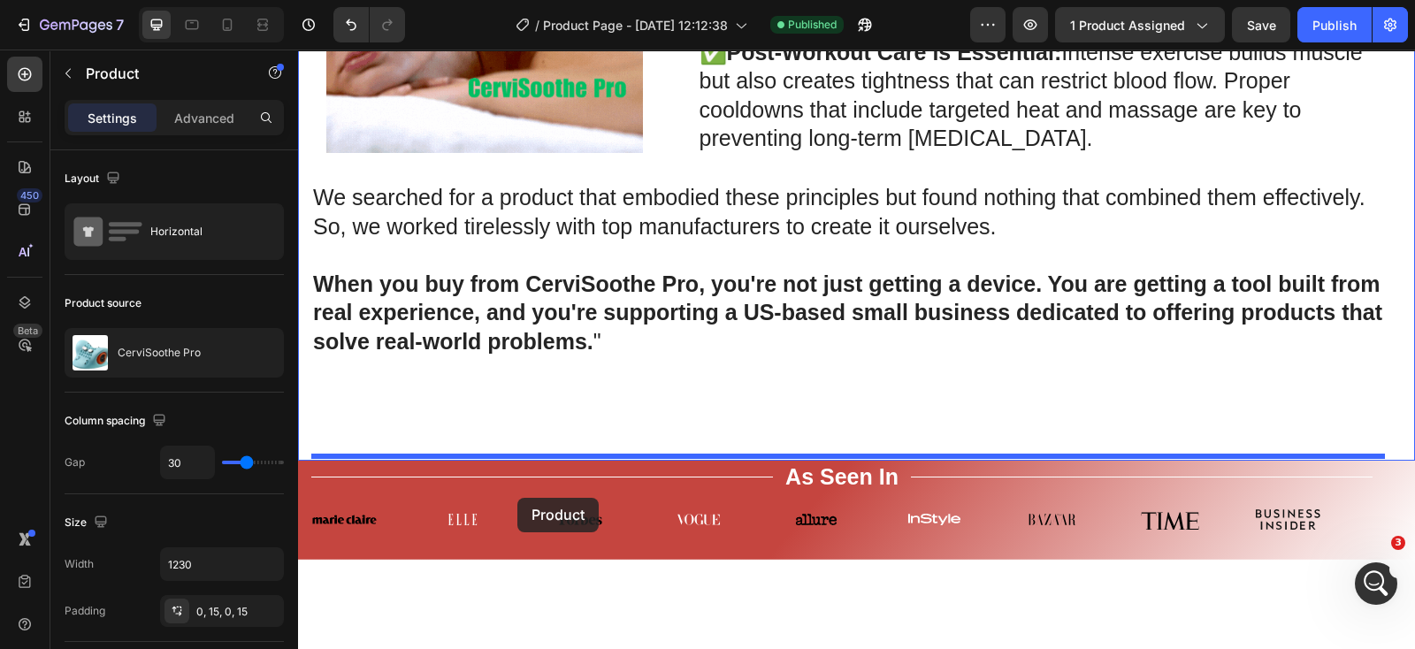
scroll to position [6457, 0]
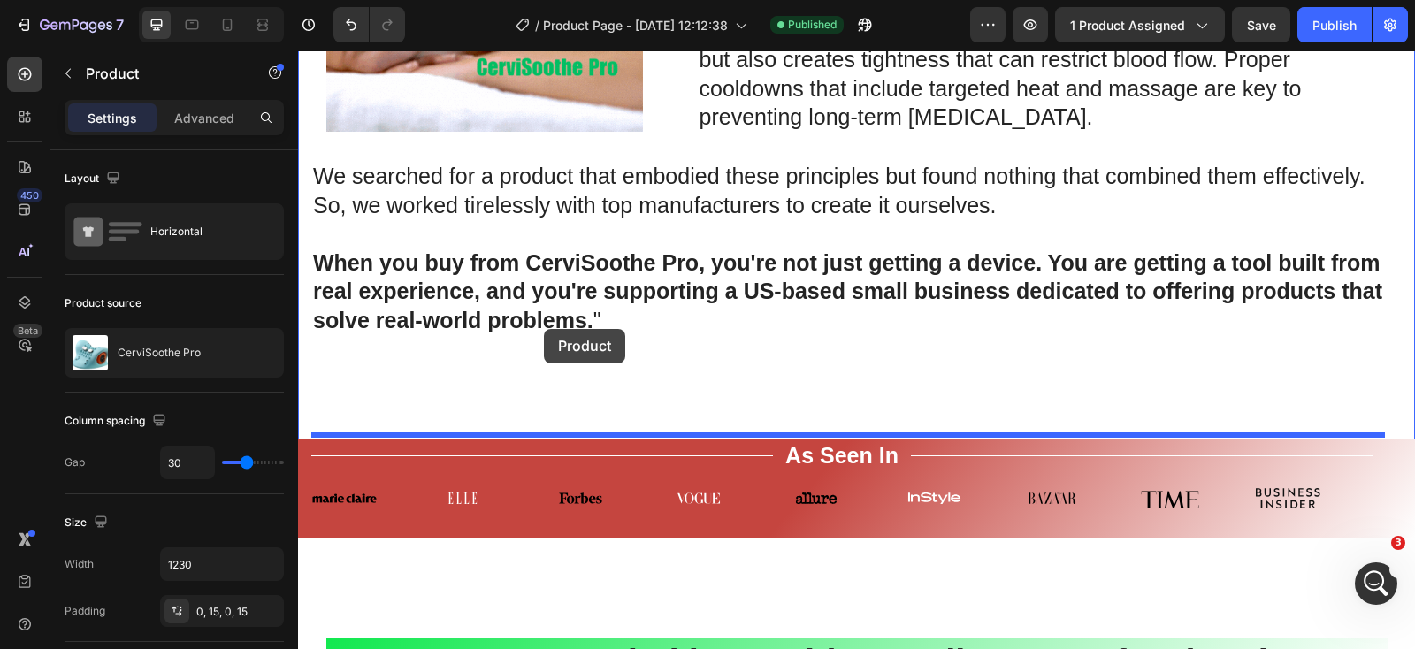
drag, startPoint x: 316, startPoint y: 404, endPoint x: 544, endPoint y: 329, distance: 240.3
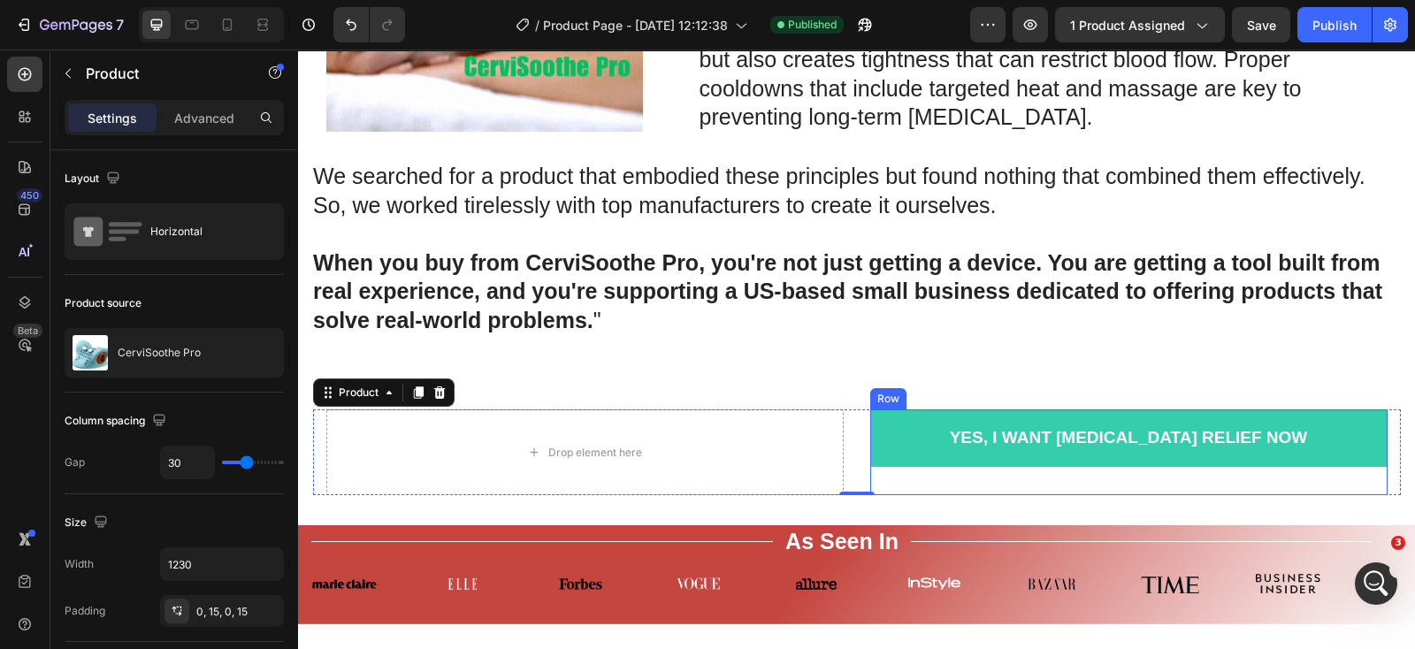
click at [989, 495] on div "Yes, I Want [MEDICAL_DATA] Relief Now Add to Cart Row" at bounding box center [1128, 453] width 517 height 86
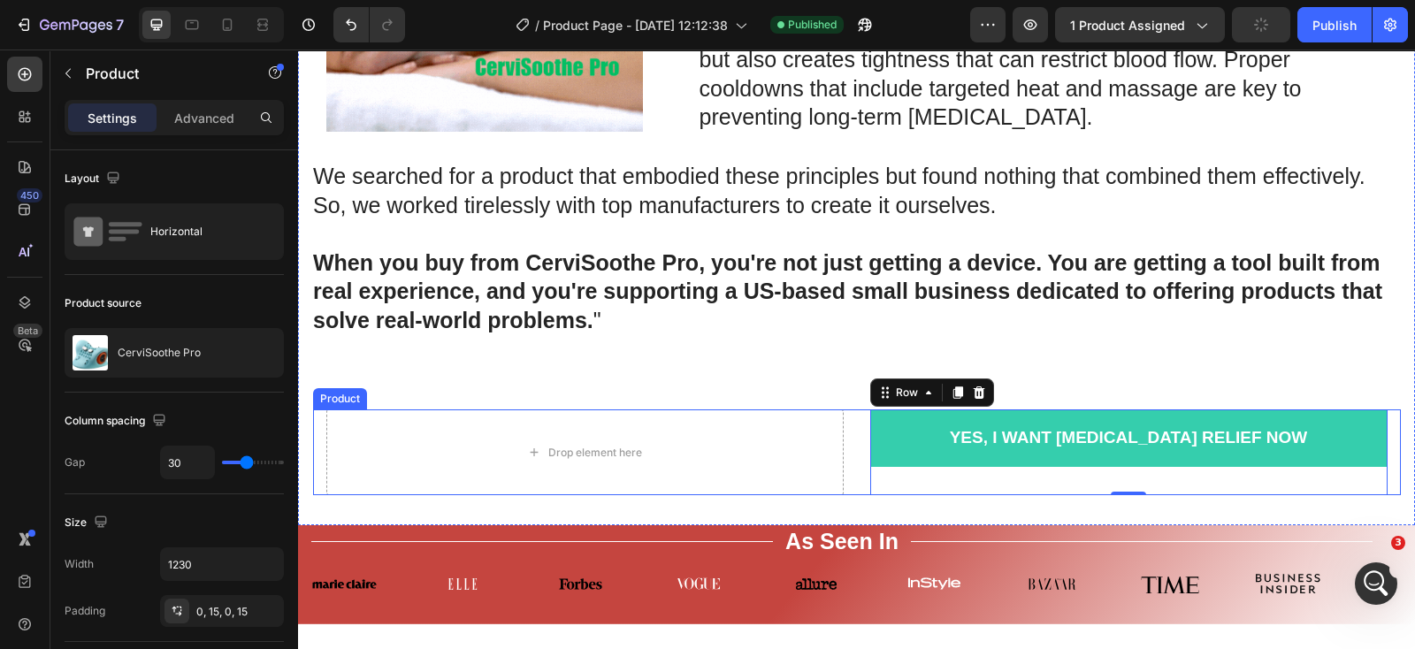
click at [850, 493] on div "Drop element here Yes, I Want [MEDICAL_DATA] Relief Now Add to Cart Row Row 0 P…" at bounding box center [857, 453] width 1088 height 86
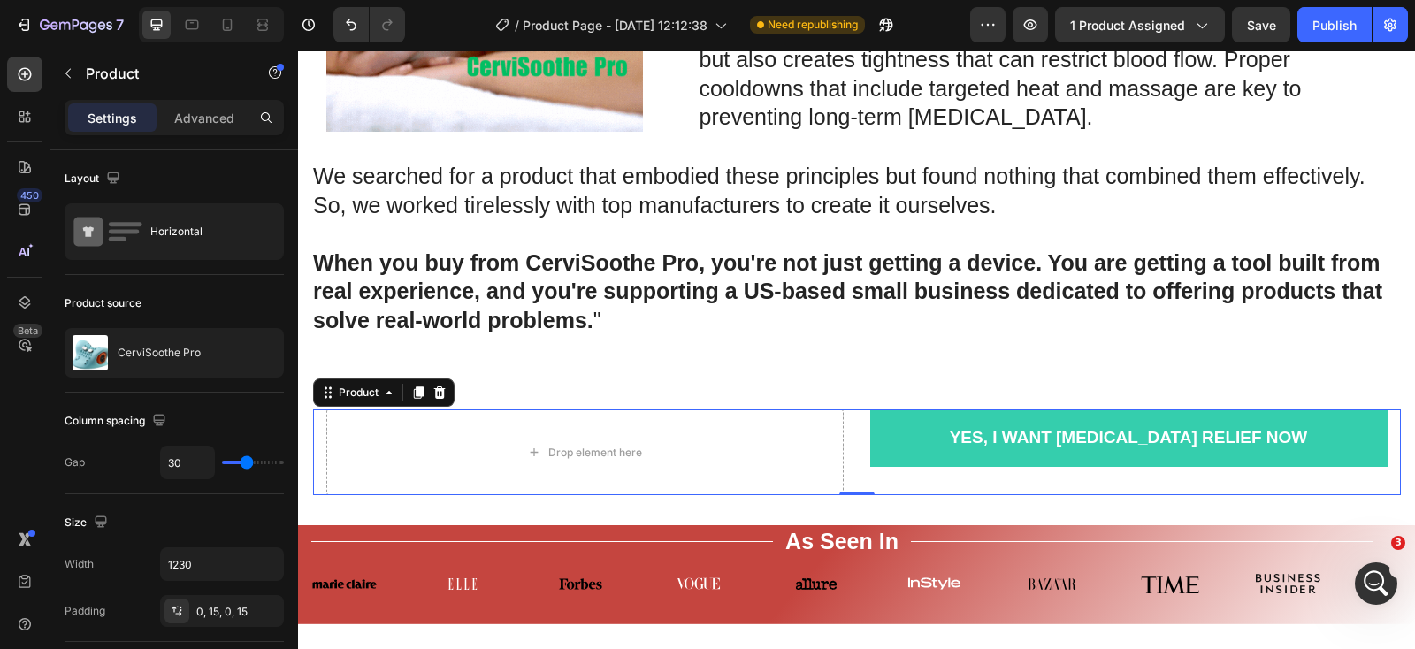
click at [1375, 494] on div "Drop element here Yes, I Want [MEDICAL_DATA] Relief Now Add to Cart Row Row Pro…" at bounding box center [857, 453] width 1088 height 86
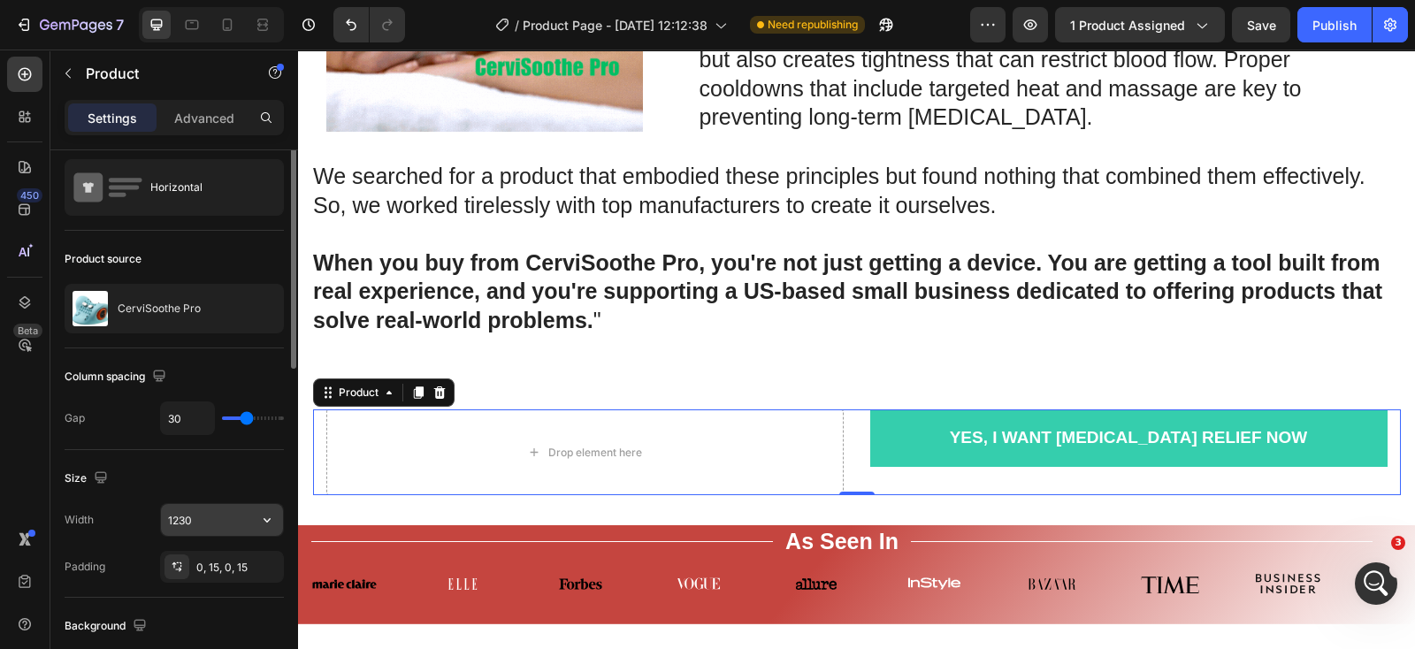
scroll to position [0, 0]
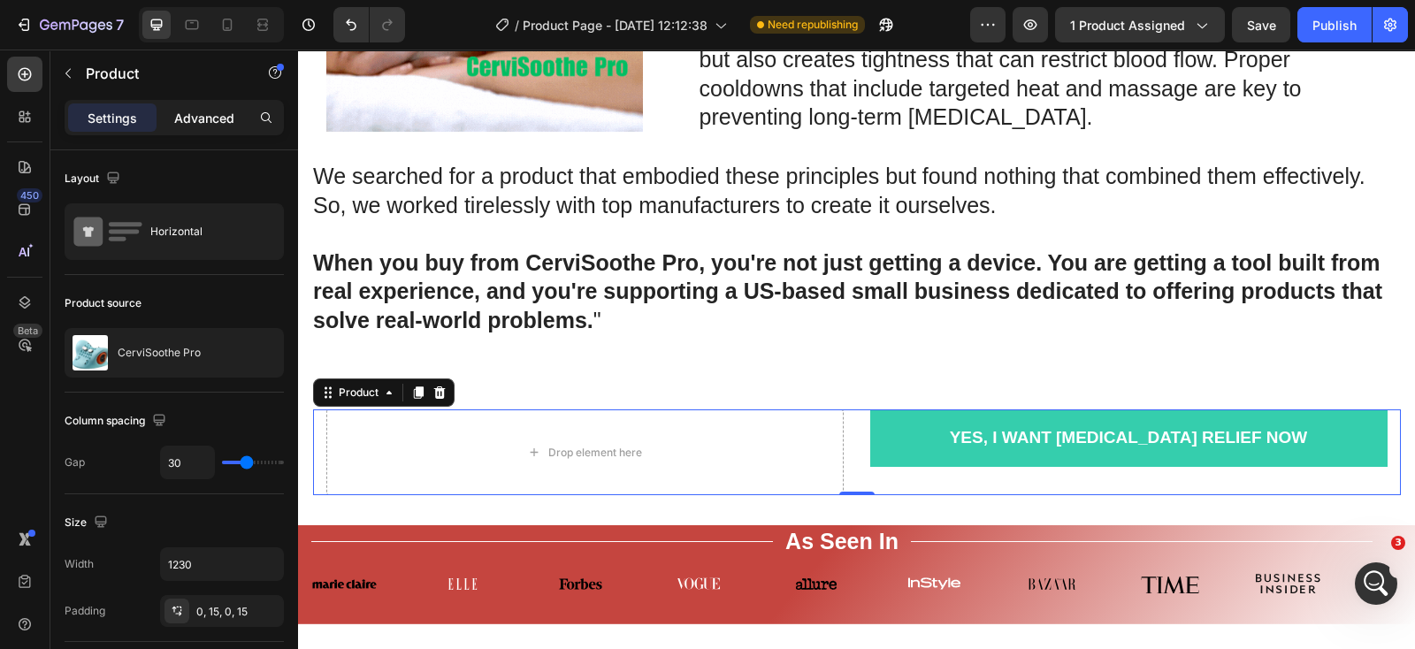
click at [211, 120] on p "Advanced" at bounding box center [204, 118] width 60 height 19
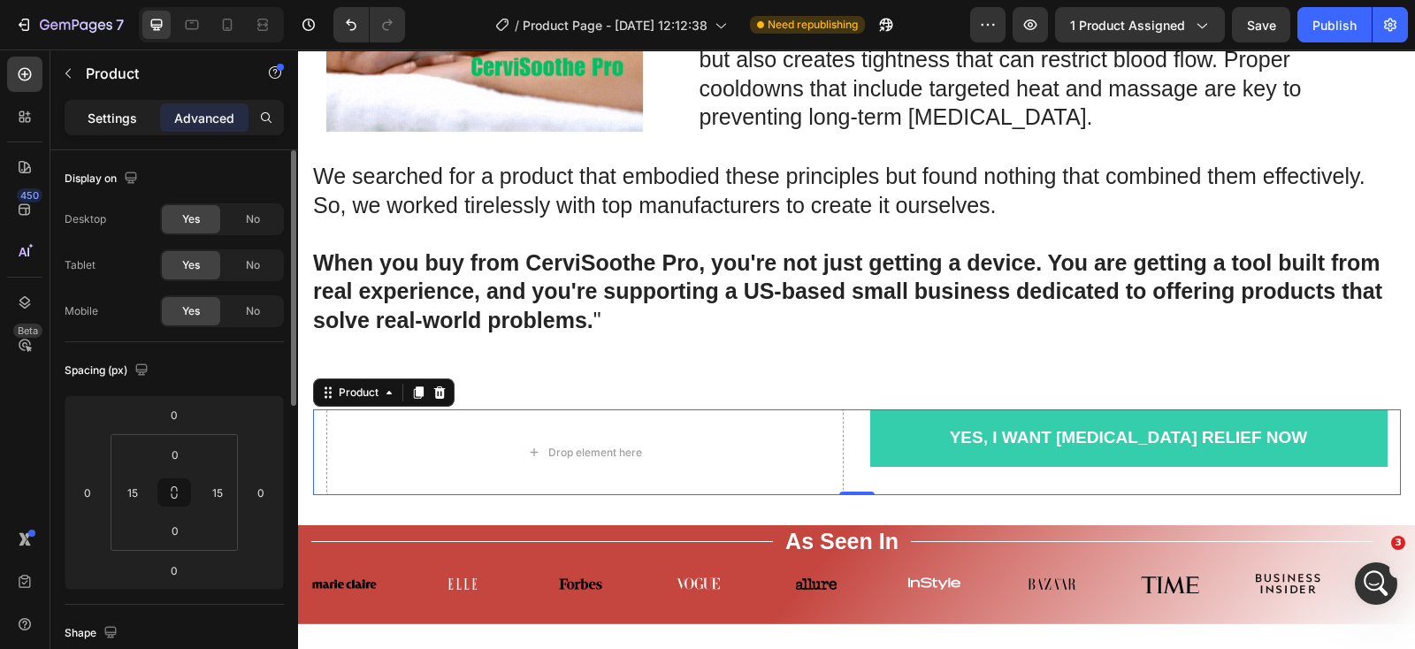
click at [134, 109] on p "Settings" at bounding box center [113, 118] width 50 height 19
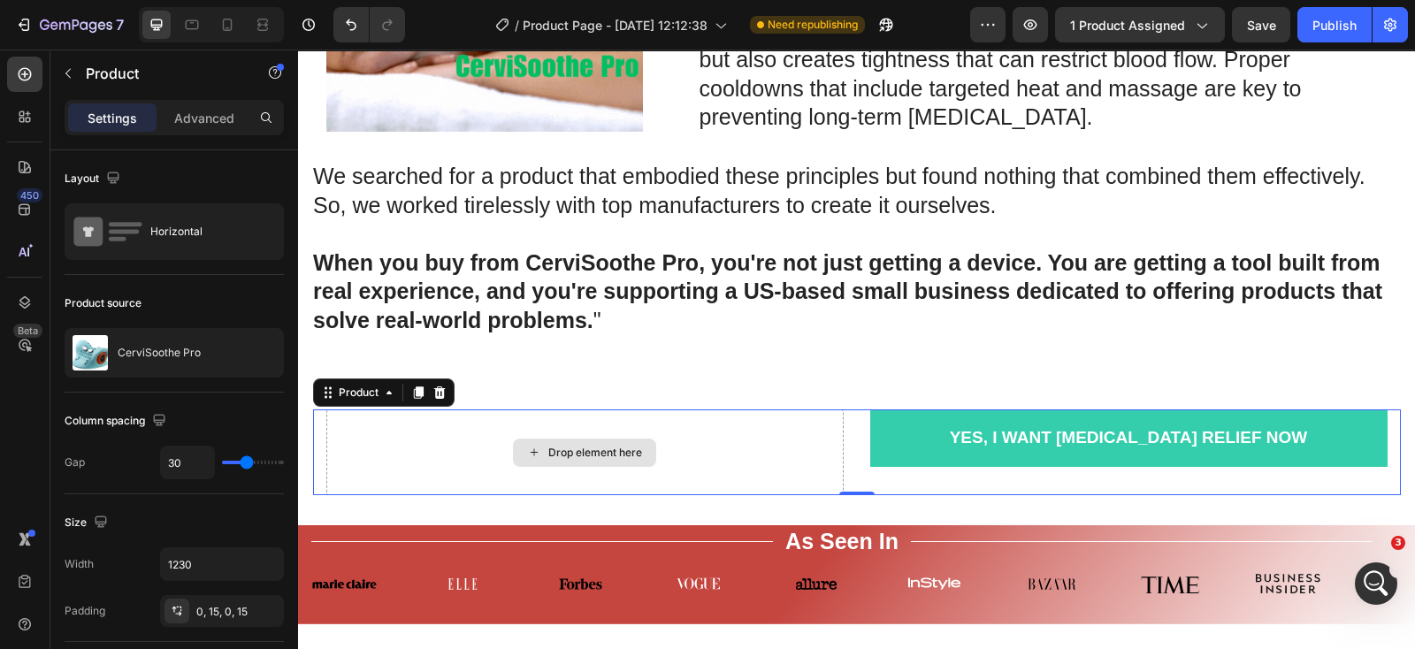
click at [456, 486] on div "Drop element here" at bounding box center [584, 453] width 517 height 86
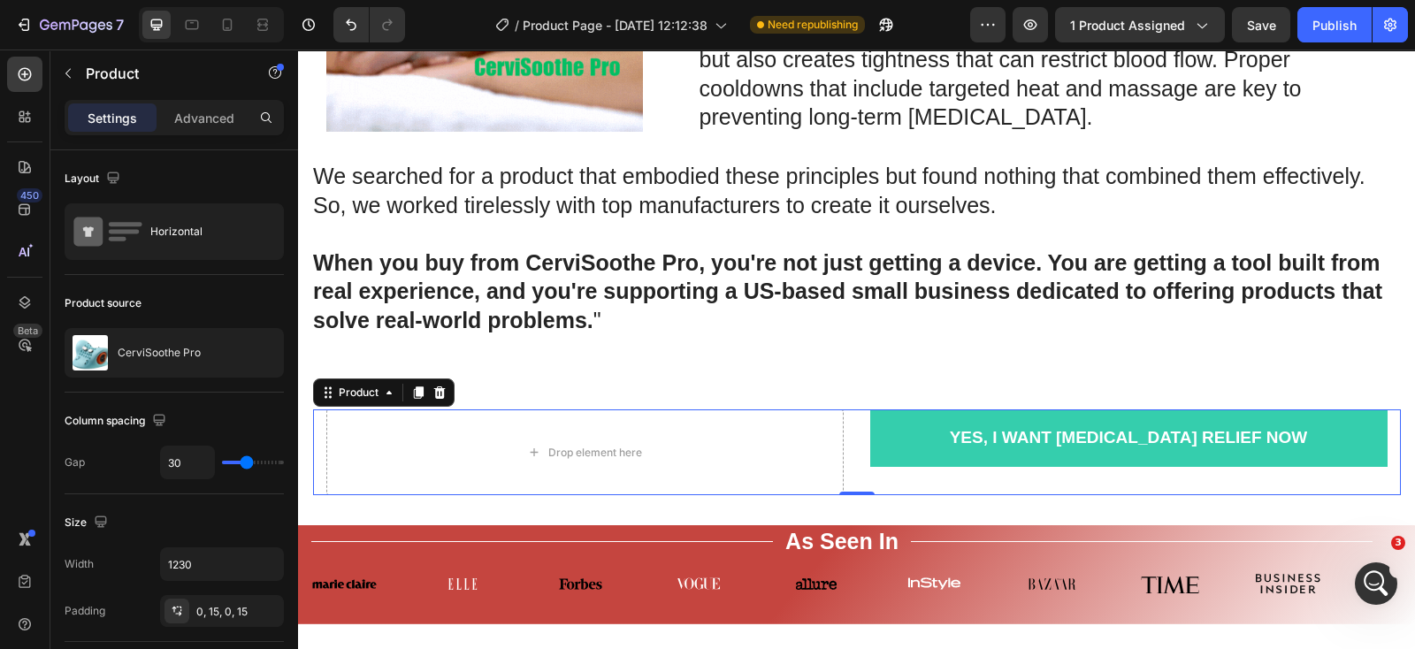
click at [843, 488] on div "Drop element here Yes, I Want [MEDICAL_DATA] Relief Now Add to Cart Row Row Pro…" at bounding box center [857, 453] width 1088 height 86
click at [806, 478] on div "Drop element here" at bounding box center [584, 453] width 517 height 86
click at [853, 481] on div "Drop element here Yes, I Want [MEDICAL_DATA] Relief Now Add to Cart Row Row Pro…" at bounding box center [857, 453] width 1088 height 86
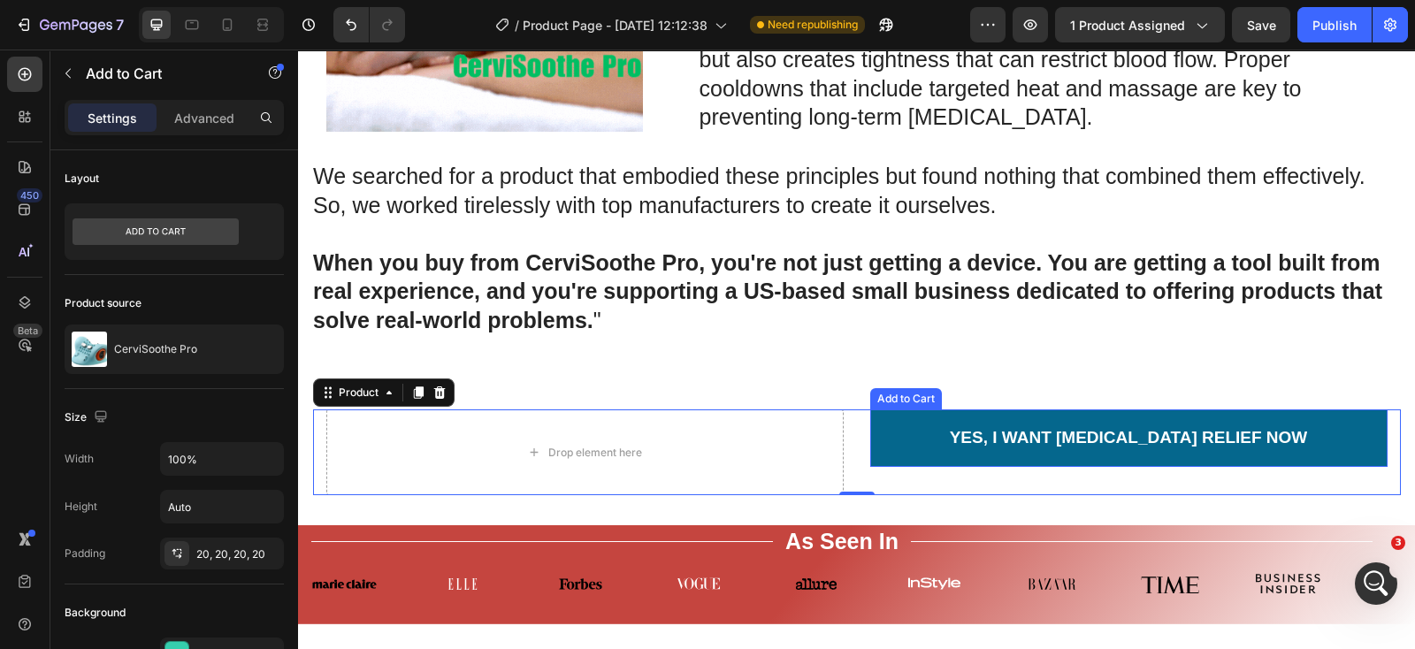
click at [922, 467] on button "Yes, I Want [MEDICAL_DATA] Relief Now" at bounding box center [1128, 438] width 517 height 57
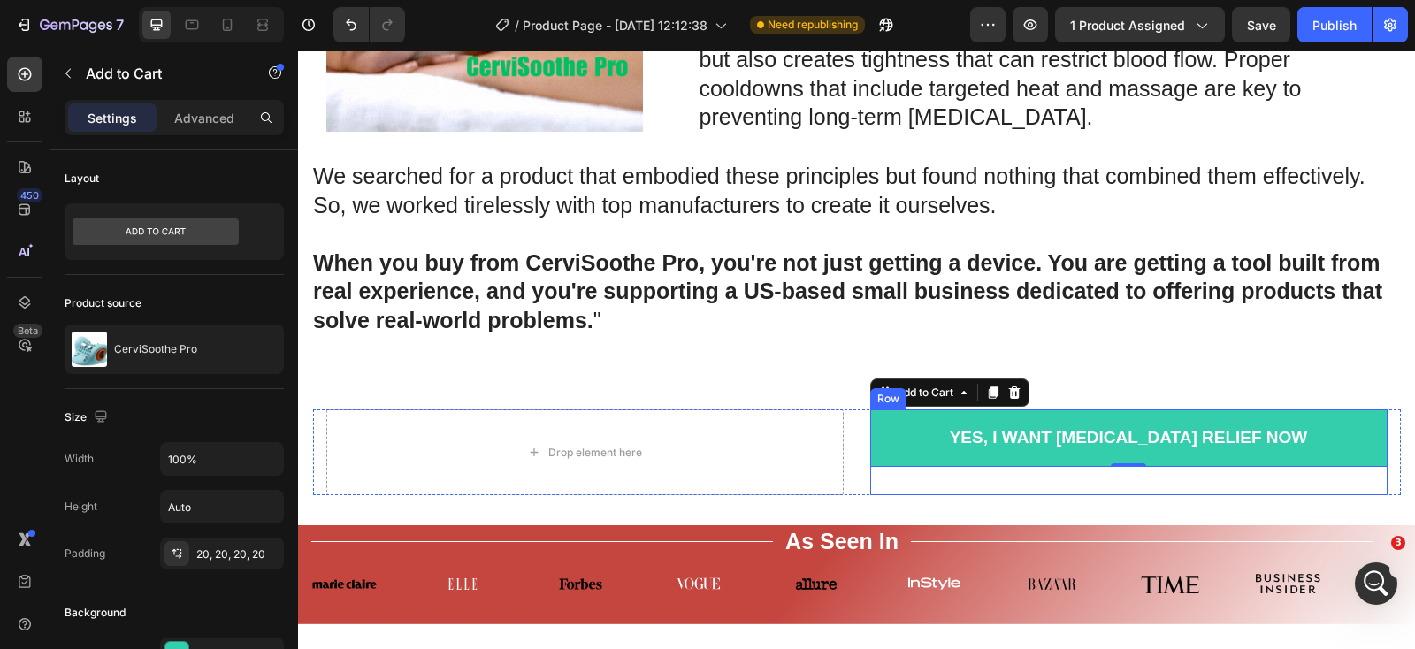
click at [889, 495] on div "Yes, I Want [MEDICAL_DATA] Relief Now Add to Cart 0 Row" at bounding box center [1128, 453] width 517 height 86
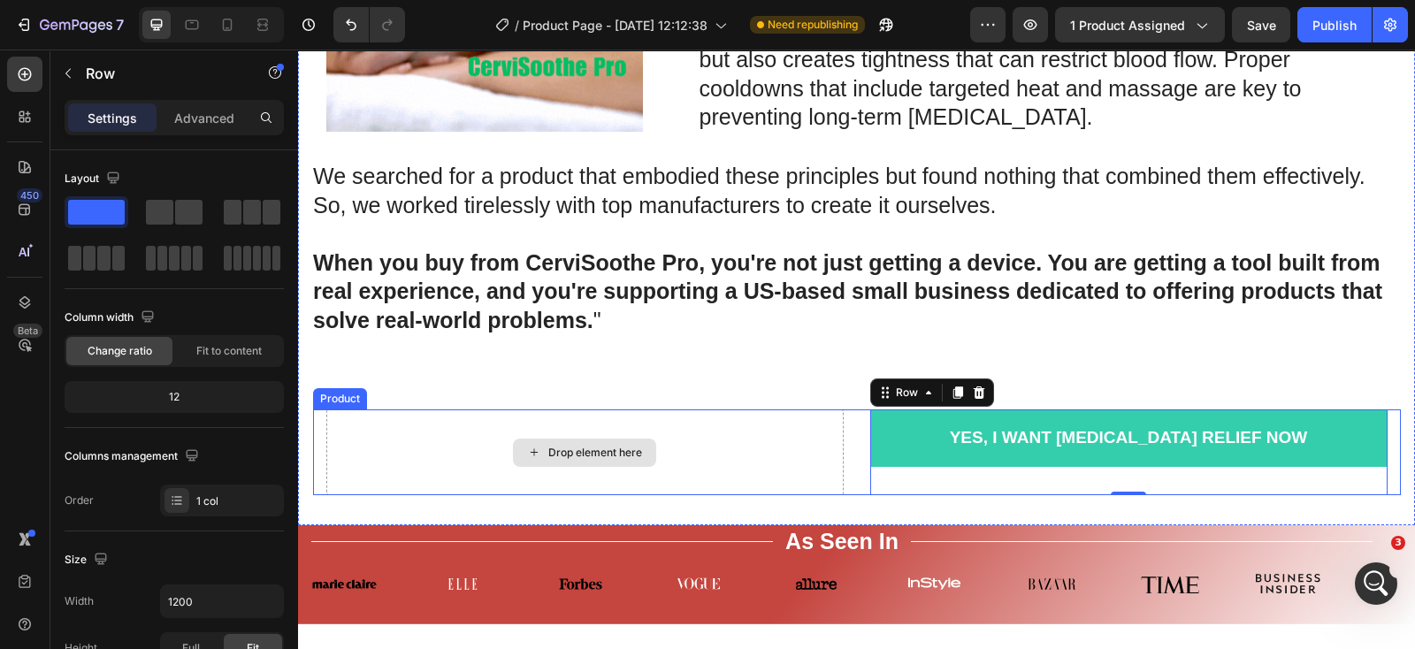
click at [822, 495] on div "Drop element here" at bounding box center [584, 453] width 517 height 86
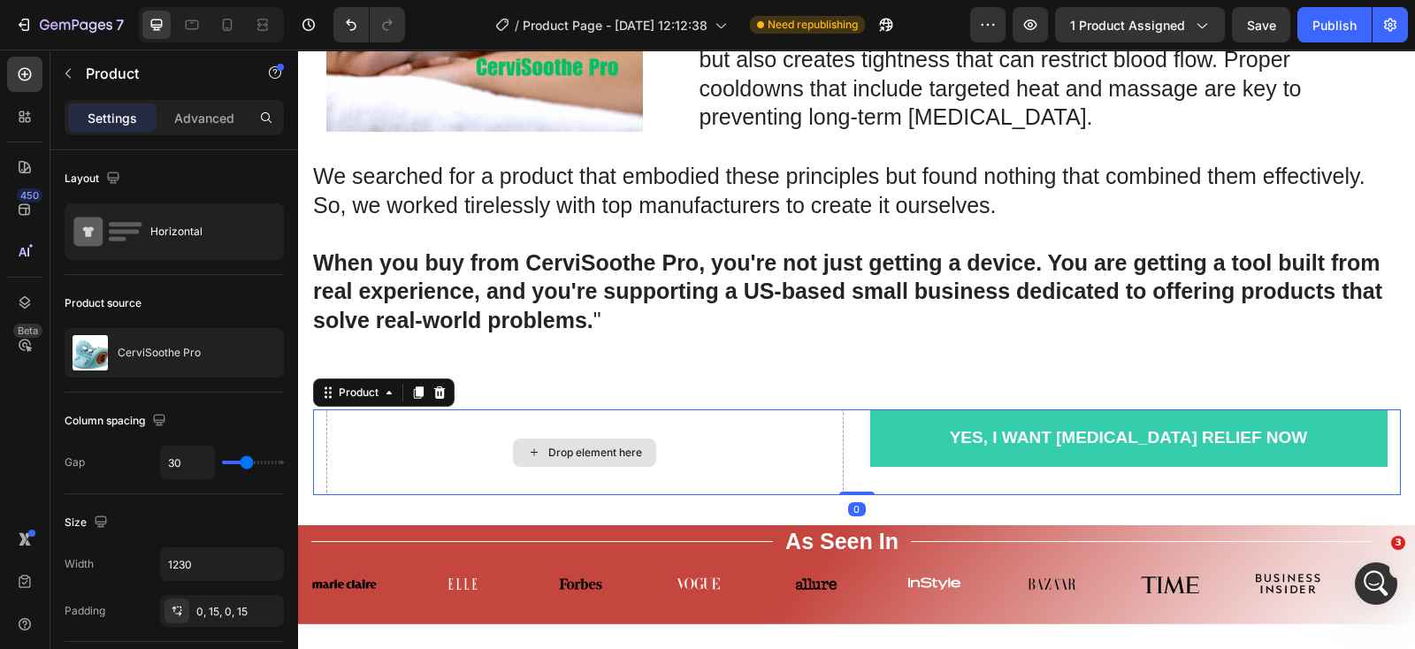
click at [808, 483] on div "Drop element here" at bounding box center [584, 453] width 517 height 86
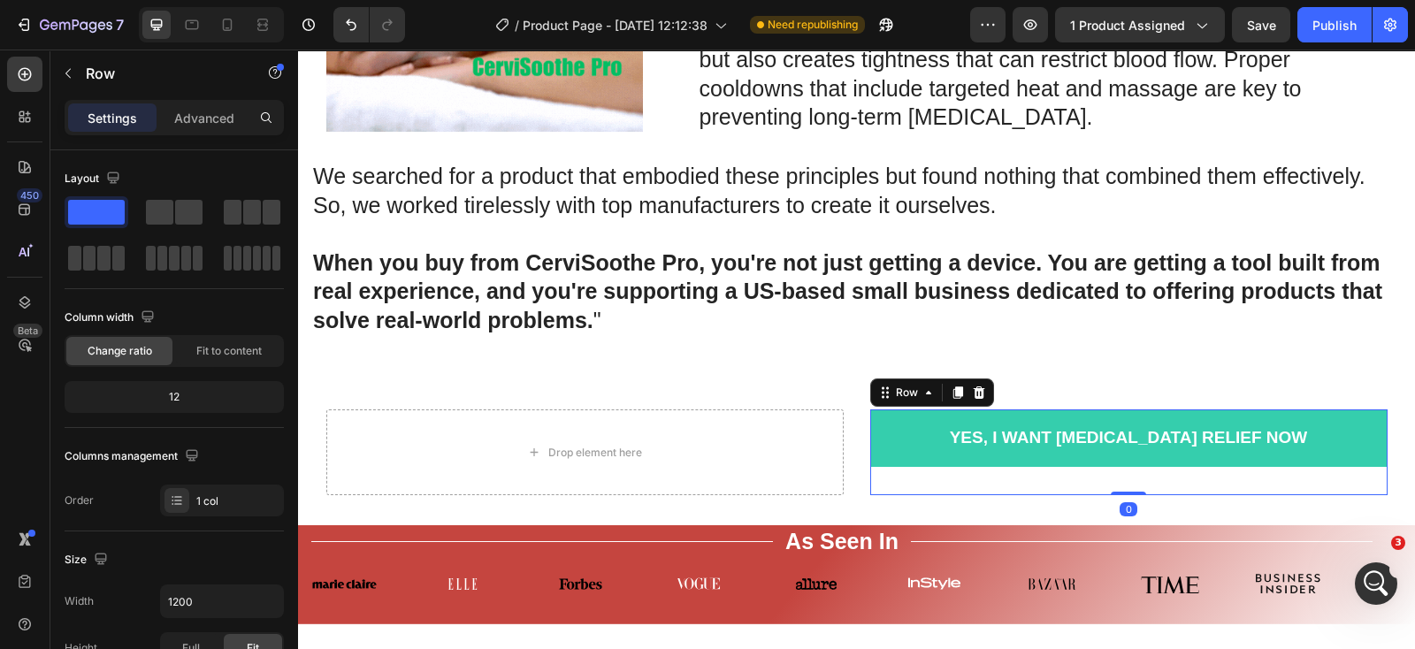
click at [899, 495] on div "Yes, I Want [MEDICAL_DATA] Relief Now Add to Cart Row" at bounding box center [1128, 453] width 517 height 86
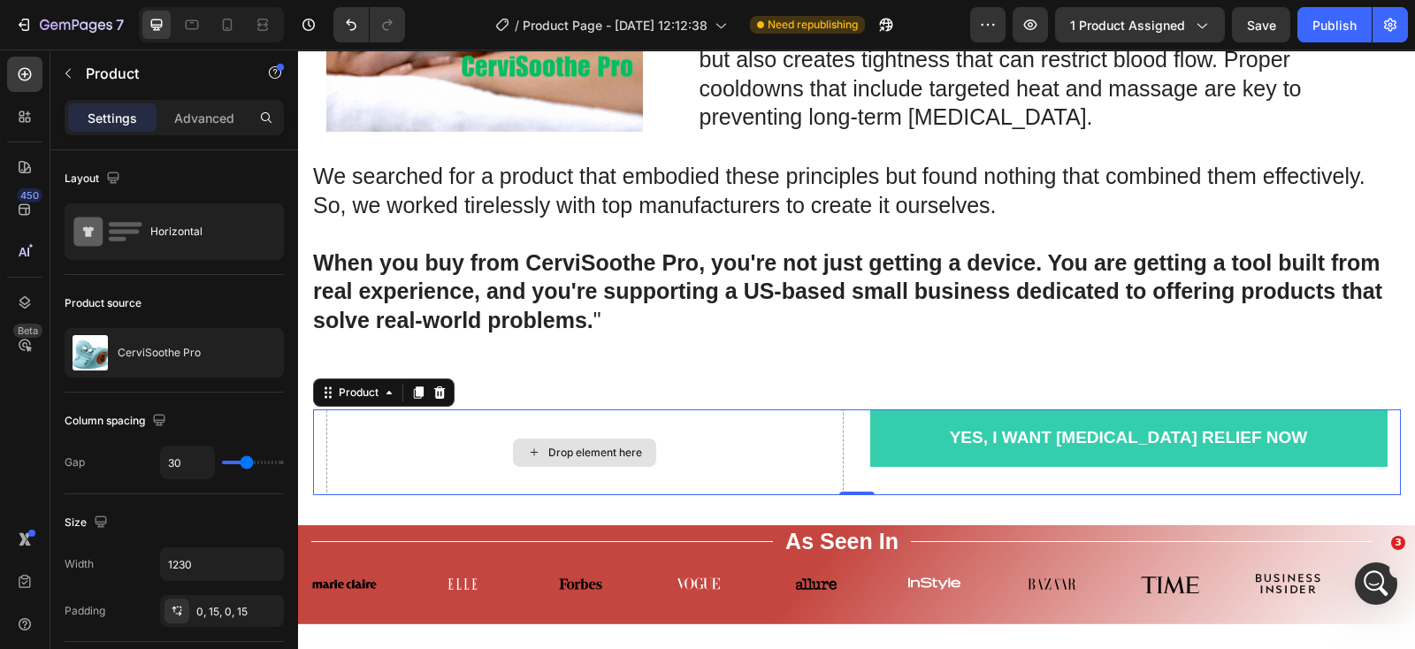
click at [824, 490] on div "Drop element here" at bounding box center [584, 453] width 517 height 86
click at [802, 488] on div "Drop element here" at bounding box center [584, 453] width 517 height 86
click at [800, 493] on div "Drop element here" at bounding box center [584, 453] width 517 height 86
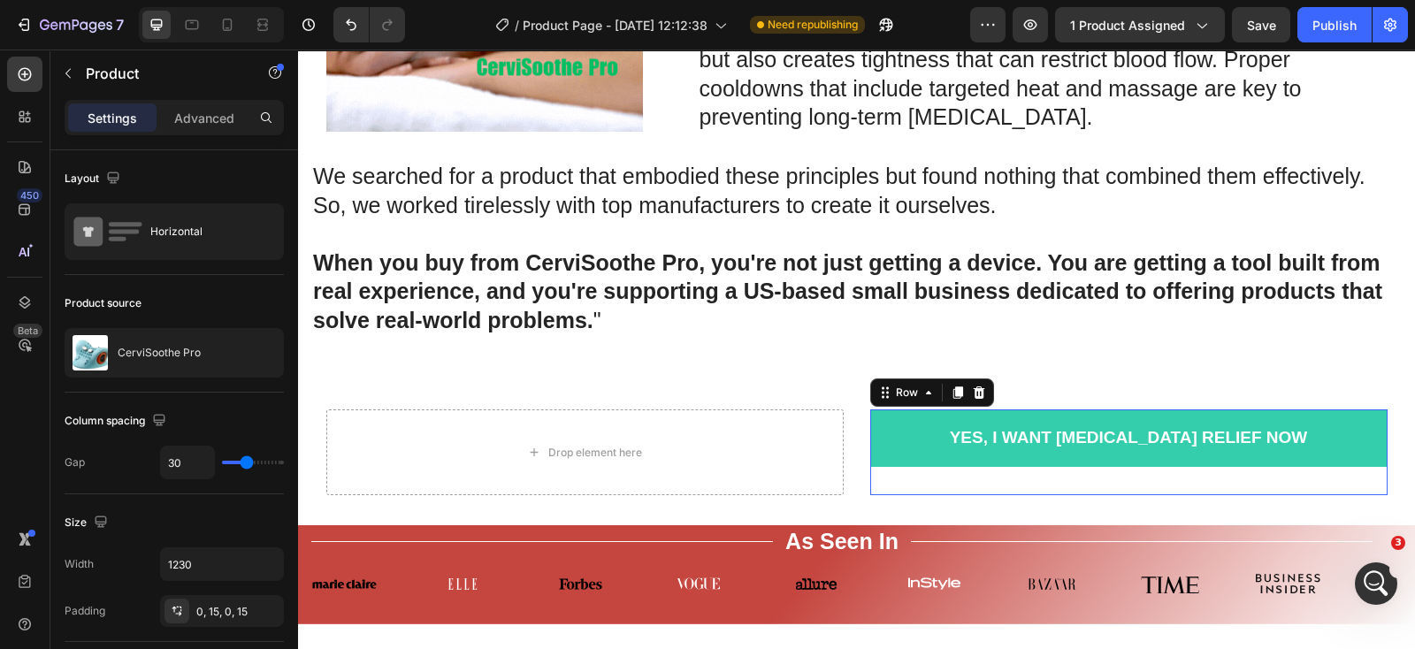
click at [901, 495] on div "Yes, I Want [MEDICAL_DATA] Relief Now Add to Cart Row" at bounding box center [1128, 453] width 517 height 86
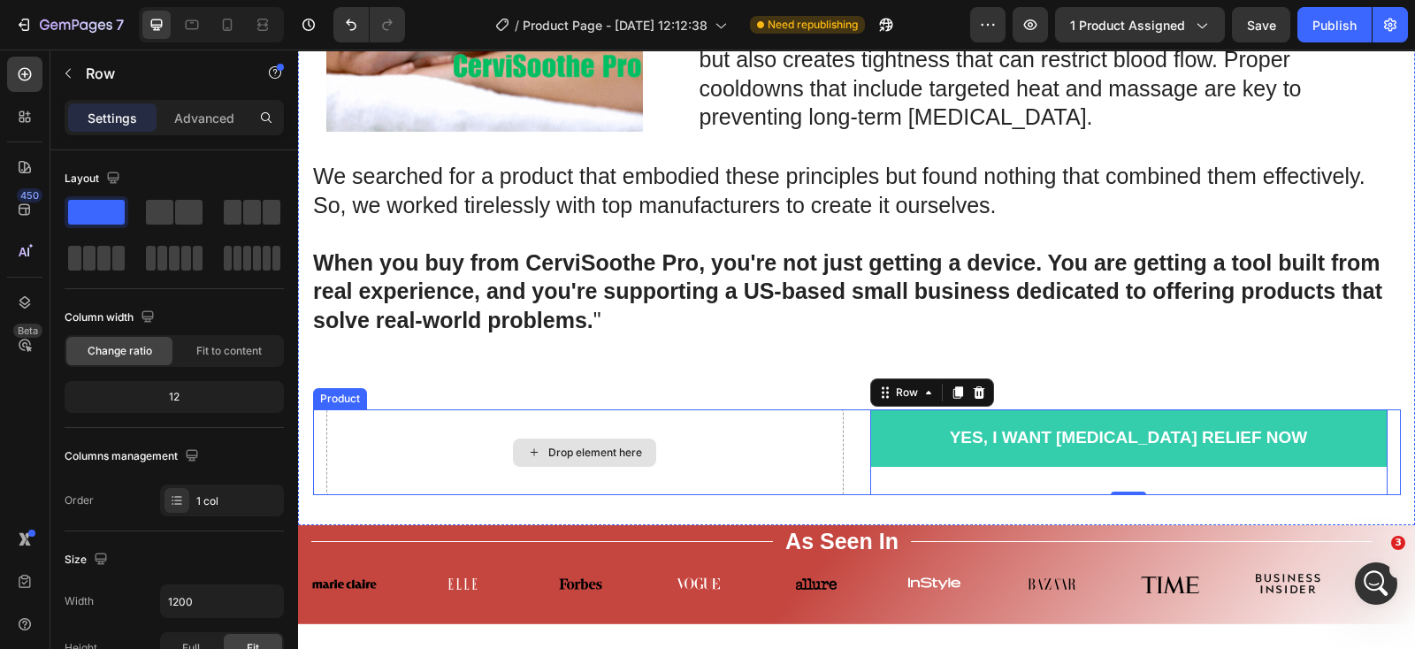
click at [812, 495] on div "Drop element here" at bounding box center [584, 453] width 517 height 86
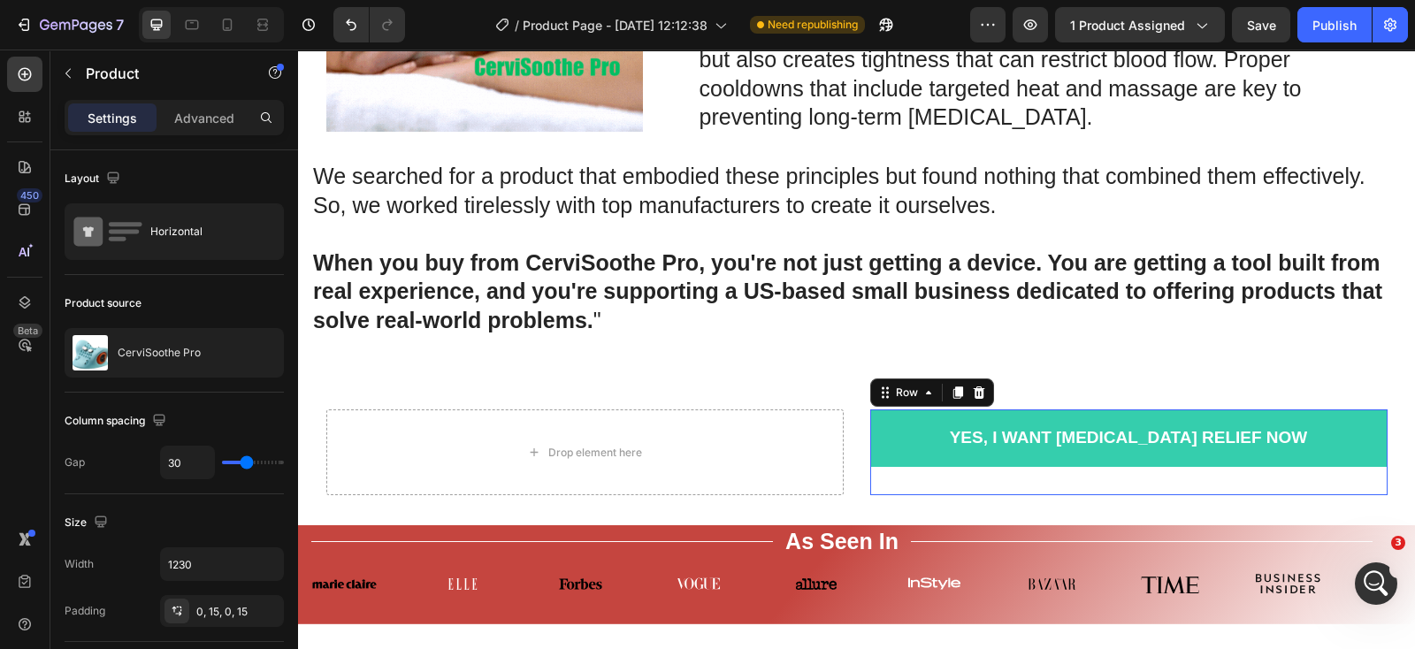
click at [881, 495] on div "Yes, I Want [MEDICAL_DATA] Relief Now Add to Cart Row" at bounding box center [1128, 453] width 517 height 86
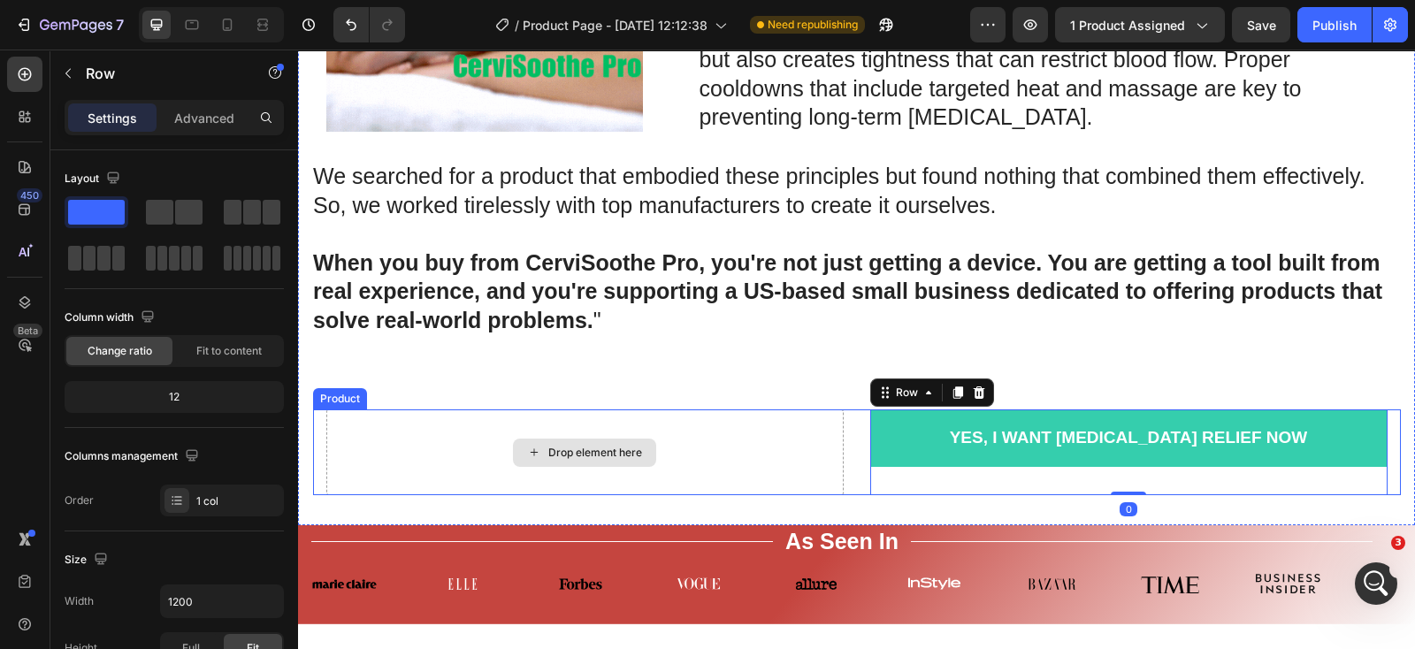
click at [815, 493] on div "Drop element here" at bounding box center [584, 453] width 517 height 86
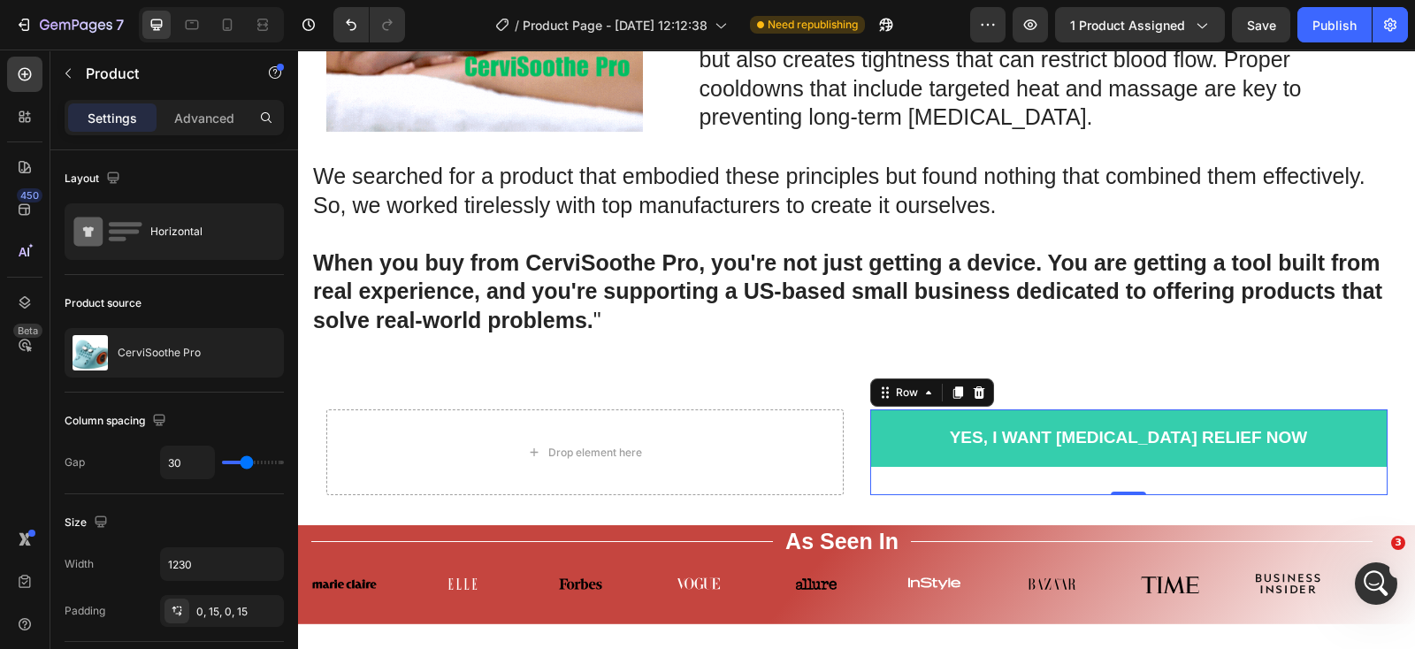
click at [892, 495] on div "Yes, I Want [MEDICAL_DATA] Relief Now Add to Cart Row" at bounding box center [1128, 453] width 517 height 86
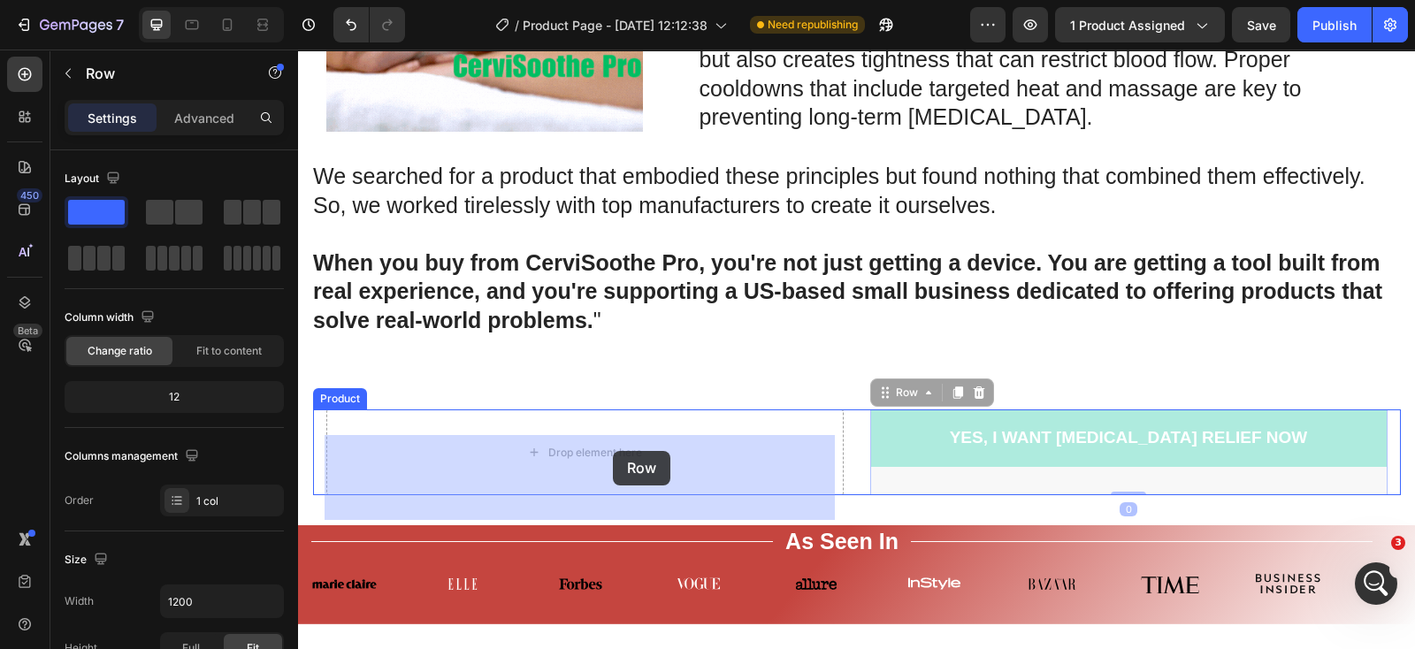
drag, startPoint x: 879, startPoint y: 417, endPoint x: 613, endPoint y: 451, distance: 268.4
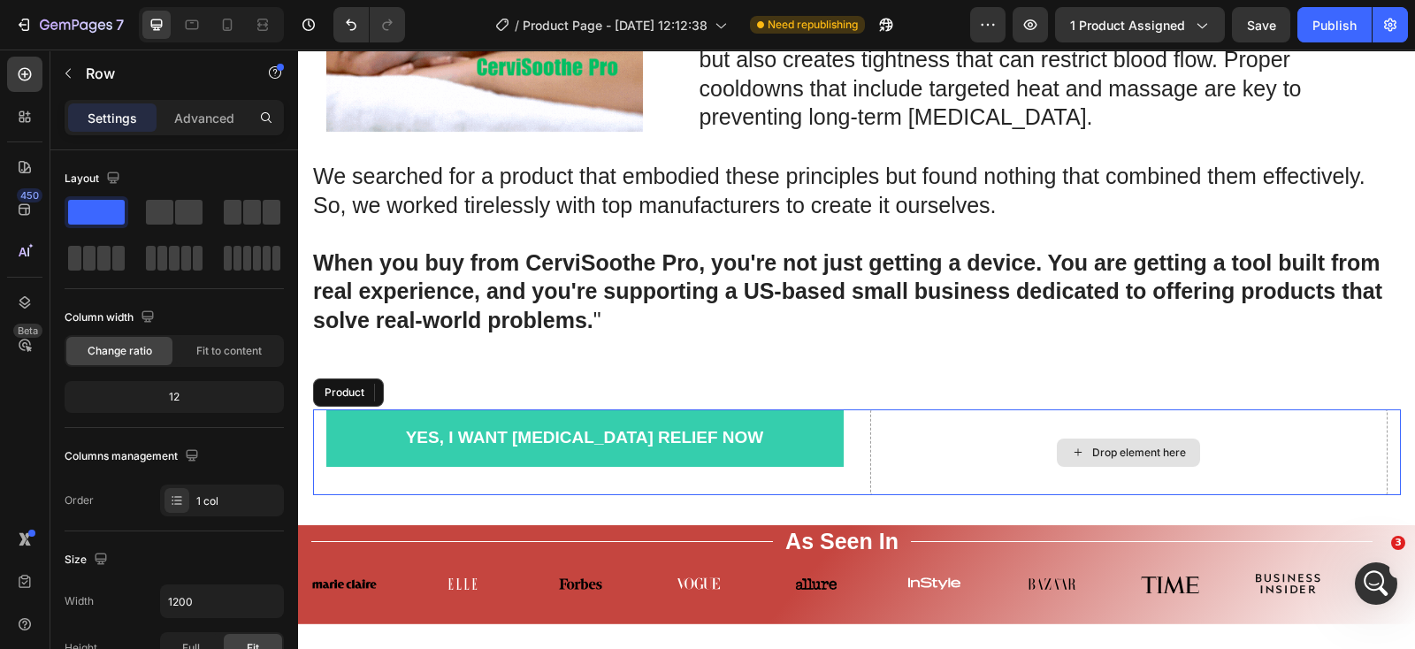
click at [892, 495] on div "Drop element here" at bounding box center [1128, 453] width 517 height 86
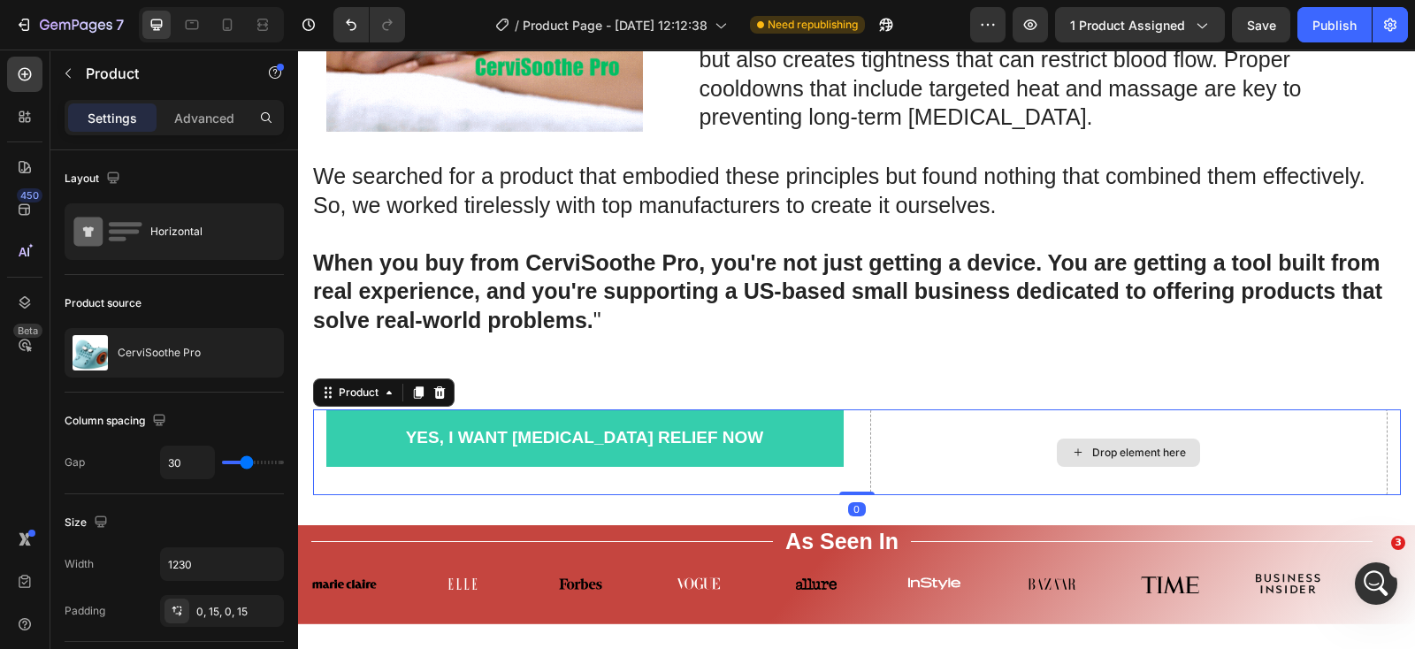
click at [942, 483] on div "Drop element here" at bounding box center [1128, 453] width 517 height 86
click at [1312, 454] on div "Drop element here" at bounding box center [1128, 453] width 517 height 86
drag, startPoint x: 1359, startPoint y: 466, endPoint x: 1175, endPoint y: 486, distance: 184.2
click at [1358, 466] on div "Drop element here" at bounding box center [1128, 453] width 517 height 86
click at [917, 475] on div "Drop element here" at bounding box center [1128, 453] width 517 height 86
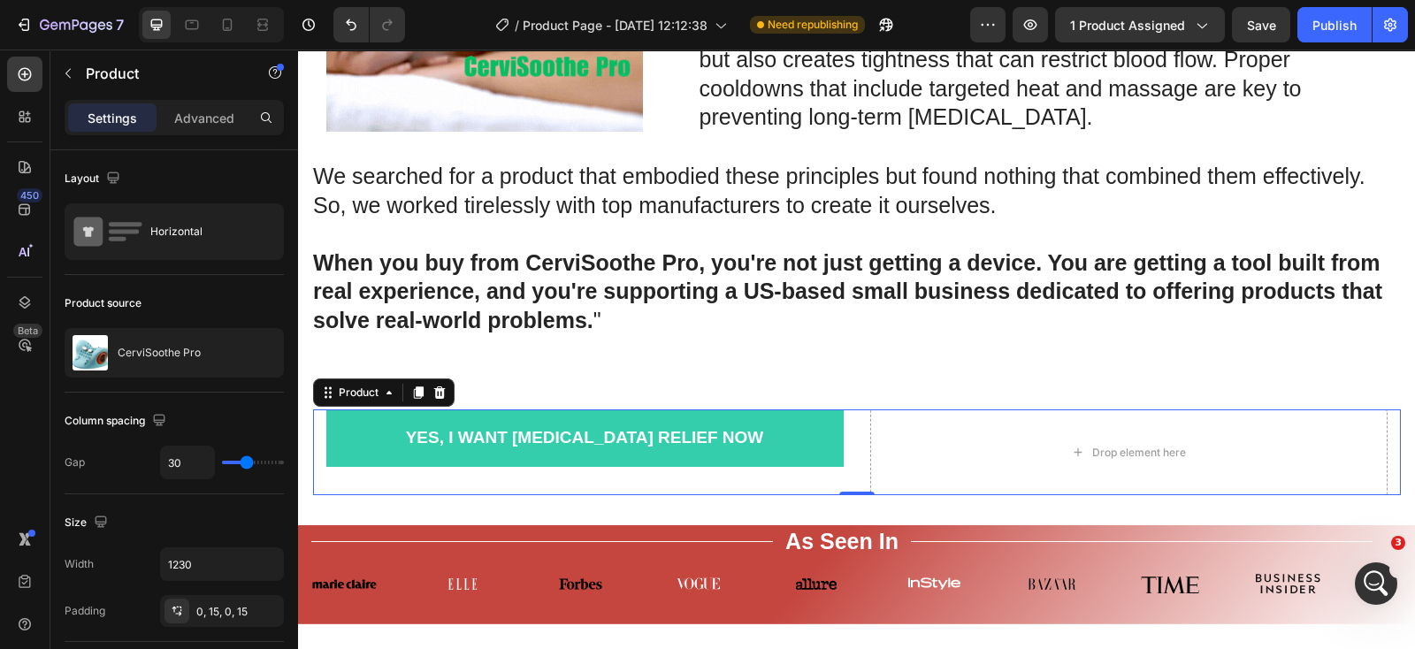
click at [846, 495] on div "Yes, I Want [MEDICAL_DATA] Relief Now Add to Cart Row Row Drop element here Pro…" at bounding box center [857, 453] width 1088 height 86
click at [892, 490] on div "Drop element here" at bounding box center [1128, 453] width 517 height 86
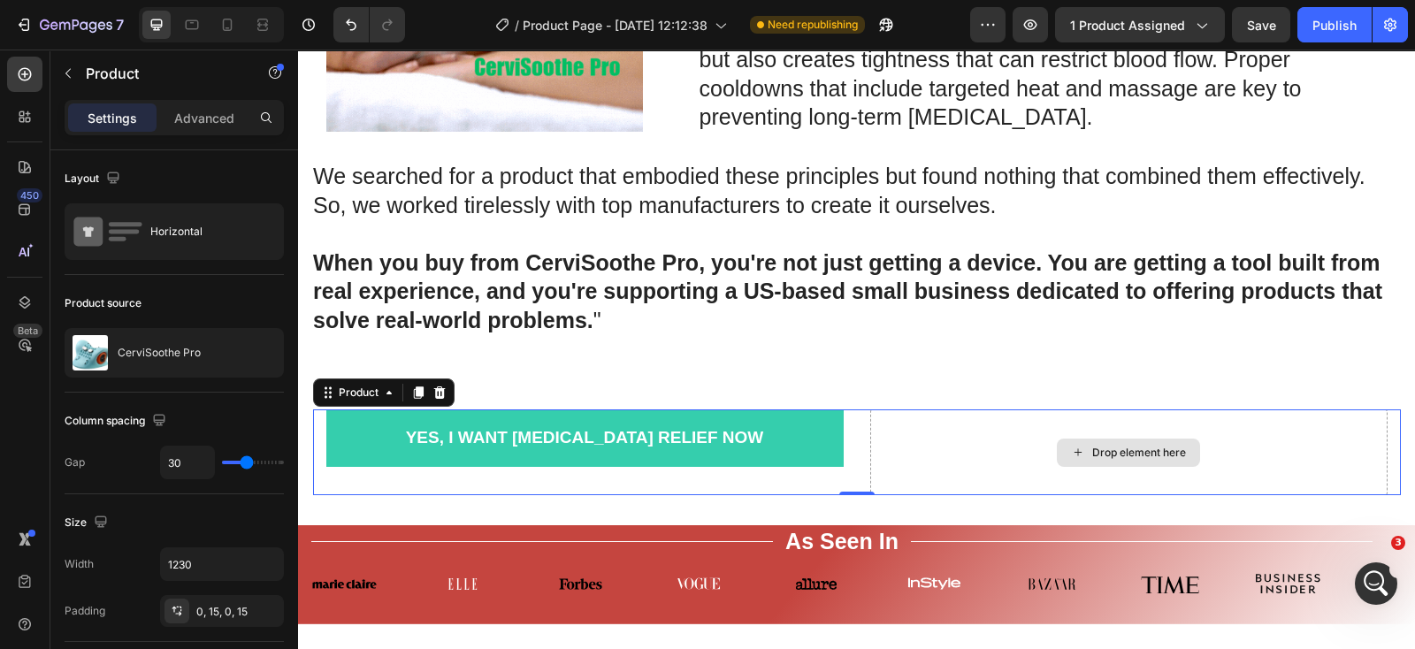
click at [921, 481] on div "Drop element here" at bounding box center [1128, 453] width 517 height 86
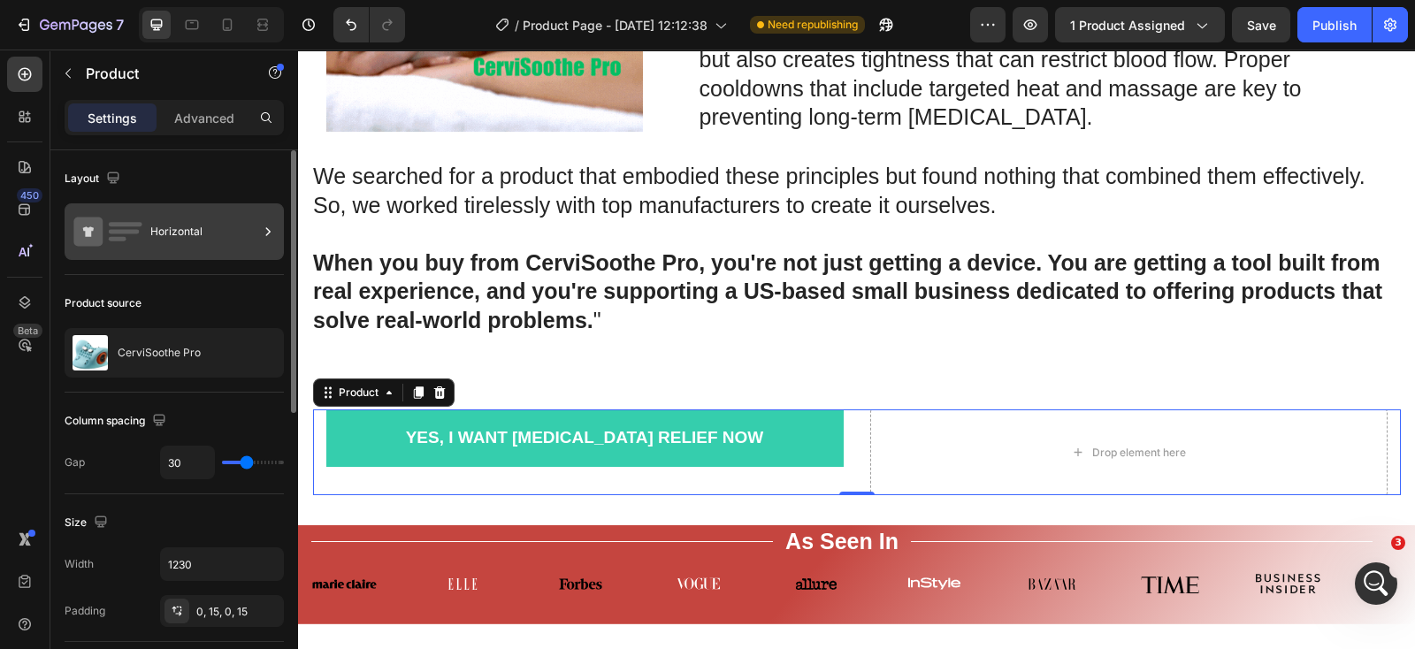
click at [173, 225] on div "Horizontal" at bounding box center [204, 231] width 108 height 41
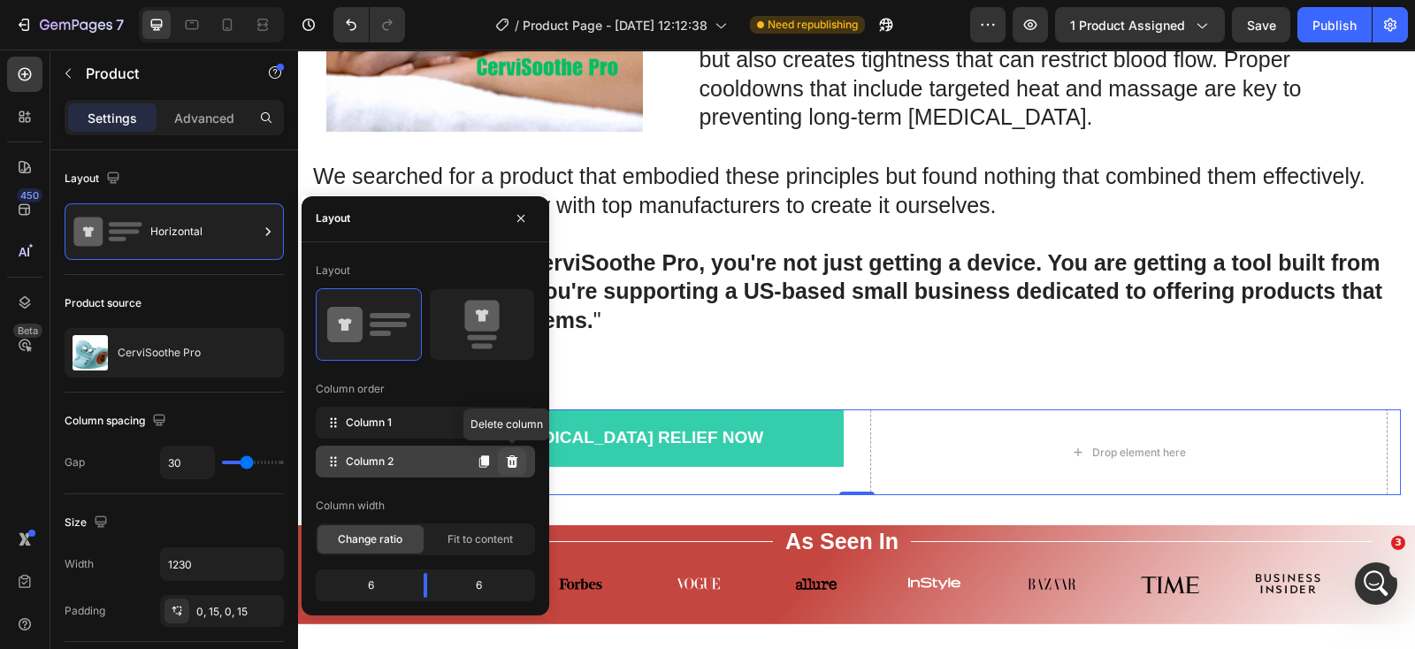
click at [509, 462] on icon at bounding box center [511, 461] width 11 height 12
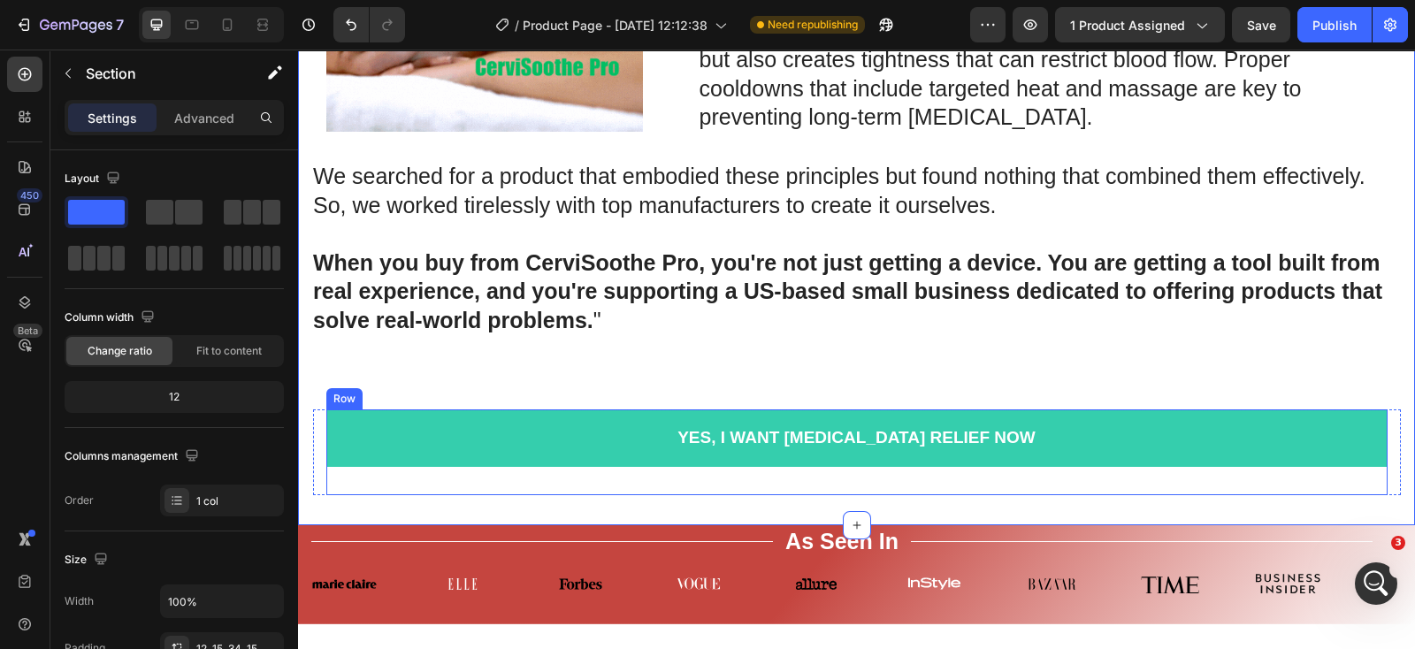
click at [844, 495] on div "Yes, I Want [MEDICAL_DATA] Relief Now Add to Cart Row" at bounding box center [856, 453] width 1061 height 86
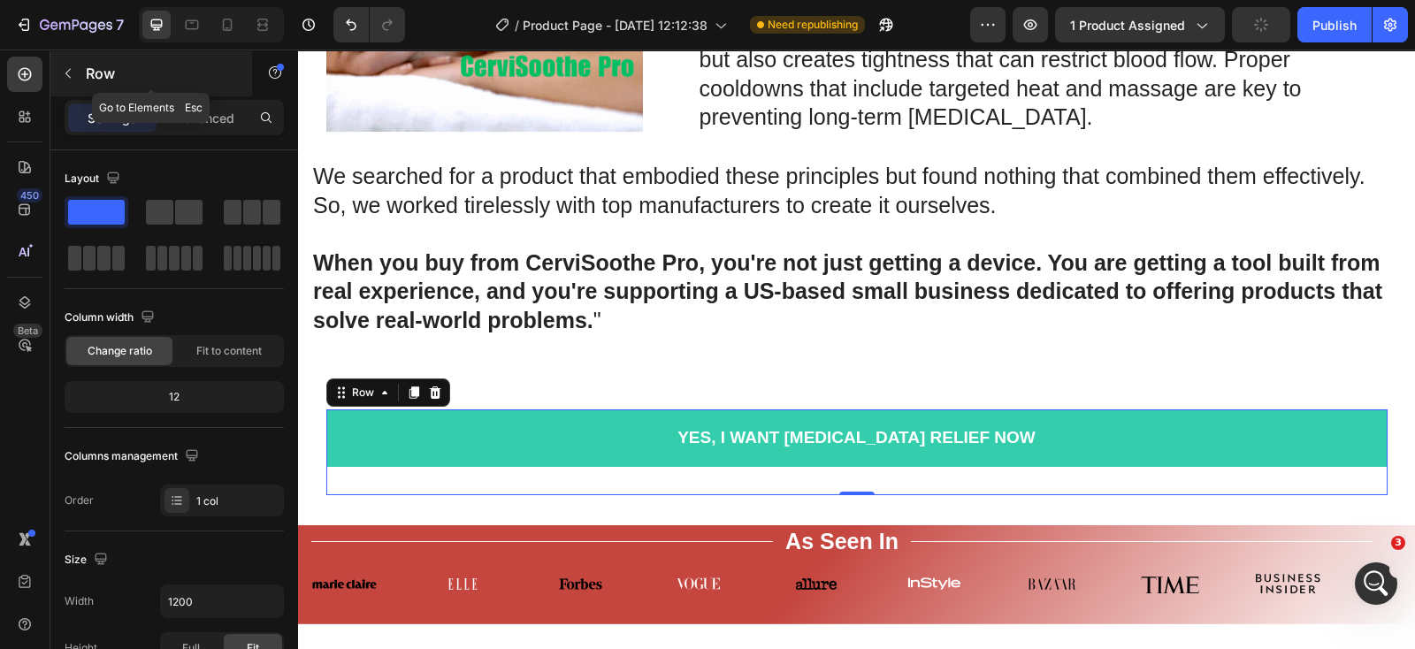
click at [72, 79] on icon "button" at bounding box center [68, 73] width 14 height 14
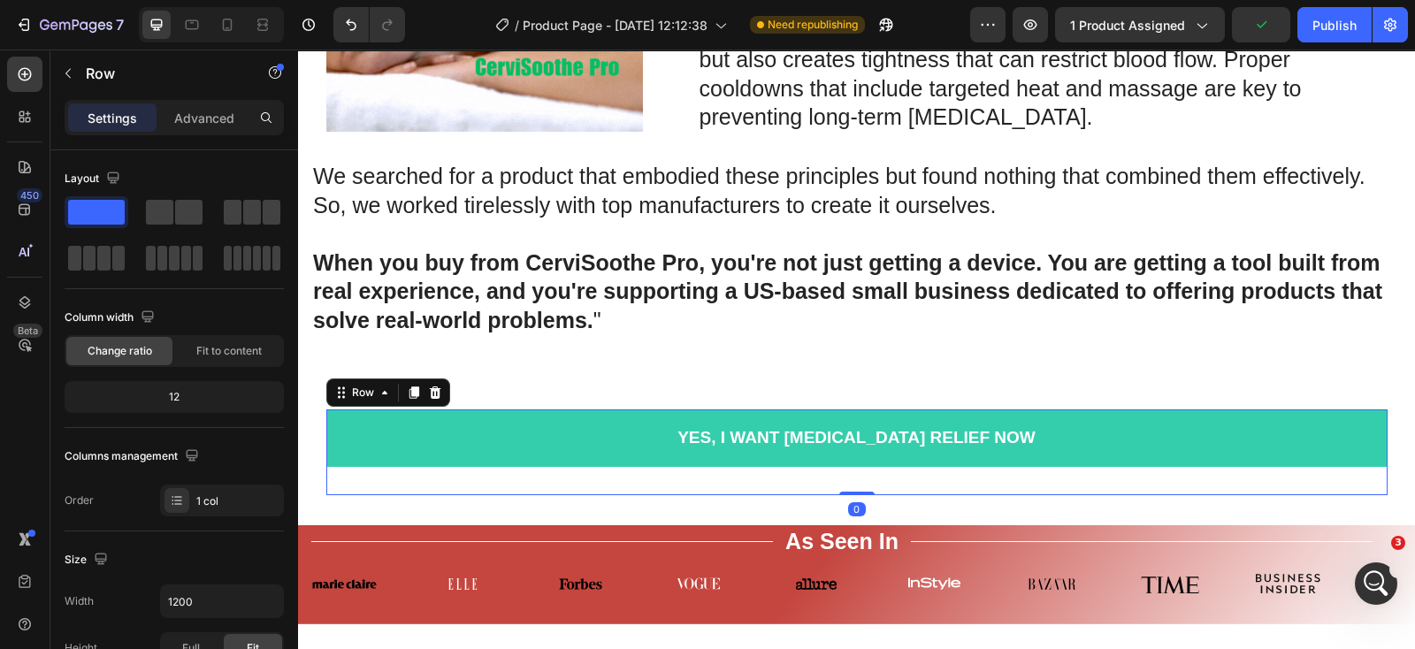
click at [502, 495] on div "Yes, I Want [MEDICAL_DATA] Relief Now Add to Cart Row" at bounding box center [856, 453] width 1061 height 86
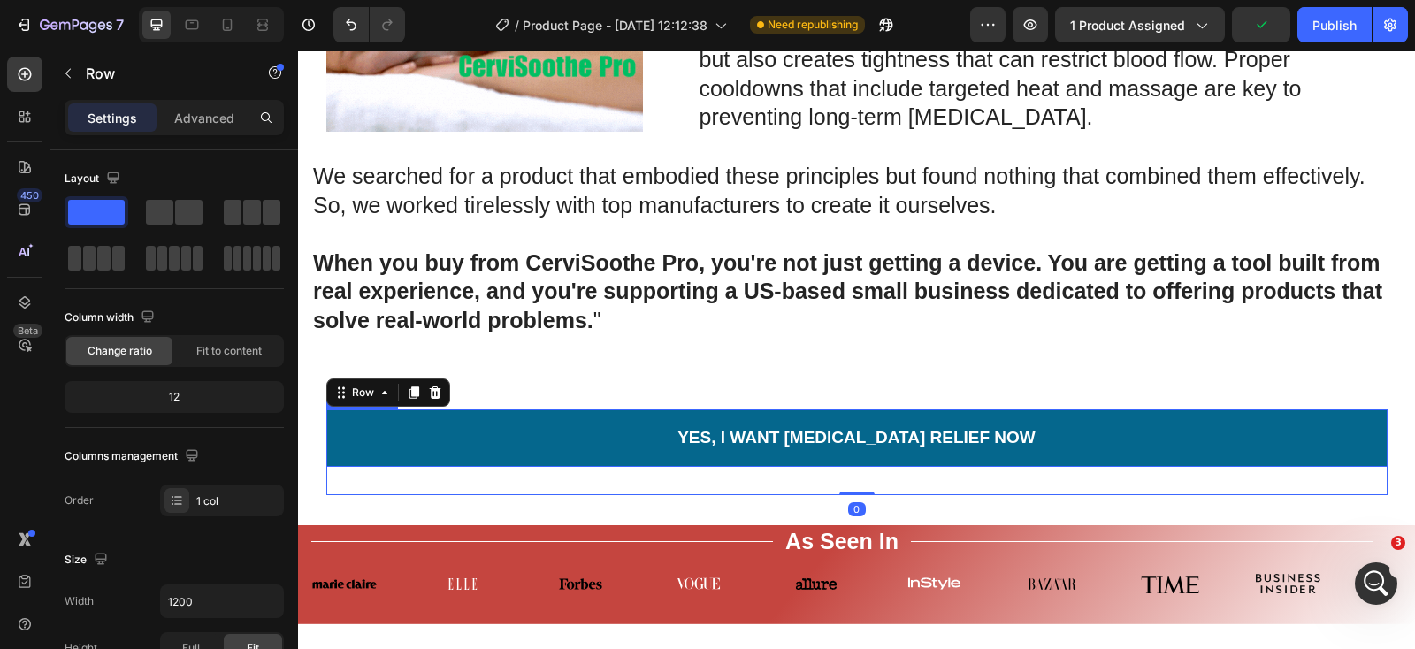
click at [534, 467] on button "Yes, I Want [MEDICAL_DATA] Relief Now" at bounding box center [856, 438] width 1061 height 57
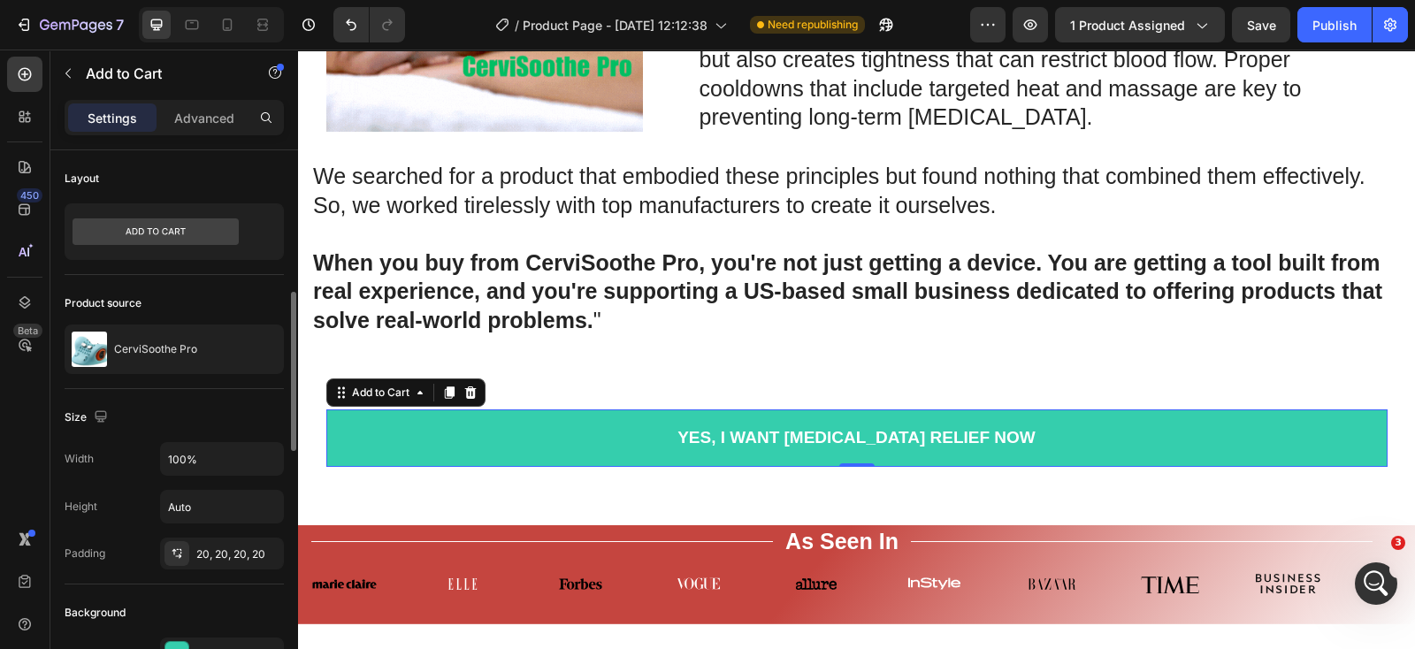
scroll to position [110, 0]
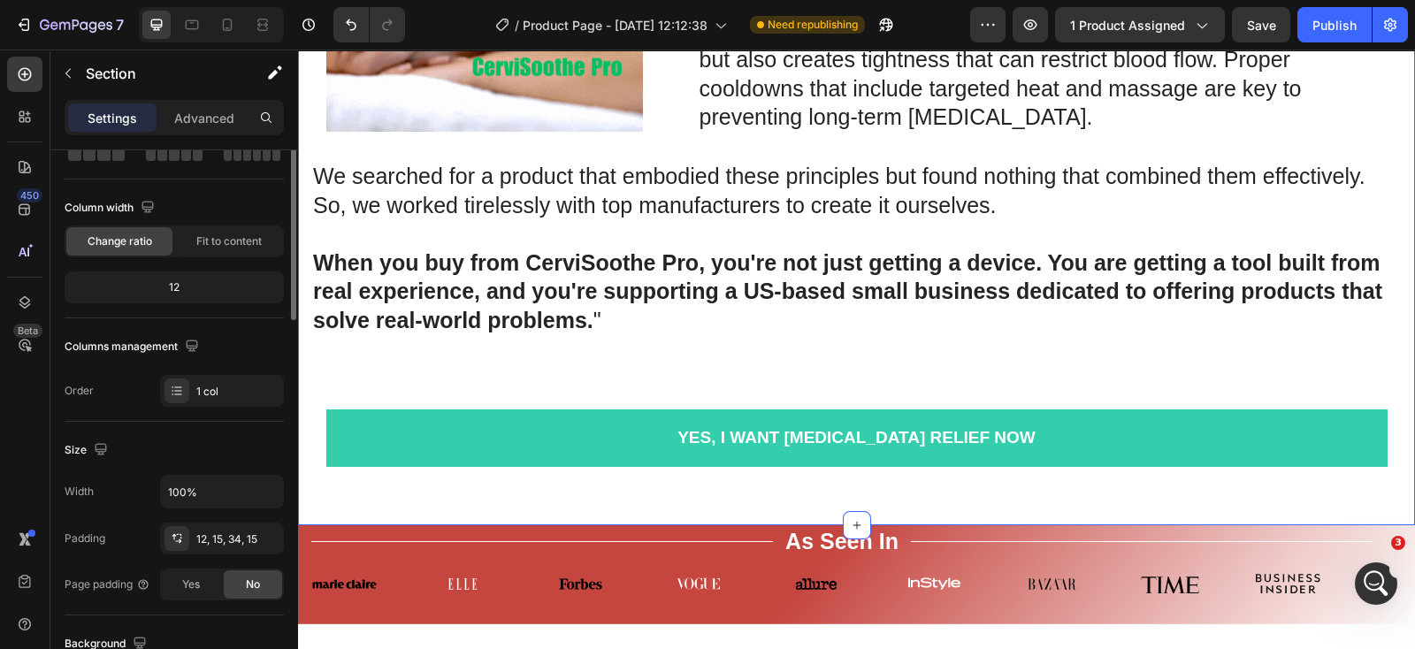
scroll to position [0, 0]
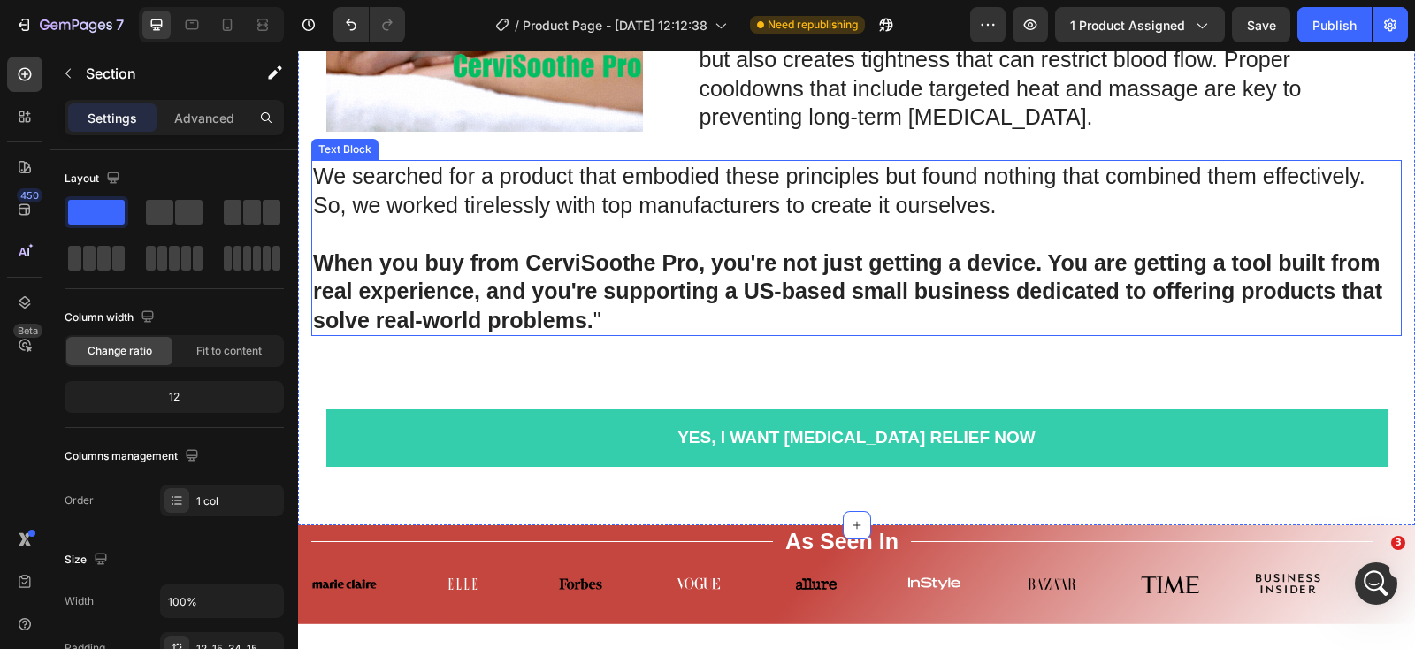
click at [1114, 335] on p "When you buy from CerviSoothe Pro, you're not just getting a device. You are ge…" at bounding box center [856, 292] width 1087 height 87
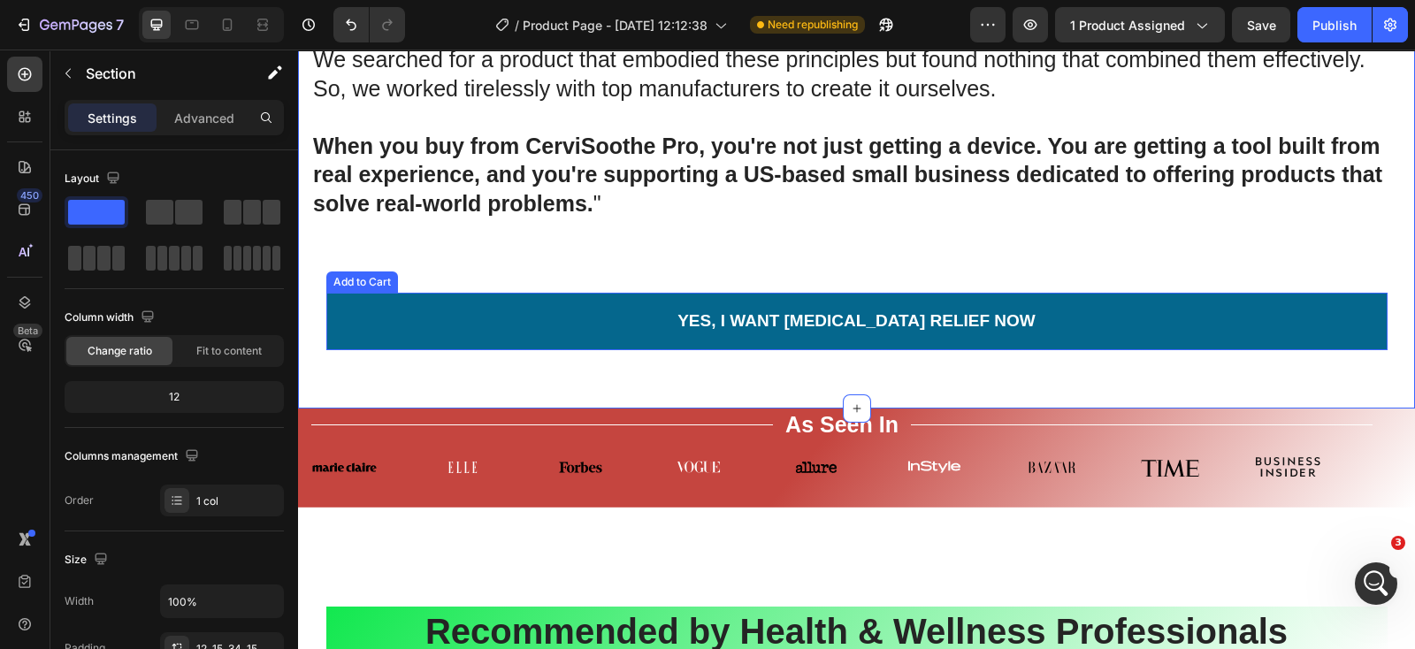
scroll to position [6567, 0]
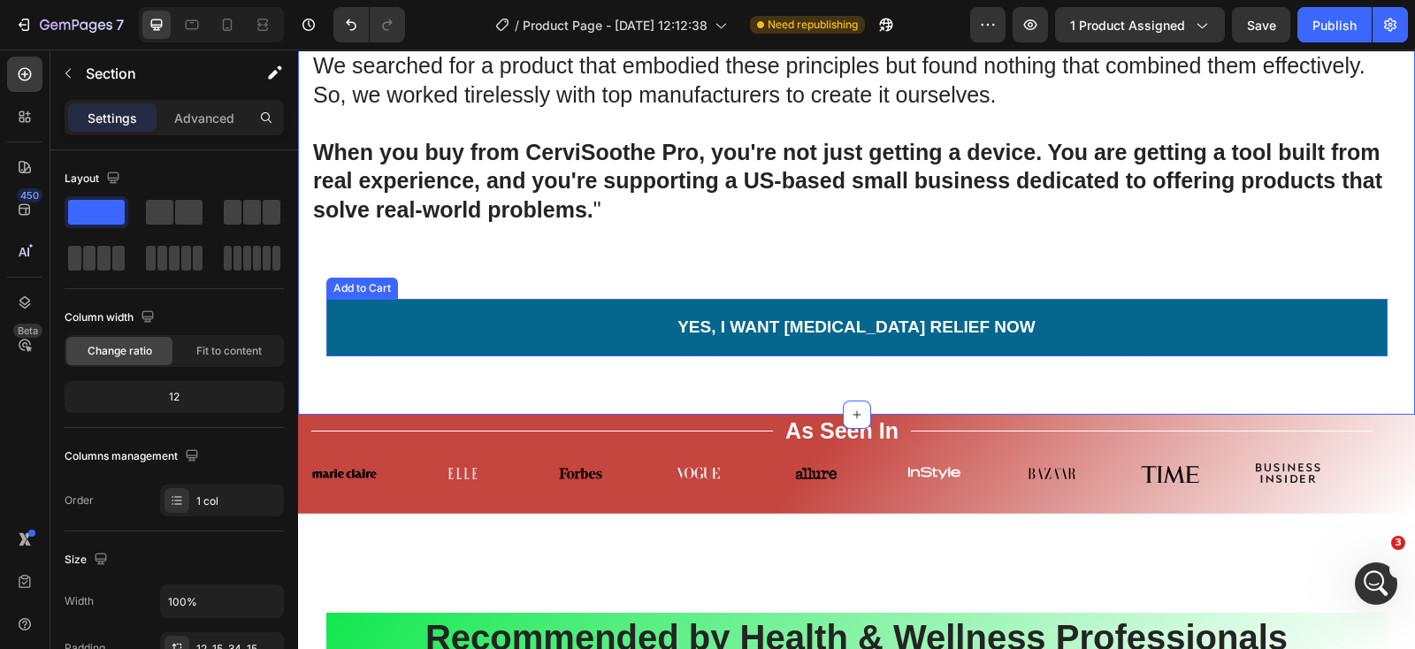
click at [451, 356] on button "Yes, I Want [MEDICAL_DATA] Relief Now" at bounding box center [856, 327] width 1061 height 57
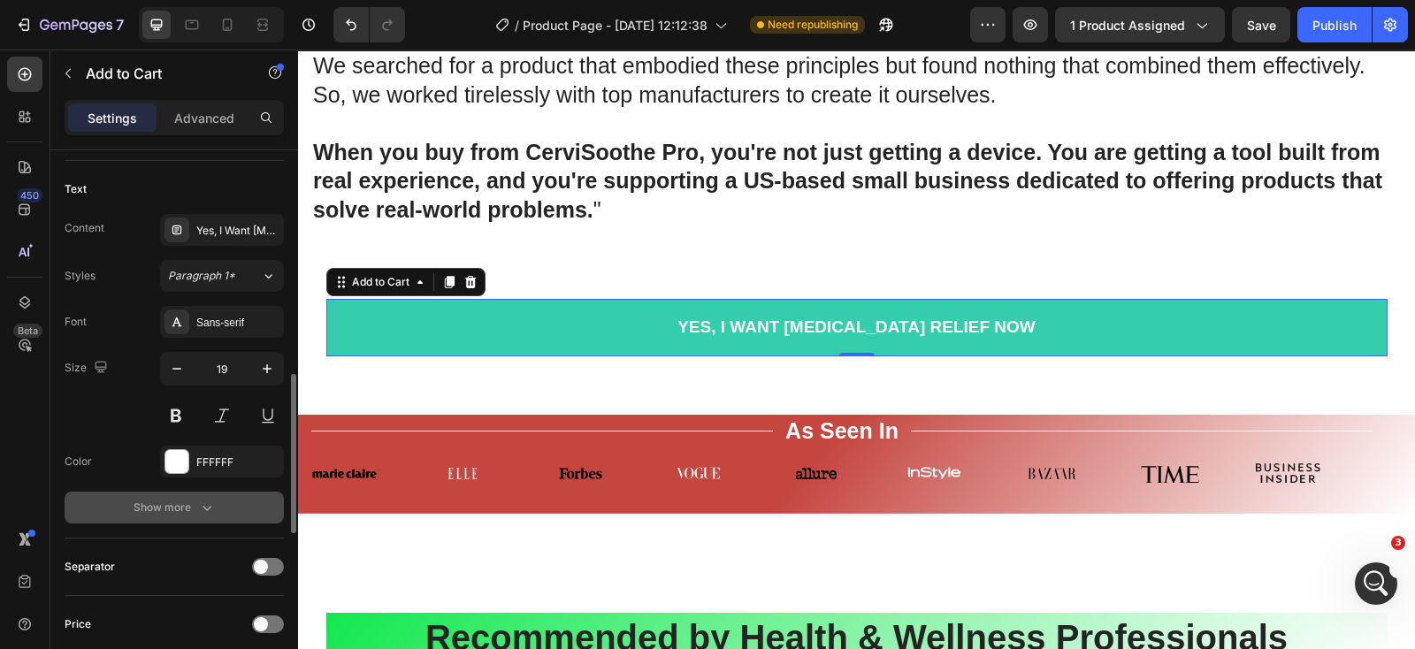
scroll to position [884, 0]
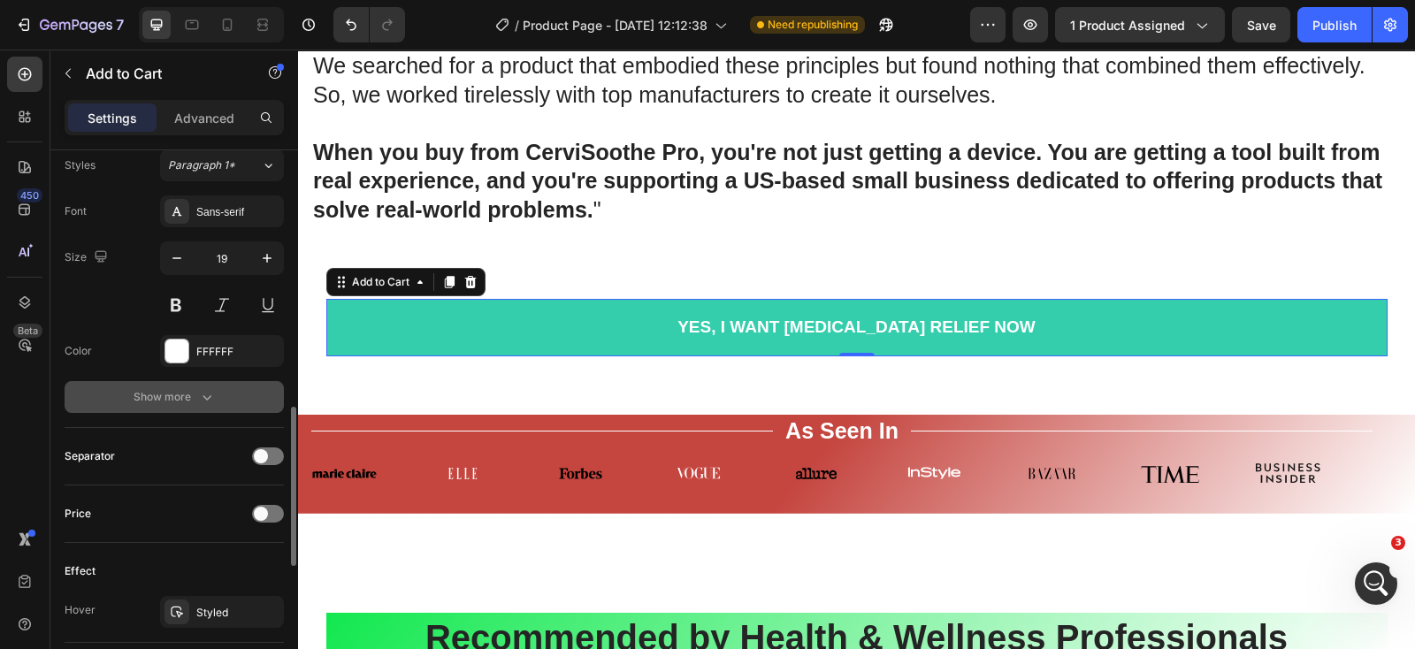
click at [203, 406] on button "Show more" at bounding box center [174, 397] width 219 height 32
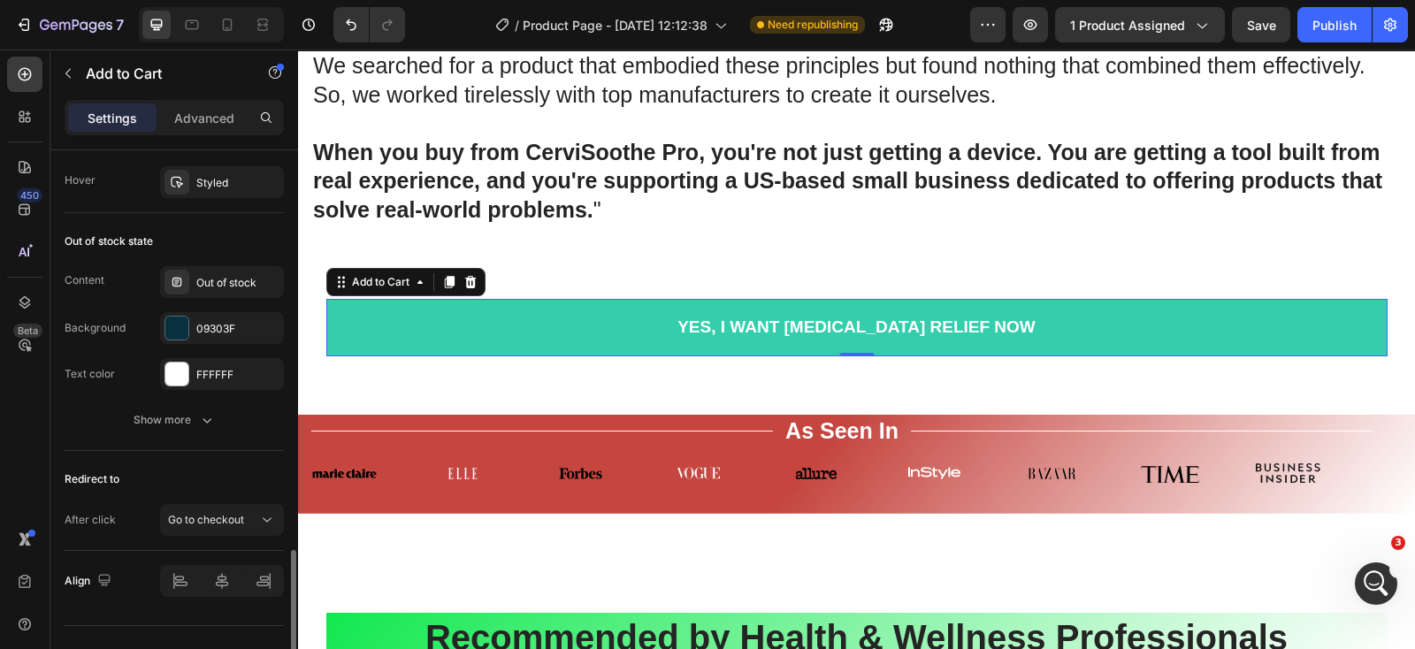
scroll to position [1574, 0]
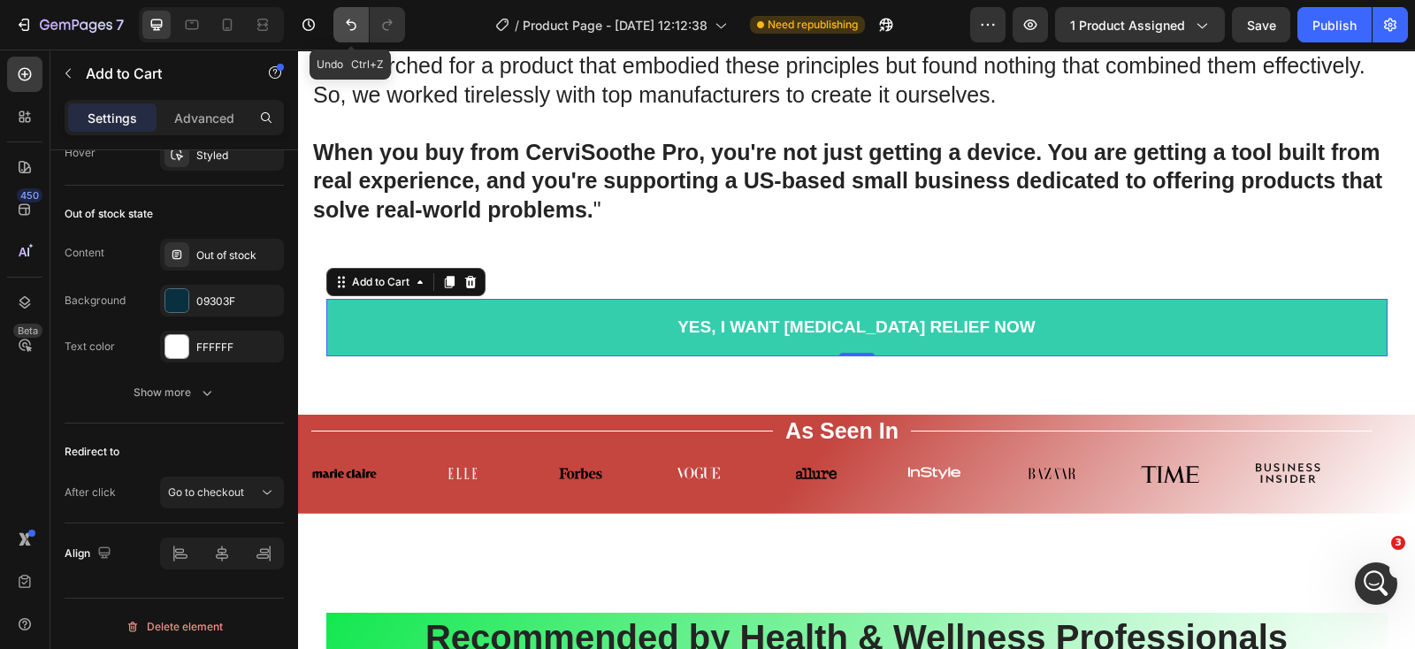
click at [345, 16] on icon "Undo/Redo" at bounding box center [351, 25] width 18 height 18
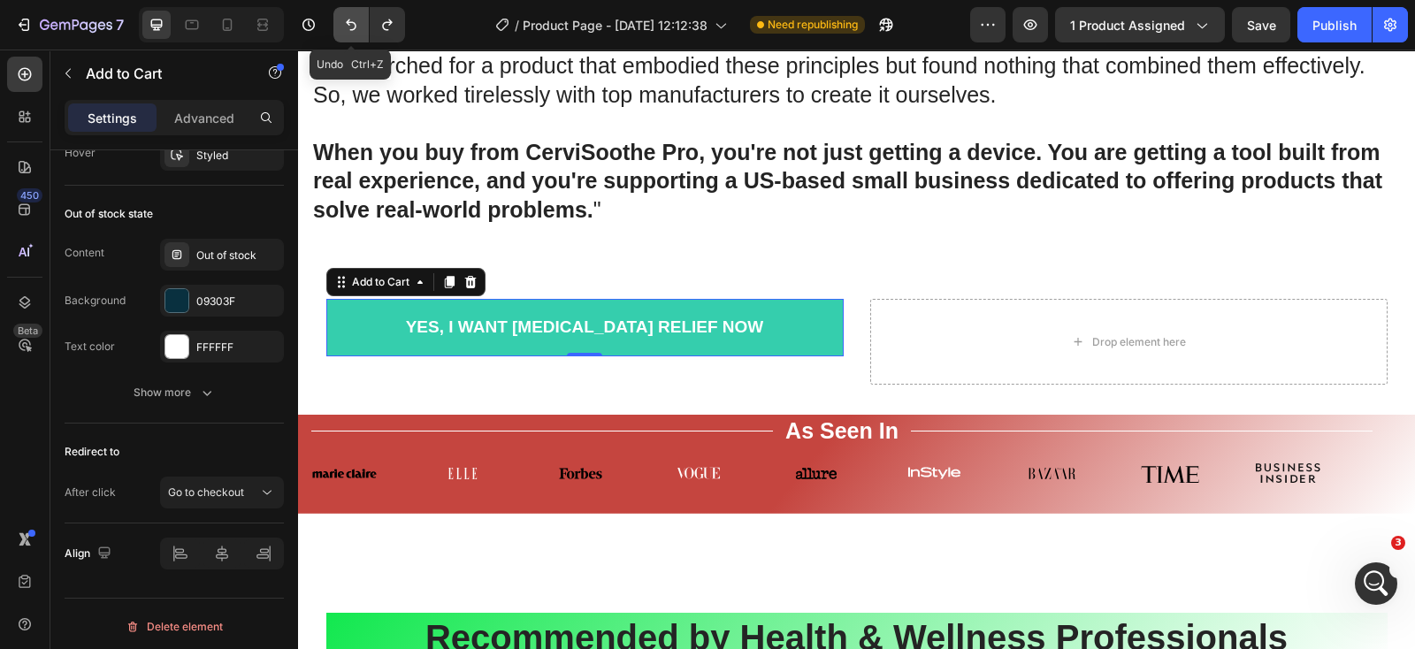
click at [343, 12] on button "Undo/Redo" at bounding box center [350, 24] width 35 height 35
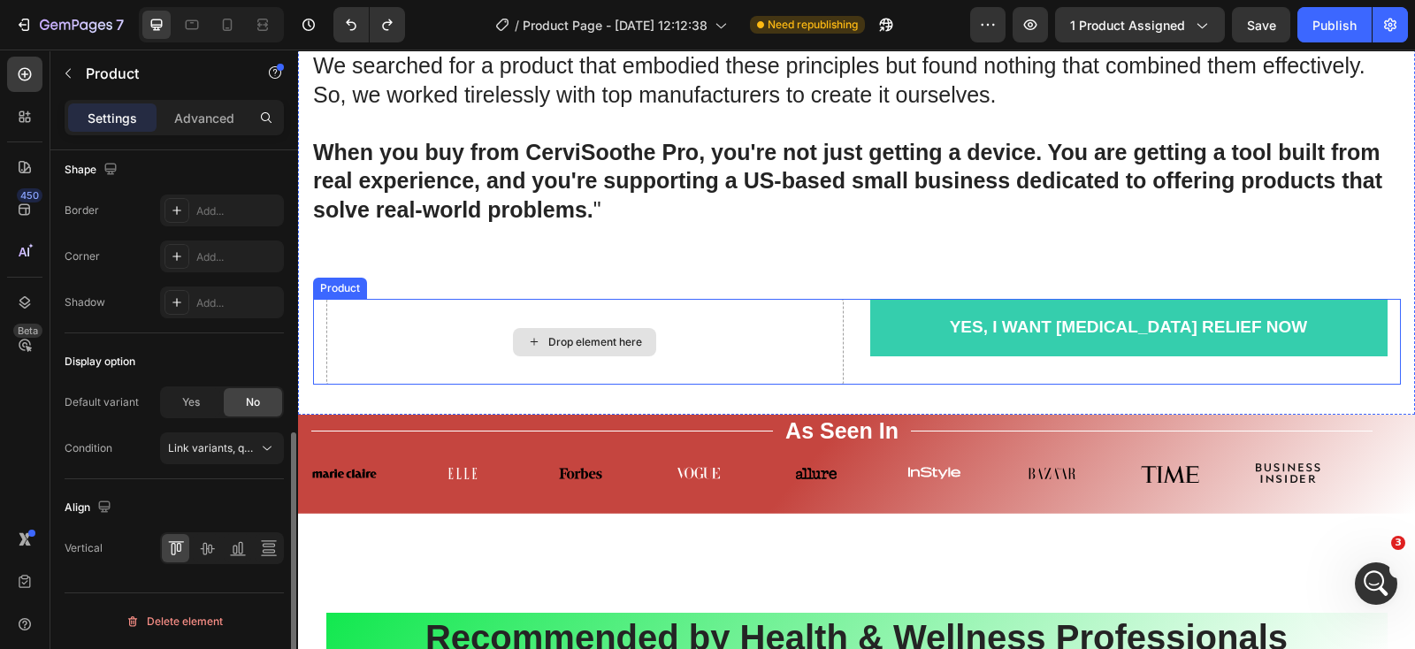
click at [421, 368] on div "Drop element here" at bounding box center [584, 342] width 517 height 86
